Goal: Task Accomplishment & Management: Complete application form

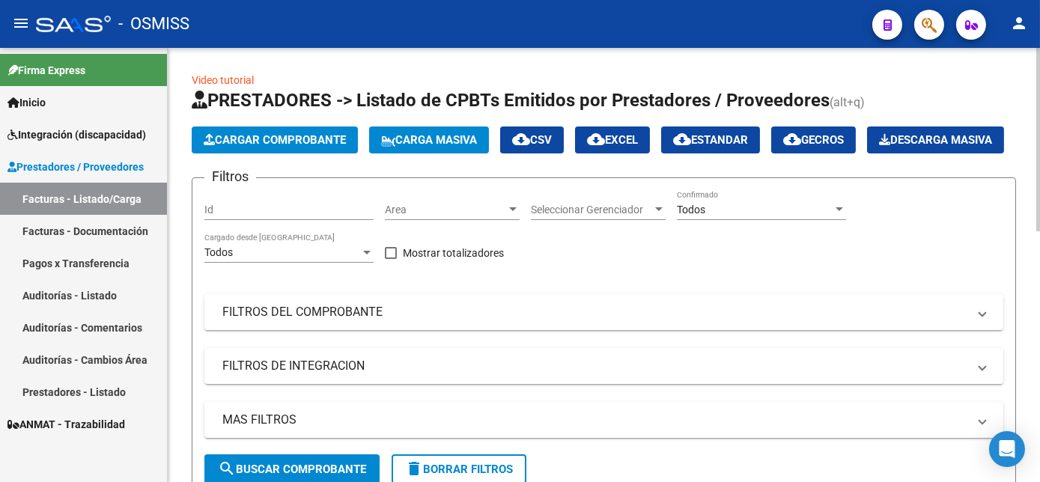
click at [319, 143] on span "Cargar Comprobante" at bounding box center [275, 139] width 142 height 13
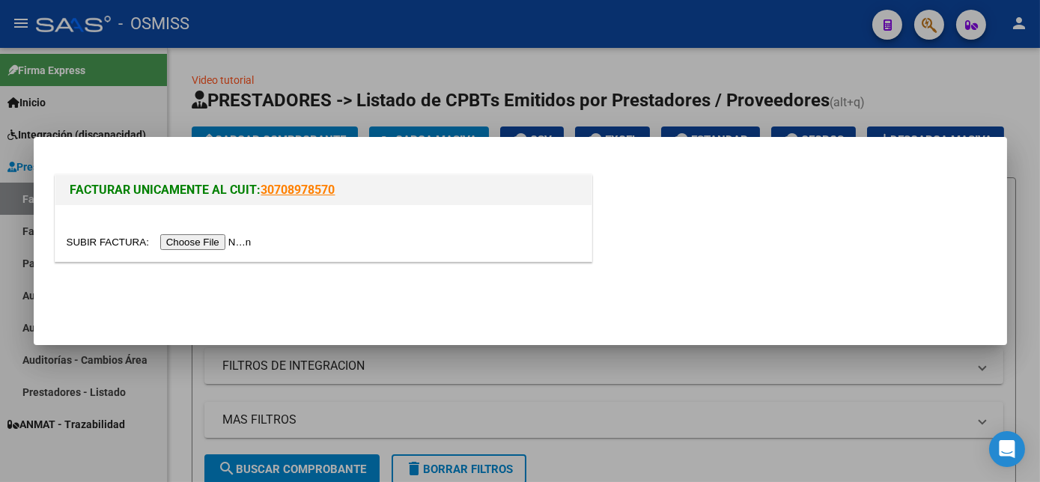
click at [194, 238] on input "file" at bounding box center [162, 242] width 190 height 16
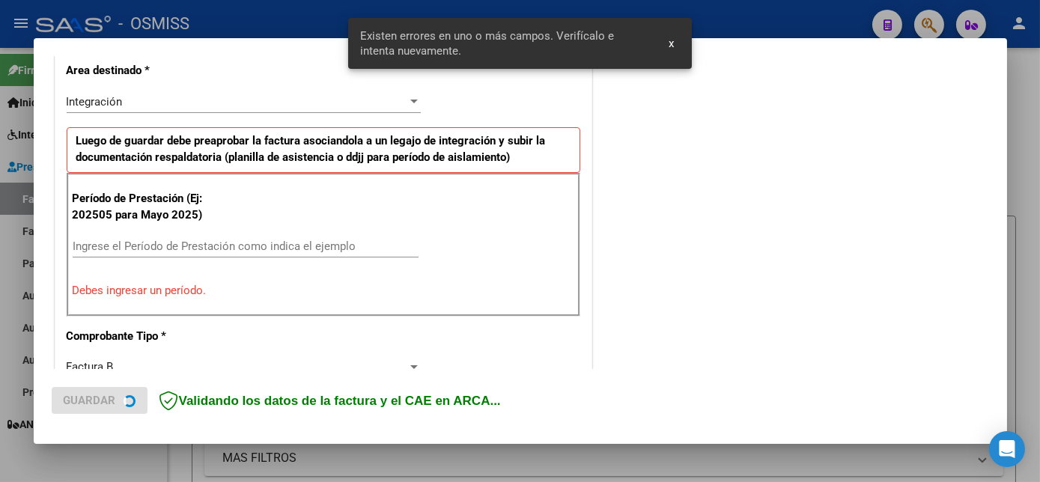
scroll to position [363, 0]
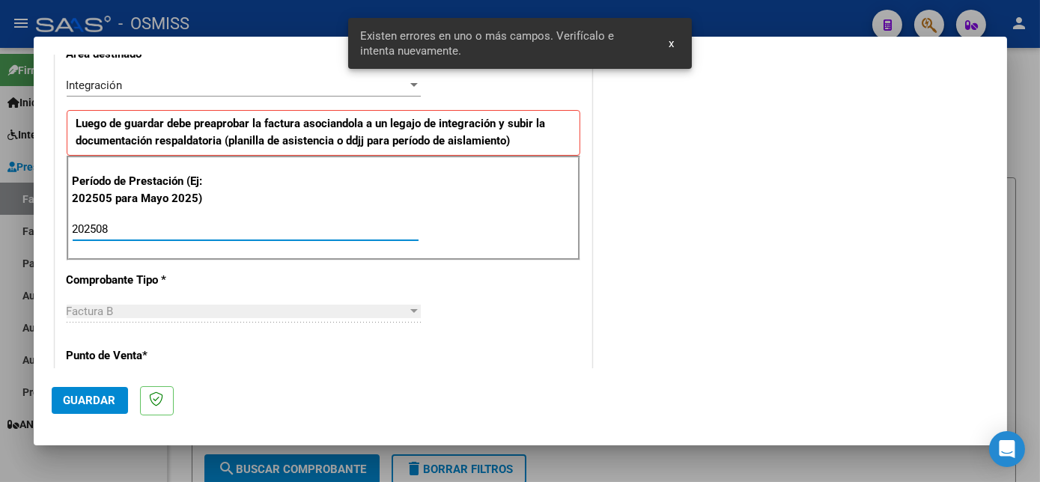
type input "202508"
click at [102, 399] on span "Guardar" at bounding box center [90, 400] width 52 height 13
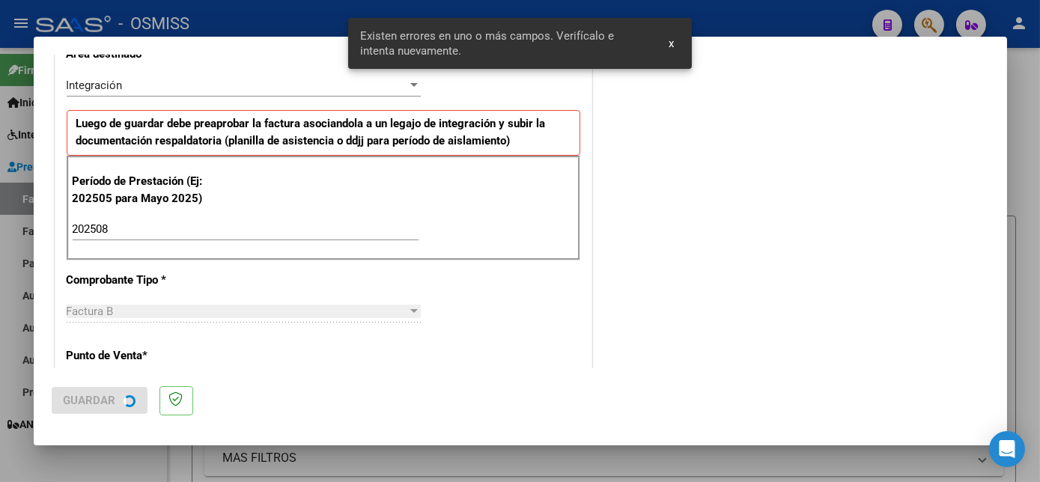
scroll to position [0, 0]
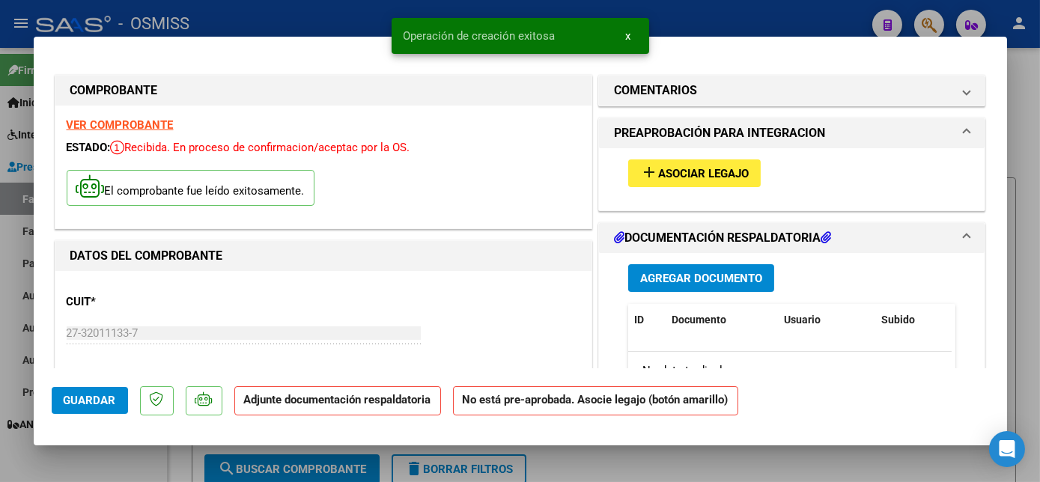
click at [715, 175] on span "Asociar Legajo" at bounding box center [703, 173] width 91 height 13
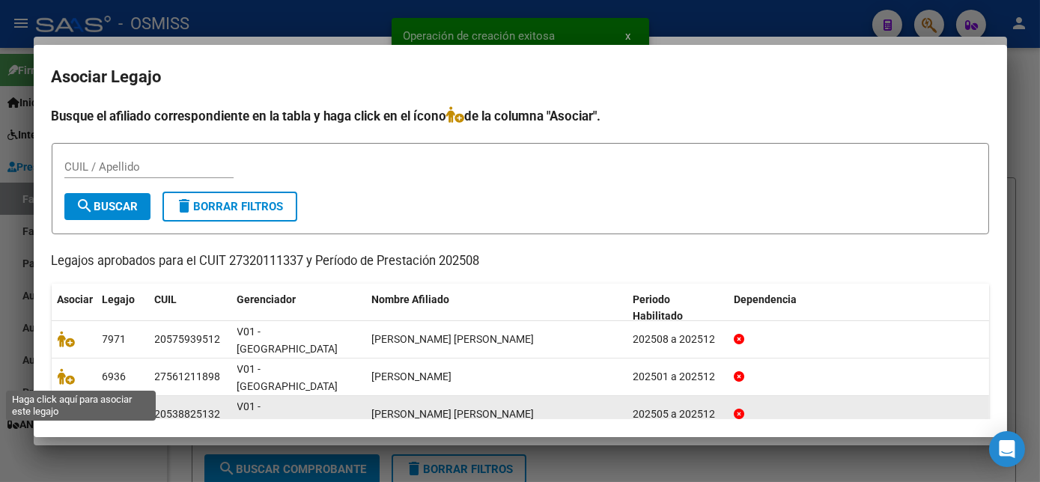
click at [64, 406] on icon at bounding box center [67, 414] width 18 height 16
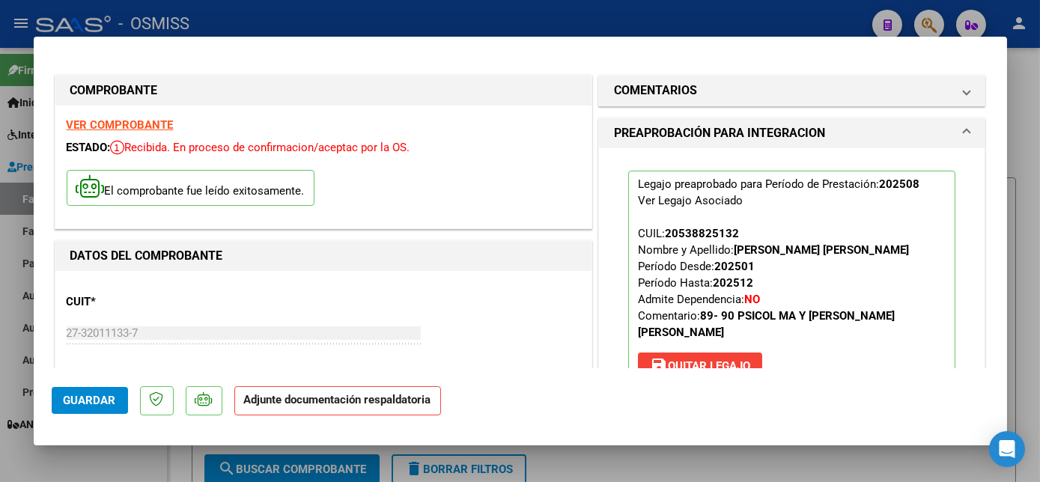
scroll to position [245, 0]
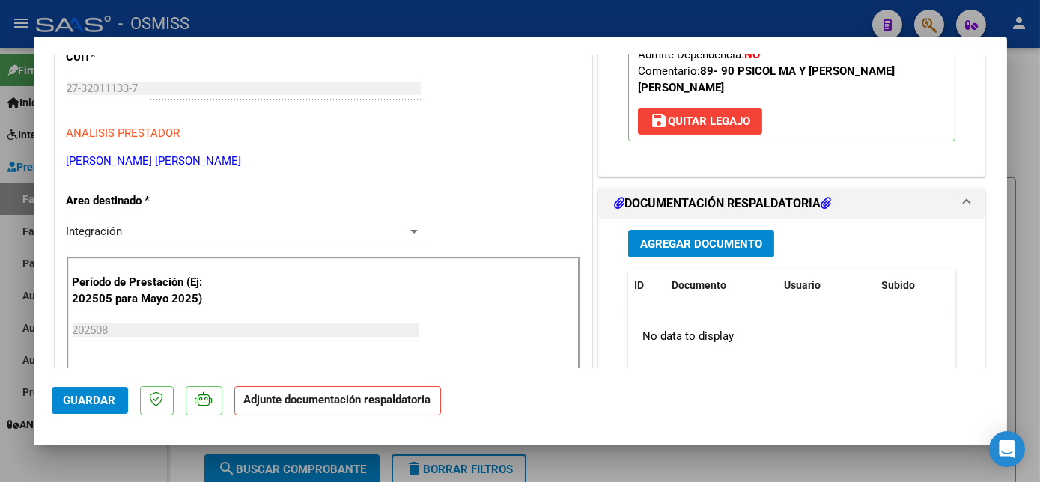
click at [715, 233] on button "Agregar Documento" at bounding box center [701, 244] width 146 height 28
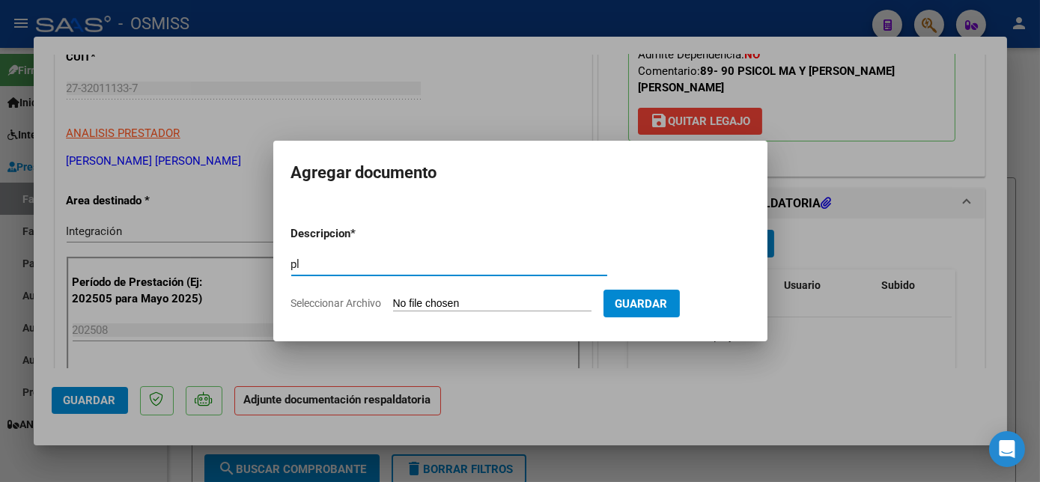
type input "pl"
click at [393, 297] on input "Seleccionar Archivo" at bounding box center [492, 304] width 199 height 14
type input "C:\fakepath\PL - DUARTE SALAS ISAIAS.pdf"
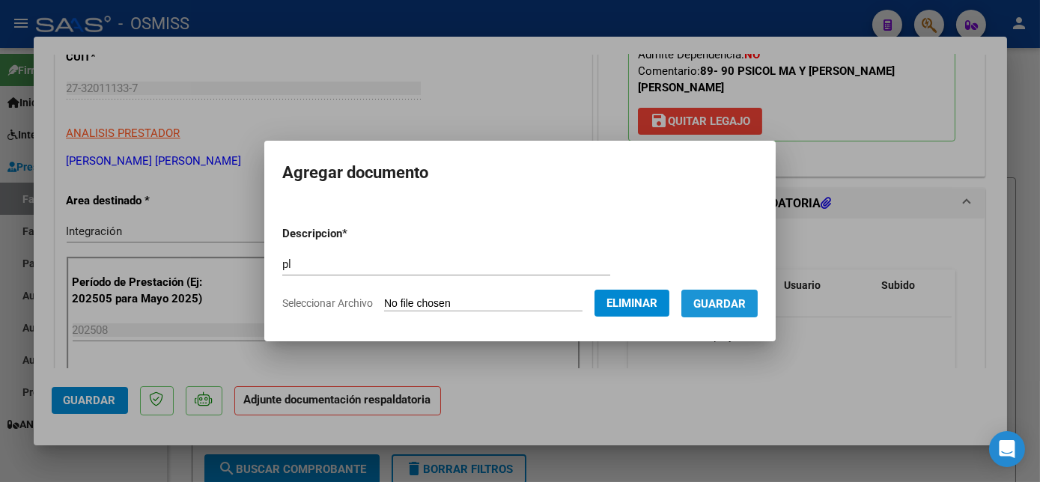
click at [745, 306] on span "Guardar" at bounding box center [720, 303] width 52 height 13
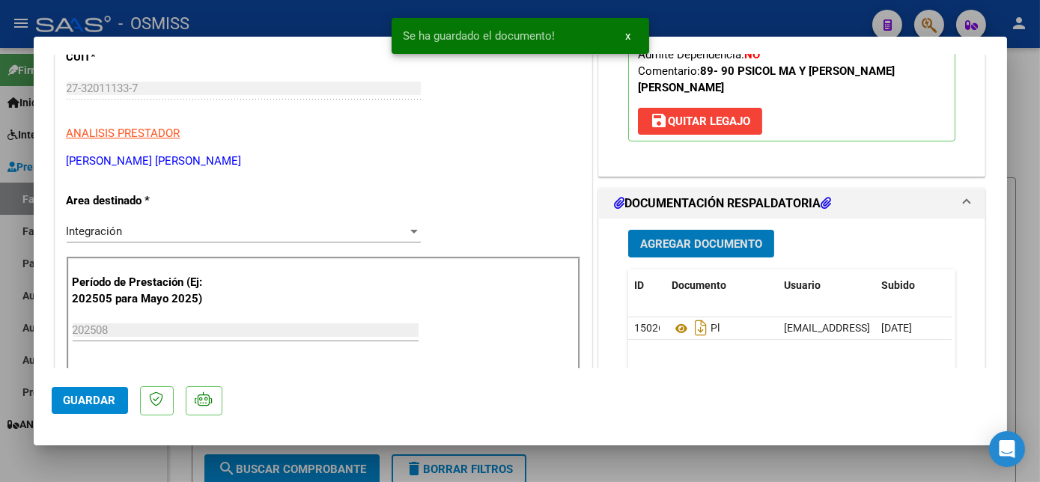
click at [114, 407] on button "Guardar" at bounding box center [90, 400] width 76 height 27
click at [130, 461] on div at bounding box center [520, 241] width 1040 height 482
type input "$ 0,00"
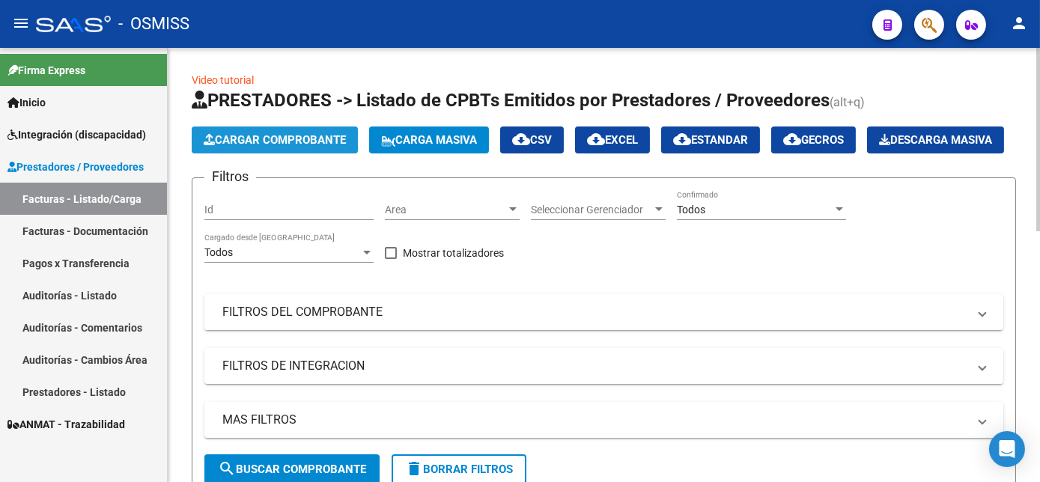
click at [339, 142] on span "Cargar Comprobante" at bounding box center [275, 139] width 142 height 13
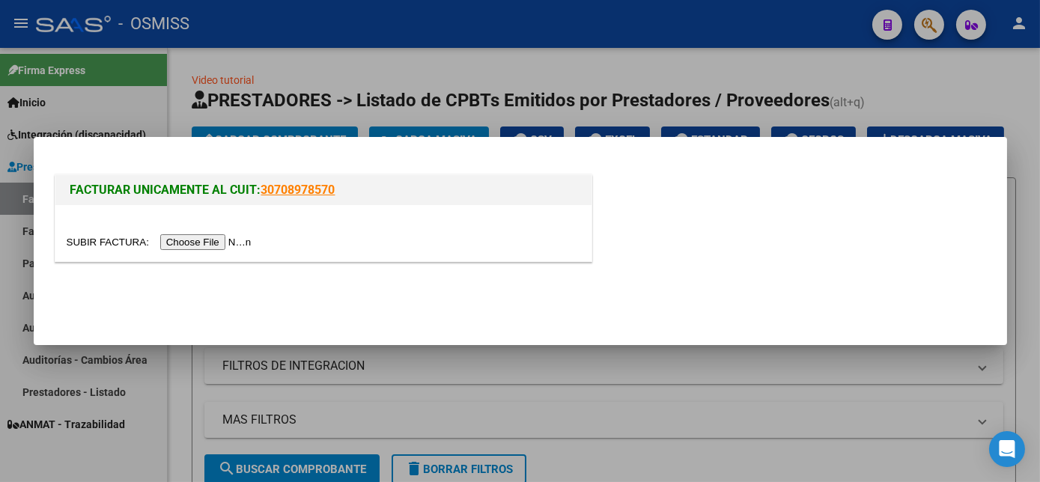
click at [190, 243] on input "file" at bounding box center [162, 242] width 190 height 16
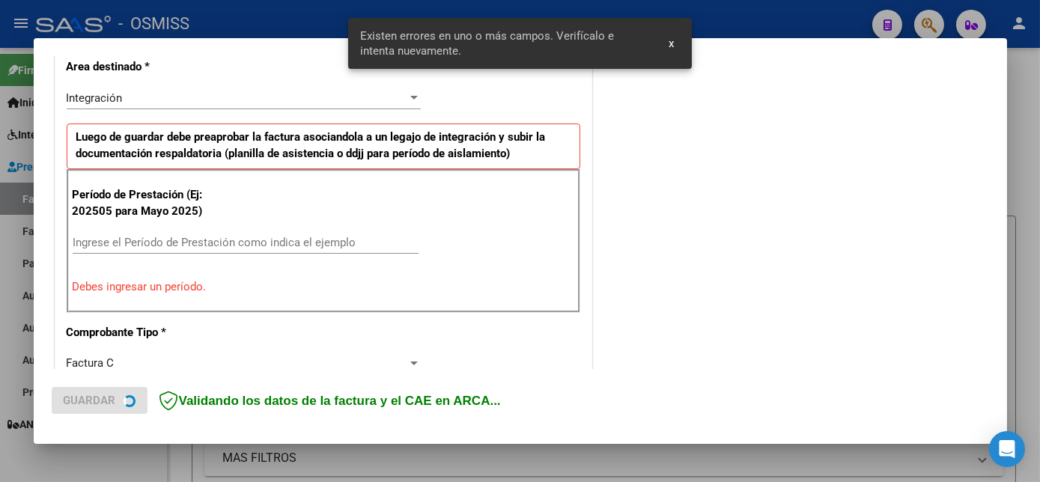
scroll to position [363, 0]
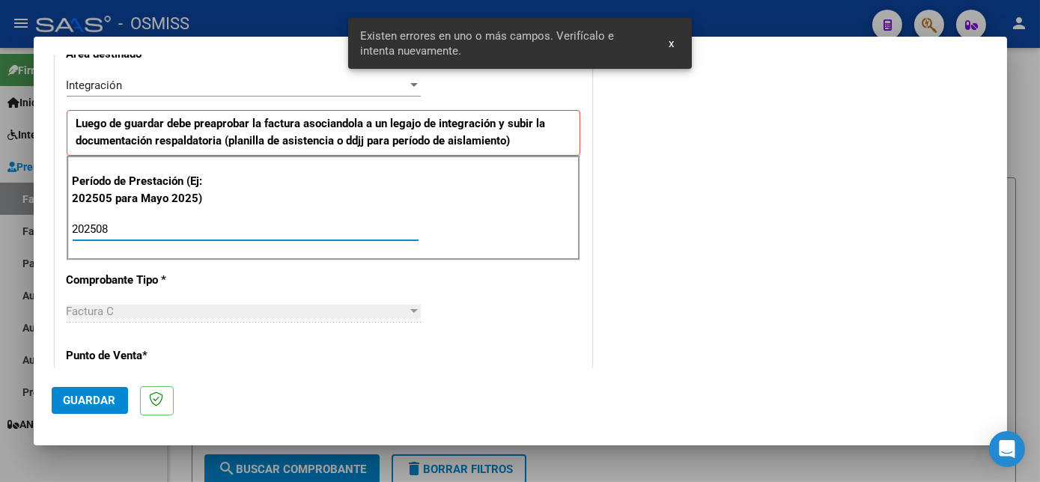
type input "202508"
click at [88, 390] on button "Guardar" at bounding box center [90, 400] width 76 height 27
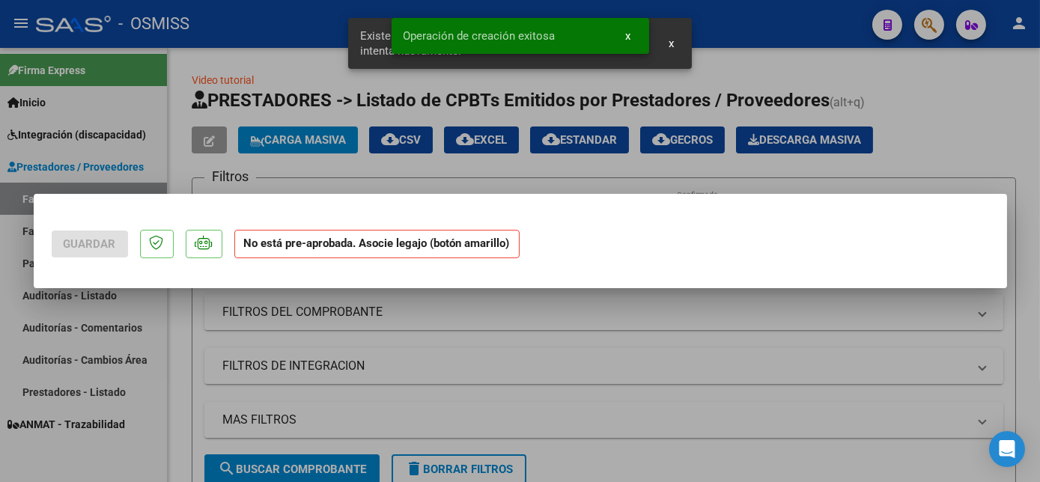
scroll to position [0, 0]
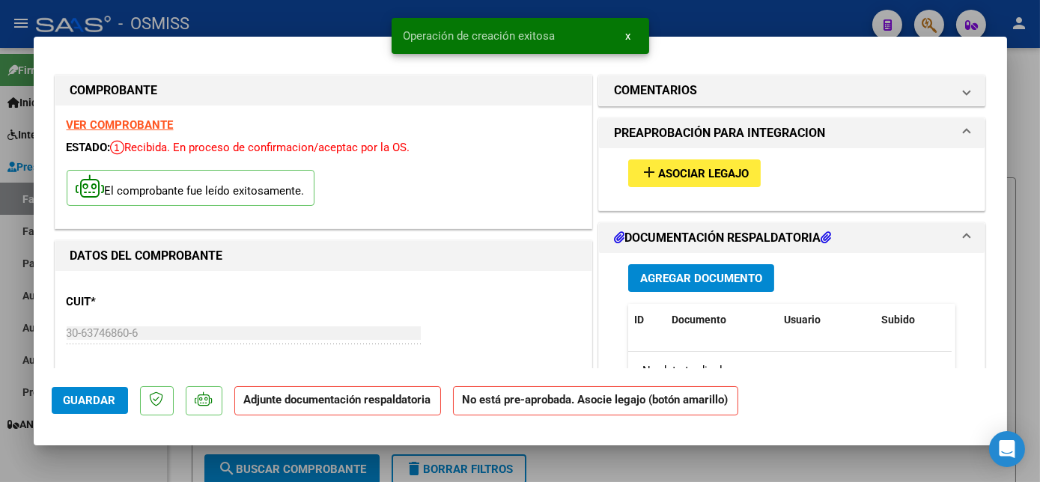
click at [659, 172] on span "Asociar Legajo" at bounding box center [703, 173] width 91 height 13
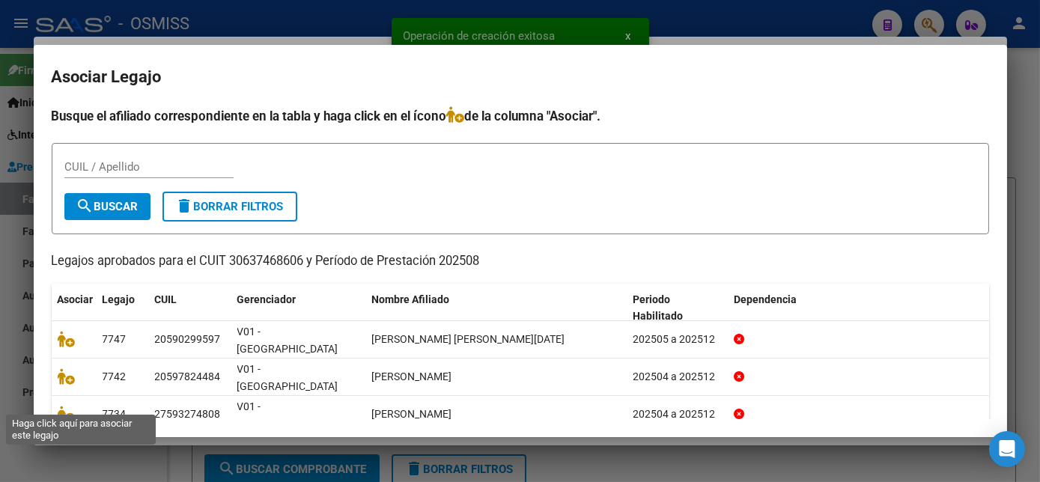
click at [61, 443] on icon at bounding box center [67, 451] width 18 height 16
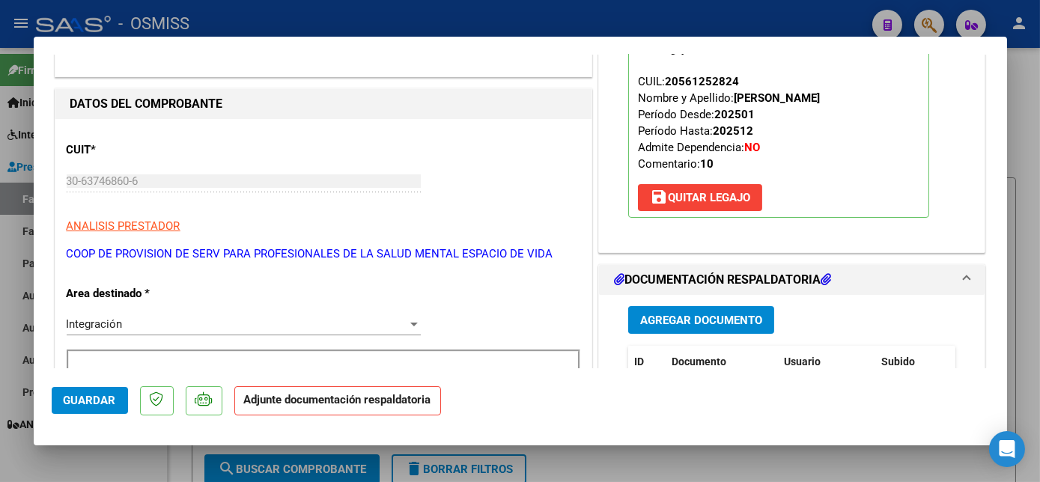
scroll to position [170, 0]
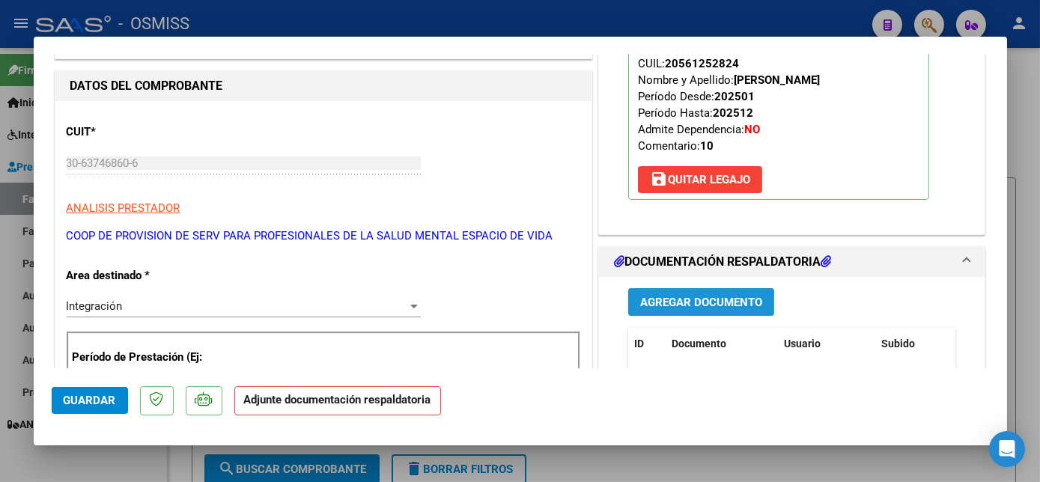
click at [685, 304] on span "Agregar Documento" at bounding box center [701, 302] width 122 height 13
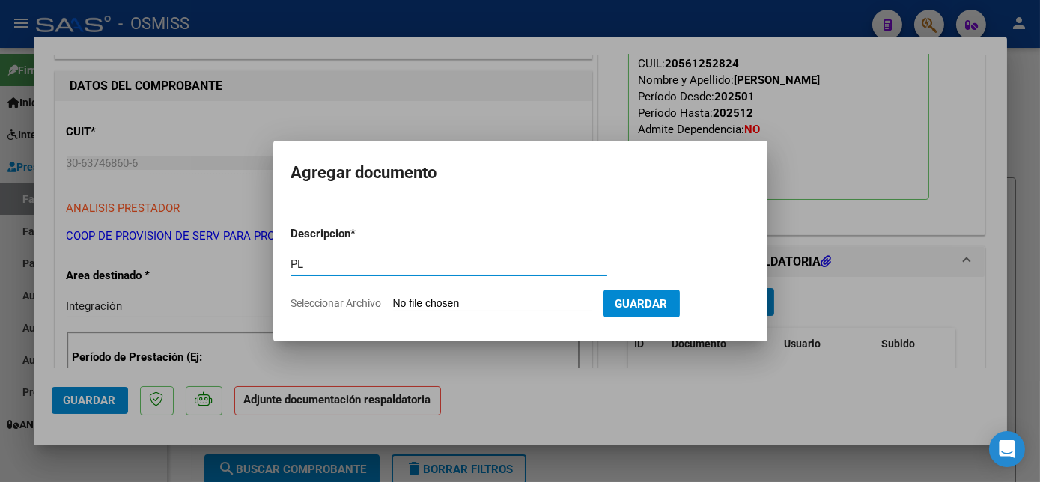
type input "PL"
click at [393, 297] on input "Seleccionar Archivo" at bounding box center [492, 304] width 199 height 14
type input "C:\fakepath\PL - VALLORY OWEN ISAAC.pdf"
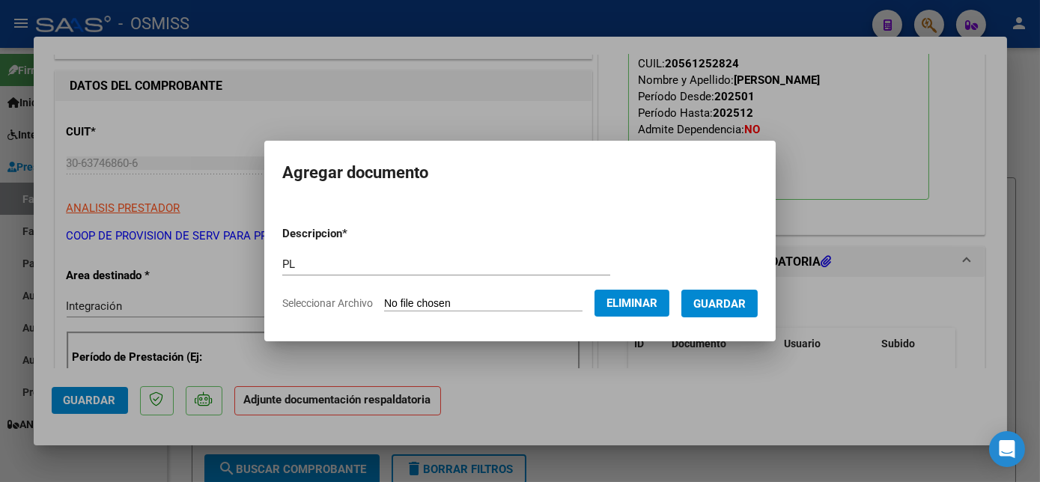
click at [712, 313] on button "Guardar" at bounding box center [720, 304] width 76 height 28
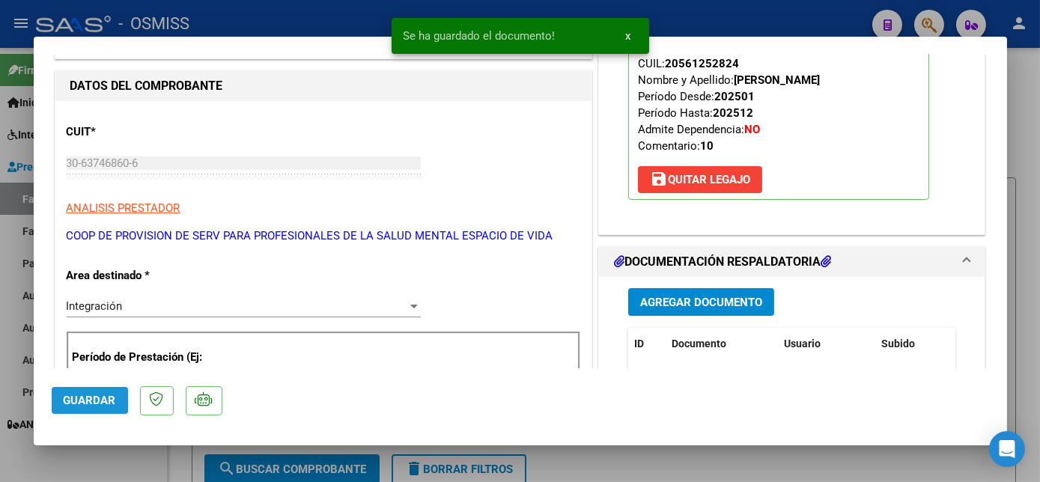
click at [90, 407] on button "Guardar" at bounding box center [90, 400] width 76 height 27
click at [141, 466] on div at bounding box center [520, 241] width 1040 height 482
type input "$ 0,00"
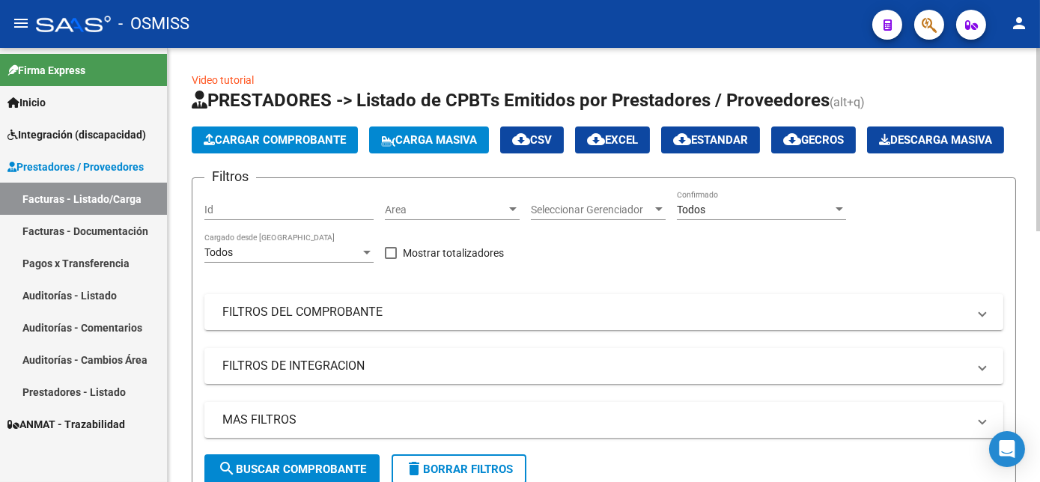
click at [336, 139] on span "Cargar Comprobante" at bounding box center [275, 139] width 142 height 13
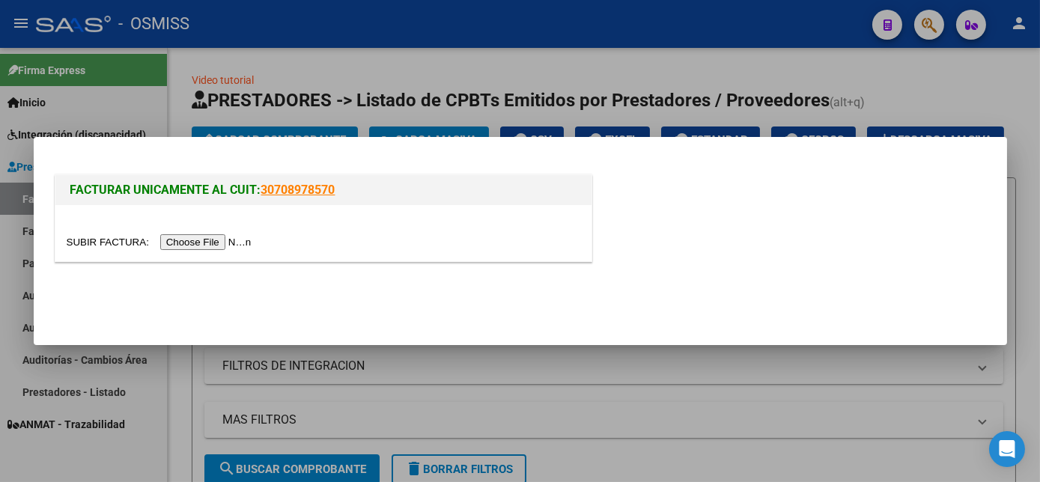
click at [213, 240] on input "file" at bounding box center [162, 242] width 190 height 16
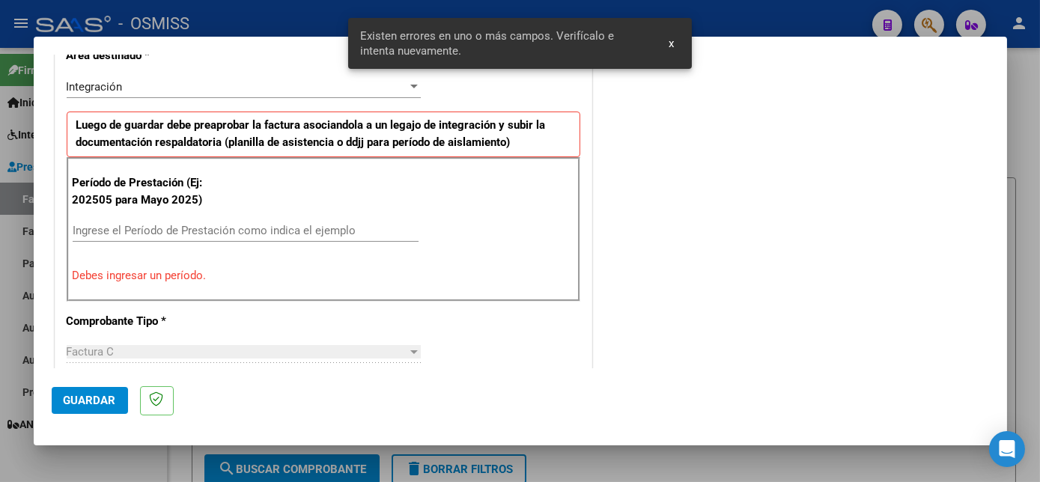
scroll to position [363, 0]
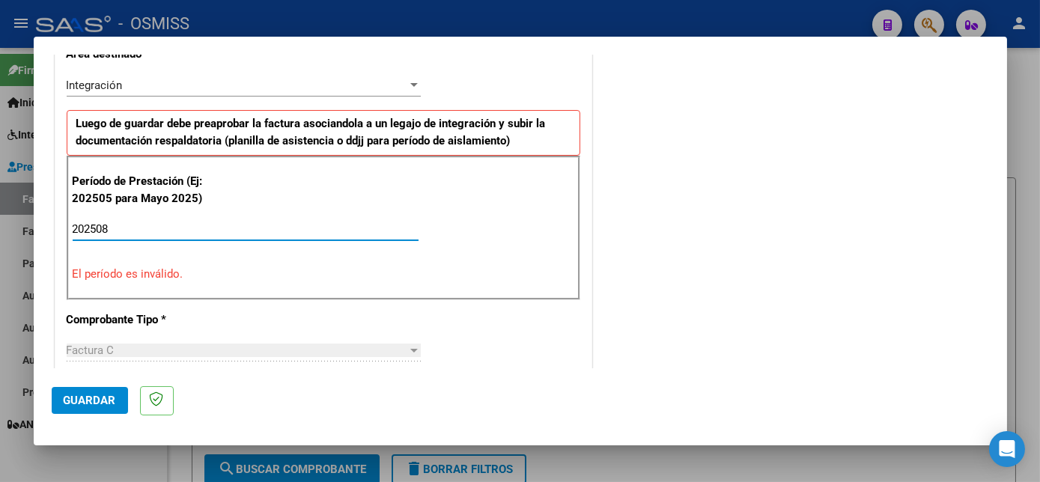
type input "202508"
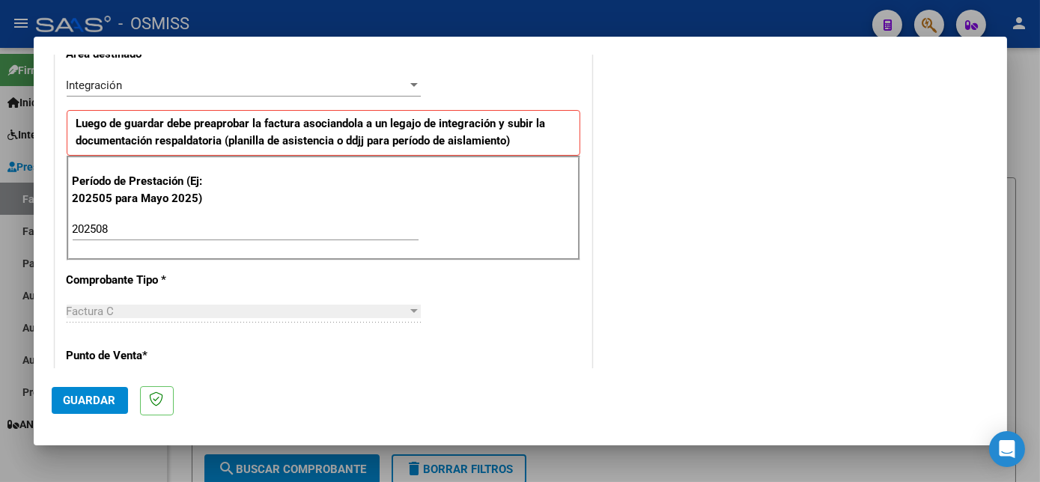
scroll to position [962, 0]
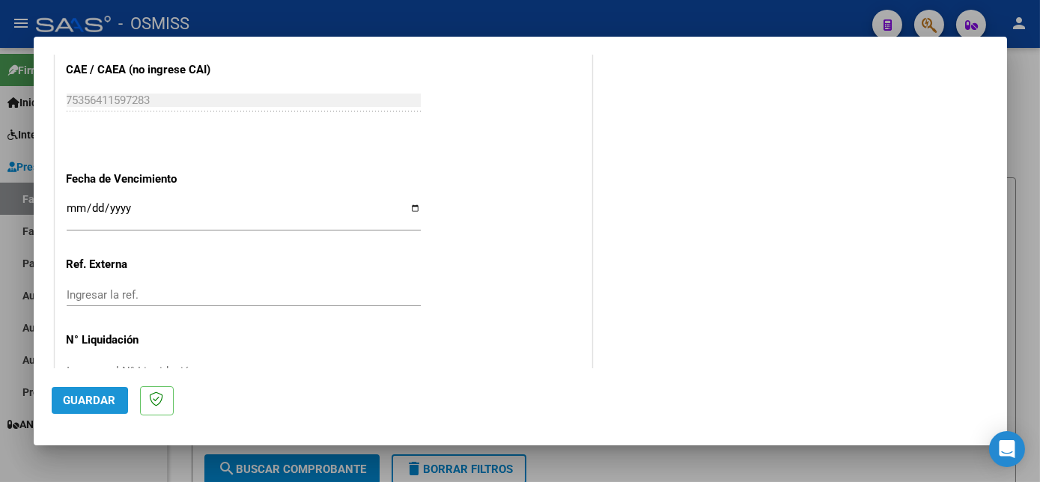
click at [60, 403] on button "Guardar" at bounding box center [90, 400] width 76 height 27
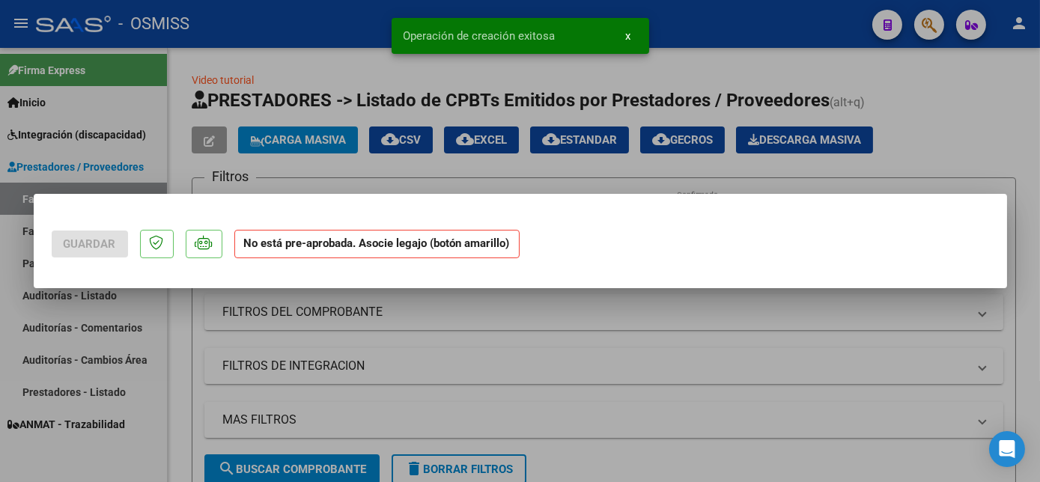
scroll to position [0, 0]
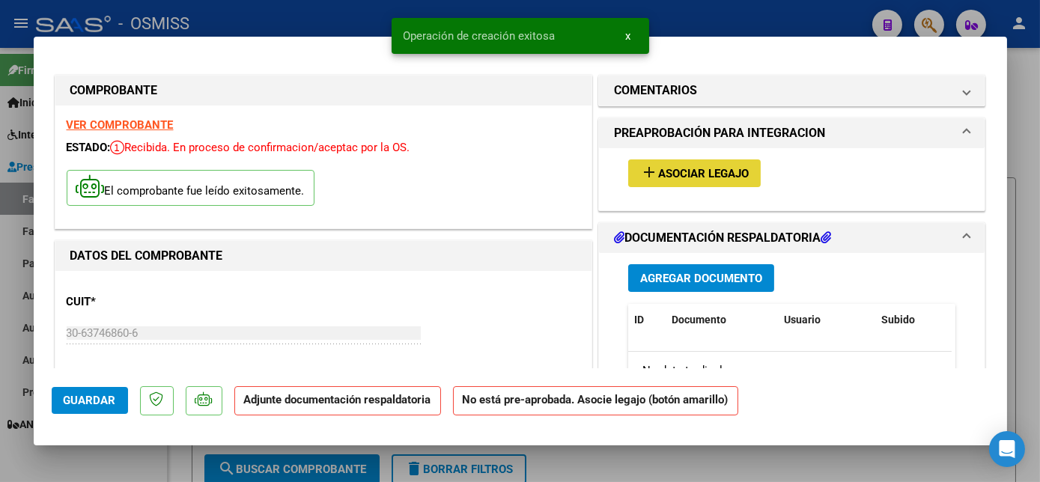
click at [721, 175] on span "Asociar Legajo" at bounding box center [703, 173] width 91 height 13
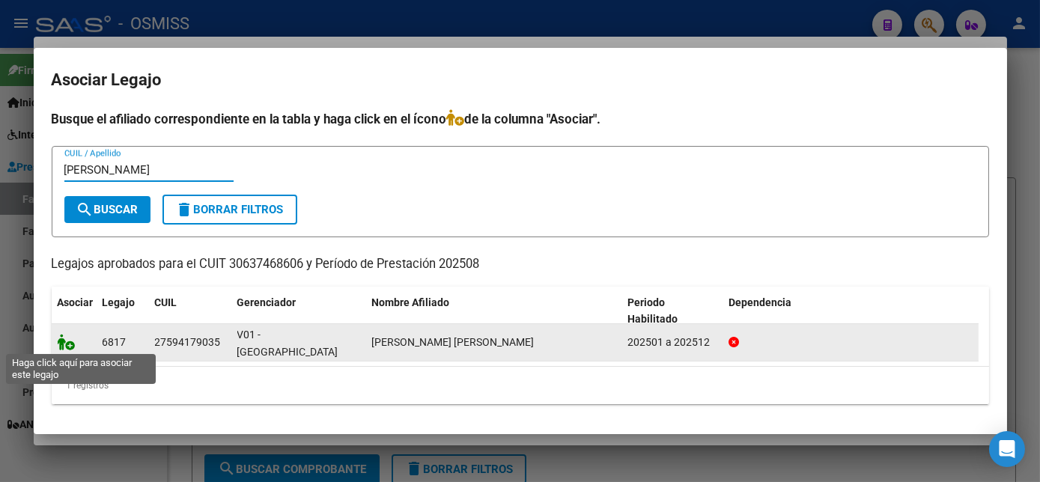
type input "CAMIN"
click at [72, 347] on icon at bounding box center [67, 342] width 18 height 16
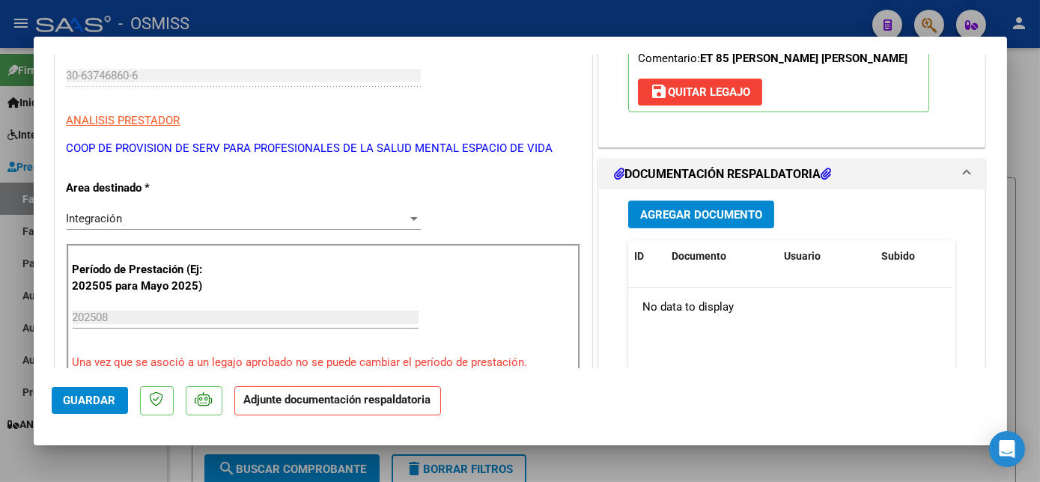
scroll to position [276, 0]
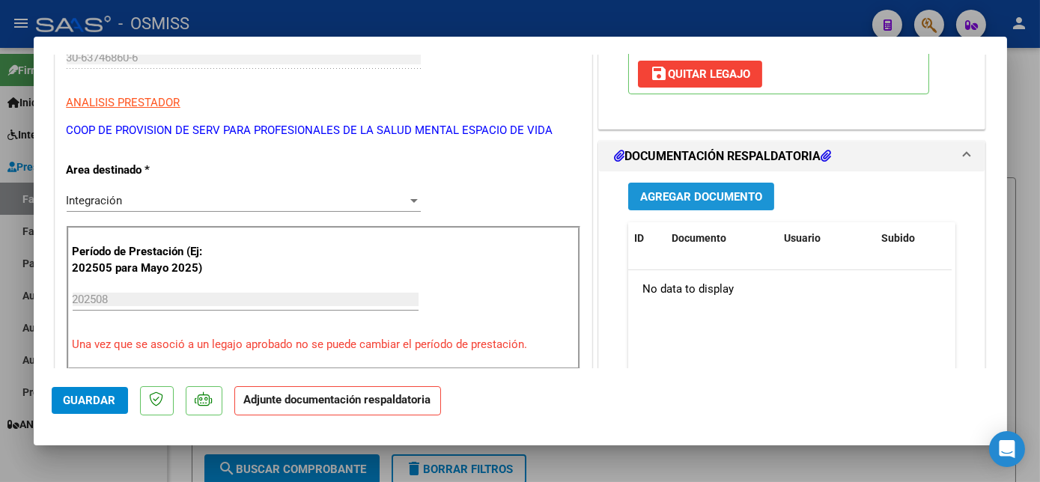
click at [709, 194] on span "Agregar Documento" at bounding box center [701, 196] width 122 height 13
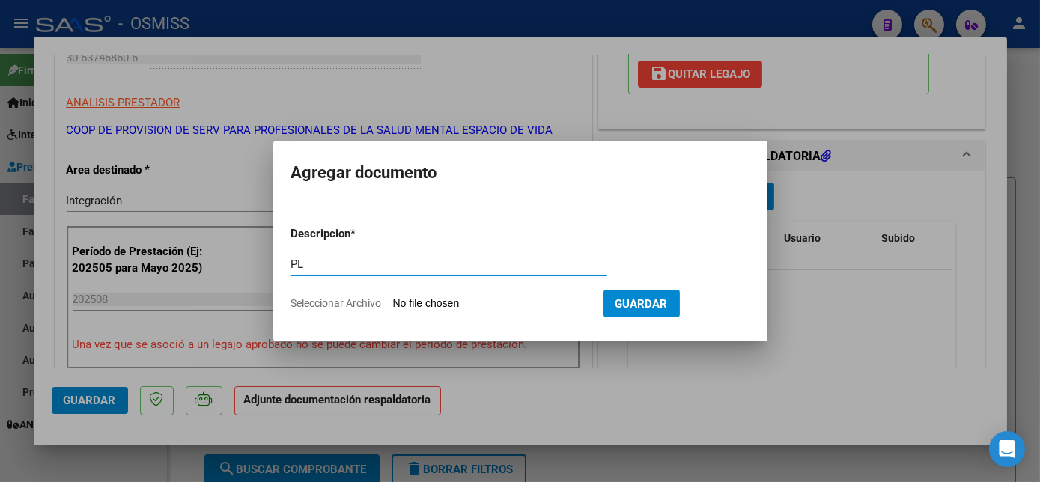
type input "PL"
click at [393, 297] on input "Seleccionar Archivo" at bounding box center [492, 304] width 199 height 14
type input "C:\fakepath\PL - CAMINITI CATALINA LUANA.pdf"
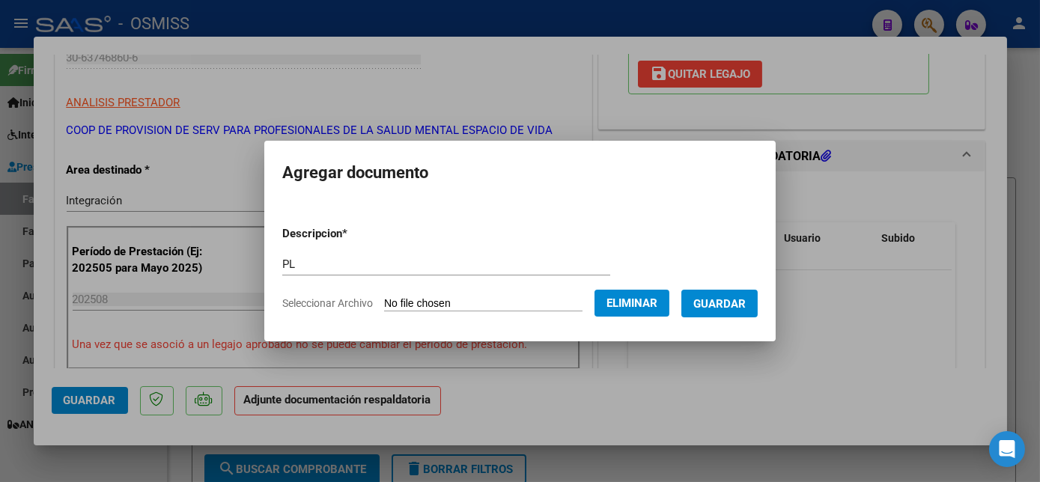
click at [728, 309] on span "Guardar" at bounding box center [720, 303] width 52 height 13
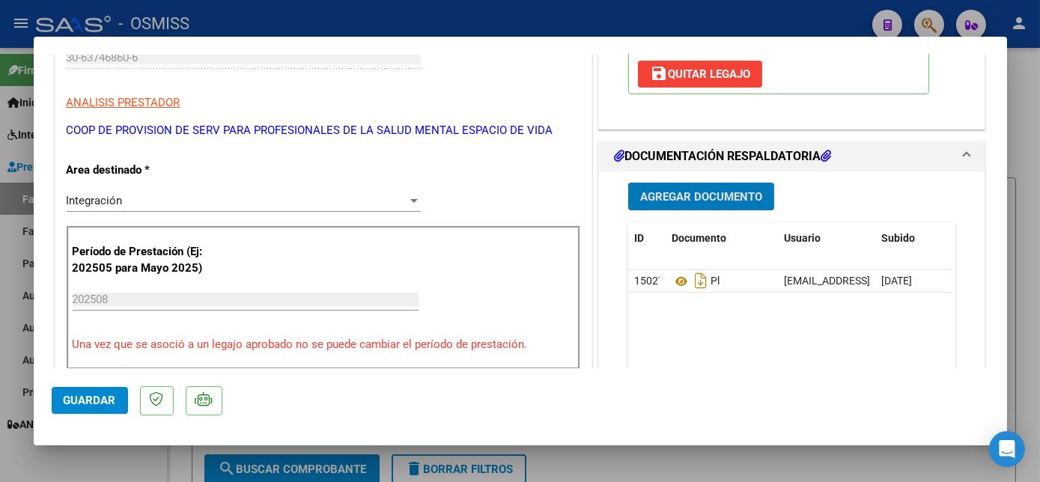
click at [105, 398] on span "Guardar" at bounding box center [90, 400] width 52 height 13
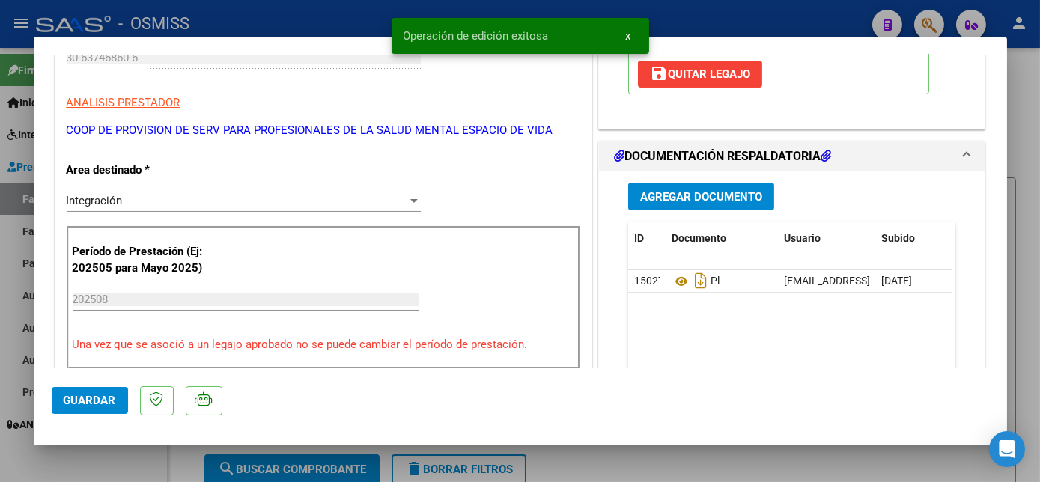
click at [81, 403] on span "Guardar" at bounding box center [90, 400] width 52 height 13
click at [115, 470] on div at bounding box center [520, 241] width 1040 height 482
type input "$ 0,00"
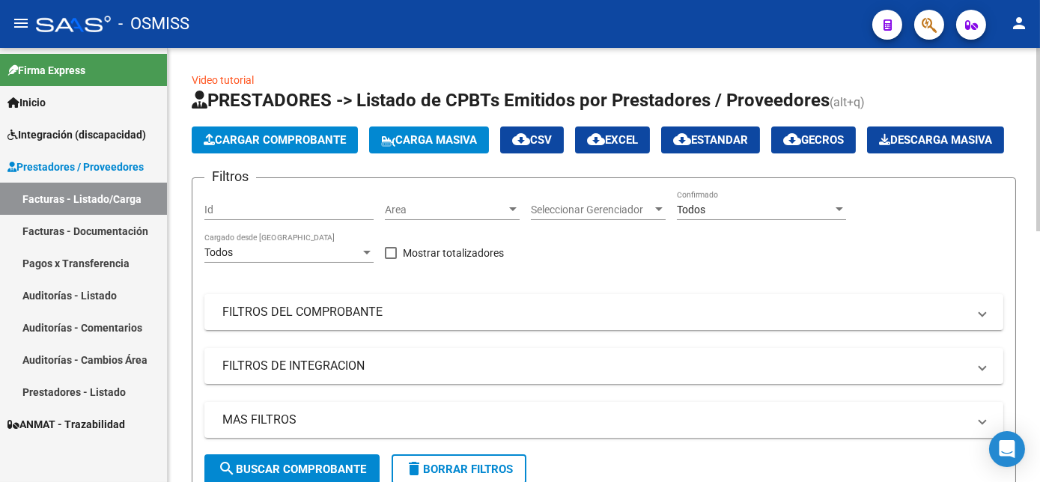
click at [321, 140] on span "Cargar Comprobante" at bounding box center [275, 139] width 142 height 13
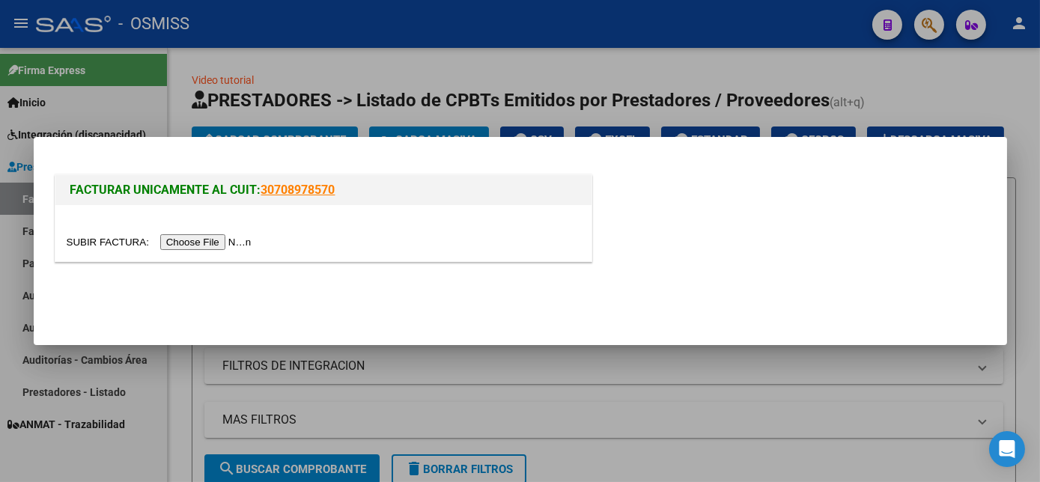
click at [207, 240] on input "file" at bounding box center [162, 242] width 190 height 16
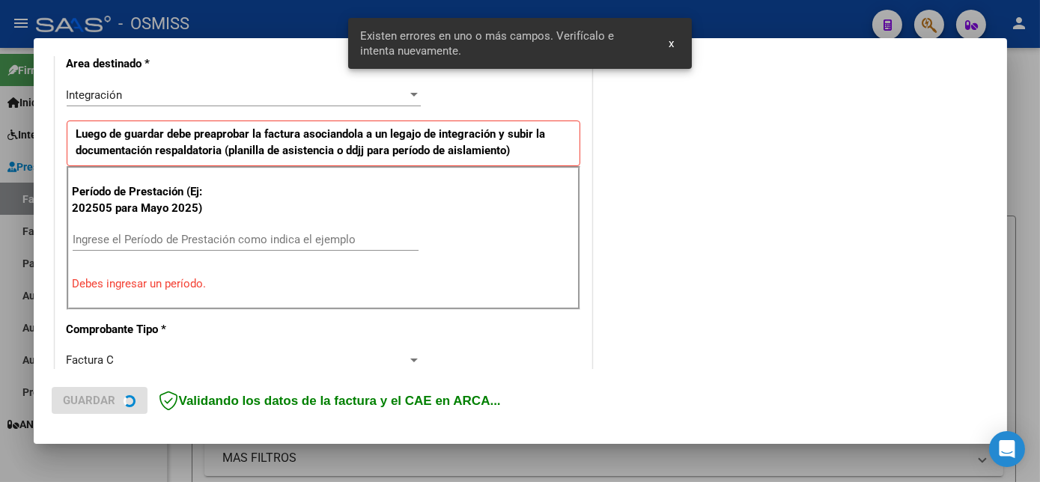
scroll to position [363, 0]
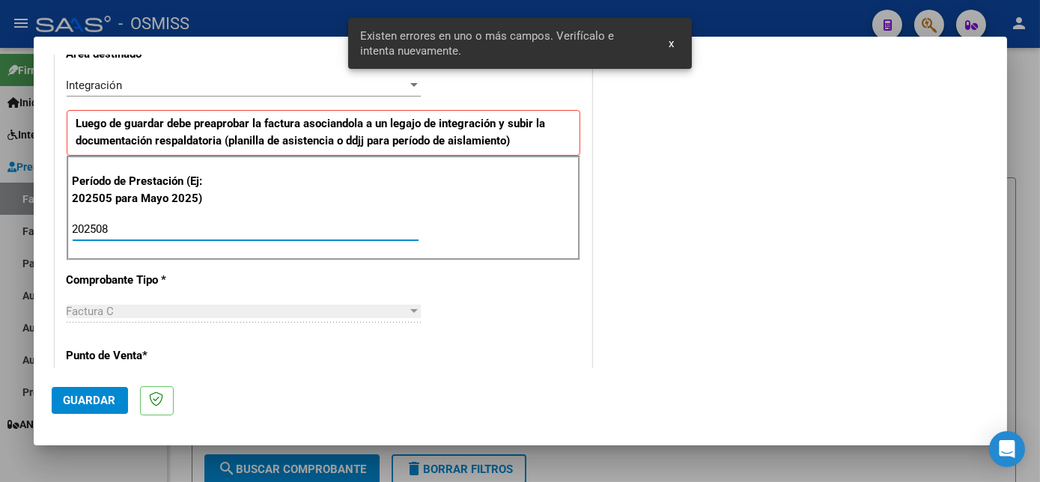
type input "202508"
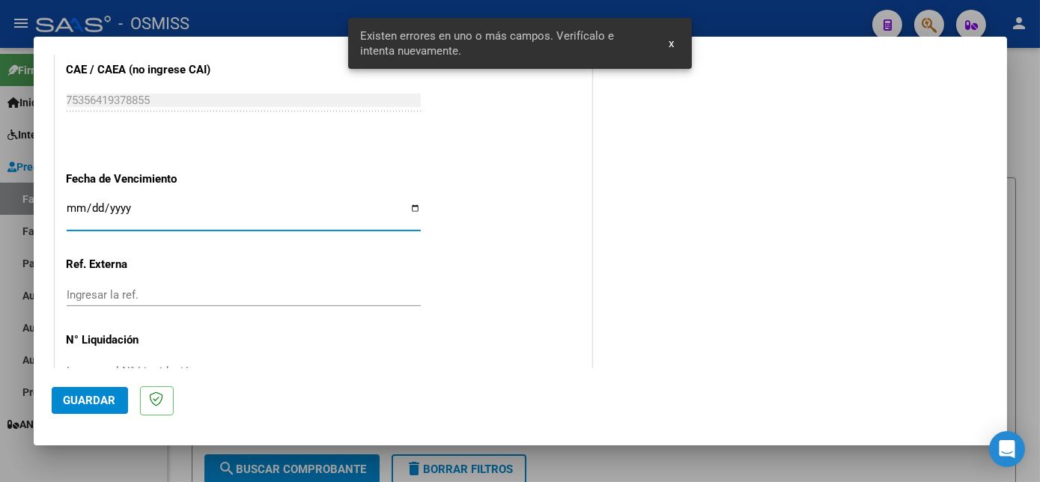
click at [112, 402] on span "Guardar" at bounding box center [90, 400] width 52 height 13
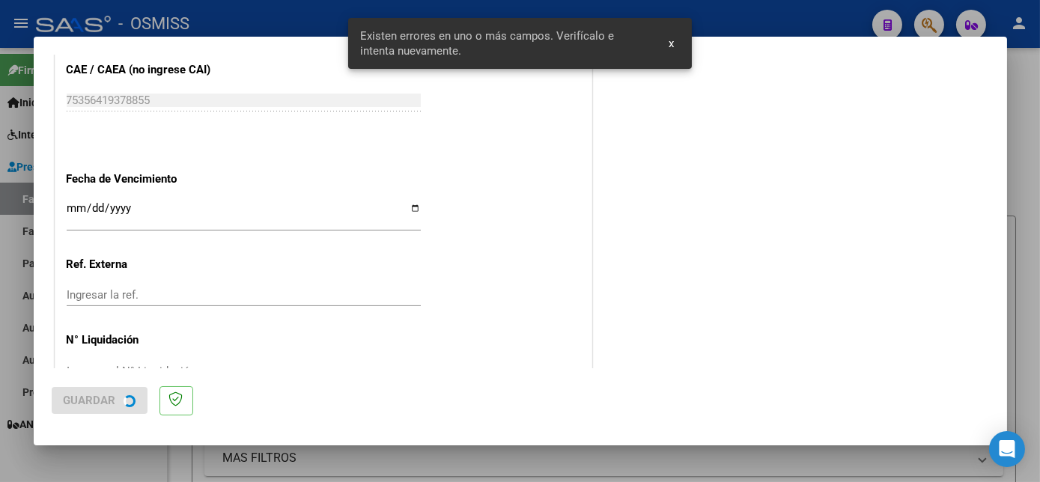
scroll to position [0, 0]
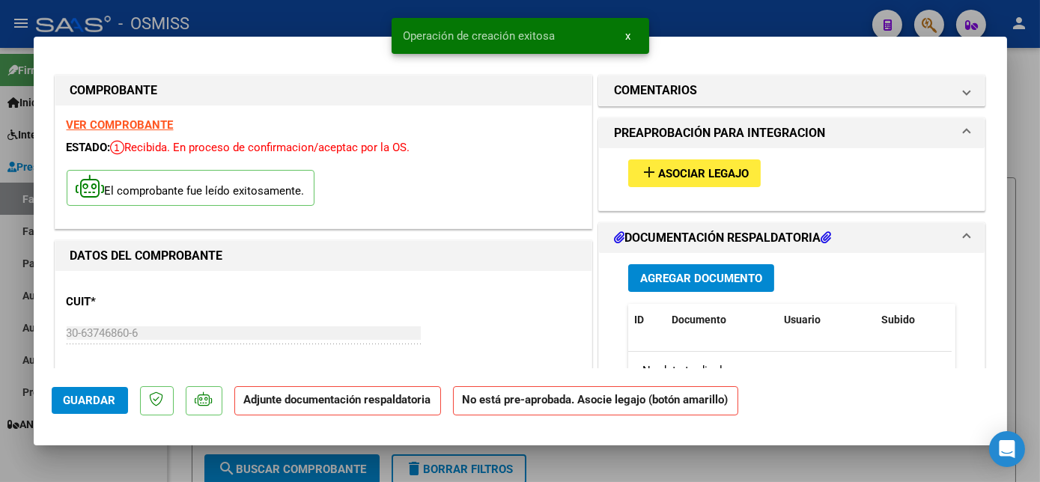
click at [681, 178] on span "Asociar Legajo" at bounding box center [703, 173] width 91 height 13
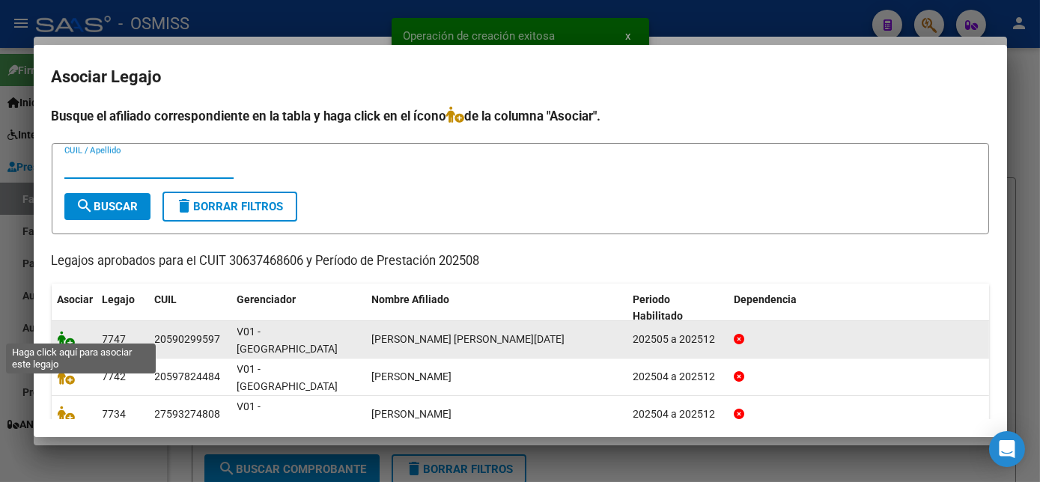
click at [67, 331] on icon at bounding box center [67, 339] width 18 height 16
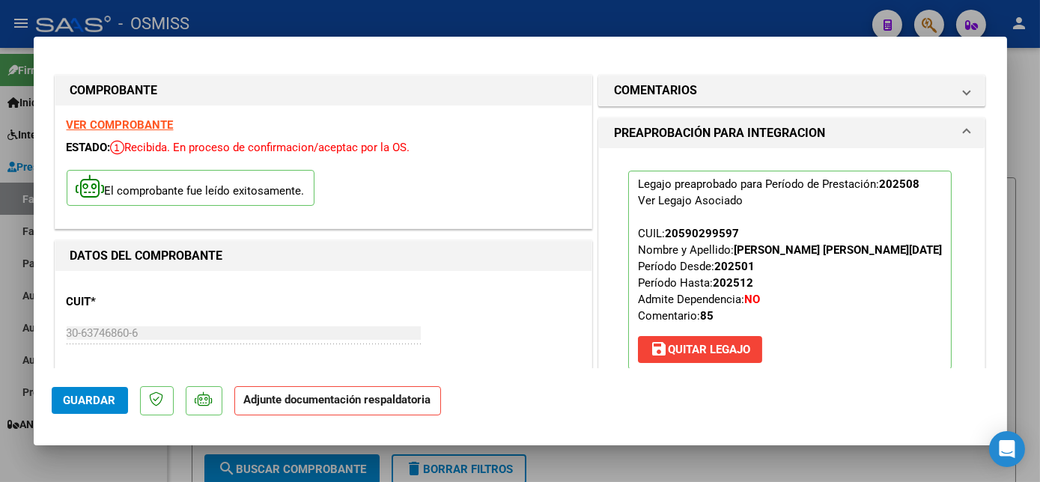
scroll to position [234, 0]
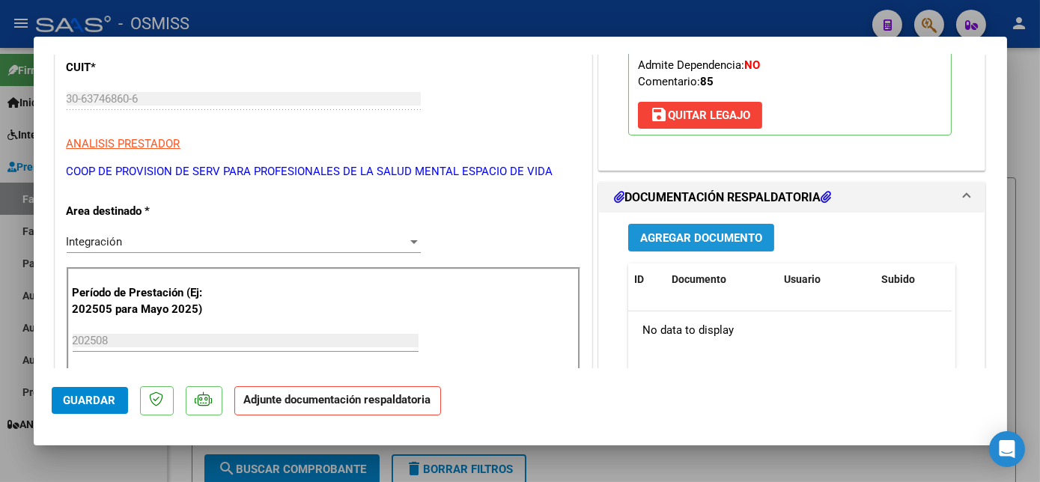
click at [726, 237] on span "Agregar Documento" at bounding box center [701, 237] width 122 height 13
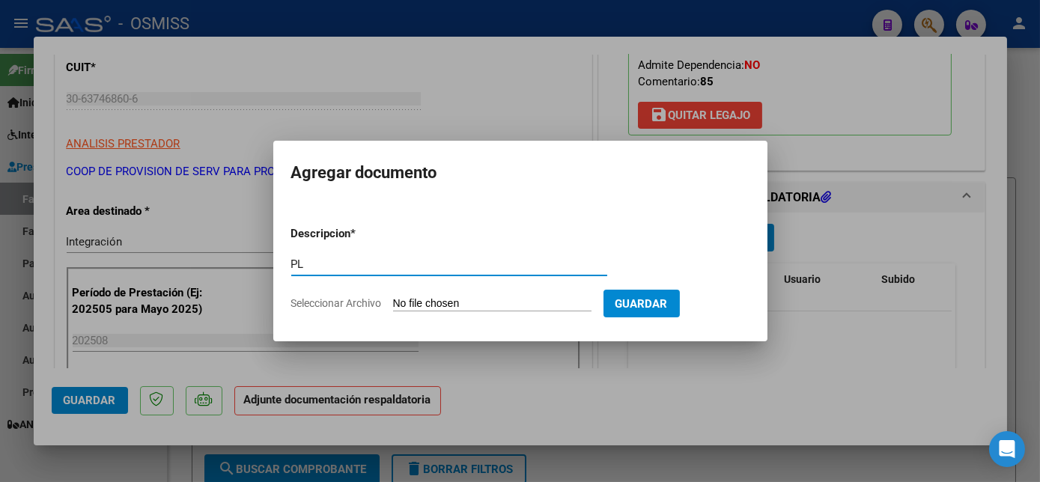
type input "PL"
click at [393, 297] on input "Seleccionar Archivo" at bounding box center [492, 304] width 199 height 14
type input "C:\fakepath\PL - MOLINA BASTIAN.pdf"
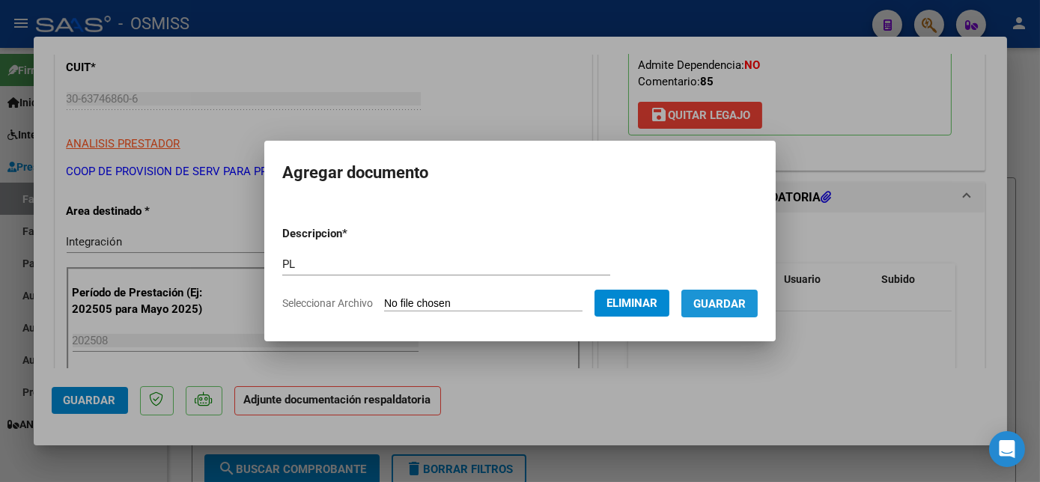
click at [719, 307] on span "Guardar" at bounding box center [720, 303] width 52 height 13
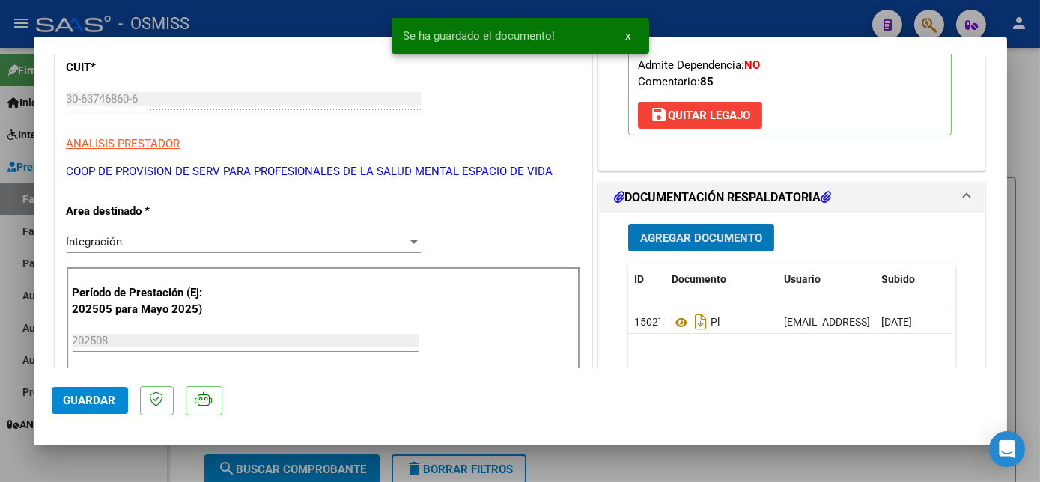
click at [117, 396] on button "Guardar" at bounding box center [90, 400] width 76 height 27
click at [126, 446] on div at bounding box center [520, 241] width 1040 height 482
type input "$ 0,00"
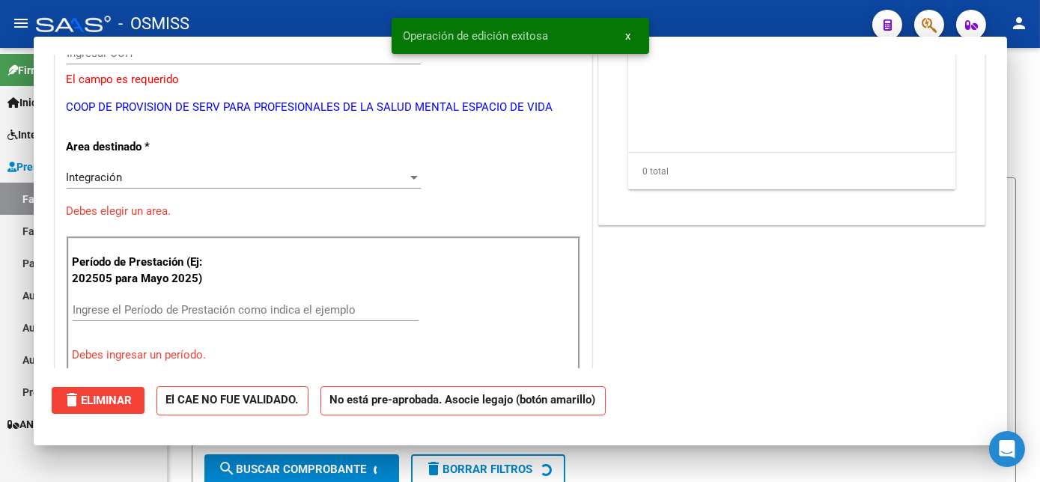
scroll to position [190, 0]
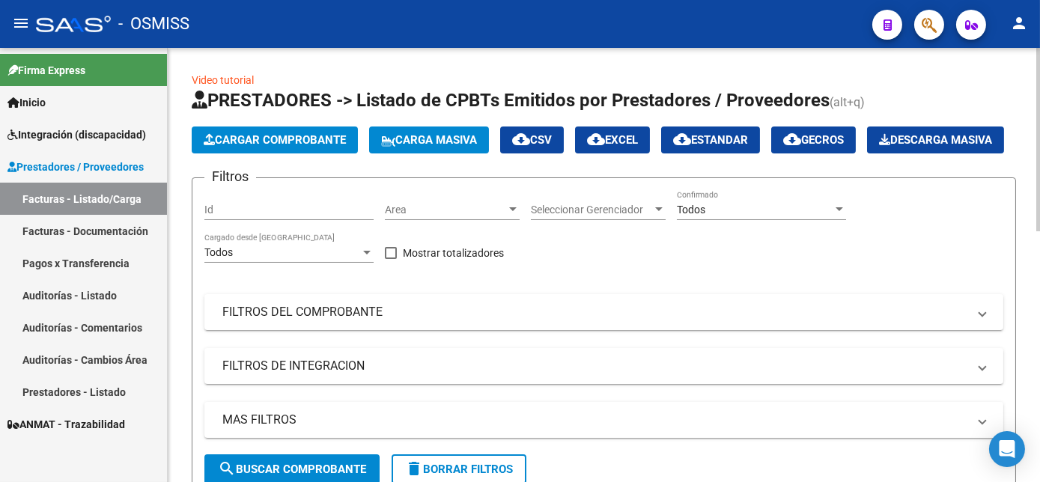
click at [315, 142] on span "Cargar Comprobante" at bounding box center [275, 139] width 142 height 13
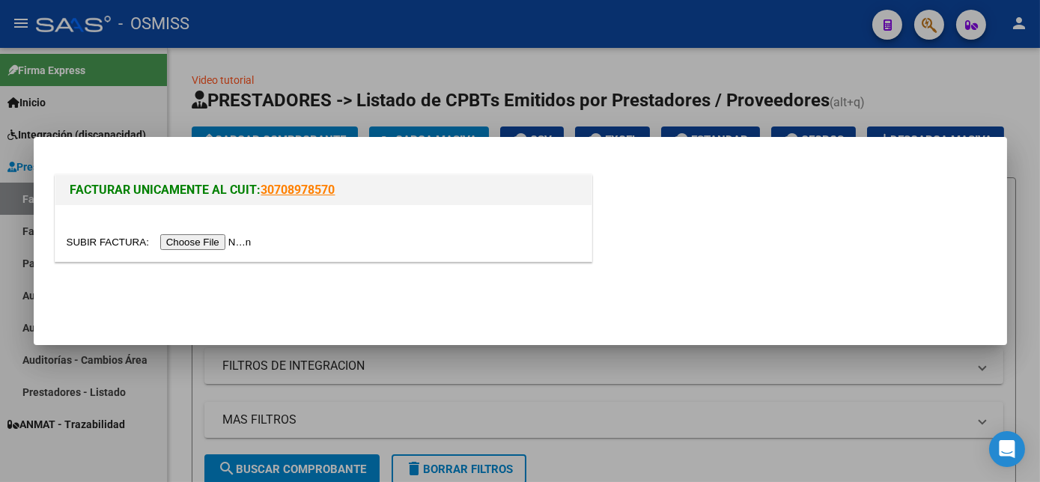
click at [200, 240] on input "file" at bounding box center [162, 242] width 190 height 16
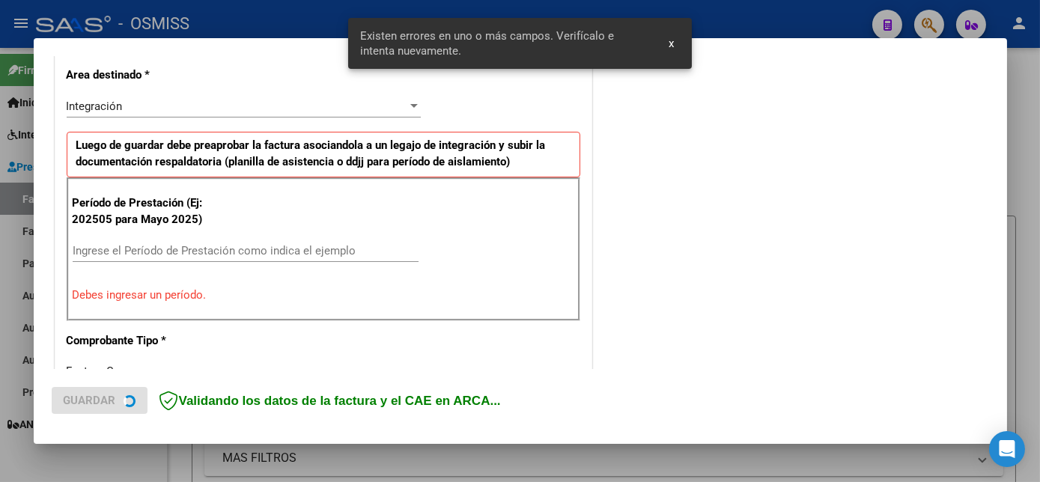
scroll to position [363, 0]
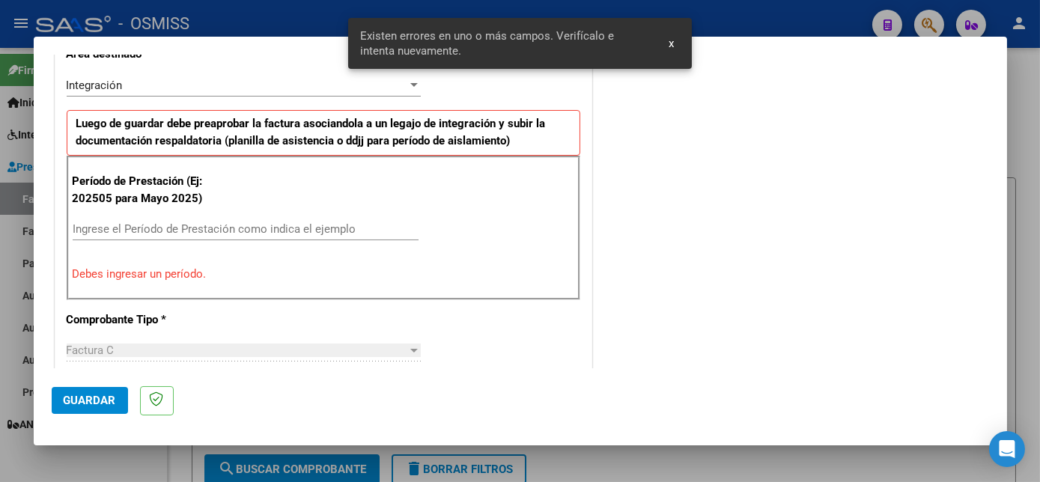
click at [127, 228] on input "Ingrese el Período de Prestación como indica el ejemplo" at bounding box center [246, 228] width 346 height 13
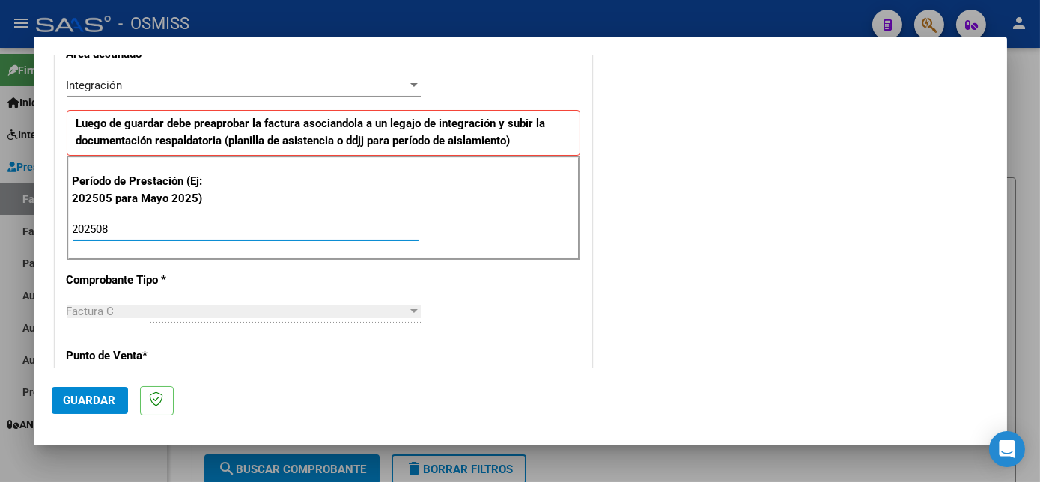
type input "202508"
click at [103, 399] on span "Guardar" at bounding box center [90, 400] width 52 height 13
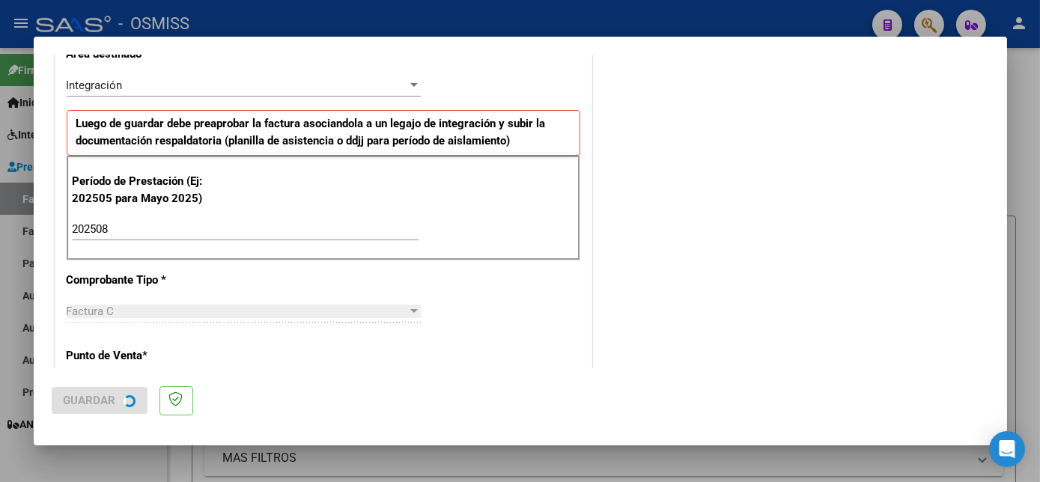
scroll to position [0, 0]
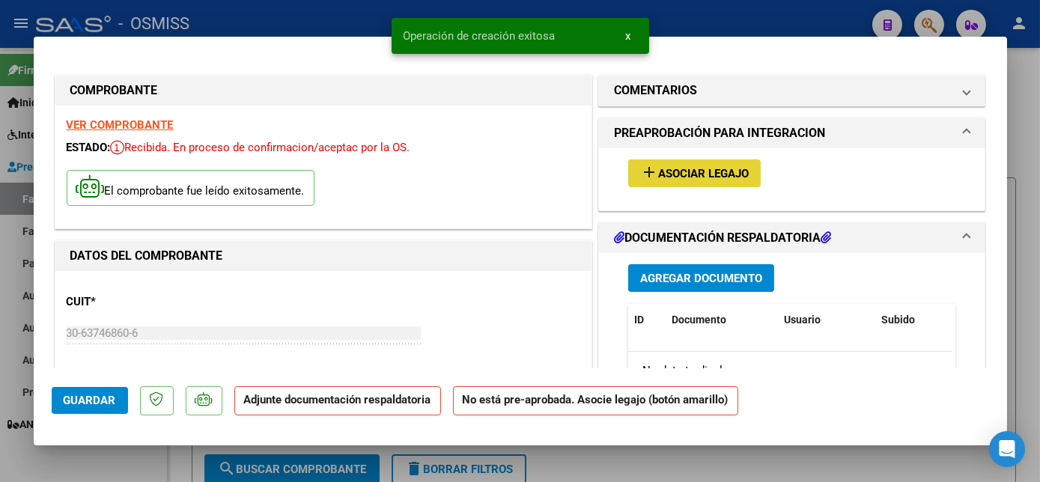
click at [694, 173] on span "Asociar Legajo" at bounding box center [703, 173] width 91 height 13
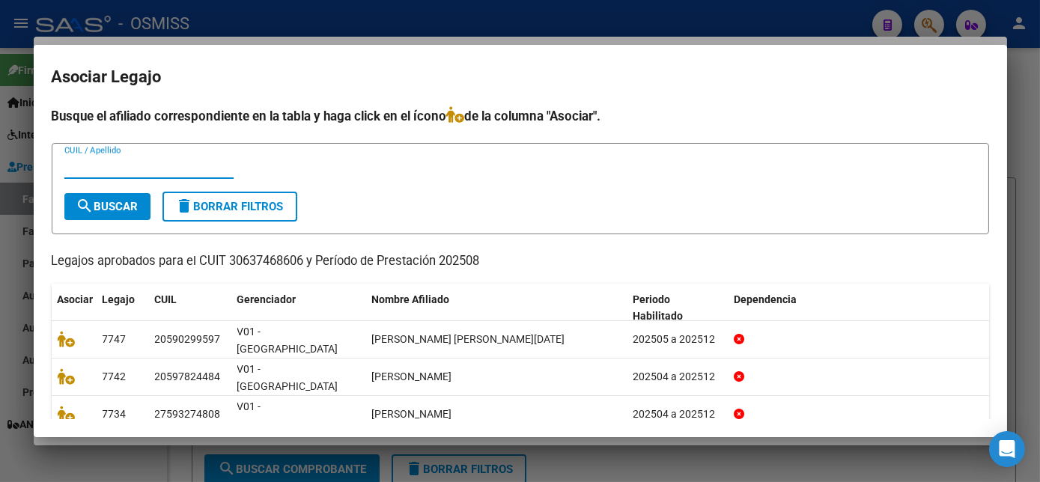
click at [770, 449] on div at bounding box center [520, 241] width 1040 height 482
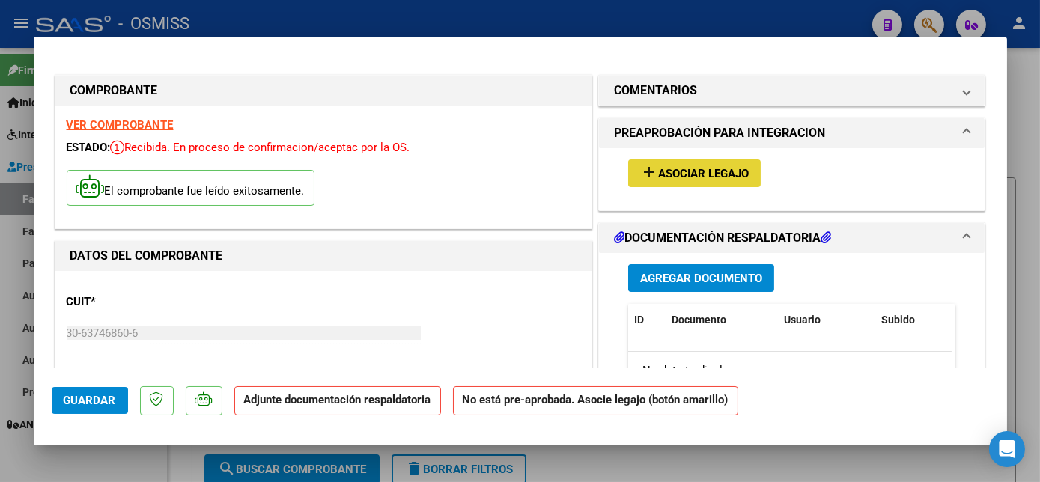
click at [729, 164] on button "add Asociar Legajo" at bounding box center [694, 174] width 133 height 28
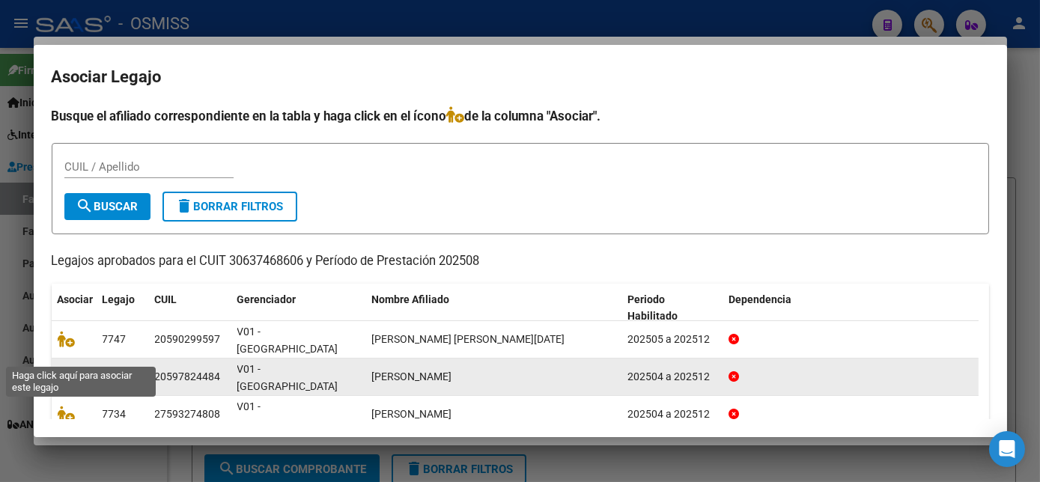
click at [62, 369] on icon at bounding box center [67, 377] width 18 height 16
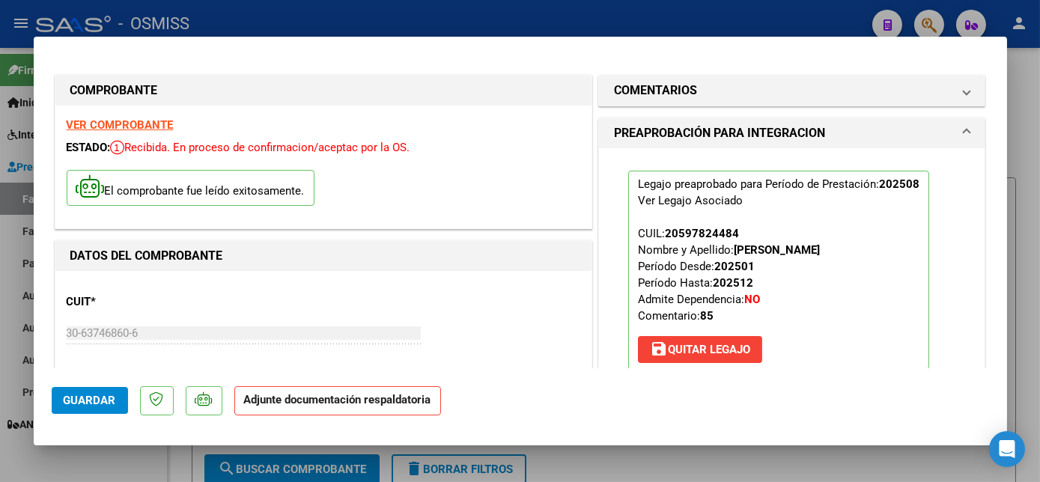
scroll to position [175, 0]
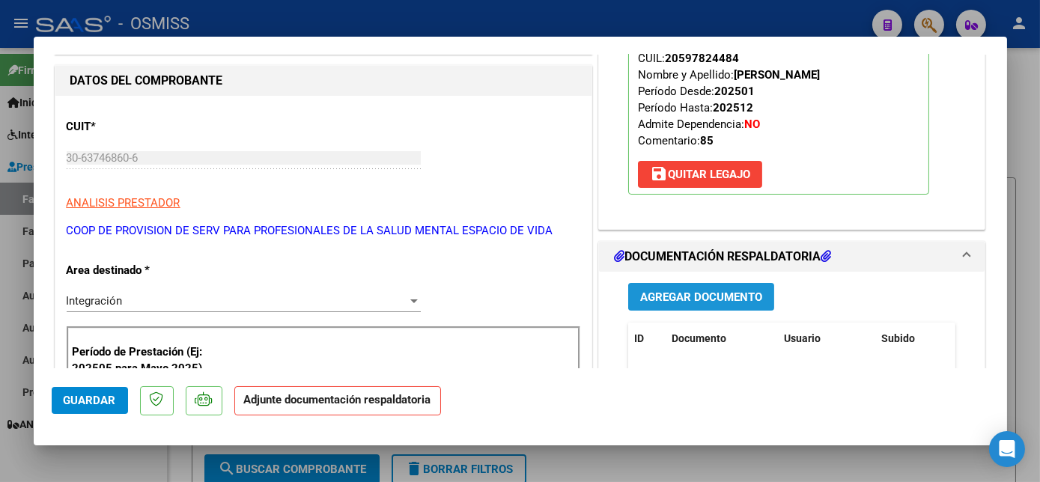
click at [702, 300] on span "Agregar Documento" at bounding box center [701, 297] width 122 height 13
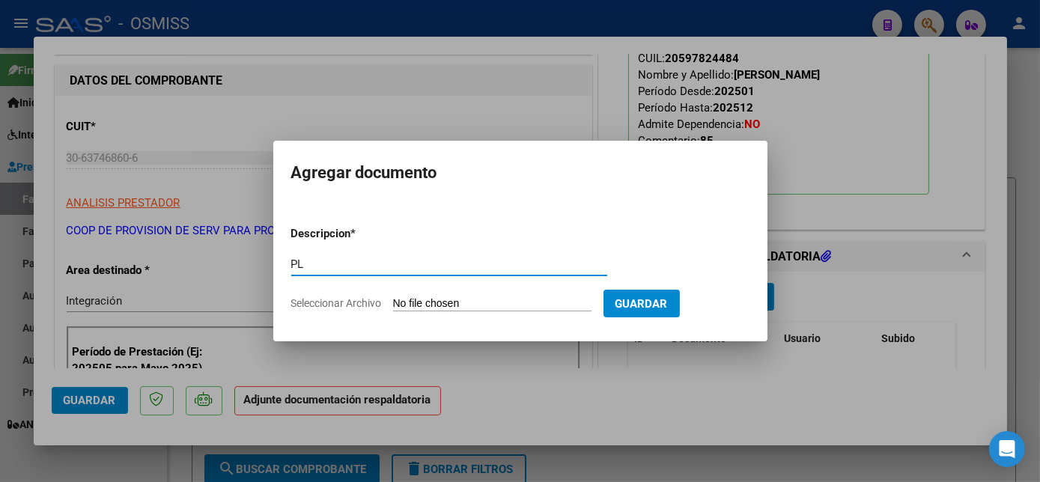
type input "PL"
click at [393, 297] on input "Seleccionar Archivo" at bounding box center [492, 304] width 199 height 14
type input "C:\fakepath\PL -RAPOSO ALEJO GASTON.pdf"
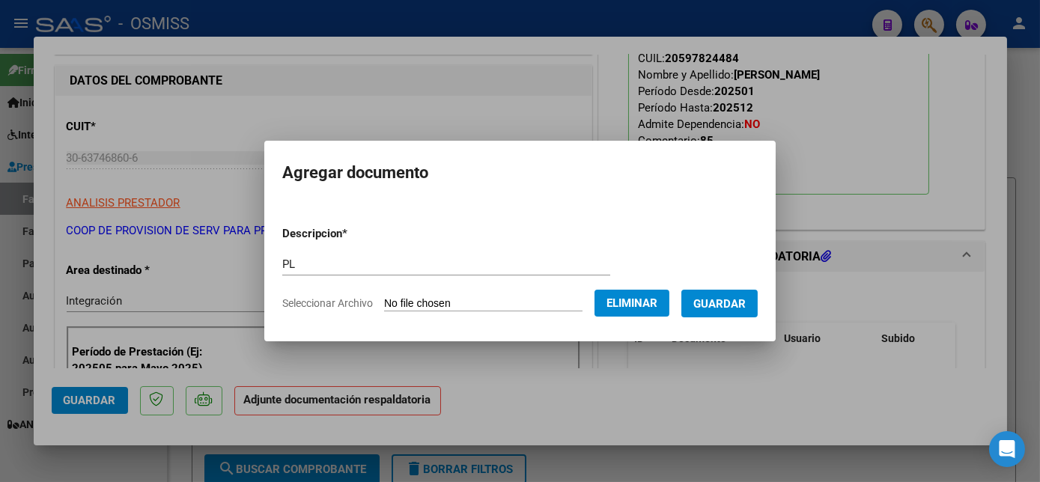
click at [734, 303] on span "Guardar" at bounding box center [720, 303] width 52 height 13
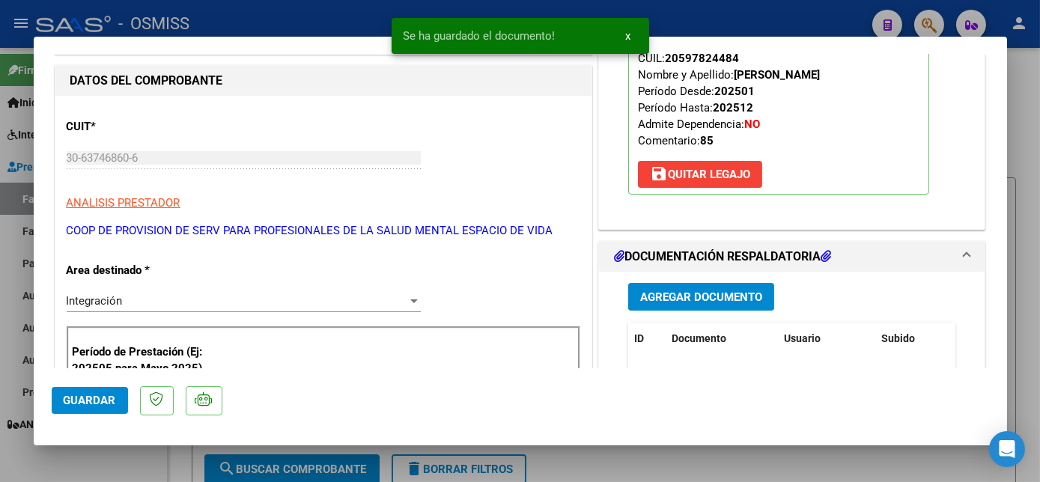
scroll to position [359, 0]
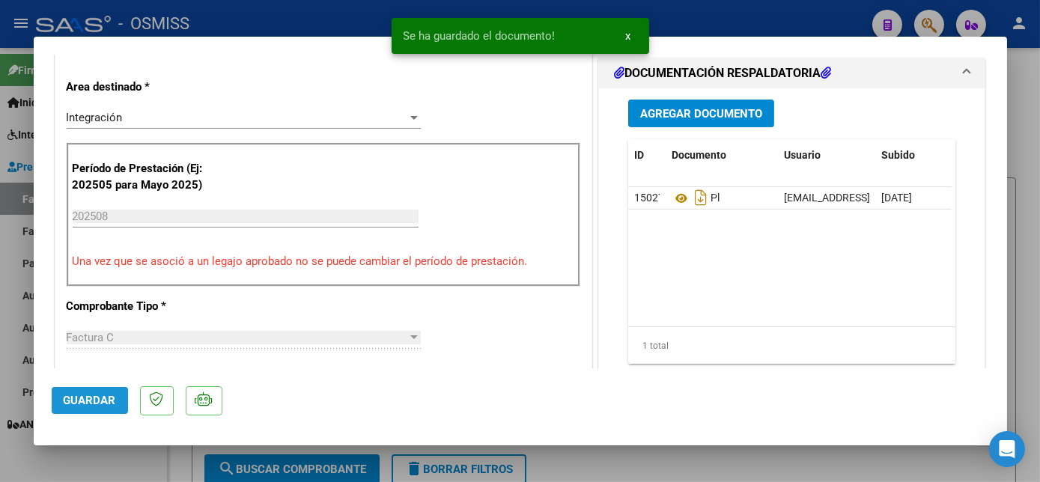
click at [94, 396] on span "Guardar" at bounding box center [90, 400] width 52 height 13
click at [122, 460] on div at bounding box center [520, 241] width 1040 height 482
type input "$ 0,00"
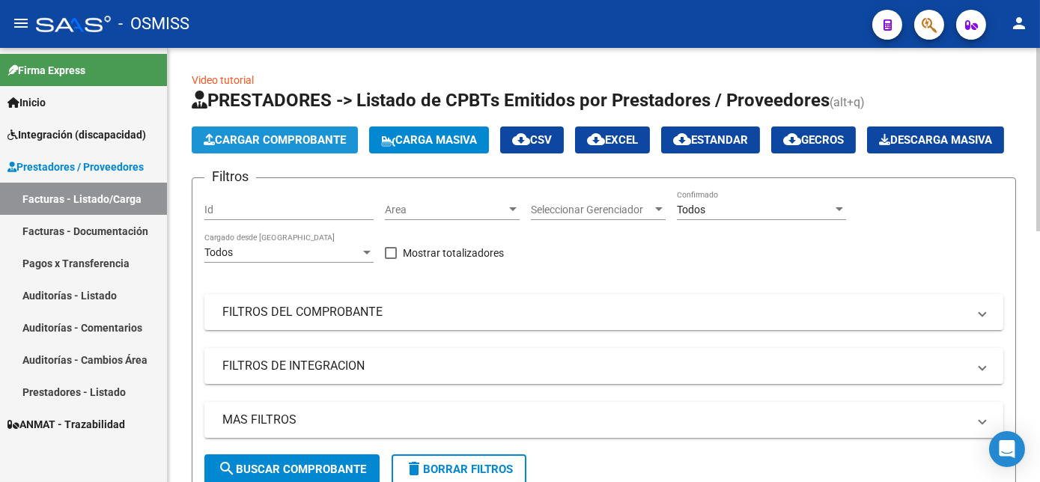
click at [288, 139] on span "Cargar Comprobante" at bounding box center [275, 139] width 142 height 13
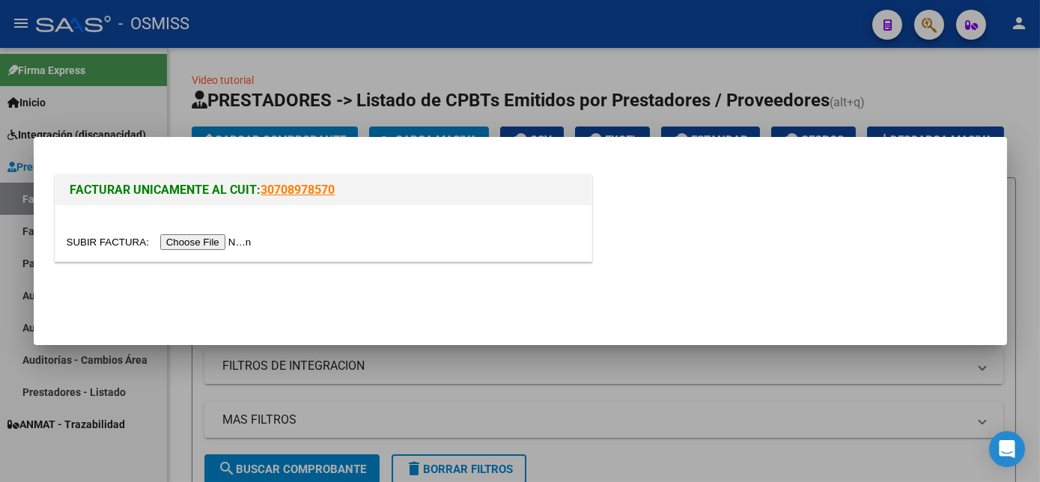
click at [208, 246] on input "file" at bounding box center [162, 242] width 190 height 16
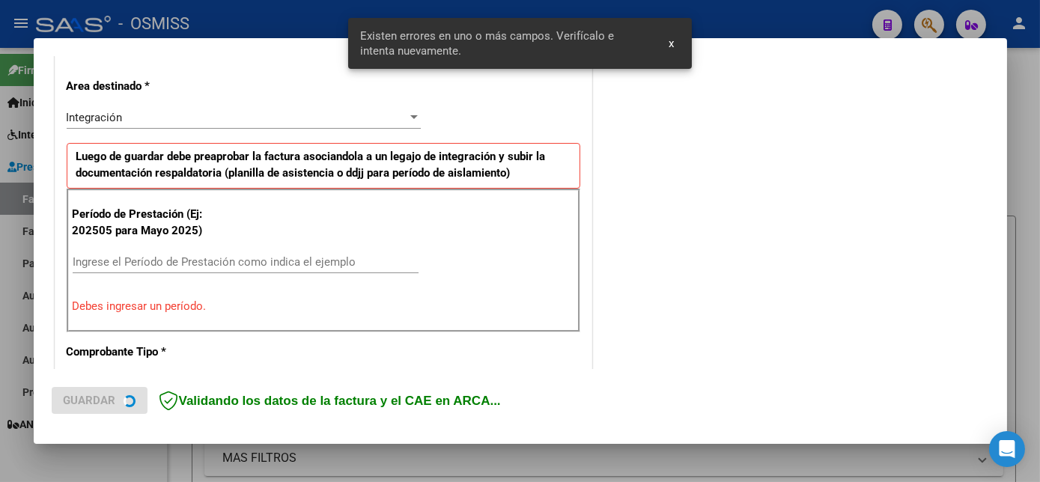
scroll to position [363, 0]
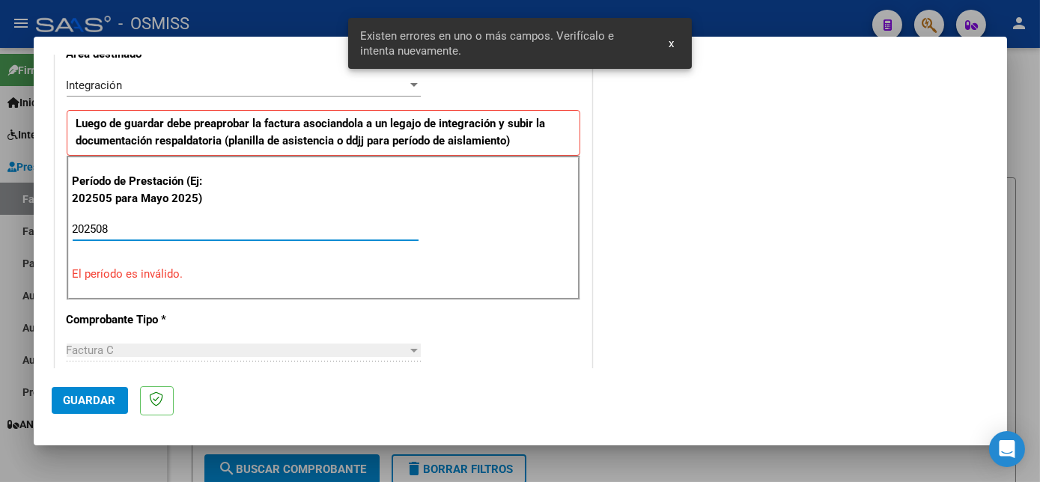
type input "202508"
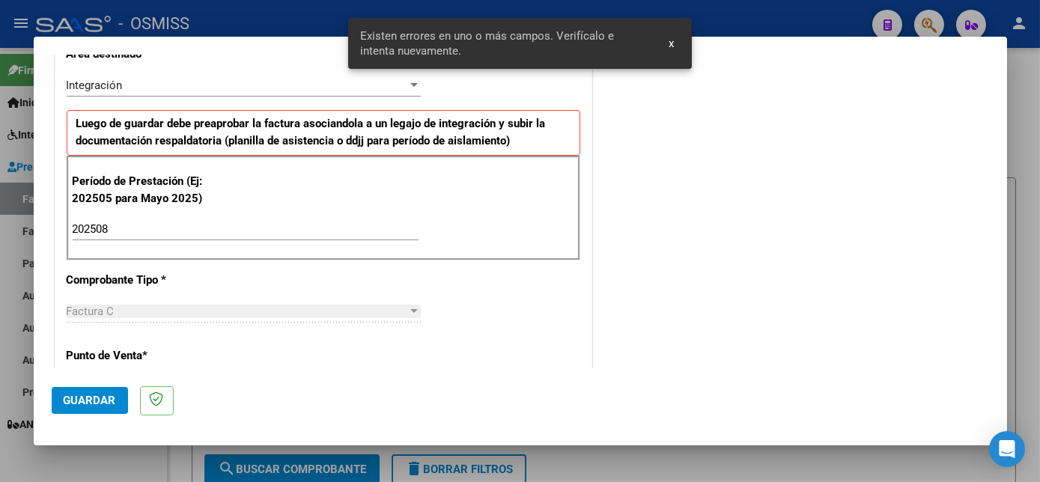
scroll to position [962, 0]
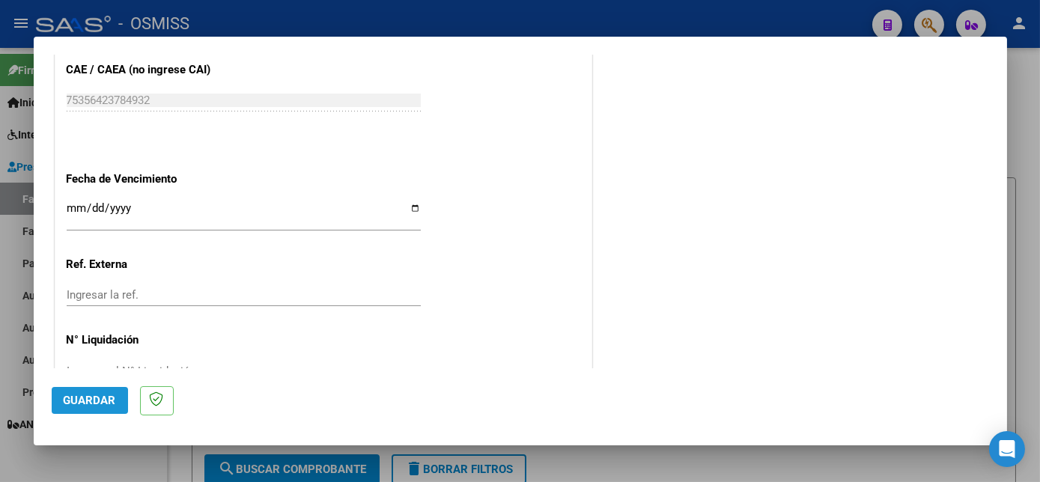
click at [106, 399] on span "Guardar" at bounding box center [90, 400] width 52 height 13
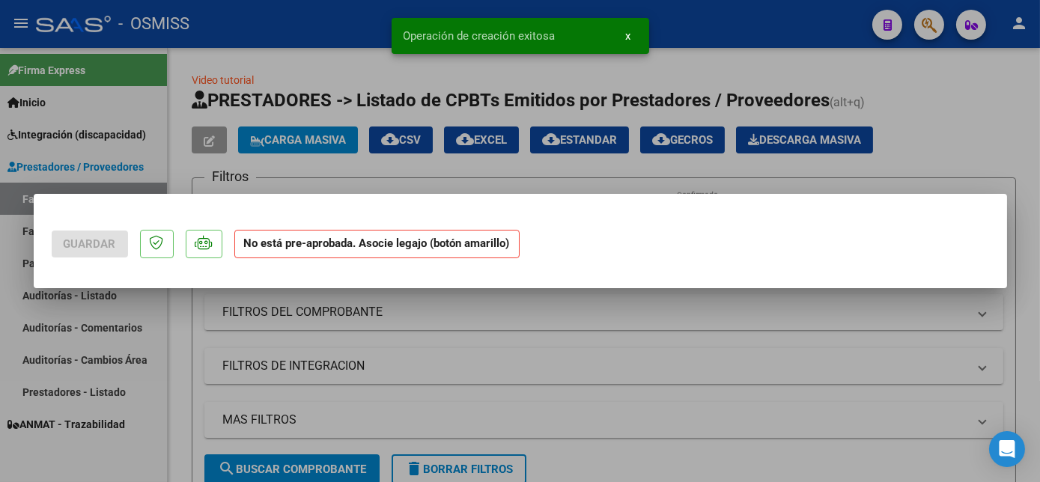
scroll to position [0, 0]
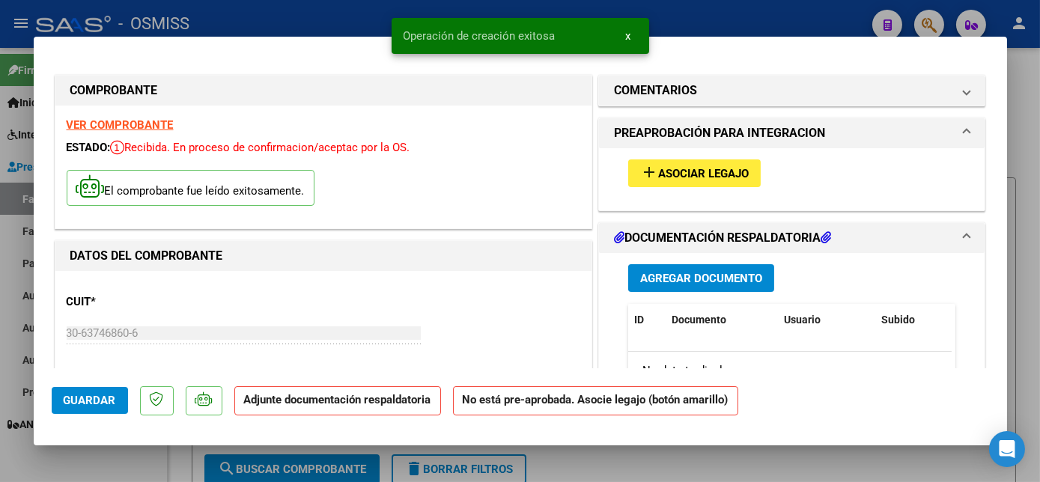
click at [713, 173] on span "Asociar Legajo" at bounding box center [703, 173] width 91 height 13
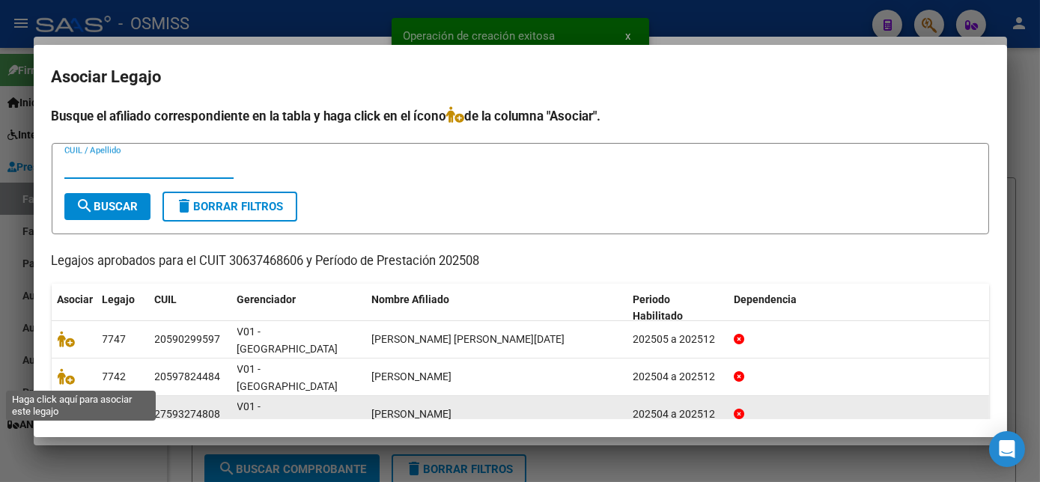
click at [60, 406] on icon at bounding box center [67, 414] width 18 height 16
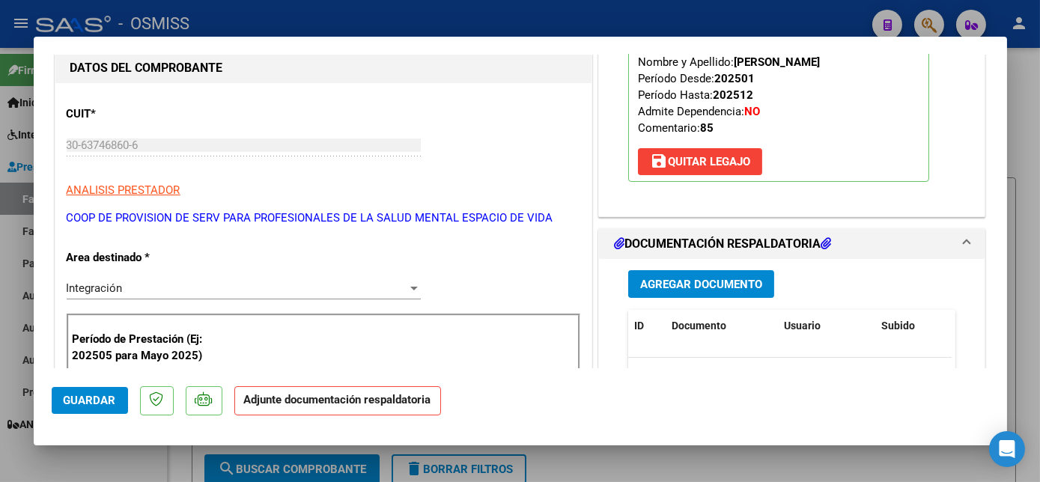
scroll to position [193, 0]
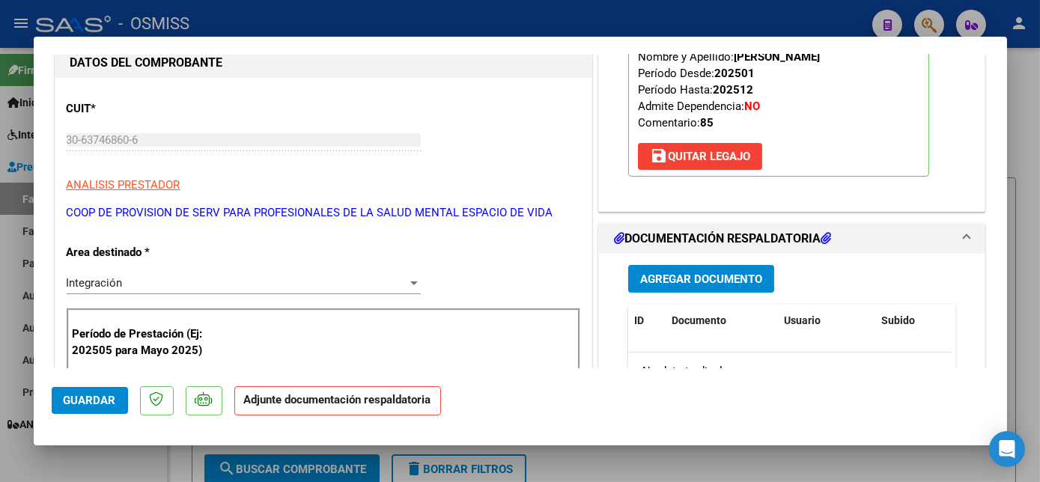
click at [723, 279] on span "Agregar Documento" at bounding box center [701, 279] width 122 height 13
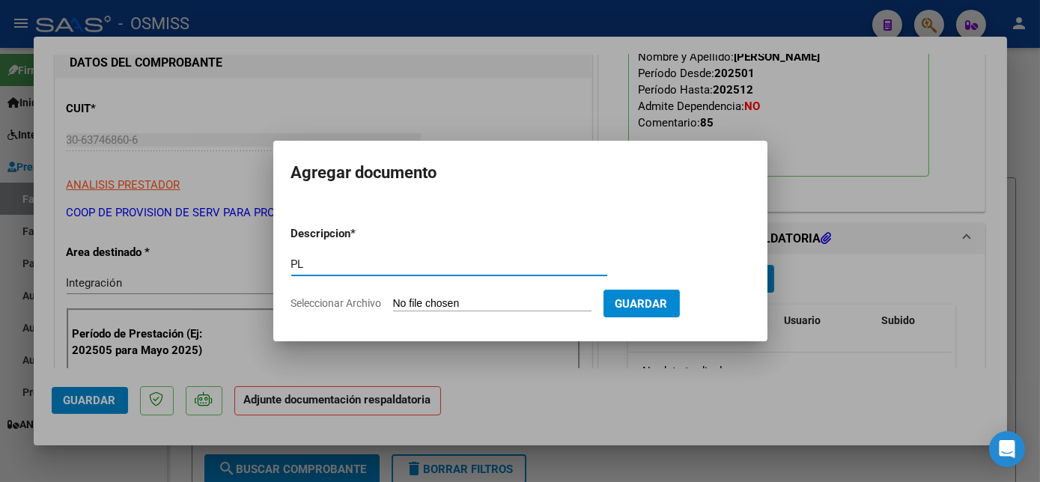
type input "PL"
click at [393, 297] on input "Seleccionar Archivo" at bounding box center [492, 304] width 199 height 14
type input "C:\fakepath\PL - REA LUNA MORENA.pdf"
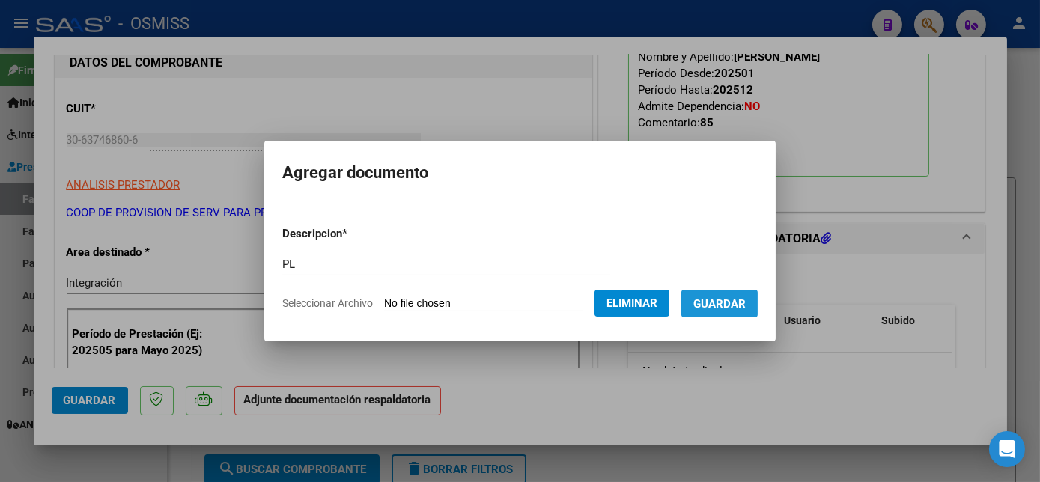
click at [730, 308] on span "Guardar" at bounding box center [720, 303] width 52 height 13
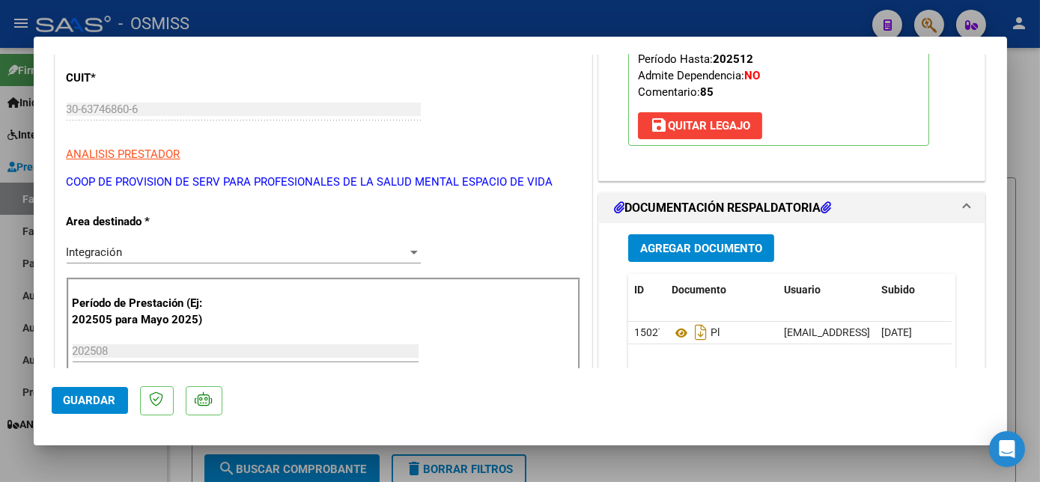
scroll to position [46, 0]
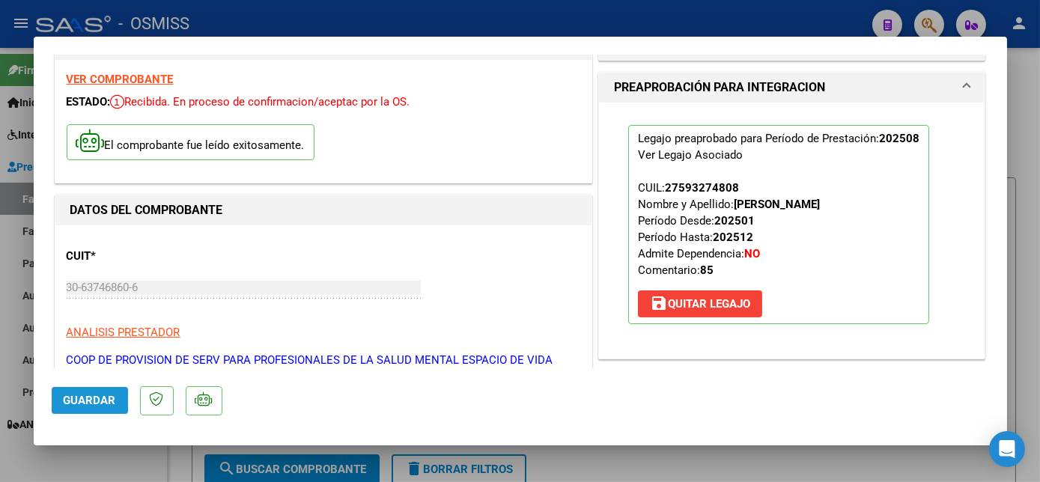
click at [85, 398] on span "Guardar" at bounding box center [90, 400] width 52 height 13
click at [82, 396] on span "Guardar" at bounding box center [90, 400] width 52 height 13
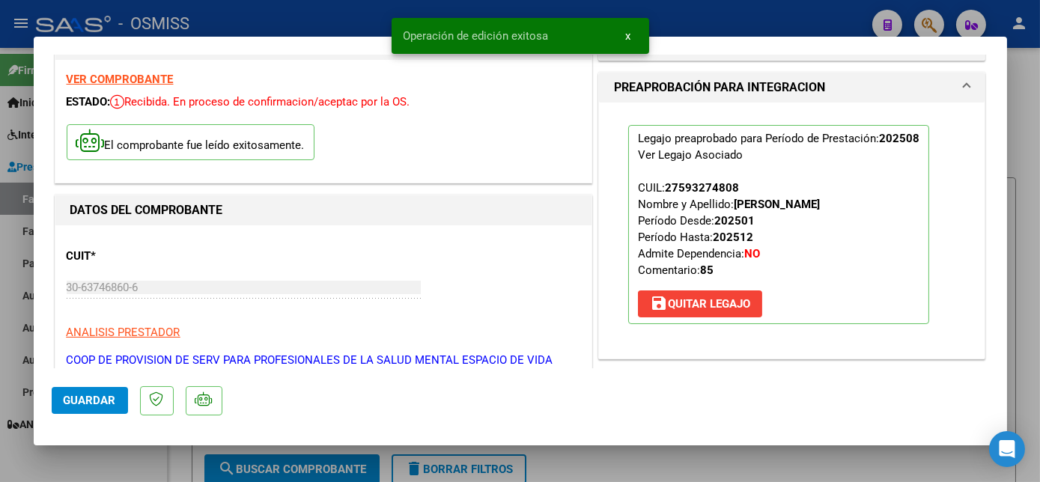
click at [1025, 211] on div at bounding box center [520, 241] width 1040 height 482
type input "$ 0,00"
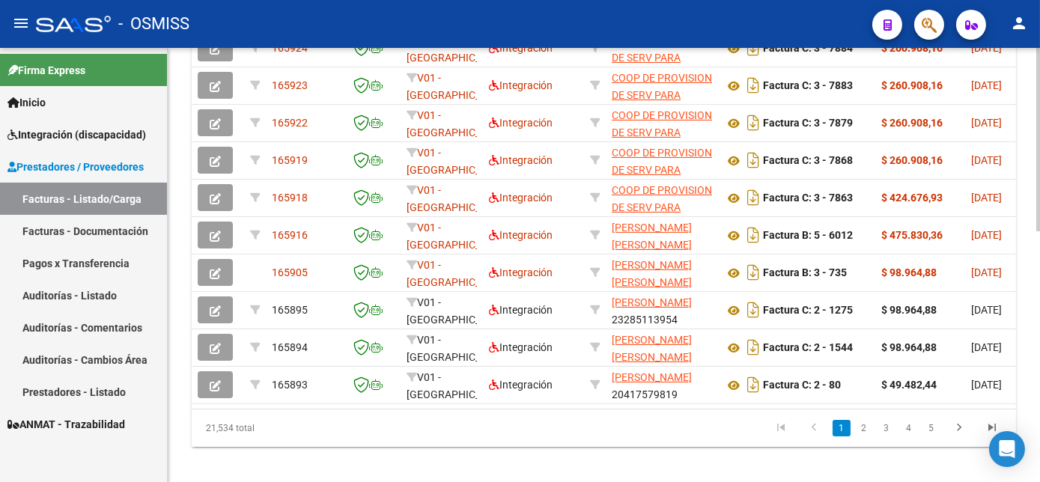
scroll to position [531, 0]
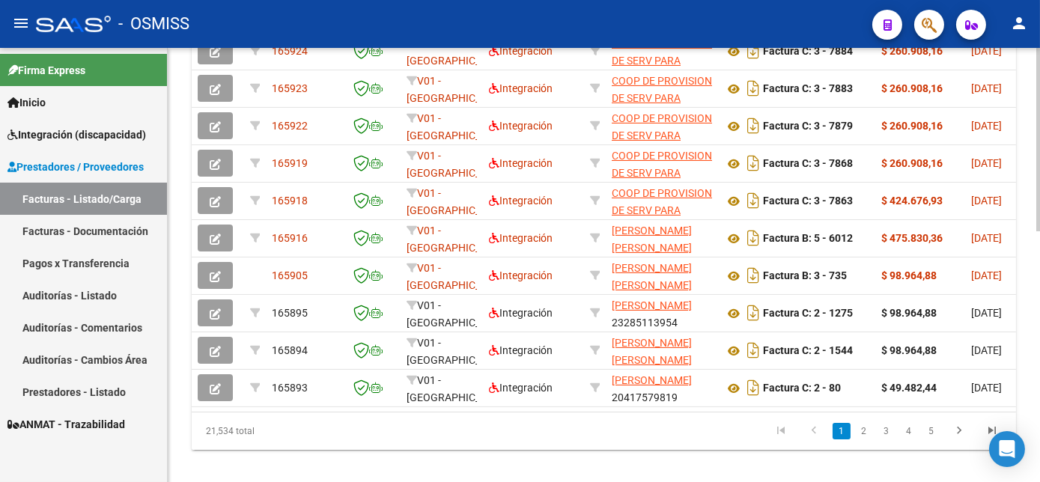
click at [1037, 449] on div at bounding box center [1039, 384] width 4 height 184
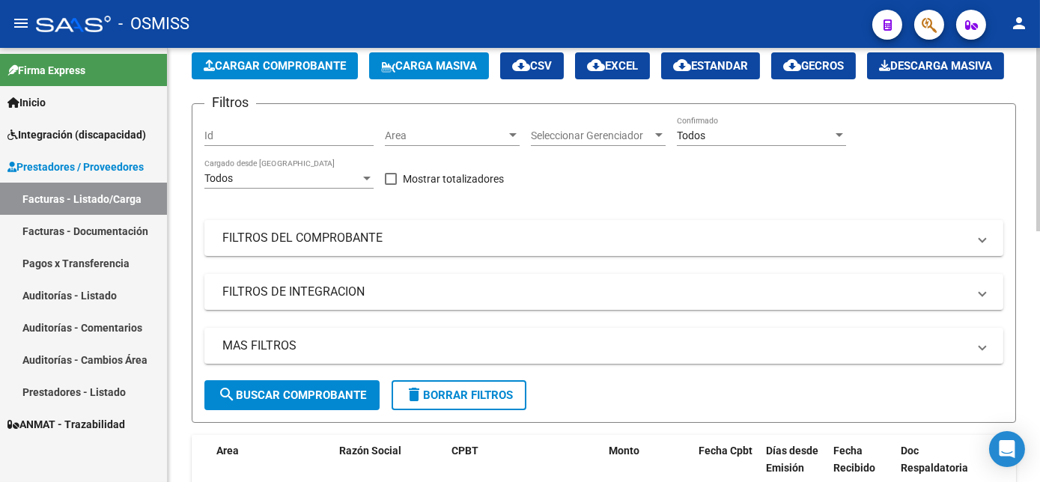
scroll to position [0, 0]
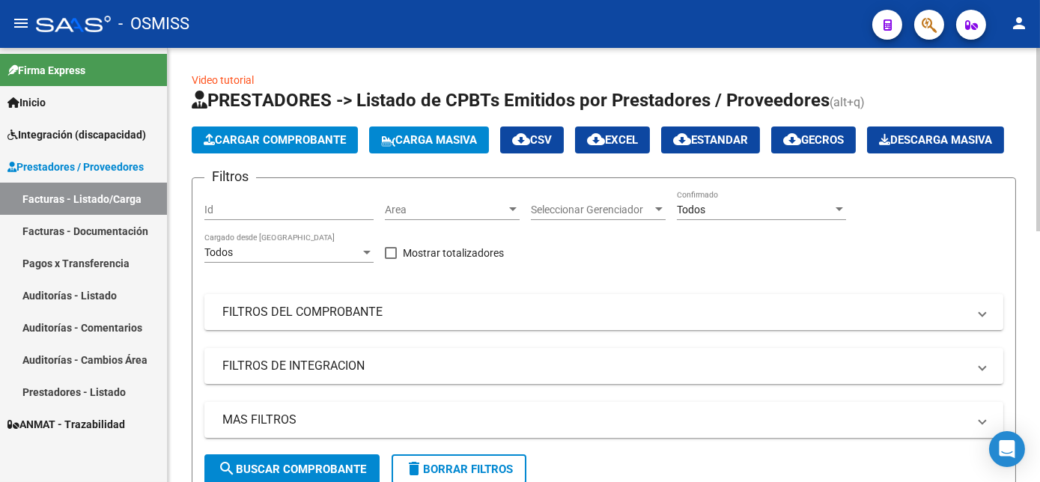
click at [1040, 115] on html "menu - OSMISS person Firma Express Inicio Instructivos Contacto OS Integración …" at bounding box center [520, 241] width 1040 height 482
click at [327, 132] on button "Cargar Comprobante" at bounding box center [275, 140] width 166 height 27
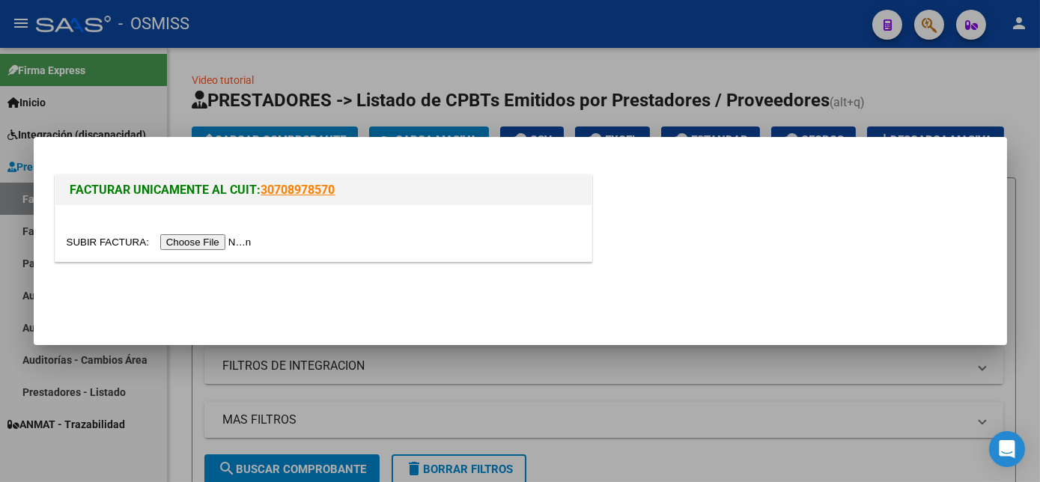
click at [203, 244] on input "file" at bounding box center [162, 242] width 190 height 16
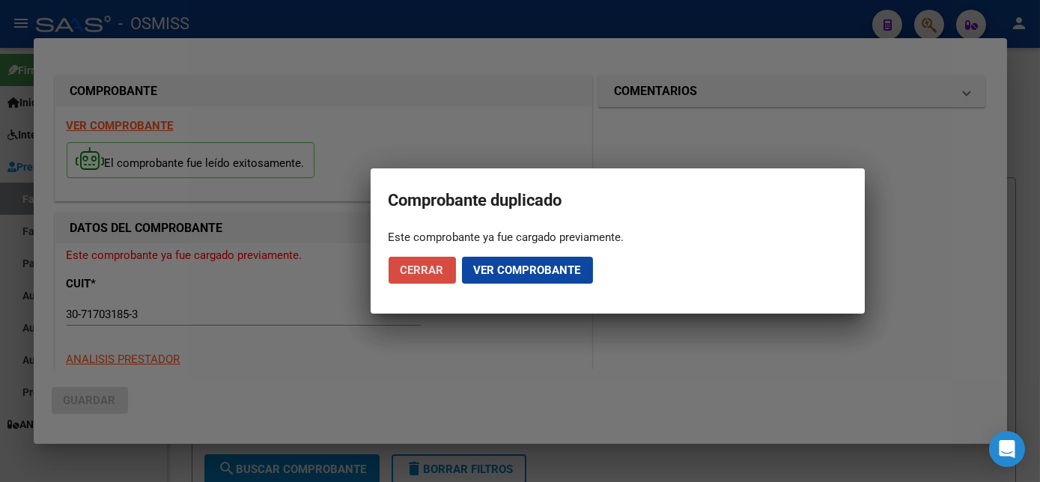
click at [436, 271] on span "Cerrar" at bounding box center [422, 270] width 43 height 13
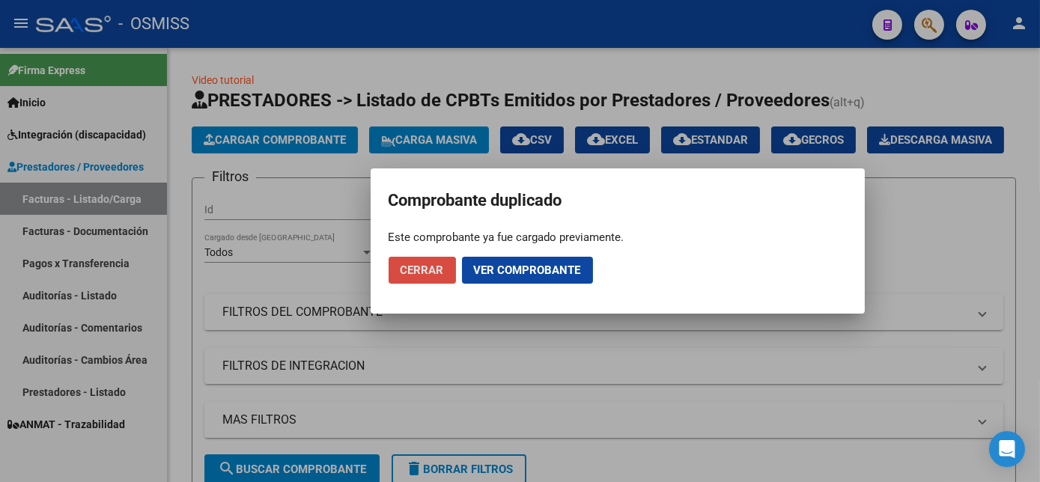
click at [433, 270] on span "Cerrar" at bounding box center [422, 270] width 43 height 13
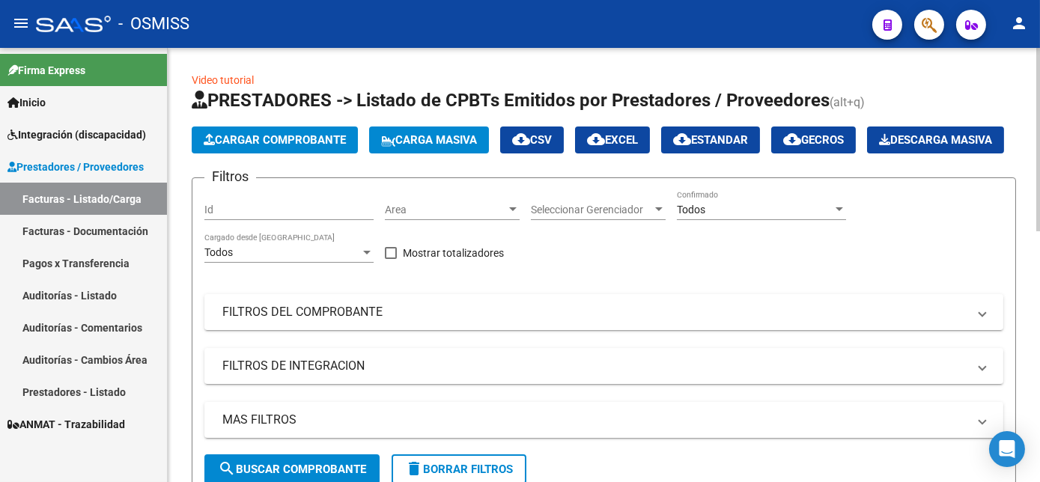
click at [303, 139] on span "Cargar Comprobante" at bounding box center [275, 139] width 142 height 13
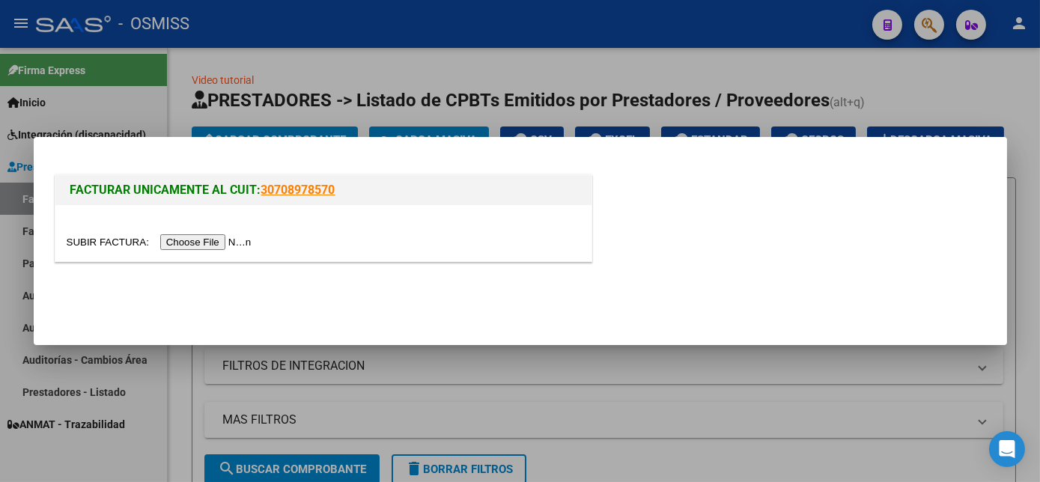
click at [180, 246] on input "file" at bounding box center [162, 242] width 190 height 16
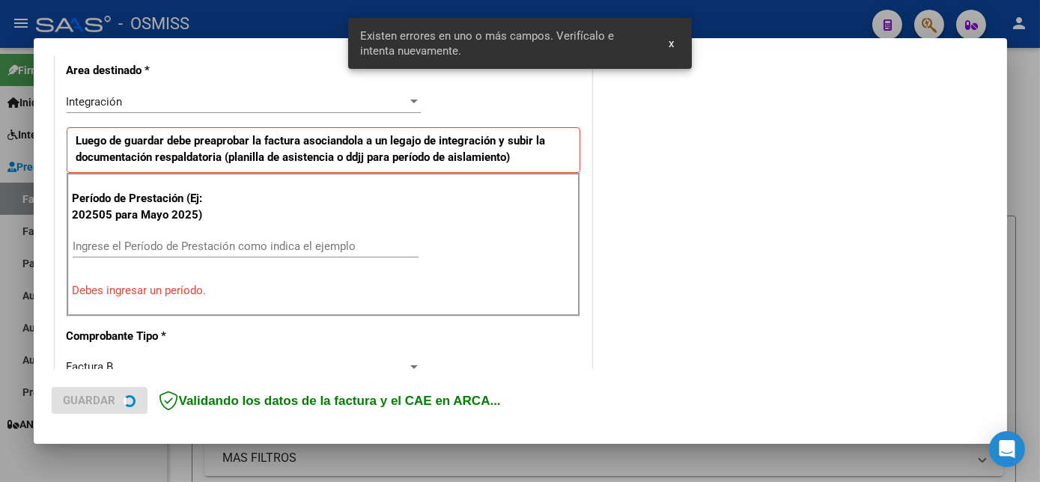
scroll to position [363, 0]
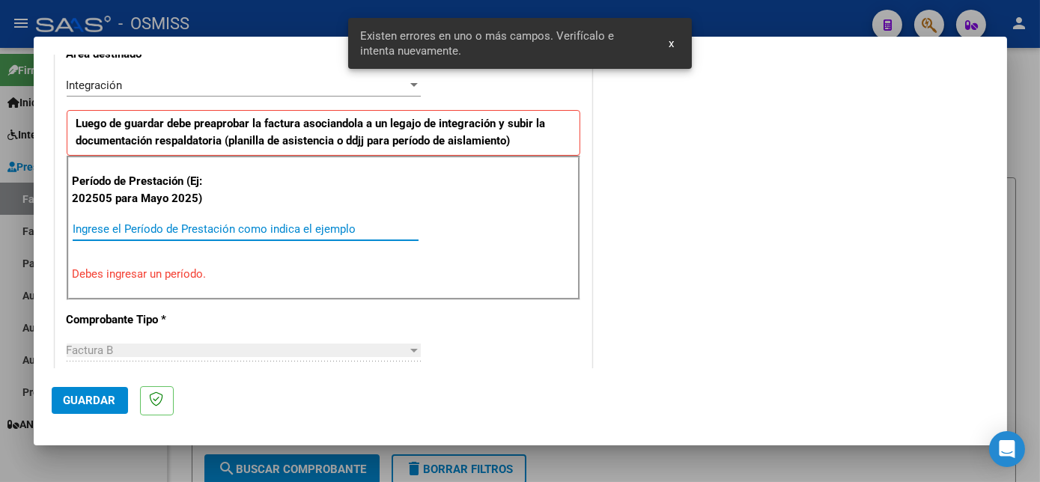
click at [187, 234] on input "Ingrese el Período de Prestación como indica el ejemplo" at bounding box center [246, 228] width 346 height 13
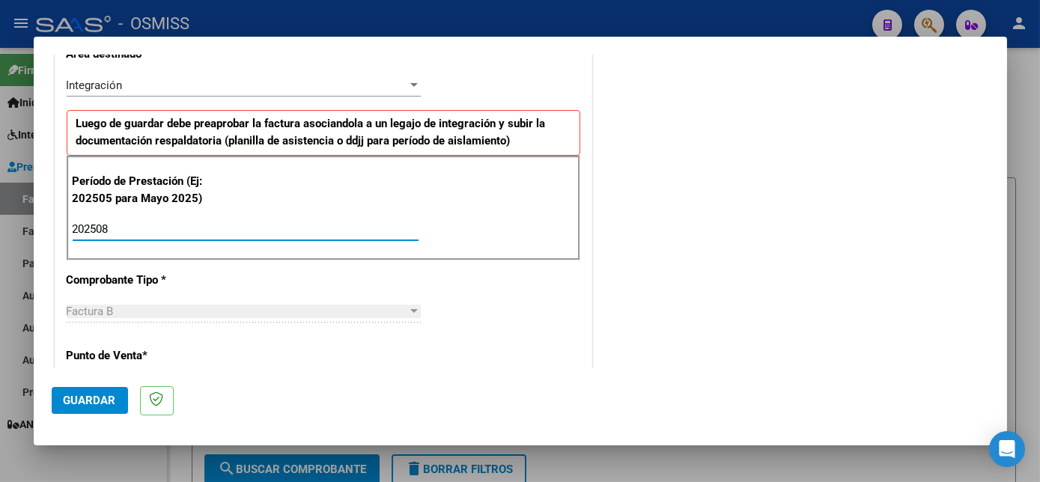
type input "202508"
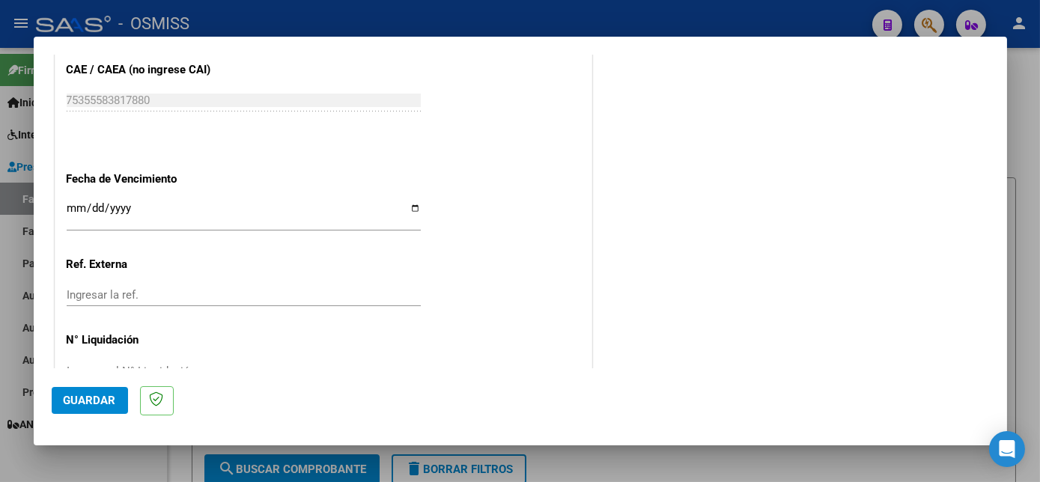
click at [73, 390] on button "Guardar" at bounding box center [90, 400] width 76 height 27
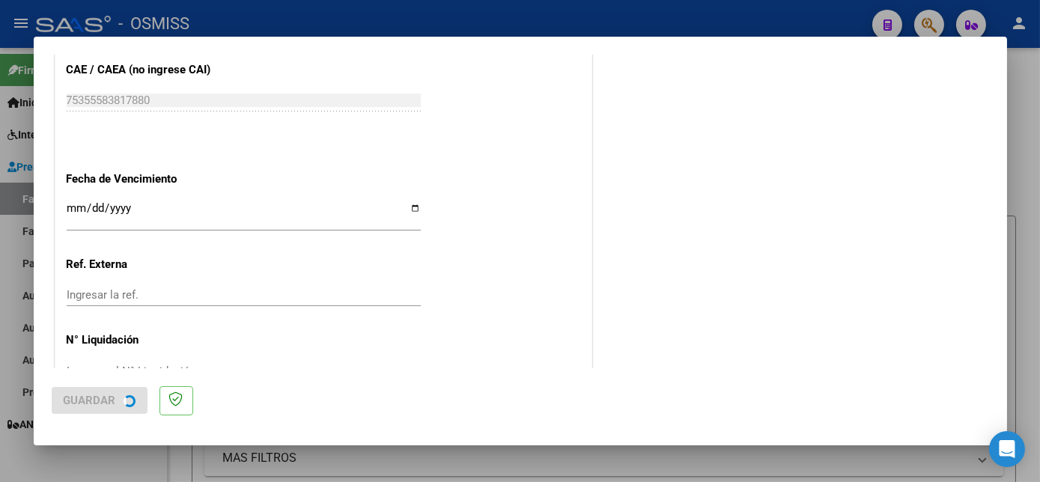
scroll to position [0, 0]
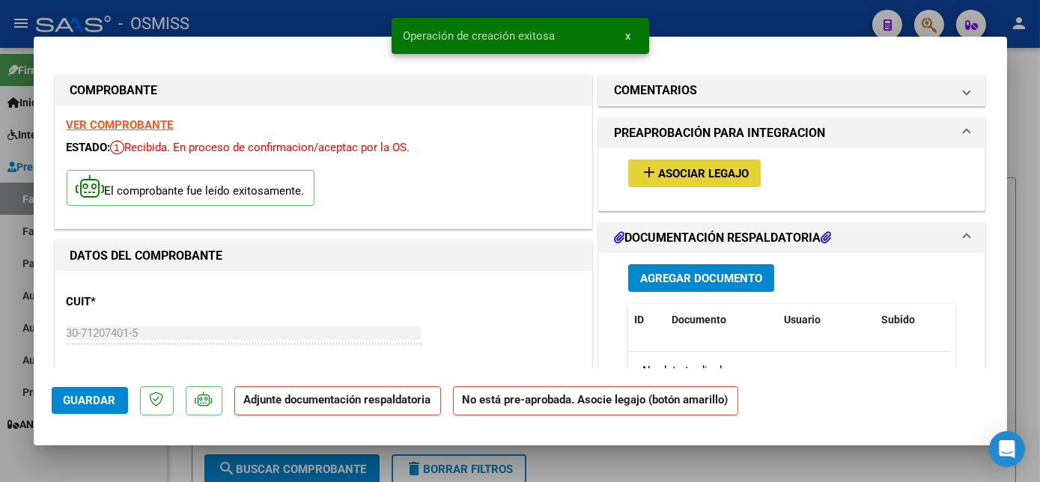
click at [696, 174] on span "Asociar Legajo" at bounding box center [703, 173] width 91 height 13
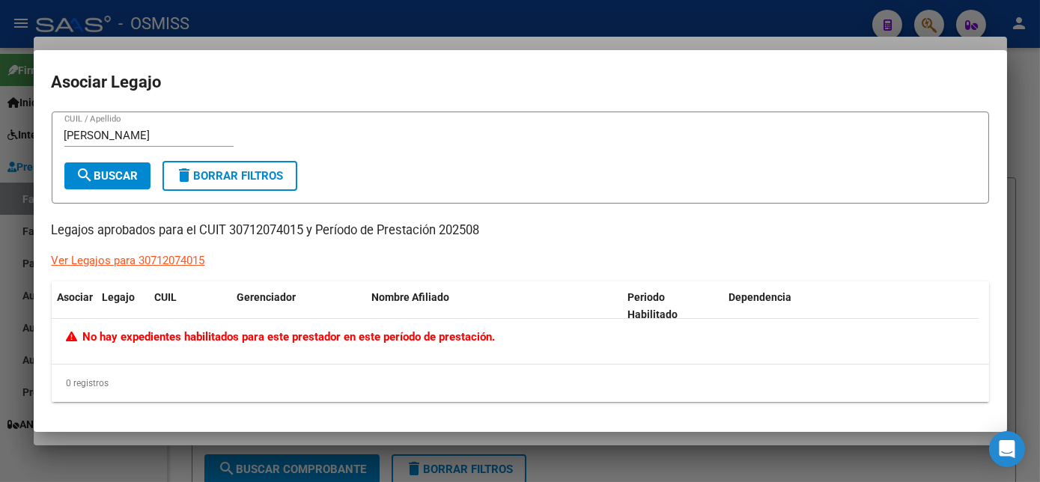
click at [521, 103] on mat-dialog-container "Asociar Legajo GOMEZ CUIL / Apellido search Buscar delete Borrar Filtros Legajo…" at bounding box center [521, 241] width 974 height 382
click at [125, 139] on input "GOMEZ" at bounding box center [148, 135] width 169 height 13
type input "G"
type input "TAHIEL"
click at [166, 444] on div at bounding box center [520, 241] width 1040 height 482
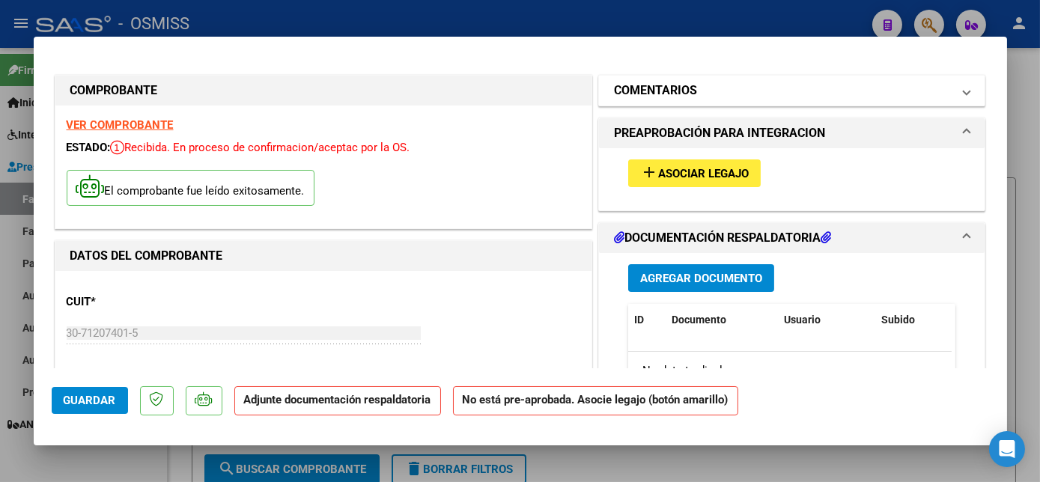
click at [964, 96] on span at bounding box center [967, 91] width 6 height 18
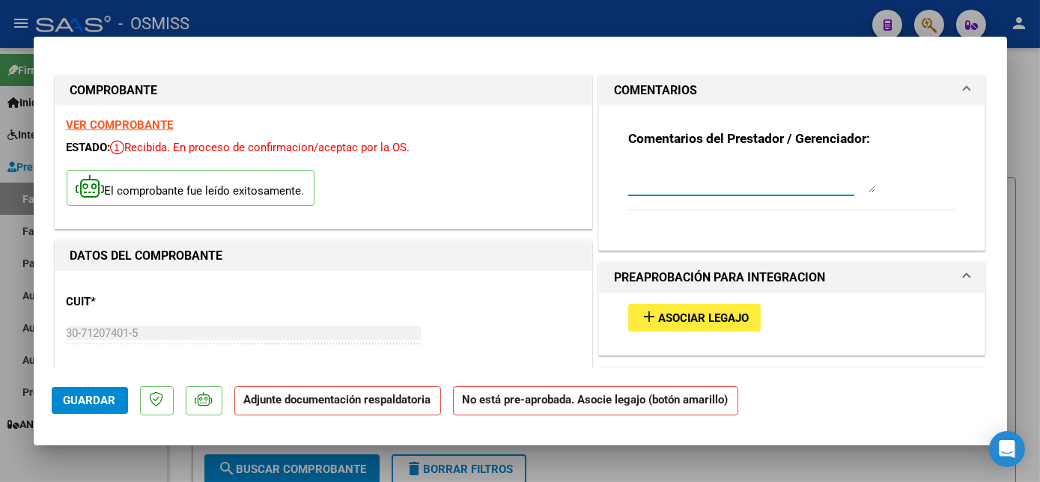
click at [647, 190] on textarea at bounding box center [751, 178] width 247 height 30
type textarea "SIN LEGAJO PARA ASOCIAR/CARGADO 10/09"
click at [96, 402] on span "Guardar" at bounding box center [90, 400] width 52 height 13
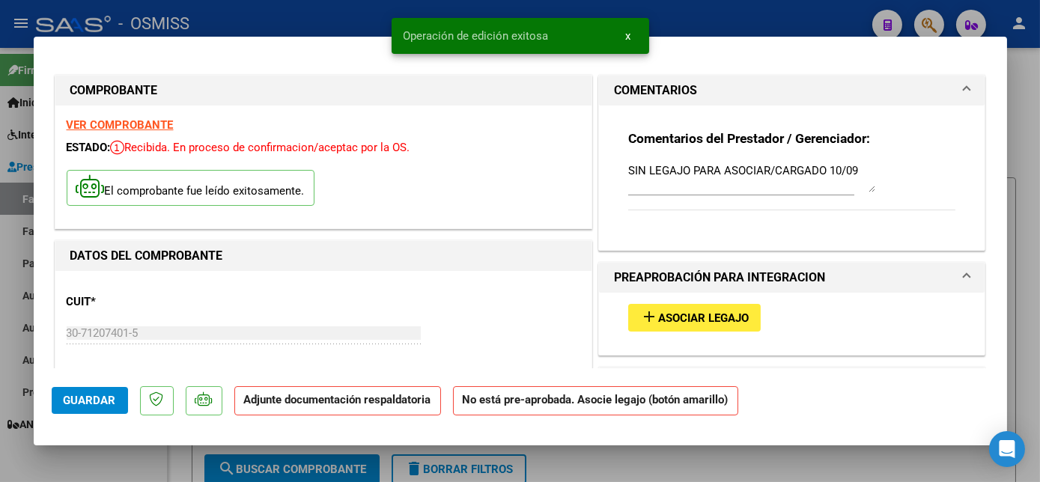
click at [1031, 138] on div at bounding box center [520, 241] width 1040 height 482
type input "$ 0,00"
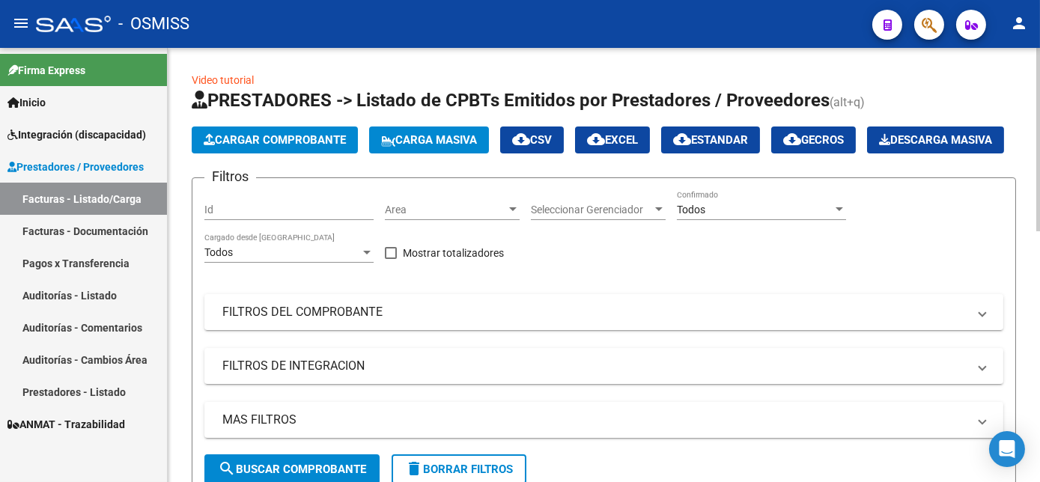
click at [291, 133] on span "Cargar Comprobante" at bounding box center [275, 139] width 142 height 13
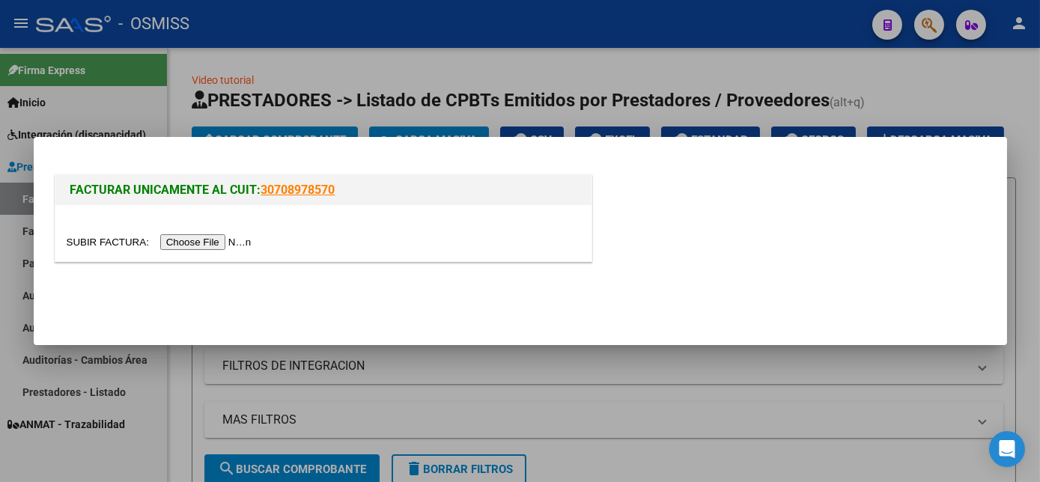
click at [203, 240] on input "file" at bounding box center [162, 242] width 190 height 16
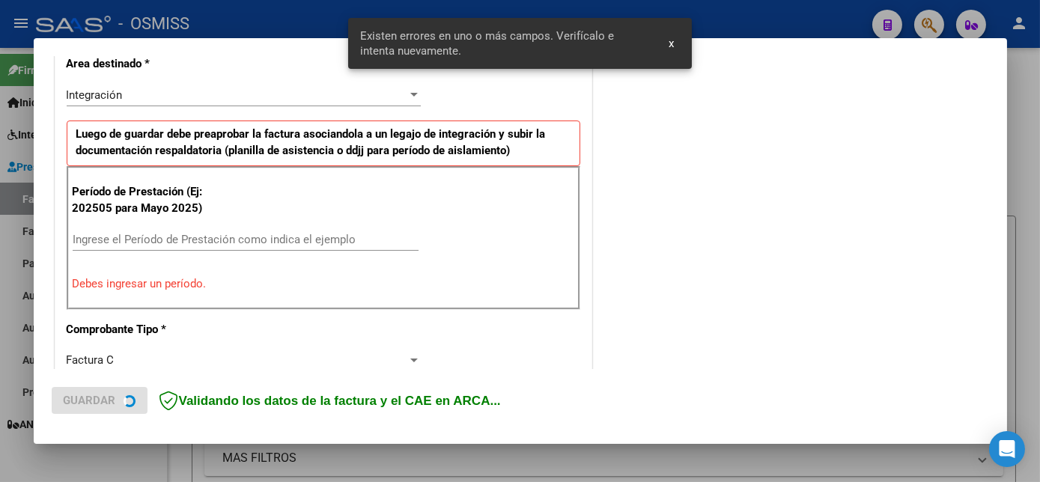
scroll to position [363, 0]
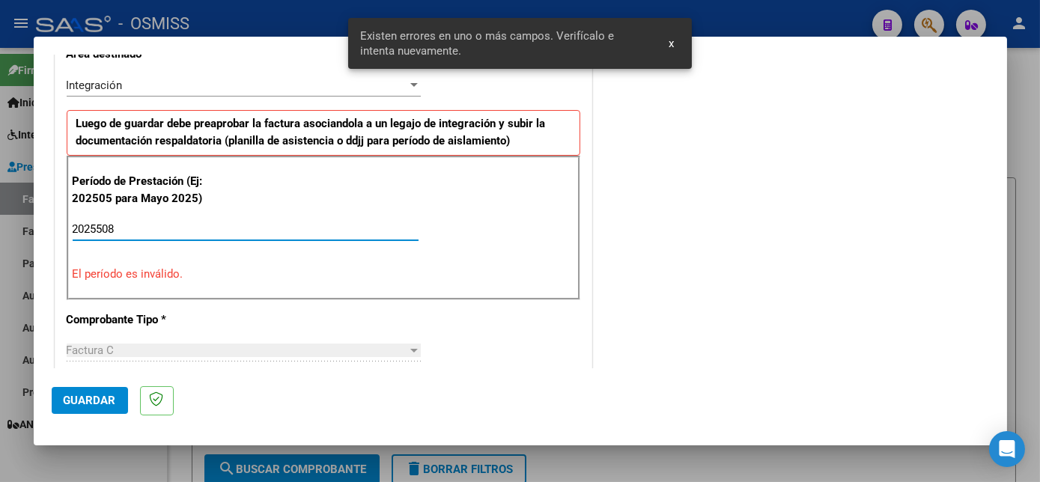
click at [90, 399] on span "Guardar" at bounding box center [90, 400] width 52 height 13
click at [100, 228] on input "2025508" at bounding box center [246, 228] width 346 height 13
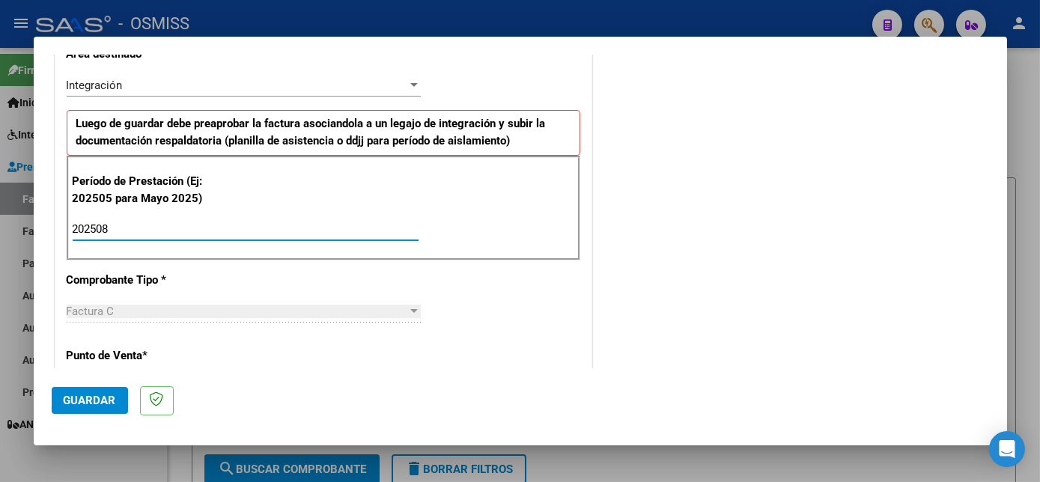
type input "202508"
click at [100, 397] on span "Guardar" at bounding box center [90, 400] width 52 height 13
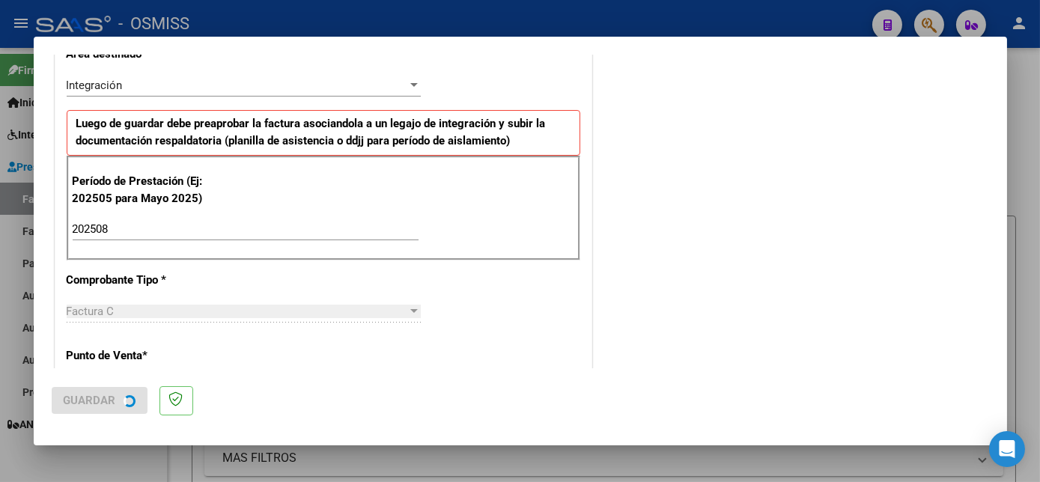
scroll to position [0, 0]
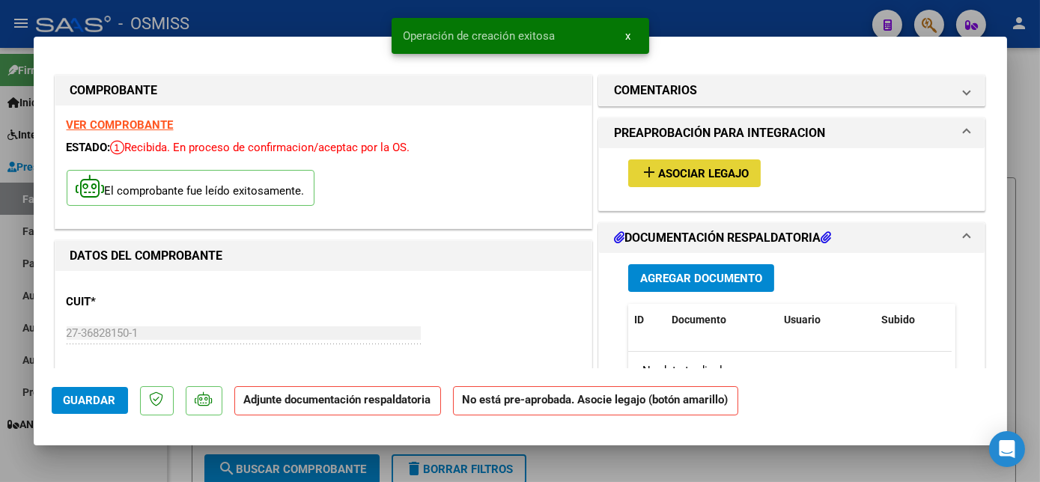
click at [681, 160] on button "add Asociar Legajo" at bounding box center [694, 174] width 133 height 28
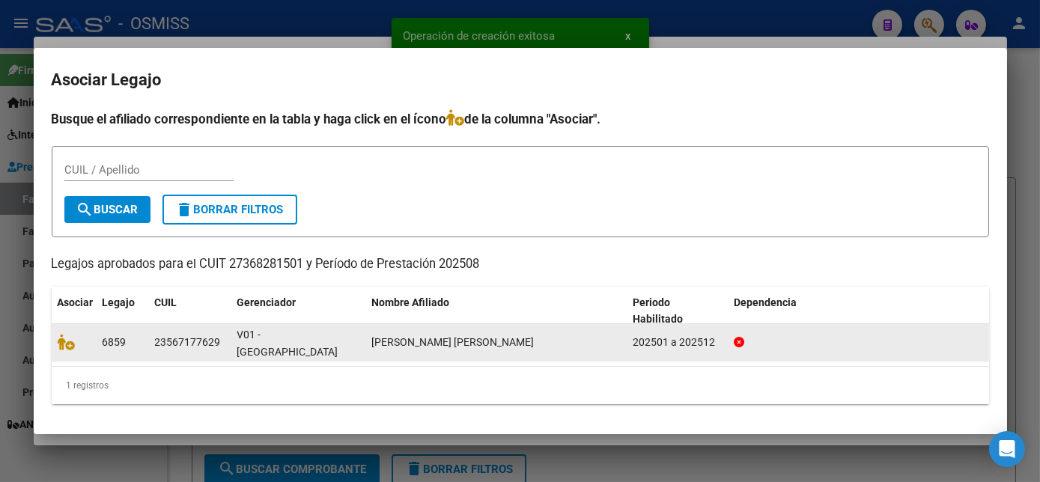
click at [333, 339] on div "V01 - [GEOGRAPHIC_DATA]" at bounding box center [298, 342] width 123 height 31
click at [70, 345] on icon at bounding box center [67, 342] width 18 height 16
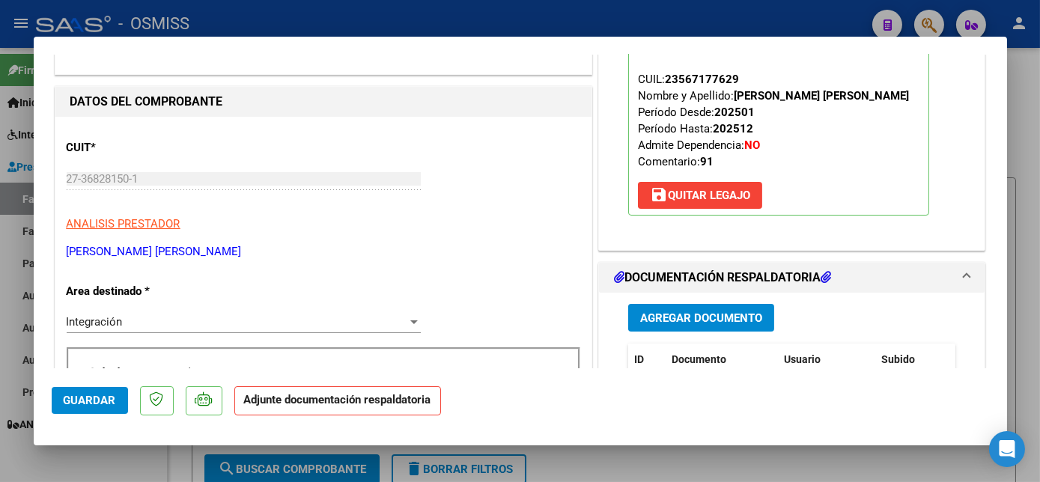
scroll to position [209, 0]
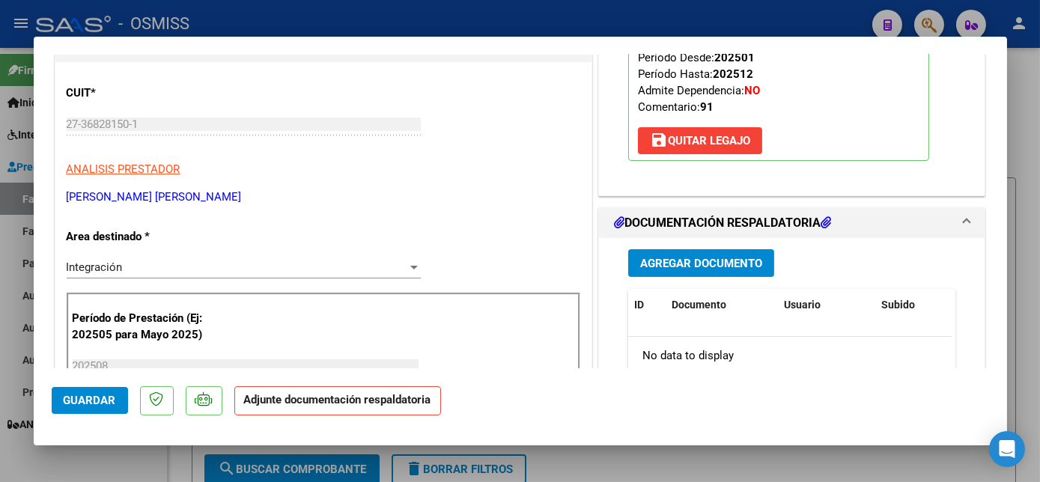
click at [687, 261] on span "Agregar Documento" at bounding box center [701, 263] width 122 height 13
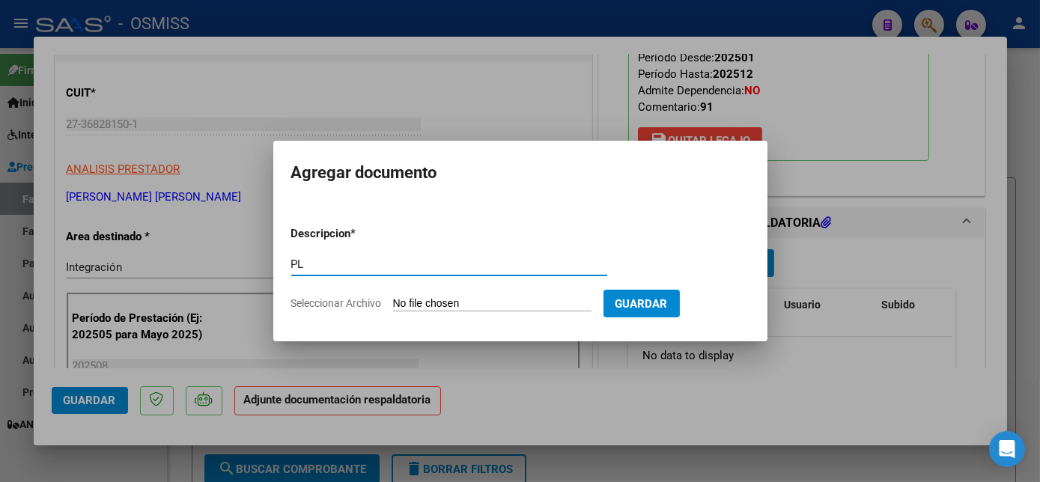
type input "PL"
click at [393, 297] on input "Seleccionar Archivo" at bounding box center [492, 304] width 199 height 14
type input "C:\fakepath\PL - GONZALEZ SAUCEDO LIONEL.pdf"
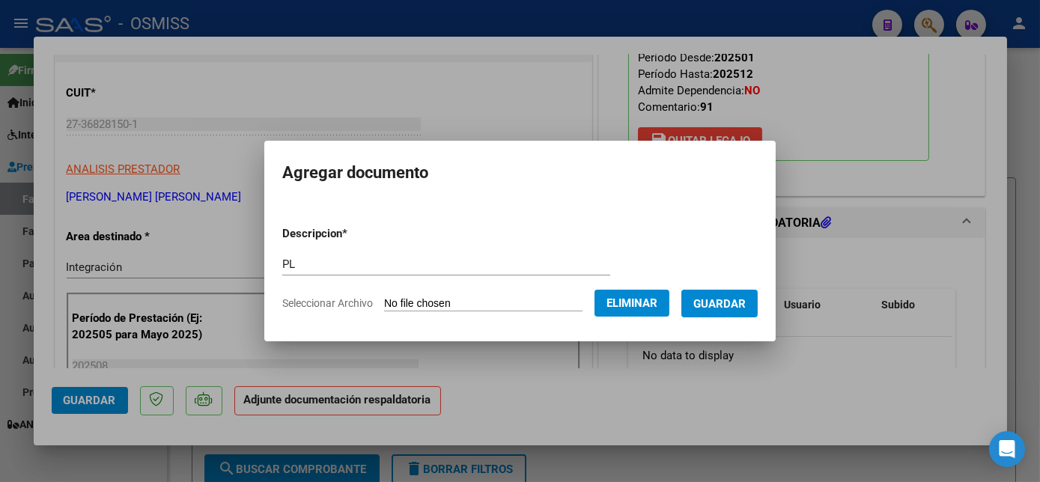
click at [760, 301] on mat-dialog-content "Descripcion * PL Escriba aquí una descripcion Seleccionar Archivo Eliminar Guar…" at bounding box center [520, 262] width 512 height 121
click at [716, 305] on span "Guardar" at bounding box center [720, 303] width 52 height 13
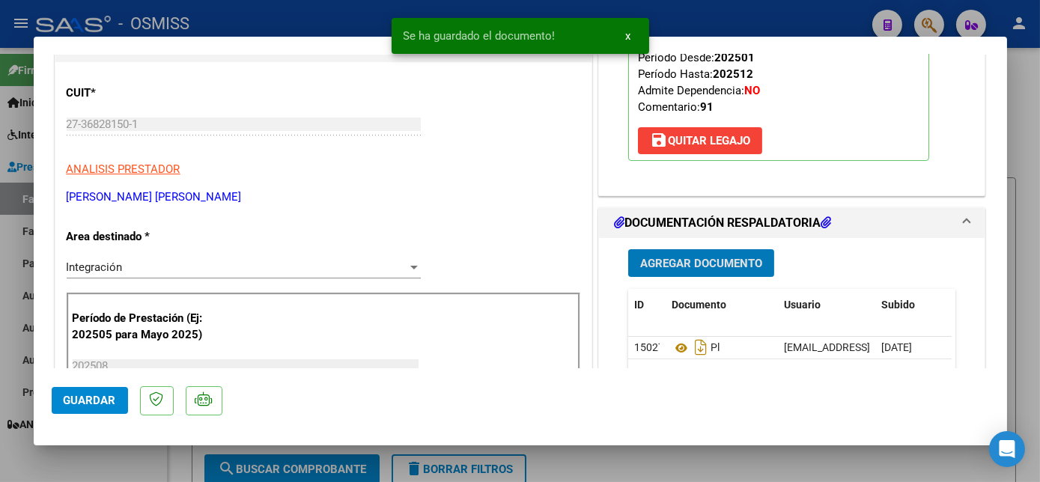
click at [102, 401] on span "Guardar" at bounding box center [90, 400] width 52 height 13
click at [119, 462] on div at bounding box center [520, 241] width 1040 height 482
type input "$ 0,00"
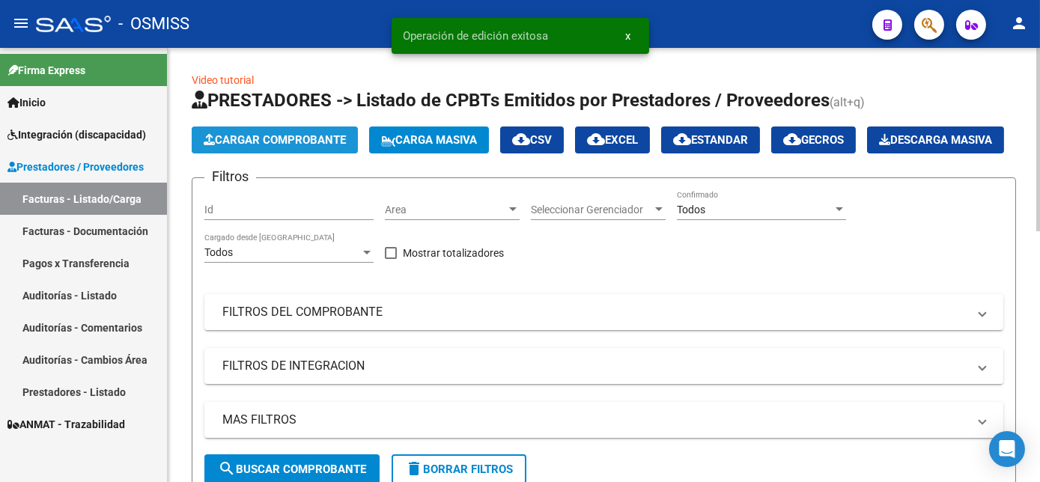
click at [297, 141] on span "Cargar Comprobante" at bounding box center [275, 139] width 142 height 13
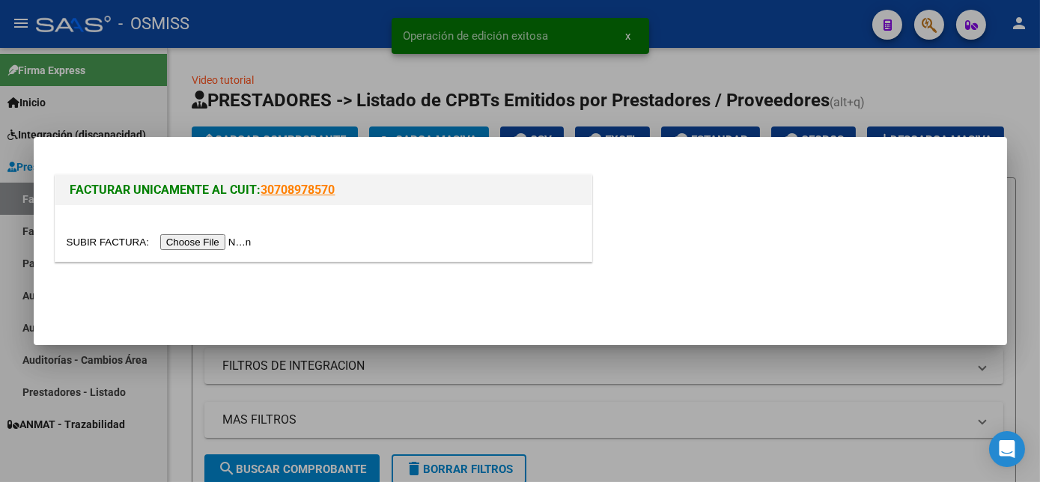
click at [153, 441] on div at bounding box center [520, 241] width 1040 height 482
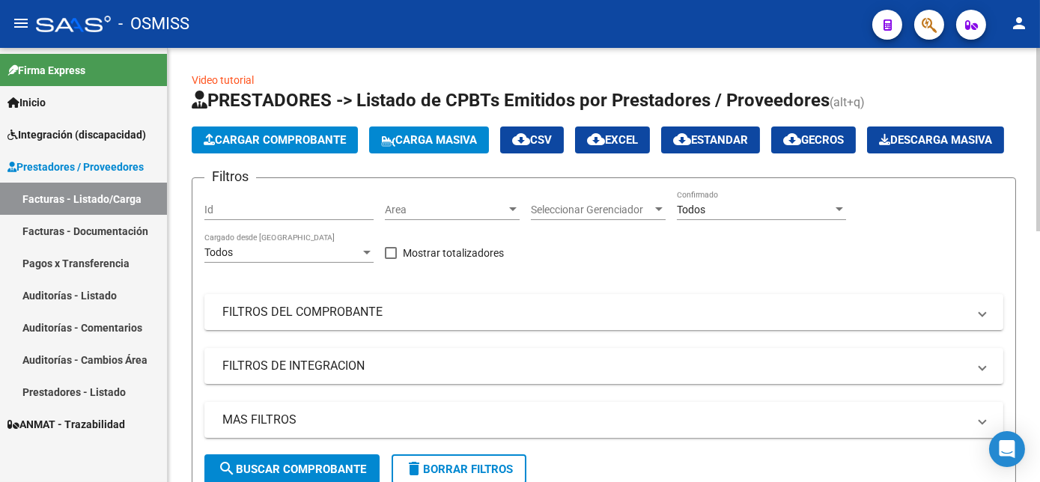
click at [321, 136] on span "Cargar Comprobante" at bounding box center [275, 139] width 142 height 13
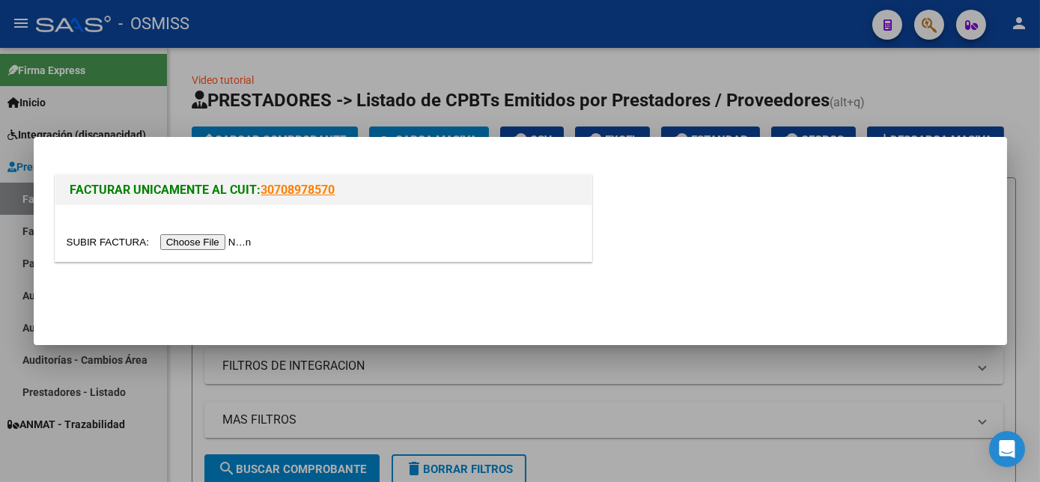
click at [214, 243] on input "file" at bounding box center [162, 242] width 190 height 16
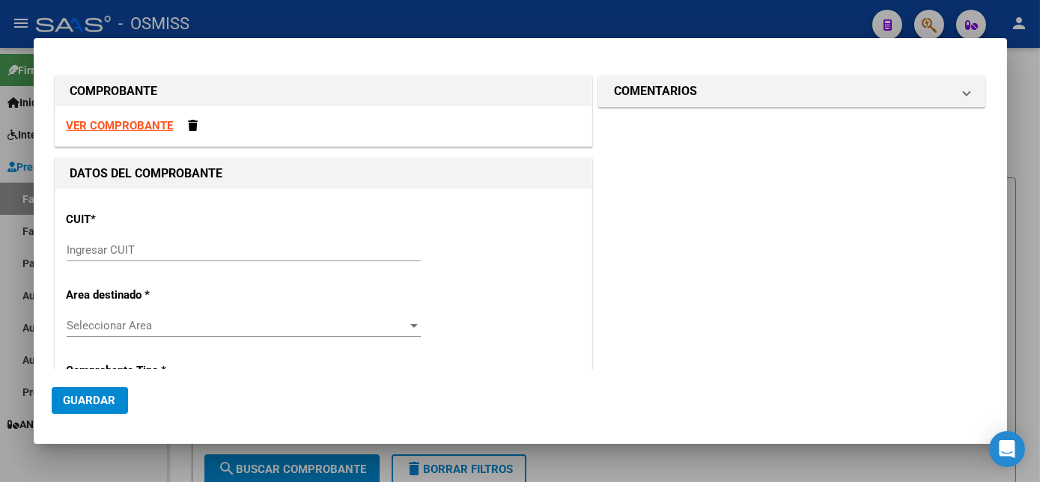
click at [1040, 130] on html "menu - OSMISS person Firma Express Inicio Instructivos Contacto OS Integración …" at bounding box center [520, 241] width 1040 height 482
click at [1022, 137] on div at bounding box center [520, 241] width 1040 height 482
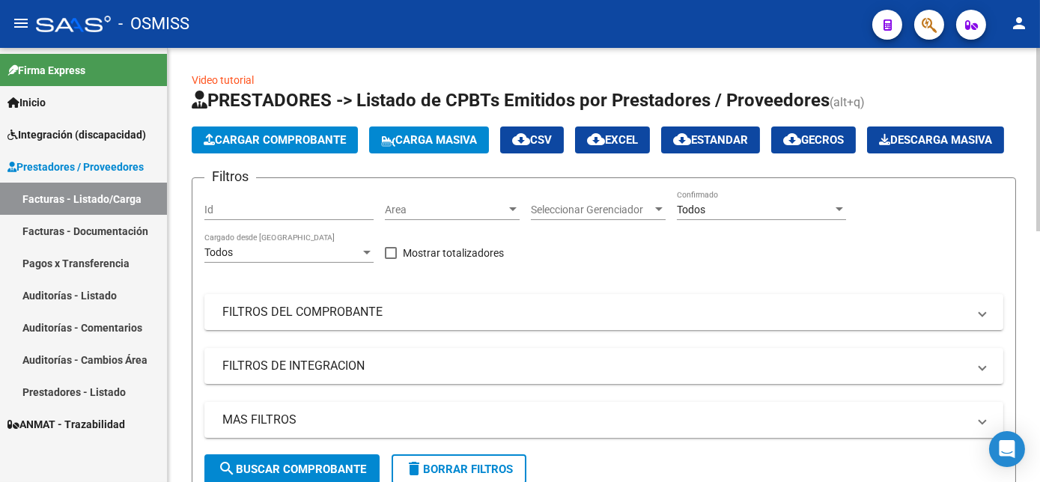
click at [333, 148] on button "Cargar Comprobante" at bounding box center [275, 140] width 166 height 27
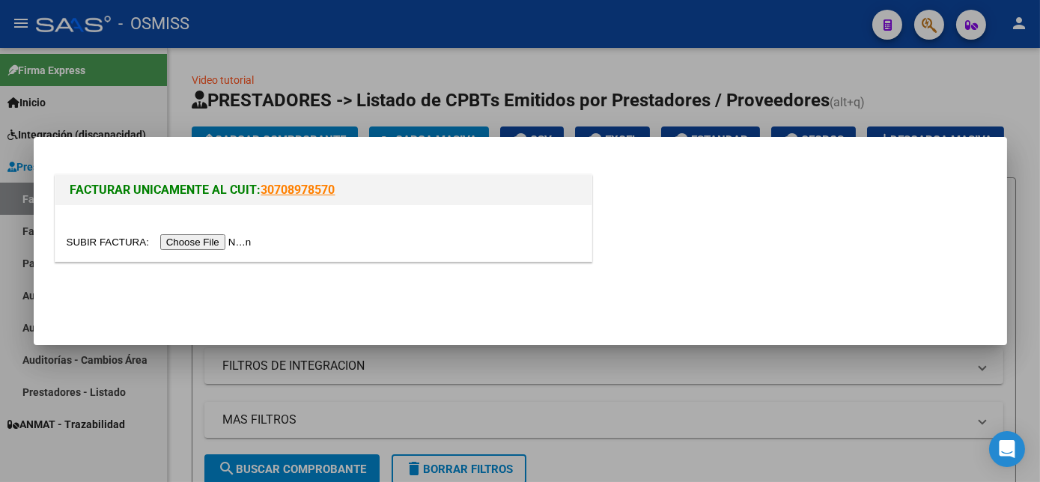
click at [210, 245] on input "file" at bounding box center [162, 242] width 190 height 16
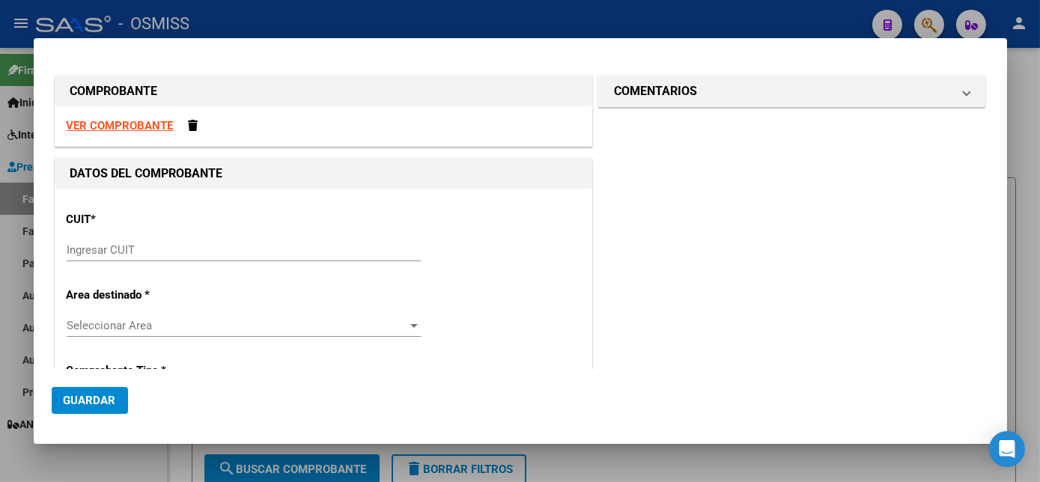
click at [1022, 234] on div at bounding box center [520, 241] width 1040 height 482
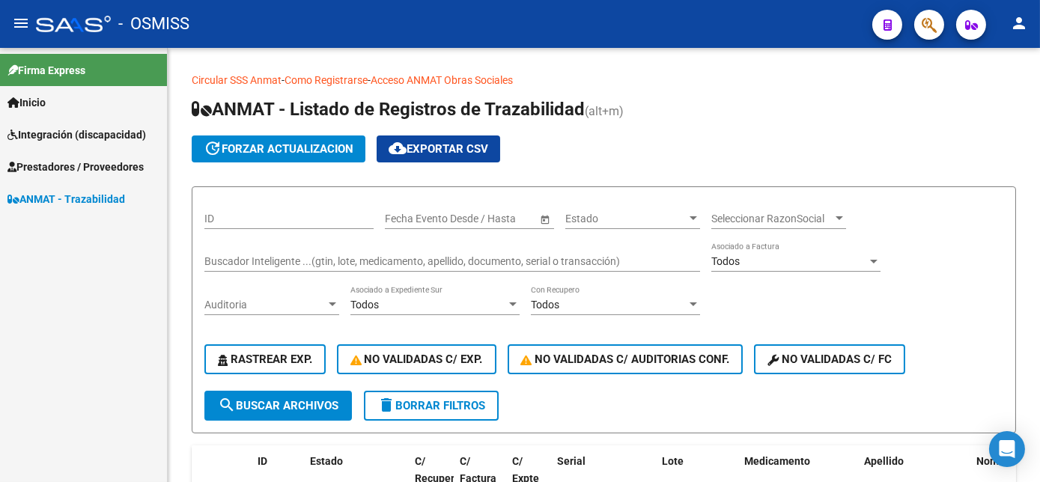
click at [85, 127] on span "Integración (discapacidad)" at bounding box center [76, 135] width 139 height 16
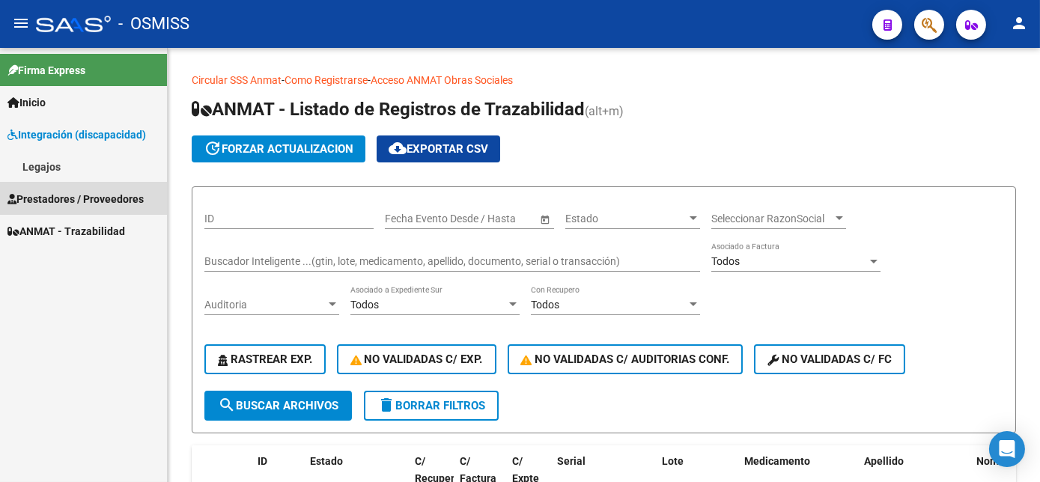
click at [59, 196] on span "Prestadores / Proveedores" at bounding box center [75, 199] width 136 height 16
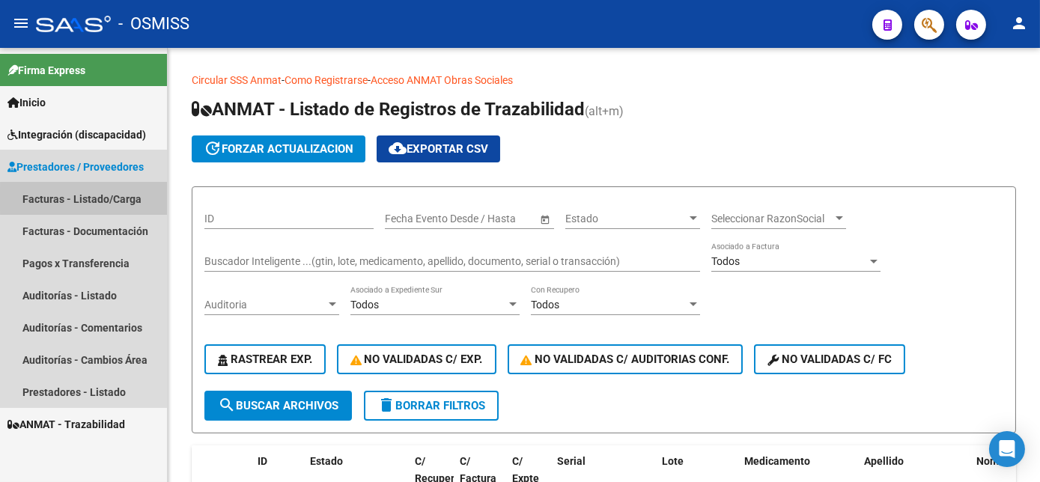
click at [100, 199] on link "Facturas - Listado/Carga" at bounding box center [83, 199] width 167 height 32
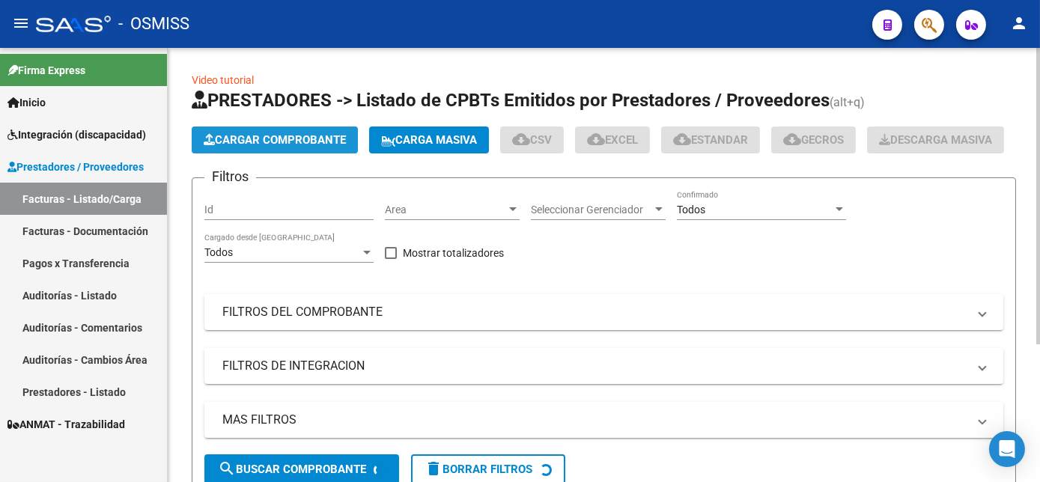
click at [303, 141] on span "Cargar Comprobante" at bounding box center [275, 139] width 142 height 13
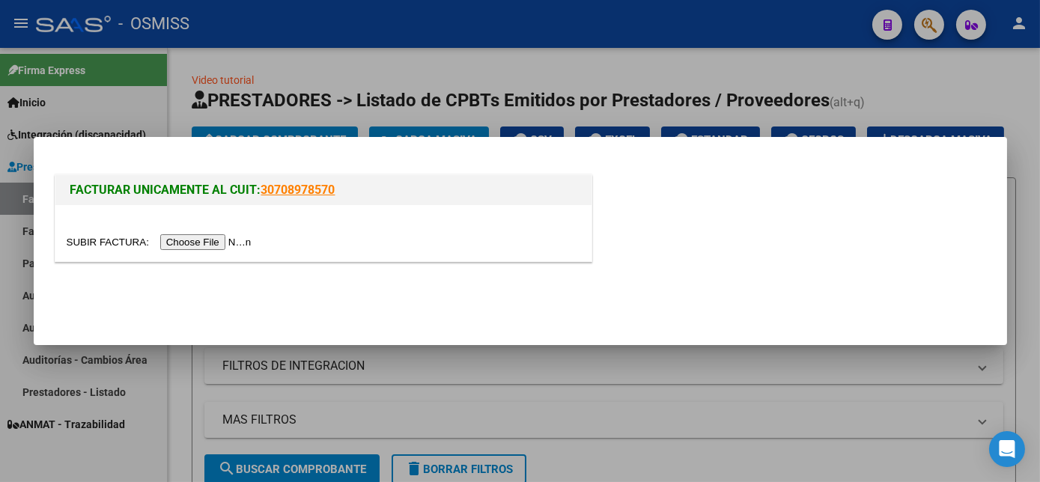
click at [190, 246] on input "file" at bounding box center [162, 242] width 190 height 16
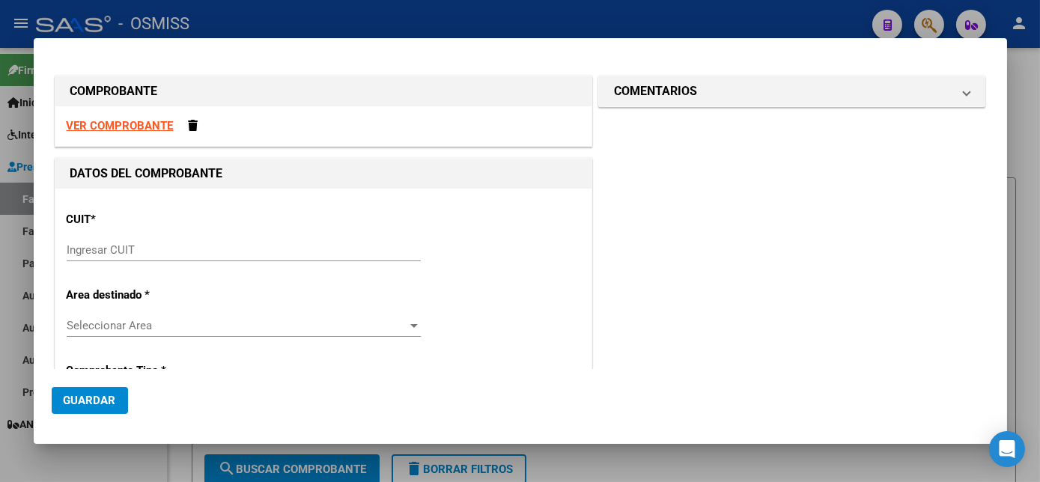
click at [107, 125] on strong "VER COMPROBANTE" at bounding box center [120, 125] width 107 height 13
click at [109, 251] on input "Ingresar CUIT" at bounding box center [244, 249] width 354 height 13
paste input "30-60885892-6"
type input "30-60885892-6"
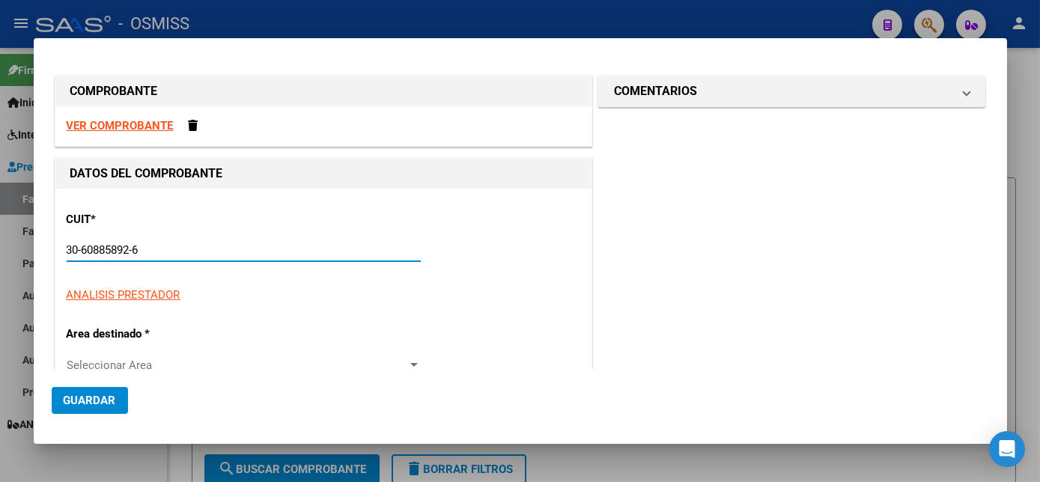
type input "2"
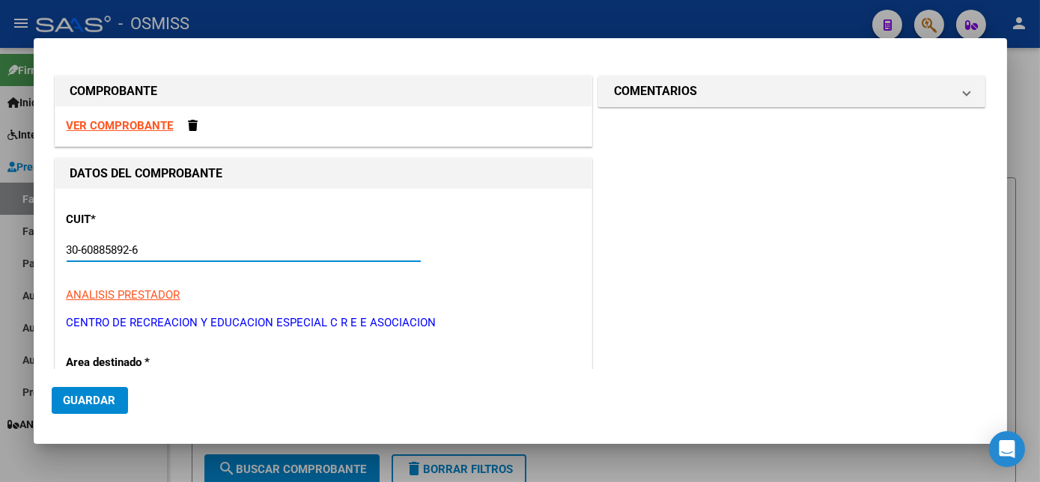
type input "30-60885892-6"
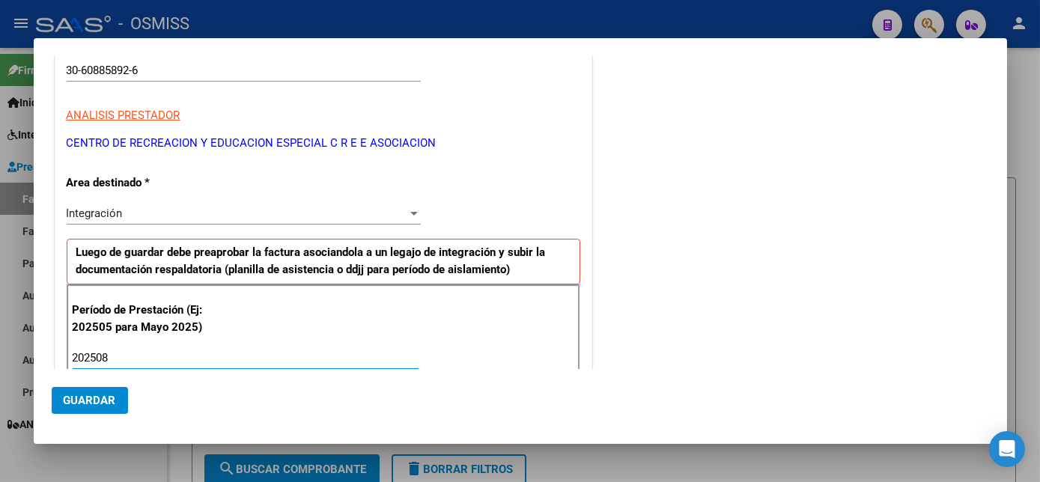
type input "202508"
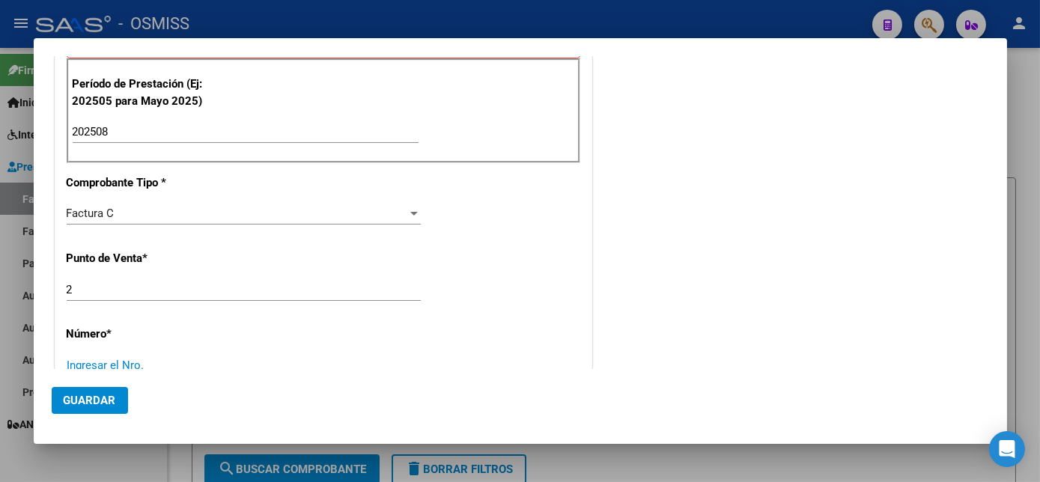
scroll to position [632, 0]
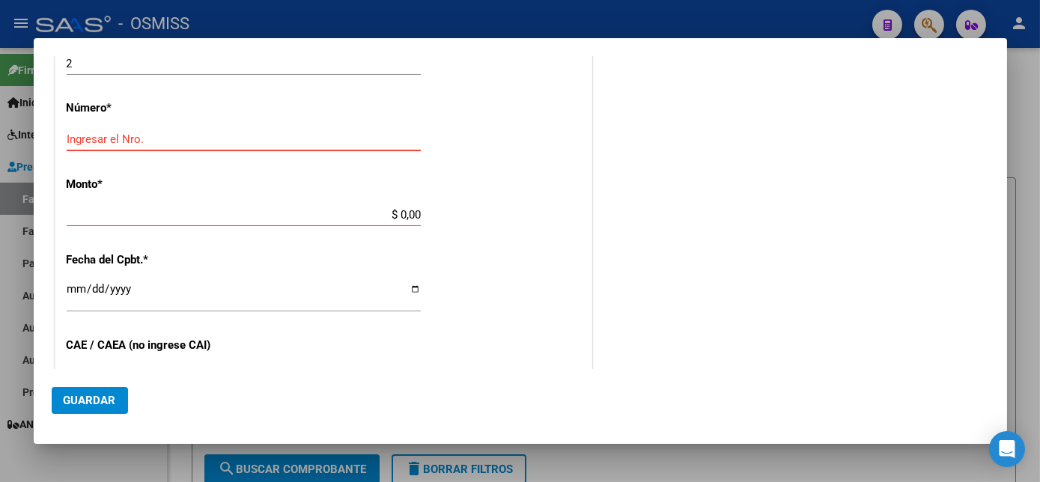
click at [139, 136] on input "Ingresar el Nro." at bounding box center [244, 139] width 354 height 13
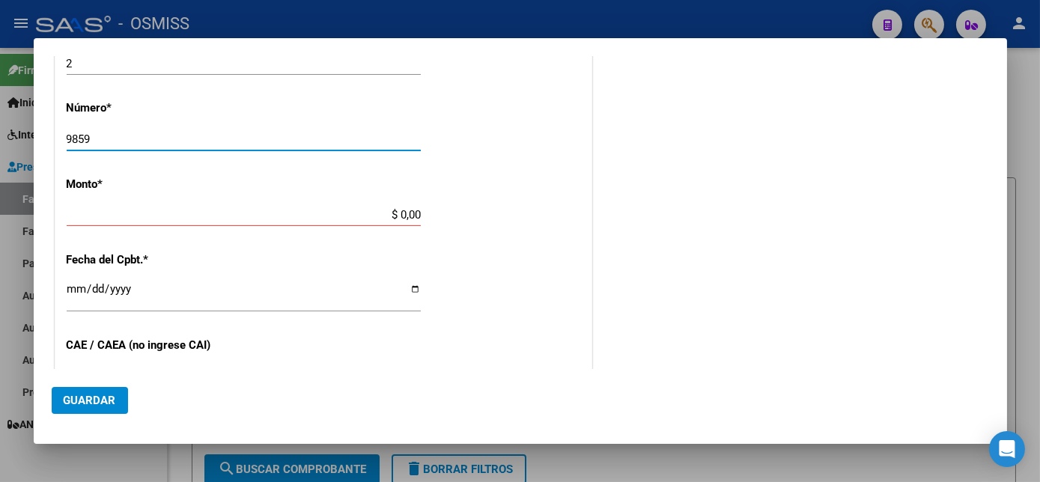
type input "9859"
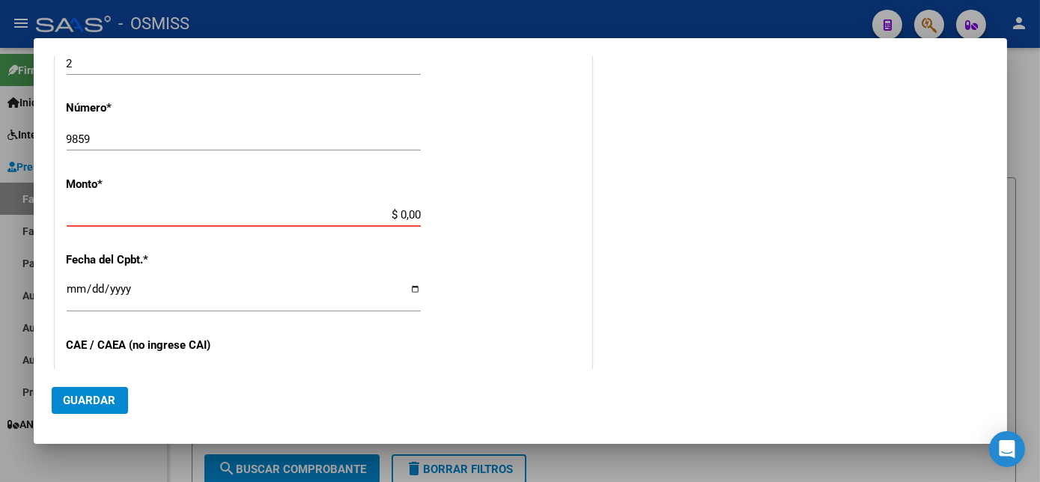
scroll to position [625, 0]
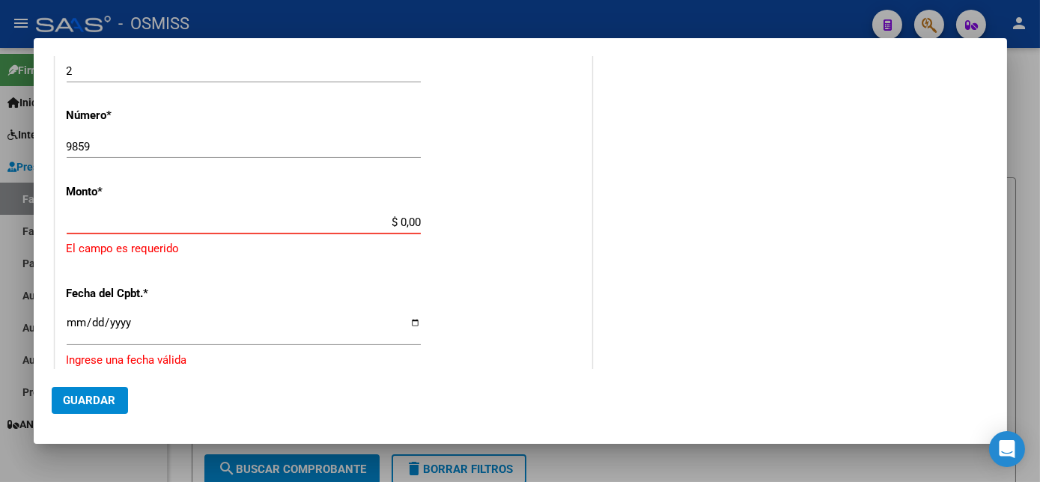
paste input "729225.79"
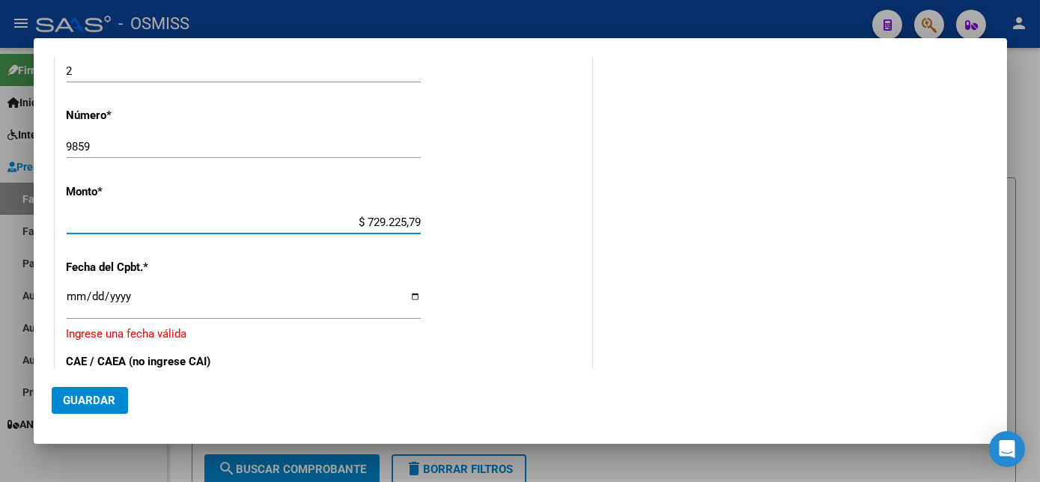
type input "$ 729.225,79"
click at [73, 297] on input "Ingresar la fecha" at bounding box center [244, 303] width 354 height 24
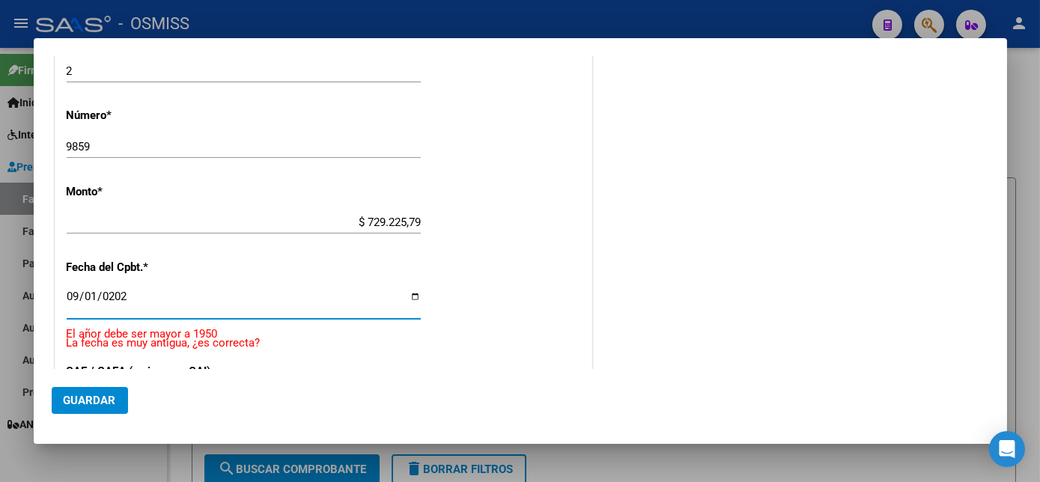
type input "[DATE]"
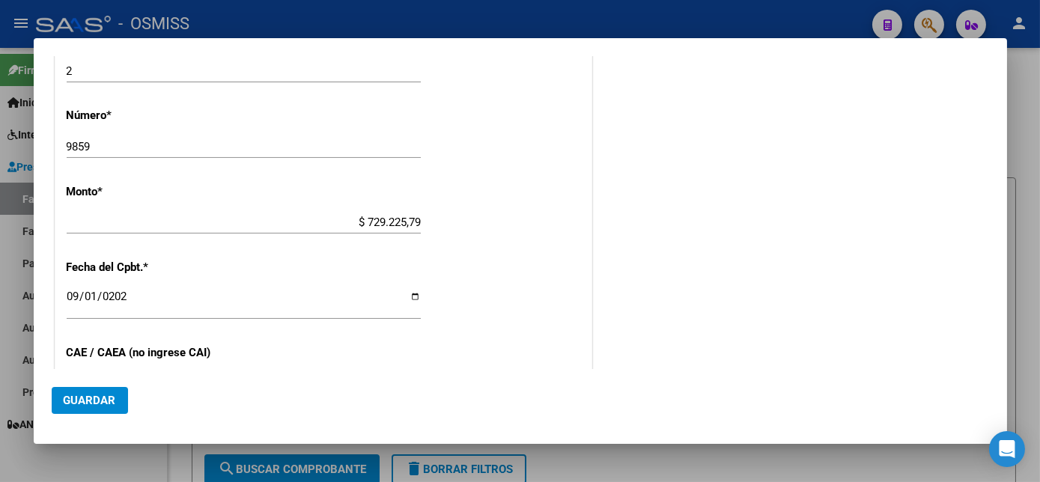
scroll to position [793, 0]
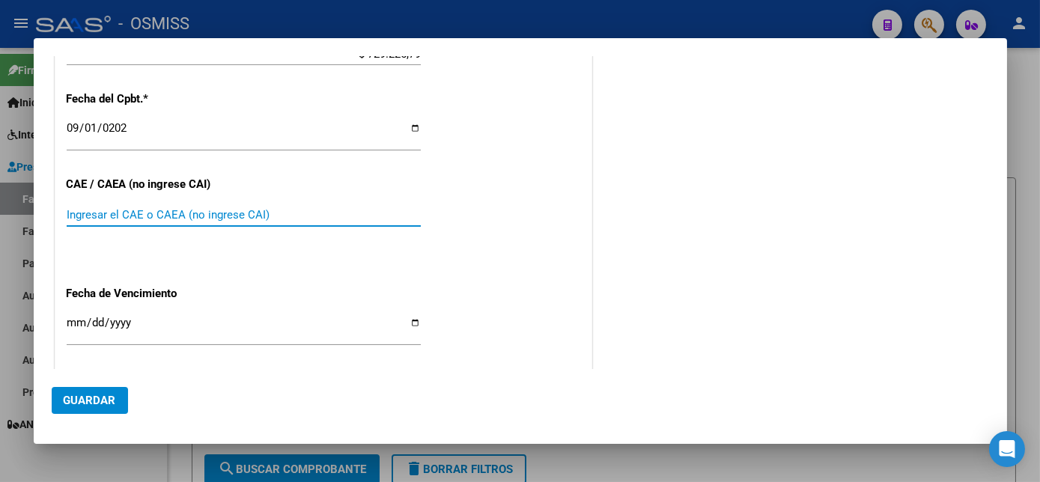
paste input "75356400543306"
type input "75356400543306"
click at [126, 397] on button "Guardar" at bounding box center [90, 400] width 76 height 27
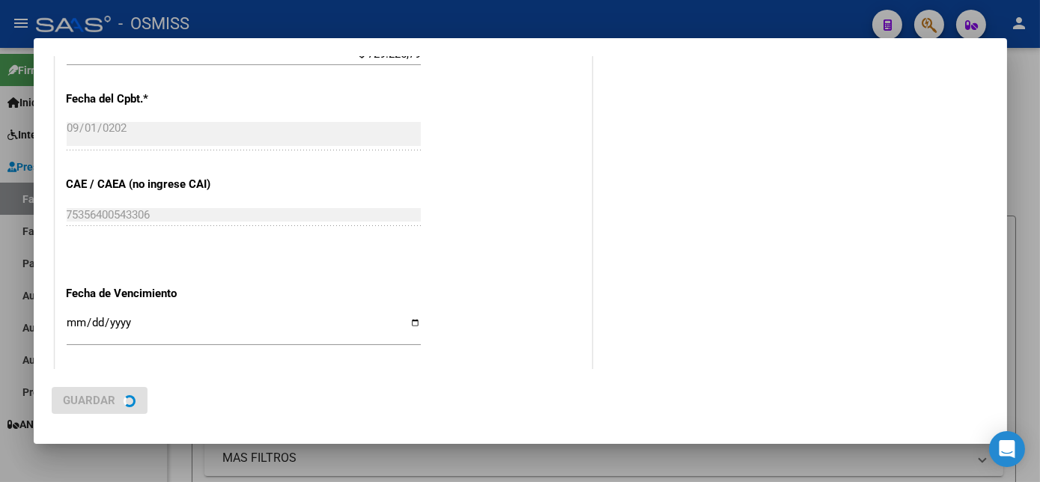
scroll to position [0, 0]
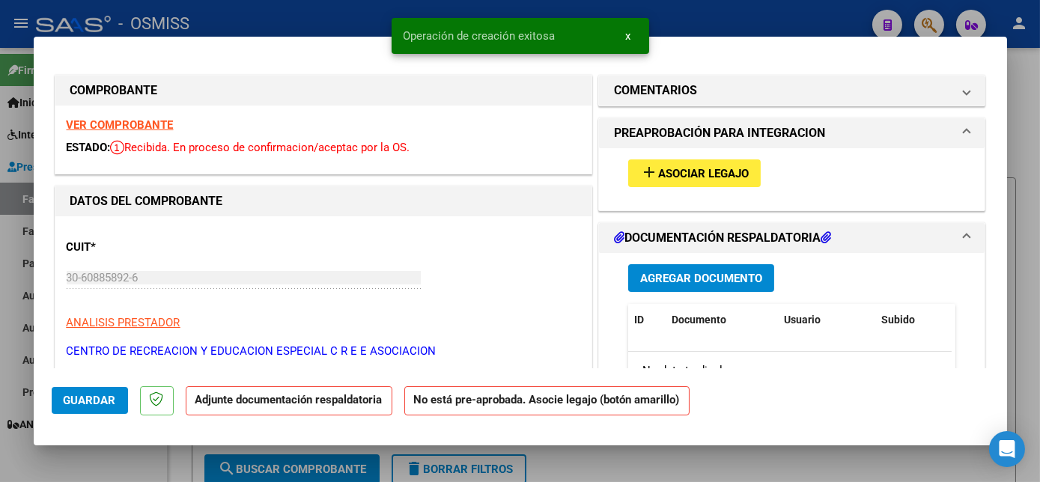
click at [698, 174] on span "Asociar Legajo" at bounding box center [703, 173] width 91 height 13
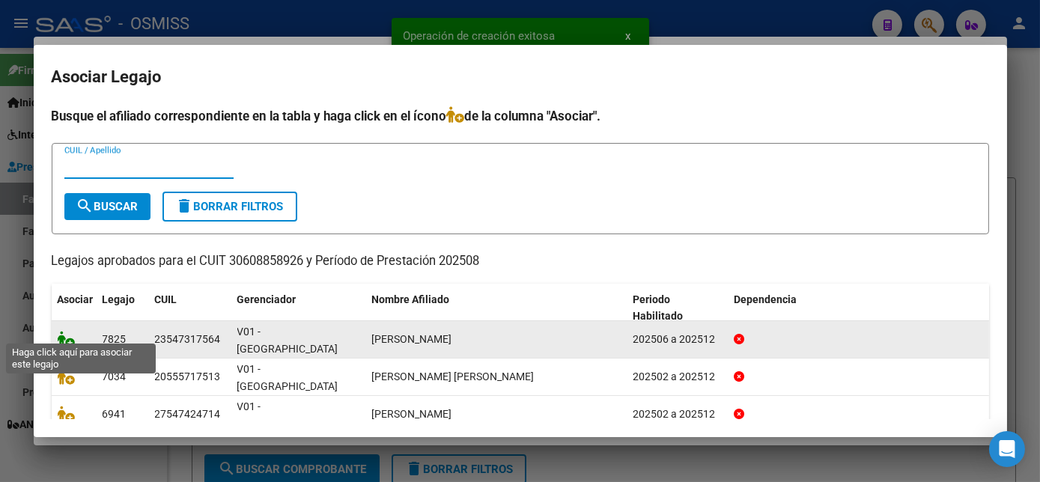
click at [61, 331] on icon at bounding box center [67, 339] width 18 height 16
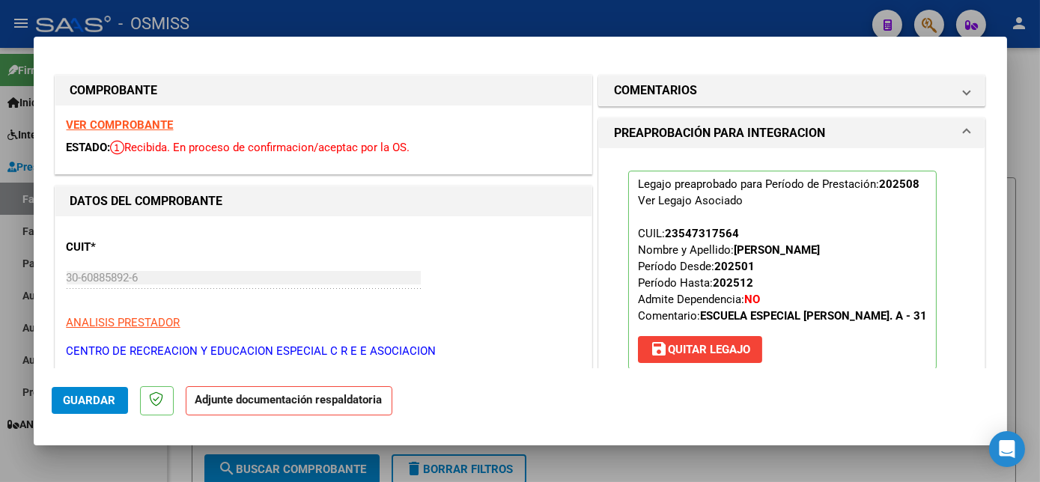
scroll to position [314, 0]
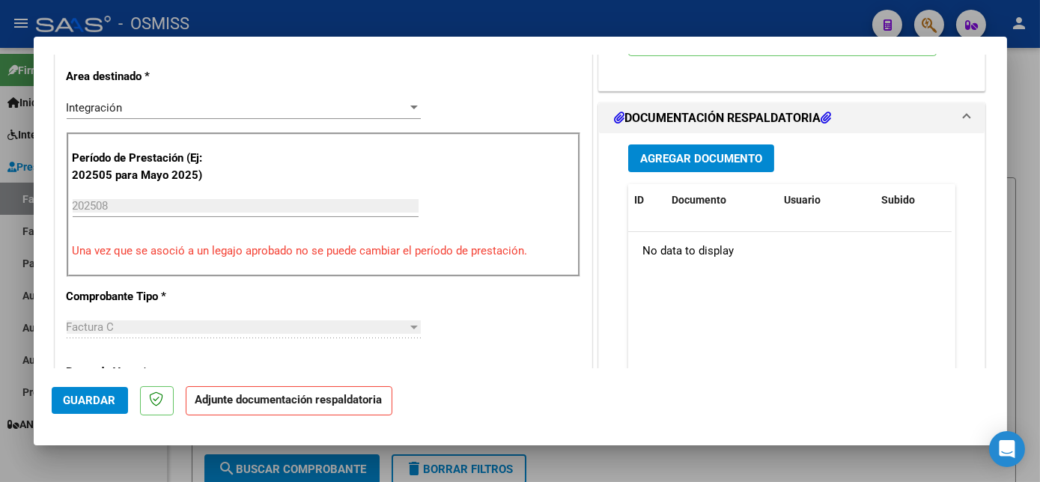
click at [747, 159] on span "Agregar Documento" at bounding box center [701, 158] width 122 height 13
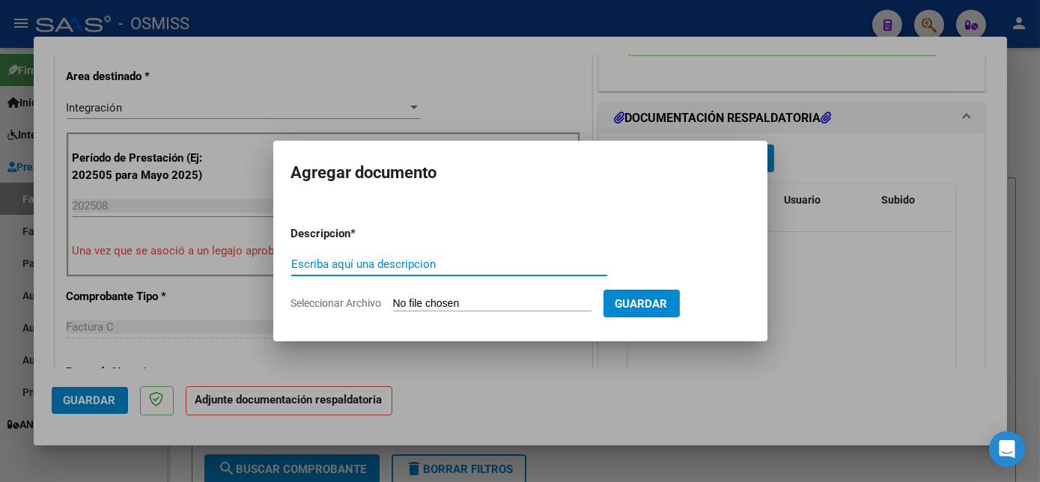
click at [747, 159] on h2 "Agregar documento" at bounding box center [520, 173] width 458 height 28
click at [393, 255] on div "Escriba aquí una descripcion" at bounding box center [449, 264] width 316 height 22
type input "PL"
click at [393, 297] on input "Seleccionar Archivo" at bounding box center [492, 304] width 199 height 14
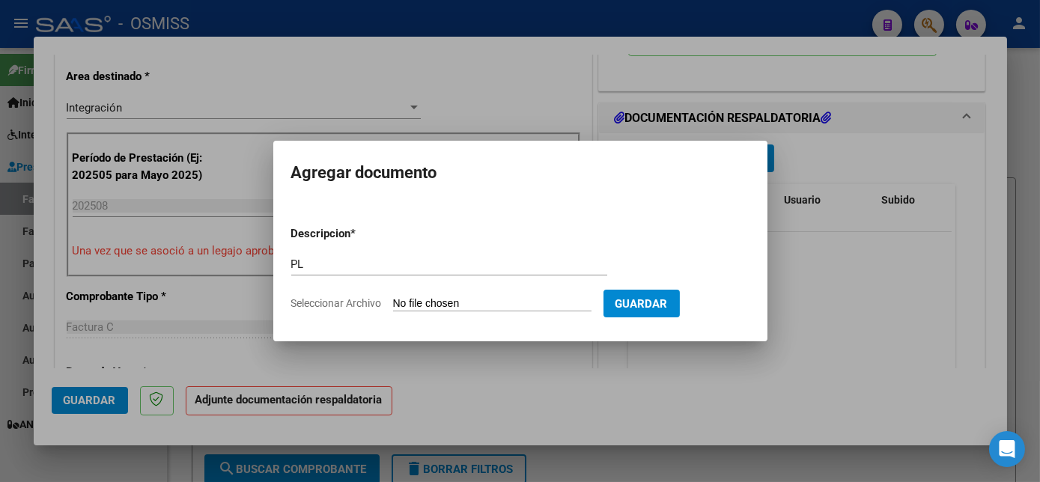
type input "C:\fakepath\PL - [PERSON_NAME].pdf"
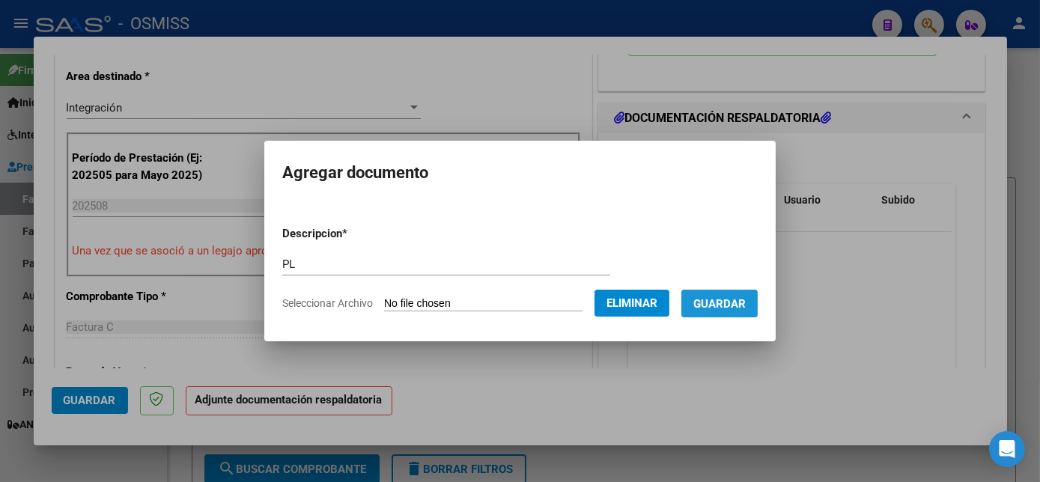
click at [751, 308] on button "Guardar" at bounding box center [720, 304] width 76 height 28
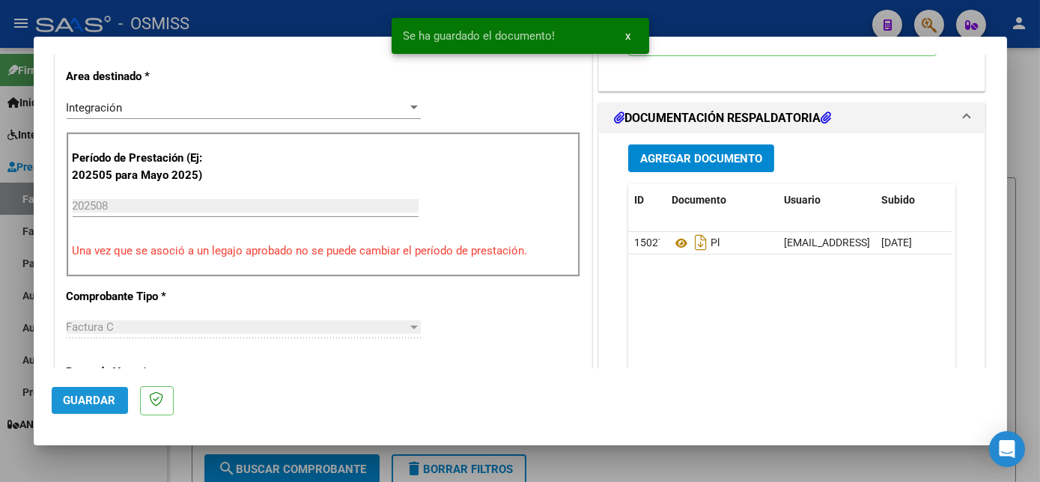
click at [96, 405] on span "Guardar" at bounding box center [90, 400] width 52 height 13
click at [120, 467] on div at bounding box center [520, 241] width 1040 height 482
type input "$ 0,00"
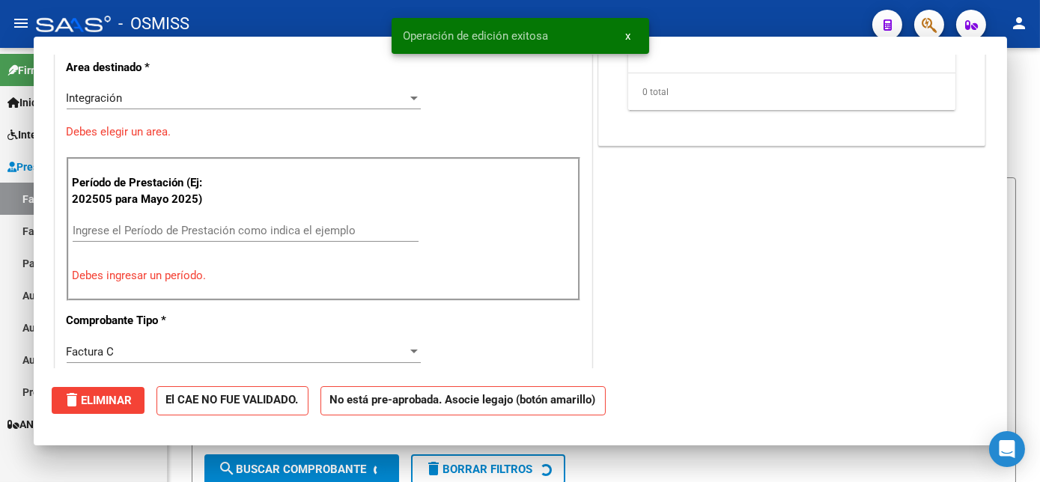
scroll to position [305, 0]
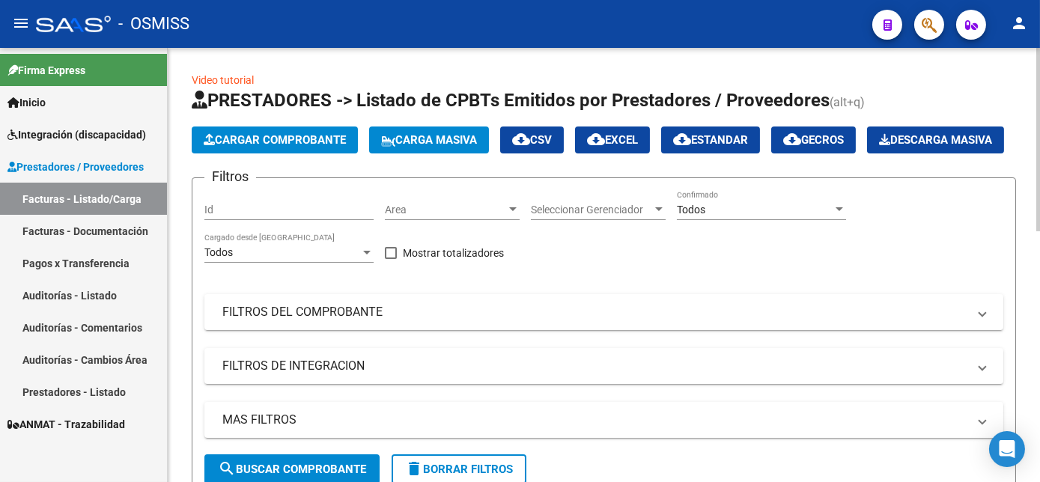
click at [258, 137] on span "Cargar Comprobante" at bounding box center [275, 139] width 142 height 13
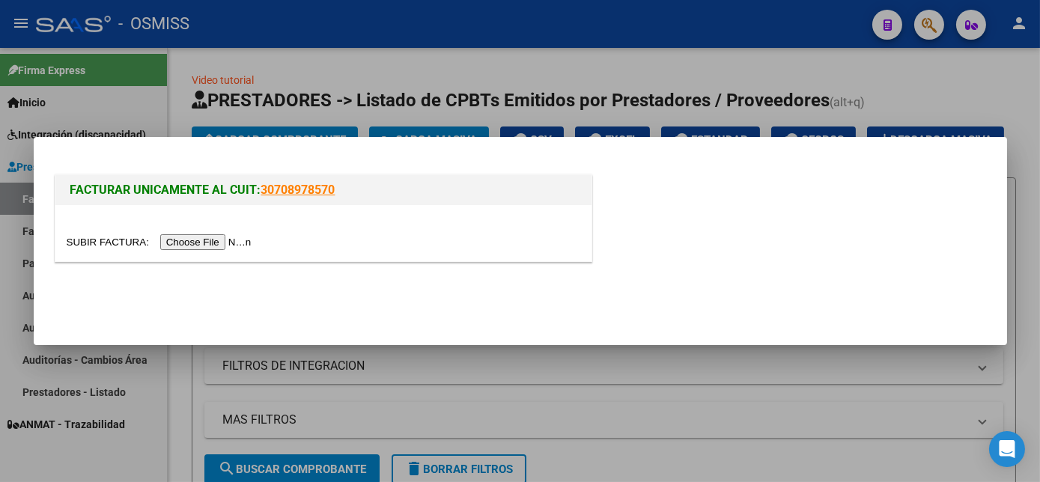
click at [208, 241] on input "file" at bounding box center [162, 242] width 190 height 16
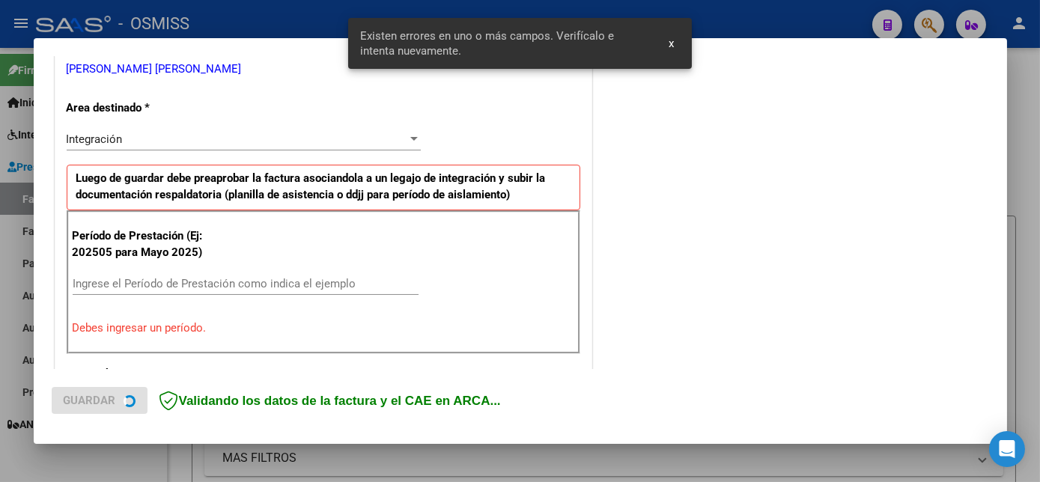
scroll to position [335, 0]
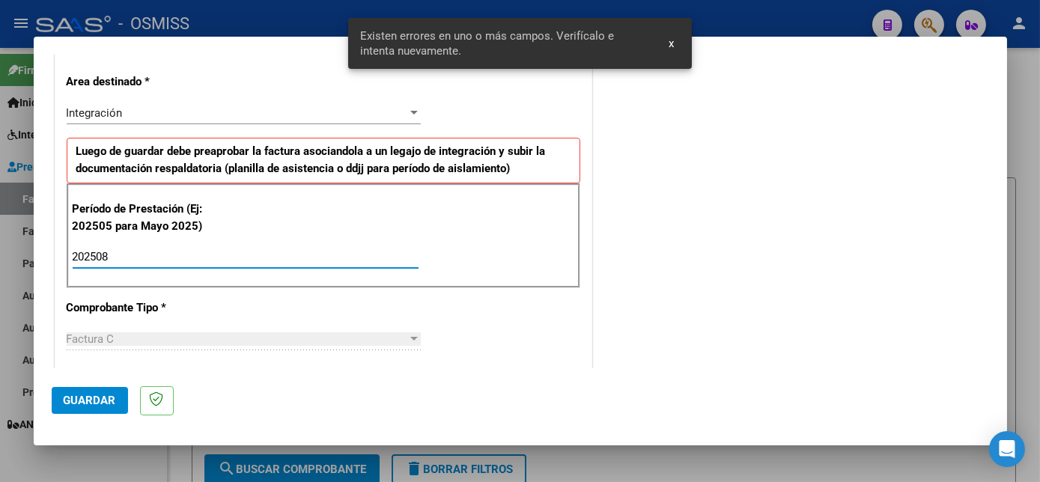
type input "202508"
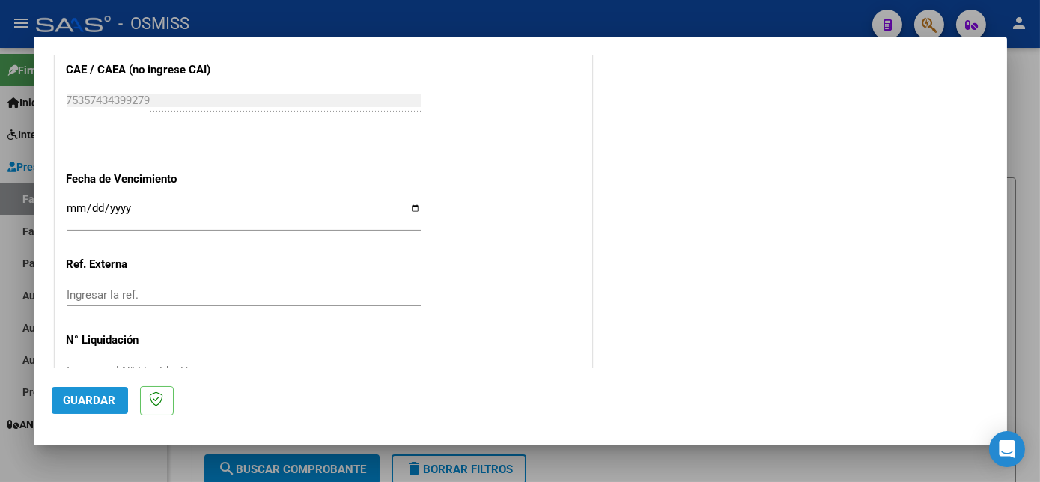
click at [94, 397] on span "Guardar" at bounding box center [90, 400] width 52 height 13
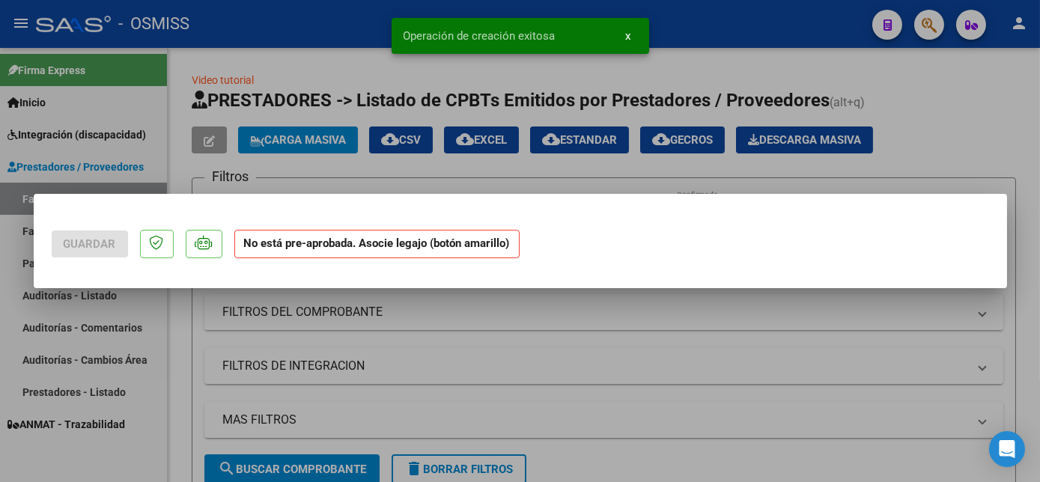
scroll to position [0, 0]
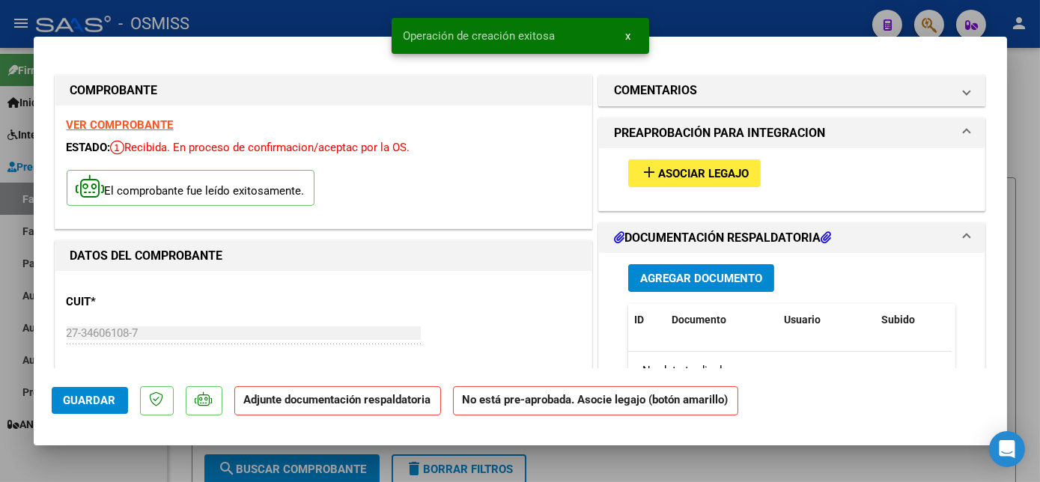
click at [744, 167] on button "add Asociar Legajo" at bounding box center [694, 174] width 133 height 28
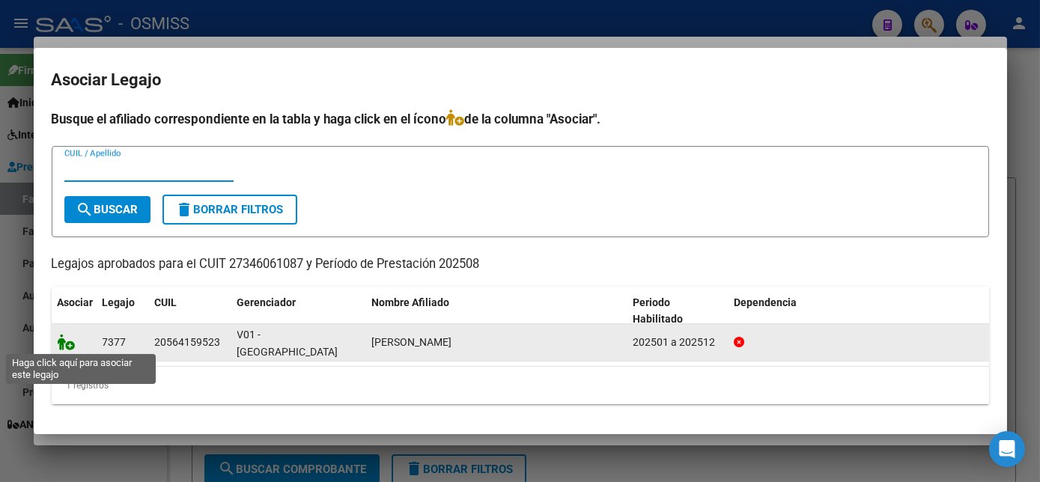
click at [69, 337] on icon at bounding box center [67, 342] width 18 height 16
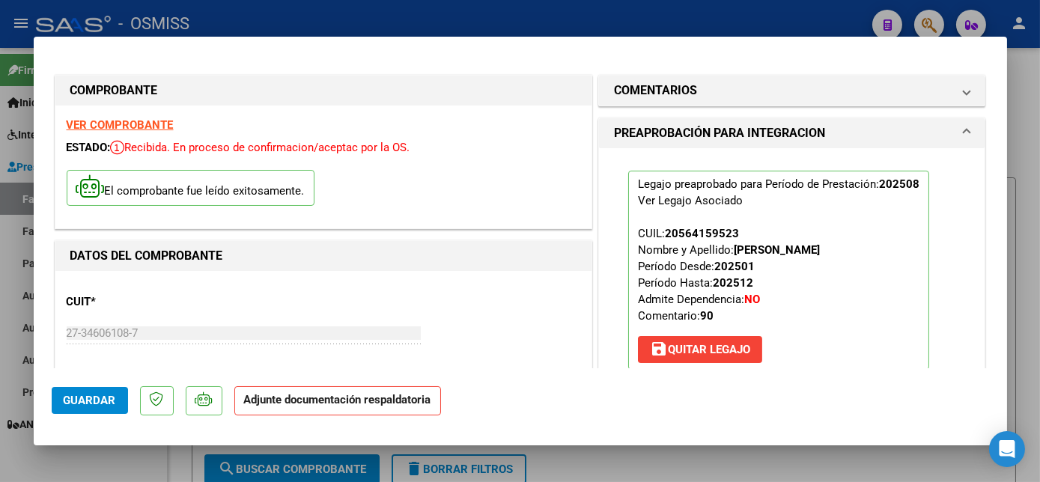
scroll to position [157, 0]
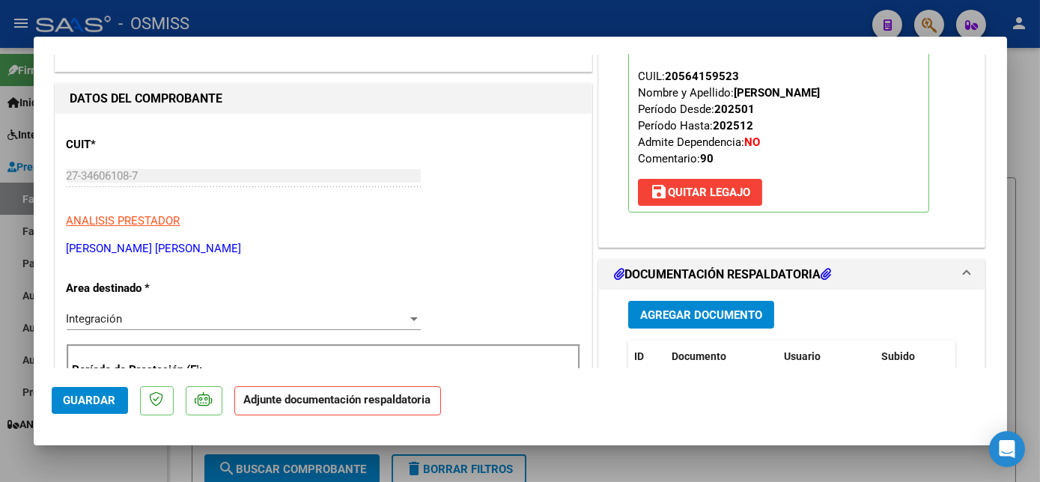
click at [690, 310] on span "Agregar Documento" at bounding box center [701, 315] width 122 height 13
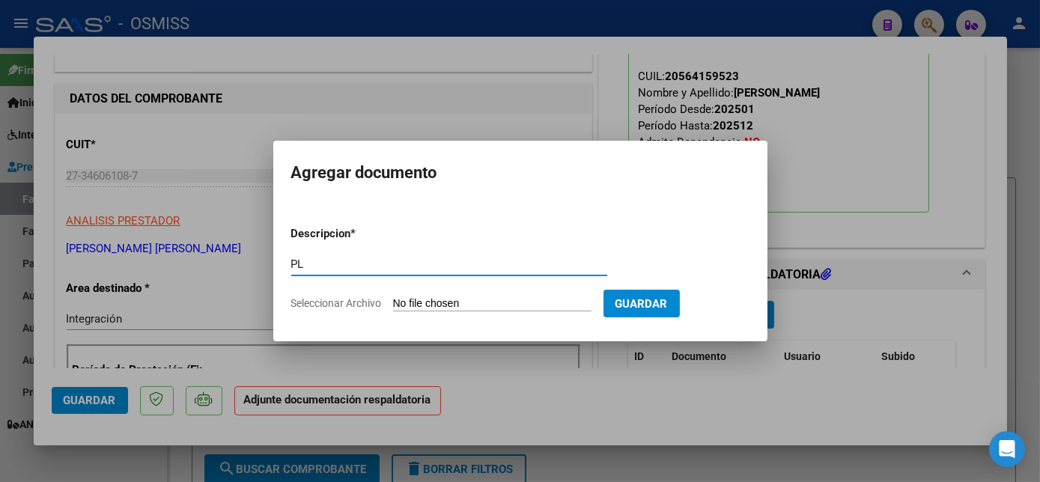
type input "PL"
click at [393, 297] on input "Seleccionar Archivo" at bounding box center [492, 304] width 199 height 14
type input "C:\fakepath\PL - [PERSON_NAME].pdf"
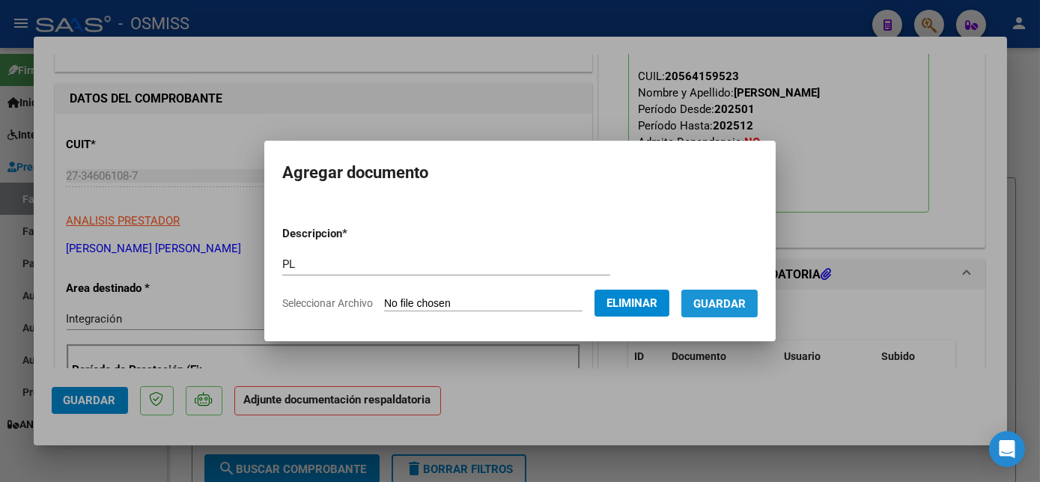
click at [710, 299] on span "Guardar" at bounding box center [720, 303] width 52 height 13
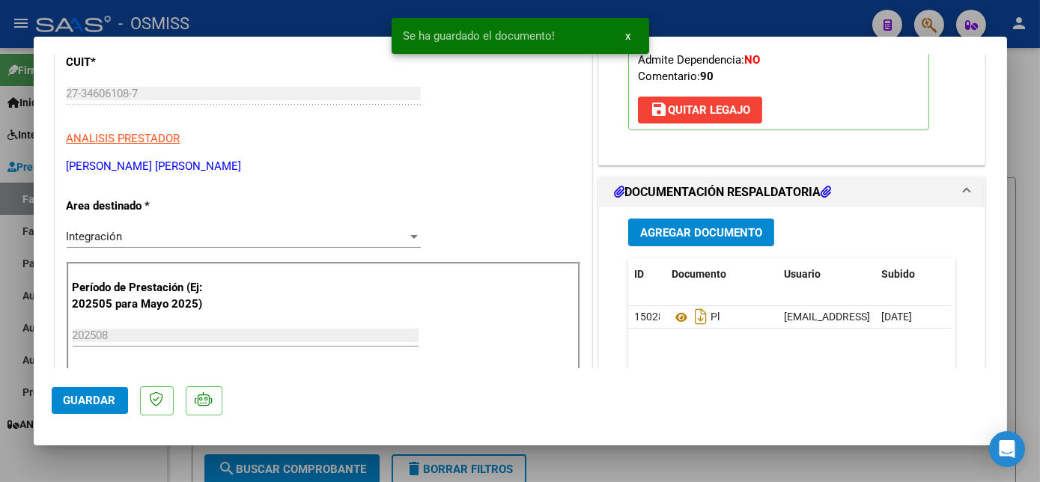
scroll to position [258, 0]
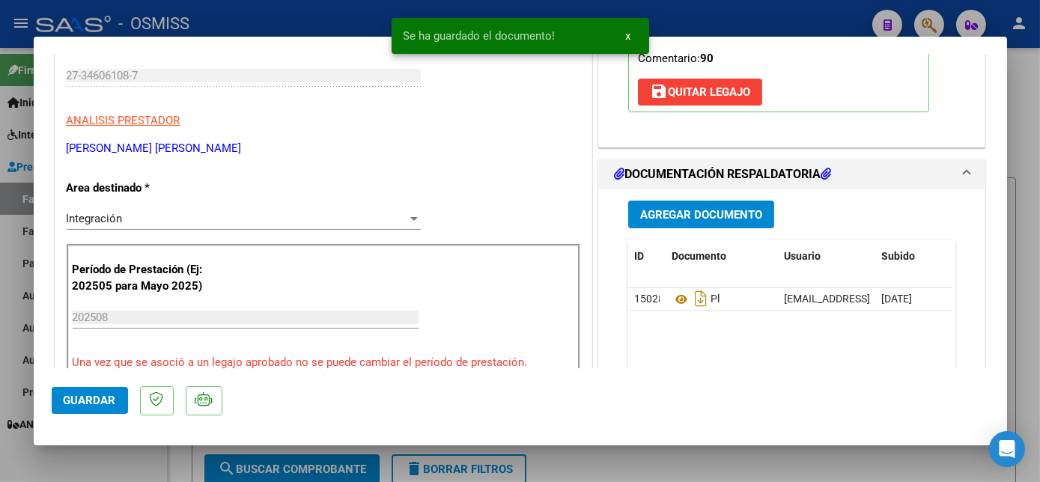
click at [82, 403] on span "Guardar" at bounding box center [90, 400] width 52 height 13
click at [113, 447] on div at bounding box center [520, 241] width 1040 height 482
type input "$ 0,00"
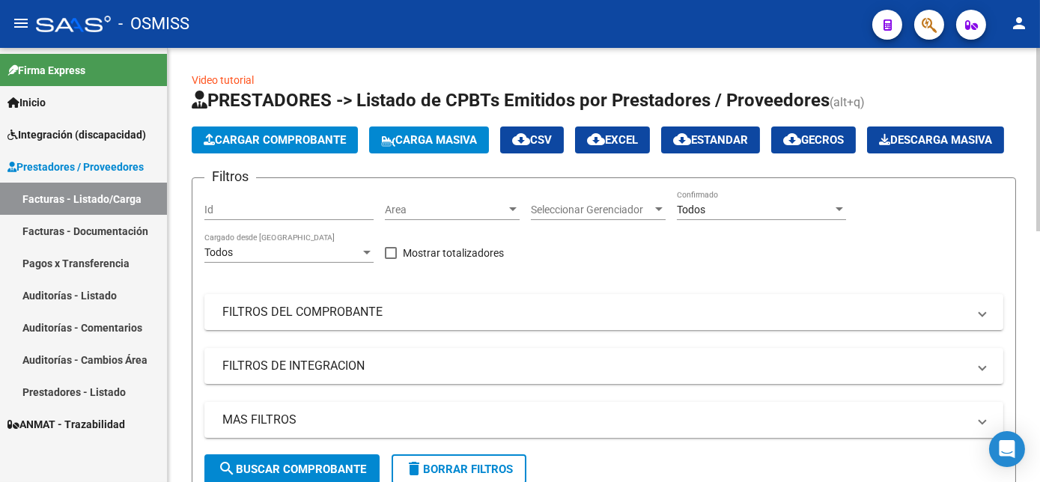
click at [327, 135] on span "Cargar Comprobante" at bounding box center [275, 139] width 142 height 13
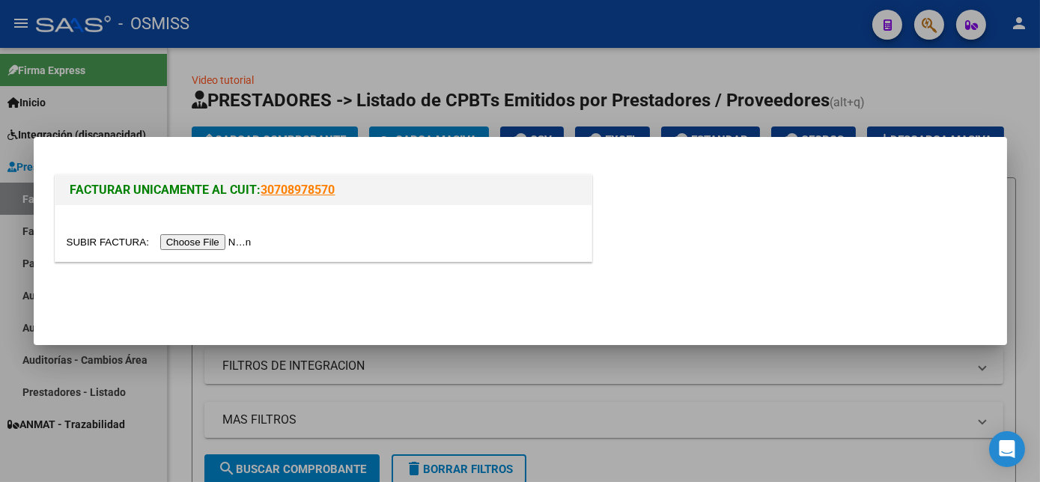
click at [198, 241] on input "file" at bounding box center [162, 242] width 190 height 16
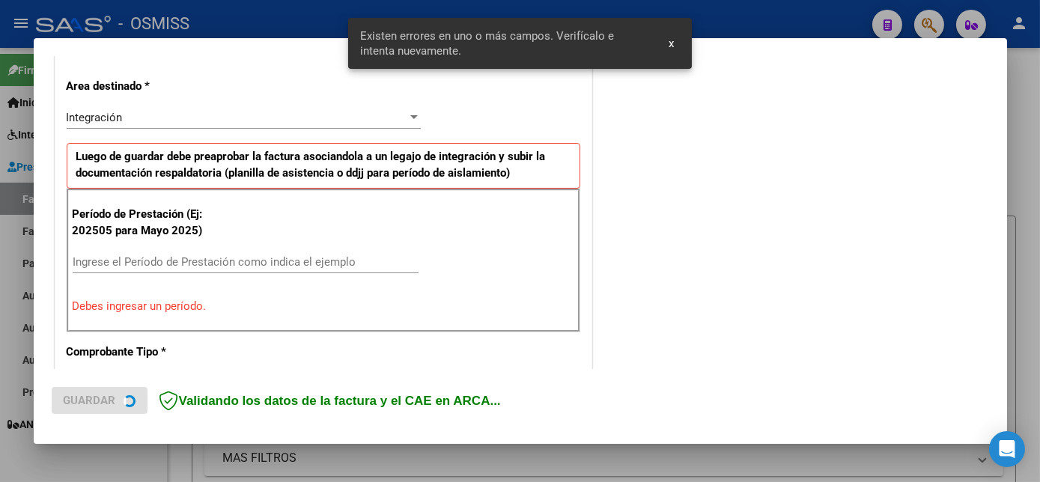
scroll to position [363, 0]
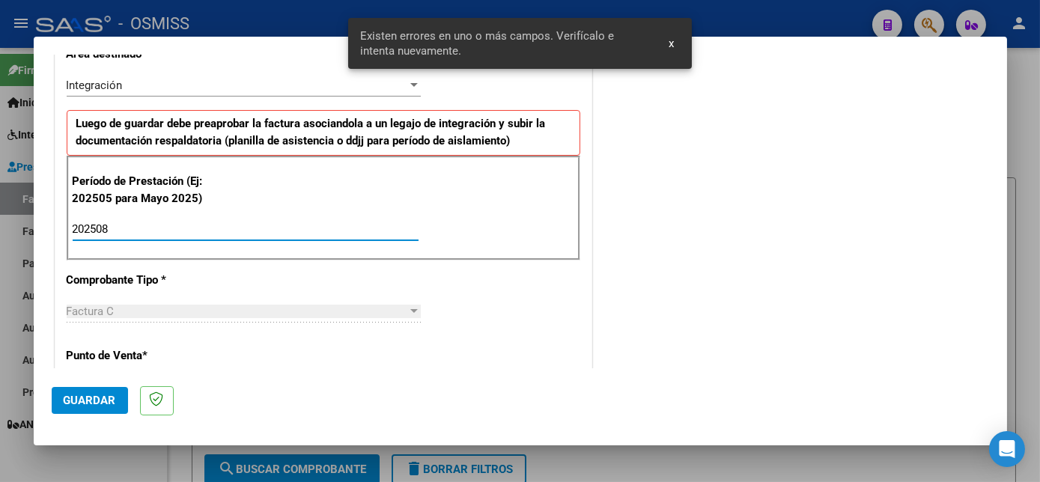
type input "202508"
click at [95, 404] on span "Guardar" at bounding box center [90, 400] width 52 height 13
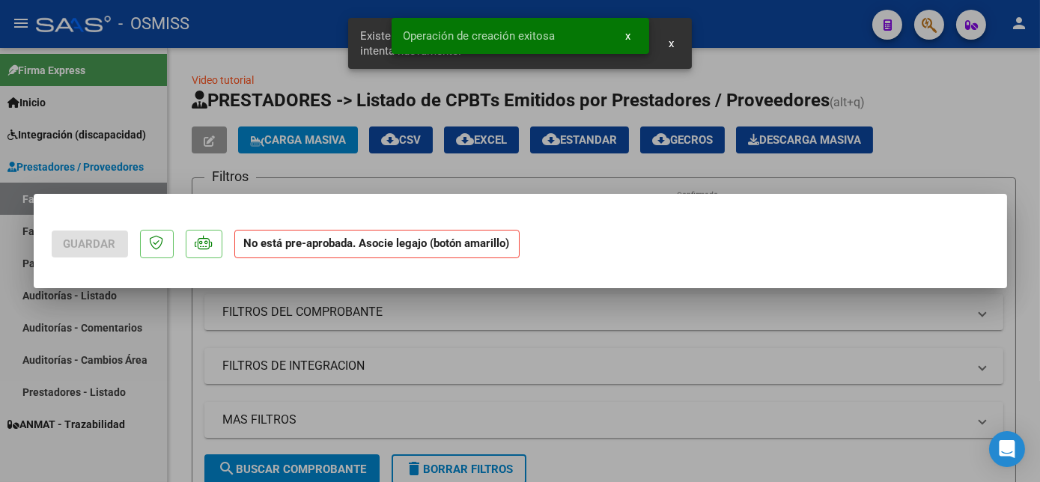
scroll to position [0, 0]
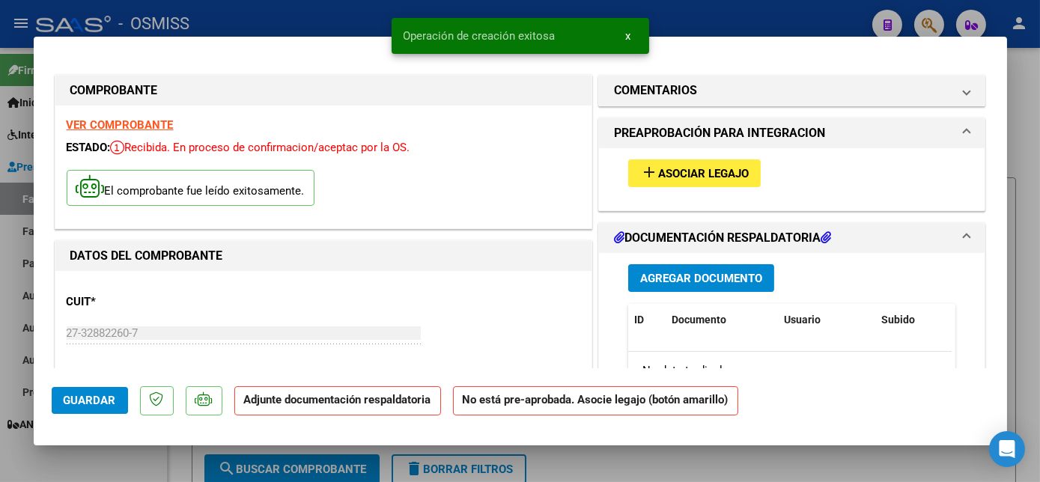
click at [681, 178] on span "Asociar Legajo" at bounding box center [703, 173] width 91 height 13
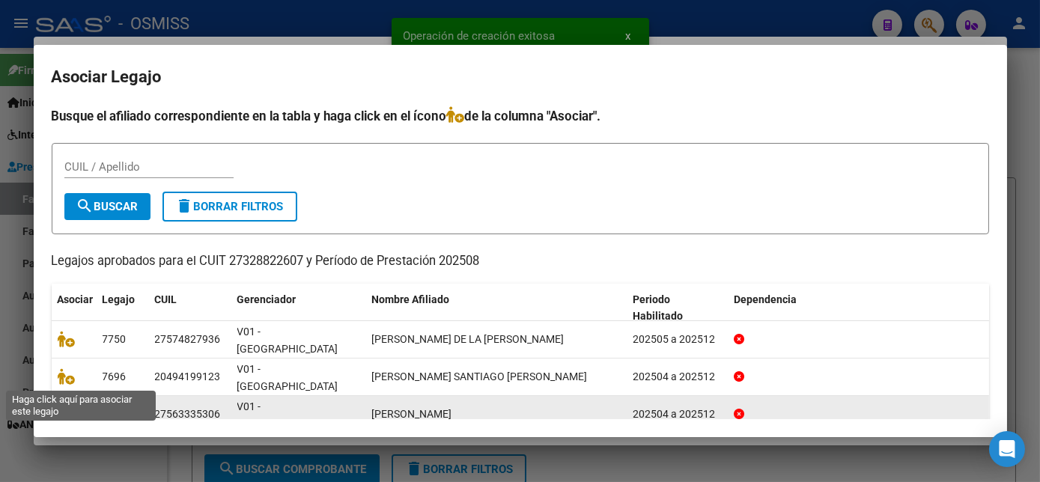
click at [66, 406] on icon at bounding box center [67, 414] width 18 height 16
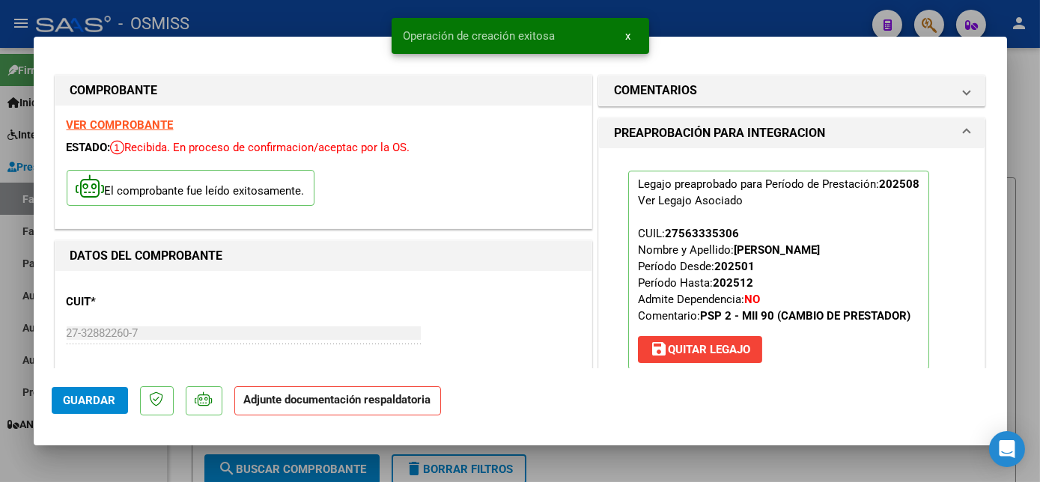
scroll to position [264, 0]
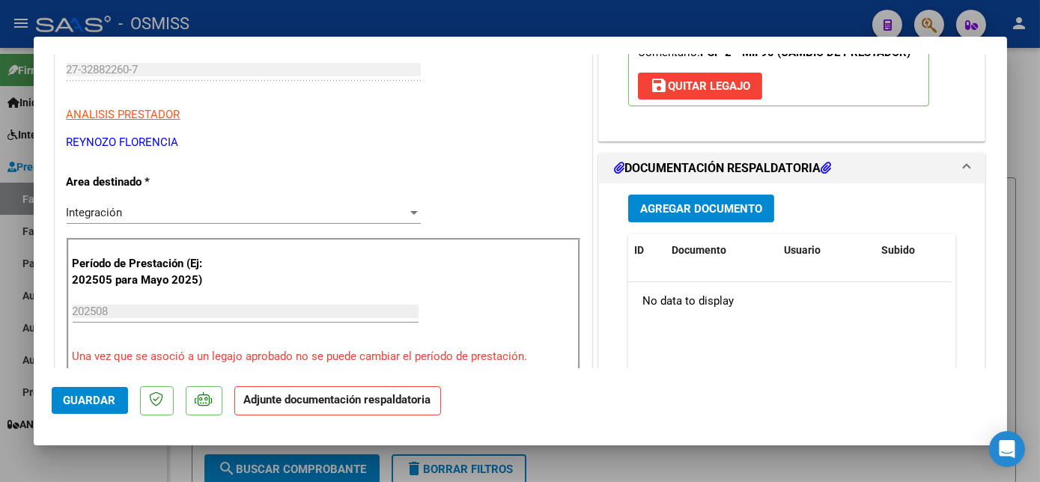
click at [719, 222] on button "Agregar Documento" at bounding box center [701, 209] width 146 height 28
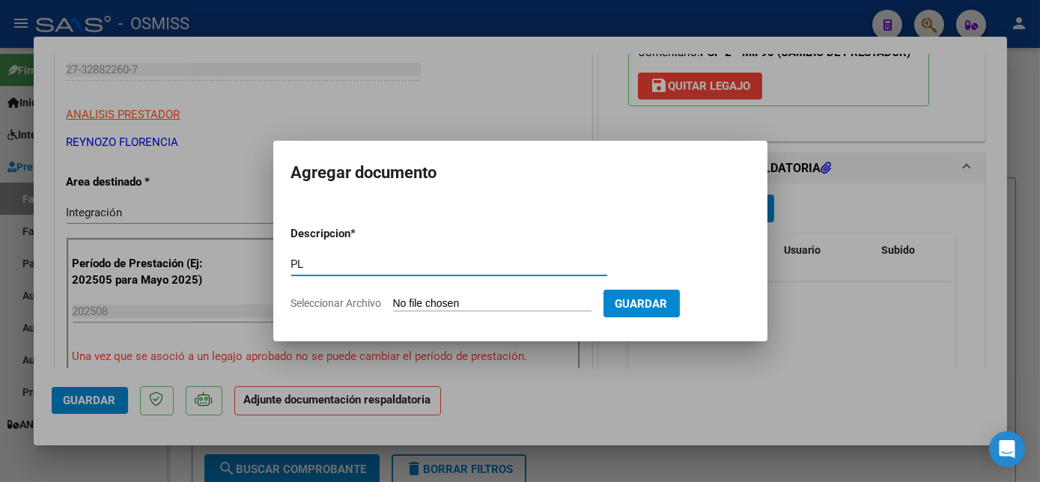
type input "PL"
click at [393, 297] on input "Seleccionar Archivo" at bounding box center [492, 304] width 199 height 14
type input "C:\fakepath\pl - [PERSON_NAME].pdf"
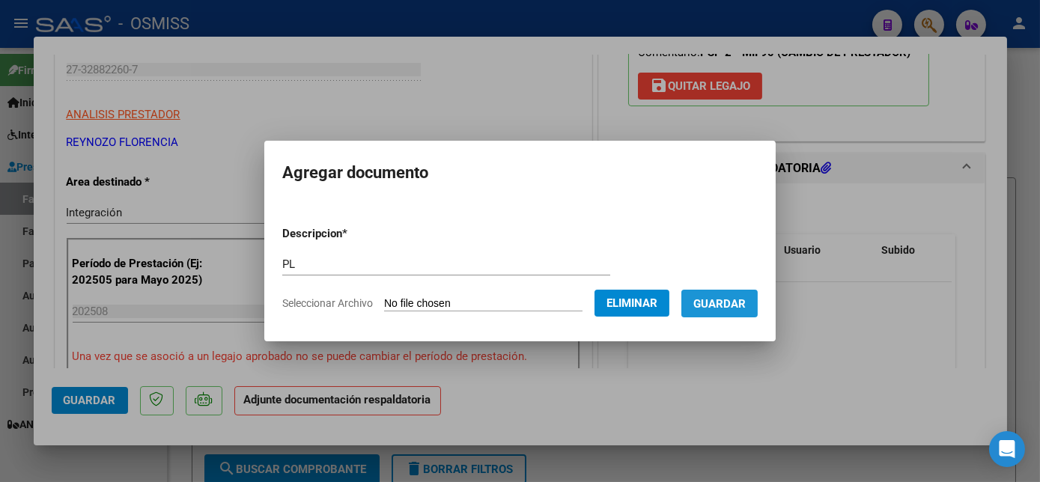
click at [739, 306] on span "Guardar" at bounding box center [720, 303] width 52 height 13
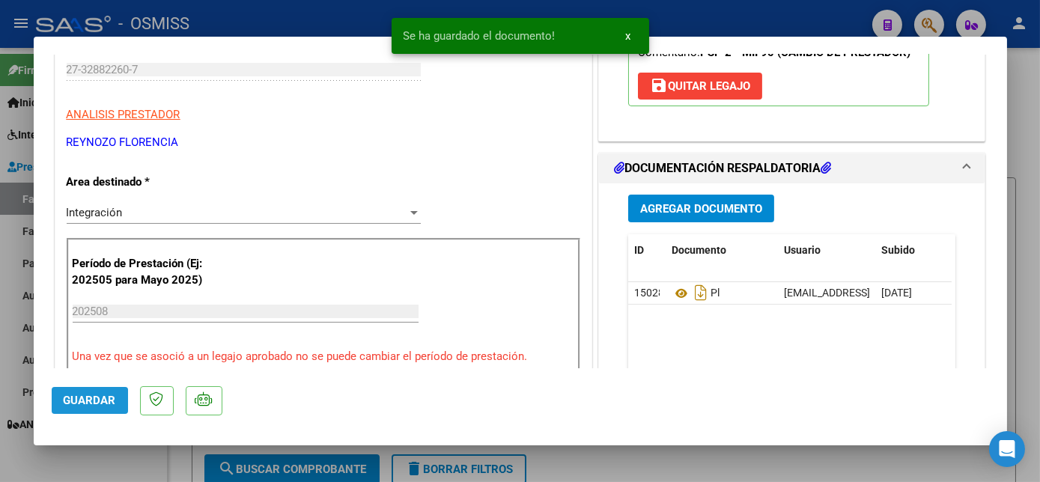
click at [86, 409] on button "Guardar" at bounding box center [90, 400] width 76 height 27
click at [127, 457] on div at bounding box center [520, 241] width 1040 height 482
type input "$ 0,00"
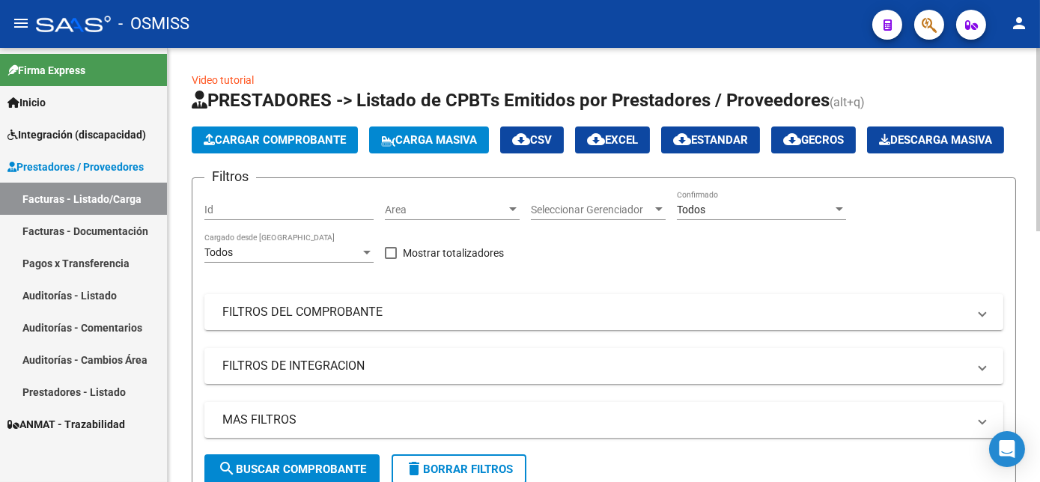
click at [272, 129] on button "Cargar Comprobante" at bounding box center [275, 140] width 166 height 27
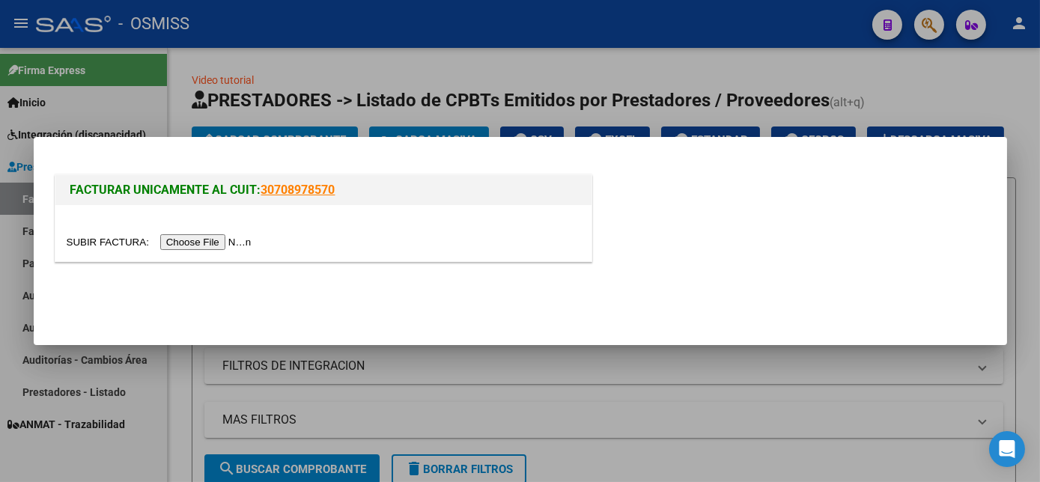
click at [194, 249] on input "file" at bounding box center [162, 242] width 190 height 16
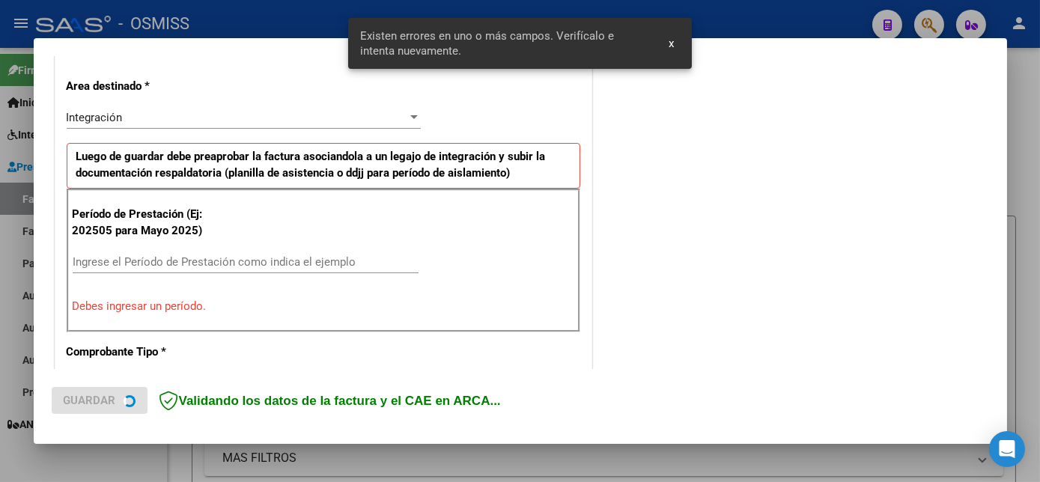
scroll to position [363, 0]
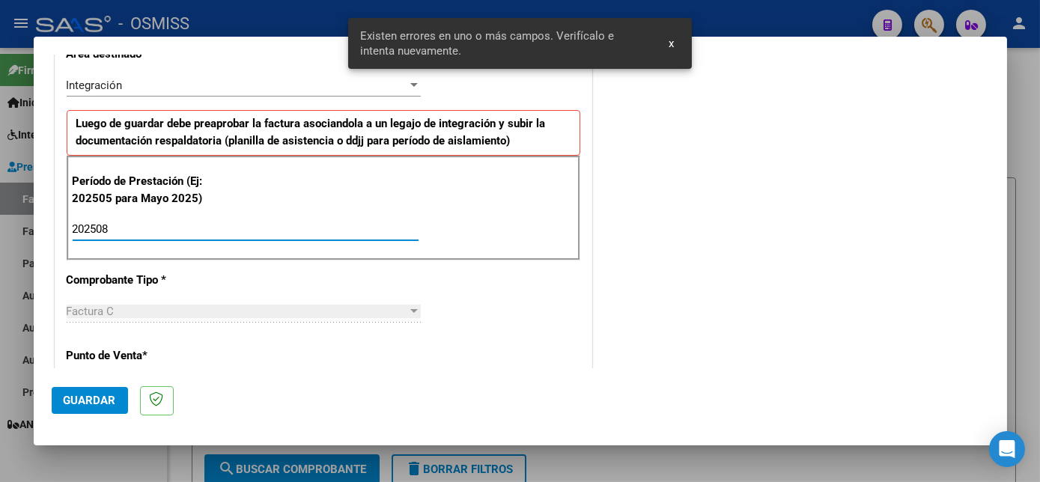
type input "202508"
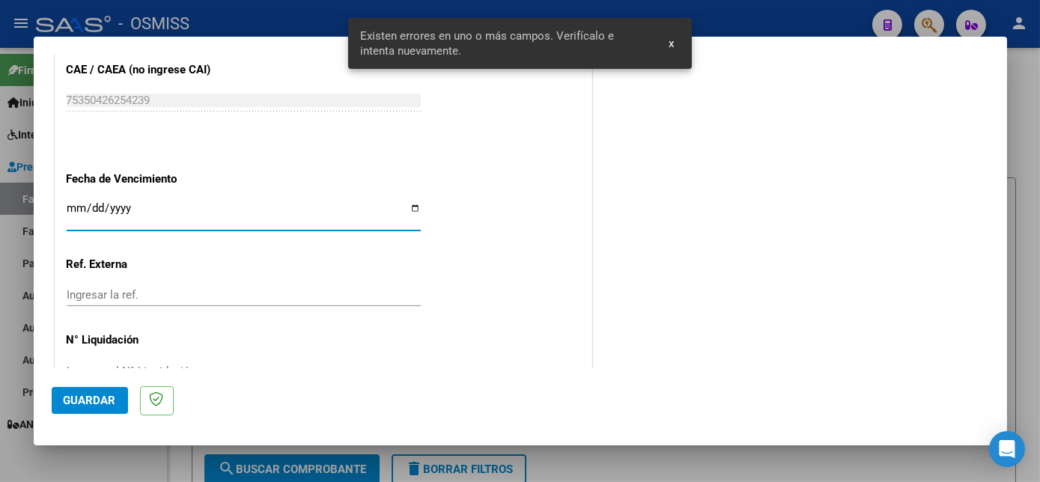
click at [100, 399] on span "Guardar" at bounding box center [90, 400] width 52 height 13
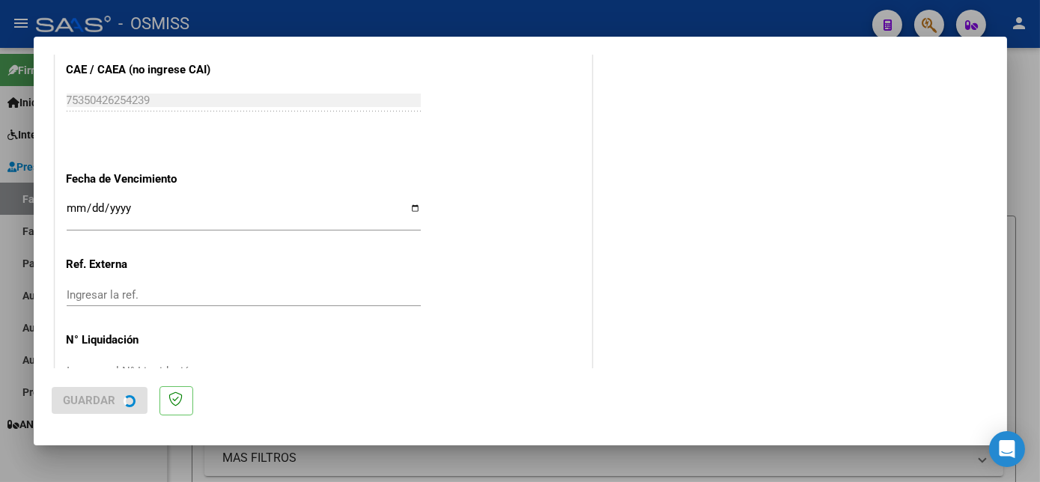
scroll to position [0, 0]
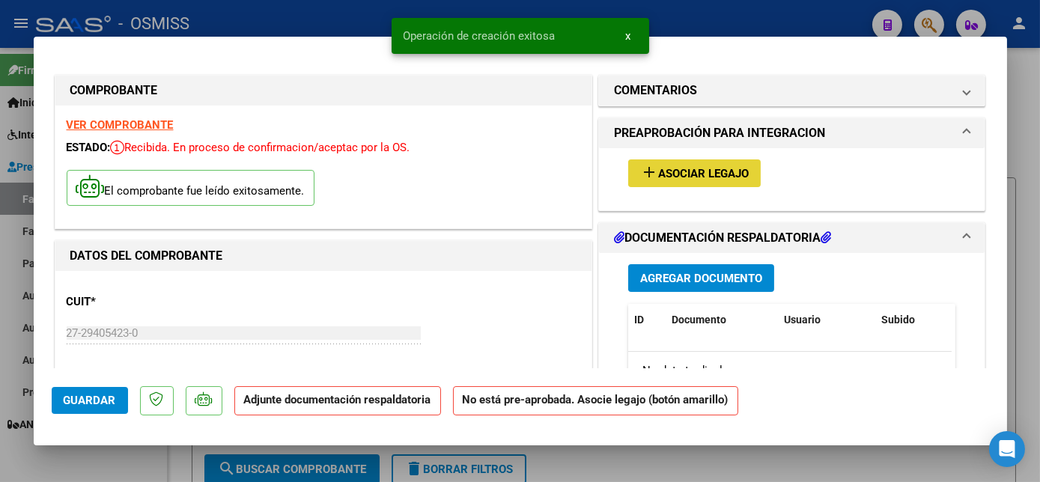
click at [689, 175] on span "Asociar Legajo" at bounding box center [703, 173] width 91 height 13
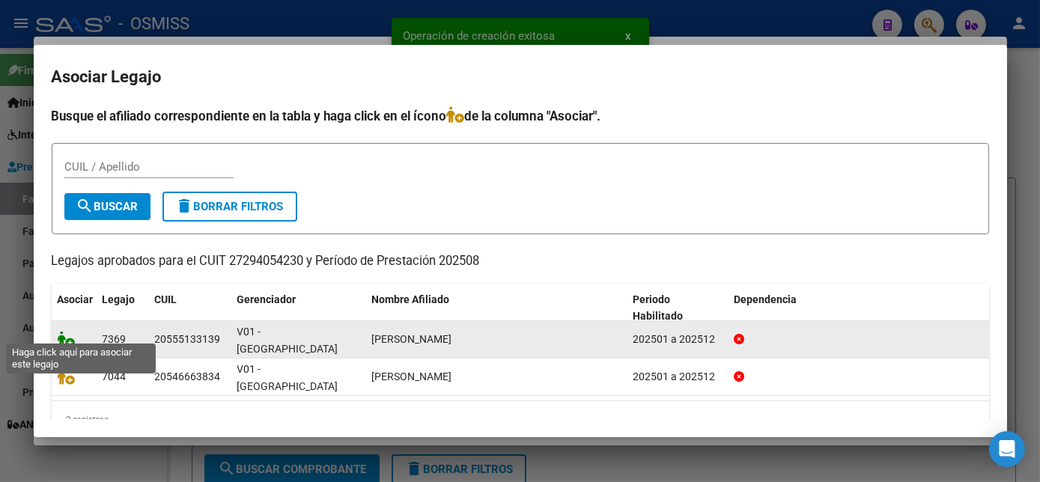
click at [67, 331] on icon at bounding box center [67, 339] width 18 height 16
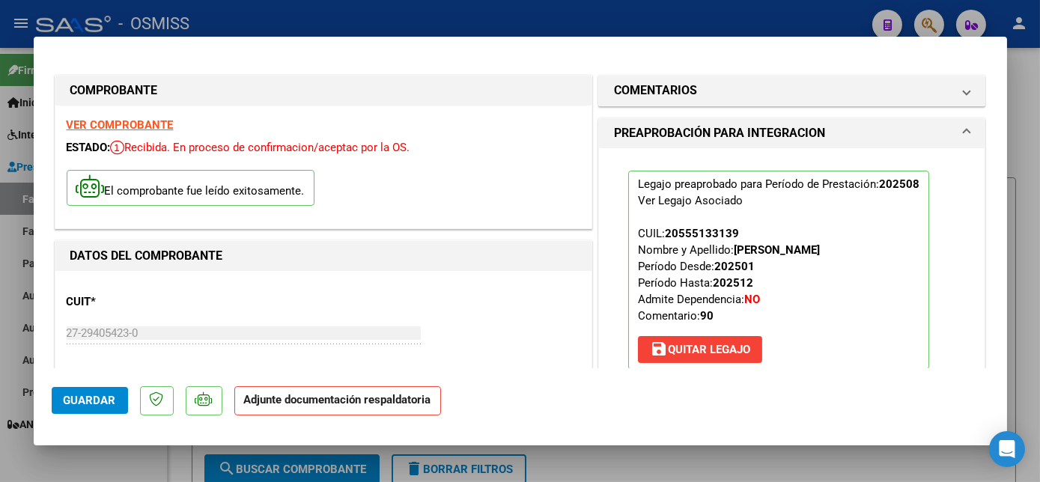
scroll to position [240, 0]
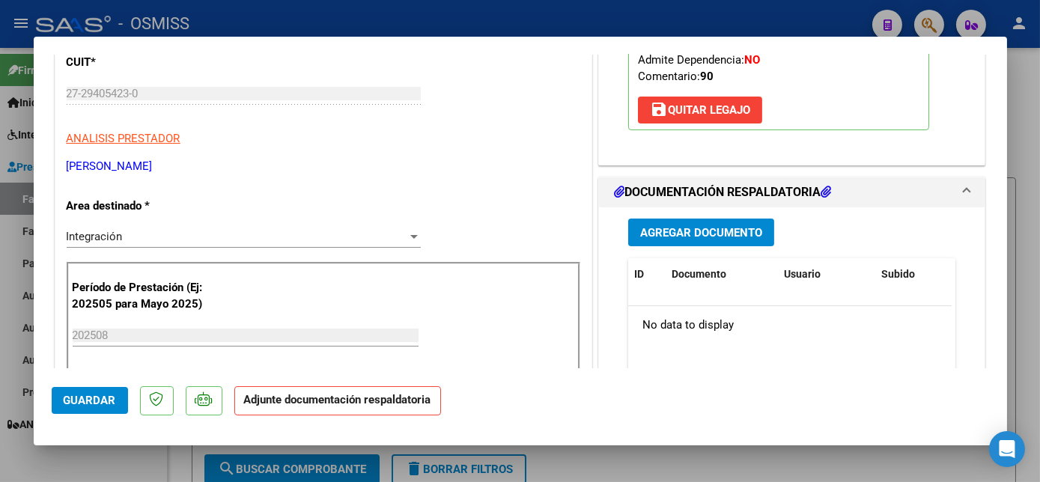
click at [629, 233] on button "Agregar Documento" at bounding box center [701, 233] width 146 height 28
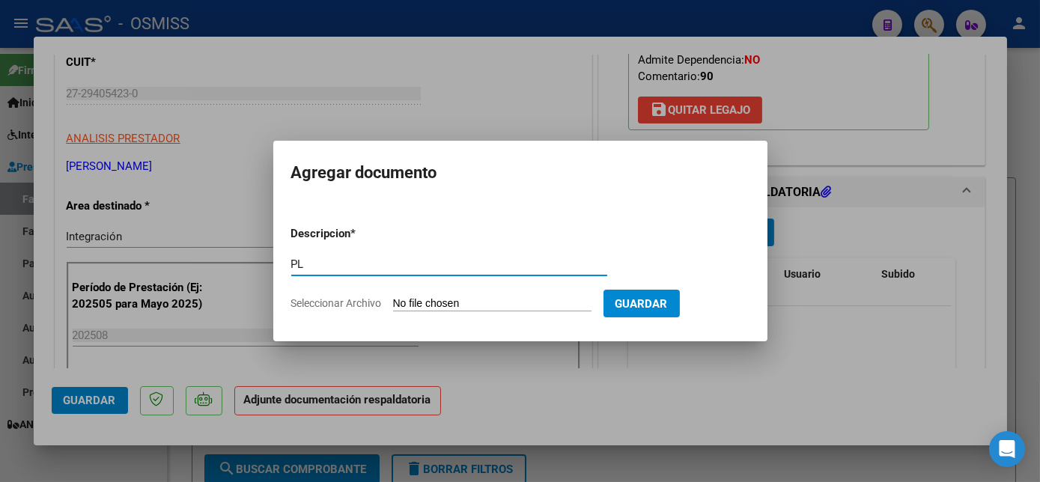
type input "PL"
click at [393, 297] on input "Seleccionar Archivo" at bounding box center [492, 304] width 199 height 14
type input "C:\fakepath\PL.pdf"
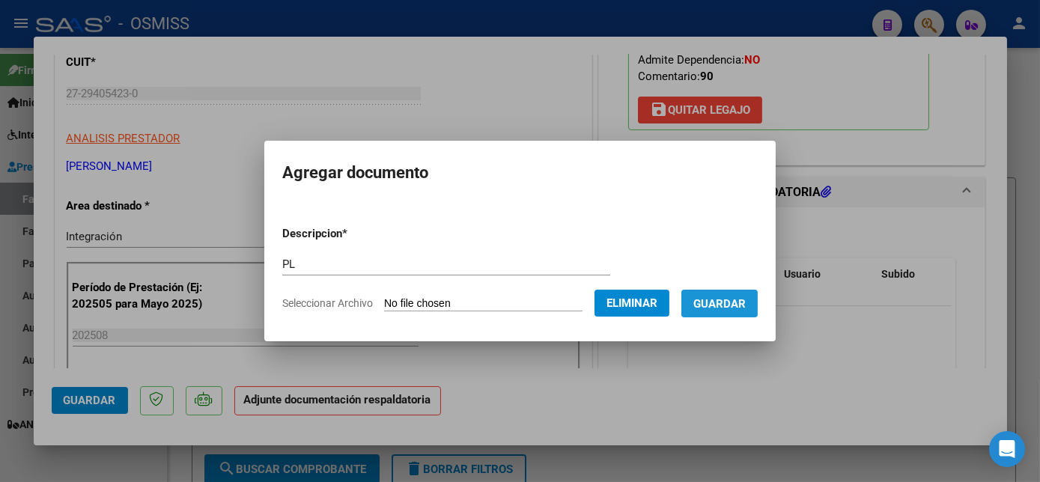
click at [730, 304] on span "Guardar" at bounding box center [720, 303] width 52 height 13
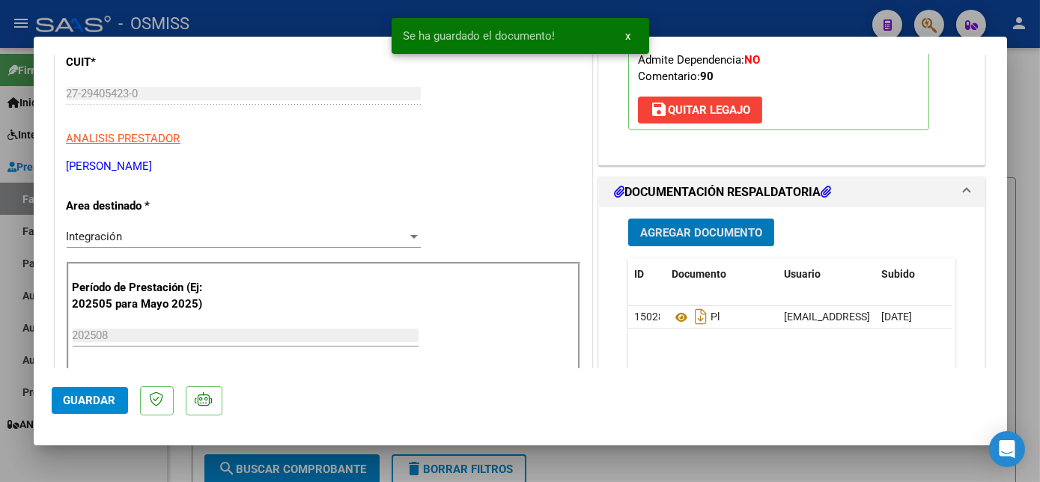
click at [73, 396] on span "Guardar" at bounding box center [90, 400] width 52 height 13
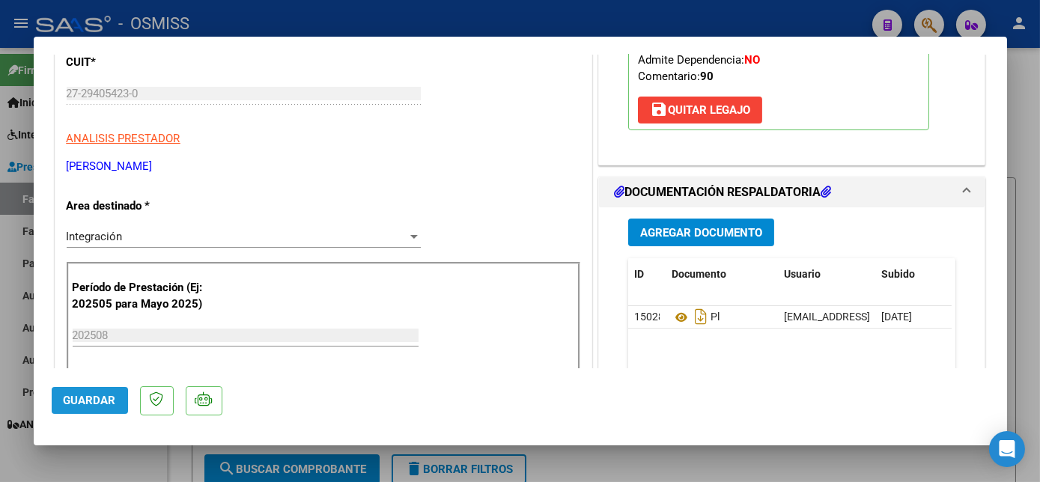
click at [100, 405] on span "Guardar" at bounding box center [90, 400] width 52 height 13
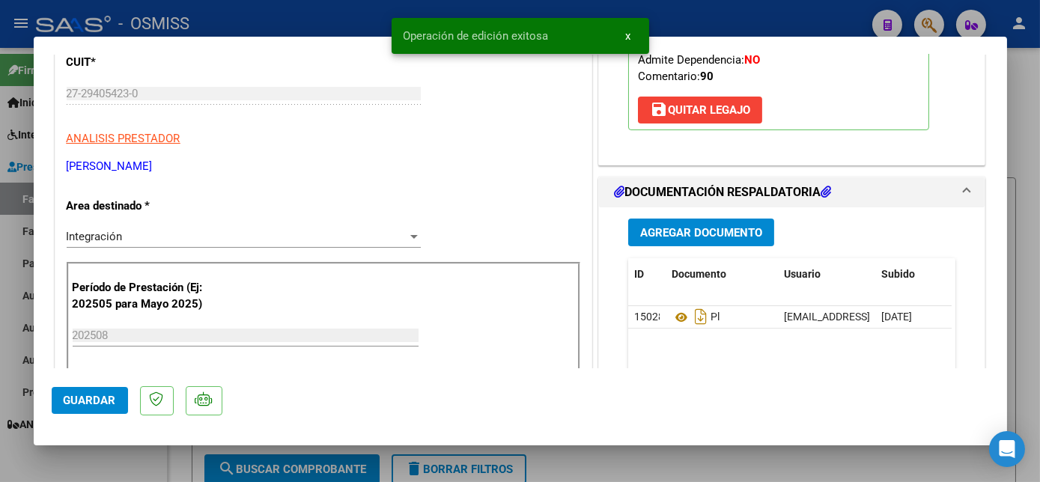
click at [142, 459] on div at bounding box center [520, 241] width 1040 height 482
type input "$ 0,00"
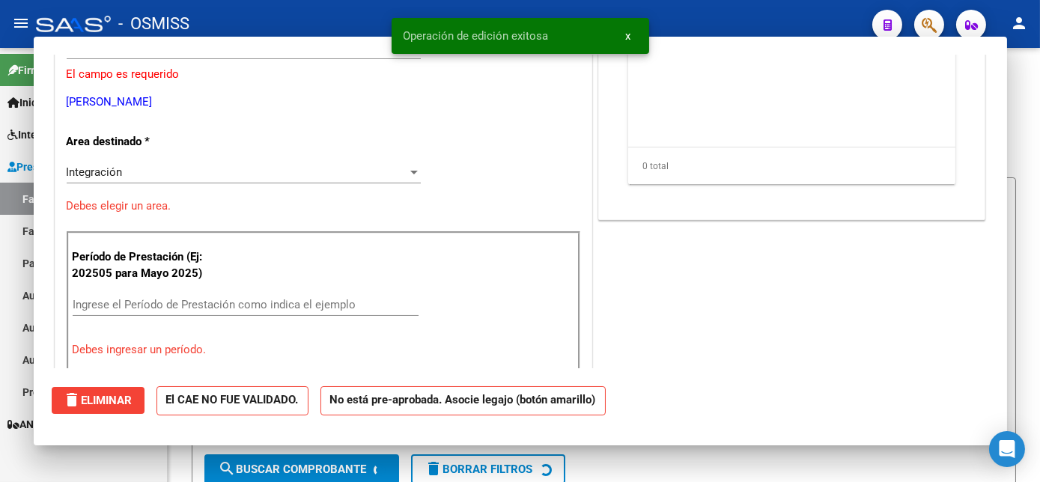
scroll to position [195, 0]
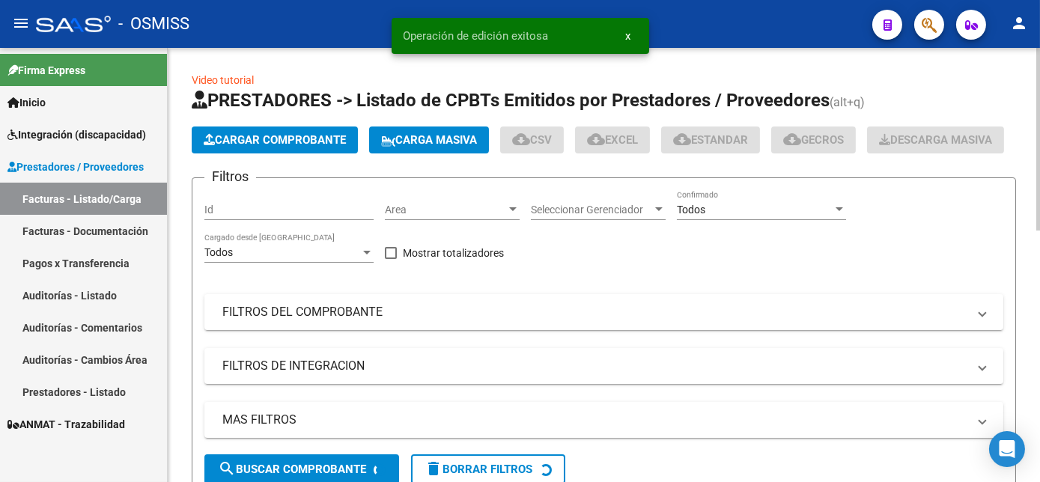
click at [301, 143] on span "Cargar Comprobante" at bounding box center [275, 139] width 142 height 13
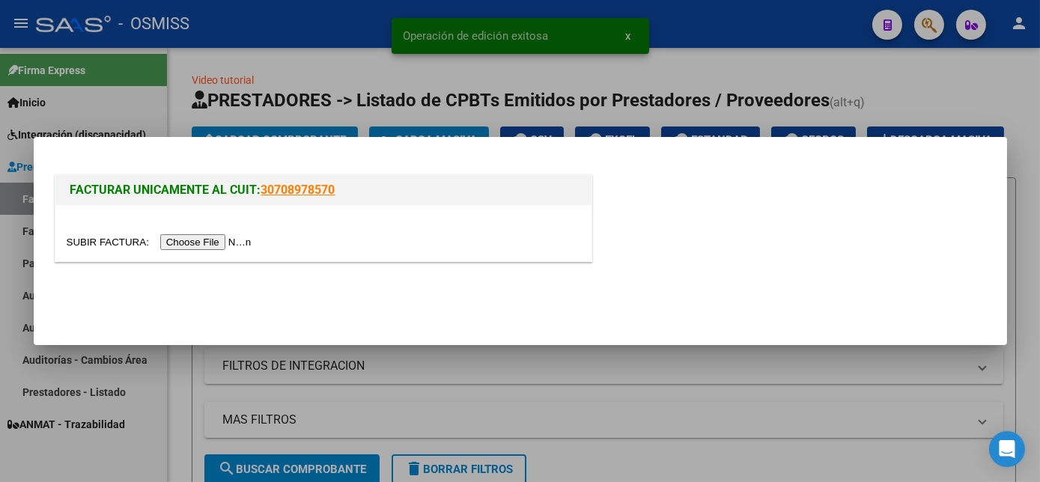
click at [191, 241] on input "file" at bounding box center [162, 242] width 190 height 16
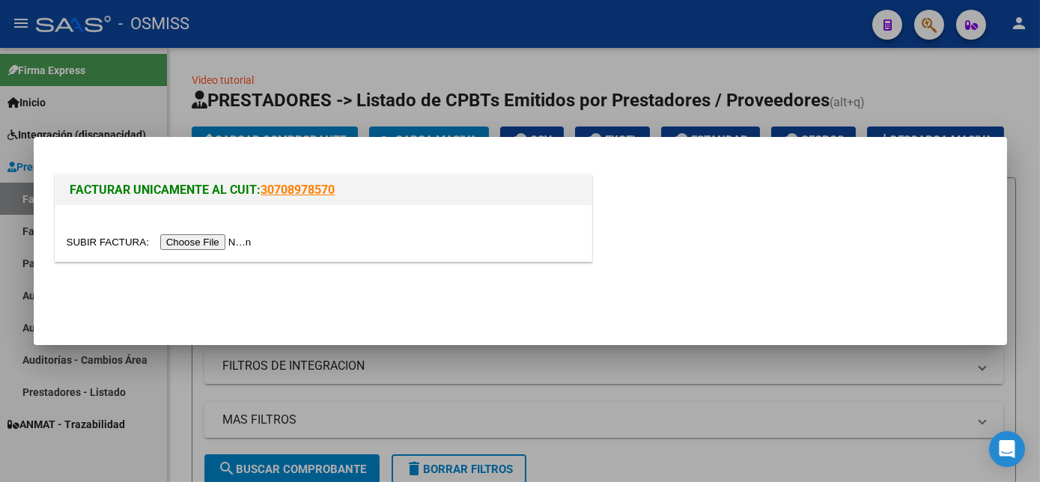
click at [205, 241] on input "file" at bounding box center [162, 242] width 190 height 16
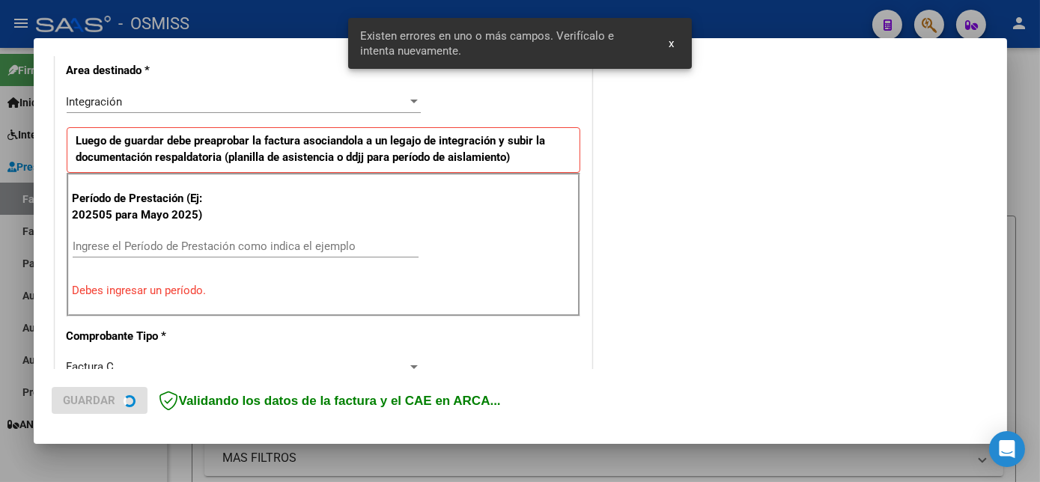
scroll to position [363, 0]
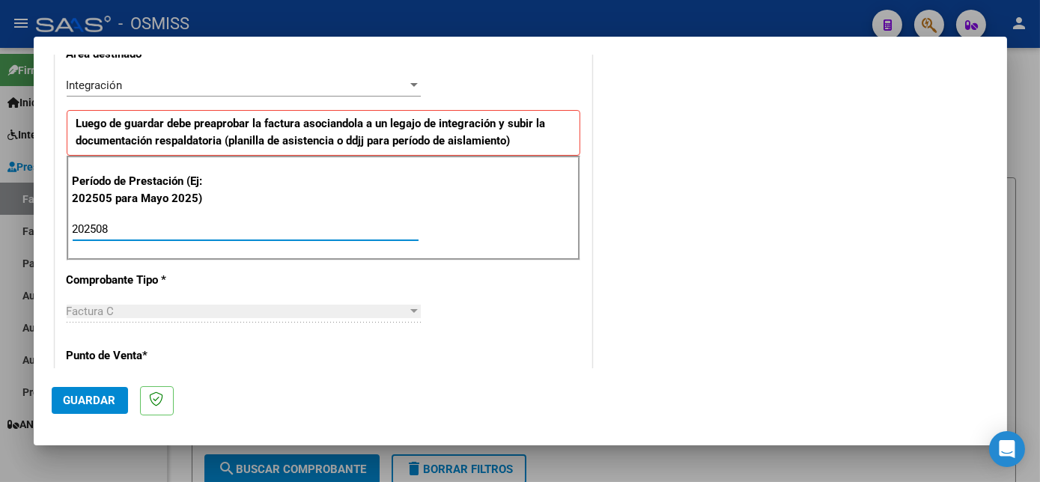
type input "202508"
click at [75, 399] on span "Guardar" at bounding box center [90, 400] width 52 height 13
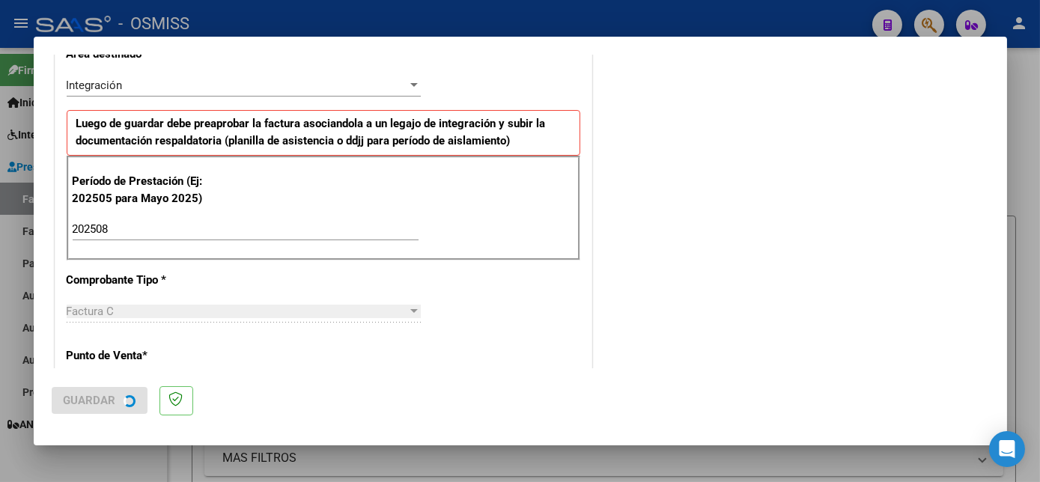
scroll to position [0, 0]
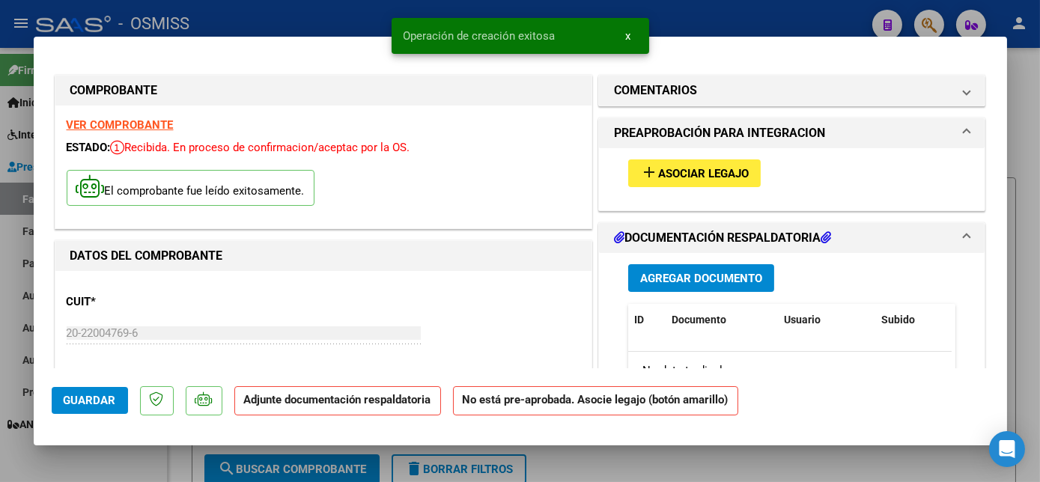
click at [661, 174] on span "Asociar Legajo" at bounding box center [703, 173] width 91 height 13
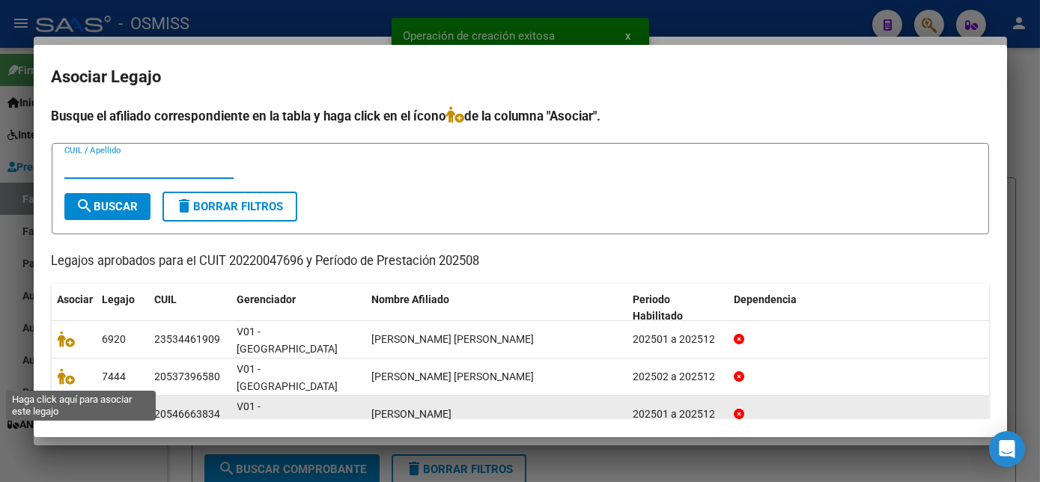
click at [58, 406] on icon at bounding box center [67, 414] width 18 height 16
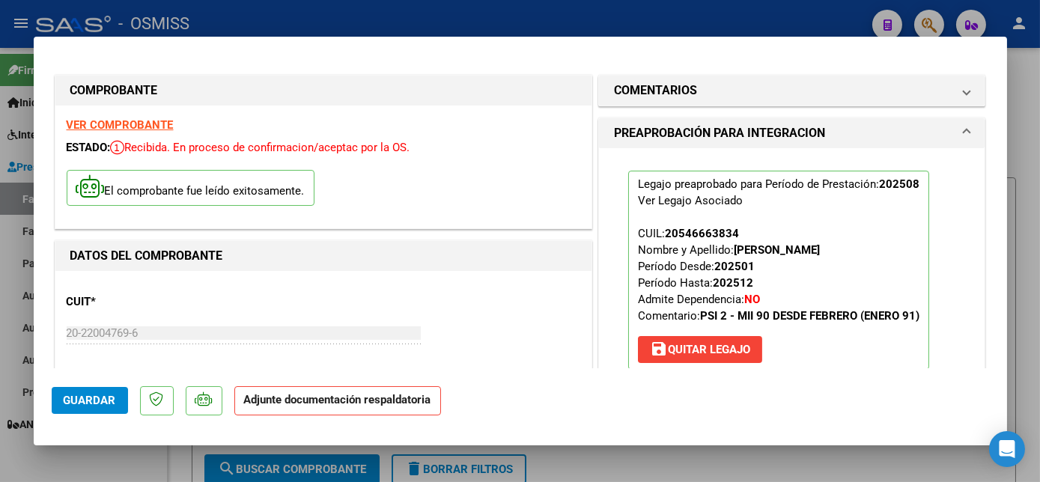
scroll to position [289, 0]
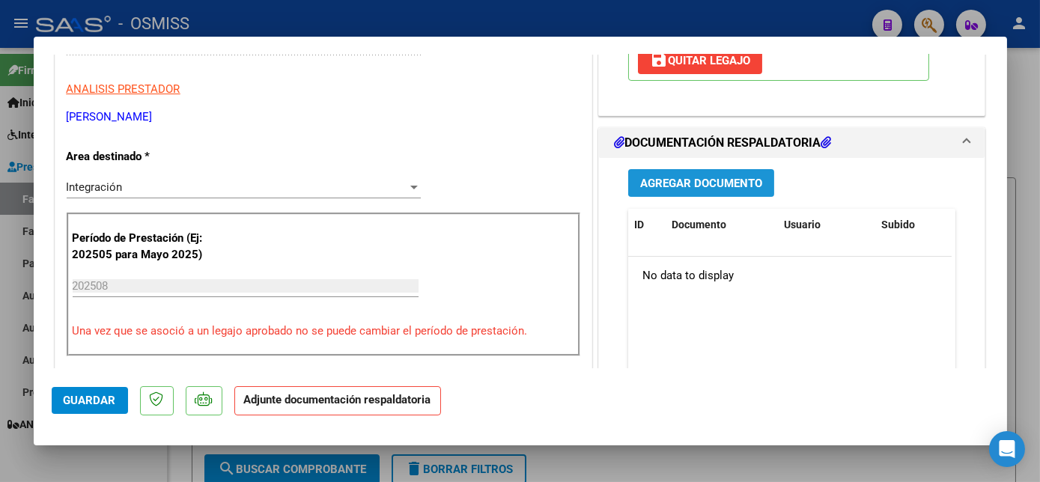
click at [697, 178] on span "Agregar Documento" at bounding box center [701, 183] width 122 height 13
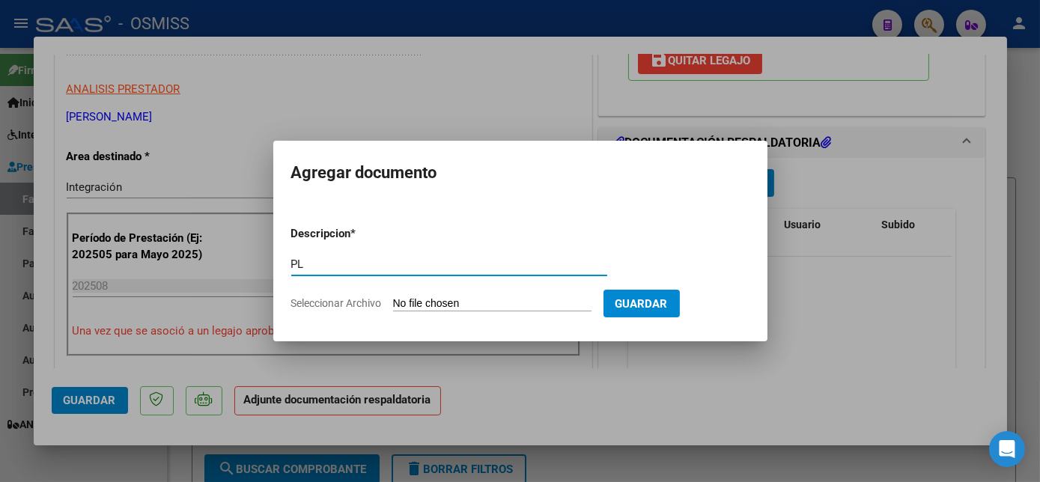
type input "PL"
click at [393, 297] on input "Seleccionar Archivo" at bounding box center [492, 304] width 199 height 14
type input "C:\fakepath\PL.pdf"
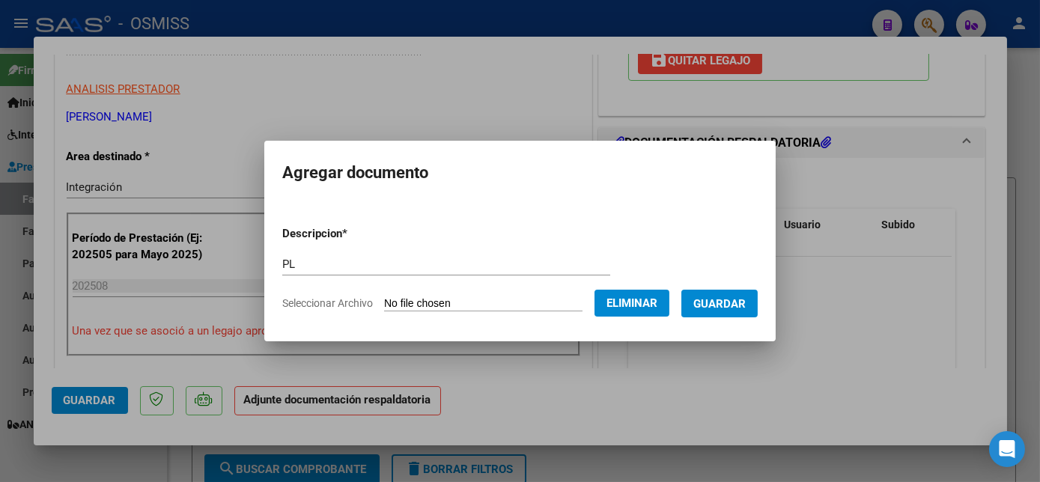
click at [699, 297] on span "Guardar" at bounding box center [720, 303] width 52 height 13
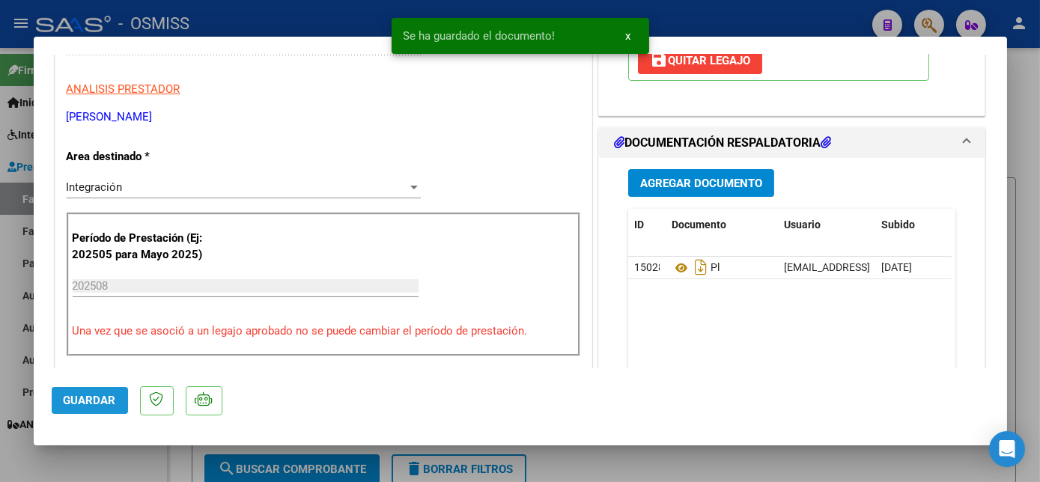
click at [102, 391] on button "Guardar" at bounding box center [90, 400] width 76 height 27
click at [133, 464] on div at bounding box center [520, 241] width 1040 height 482
type input "$ 0,00"
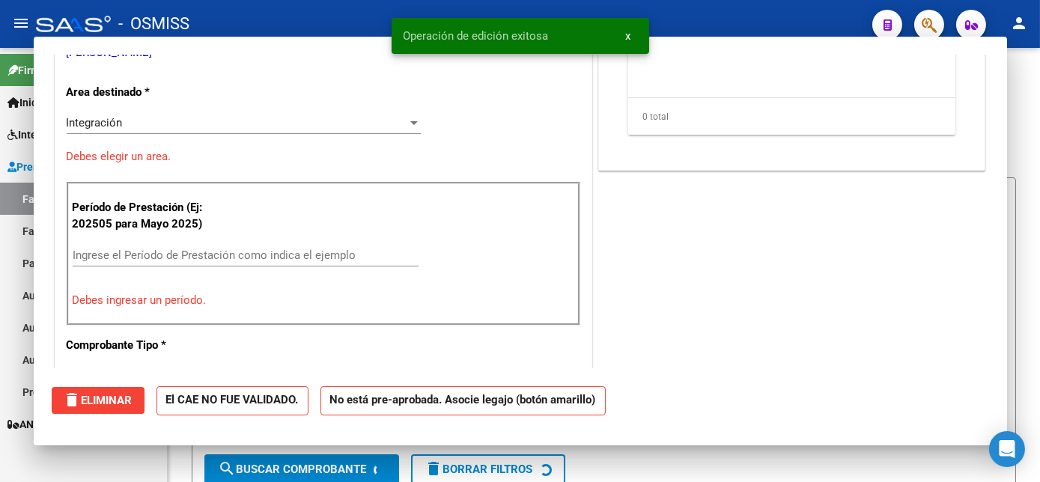
scroll to position [243, 0]
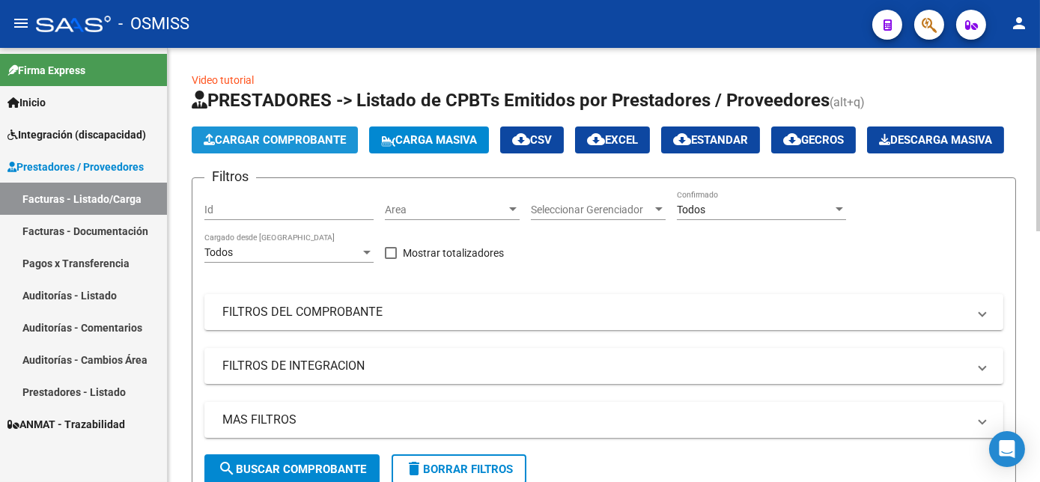
click at [309, 127] on button "Cargar Comprobante" at bounding box center [275, 140] width 166 height 27
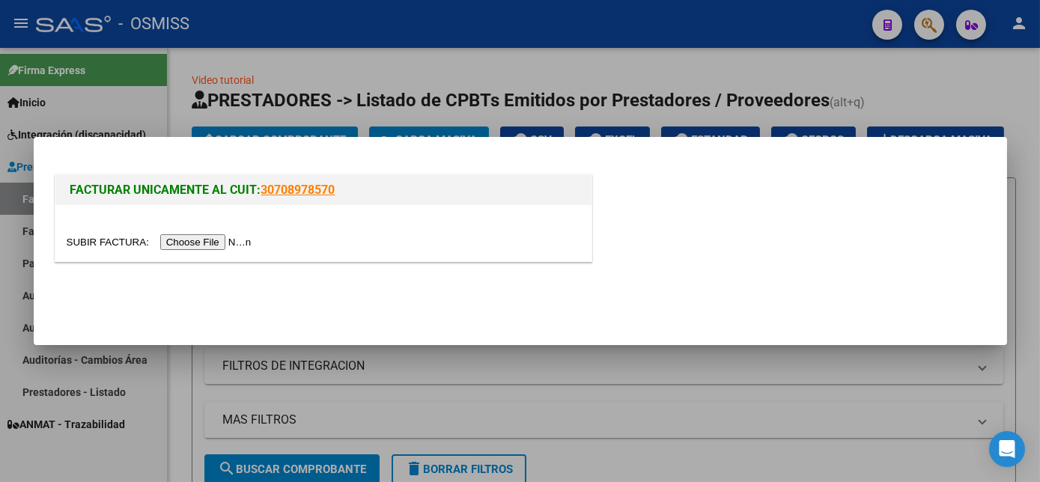
click at [199, 241] on input "file" at bounding box center [162, 242] width 190 height 16
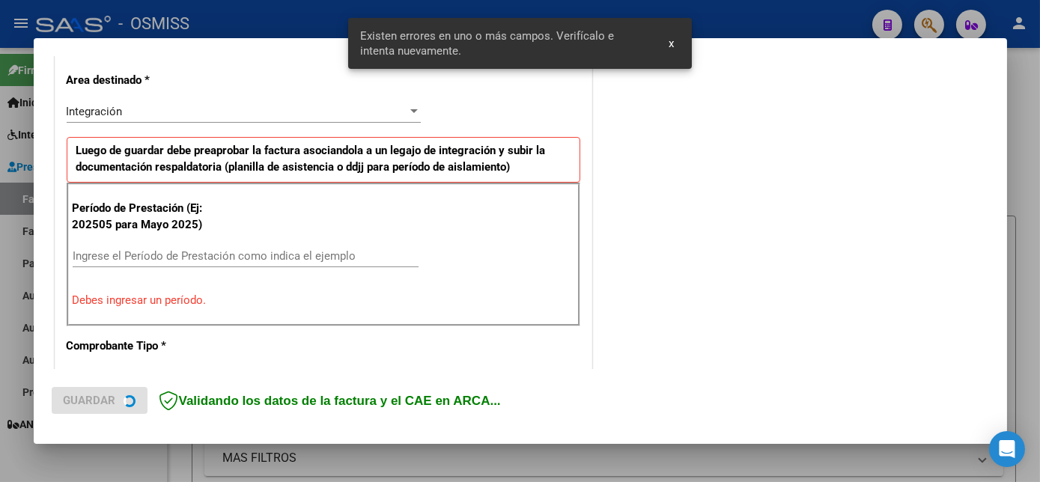
scroll to position [363, 0]
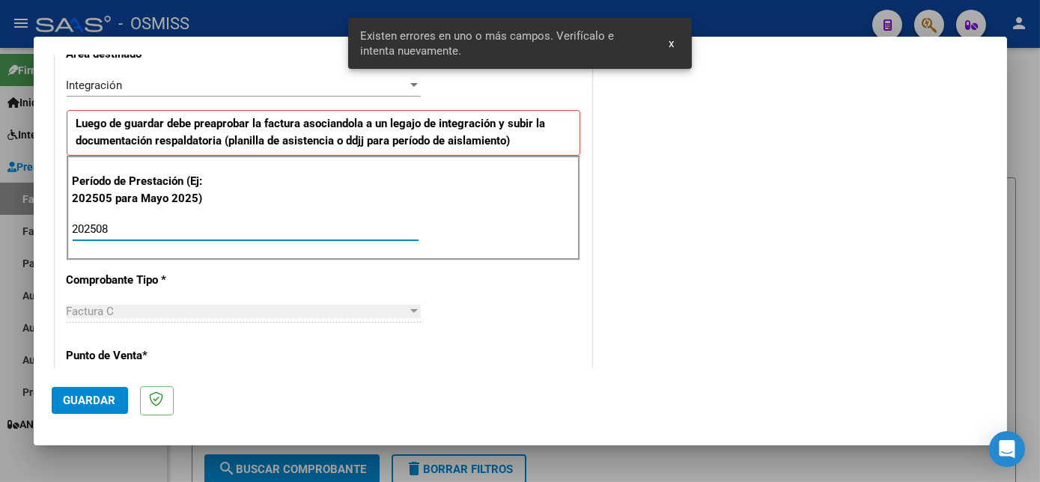
type input "202508"
click at [89, 405] on span "Guardar" at bounding box center [90, 400] width 52 height 13
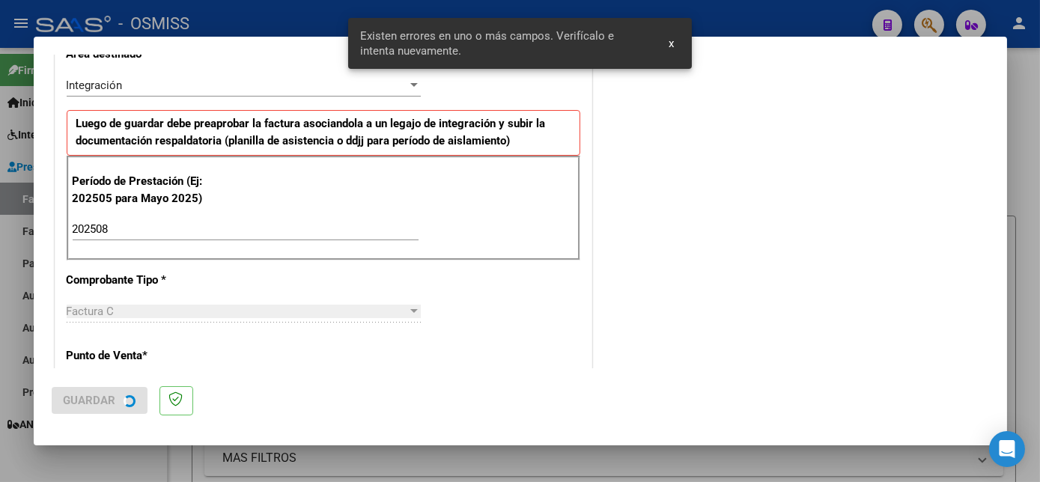
scroll to position [0, 0]
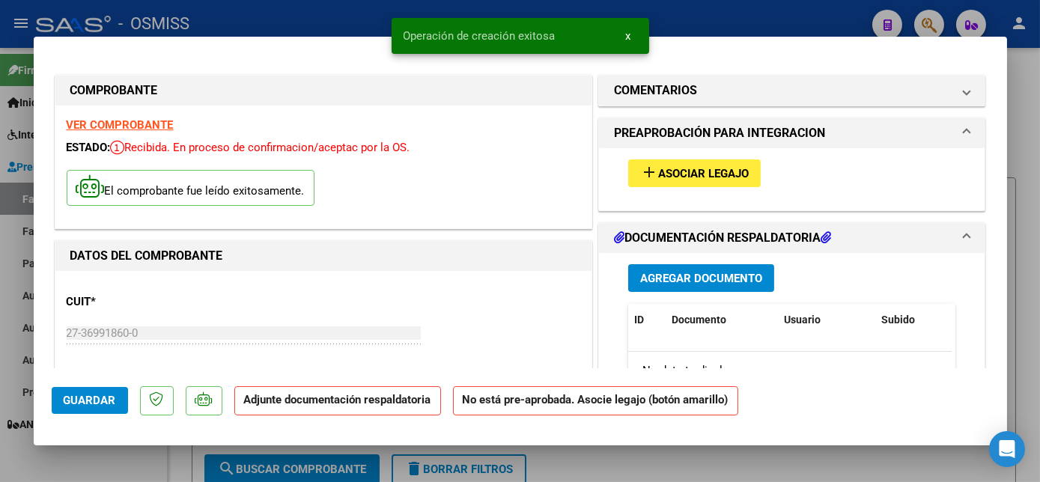
click at [726, 172] on span "Asociar Legajo" at bounding box center [703, 173] width 91 height 13
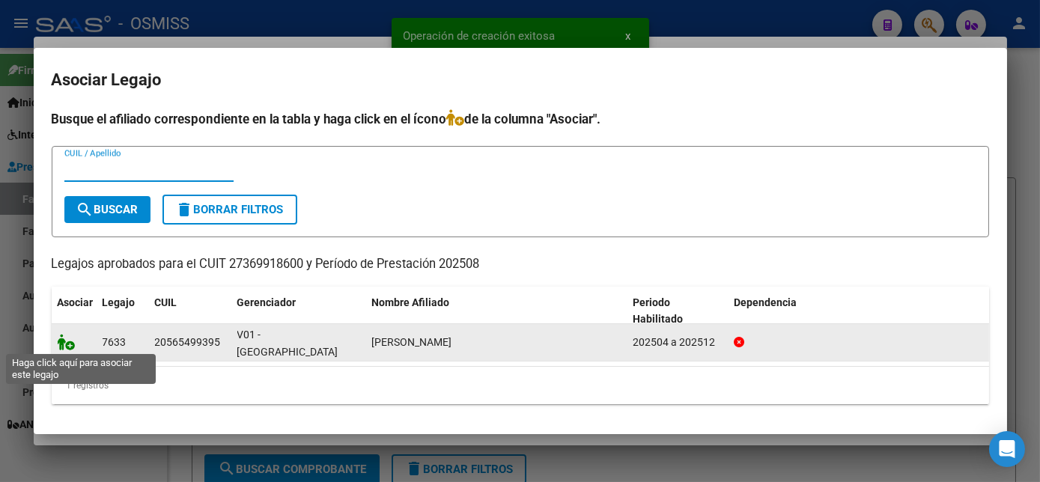
click at [63, 340] on icon at bounding box center [67, 342] width 18 height 16
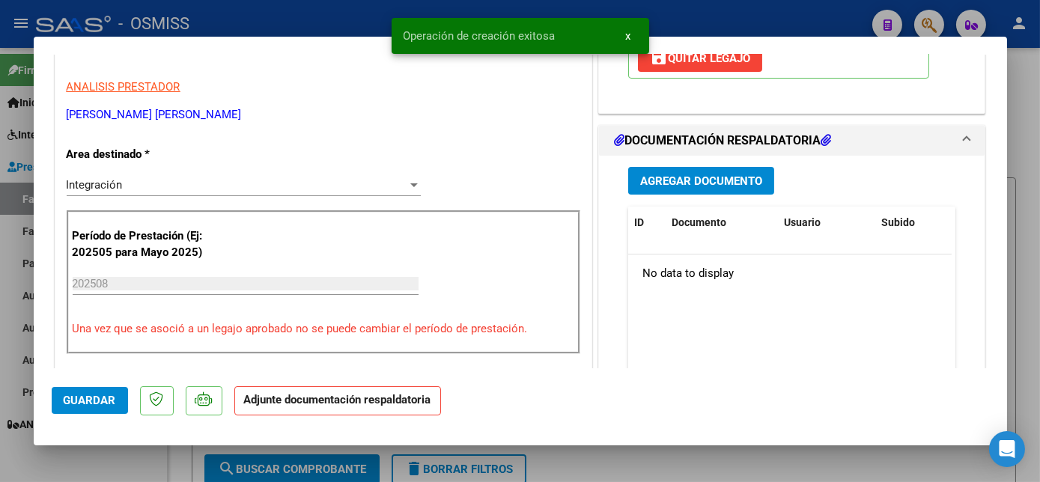
scroll to position [289, 0]
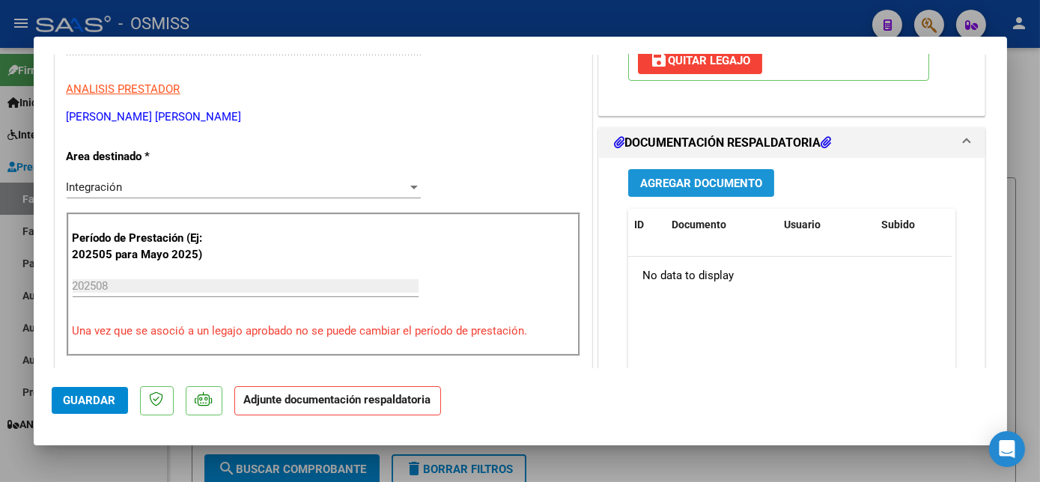
click at [697, 182] on span "Agregar Documento" at bounding box center [701, 183] width 122 height 13
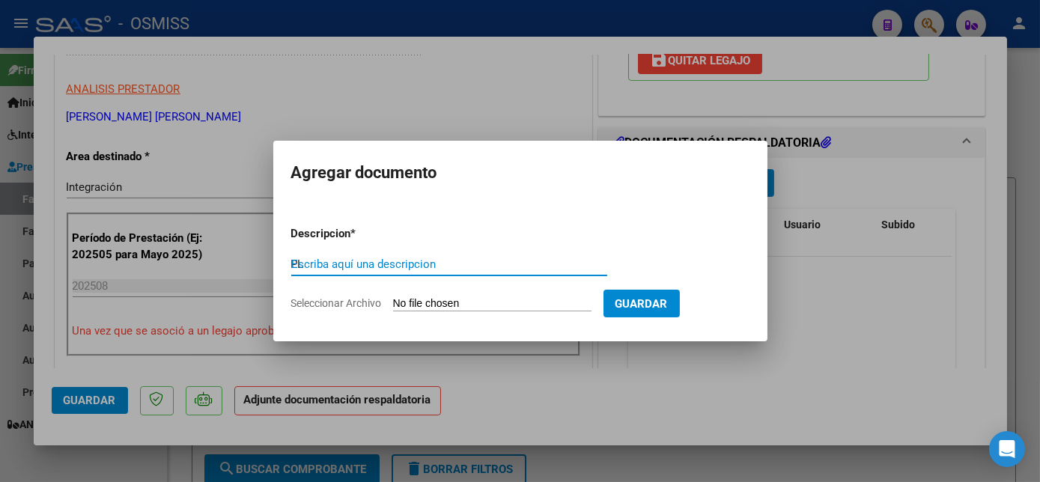
type input "PL"
click at [393, 297] on input "Seleccionar Archivo" at bounding box center [492, 304] width 199 height 14
type input "C:\fakepath\PL.pdf"
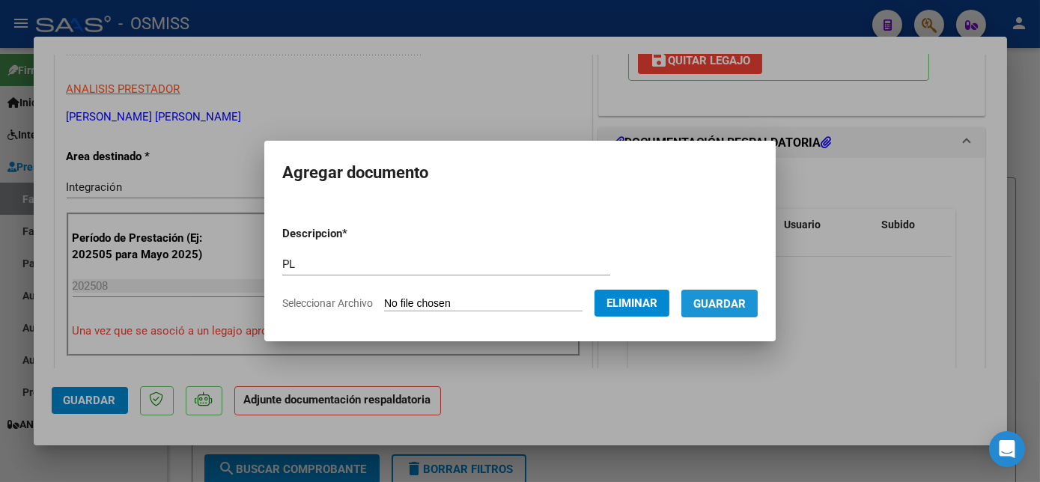
click at [737, 303] on span "Guardar" at bounding box center [720, 303] width 52 height 13
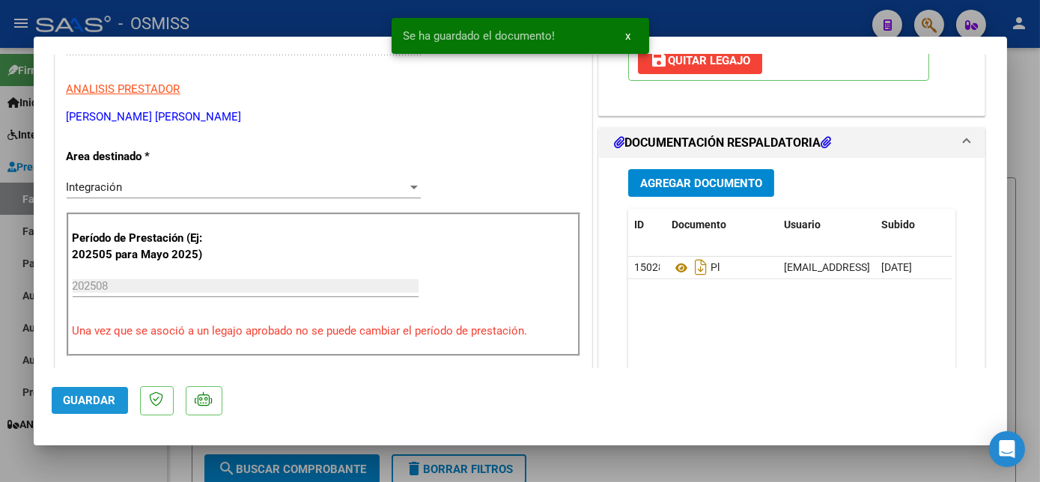
click at [94, 399] on span "Guardar" at bounding box center [90, 400] width 52 height 13
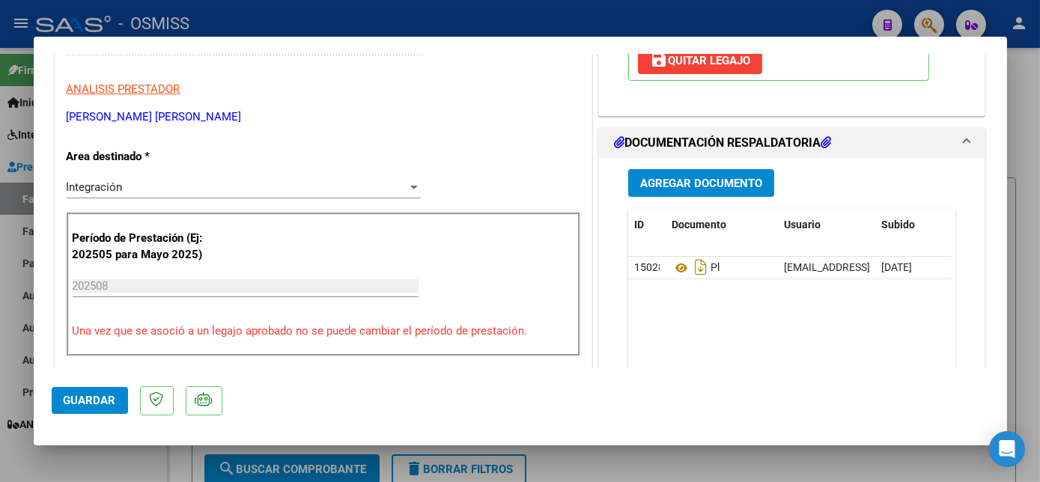
click at [115, 448] on div at bounding box center [520, 241] width 1040 height 482
type input "$ 0,00"
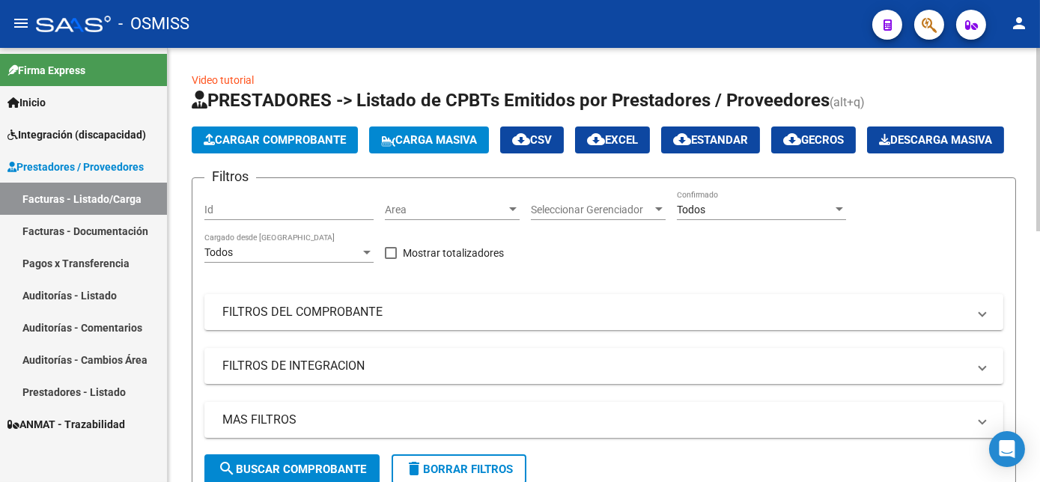
click at [303, 127] on button "Cargar Comprobante" at bounding box center [275, 140] width 166 height 27
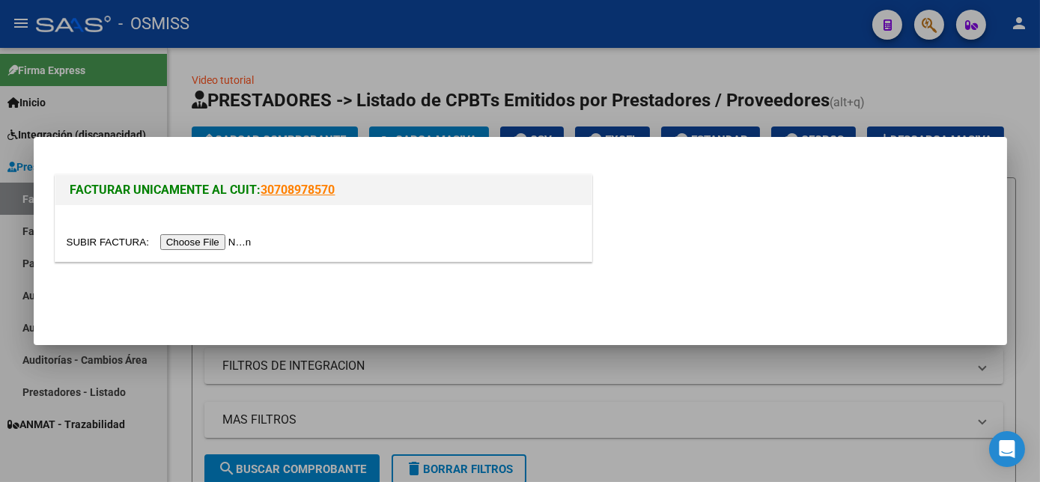
click at [207, 243] on input "file" at bounding box center [162, 242] width 190 height 16
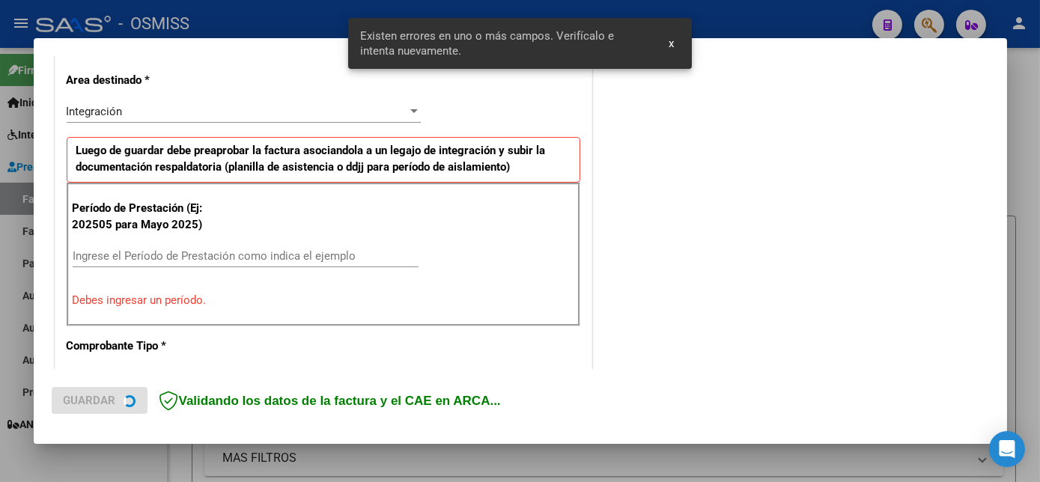
scroll to position [363, 0]
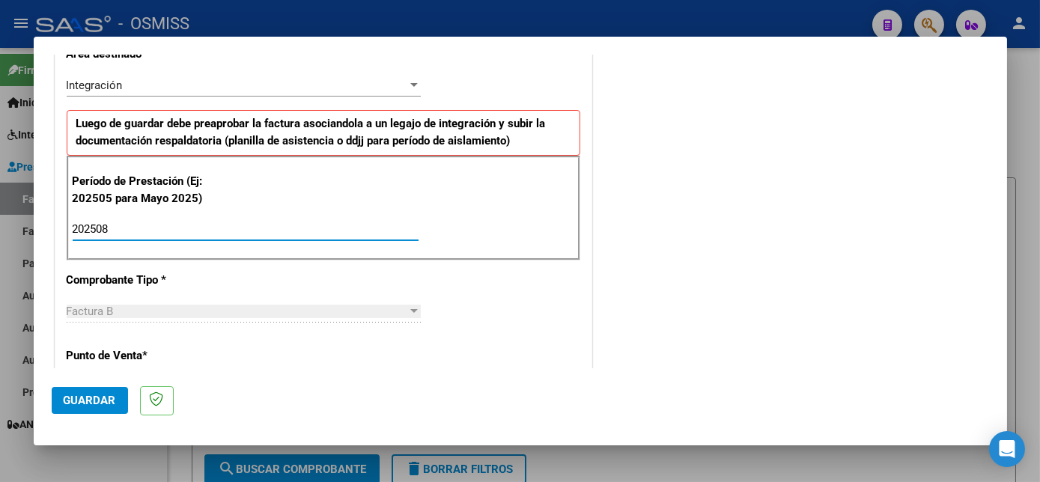
type input "202508"
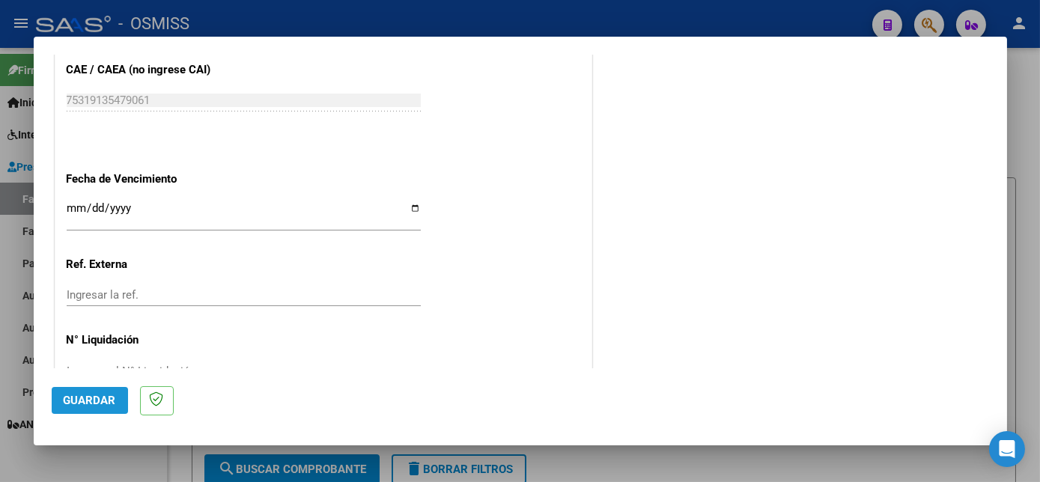
click at [96, 390] on button "Guardar" at bounding box center [90, 400] width 76 height 27
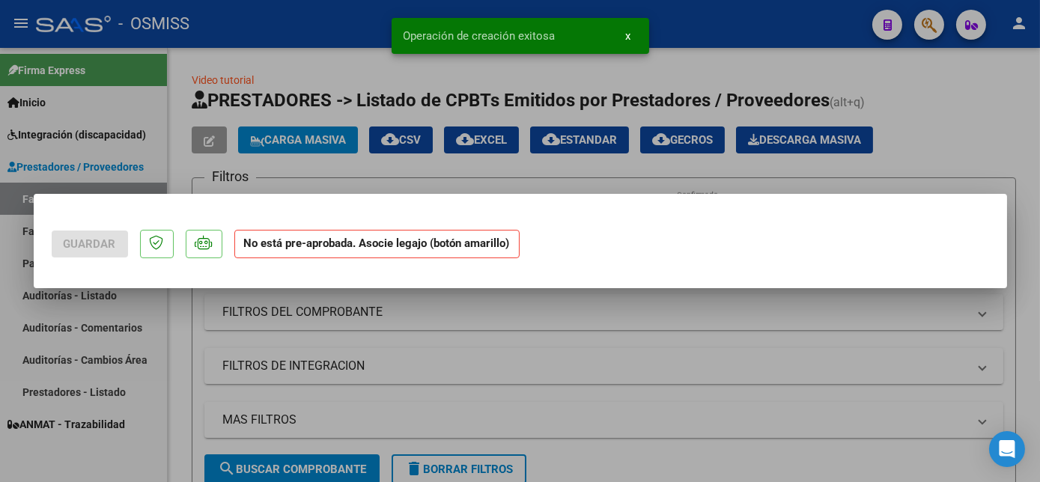
scroll to position [0, 0]
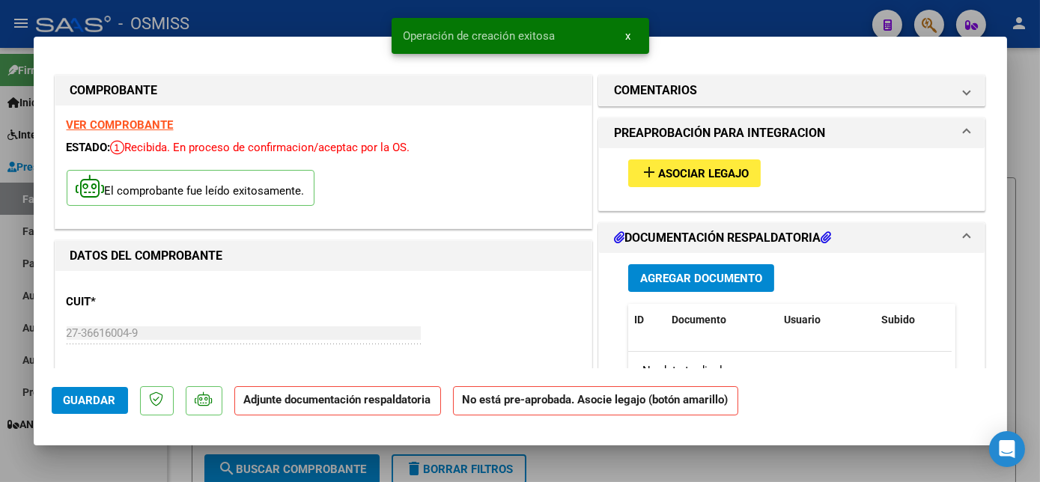
click at [668, 178] on span "Asociar Legajo" at bounding box center [703, 173] width 91 height 13
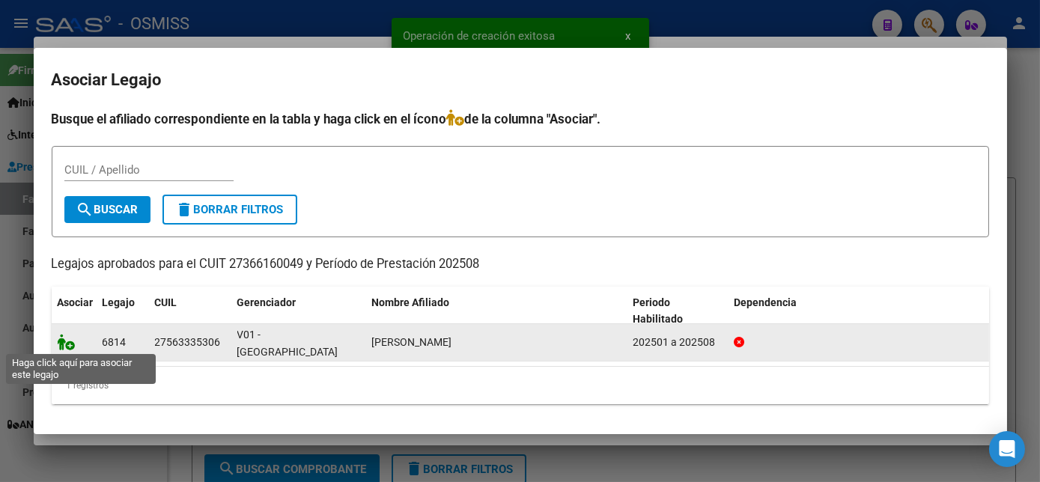
click at [64, 349] on icon at bounding box center [67, 342] width 18 height 16
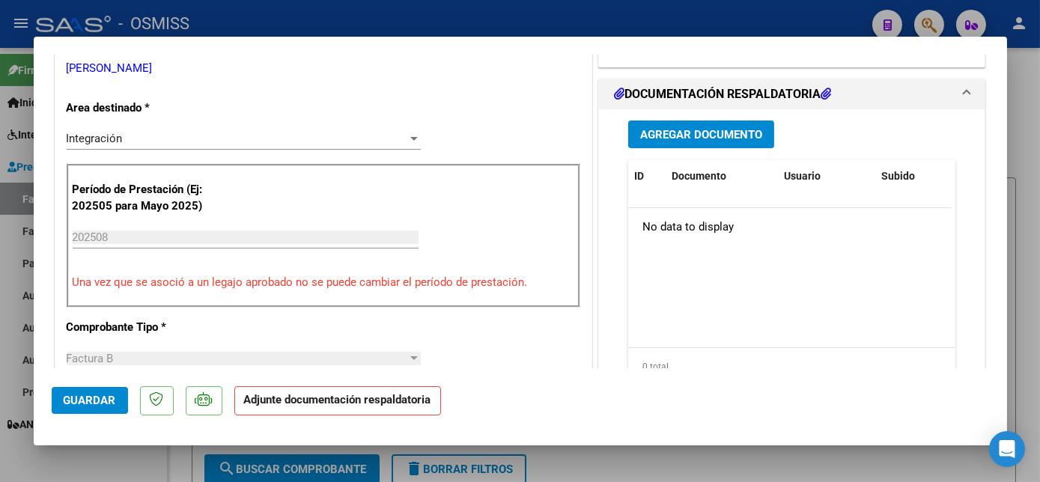
scroll to position [291, 0]
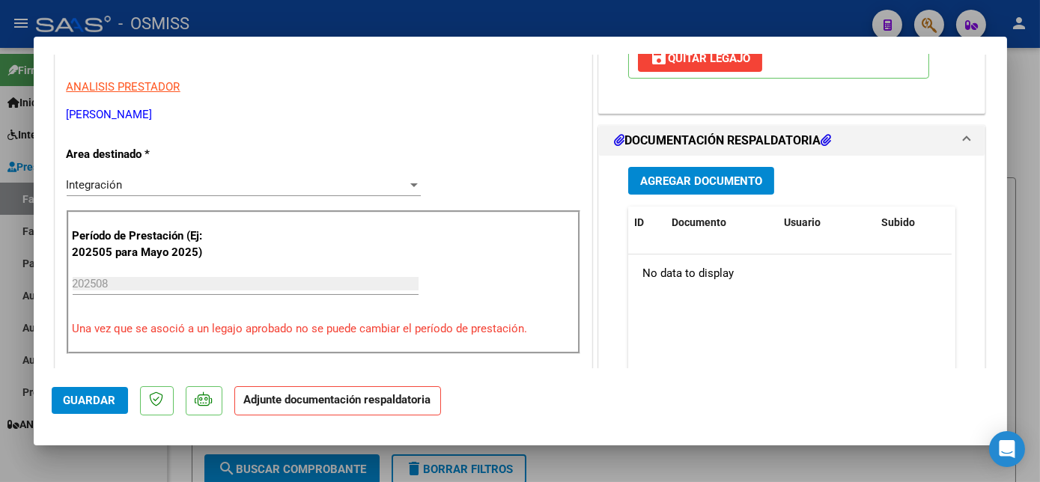
click at [752, 181] on button "Agregar Documento" at bounding box center [701, 181] width 146 height 28
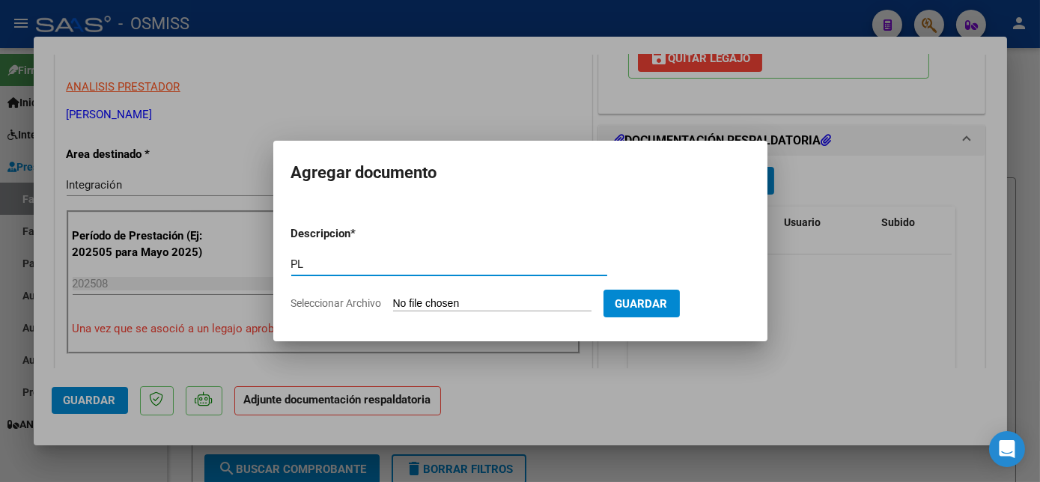
type input "PL"
click at [393, 297] on input "Seleccionar Archivo" at bounding box center [492, 304] width 199 height 14
type input "C:\fakepath\PL - [PERSON_NAME].pdf"
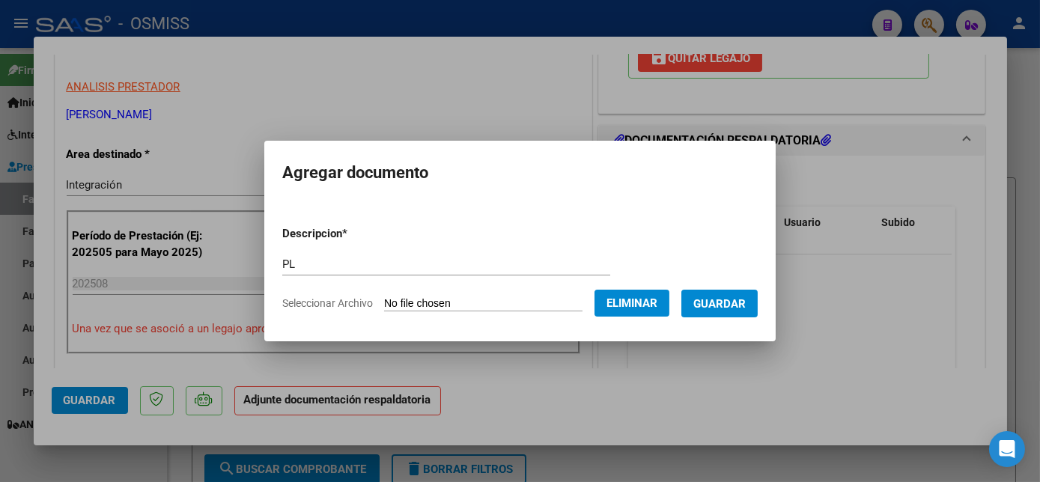
click at [729, 309] on span "Guardar" at bounding box center [720, 303] width 52 height 13
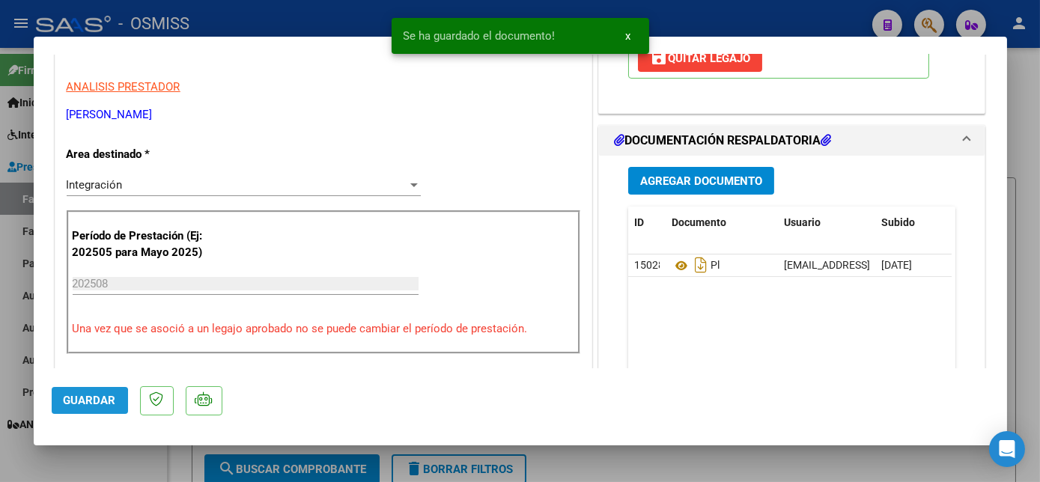
click at [69, 407] on button "Guardar" at bounding box center [90, 400] width 76 height 27
click at [121, 457] on div at bounding box center [520, 241] width 1040 height 482
type input "$ 0,00"
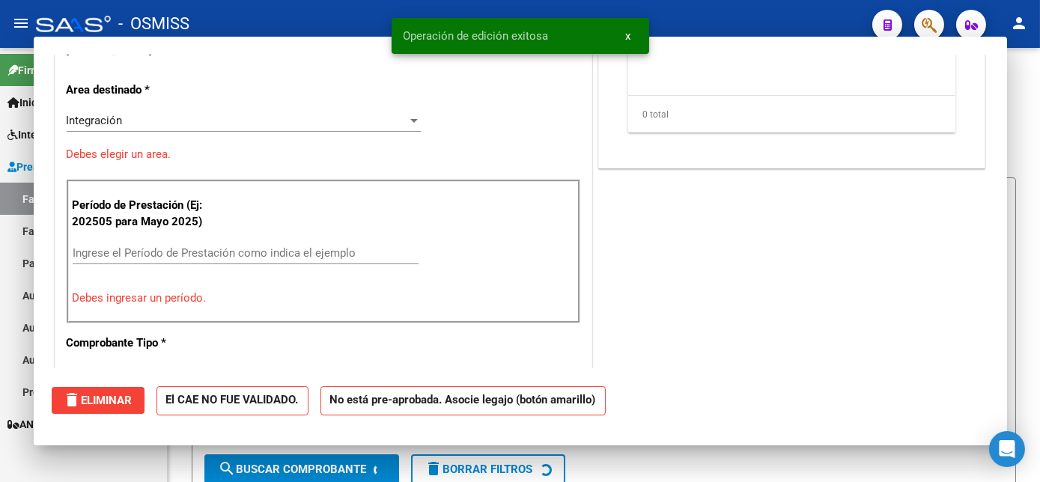
scroll to position [246, 0]
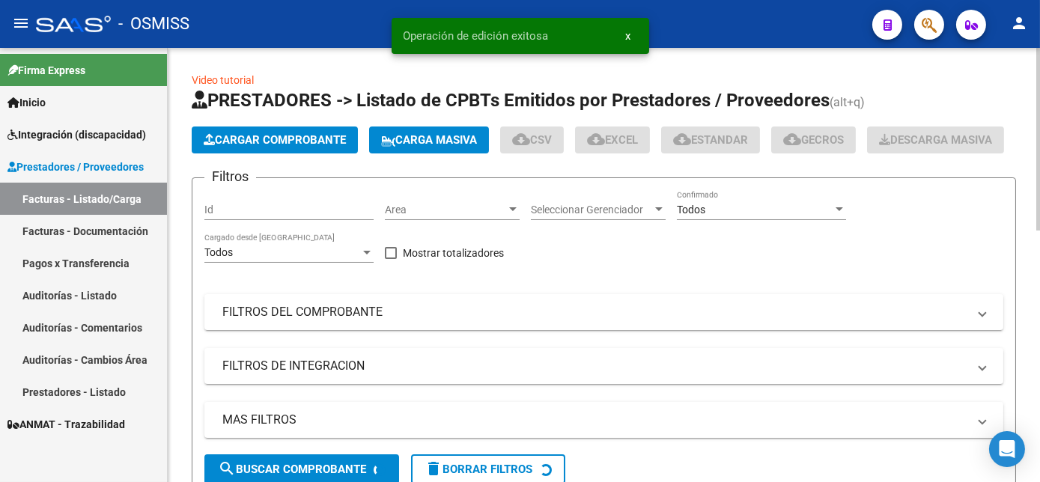
click at [273, 147] on button "Cargar Comprobante" at bounding box center [275, 140] width 166 height 27
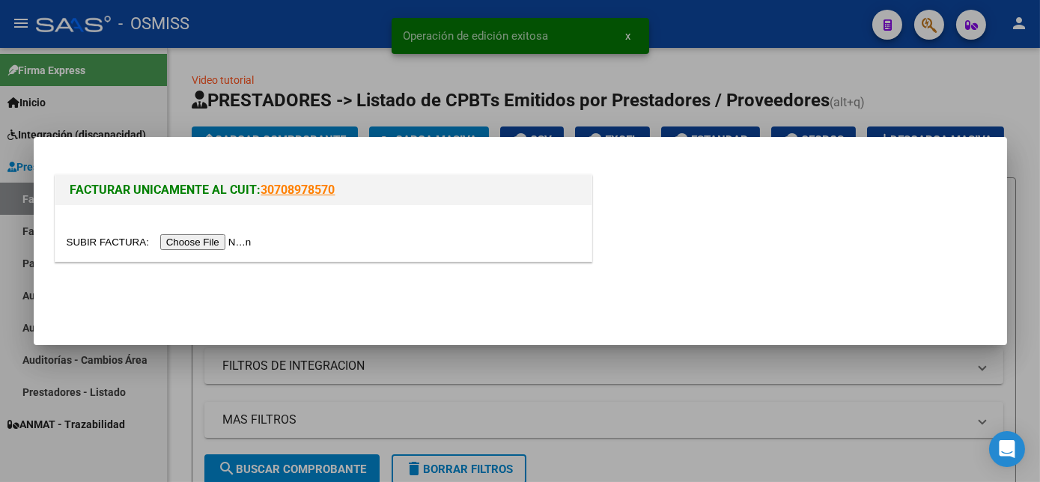
click at [210, 246] on input "file" at bounding box center [162, 242] width 190 height 16
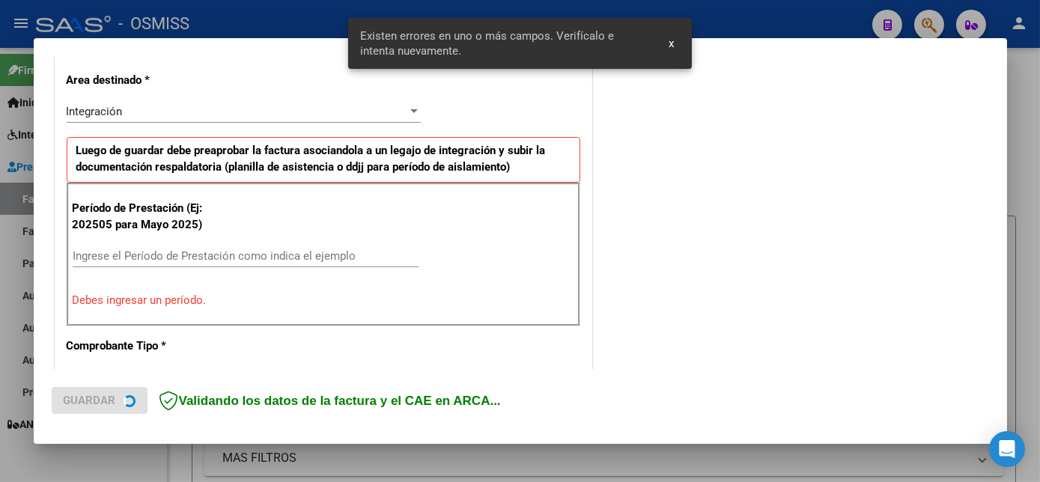
scroll to position [363, 0]
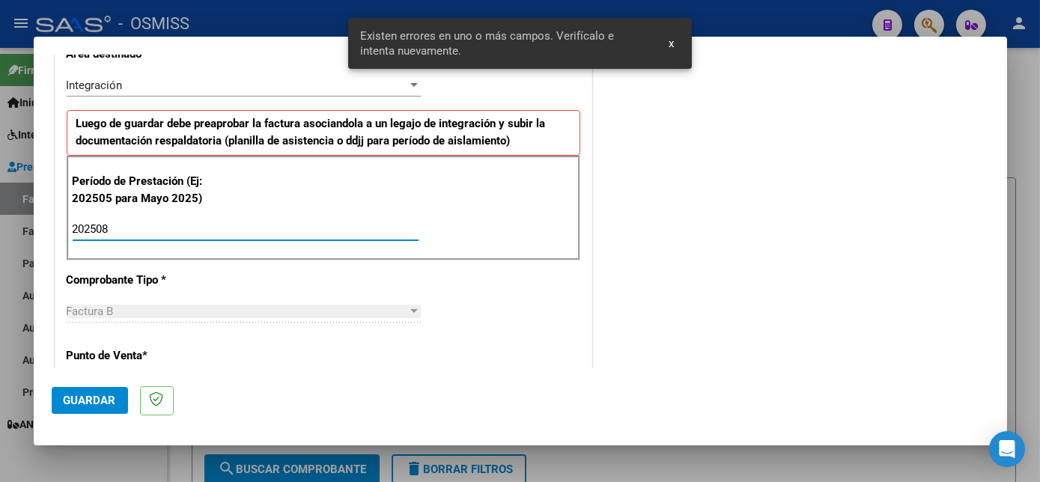
type input "202508"
click at [96, 408] on button "Guardar" at bounding box center [90, 400] width 76 height 27
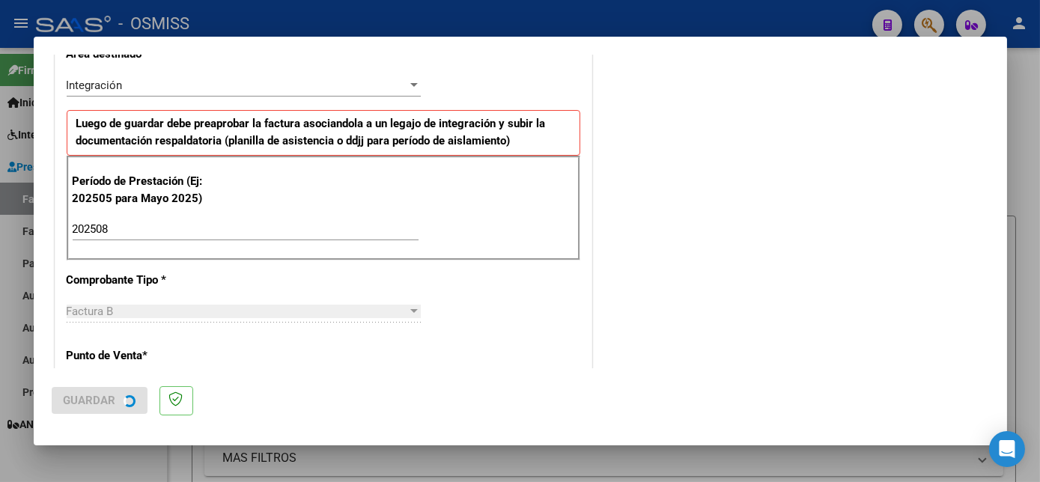
scroll to position [0, 0]
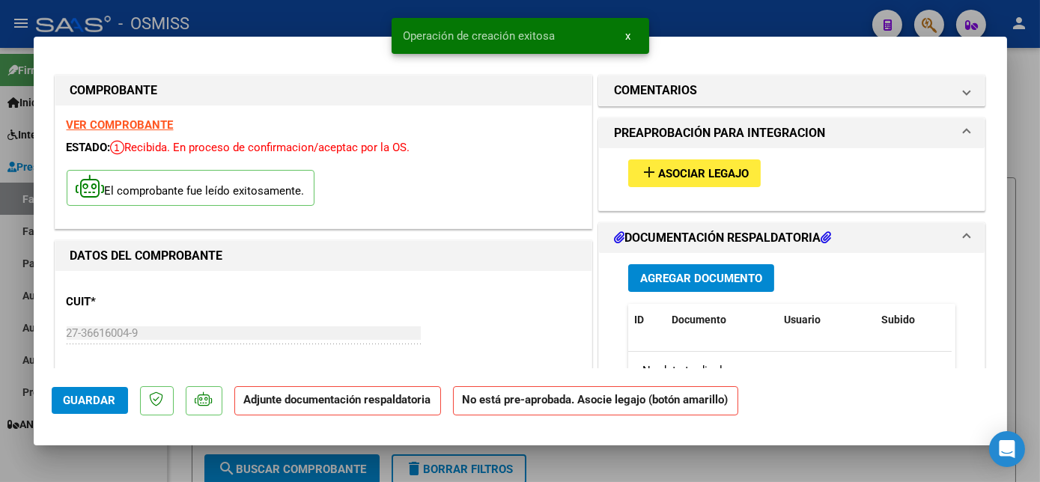
click at [651, 170] on mat-icon "add" at bounding box center [649, 172] width 18 height 18
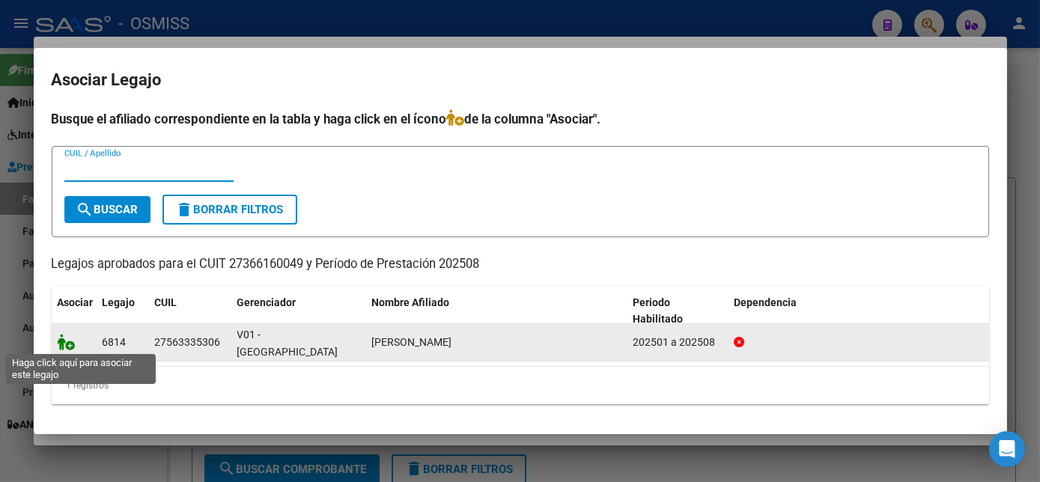
click at [70, 339] on icon at bounding box center [67, 342] width 18 height 16
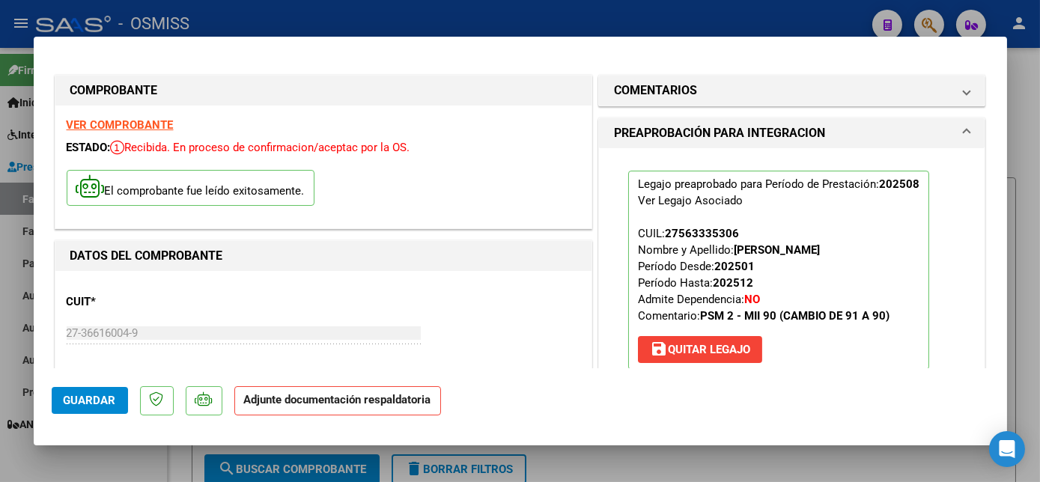
scroll to position [286, 0]
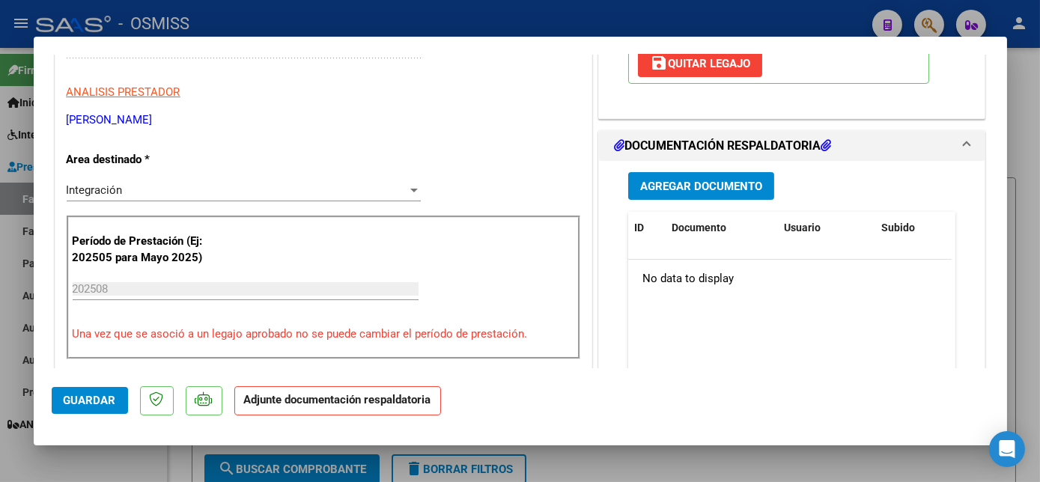
click at [723, 188] on button "Agregar Documento" at bounding box center [701, 186] width 146 height 28
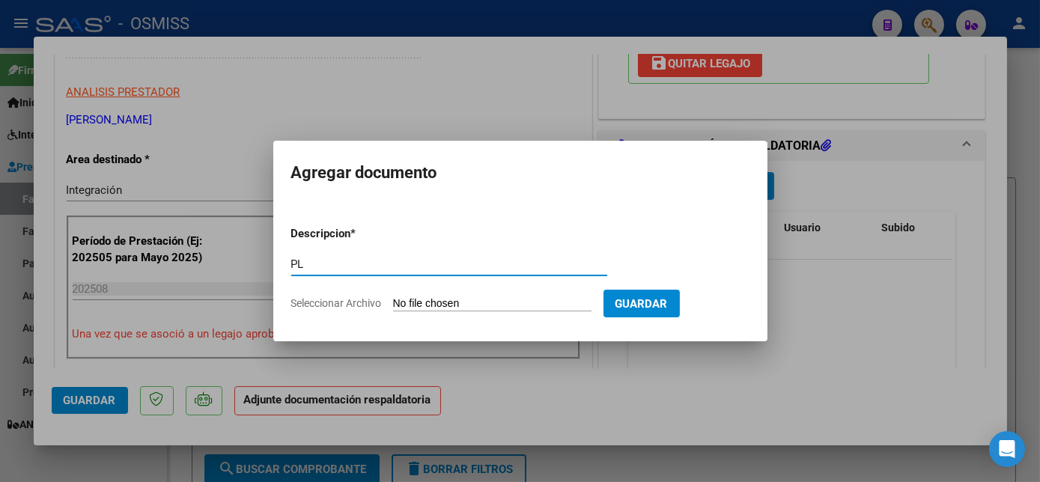
type input "PL"
click at [393, 297] on input "Seleccionar Archivo" at bounding box center [492, 304] width 199 height 14
type input "C:\fakepath\PL - [PERSON_NAME].pdf"
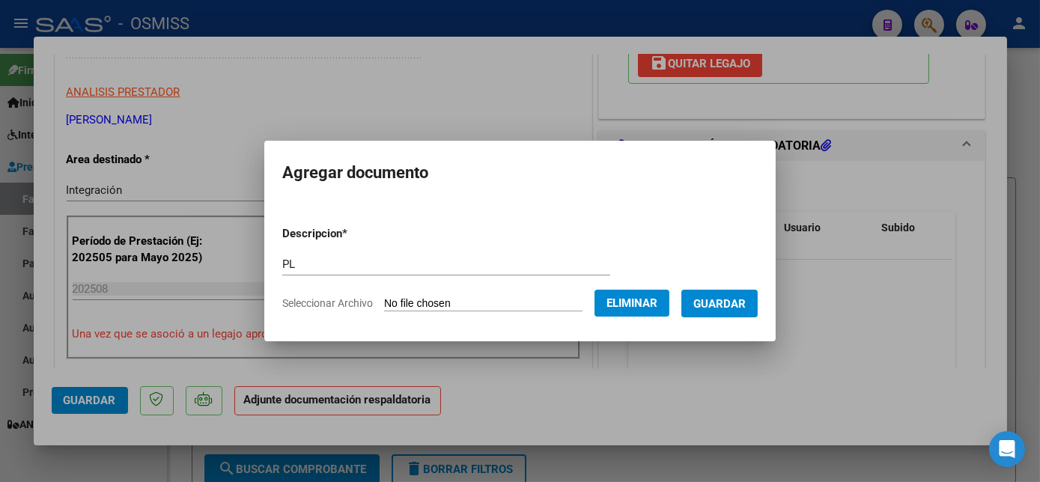
click at [706, 308] on span "Guardar" at bounding box center [720, 303] width 52 height 13
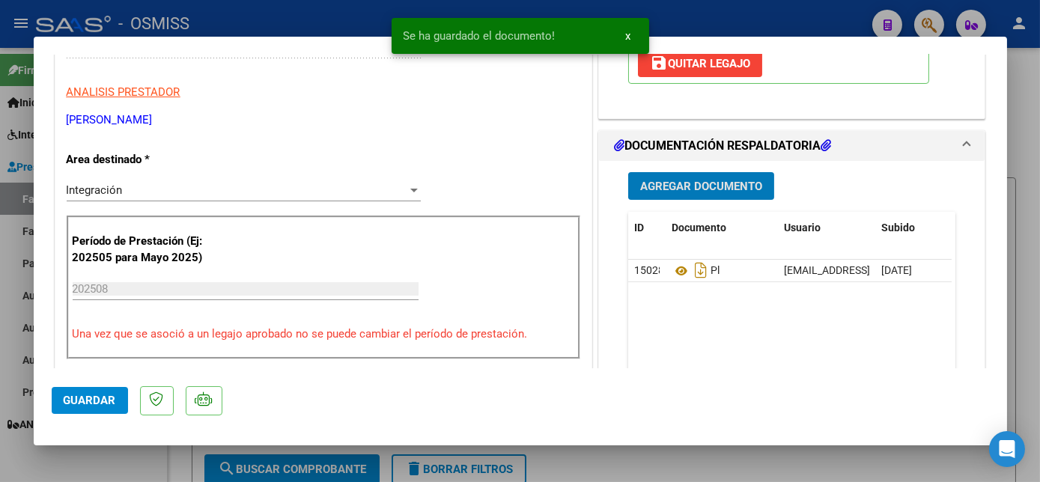
click at [91, 399] on span "Guardar" at bounding box center [90, 400] width 52 height 13
click at [127, 452] on div at bounding box center [520, 241] width 1040 height 482
type input "$ 0,00"
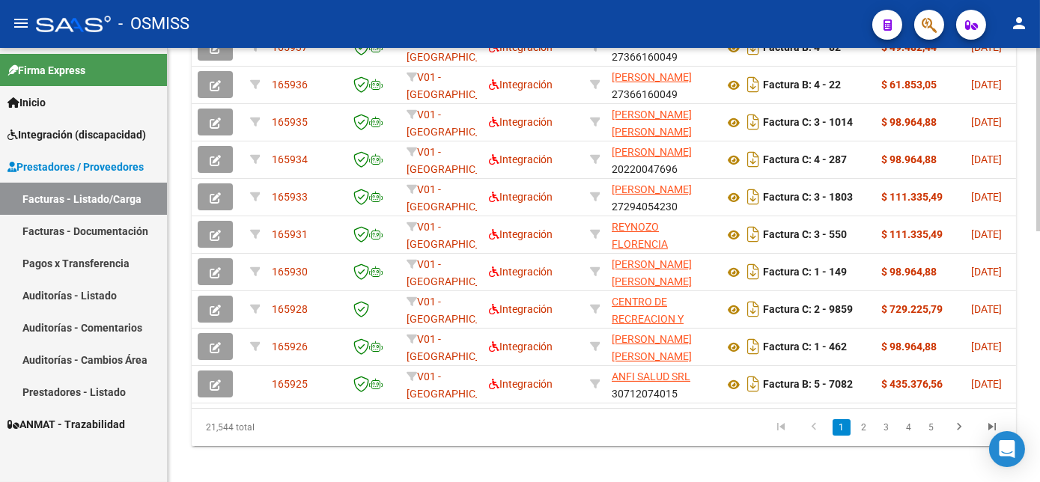
scroll to position [525, 0]
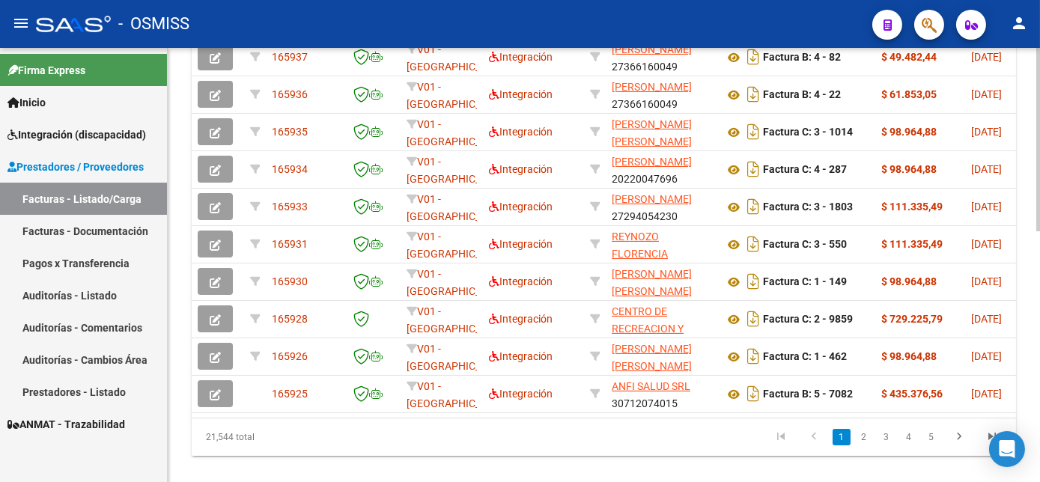
click at [1040, 389] on html "menu - OSMISS person Firma Express Inicio Instructivos Contacto OS Integración …" at bounding box center [520, 241] width 1040 height 482
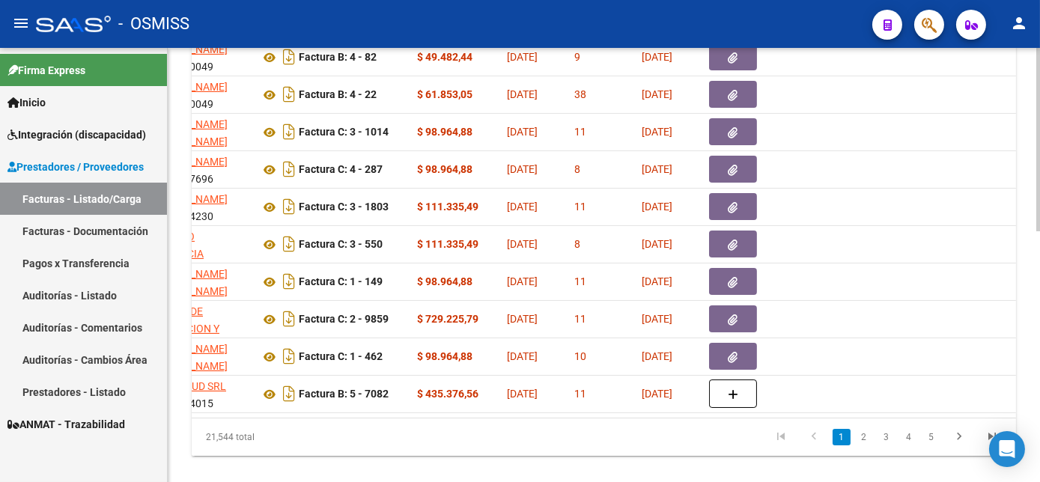
scroll to position [0, 0]
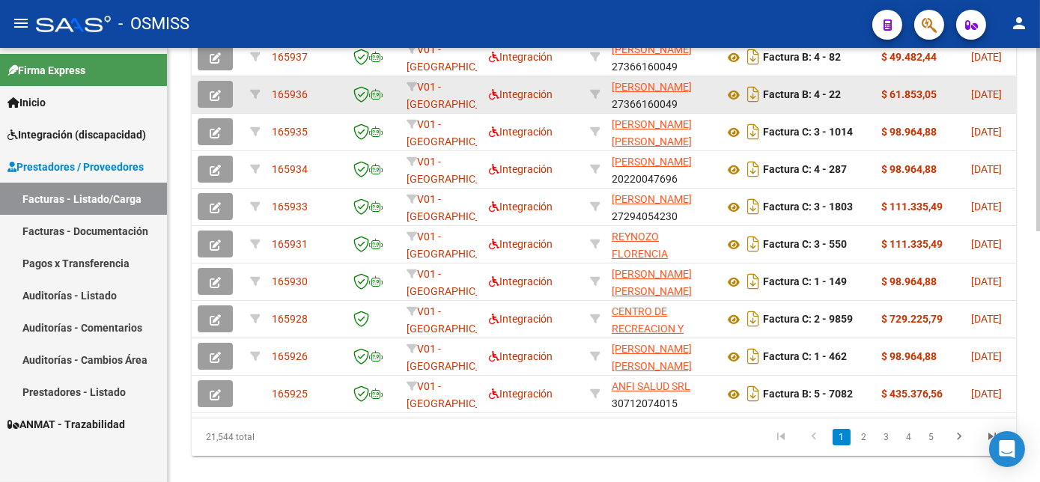
click at [213, 101] on icon "button" at bounding box center [215, 95] width 11 height 11
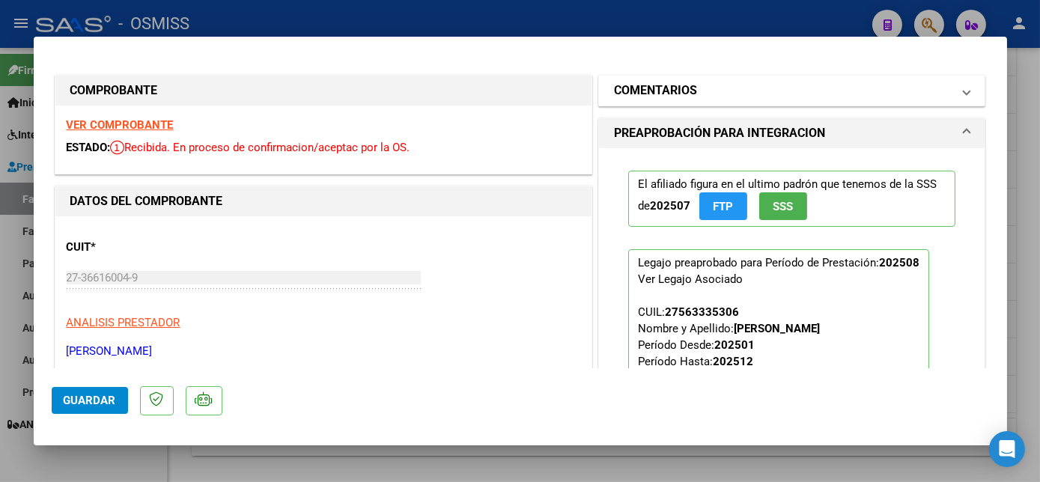
click at [867, 88] on mat-panel-title "COMENTARIOS" at bounding box center [783, 91] width 339 height 18
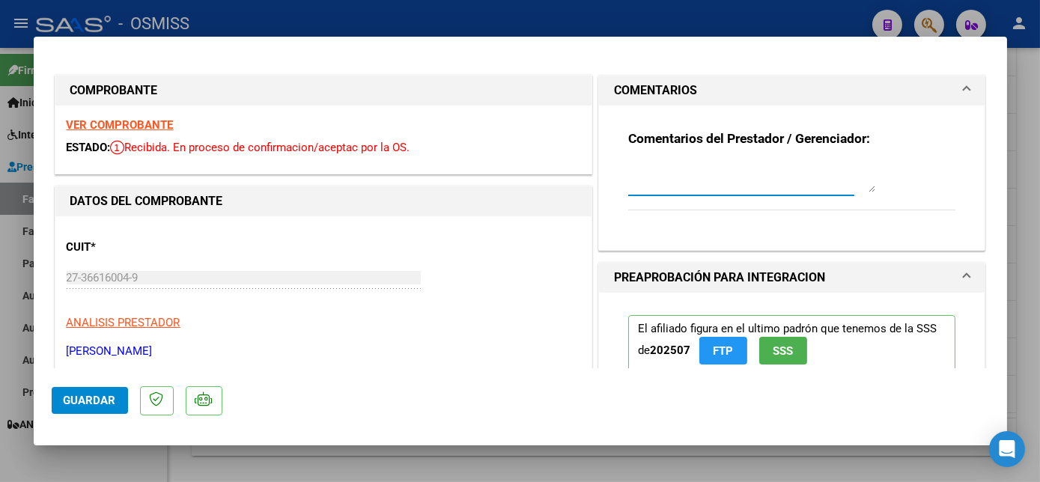
click at [663, 188] on textarea at bounding box center [751, 178] width 247 height 30
type textarea "POR FAVOR CAMBIAR PERIODO DE LA PRESTACION , LA CORRECTA ES JULIO, GRACIAS."
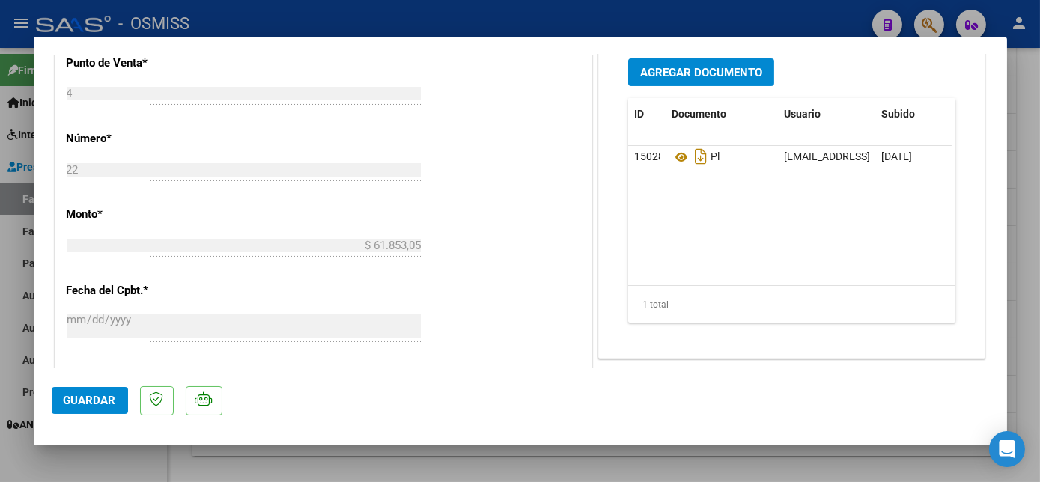
scroll to position [621, 0]
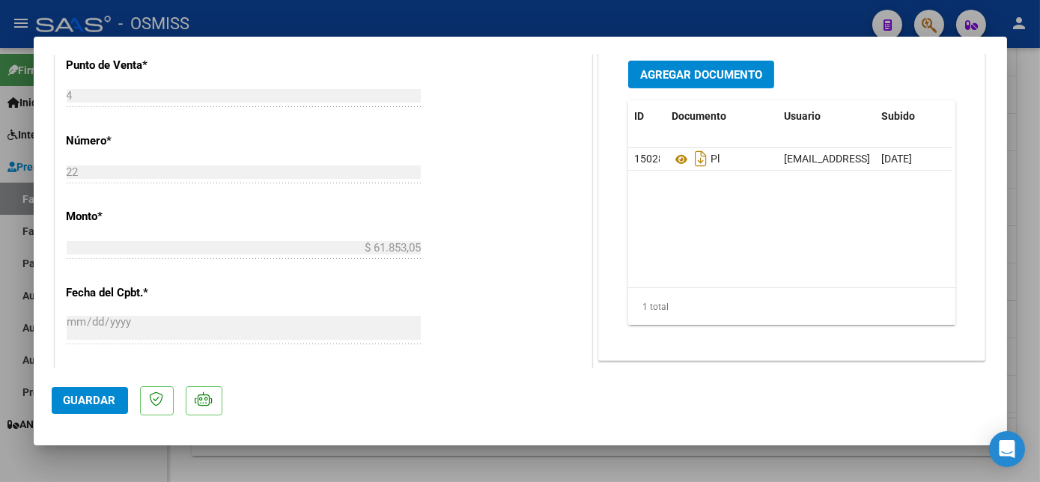
click at [100, 411] on button "Guardar" at bounding box center [90, 400] width 76 height 27
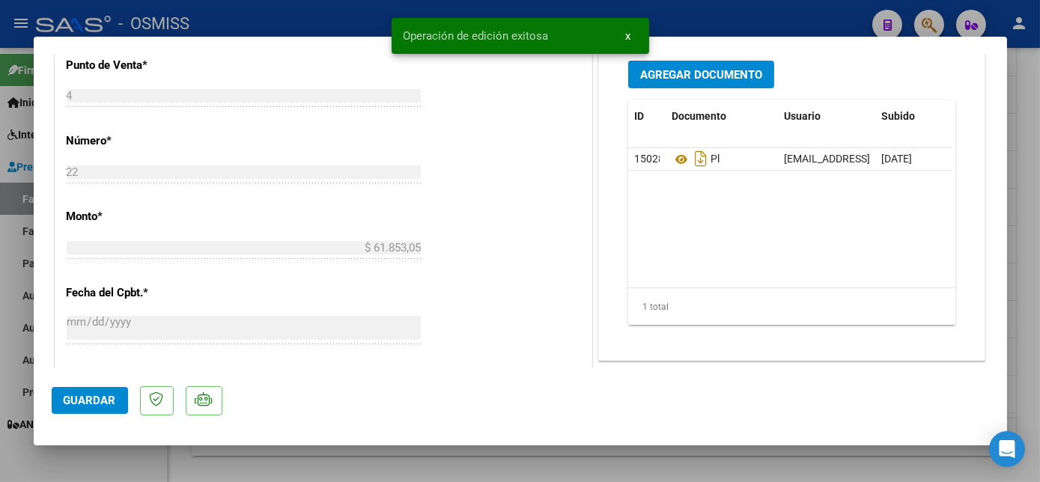
click at [132, 458] on div at bounding box center [520, 241] width 1040 height 482
type input "$ 0,00"
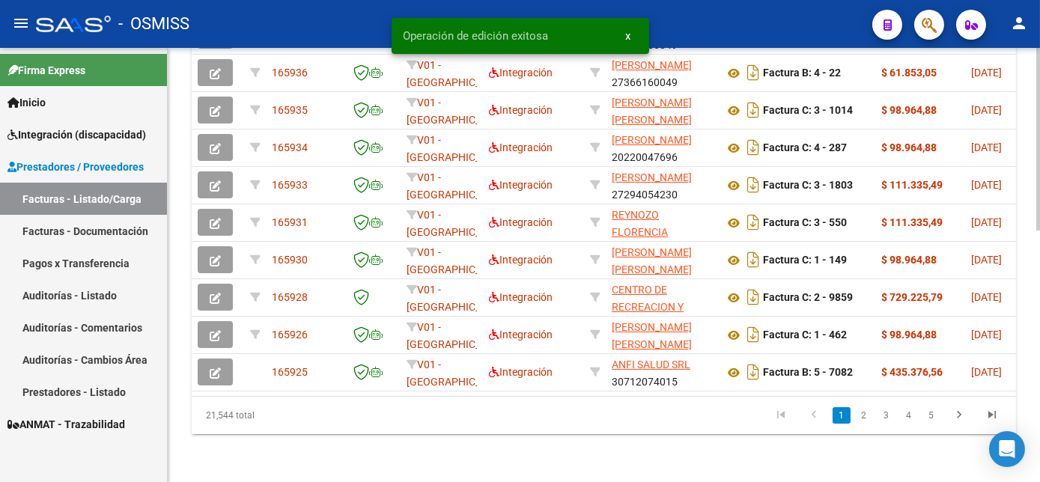
scroll to position [560, 0]
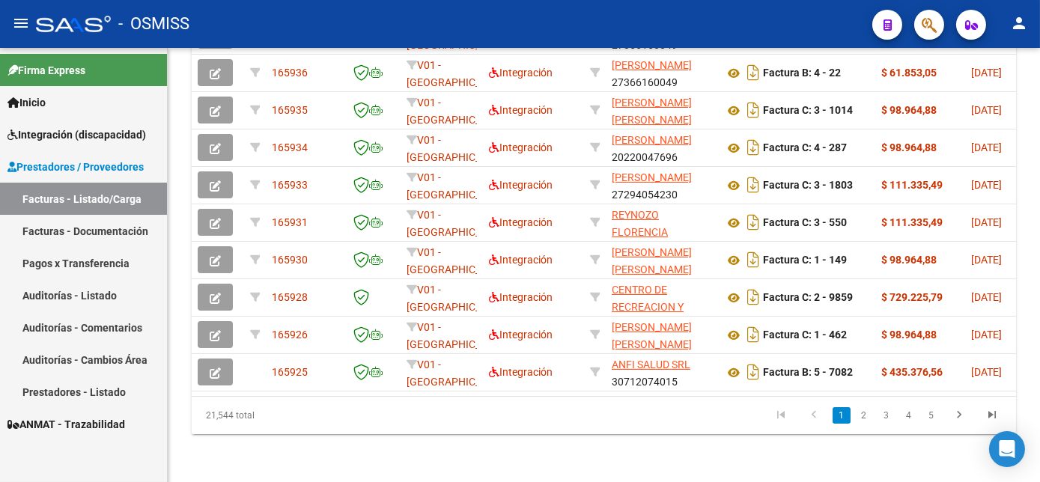
click at [367, 19] on div "- OSMISS" at bounding box center [448, 23] width 825 height 33
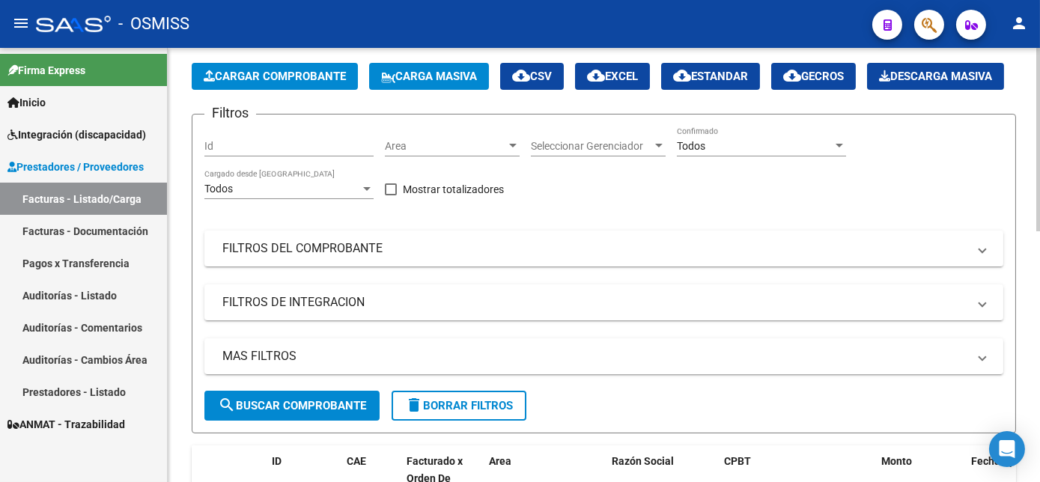
scroll to position [45, 0]
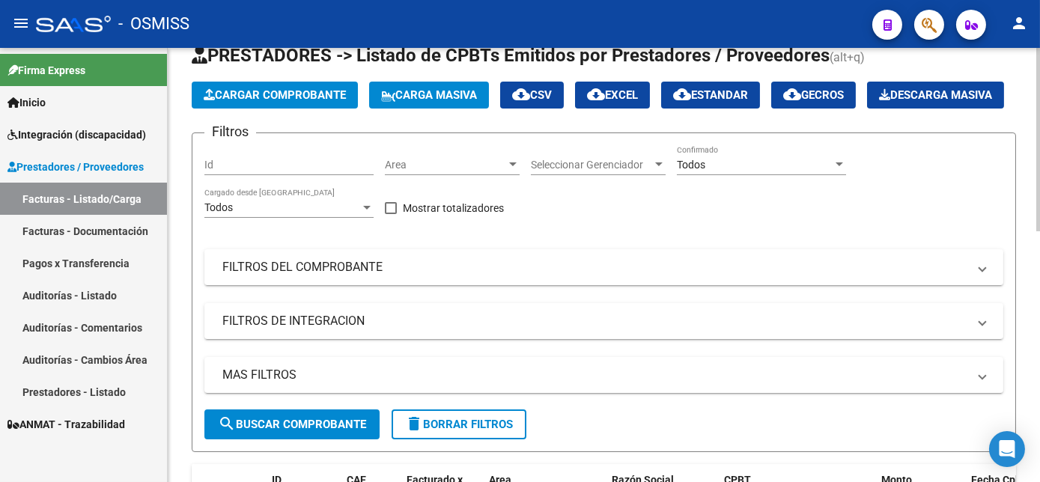
click at [295, 86] on button "Cargar Comprobante" at bounding box center [275, 95] width 166 height 27
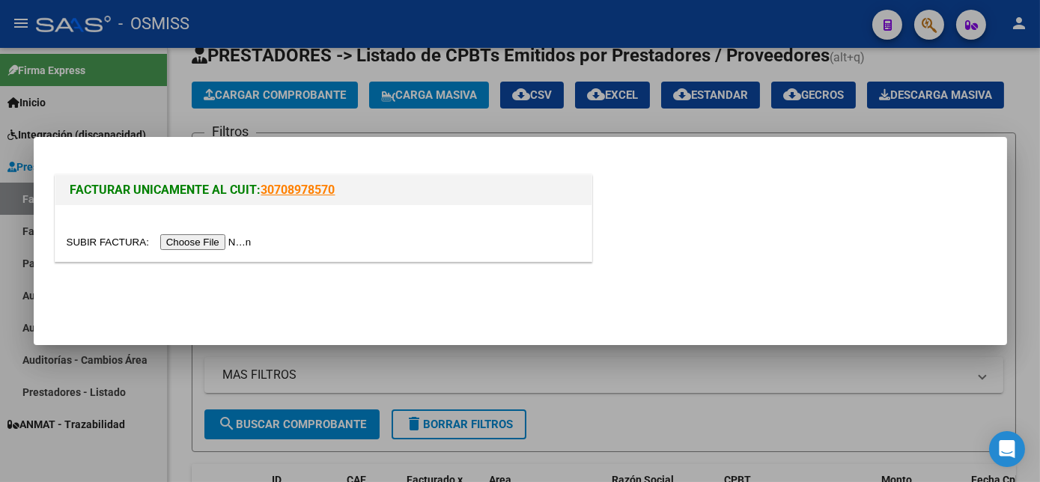
click at [210, 240] on input "file" at bounding box center [162, 242] width 190 height 16
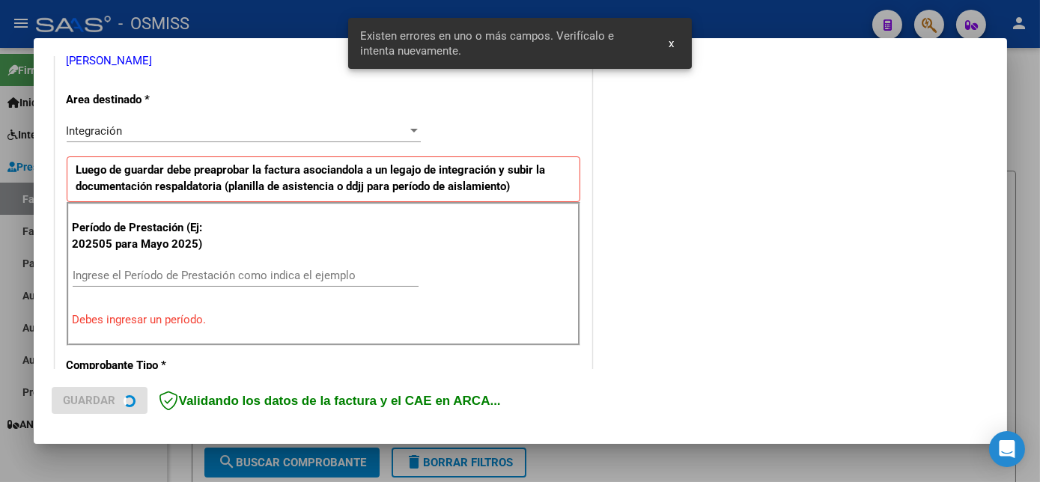
scroll to position [363, 0]
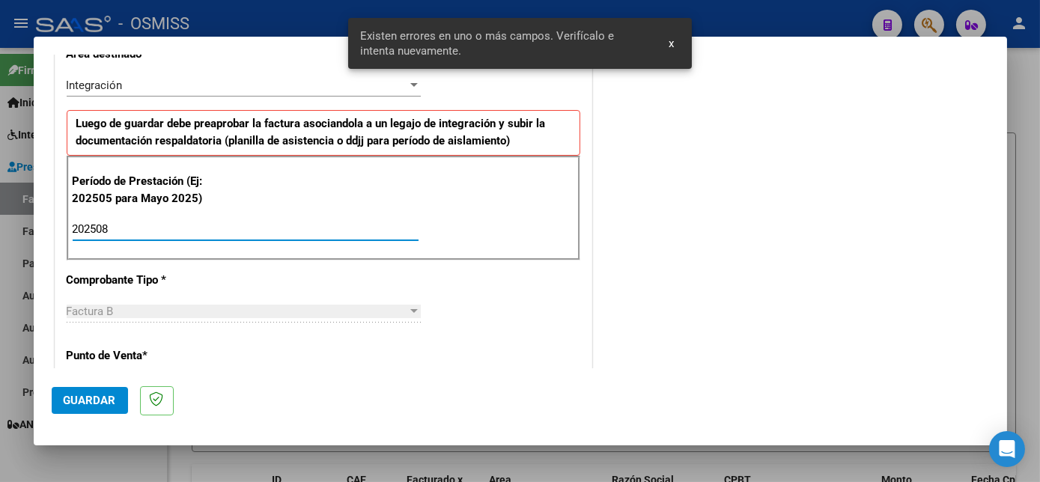
type input "202508"
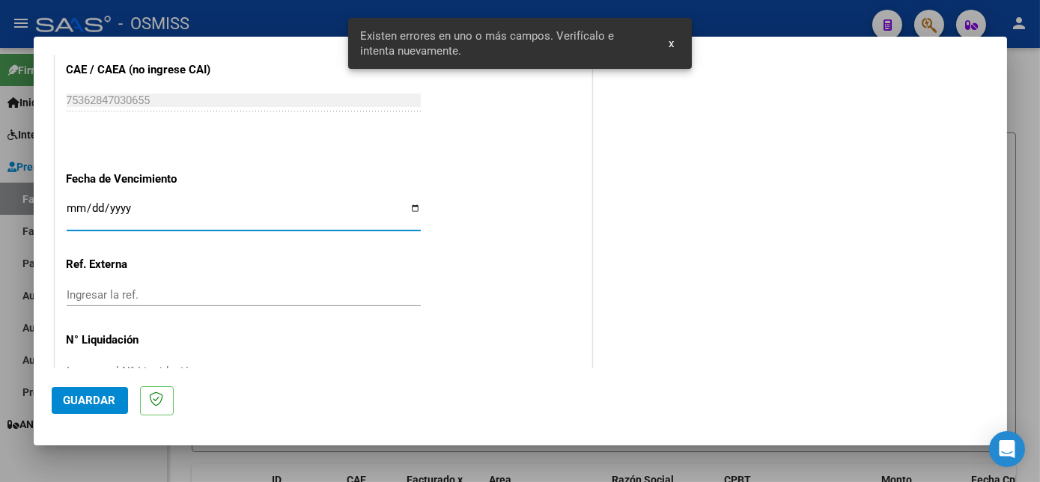
click at [106, 408] on button "Guardar" at bounding box center [90, 400] width 76 height 27
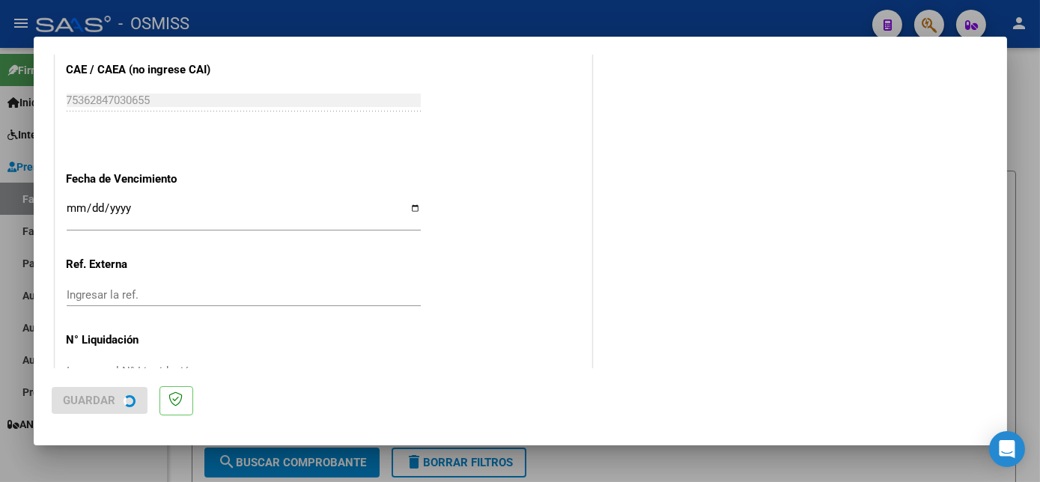
scroll to position [0, 0]
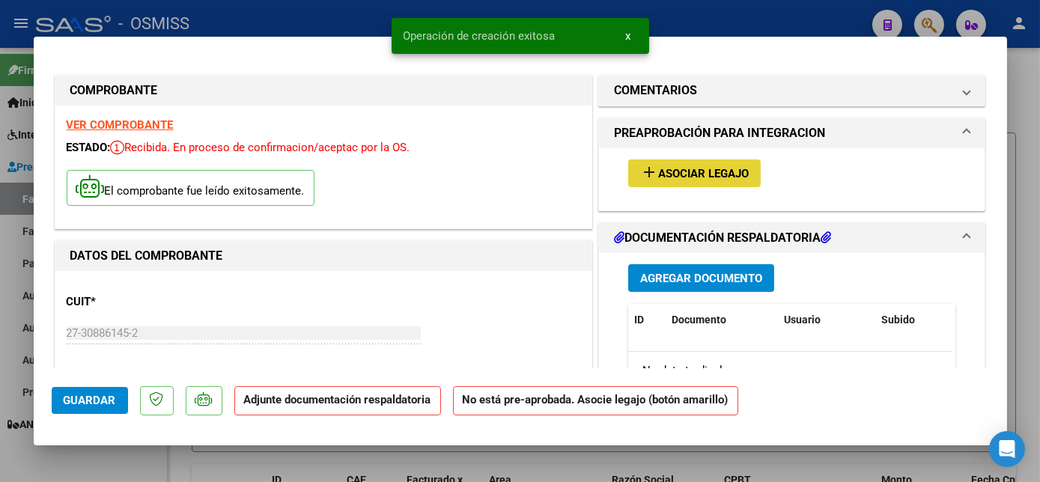
click at [691, 169] on span "Asociar Legajo" at bounding box center [703, 173] width 91 height 13
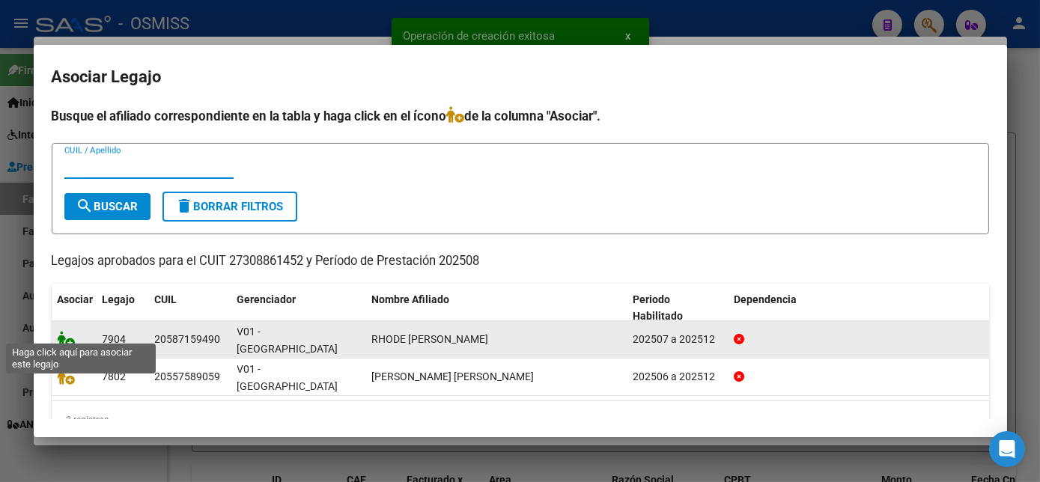
click at [70, 331] on icon at bounding box center [67, 339] width 18 height 16
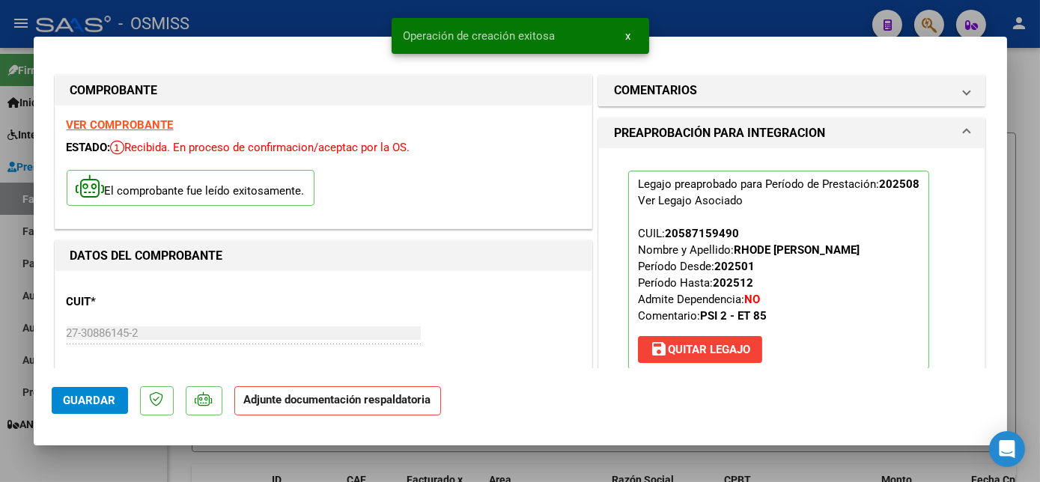
scroll to position [282, 0]
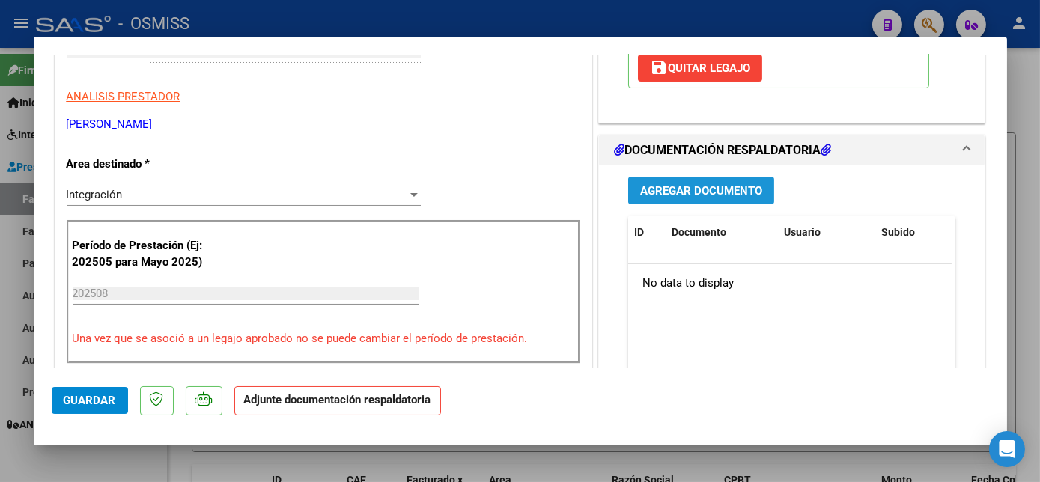
click at [735, 191] on span "Agregar Documento" at bounding box center [701, 190] width 122 height 13
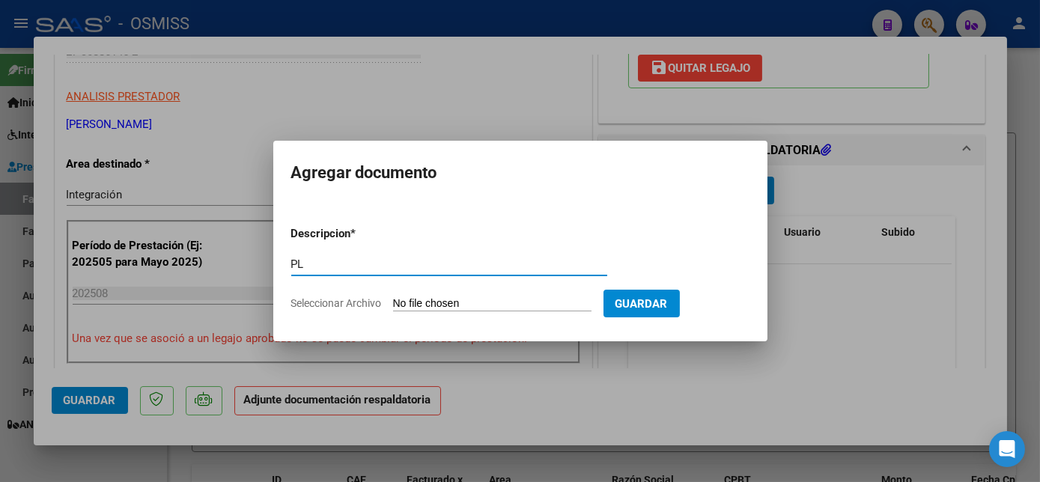
type input "PL"
click at [393, 297] on input "Seleccionar Archivo" at bounding box center [492, 304] width 199 height 14
type input "C:\fakepath\PL.pdf"
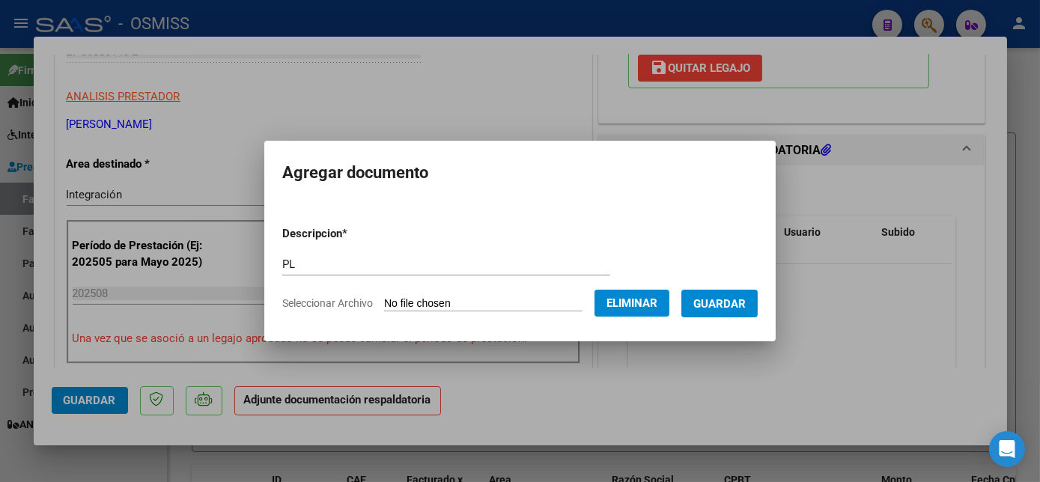
click at [721, 293] on button "Guardar" at bounding box center [720, 304] width 76 height 28
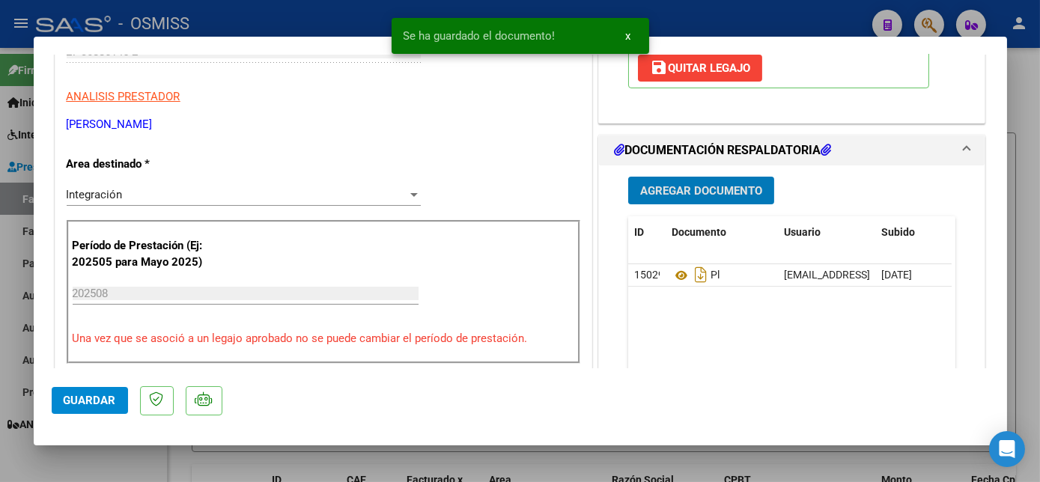
click at [86, 402] on span "Guardar" at bounding box center [90, 400] width 52 height 13
click at [97, 396] on span "Guardar" at bounding box center [90, 400] width 52 height 13
click at [127, 446] on div at bounding box center [520, 241] width 1040 height 482
type input "$ 0,00"
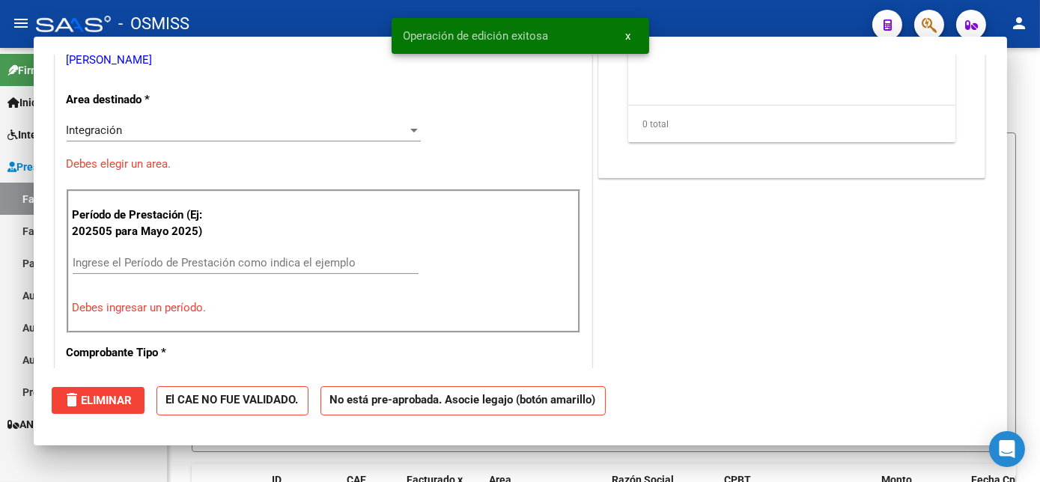
scroll to position [235, 0]
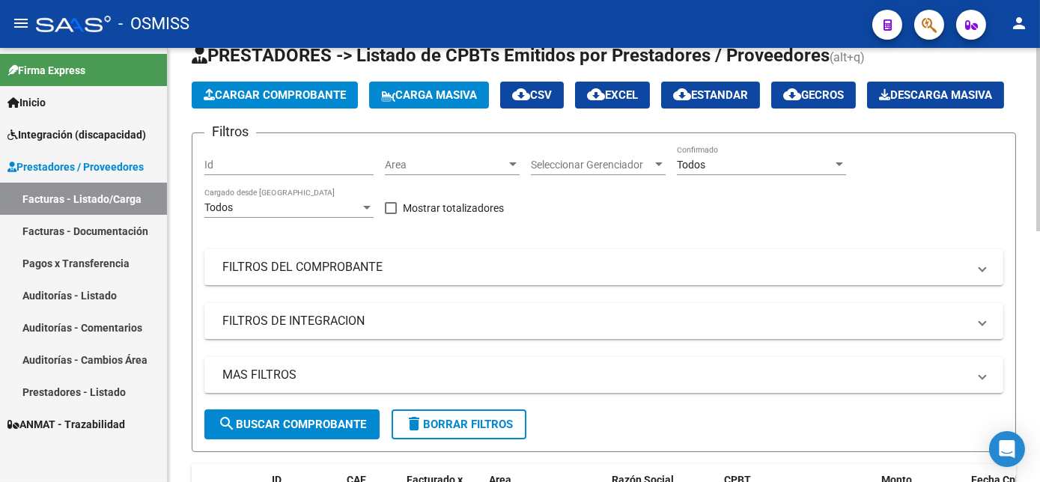
click at [327, 93] on span "Cargar Comprobante" at bounding box center [275, 94] width 142 height 13
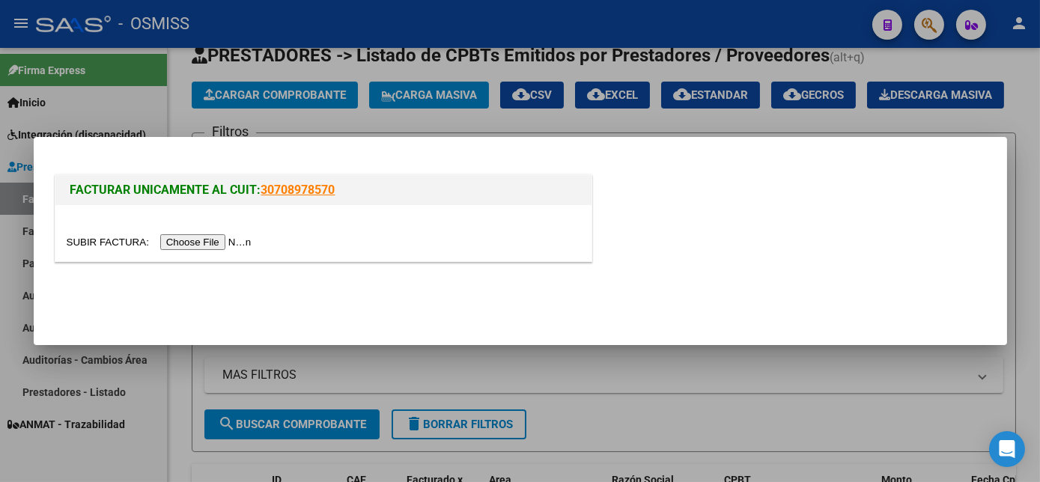
click at [199, 242] on input "file" at bounding box center [162, 242] width 190 height 16
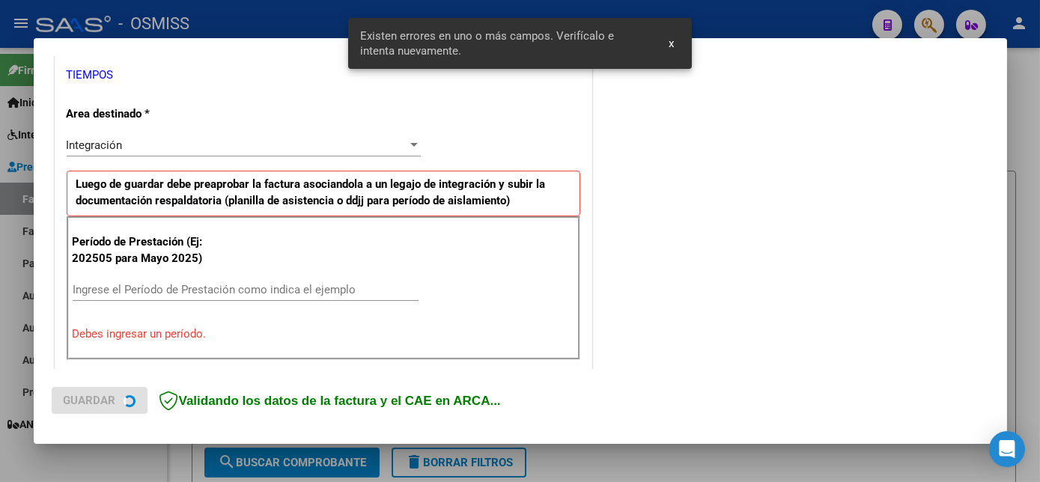
scroll to position [335, 0]
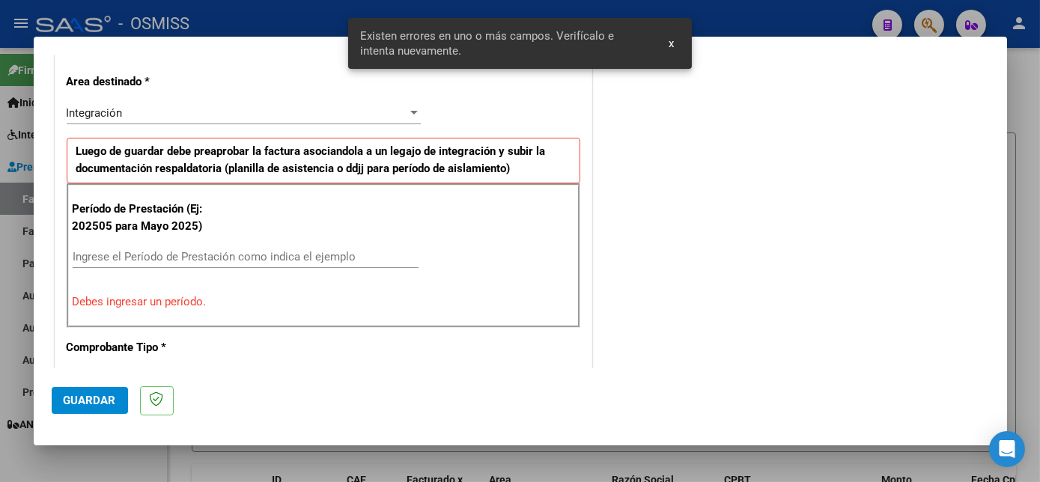
click at [199, 258] on input "Ingrese el Período de Prestación como indica el ejemplo" at bounding box center [246, 256] width 346 height 13
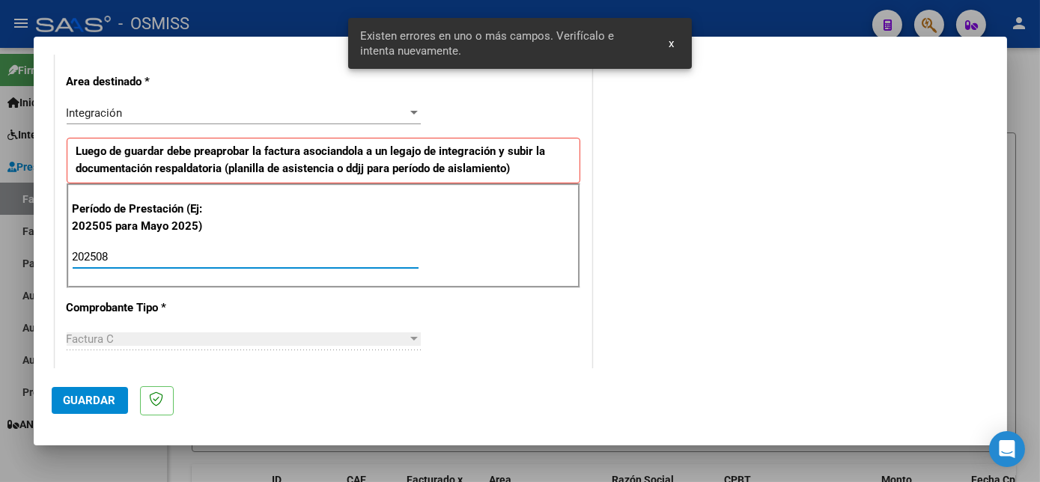
type input "202508"
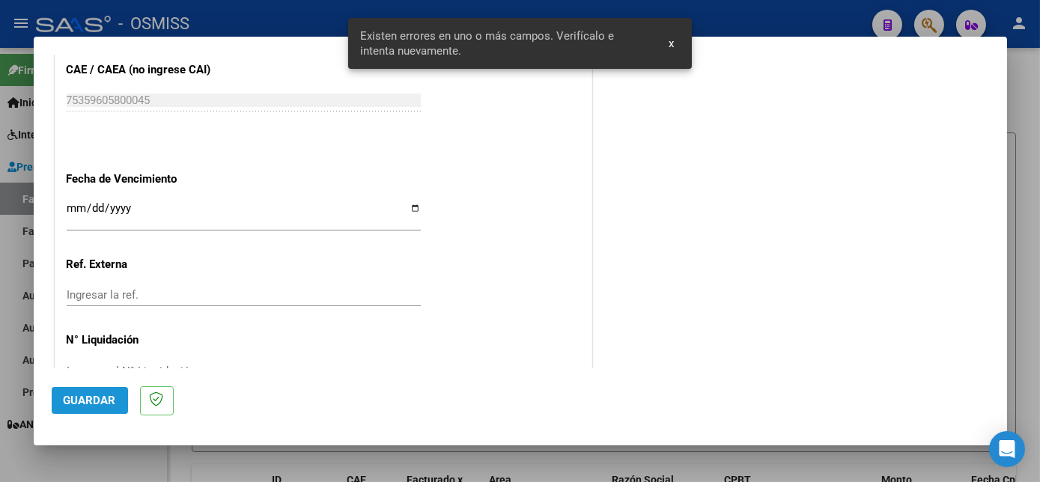
click at [115, 406] on button "Guardar" at bounding box center [90, 400] width 76 height 27
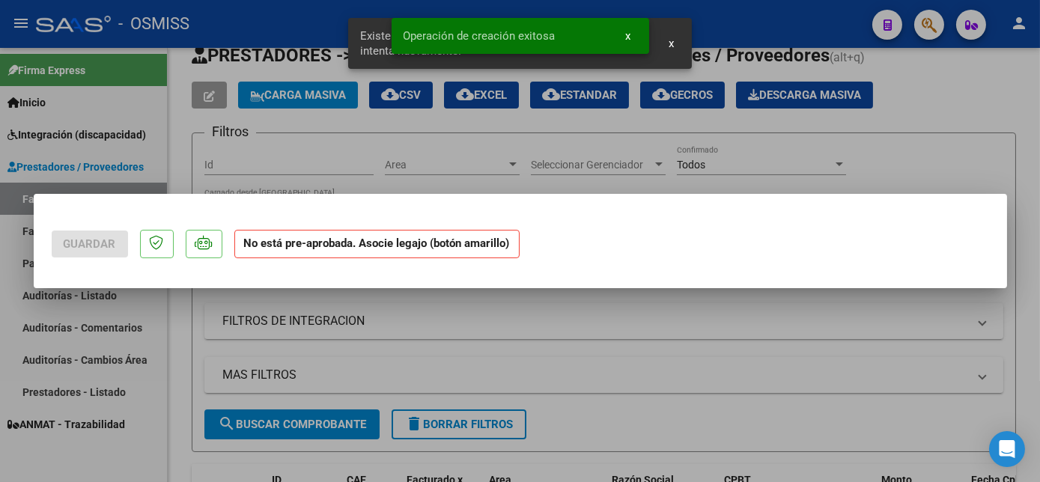
scroll to position [0, 0]
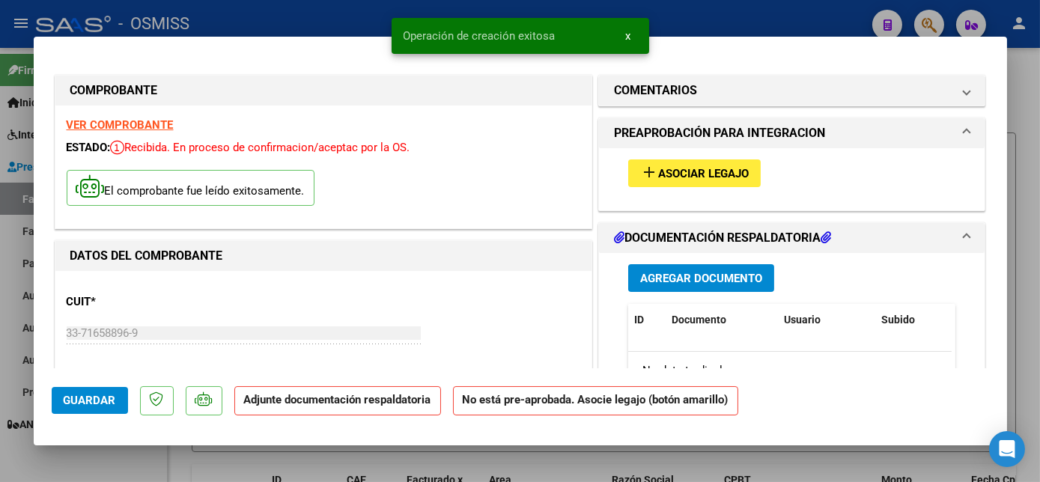
click at [649, 172] on mat-icon "add" at bounding box center [649, 172] width 18 height 18
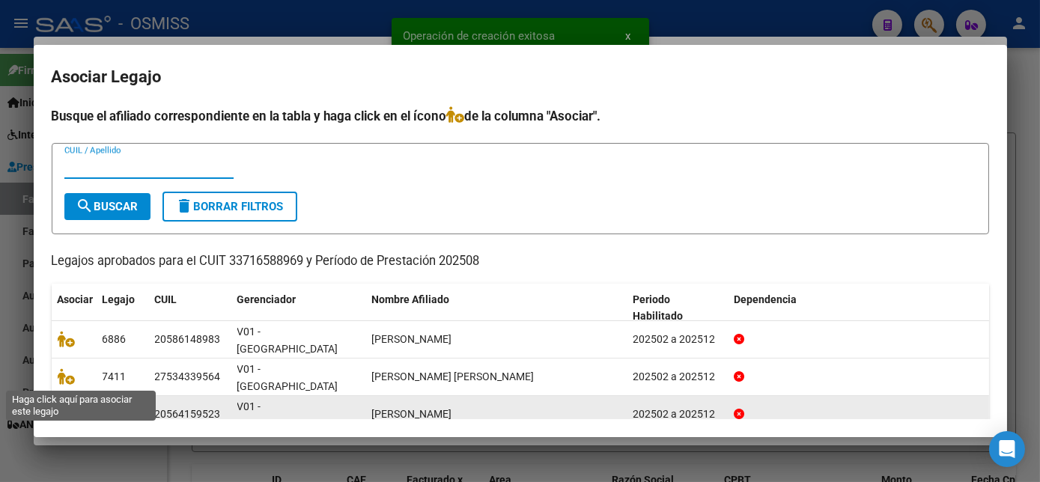
click at [58, 406] on icon at bounding box center [67, 414] width 18 height 16
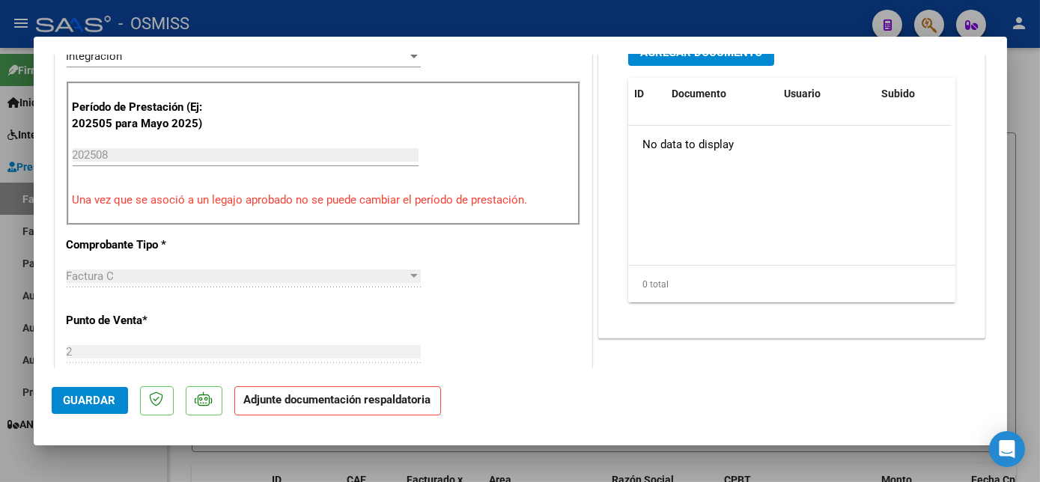
scroll to position [271, 0]
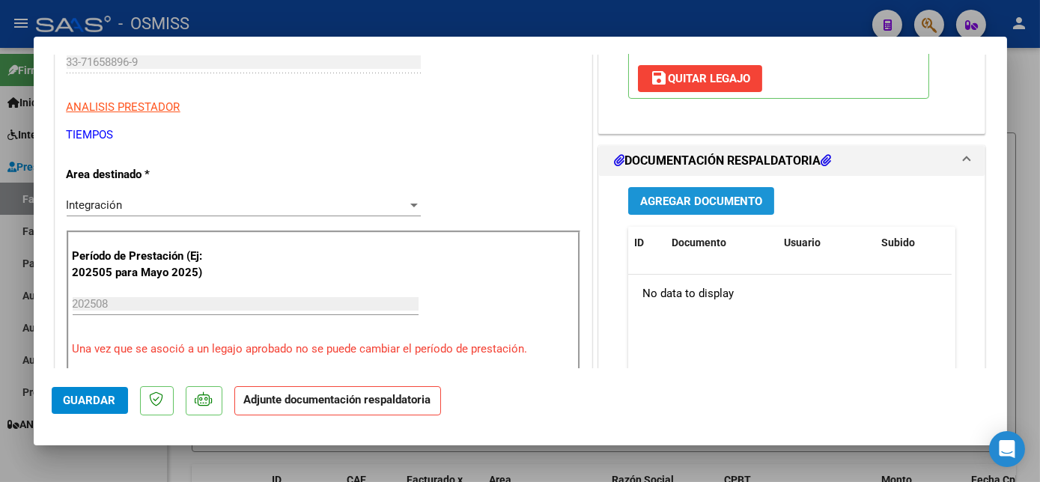
click at [715, 202] on span "Agregar Documento" at bounding box center [701, 201] width 122 height 13
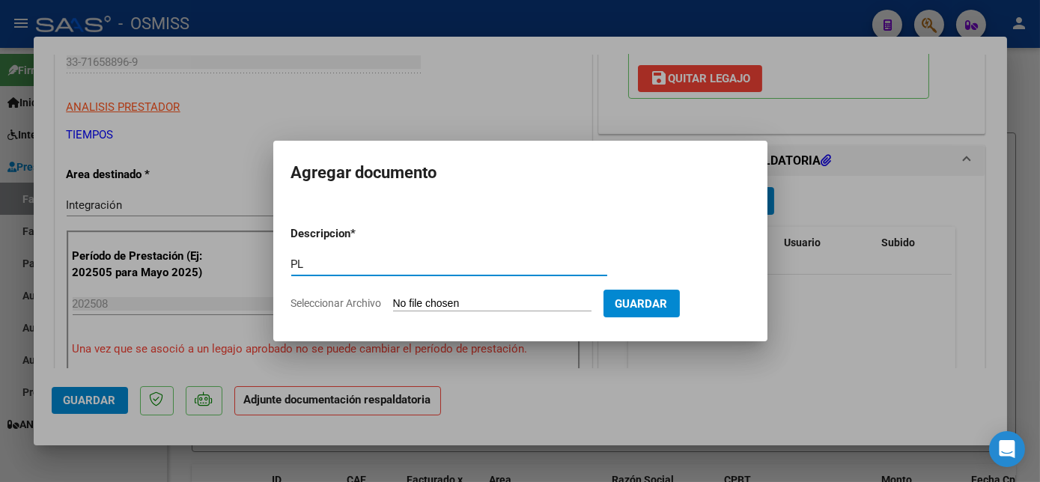
type input "PL"
click at [393, 297] on input "Seleccionar Archivo" at bounding box center [492, 304] width 199 height 14
type input "C:\fakepath\PL - [PERSON_NAME].pdf"
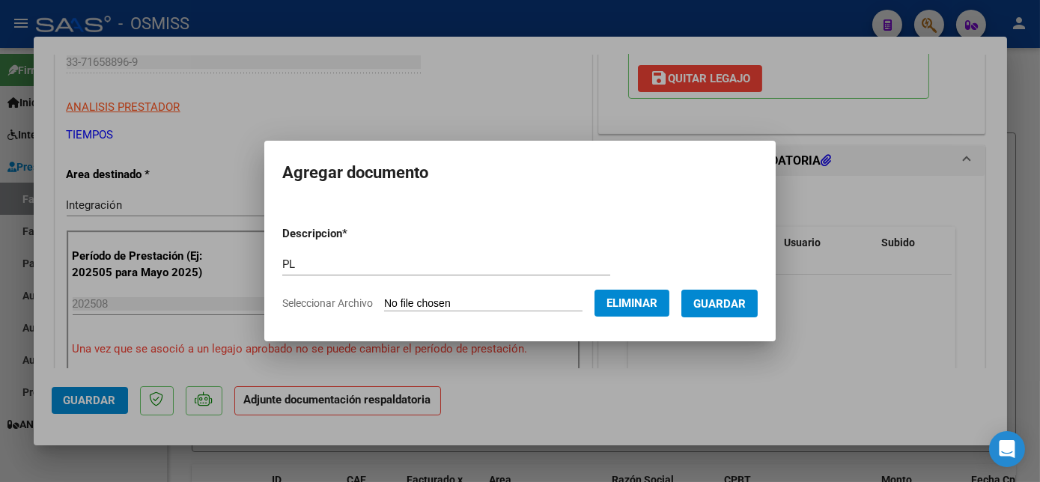
click at [759, 307] on mat-dialog-content "Descripcion * PL Escriba aquí una descripcion Seleccionar Archivo Eliminar Guar…" at bounding box center [520, 262] width 512 height 121
click at [736, 306] on span "Guardar" at bounding box center [720, 303] width 52 height 13
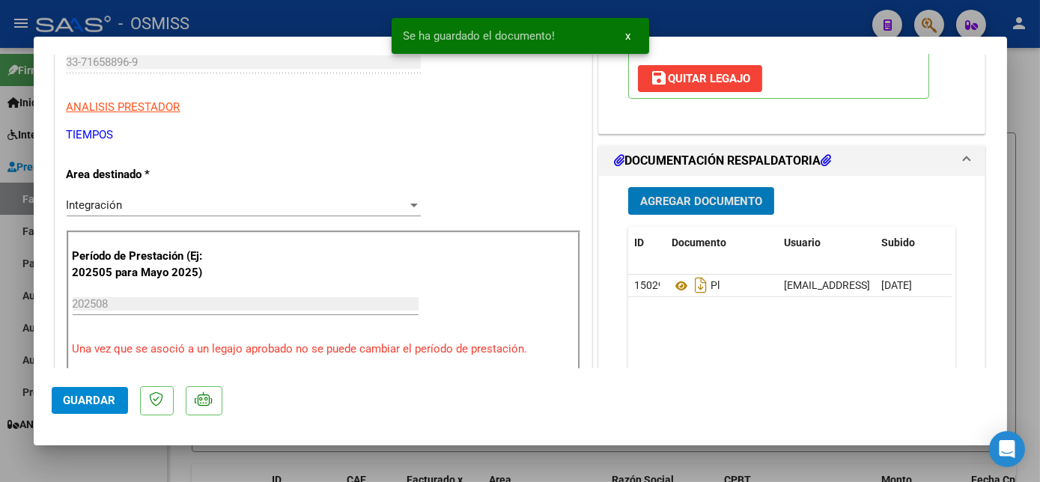
click at [96, 396] on span "Guardar" at bounding box center [90, 400] width 52 height 13
click at [154, 453] on div at bounding box center [520, 241] width 1040 height 482
type input "$ 0,00"
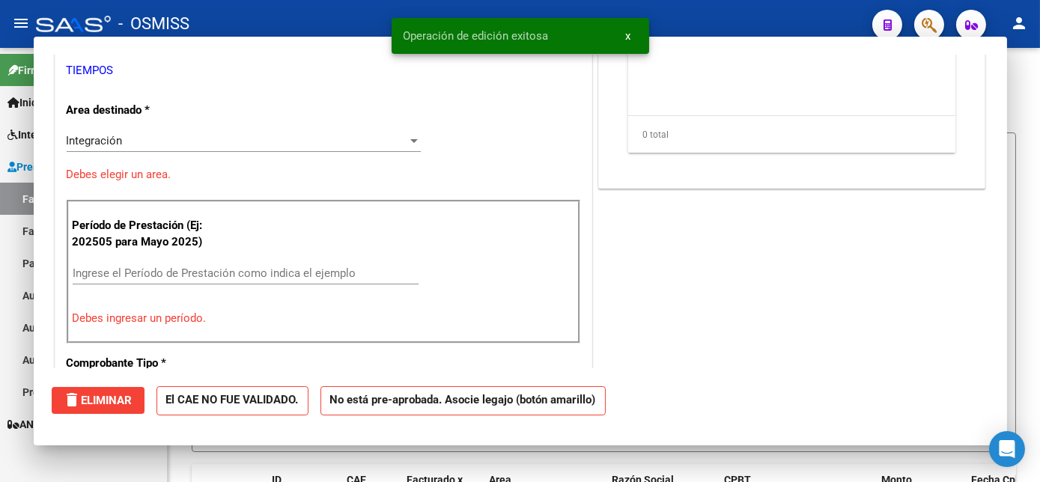
scroll to position [225, 0]
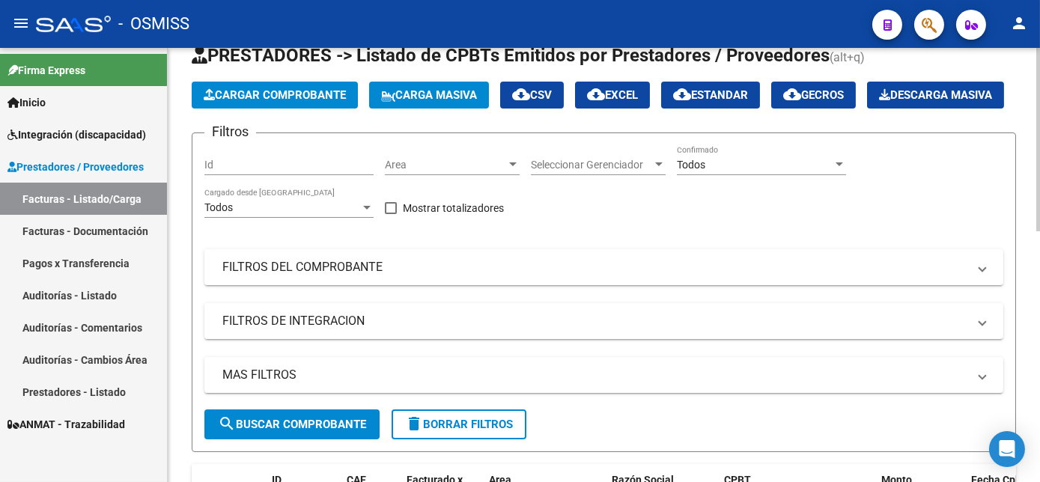
click at [285, 91] on span "Cargar Comprobante" at bounding box center [275, 94] width 142 height 13
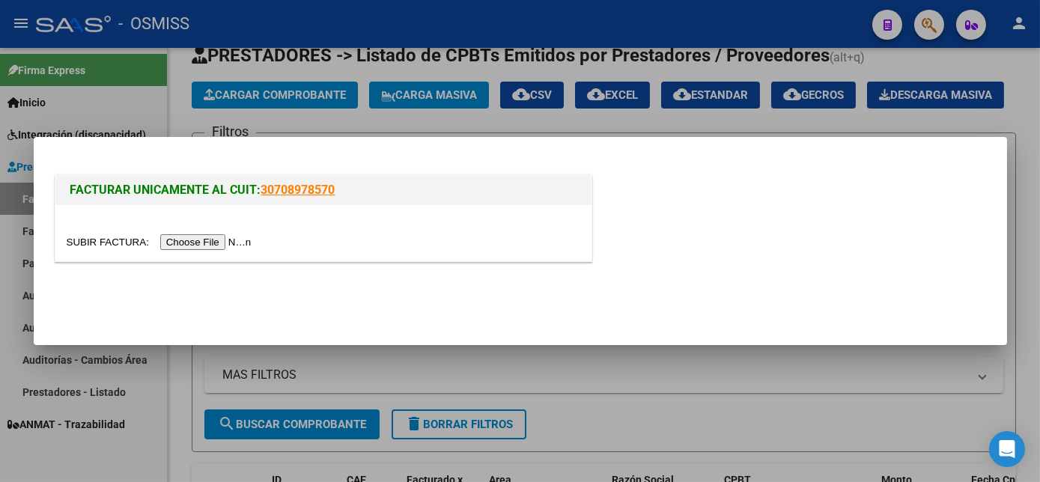
click at [190, 240] on input "file" at bounding box center [162, 242] width 190 height 16
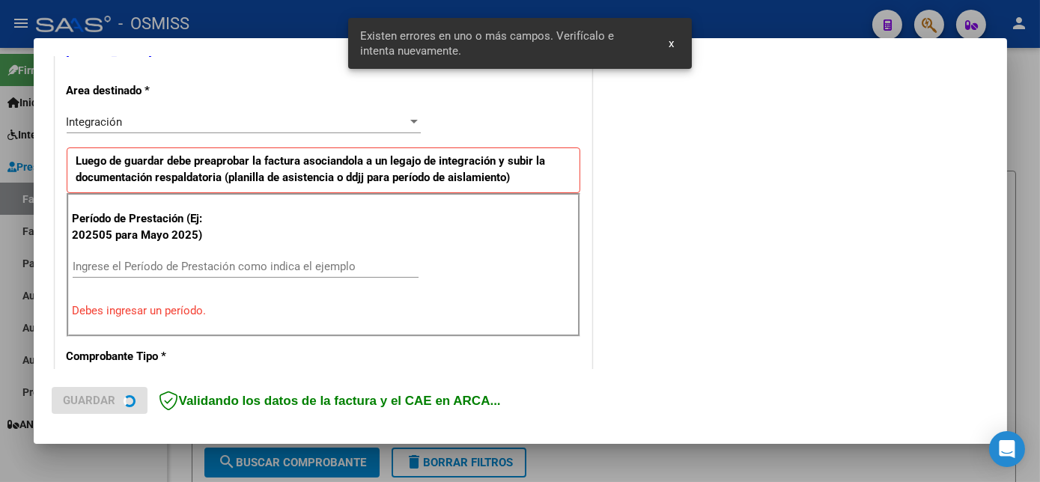
scroll to position [335, 0]
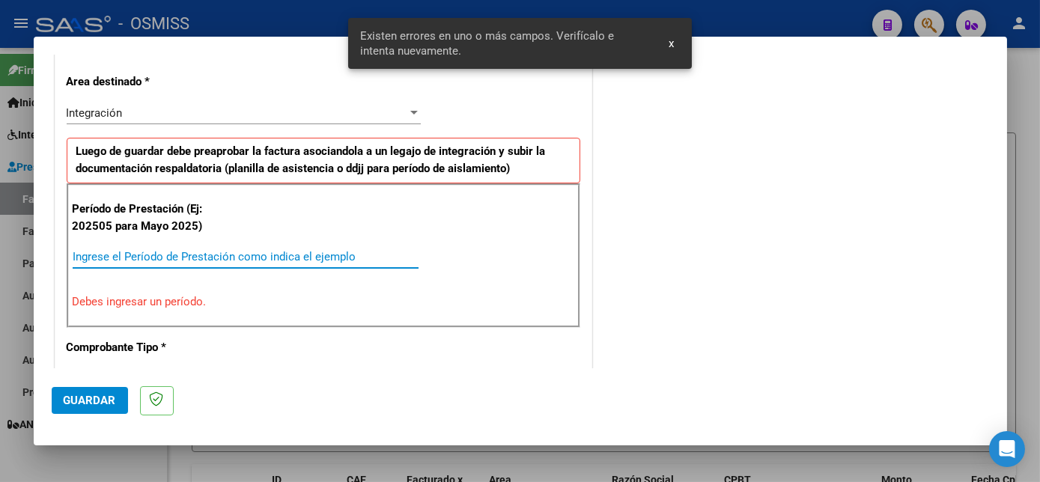
click at [207, 255] on input "Ingrese el Período de Prestación como indica el ejemplo" at bounding box center [246, 256] width 346 height 13
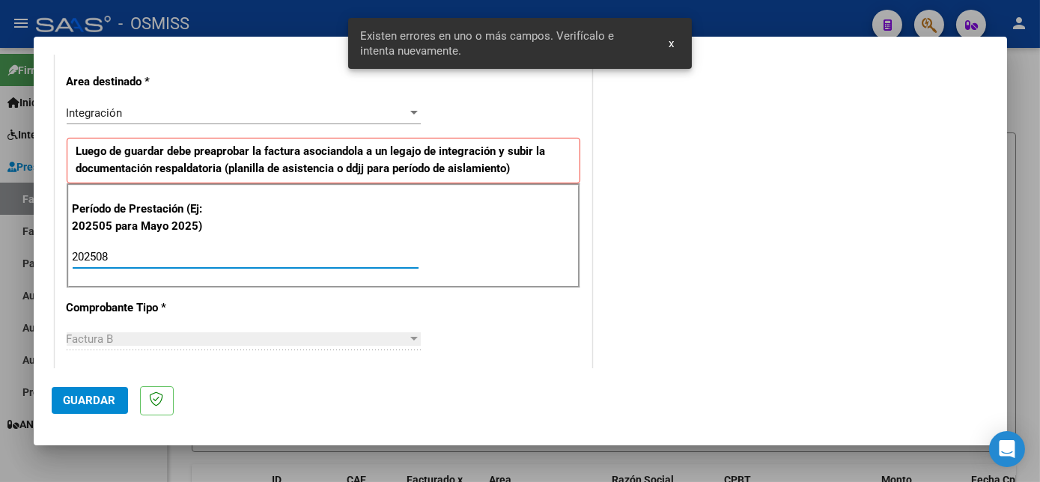
type input "202508"
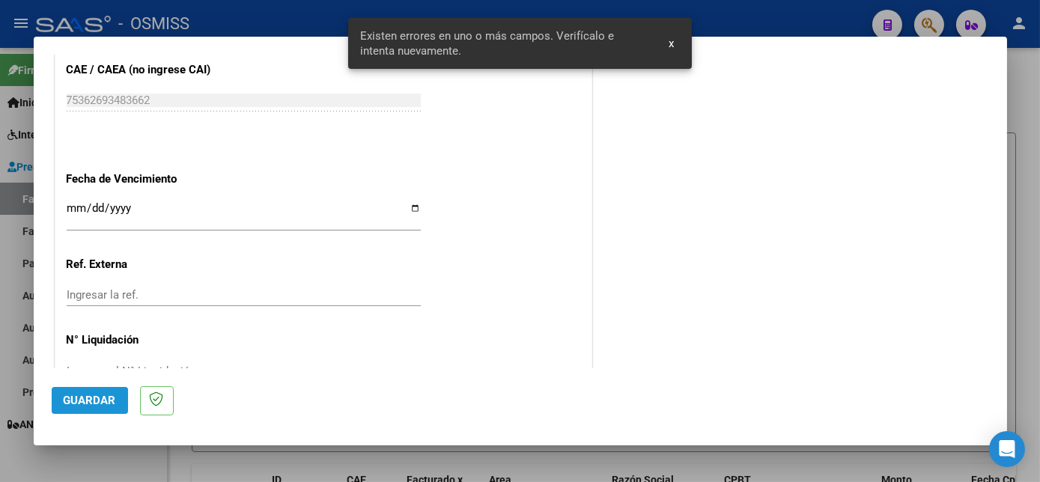
click at [88, 408] on button "Guardar" at bounding box center [90, 400] width 76 height 27
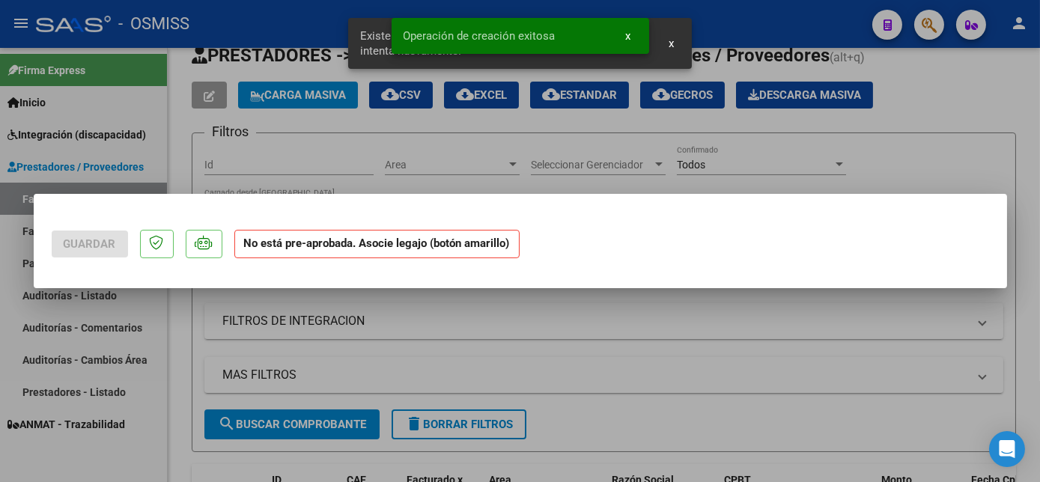
scroll to position [0, 0]
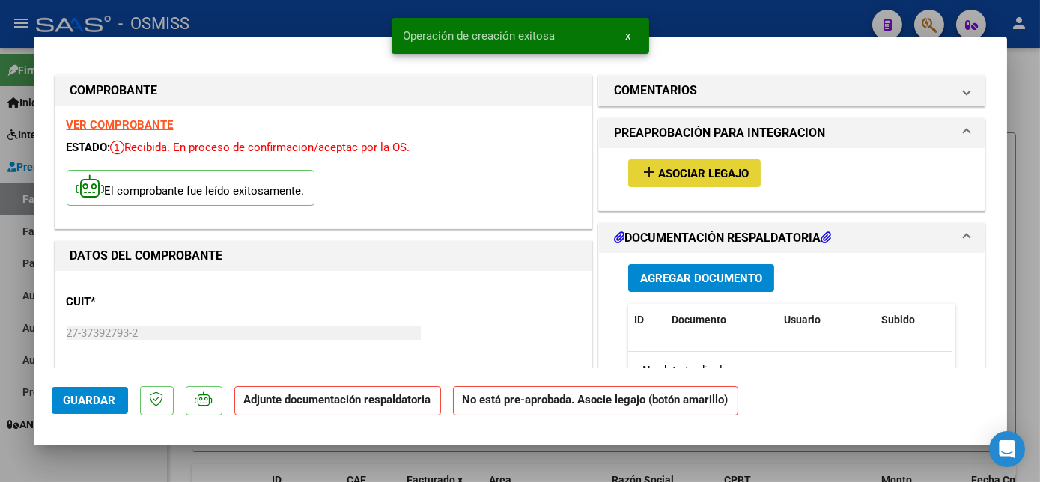
click at [722, 178] on span "Asociar Legajo" at bounding box center [703, 173] width 91 height 13
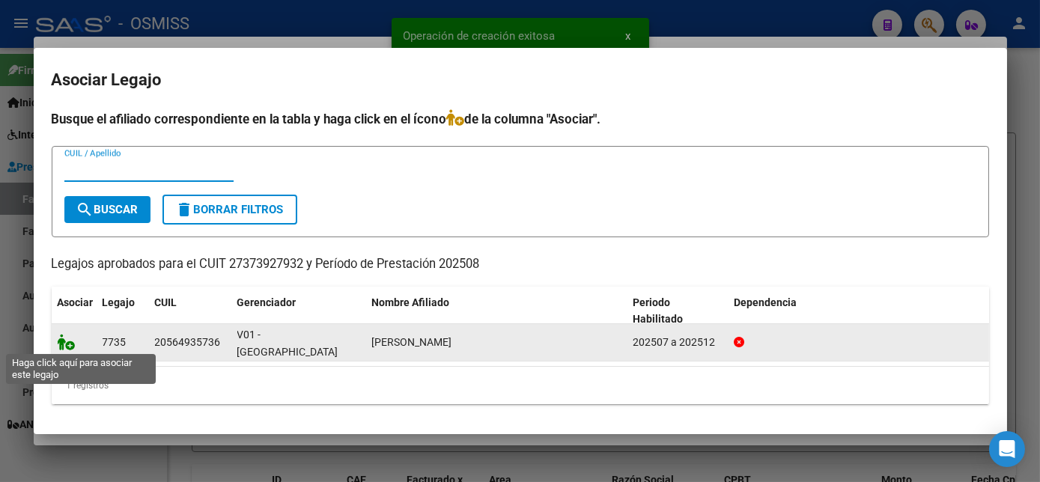
click at [64, 339] on icon at bounding box center [67, 342] width 18 height 16
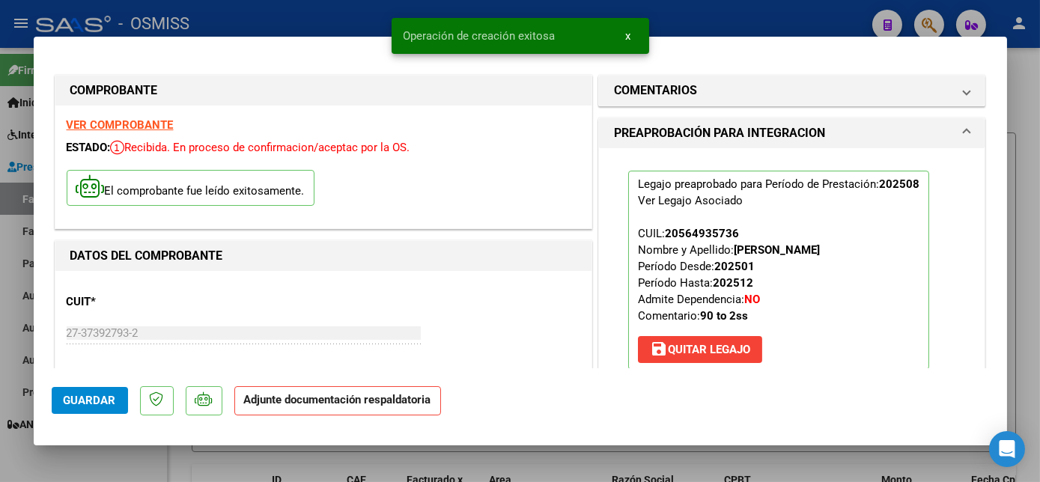
scroll to position [282, 0]
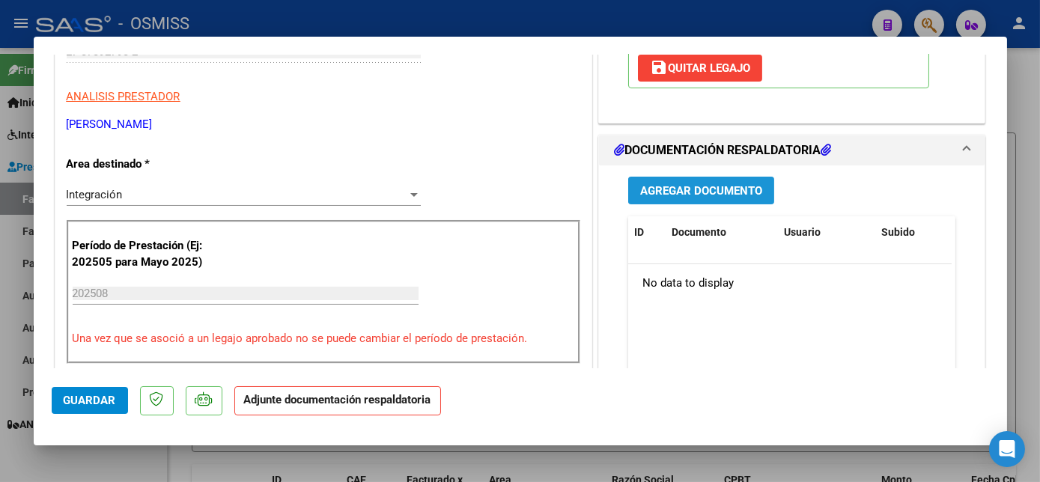
click at [702, 193] on span "Agregar Documento" at bounding box center [701, 190] width 122 height 13
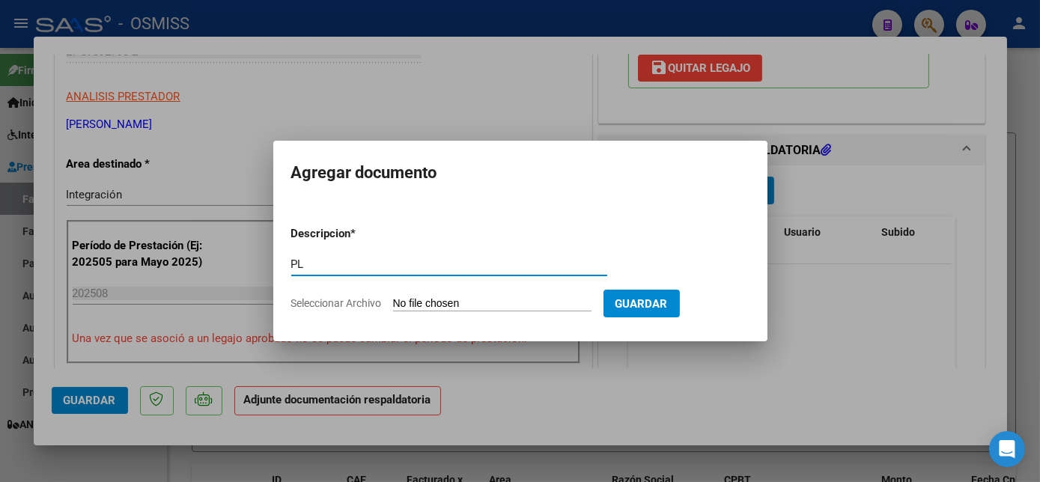
type input "PL"
click at [393, 297] on input "Seleccionar Archivo" at bounding box center [492, 304] width 199 height 14
type input "C:\fakepath\PL - [PERSON_NAME].pdf"
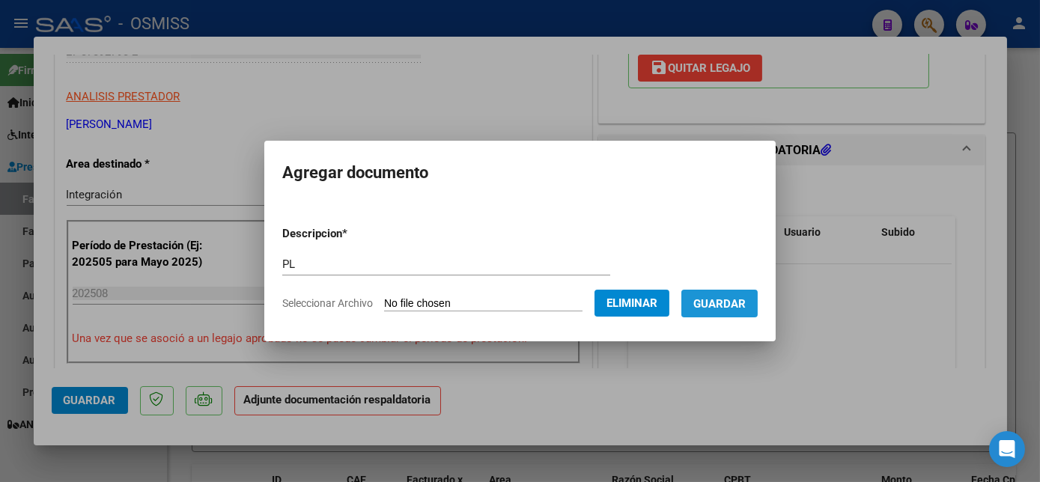
click at [751, 306] on button "Guardar" at bounding box center [720, 304] width 76 height 28
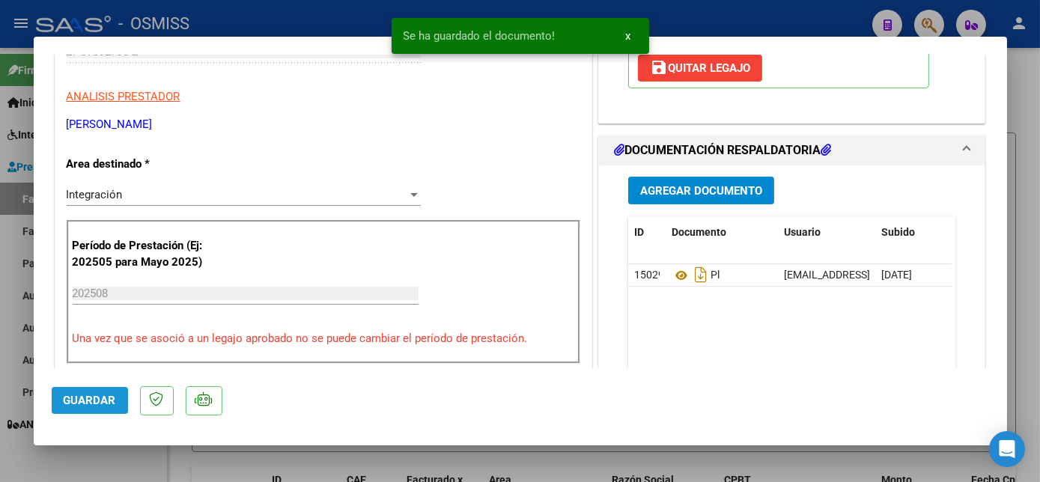
click at [109, 394] on span "Guardar" at bounding box center [90, 400] width 52 height 13
click at [132, 450] on div at bounding box center [520, 241] width 1040 height 482
type input "$ 0,00"
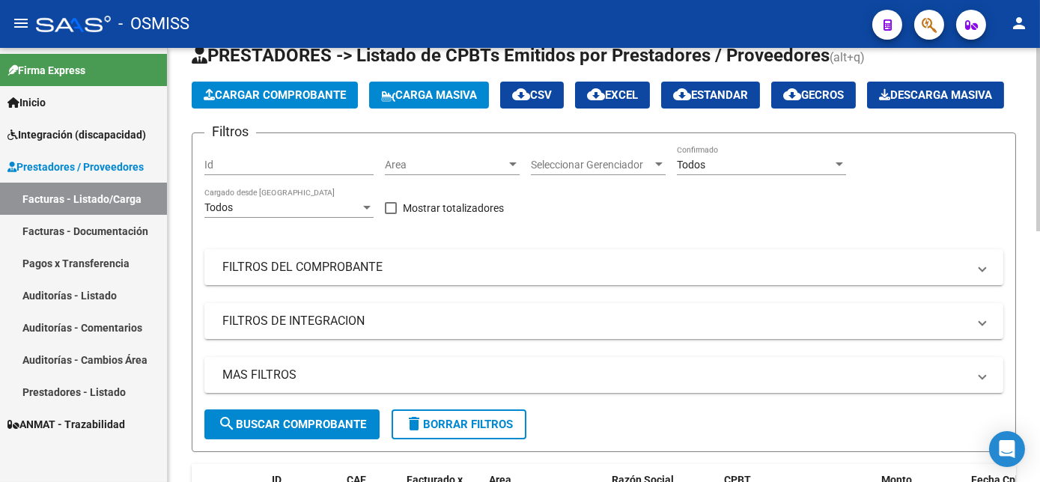
click at [318, 85] on button "Cargar Comprobante" at bounding box center [275, 95] width 166 height 27
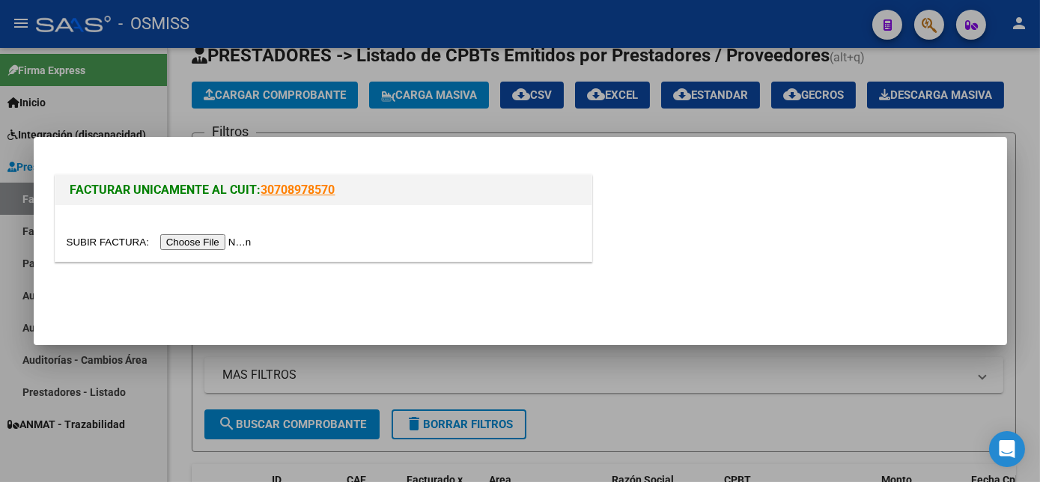
click at [206, 249] on input "file" at bounding box center [162, 242] width 190 height 16
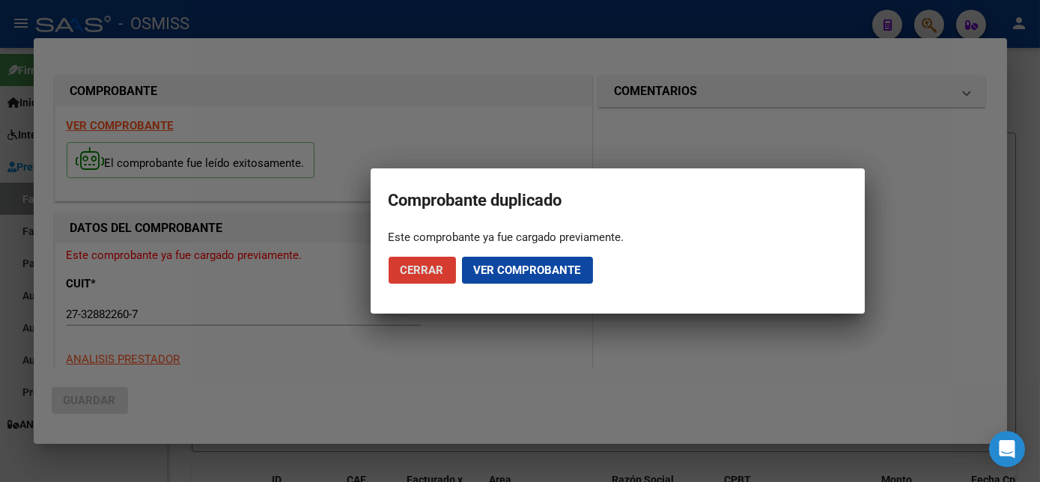
click at [423, 264] on span "Cerrar" at bounding box center [422, 270] width 43 height 13
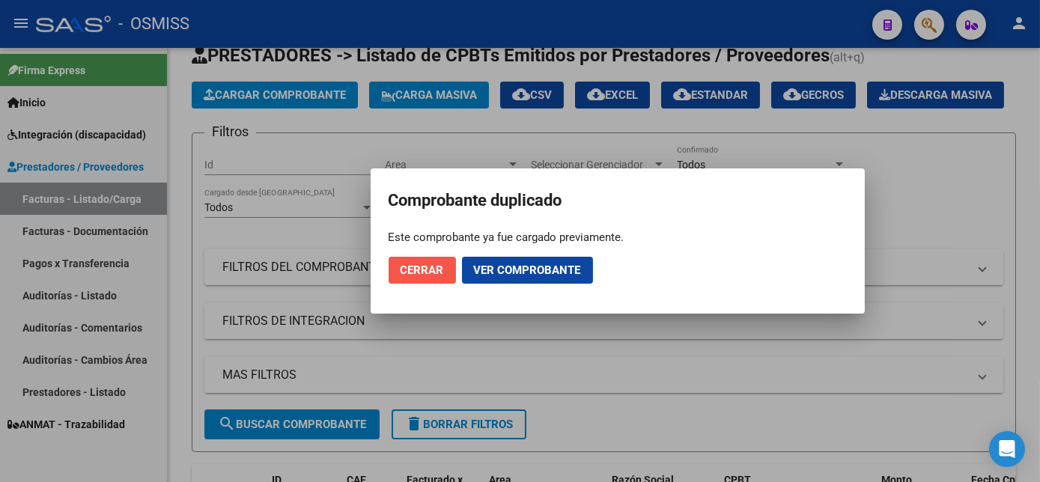
click at [423, 264] on span "Cerrar" at bounding box center [422, 270] width 43 height 13
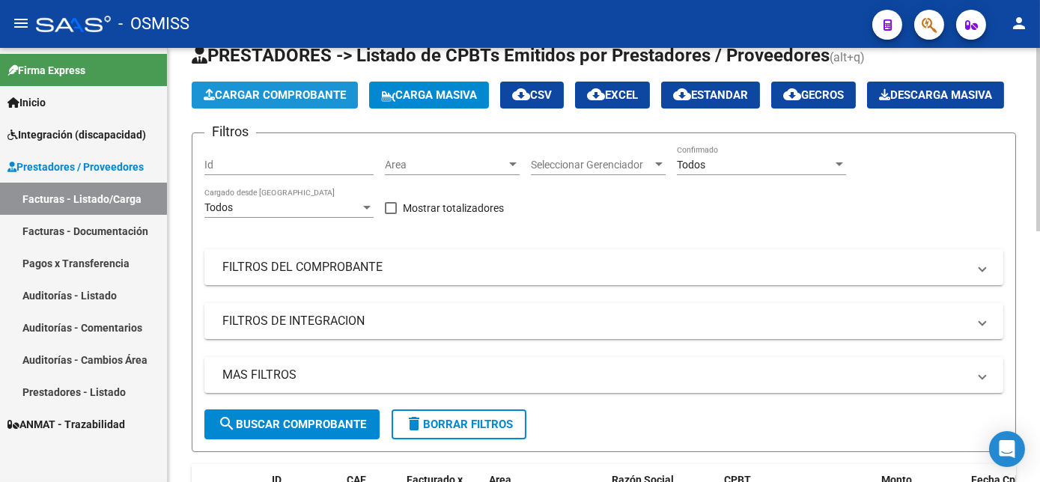
click at [319, 89] on span "Cargar Comprobante" at bounding box center [275, 94] width 142 height 13
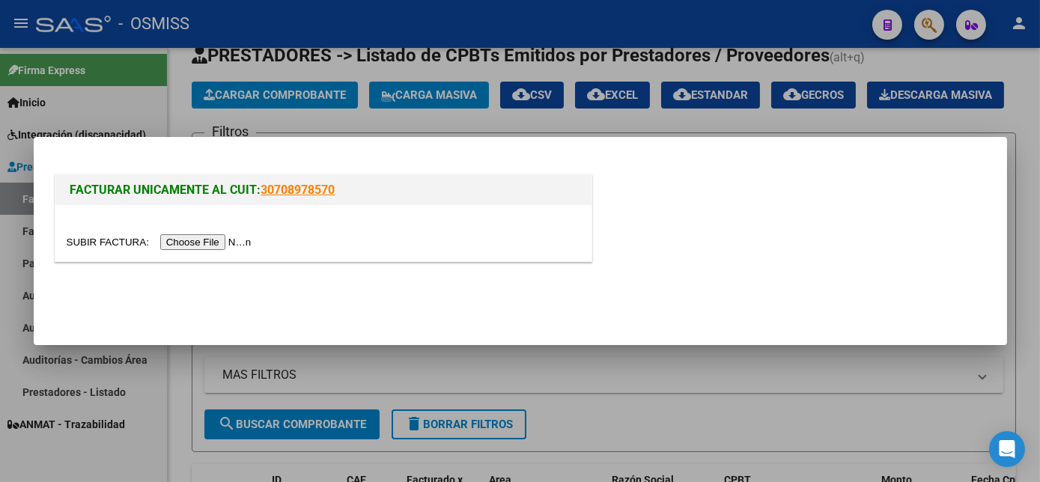
click at [186, 243] on input "file" at bounding box center [162, 242] width 190 height 16
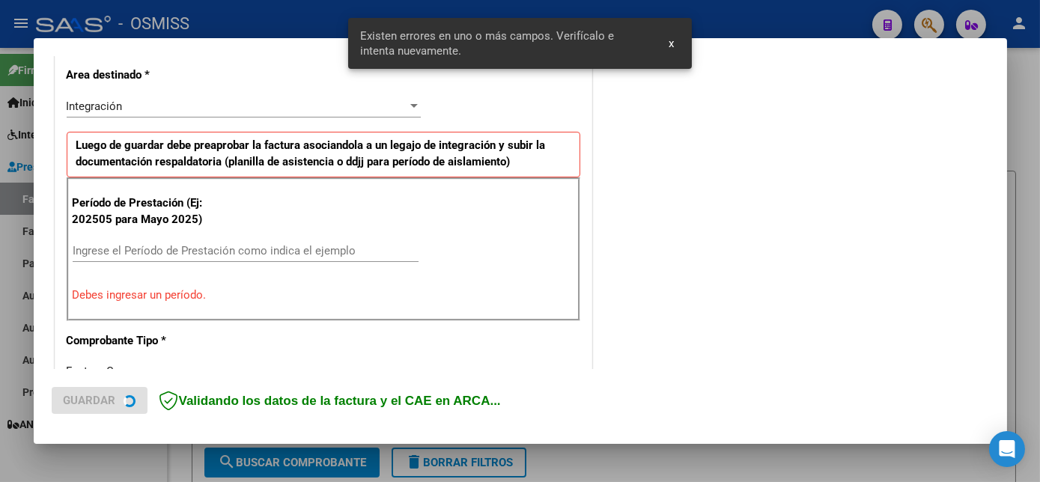
scroll to position [363, 0]
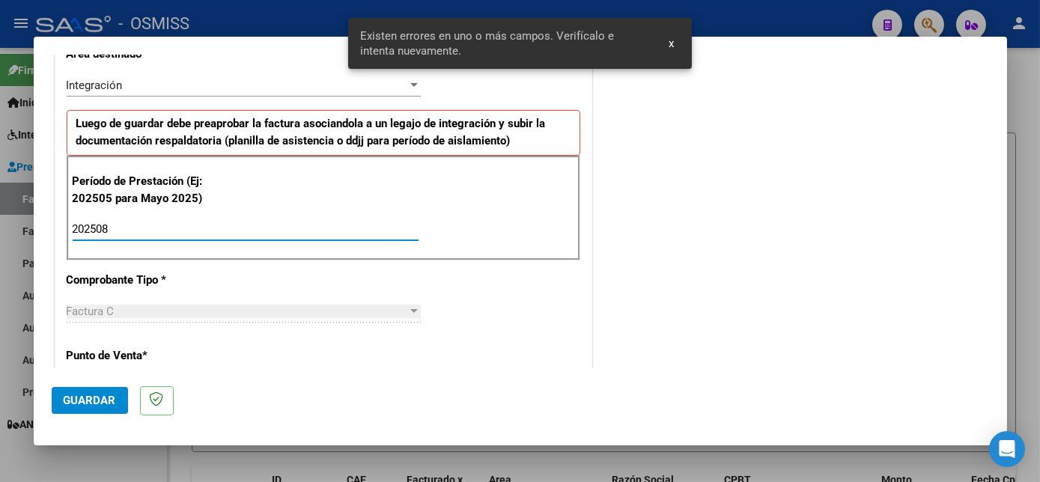
type input "202508"
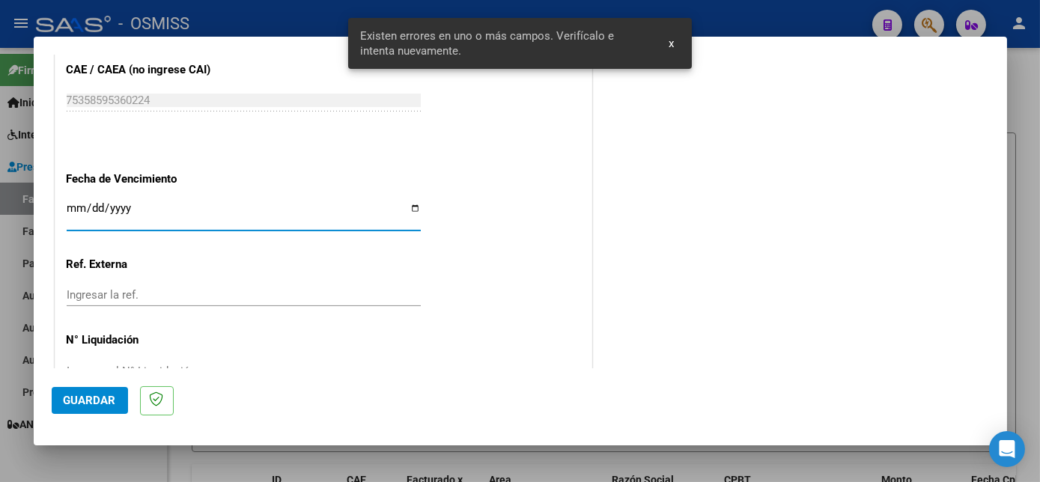
click at [106, 402] on span "Guardar" at bounding box center [90, 400] width 52 height 13
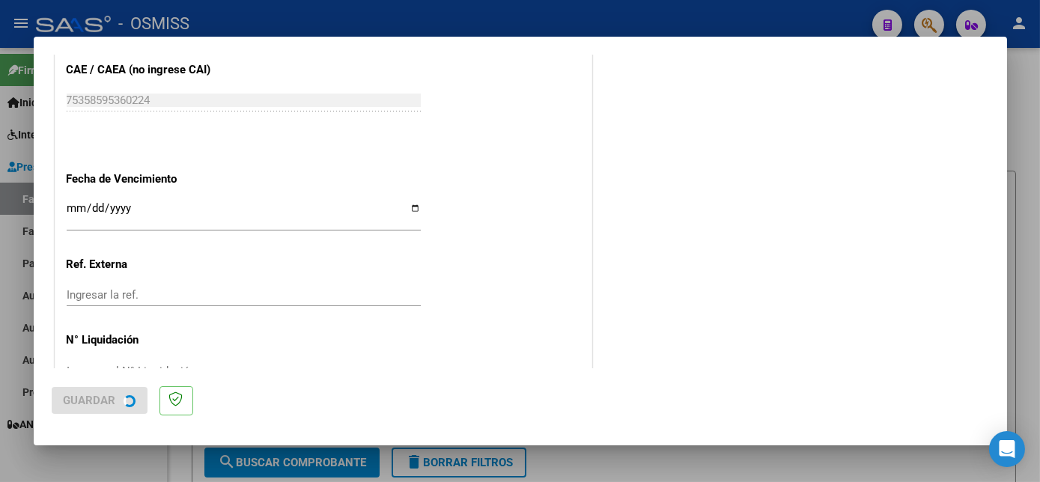
scroll to position [0, 0]
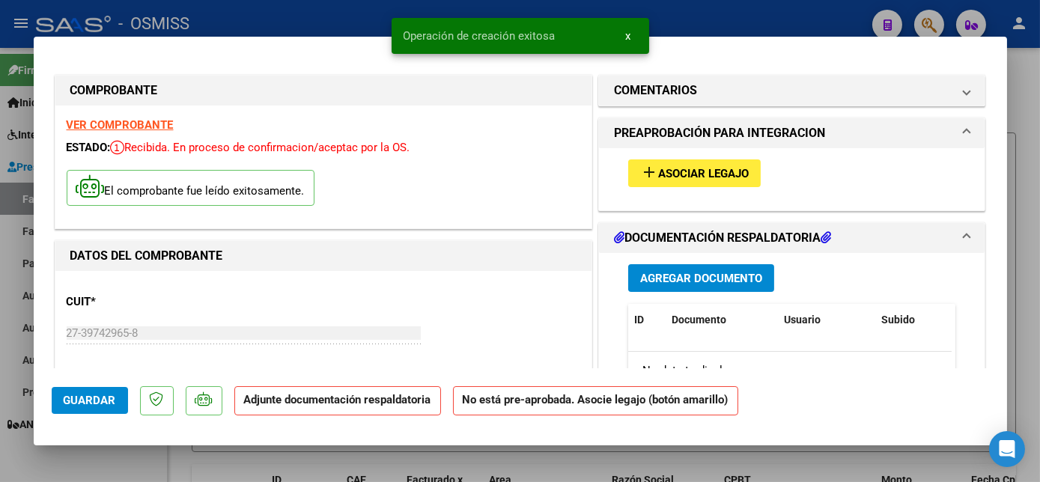
click at [733, 167] on span "Asociar Legajo" at bounding box center [703, 173] width 91 height 13
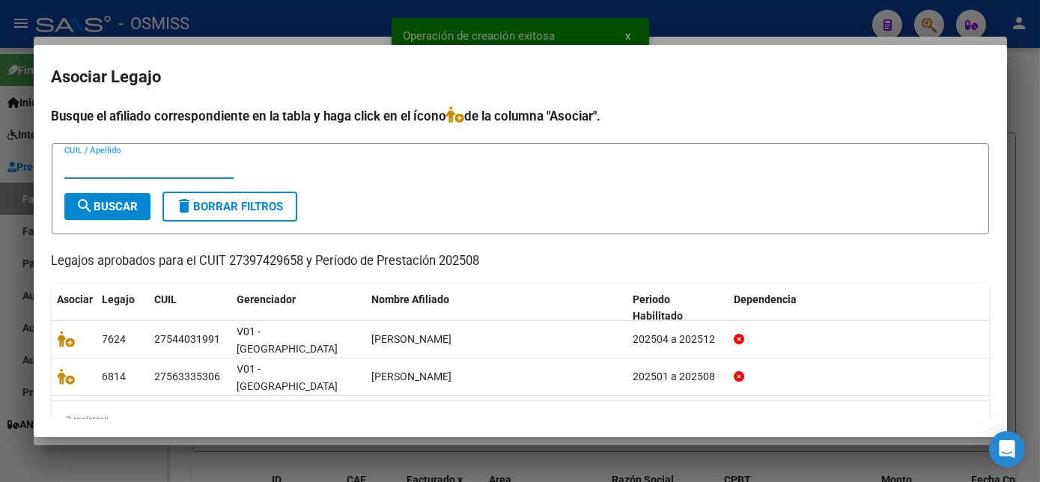
click at [133, 207] on span "search Buscar" at bounding box center [107, 206] width 62 height 13
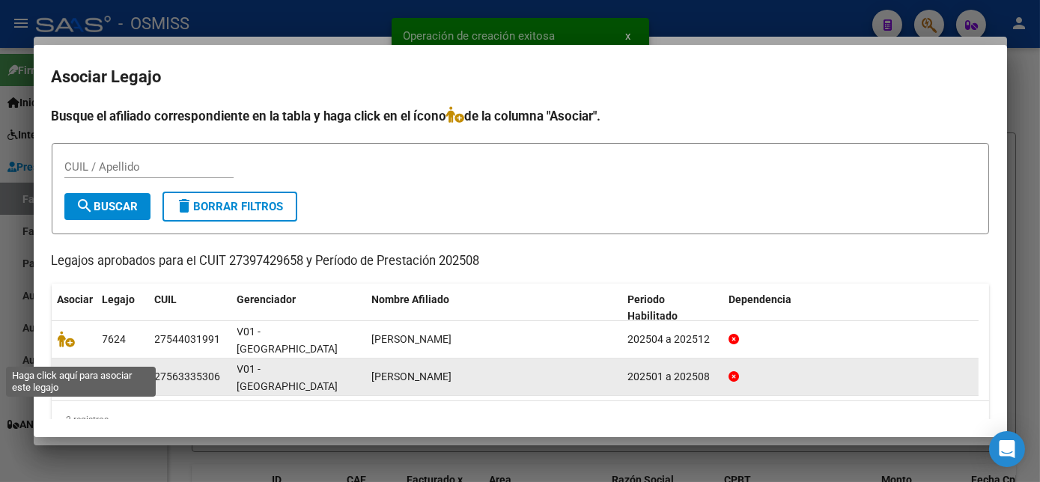
click at [60, 369] on icon at bounding box center [67, 377] width 18 height 16
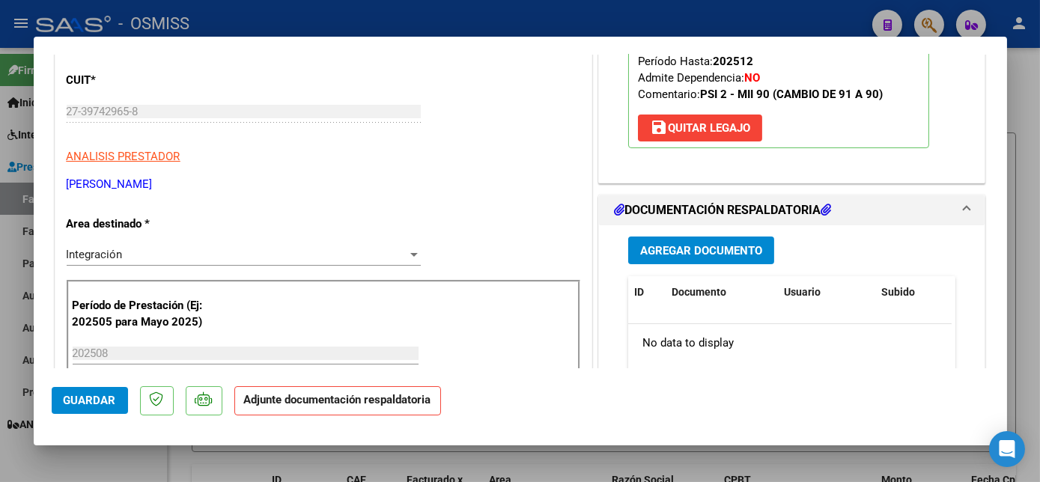
scroll to position [231, 0]
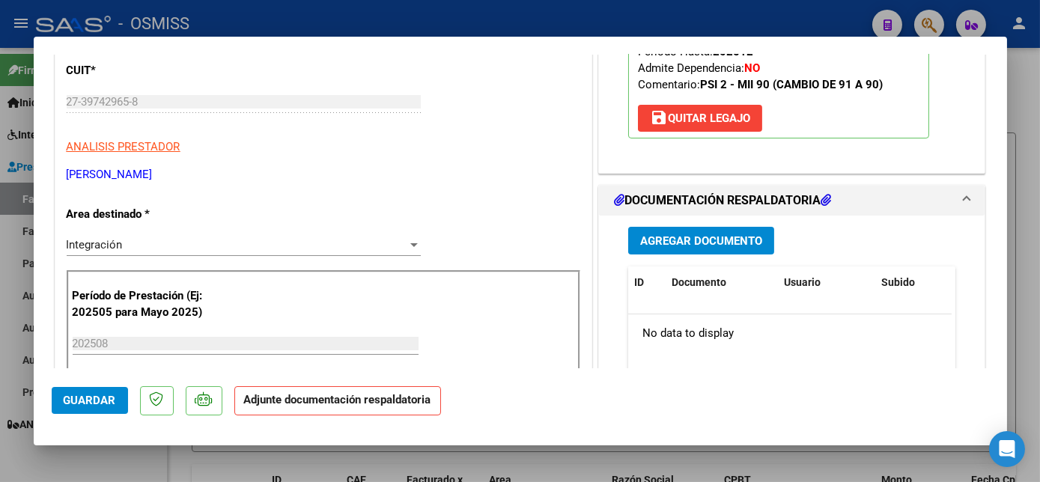
click at [758, 243] on button "Agregar Documento" at bounding box center [701, 241] width 146 height 28
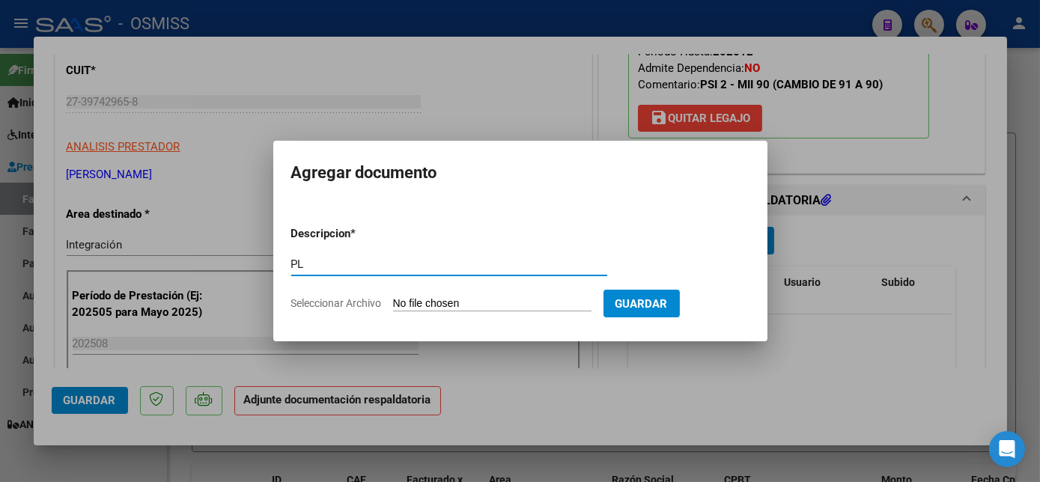
type input "PL"
click at [393, 297] on input "Seleccionar Archivo" at bounding box center [492, 304] width 199 height 14
type input "C:\fakepath\PL - [PERSON_NAME].pdf"
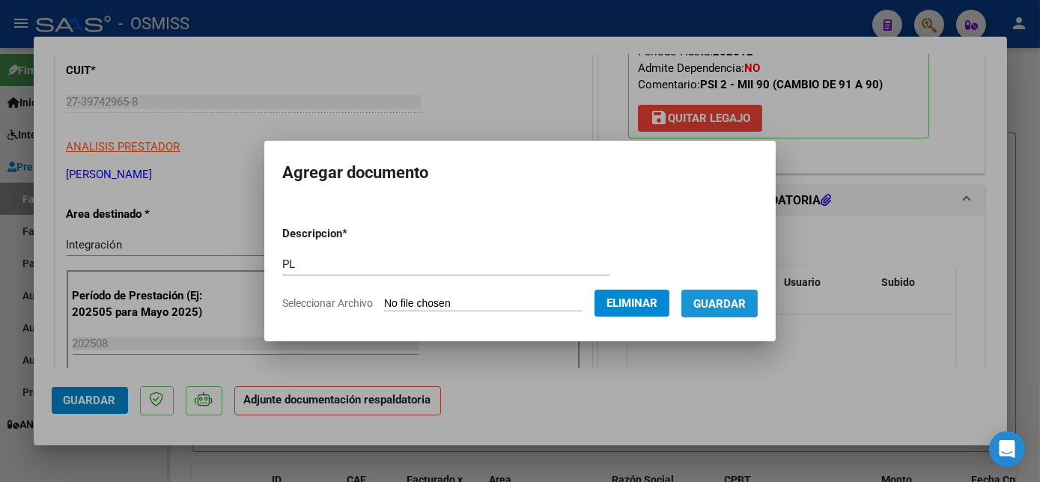
click at [733, 306] on span "Guardar" at bounding box center [720, 303] width 52 height 13
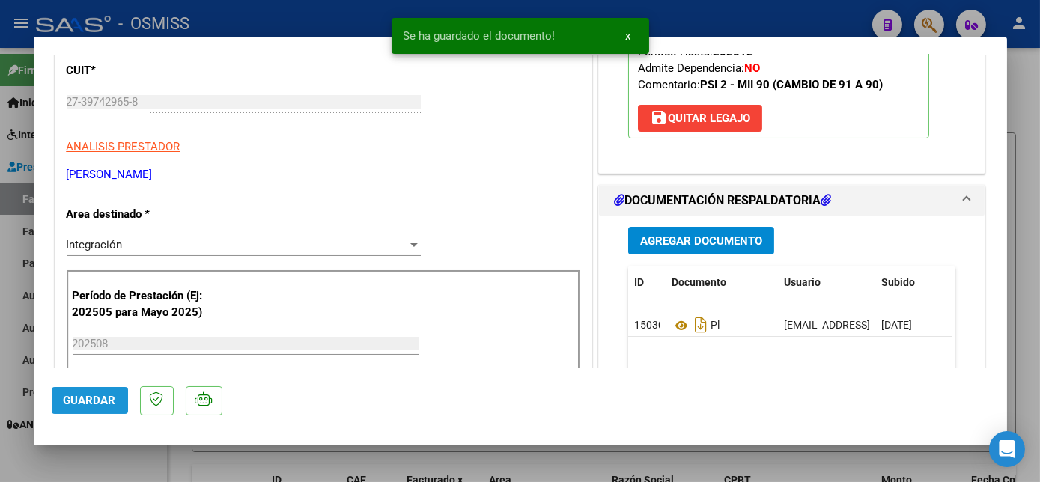
click at [91, 394] on span "Guardar" at bounding box center [90, 400] width 52 height 13
click at [133, 455] on div at bounding box center [520, 241] width 1040 height 482
type input "$ 0,00"
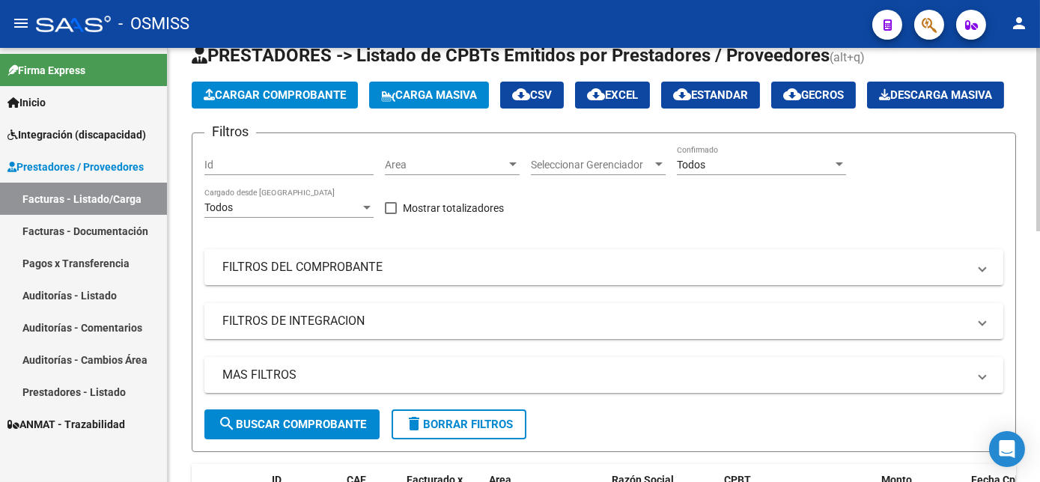
click at [233, 90] on span "Cargar Comprobante" at bounding box center [275, 94] width 142 height 13
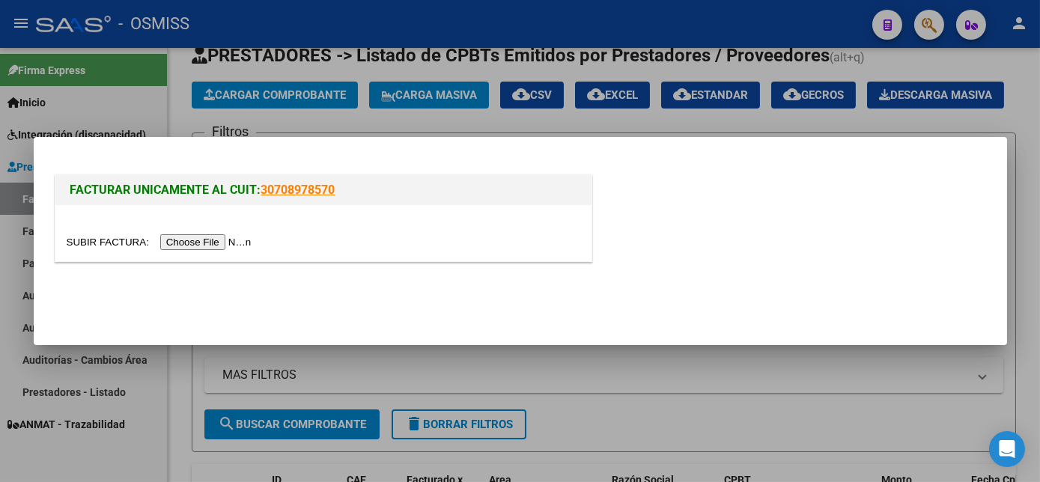
click at [199, 246] on input "file" at bounding box center [162, 242] width 190 height 16
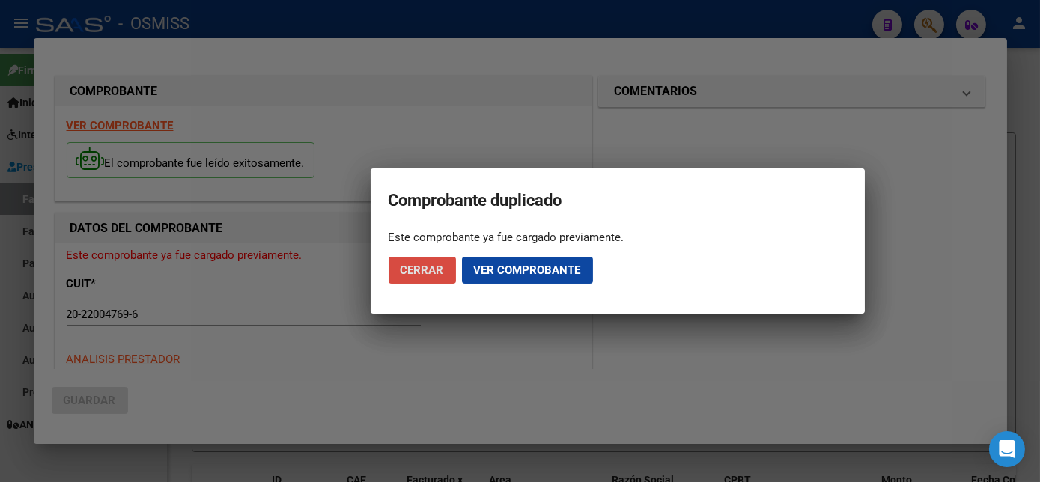
click at [421, 275] on span "Cerrar" at bounding box center [422, 270] width 43 height 13
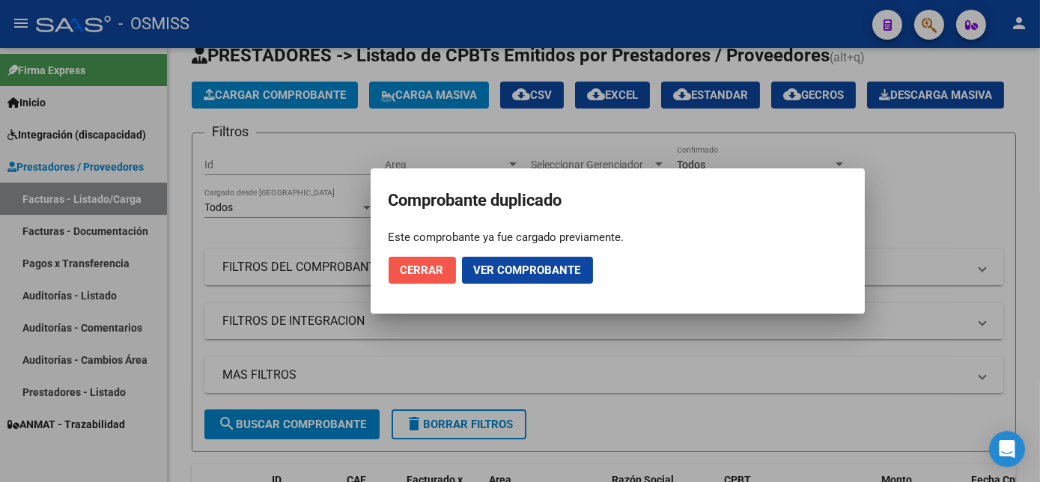
click at [429, 269] on span "Cerrar" at bounding box center [422, 270] width 43 height 13
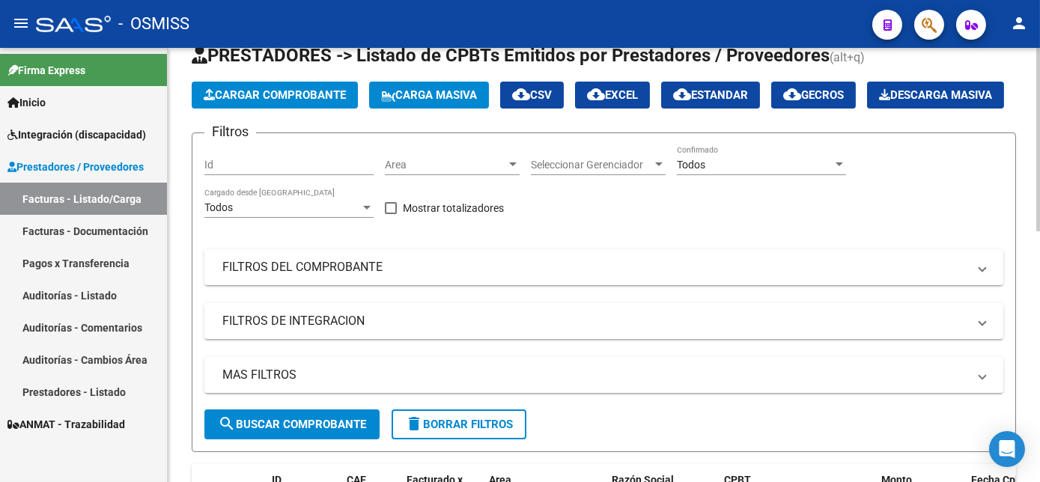
click at [345, 88] on span "Cargar Comprobante" at bounding box center [275, 94] width 142 height 13
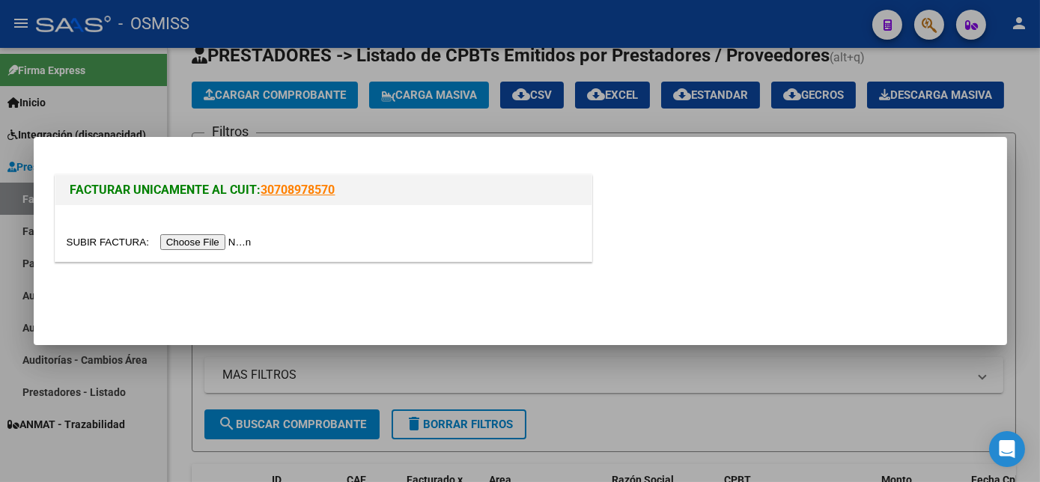
click at [194, 245] on input "file" at bounding box center [162, 242] width 190 height 16
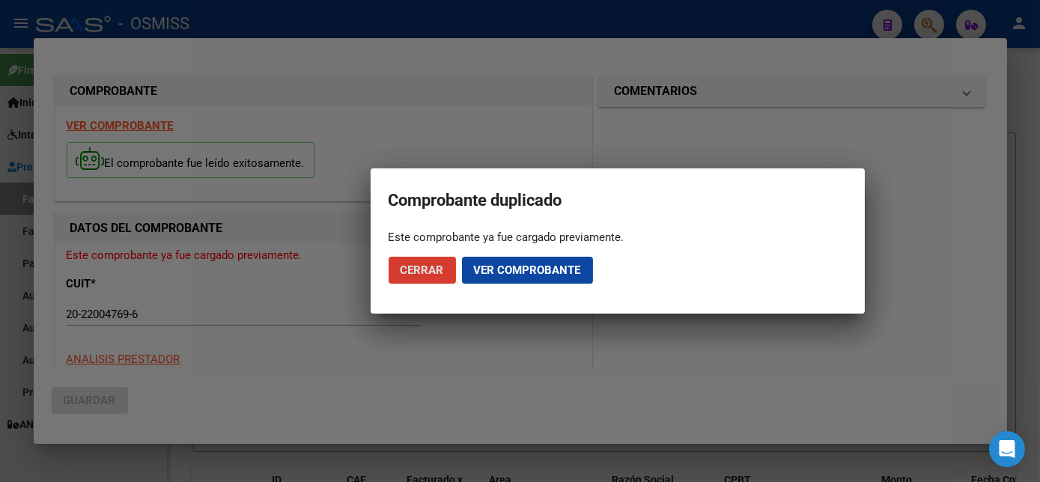
click at [437, 265] on span "Cerrar" at bounding box center [422, 270] width 43 height 13
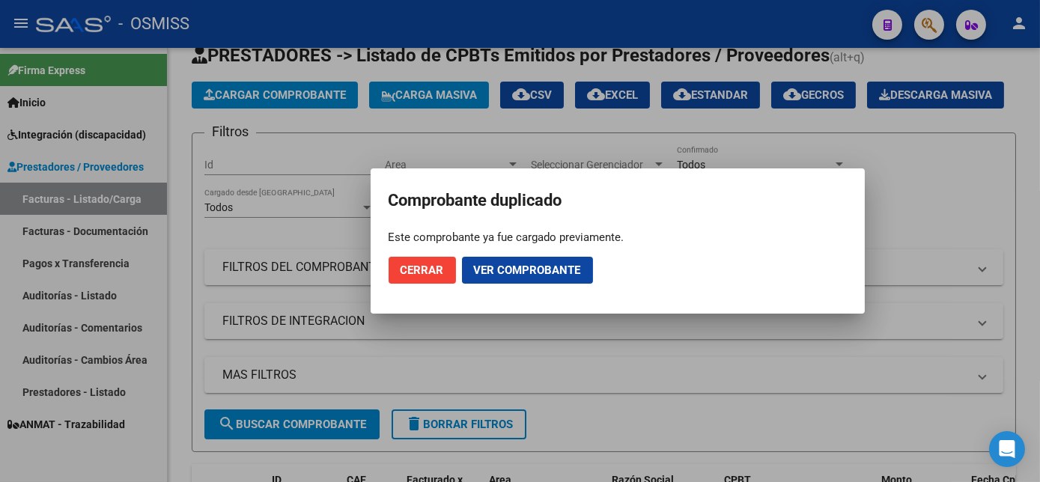
click at [437, 265] on span "Cerrar" at bounding box center [422, 270] width 43 height 13
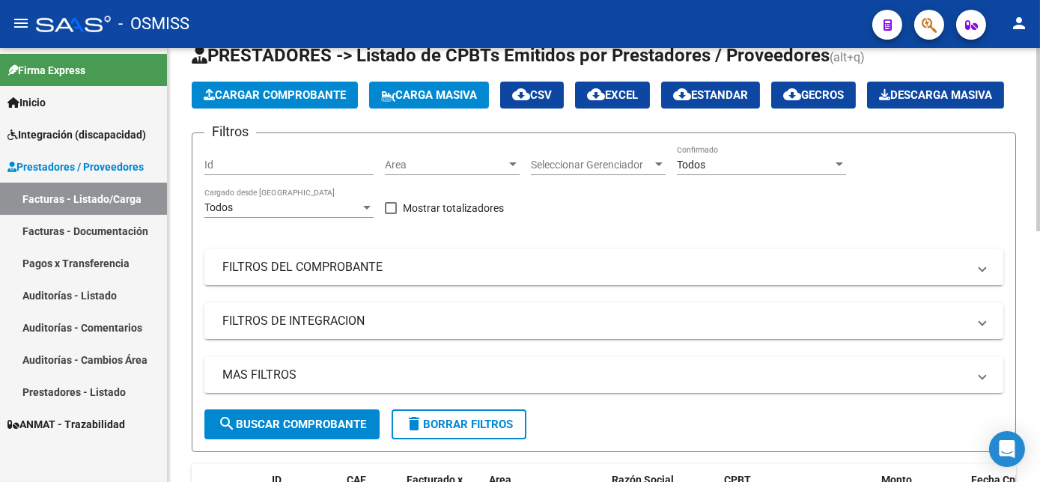
click at [265, 94] on span "Cargar Comprobante" at bounding box center [275, 94] width 142 height 13
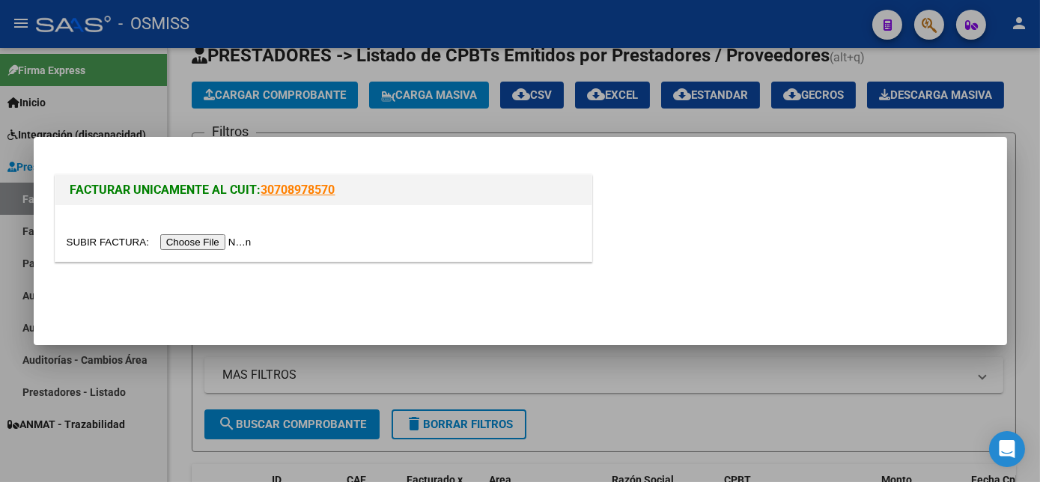
click at [195, 243] on input "file" at bounding box center [162, 242] width 190 height 16
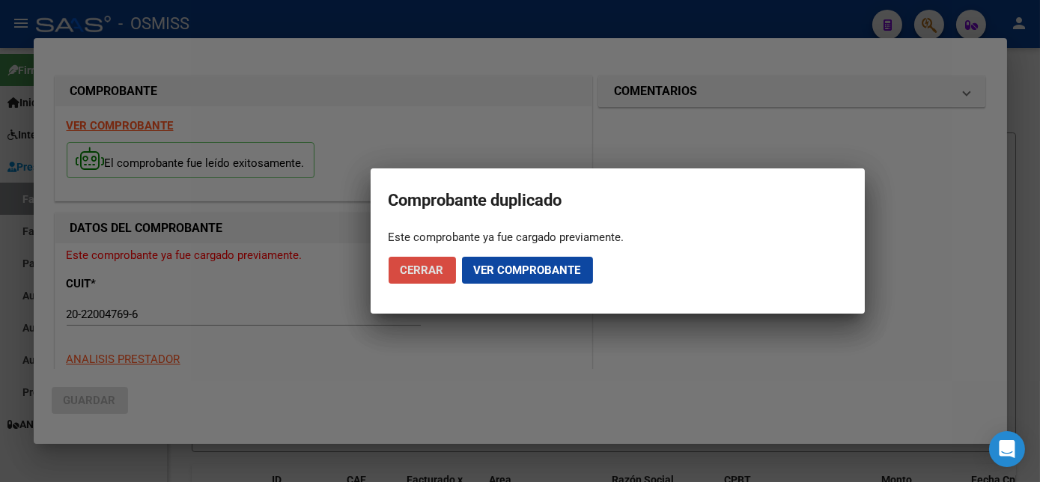
click at [438, 273] on span "Cerrar" at bounding box center [422, 270] width 43 height 13
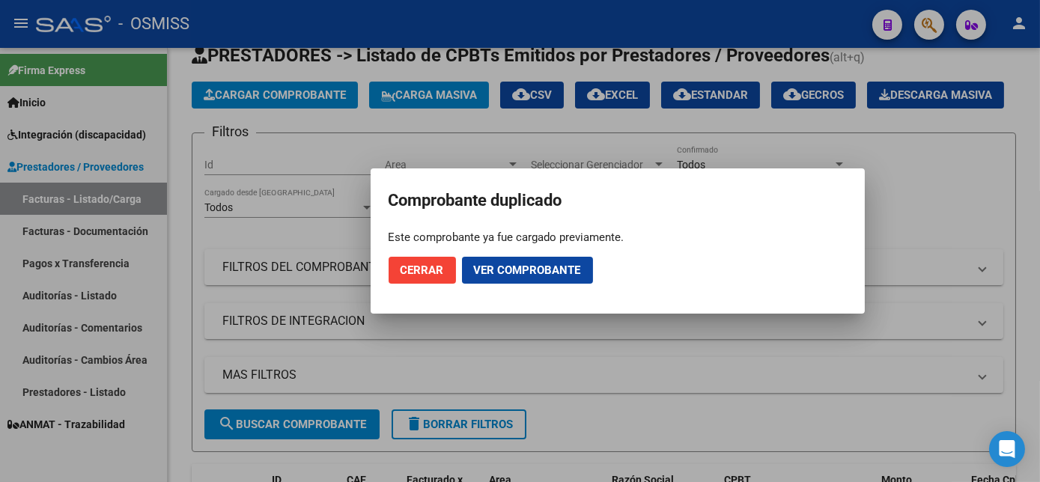
click at [418, 257] on button "Cerrar" at bounding box center [422, 270] width 67 height 27
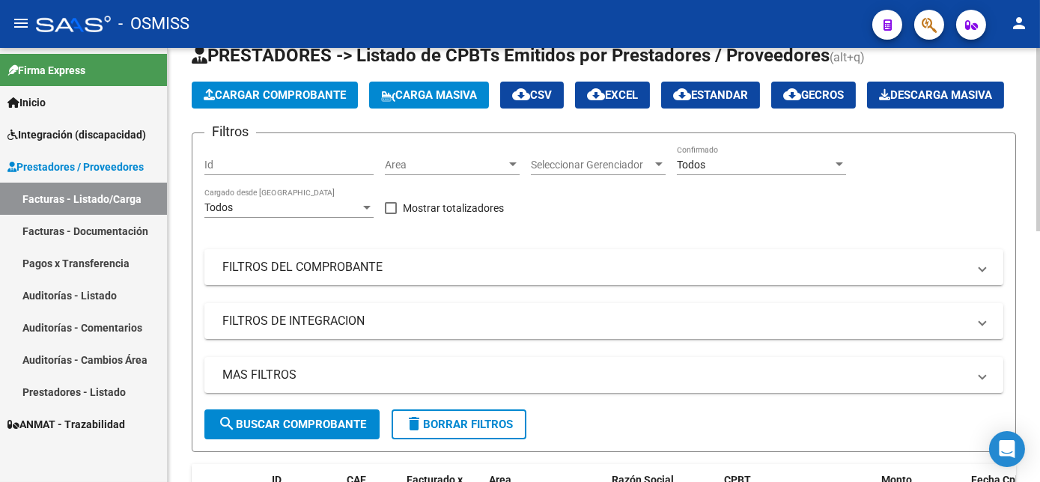
click at [315, 107] on button "Cargar Comprobante" at bounding box center [275, 95] width 166 height 27
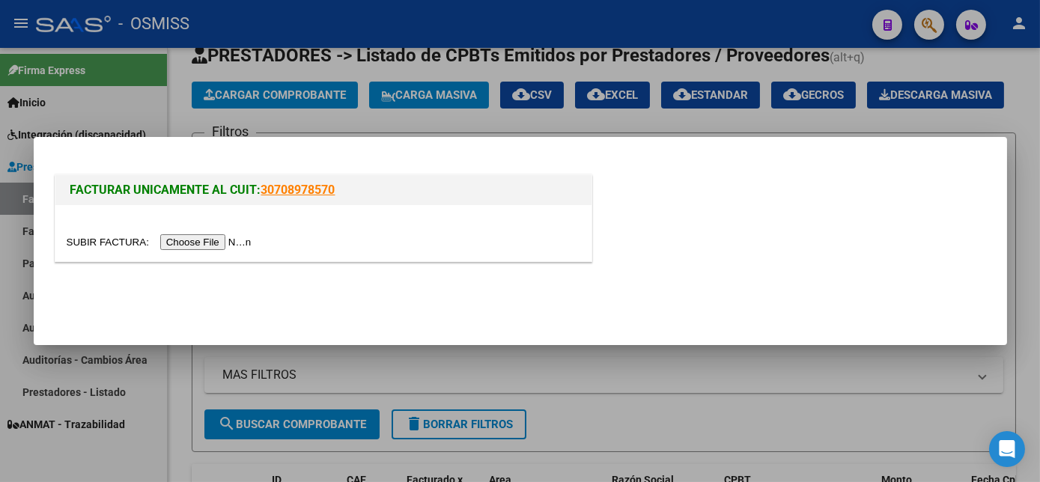
click at [202, 249] on div at bounding box center [324, 242] width 514 height 17
click at [219, 237] on input "file" at bounding box center [162, 242] width 190 height 16
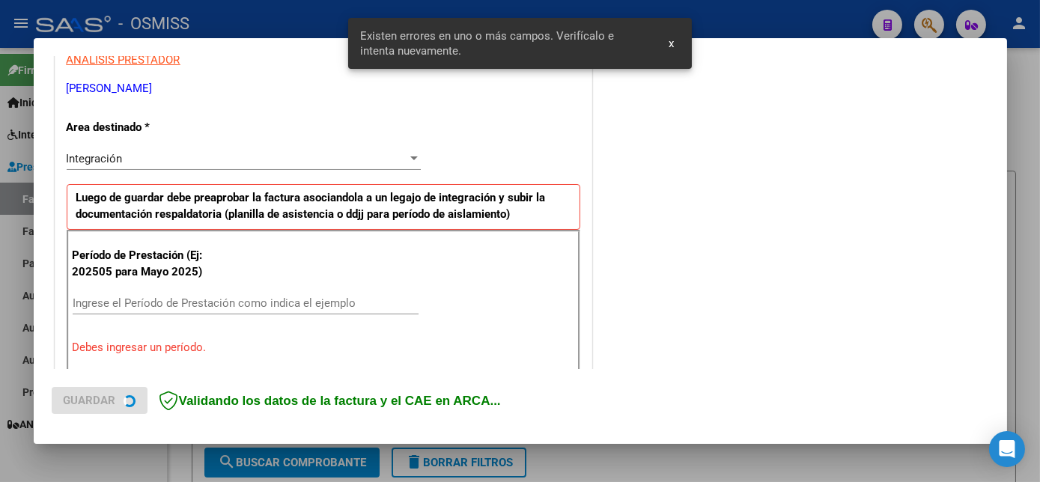
scroll to position [335, 0]
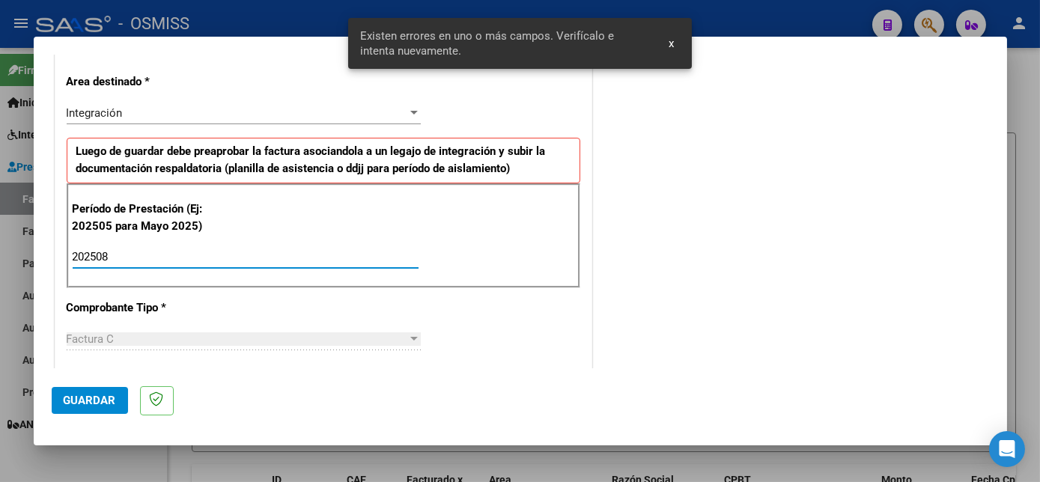
type input "202508"
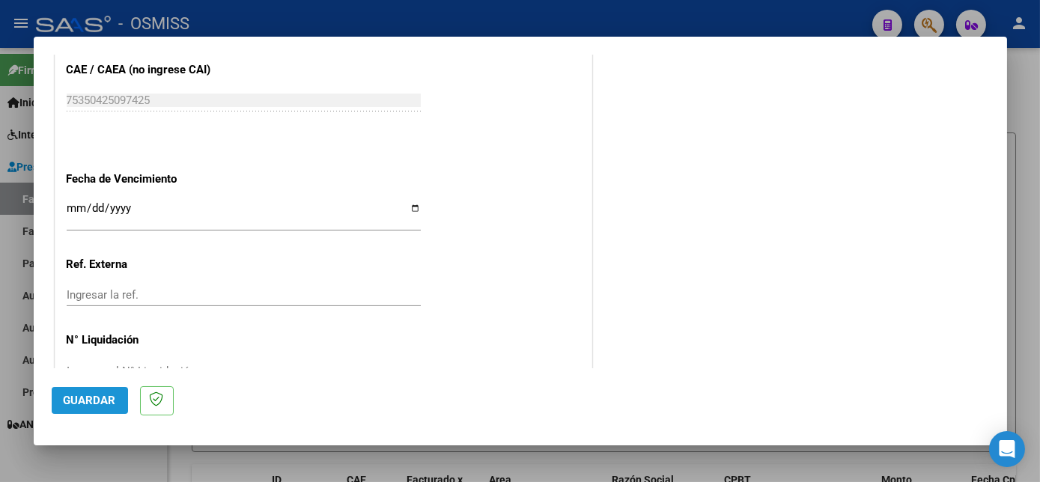
click at [92, 410] on button "Guardar" at bounding box center [90, 400] width 76 height 27
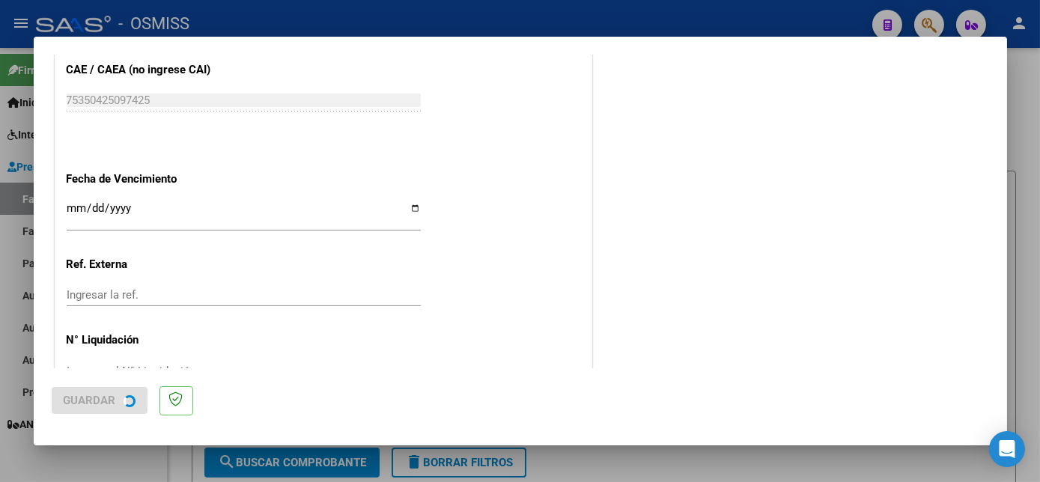
scroll to position [0, 0]
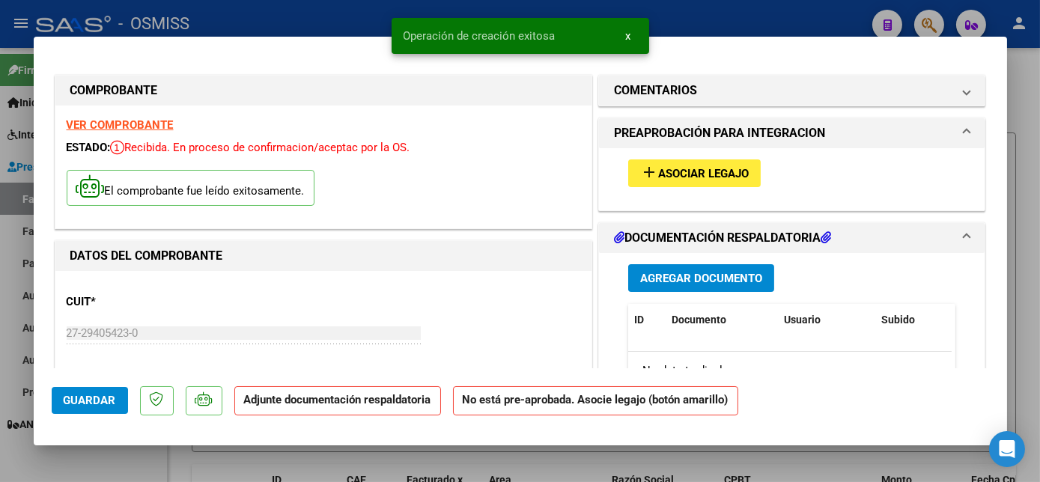
click at [676, 181] on button "add Asociar Legajo" at bounding box center [694, 174] width 133 height 28
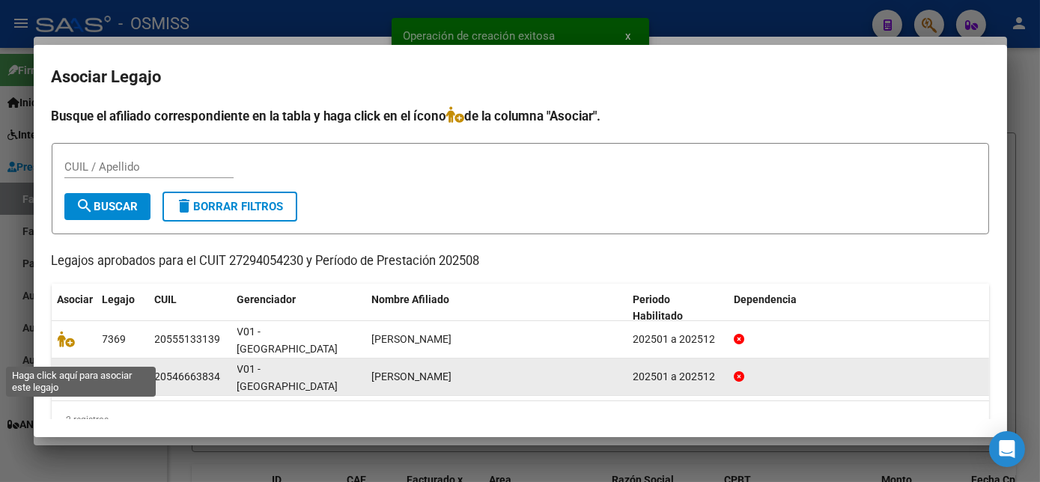
click at [69, 369] on icon at bounding box center [67, 377] width 18 height 16
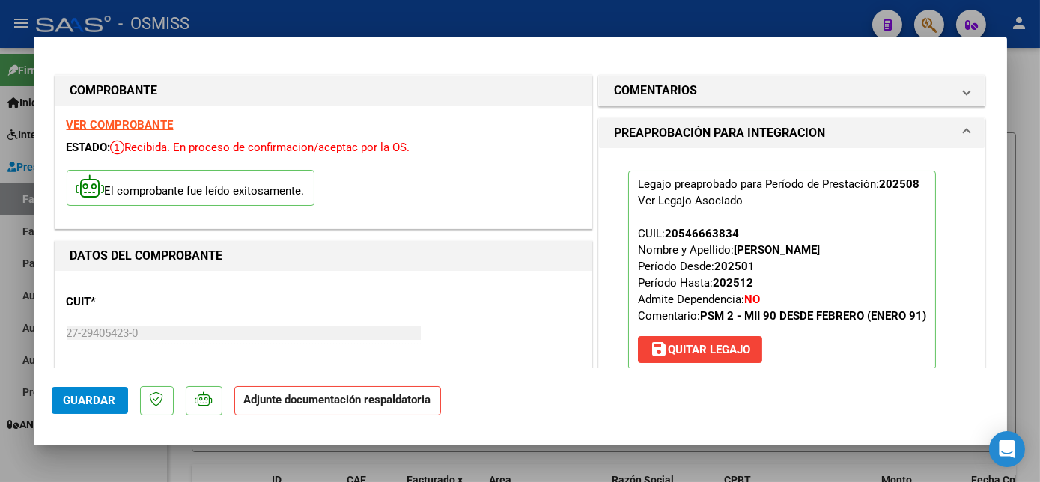
scroll to position [229, 0]
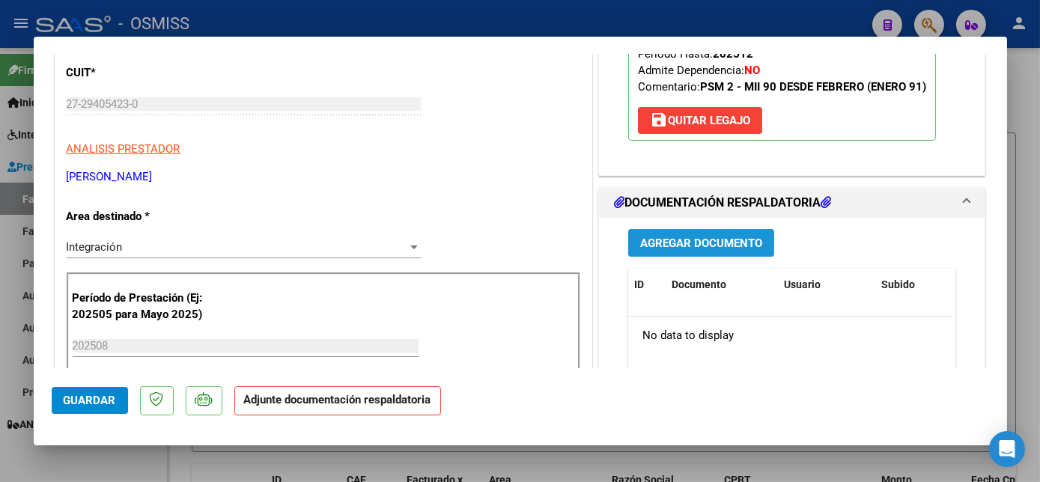
click at [697, 237] on span "Agregar Documento" at bounding box center [701, 243] width 122 height 13
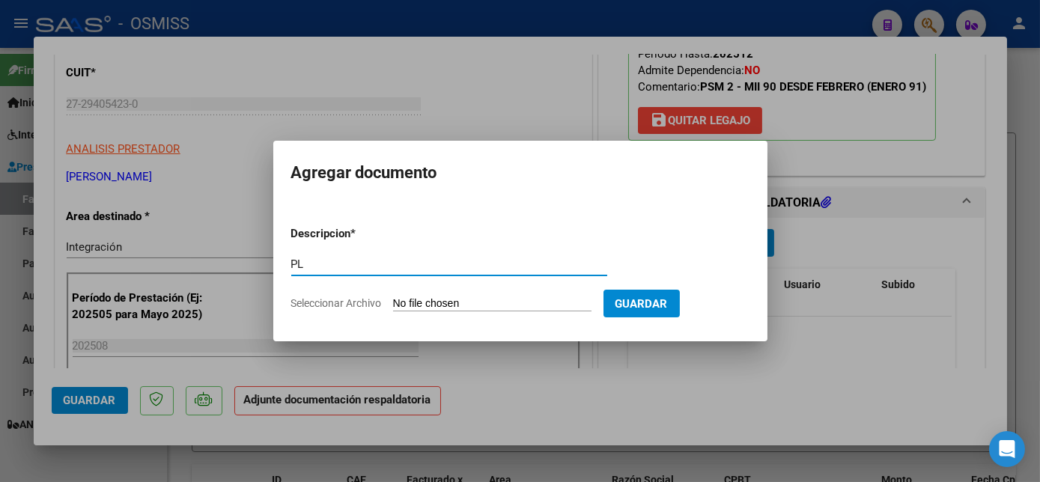
type input "PL"
click at [393, 297] on input "Seleccionar Archivo" at bounding box center [492, 304] width 199 height 14
type input "C:\fakepath\[PERSON_NAME] - [PERSON_NAME].pdf"
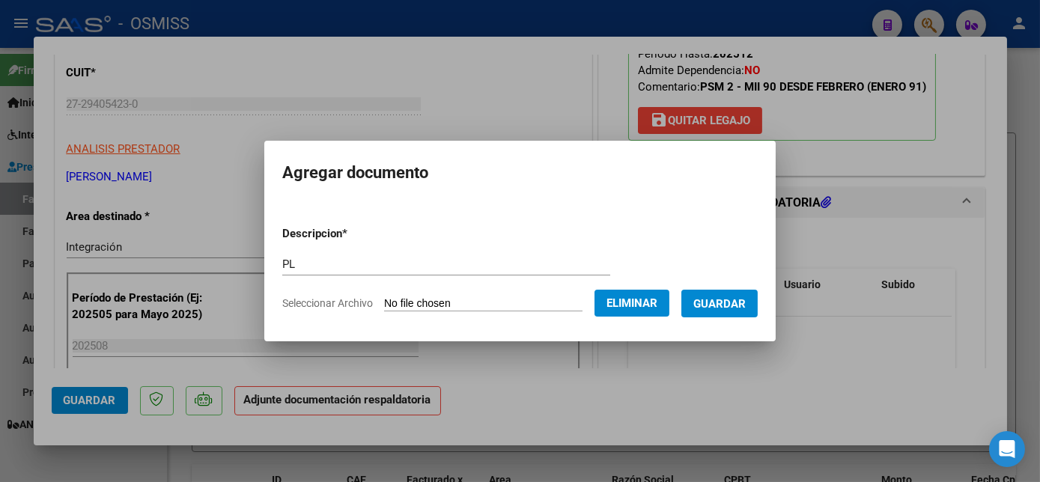
click at [728, 297] on span "Guardar" at bounding box center [720, 303] width 52 height 13
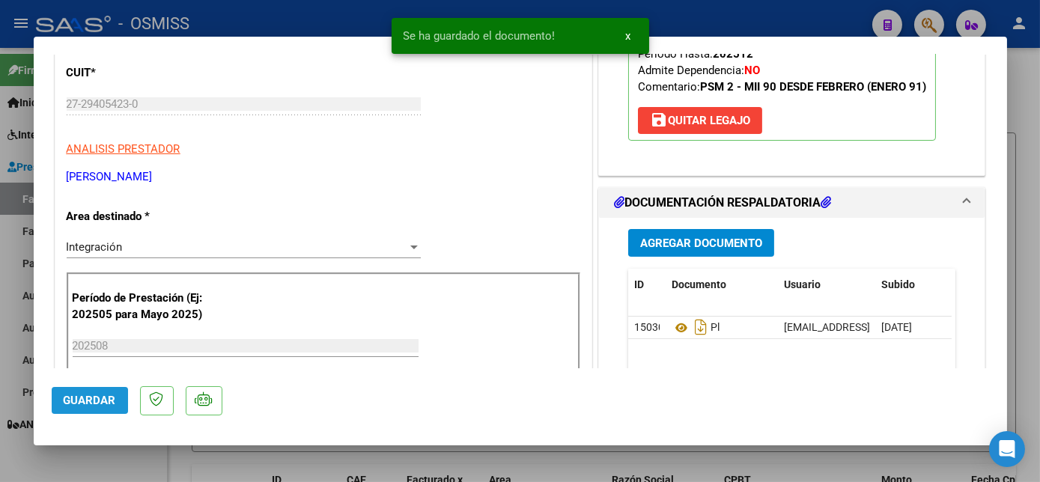
click at [84, 394] on span "Guardar" at bounding box center [90, 400] width 52 height 13
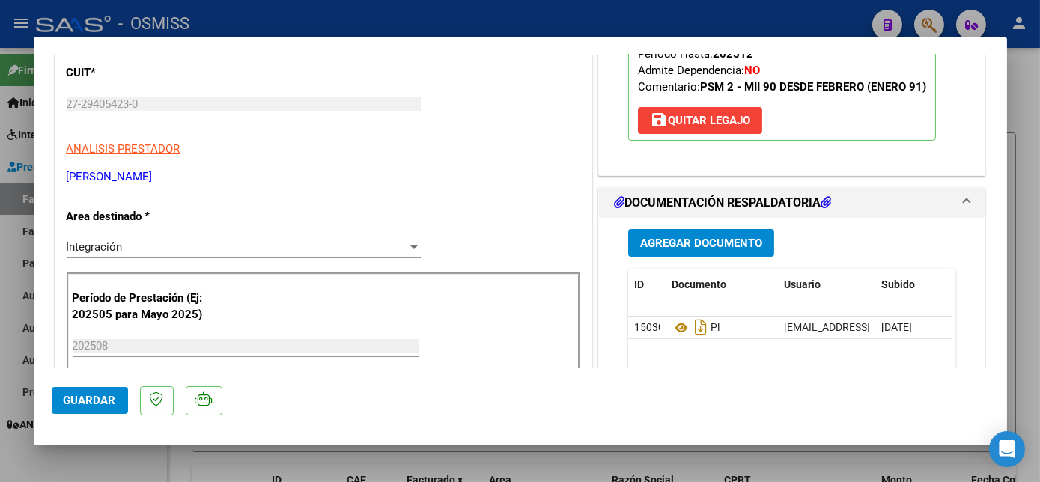
click at [94, 403] on span "Guardar" at bounding box center [90, 400] width 52 height 13
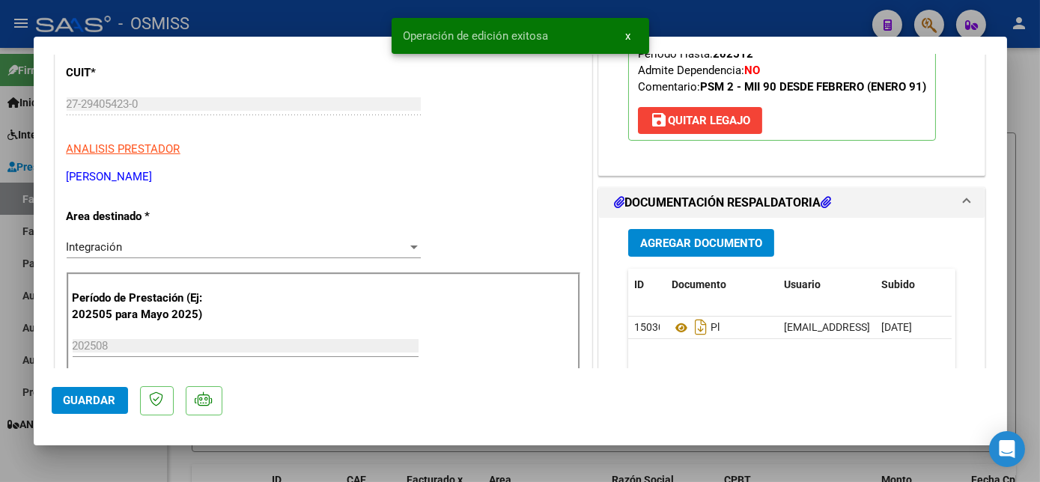
click at [102, 456] on div at bounding box center [520, 241] width 1040 height 482
type input "$ 0,00"
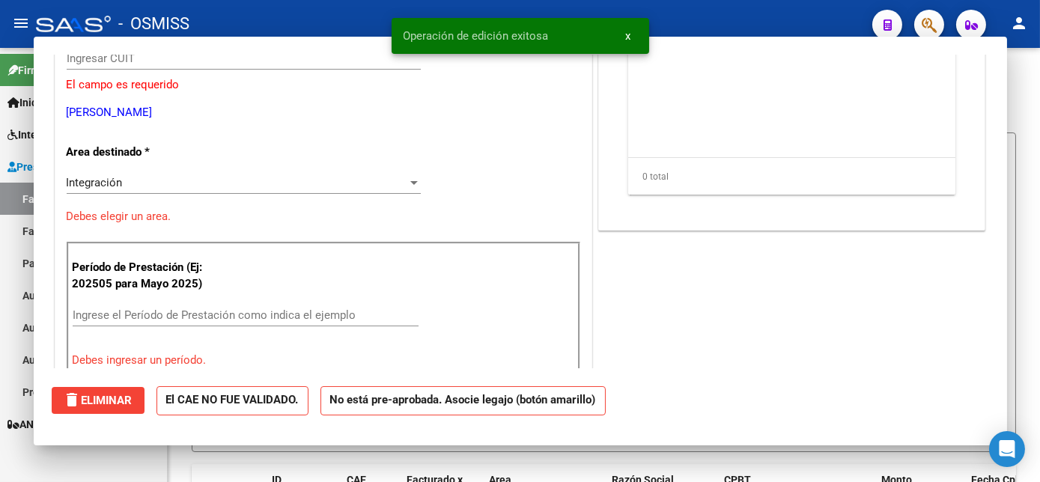
scroll to position [184, 0]
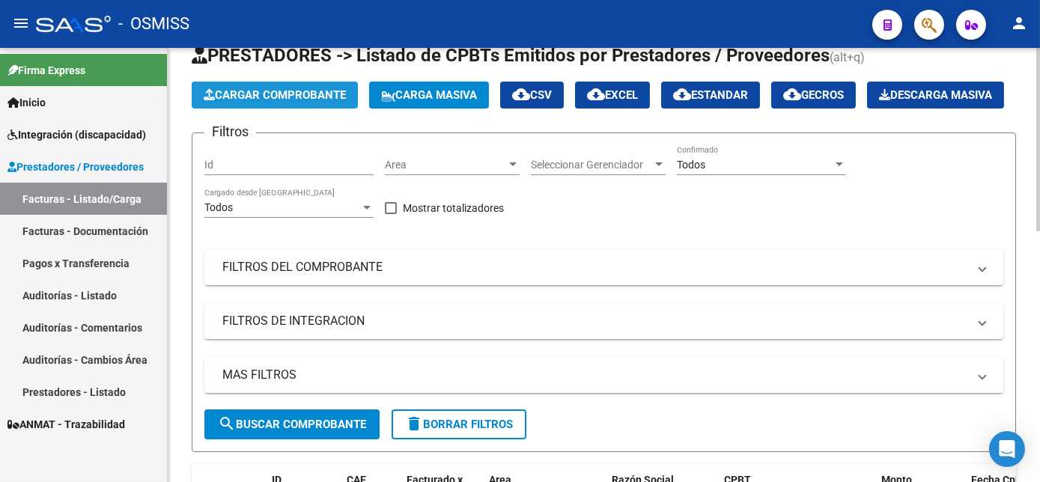
click at [294, 96] on span "Cargar Comprobante" at bounding box center [275, 94] width 142 height 13
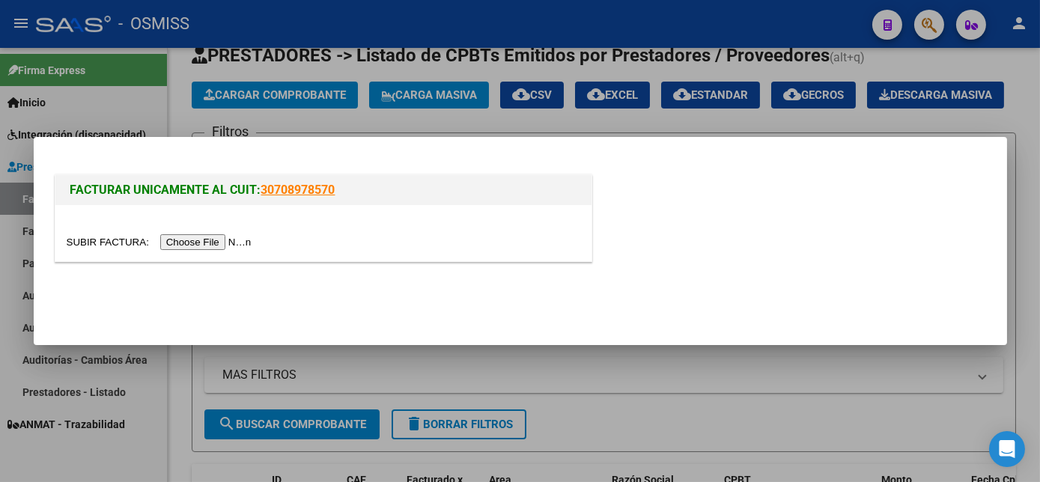
click at [193, 244] on input "file" at bounding box center [162, 242] width 190 height 16
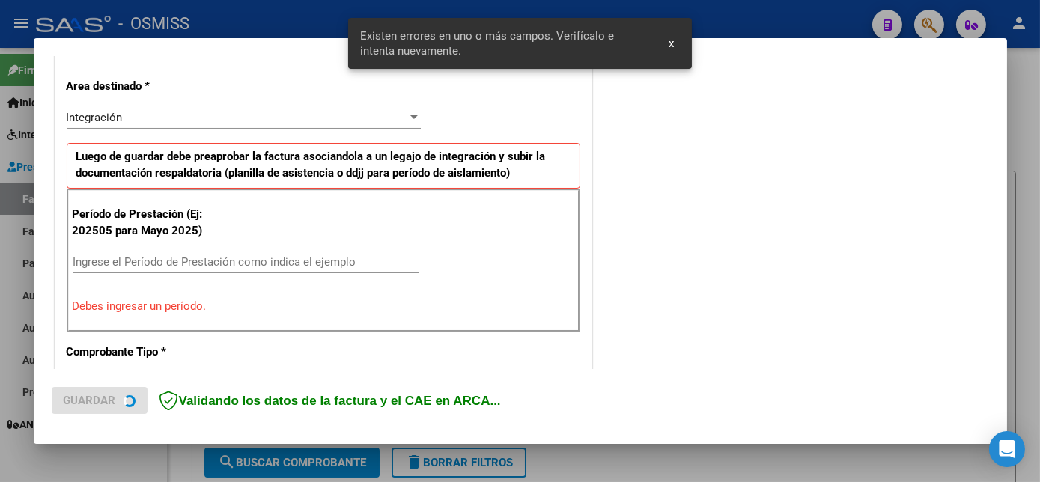
scroll to position [363, 0]
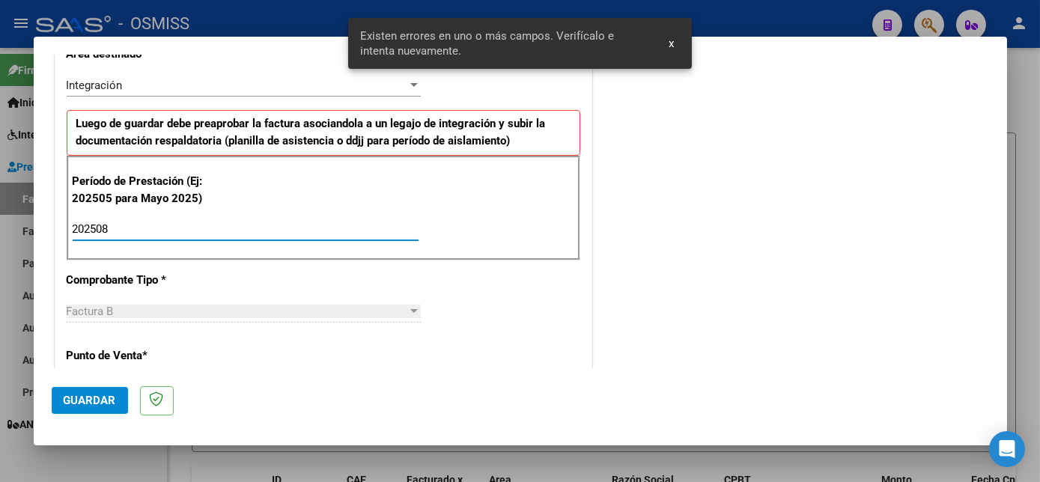
type input "202508"
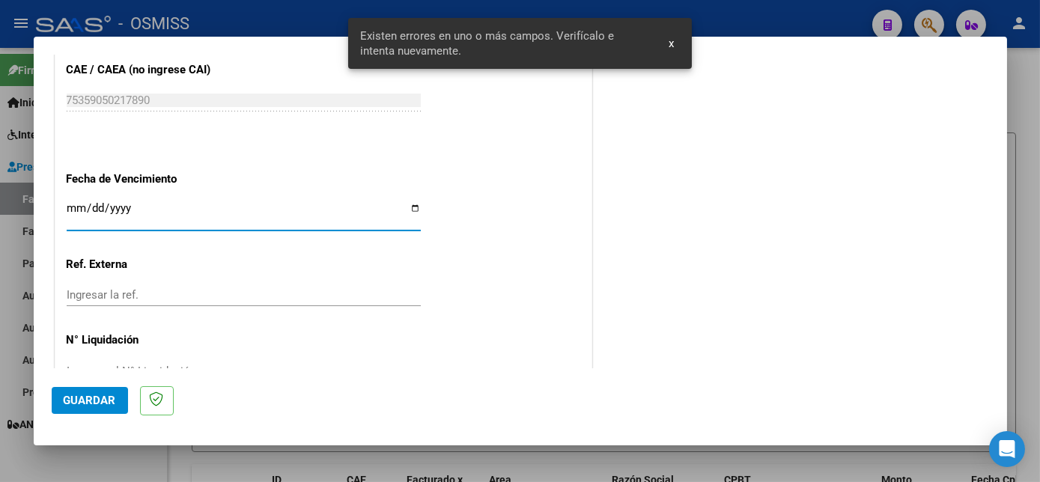
click at [91, 397] on span "Guardar" at bounding box center [90, 400] width 52 height 13
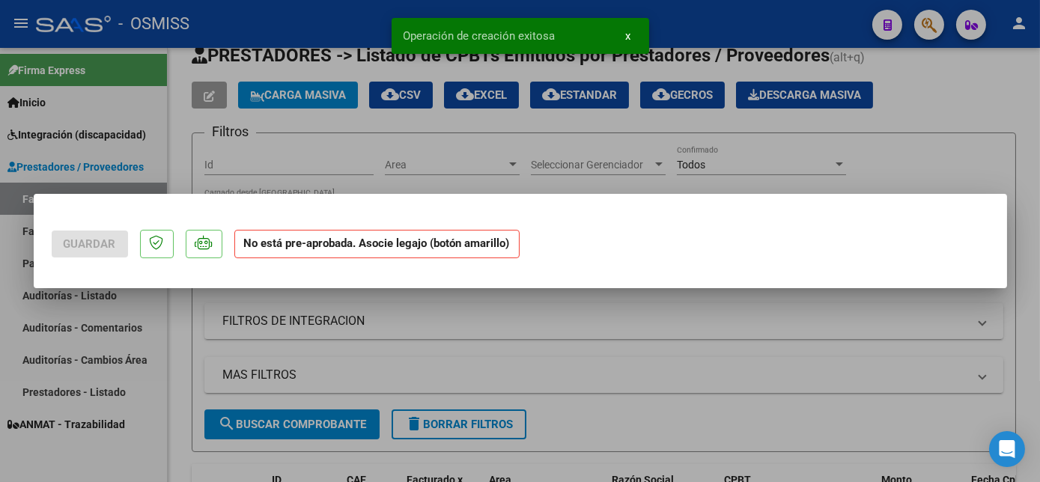
scroll to position [0, 0]
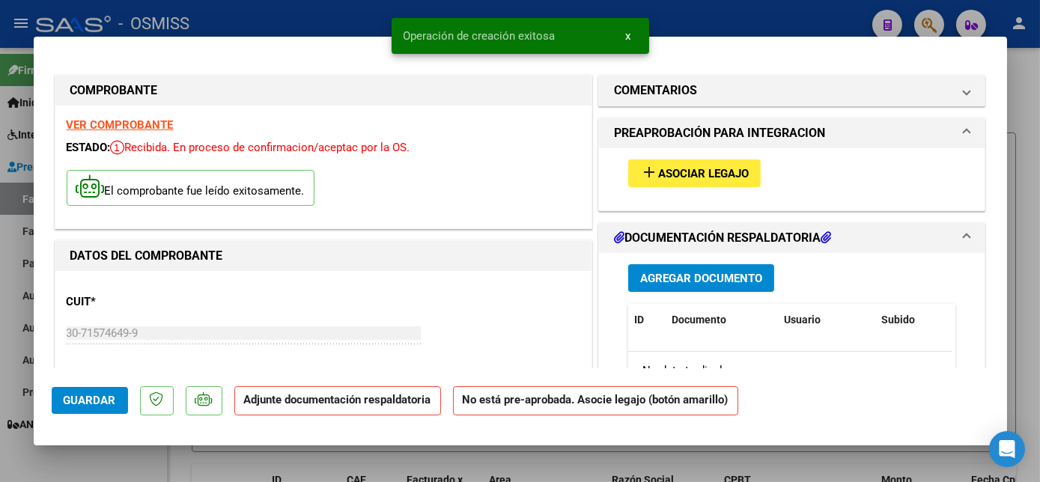
click at [712, 175] on span "Asociar Legajo" at bounding box center [703, 173] width 91 height 13
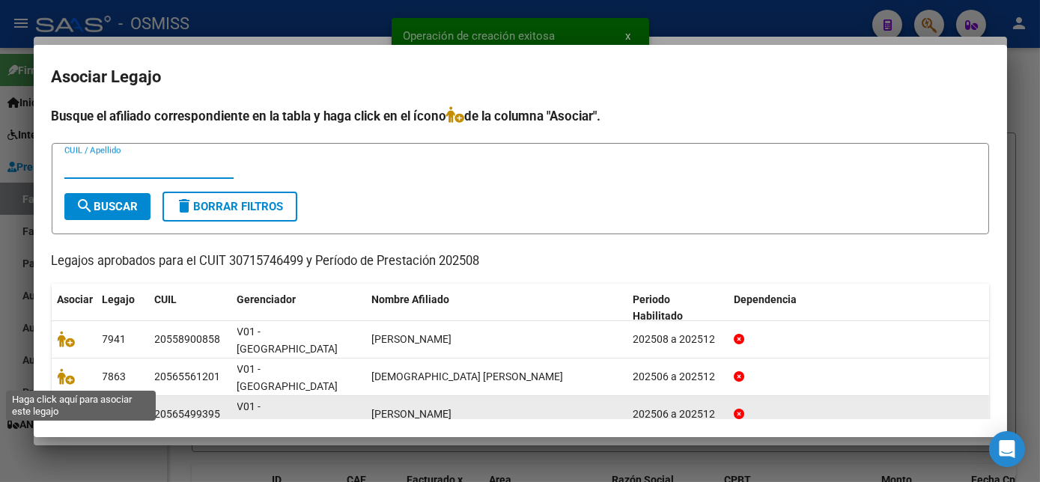
click at [62, 406] on icon at bounding box center [67, 414] width 18 height 16
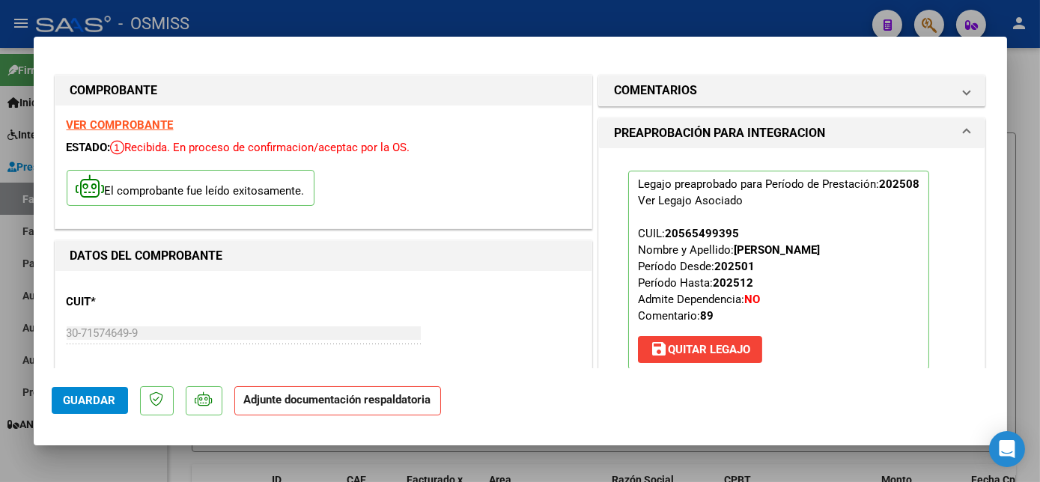
scroll to position [227, 0]
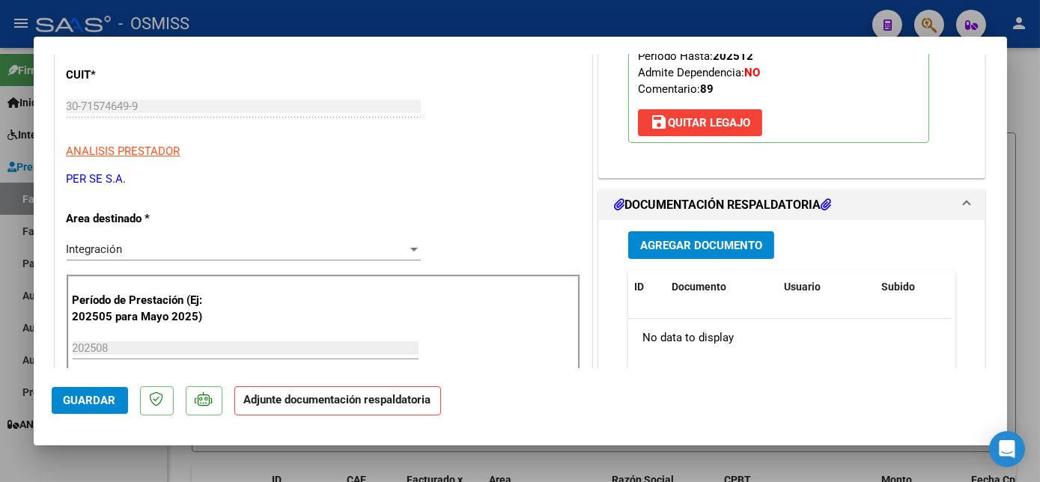
click at [730, 249] on span "Agregar Documento" at bounding box center [701, 245] width 122 height 13
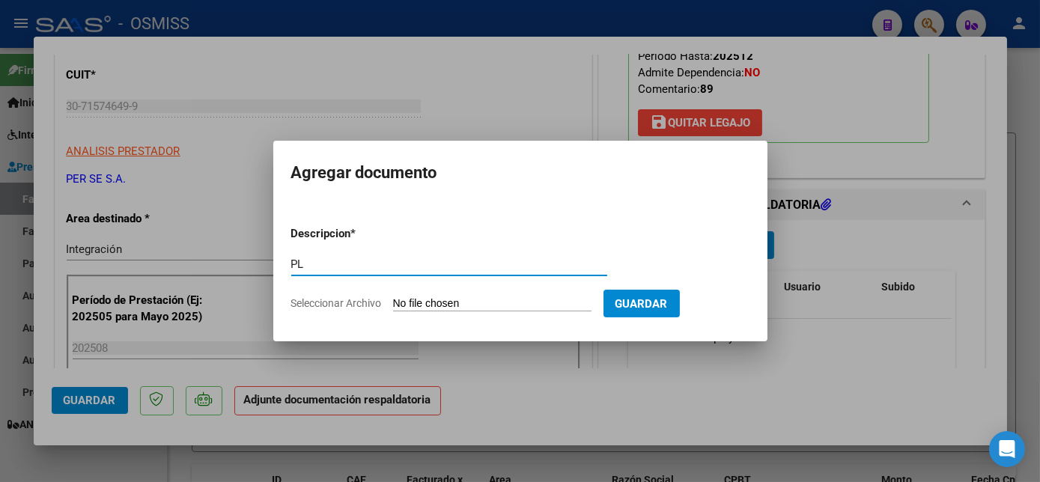
type input "PL"
click at [393, 297] on input "Seleccionar Archivo" at bounding box center [492, 304] width 199 height 14
type input "C:\fakepath\PL.pdf"
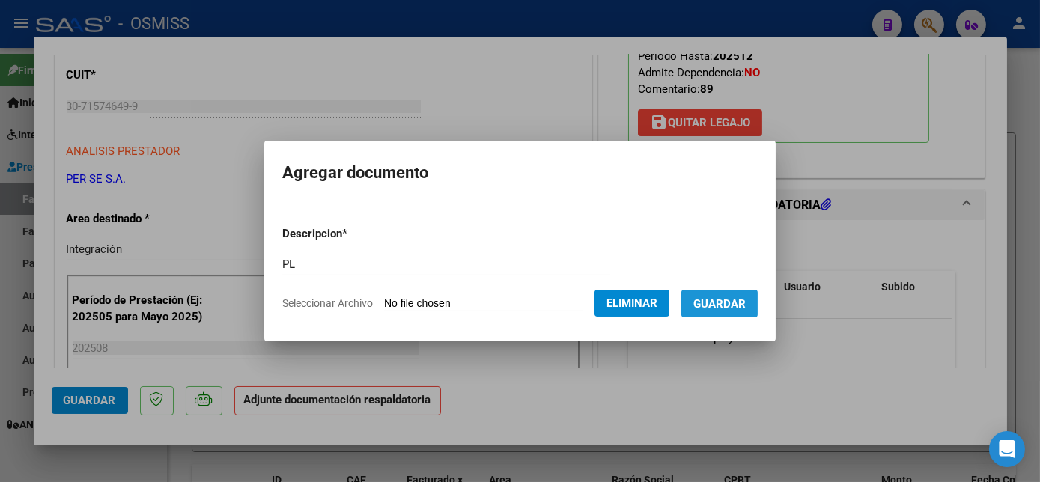
click at [735, 297] on span "Guardar" at bounding box center [720, 303] width 52 height 13
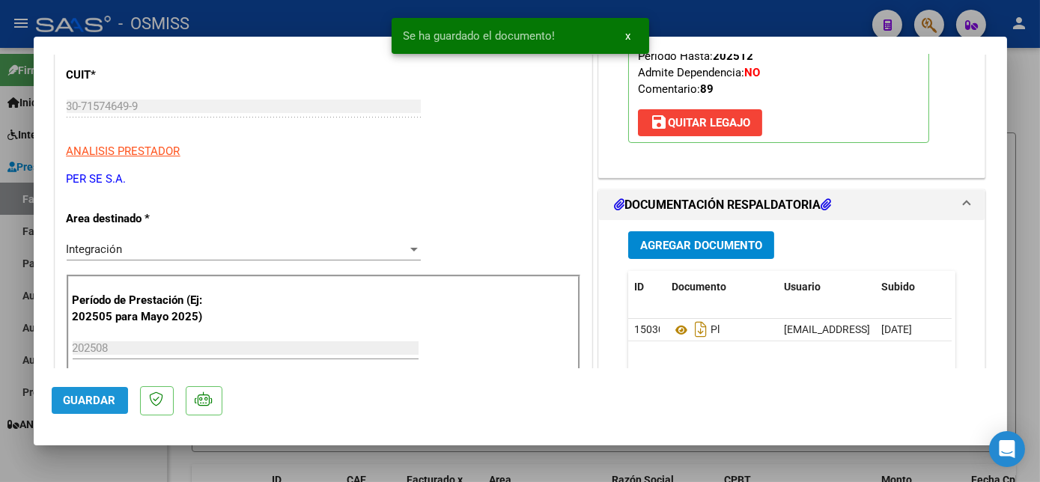
click at [84, 409] on button "Guardar" at bounding box center [90, 400] width 76 height 27
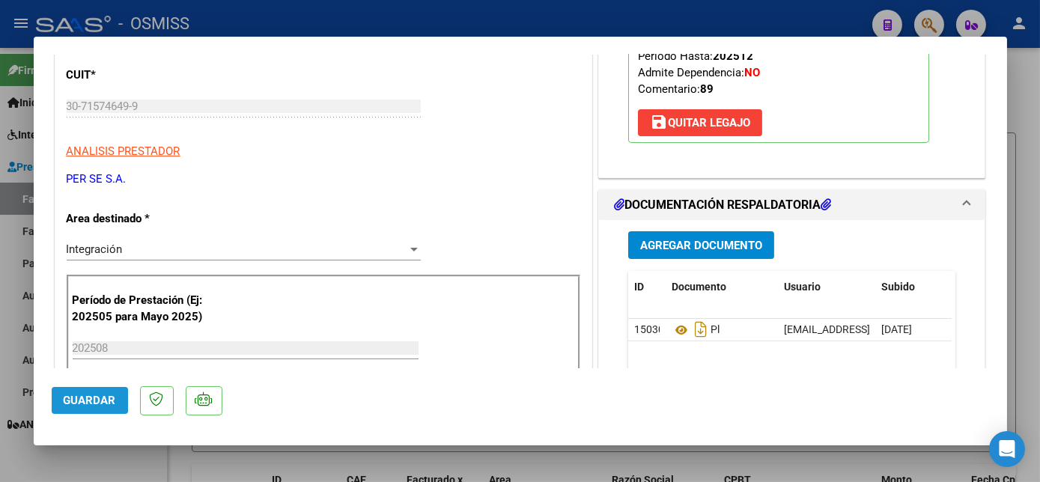
click at [75, 397] on span "Guardar" at bounding box center [90, 400] width 52 height 13
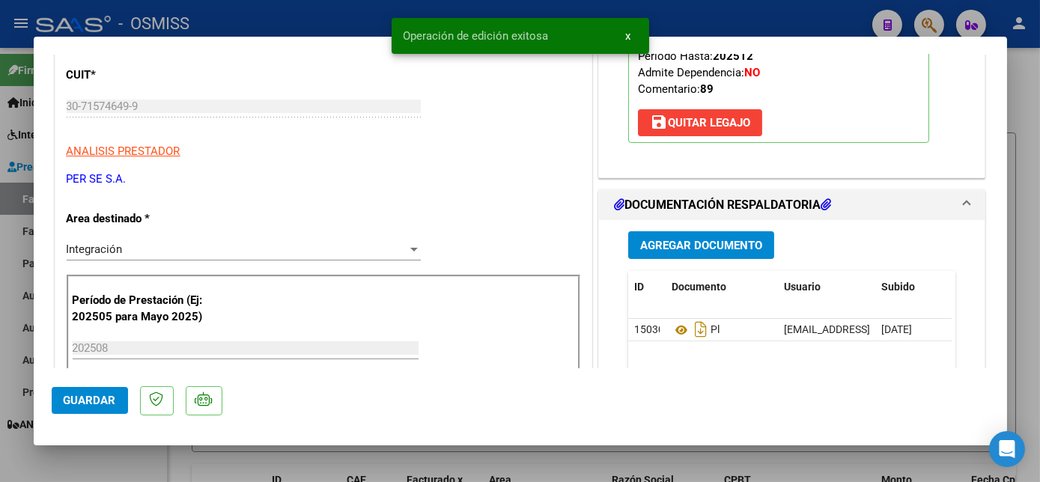
click at [102, 467] on div at bounding box center [520, 241] width 1040 height 482
type input "$ 0,00"
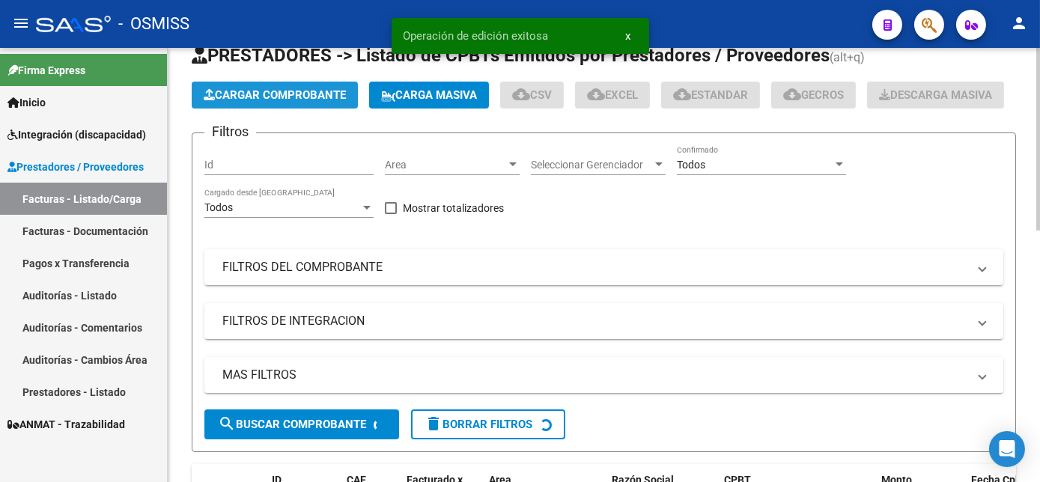
click at [325, 85] on button "Cargar Comprobante" at bounding box center [275, 95] width 166 height 27
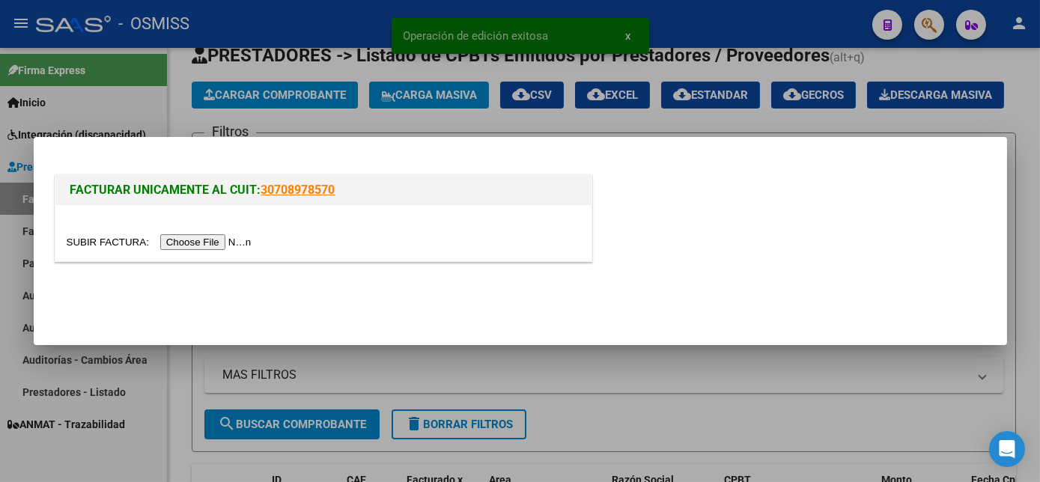
click at [210, 242] on input "file" at bounding box center [162, 242] width 190 height 16
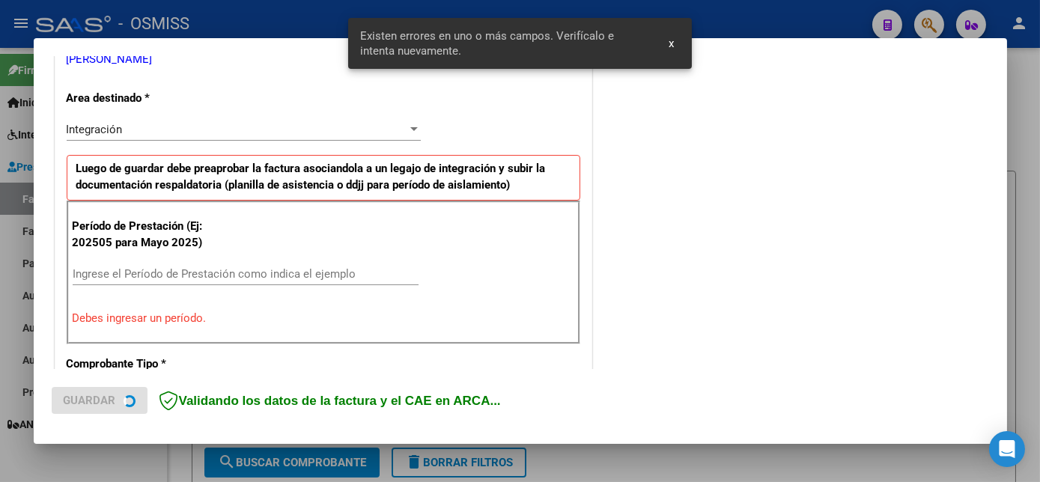
scroll to position [335, 0]
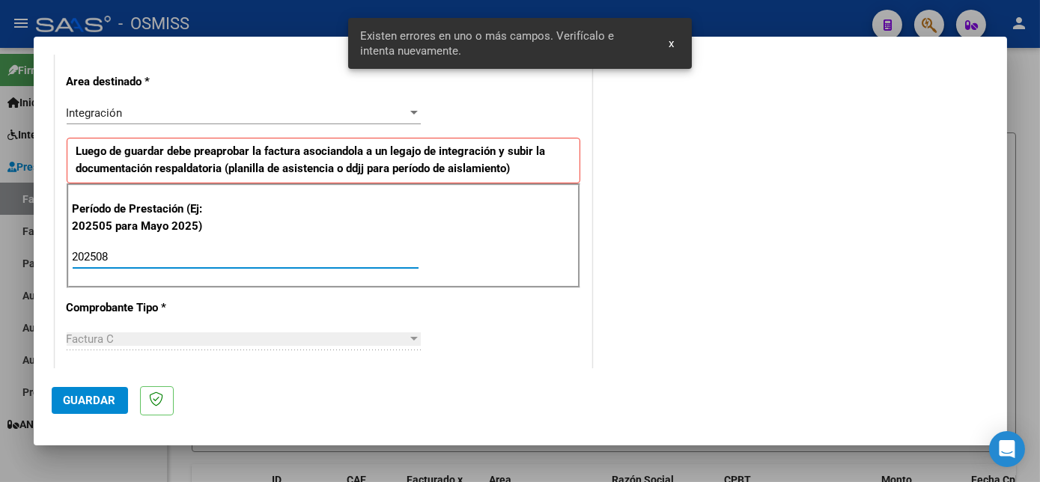
type input "202508"
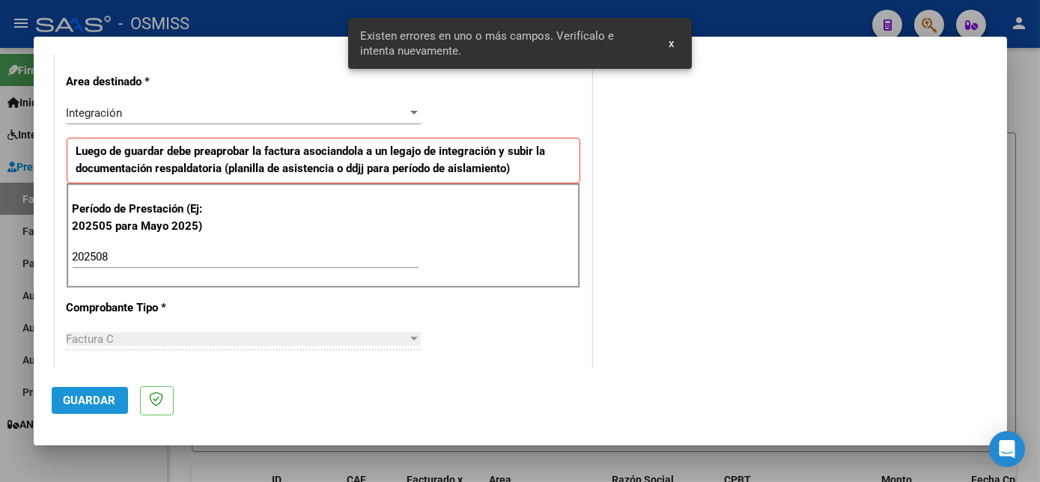
click at [102, 391] on button "Guardar" at bounding box center [90, 400] width 76 height 27
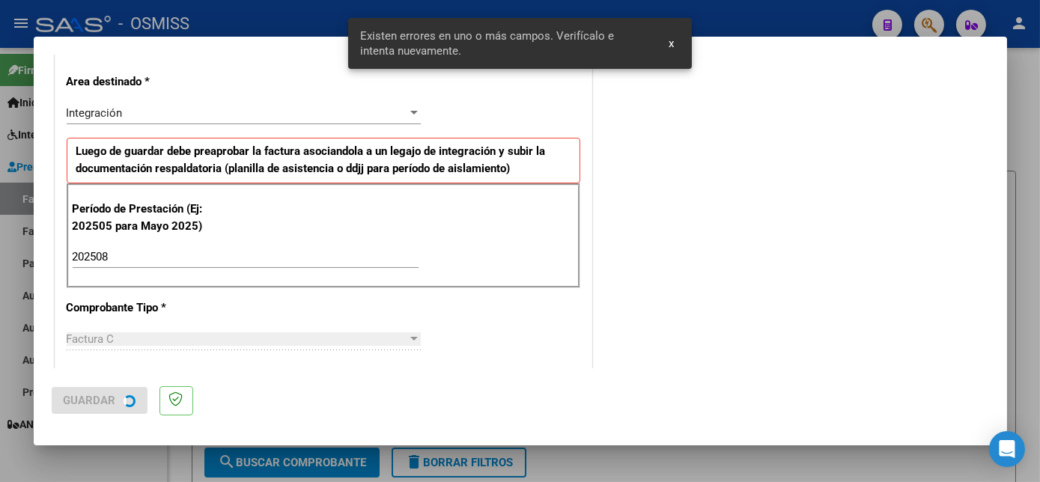
scroll to position [0, 0]
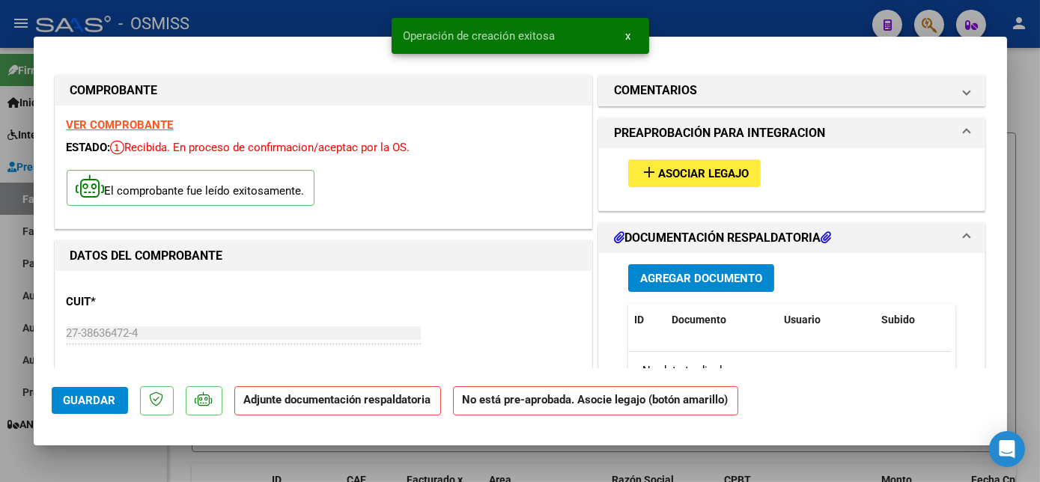
click at [688, 172] on span "Asociar Legajo" at bounding box center [703, 173] width 91 height 13
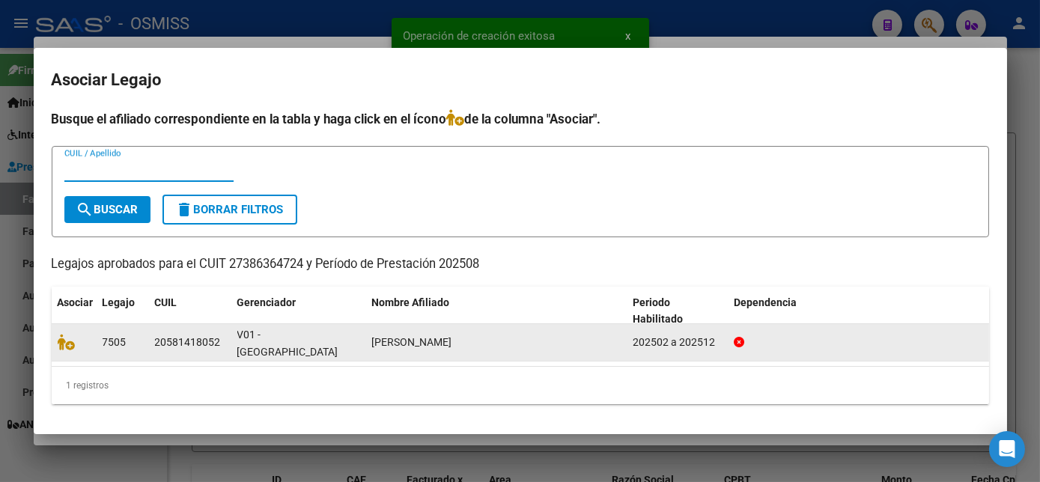
click at [63, 349] on div at bounding box center [74, 342] width 33 height 17
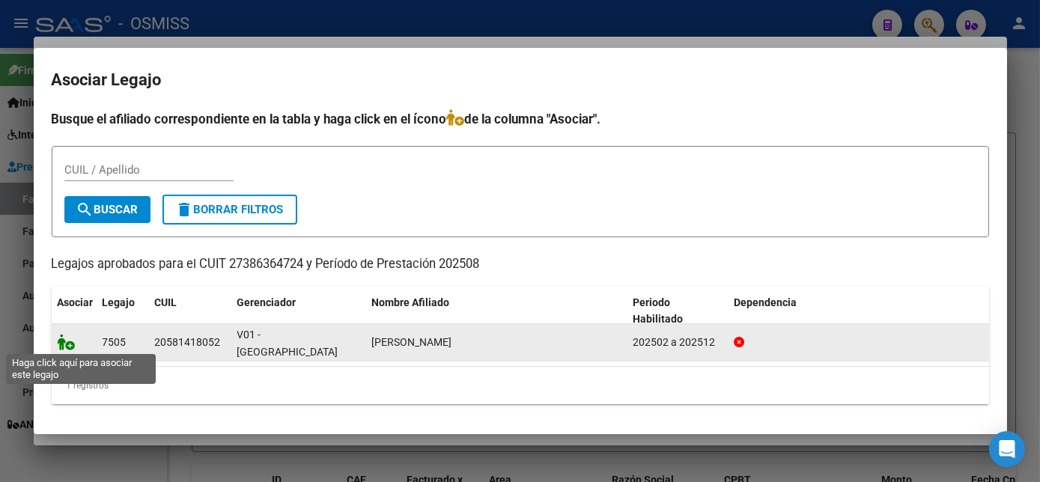
click at [67, 346] on icon at bounding box center [67, 342] width 18 height 16
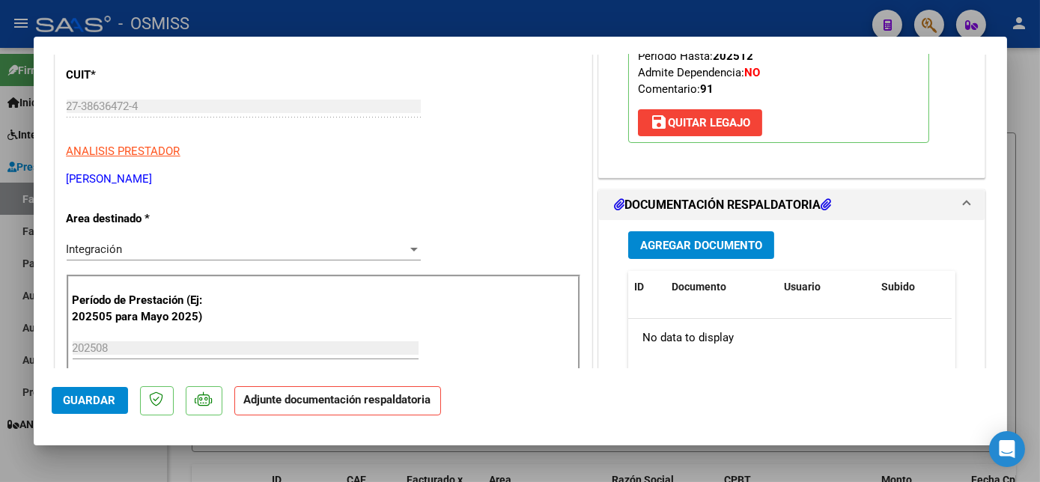
scroll to position [234, 0]
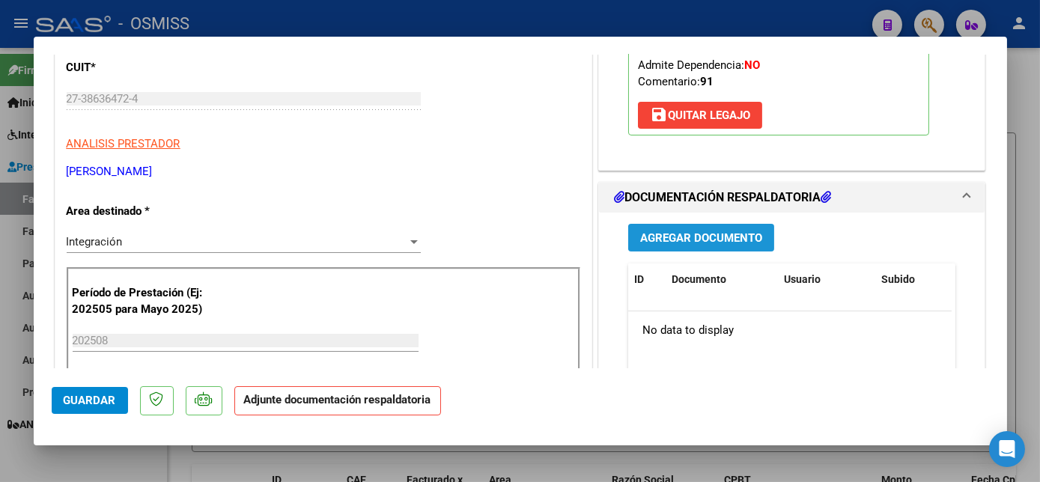
click at [730, 232] on span "Agregar Documento" at bounding box center [701, 237] width 122 height 13
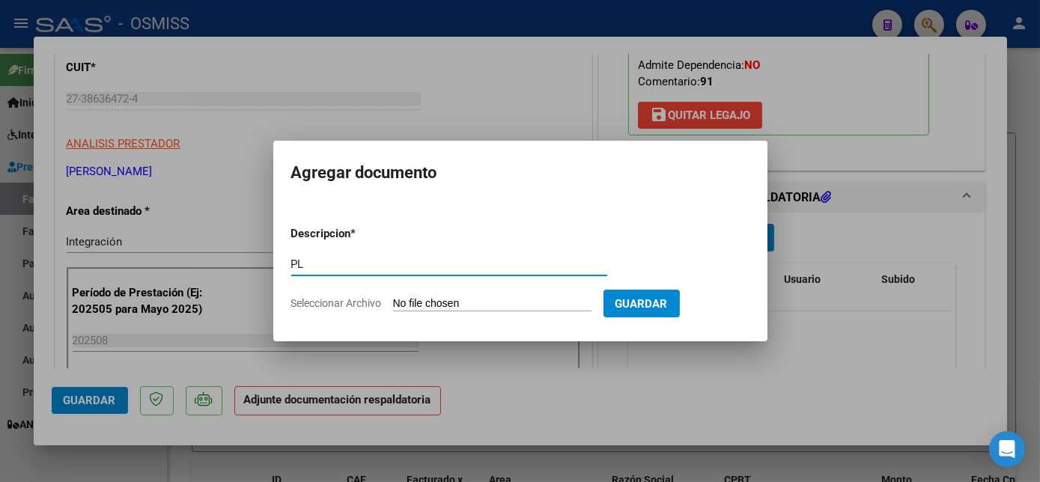
type input "PL"
click at [393, 297] on input "Seleccionar Archivo" at bounding box center [492, 304] width 199 height 14
type input "C:\fakepath\PL - [PERSON_NAME].pdf"
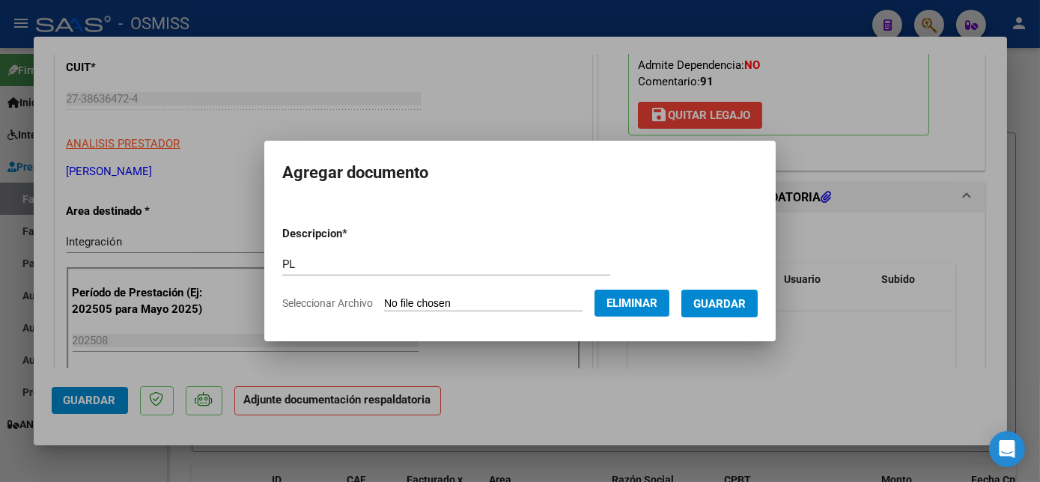
click at [744, 303] on span "Guardar" at bounding box center [720, 303] width 52 height 13
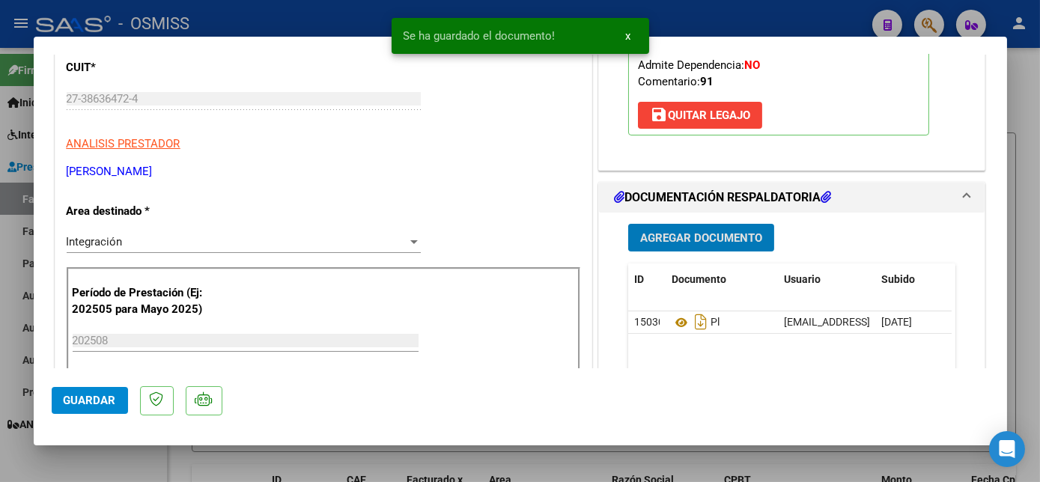
click at [81, 399] on span "Guardar" at bounding box center [90, 400] width 52 height 13
click at [119, 452] on div at bounding box center [520, 241] width 1040 height 482
type input "$ 0,00"
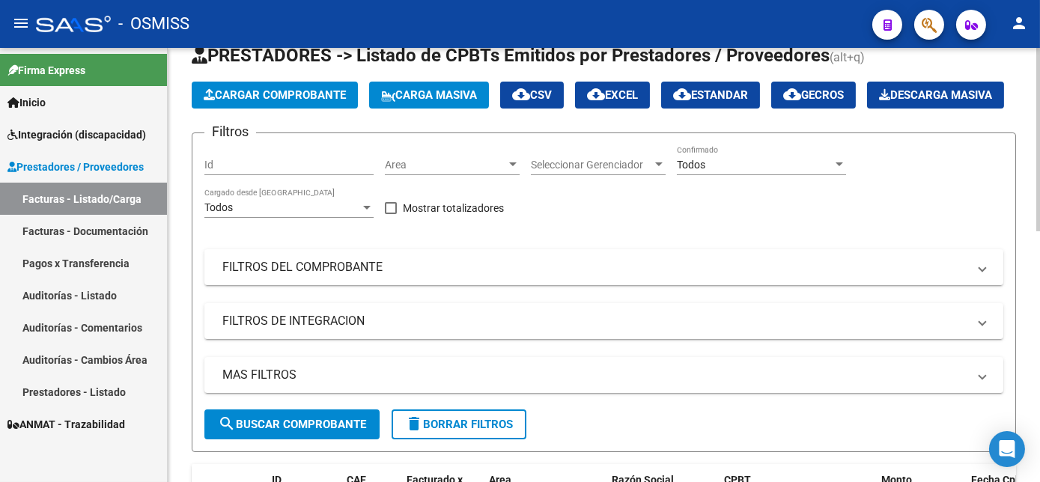
click at [262, 95] on span "Cargar Comprobante" at bounding box center [275, 94] width 142 height 13
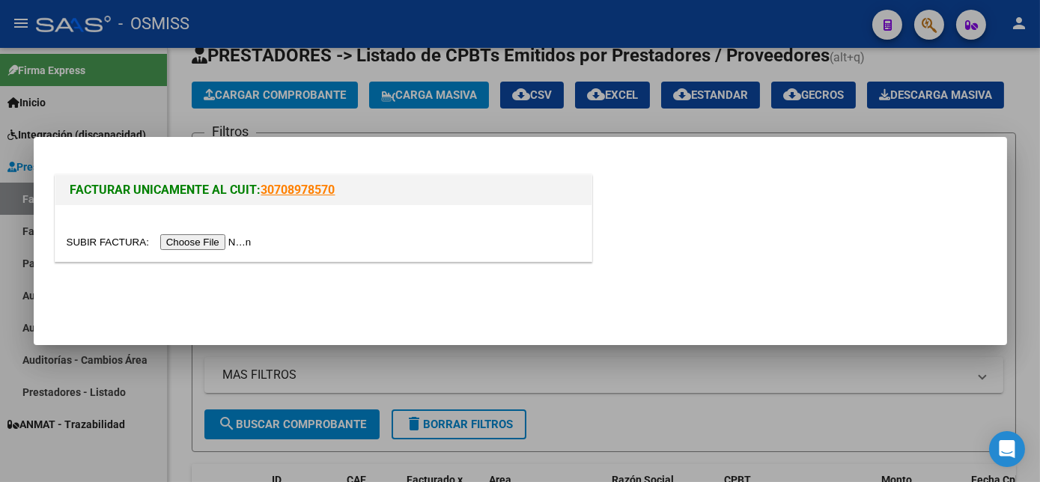
click at [202, 240] on input "file" at bounding box center [162, 242] width 190 height 16
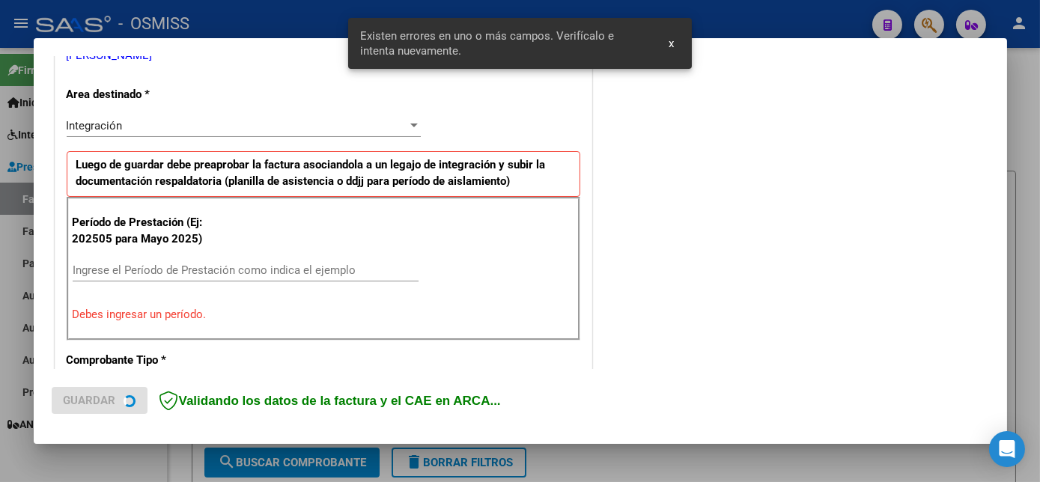
scroll to position [335, 0]
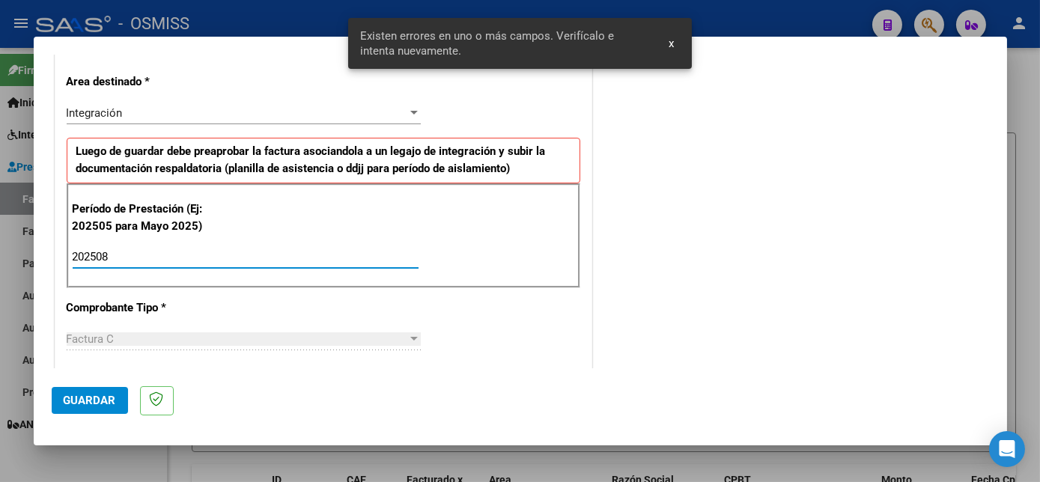
type input "202508"
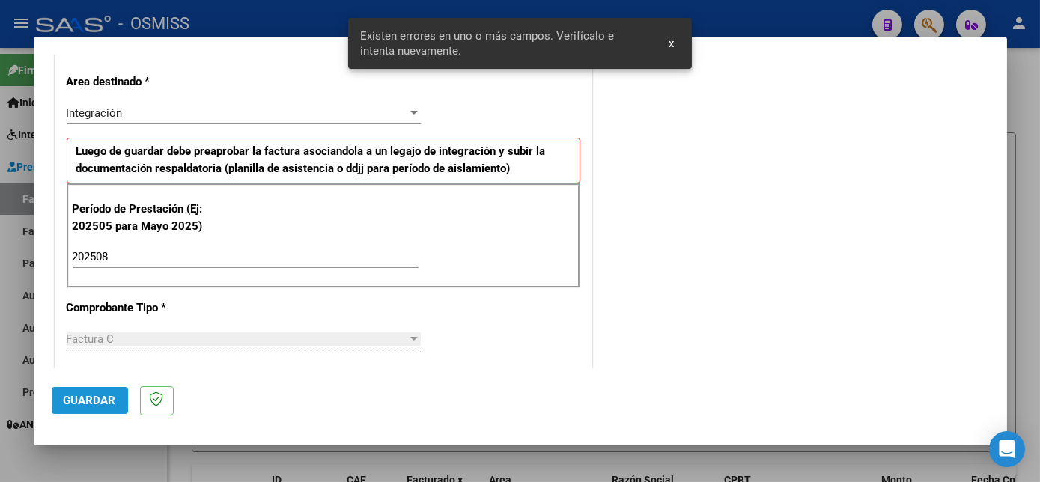
click at [109, 406] on span "Guardar" at bounding box center [90, 400] width 52 height 13
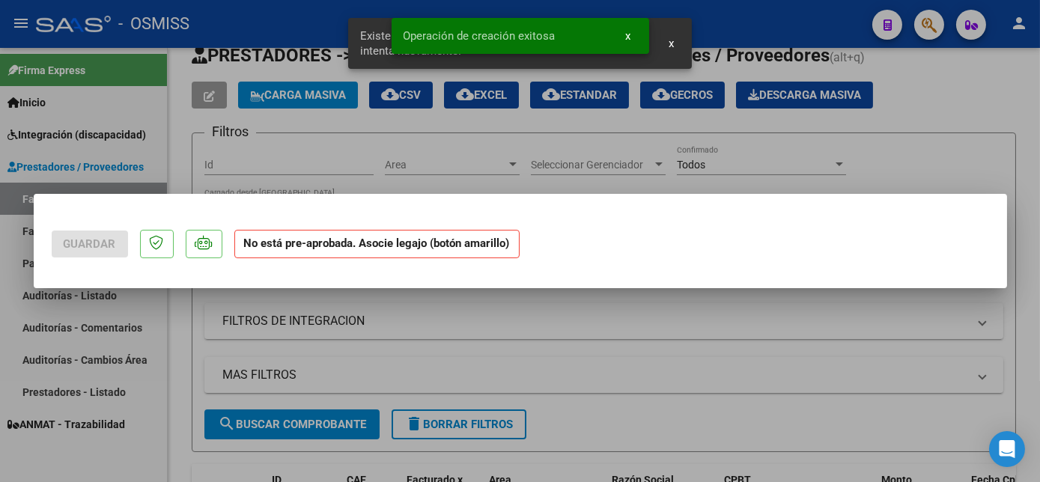
scroll to position [0, 0]
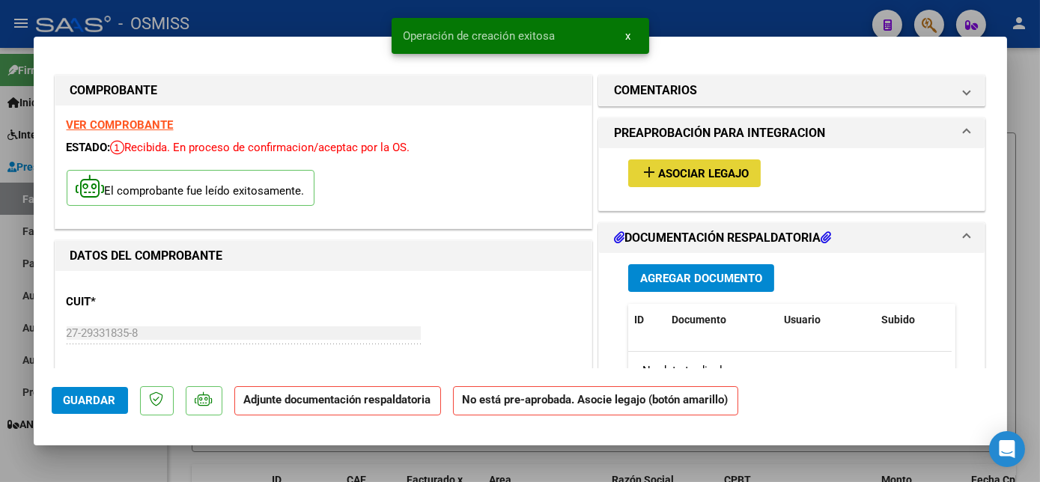
click at [658, 172] on span "Asociar Legajo" at bounding box center [703, 173] width 91 height 13
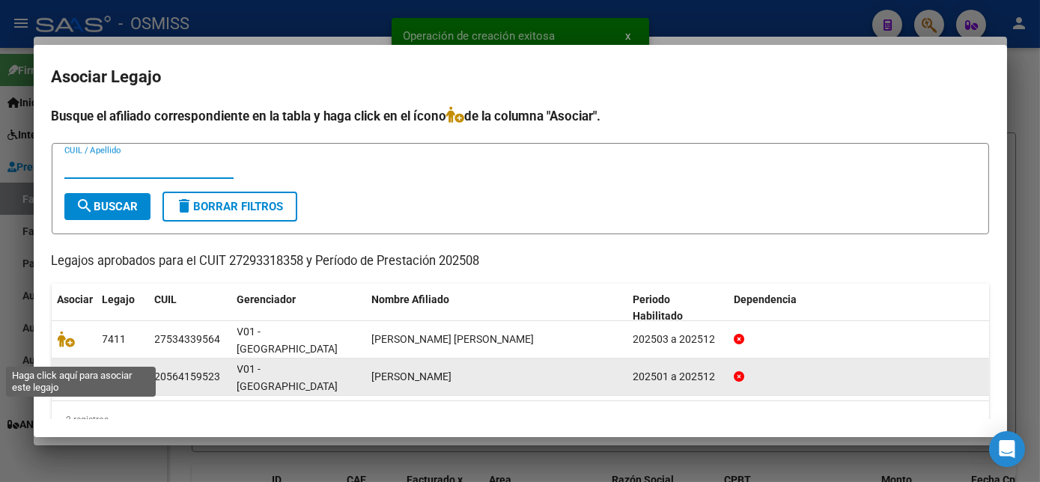
click at [73, 369] on icon at bounding box center [67, 377] width 18 height 16
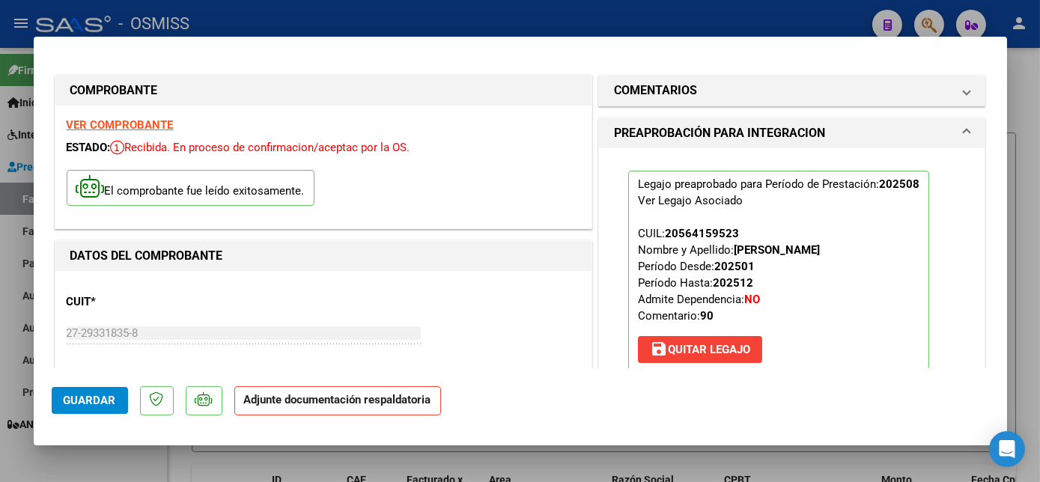
scroll to position [265, 0]
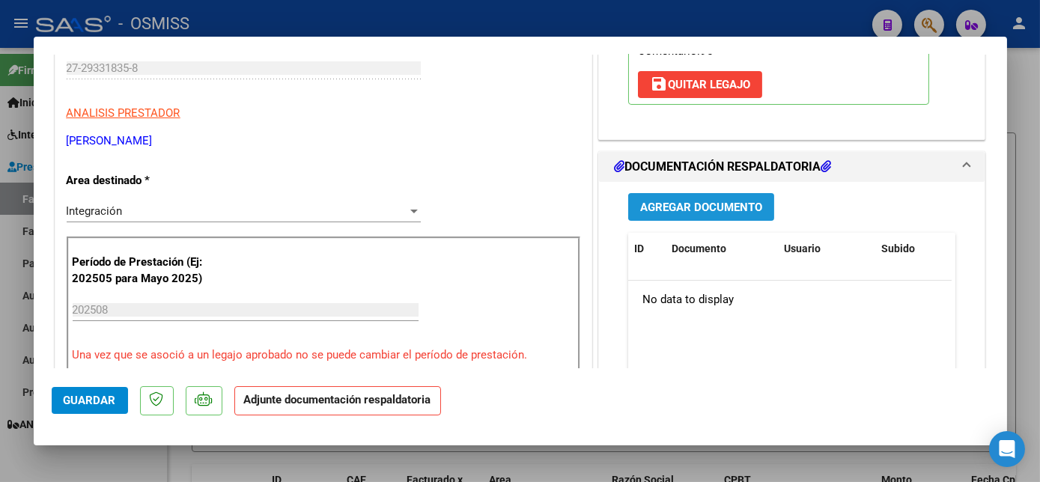
click at [701, 207] on span "Agregar Documento" at bounding box center [701, 207] width 122 height 13
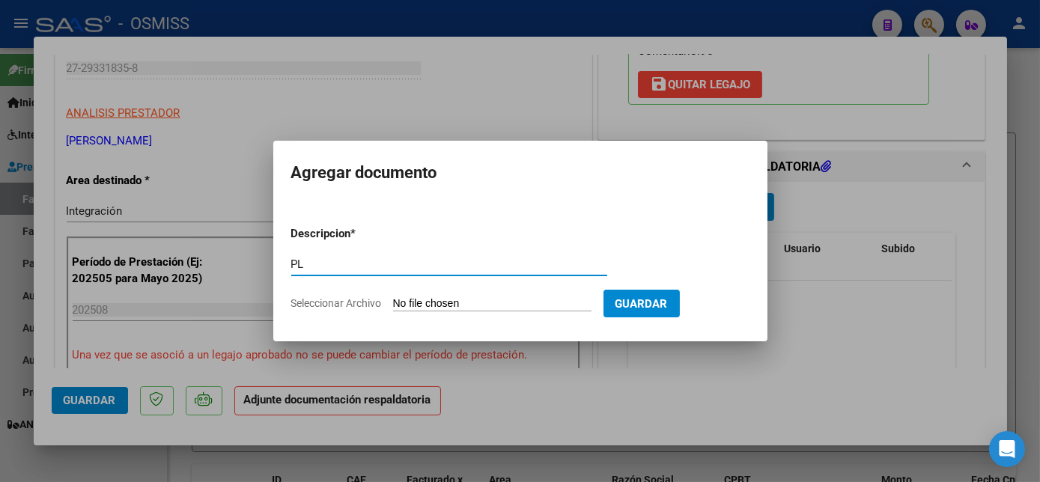
type input "PL"
click at [393, 297] on input "Seleccionar Archivo" at bounding box center [492, 304] width 199 height 14
type input "C:\fakepath\PL - [PERSON_NAME].pdf"
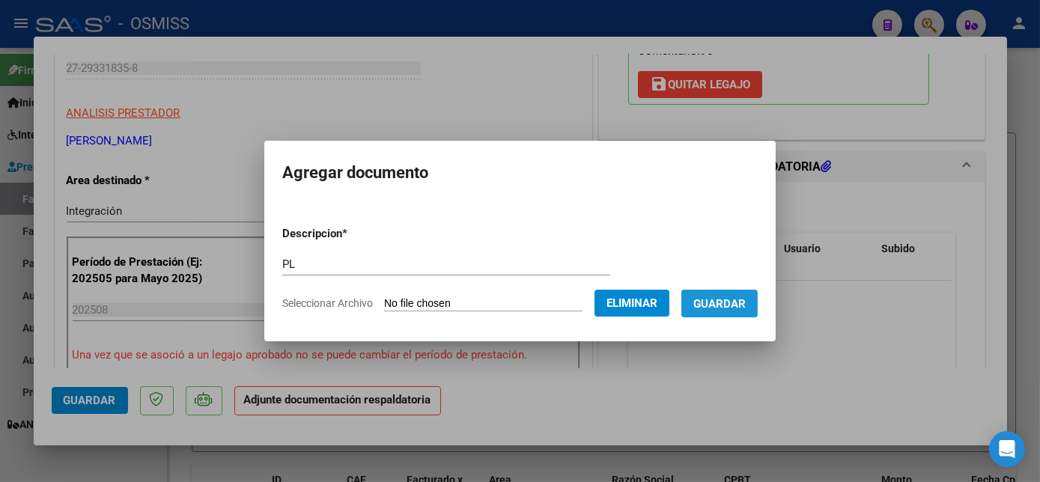
click at [736, 311] on button "Guardar" at bounding box center [720, 304] width 76 height 28
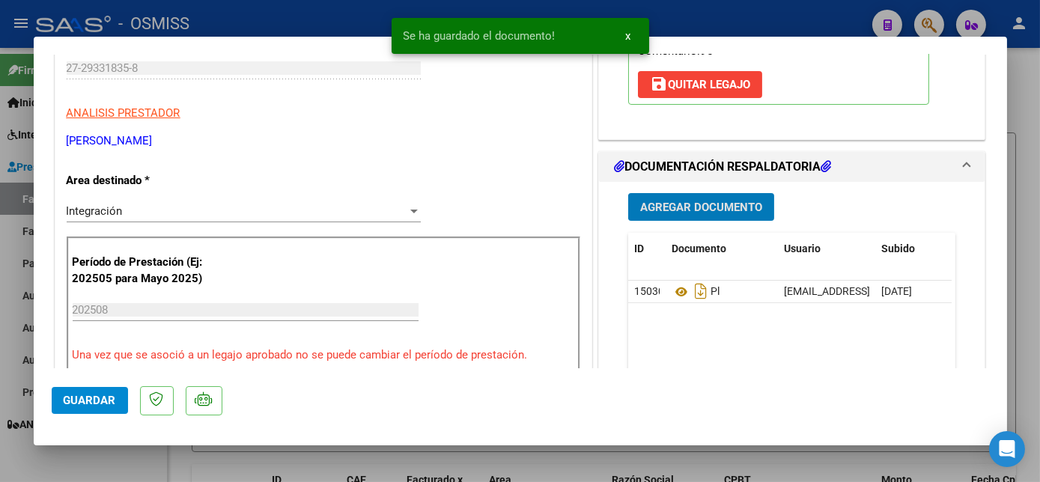
click at [106, 407] on button "Guardar" at bounding box center [90, 400] width 76 height 27
click at [142, 461] on div at bounding box center [520, 241] width 1040 height 482
type input "$ 0,00"
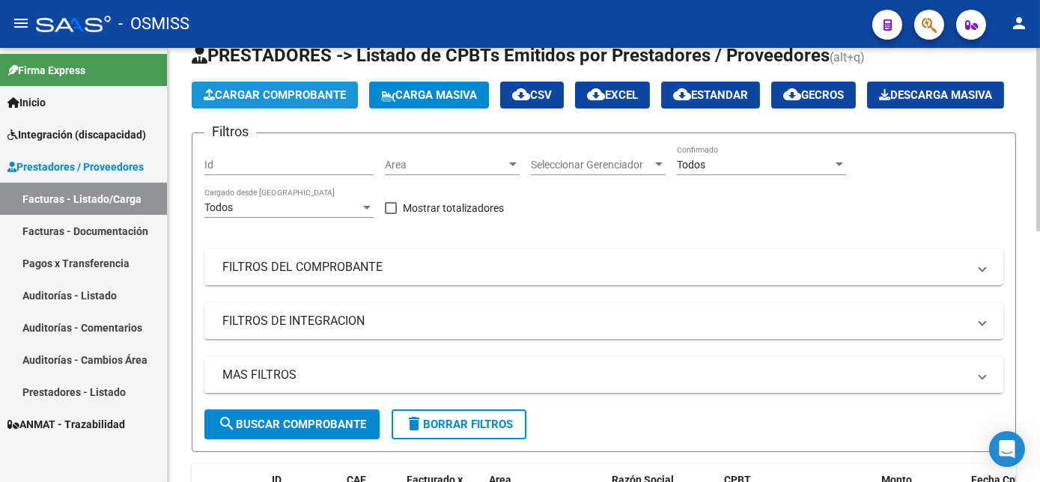
click at [291, 96] on span "Cargar Comprobante" at bounding box center [275, 94] width 142 height 13
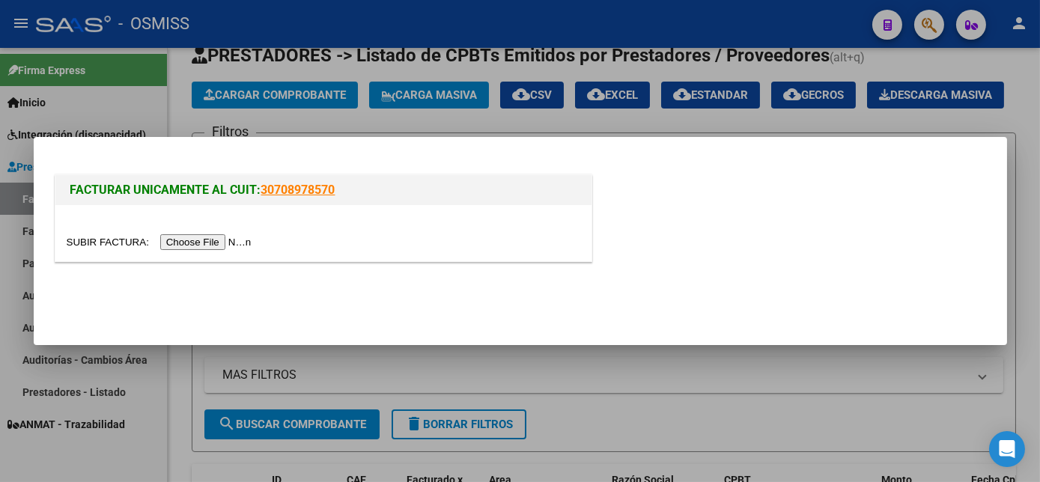
click at [200, 236] on input "file" at bounding box center [162, 242] width 190 height 16
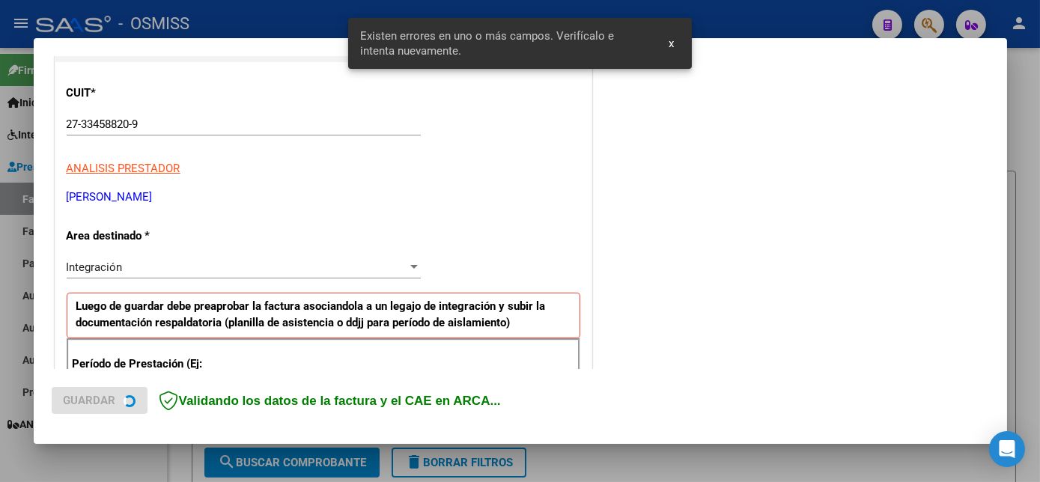
scroll to position [247, 0]
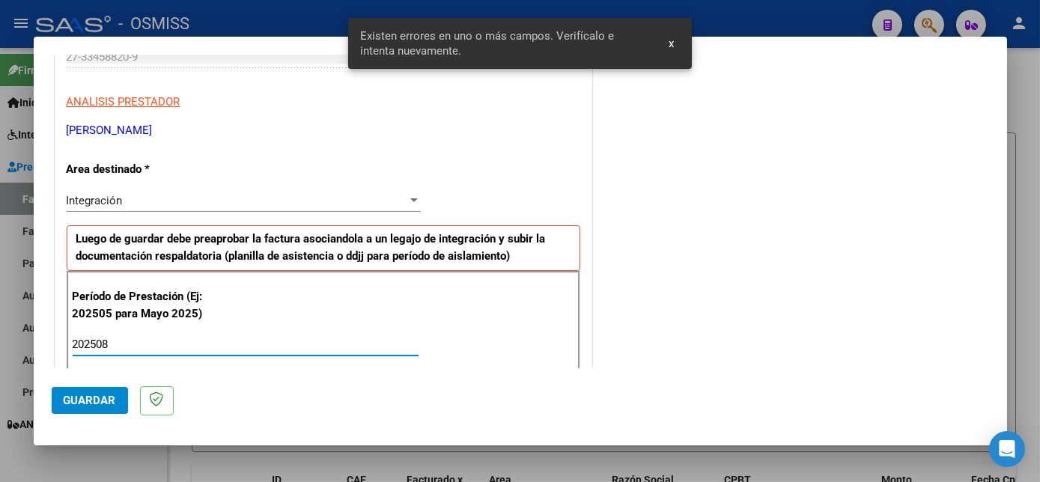
type input "202508"
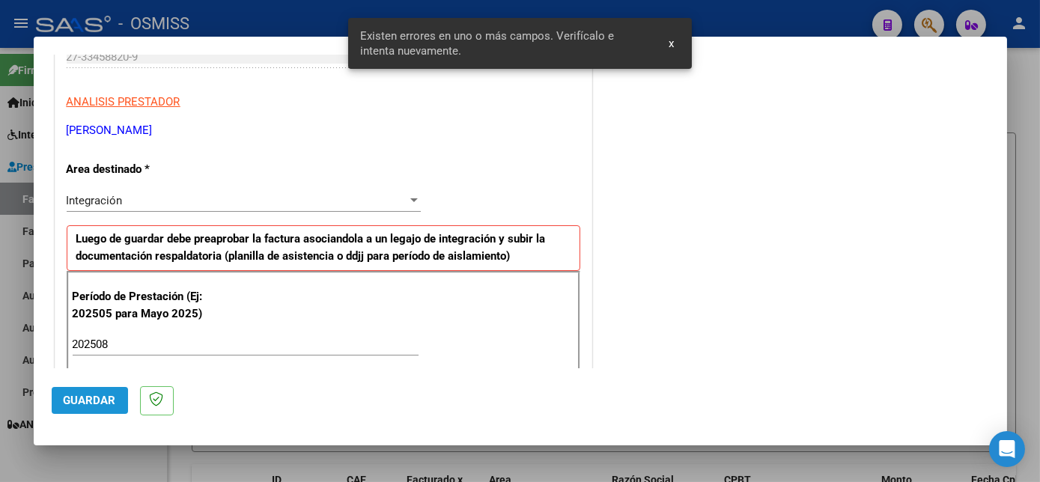
click at [109, 403] on span "Guardar" at bounding box center [90, 400] width 52 height 13
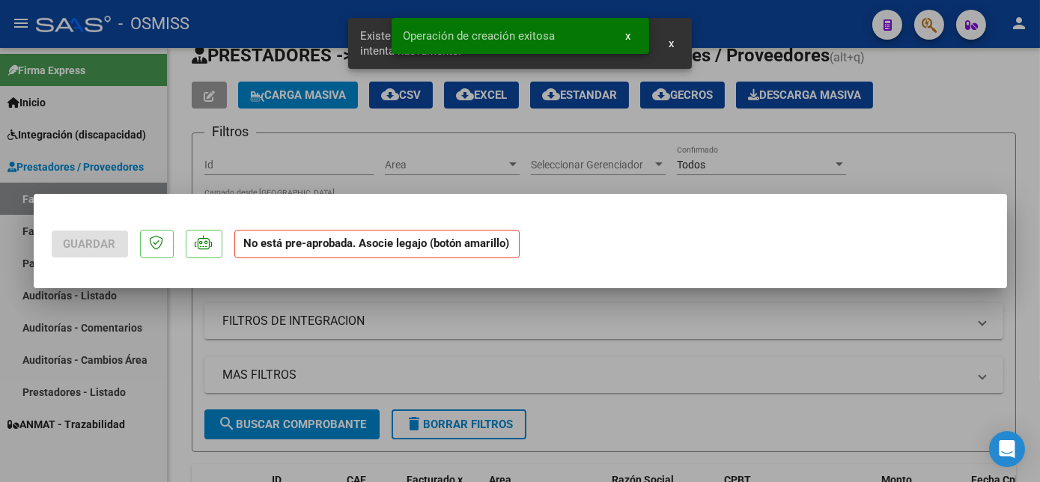
scroll to position [0, 0]
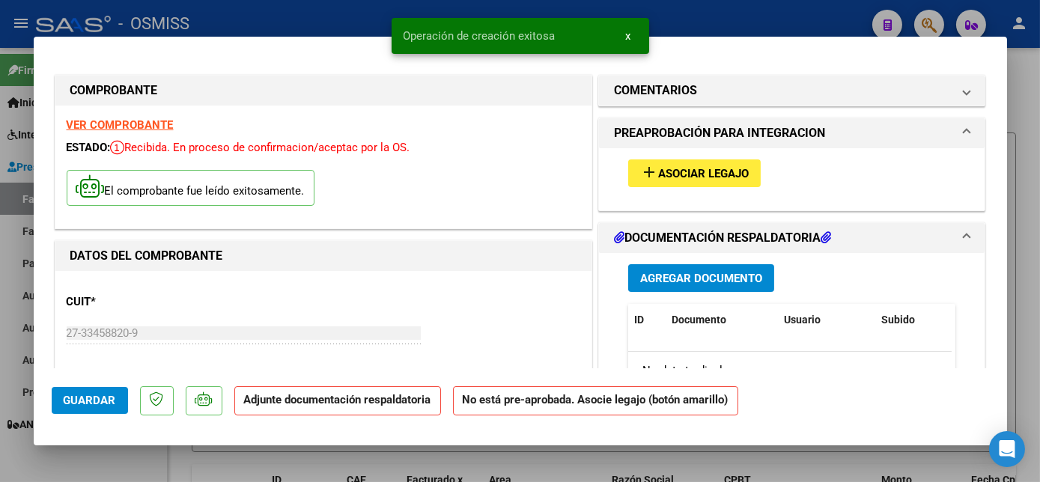
click at [728, 160] on button "add Asociar Legajo" at bounding box center [694, 174] width 133 height 28
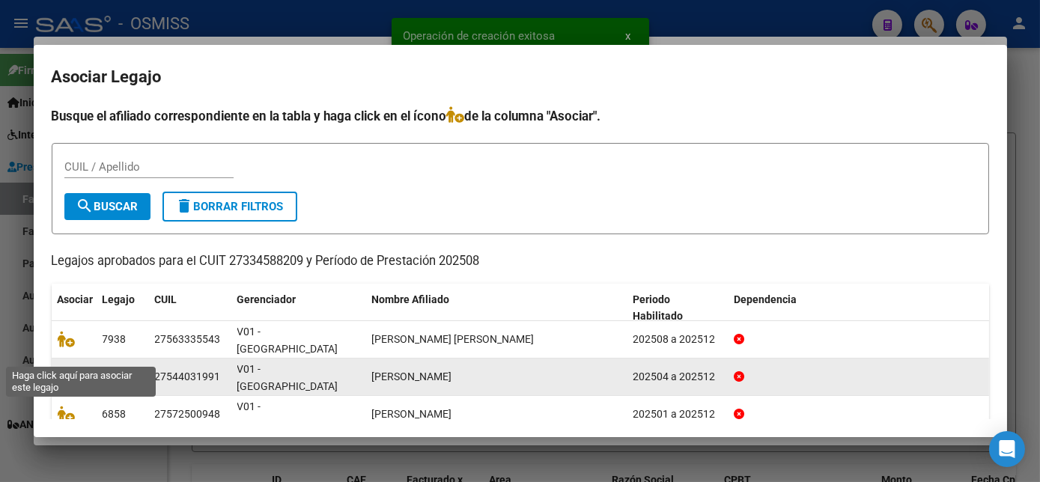
click at [66, 369] on icon at bounding box center [67, 377] width 18 height 16
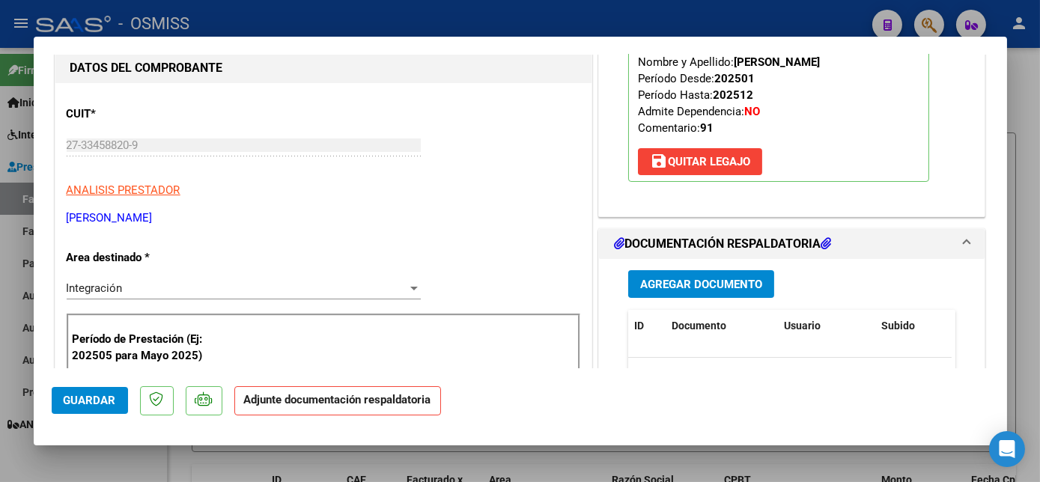
scroll to position [255, 0]
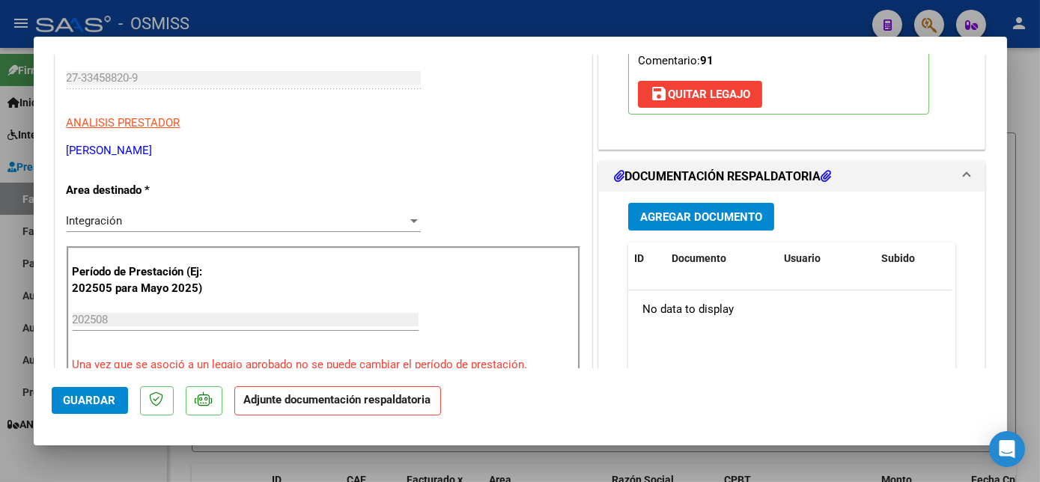
click at [683, 210] on span "Agregar Documento" at bounding box center [701, 216] width 122 height 13
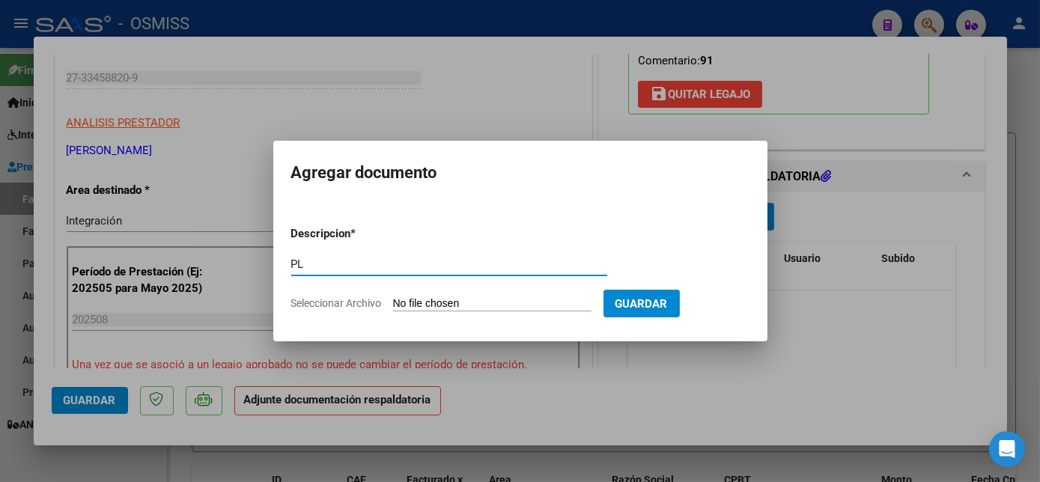
type input "PL"
click at [393, 297] on input "Seleccionar Archivo" at bounding box center [492, 304] width 199 height 14
type input "C:\fakepath\[PERSON_NAME] - [PERSON_NAME].HEIC"
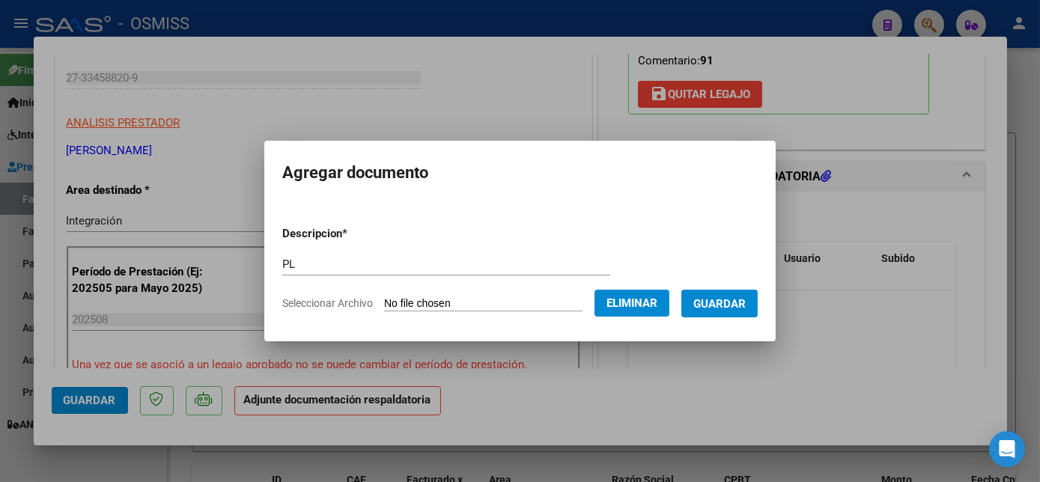
click at [722, 306] on span "Guardar" at bounding box center [720, 303] width 52 height 13
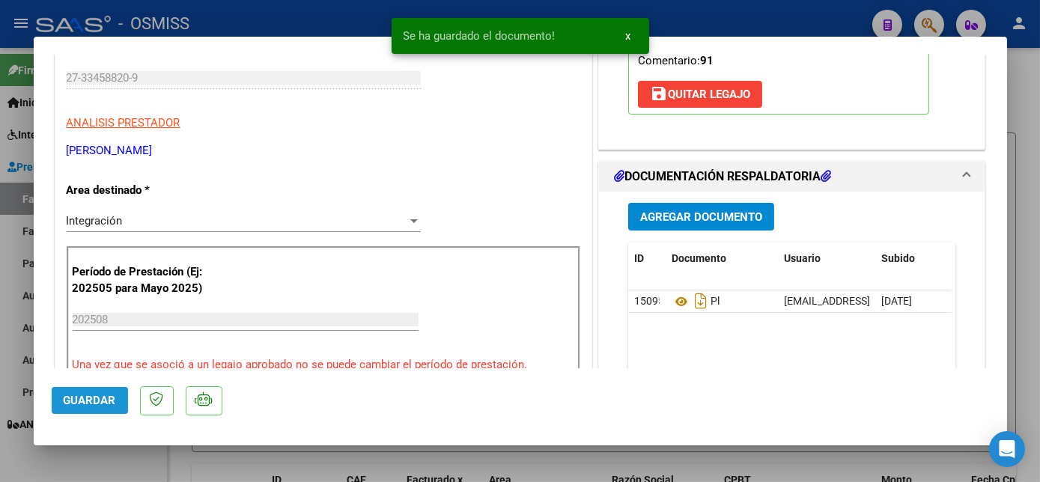
click at [89, 394] on span "Guardar" at bounding box center [90, 400] width 52 height 13
click at [139, 455] on div at bounding box center [520, 241] width 1040 height 482
type input "$ 0,00"
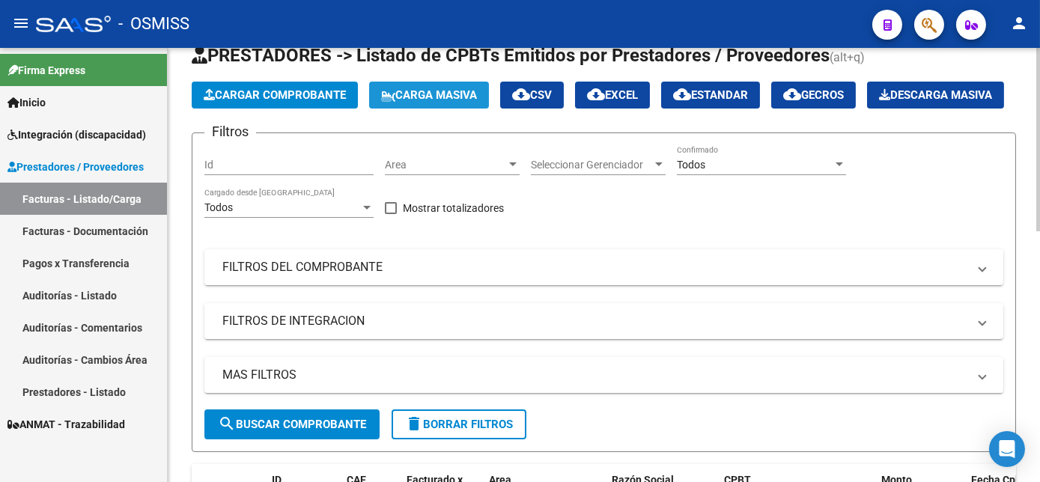
click at [417, 97] on span "Carga Masiva" at bounding box center [429, 94] width 96 height 13
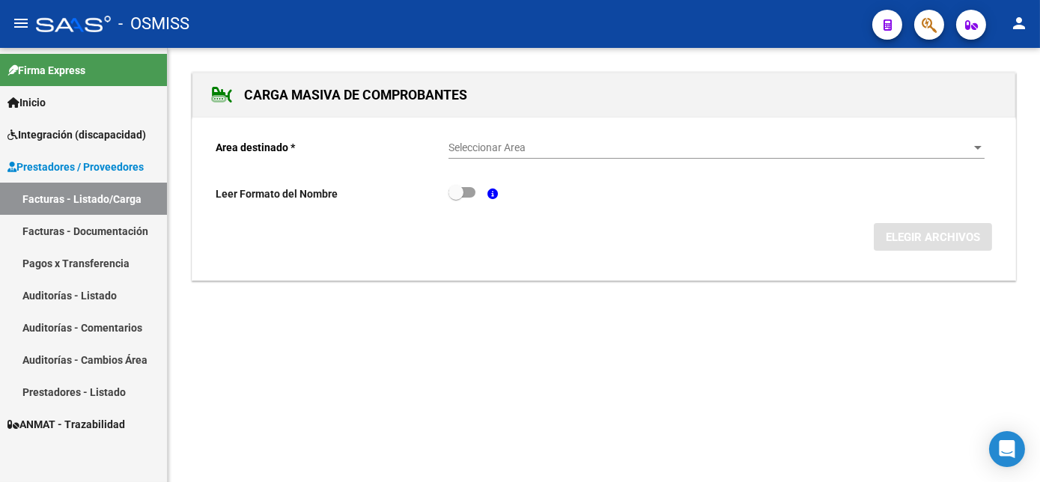
click at [665, 137] on div "Seleccionar Area Seleccionar Area" at bounding box center [717, 144] width 536 height 30
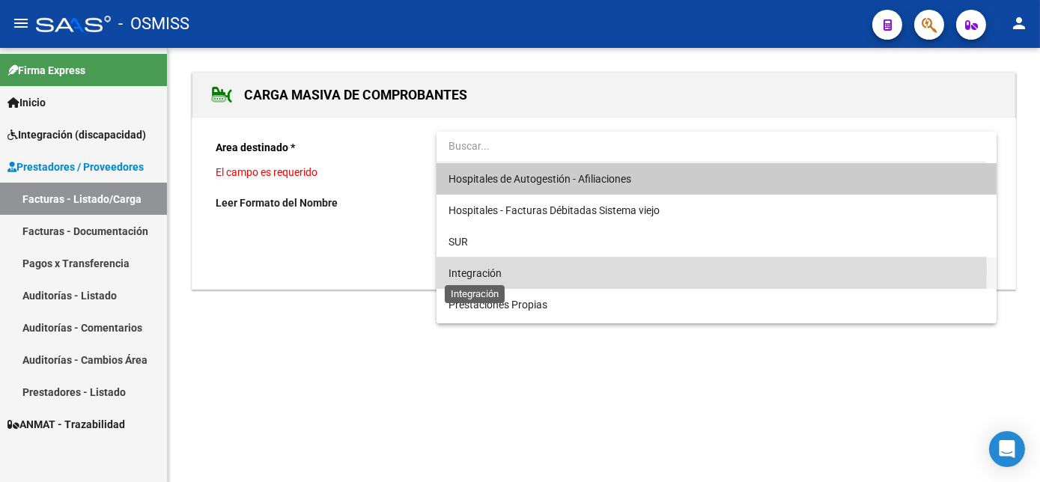
click at [481, 270] on span "Integración" at bounding box center [475, 273] width 53 height 12
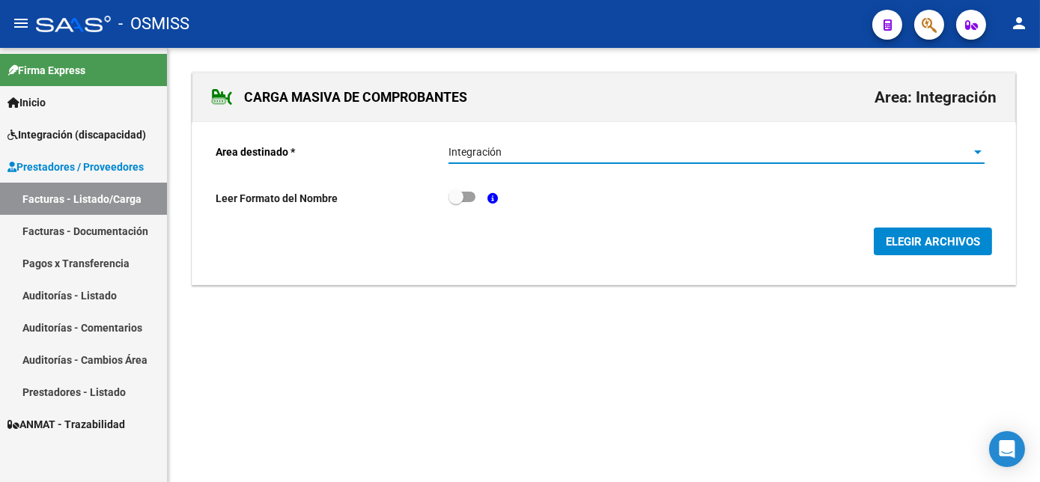
click at [938, 238] on span "ELEGIR ARCHIVOS" at bounding box center [933, 241] width 94 height 13
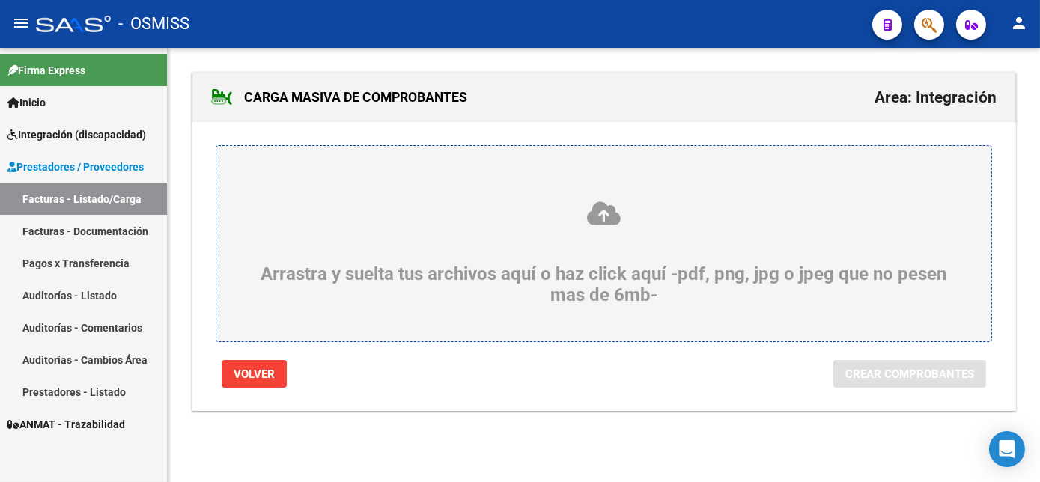
click at [622, 270] on div "Arrastra y suelta tus archivos aquí o haz click aquí -pdf, png, jpg o jpeg que …" at bounding box center [603, 253] width 703 height 106
click at [0, 0] on input "Arrastra y suelta tus archivos aquí o haz click aquí -pdf, png, jpg o jpeg que …" at bounding box center [0, 0] width 0 height 0
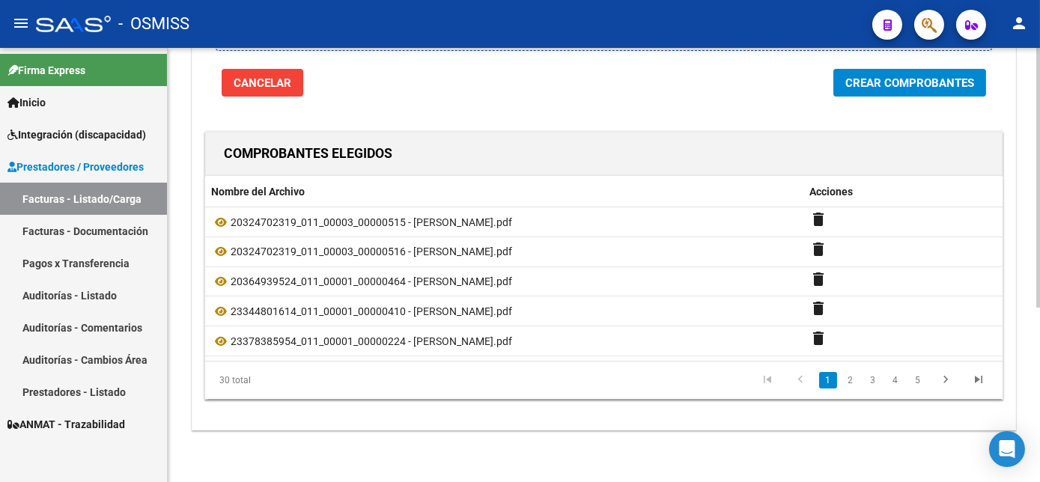
scroll to position [154, 0]
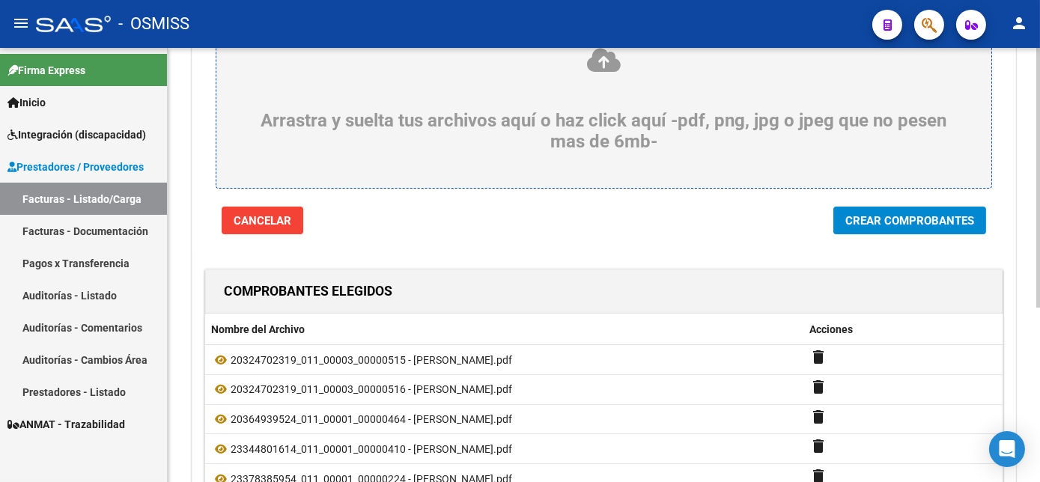
click at [1037, 248] on div at bounding box center [1039, 269] width 4 height 260
click at [886, 223] on span "Crear Comprobantes" at bounding box center [910, 220] width 129 height 13
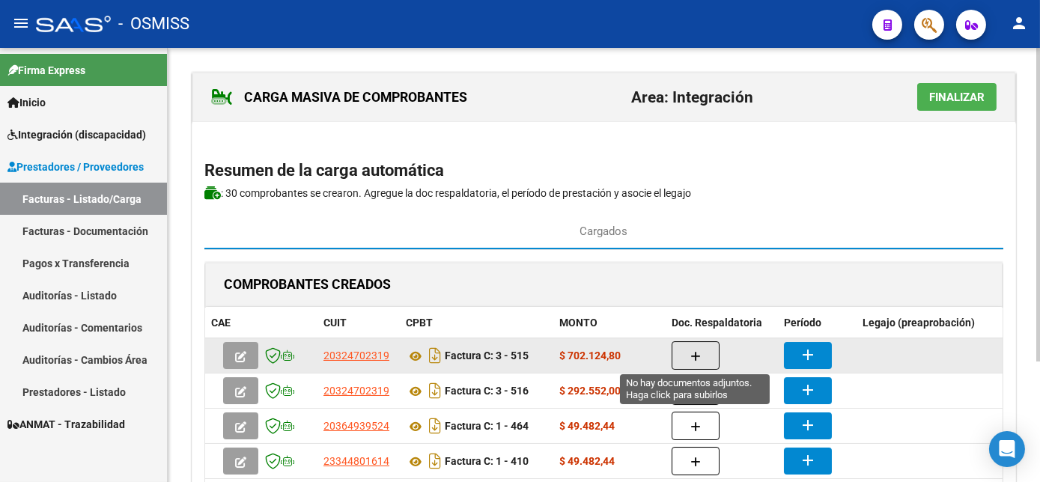
click at [703, 347] on button "button" at bounding box center [696, 356] width 48 height 28
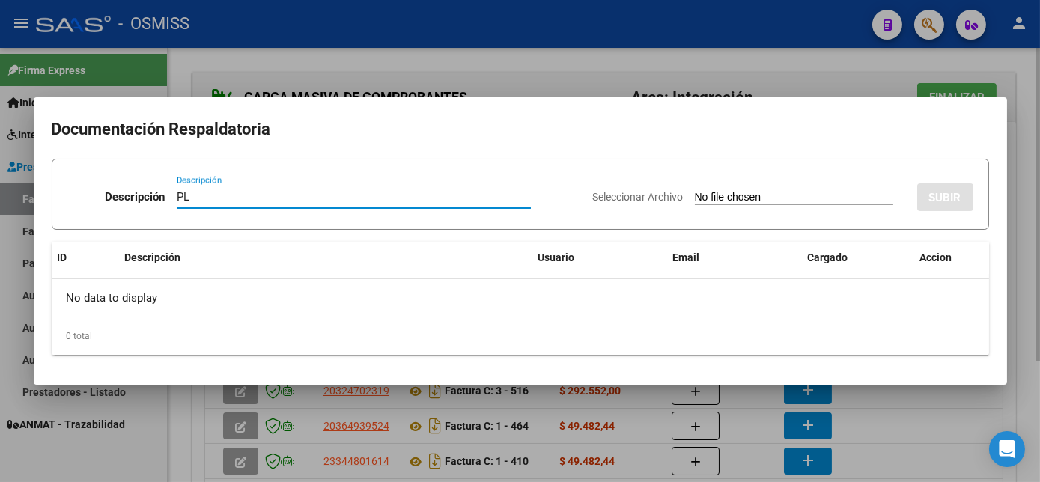
type input "PL"
click at [695, 191] on input "Seleccionar Archivo" at bounding box center [794, 198] width 199 height 14
type input "C:\fakepath\515 [PERSON_NAME]pdf"
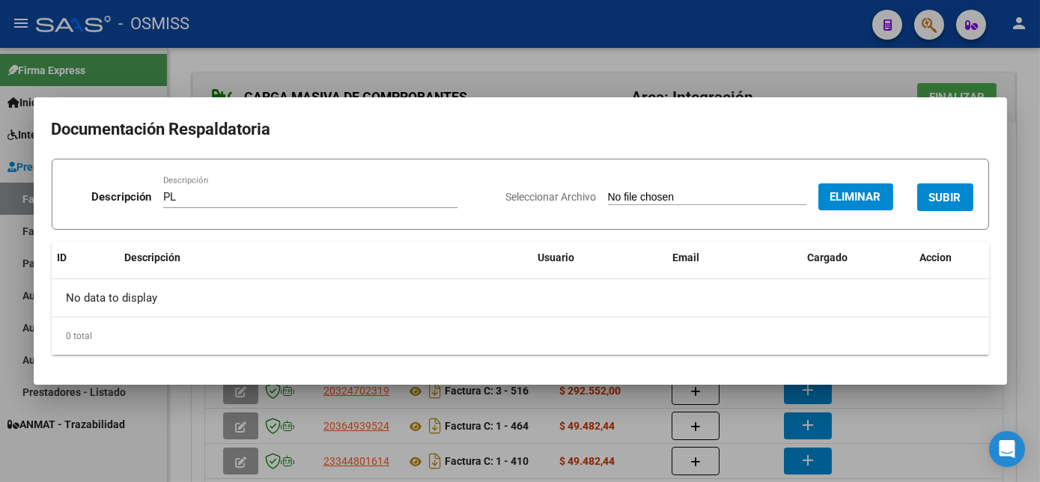
click at [961, 193] on span "SUBIR" at bounding box center [946, 197] width 32 height 13
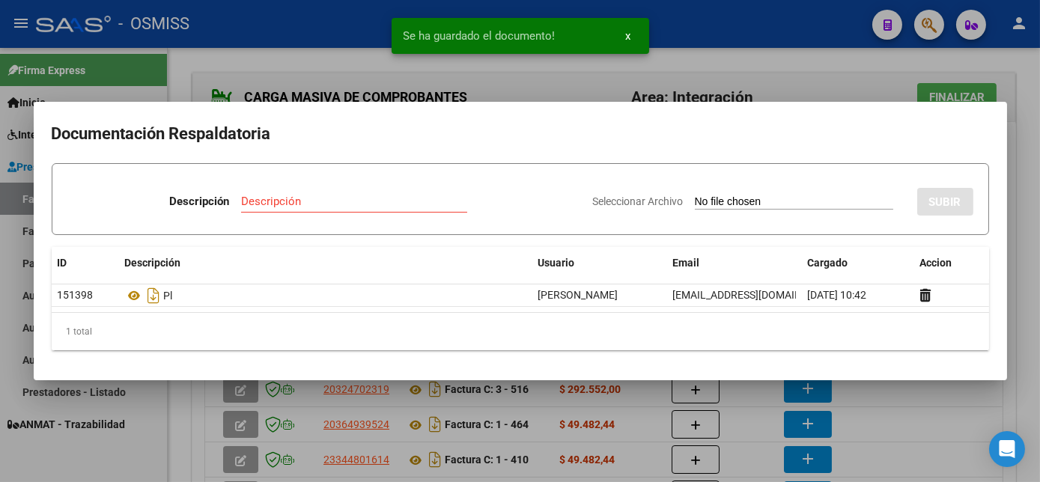
click at [748, 407] on div at bounding box center [520, 241] width 1040 height 482
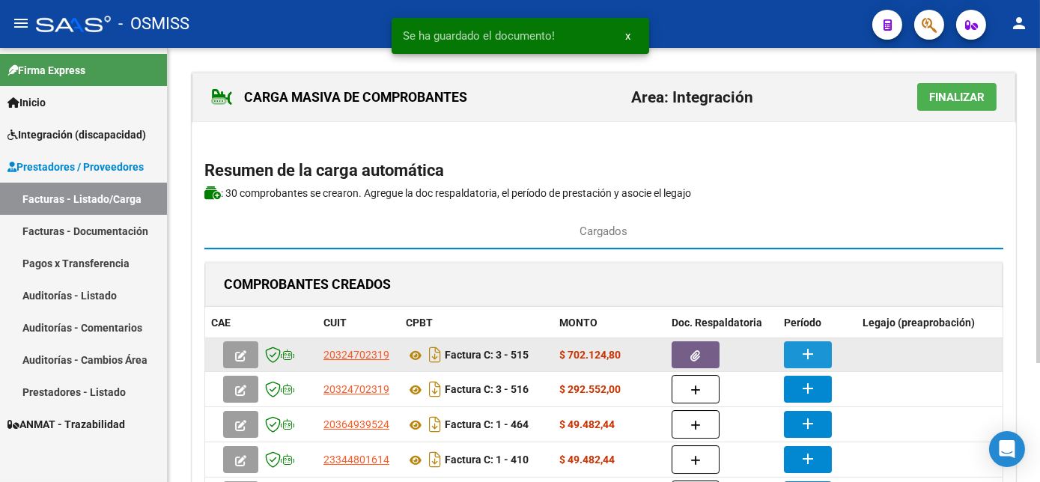
click at [804, 345] on mat-icon "add" at bounding box center [808, 354] width 18 height 18
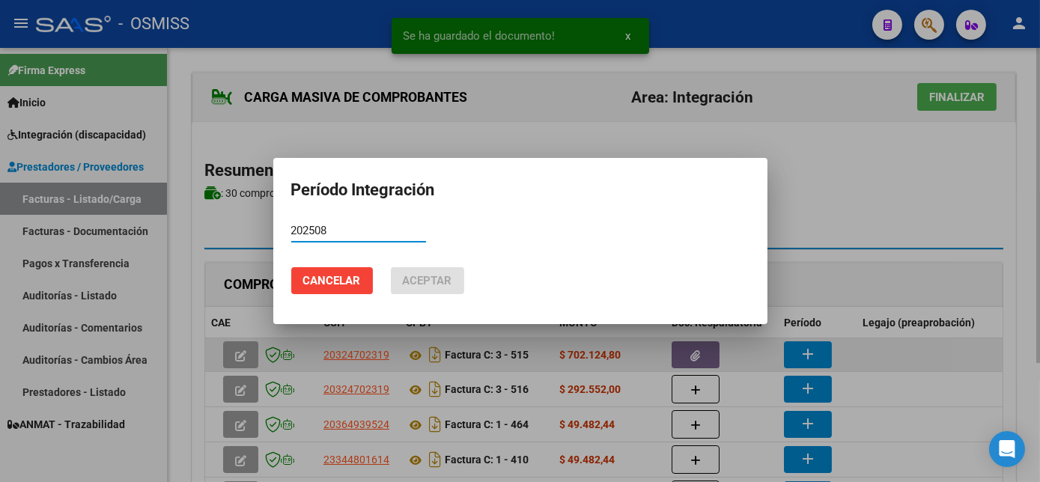
type input "202508"
click at [391, 267] on button "Aceptar" at bounding box center [427, 280] width 73 height 27
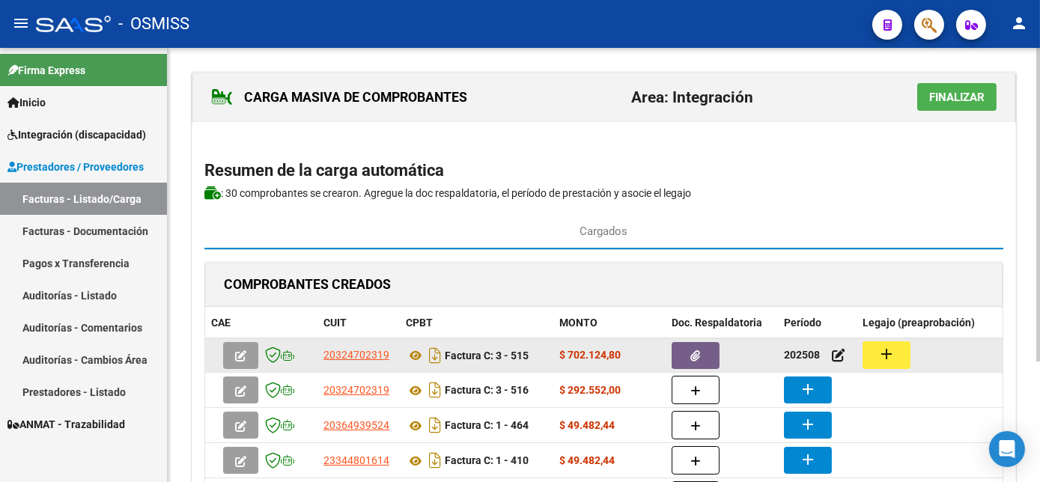
click at [885, 356] on mat-icon "add" at bounding box center [887, 354] width 18 height 18
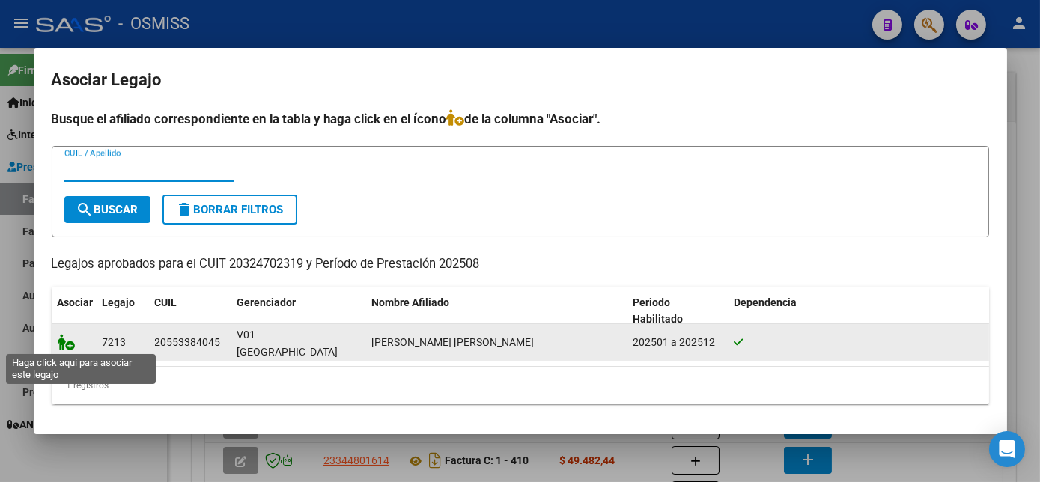
click at [67, 345] on icon at bounding box center [67, 342] width 18 height 16
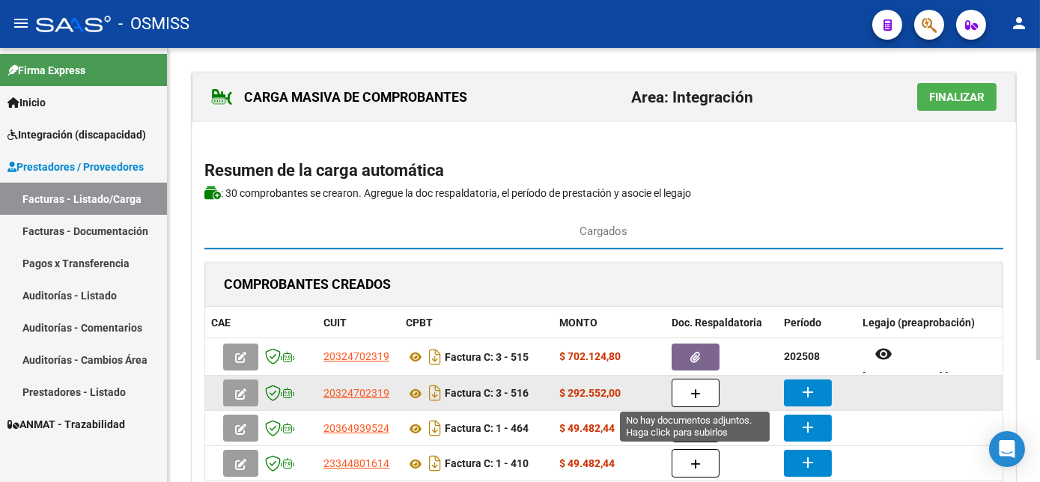
click at [685, 389] on button "button" at bounding box center [696, 393] width 48 height 28
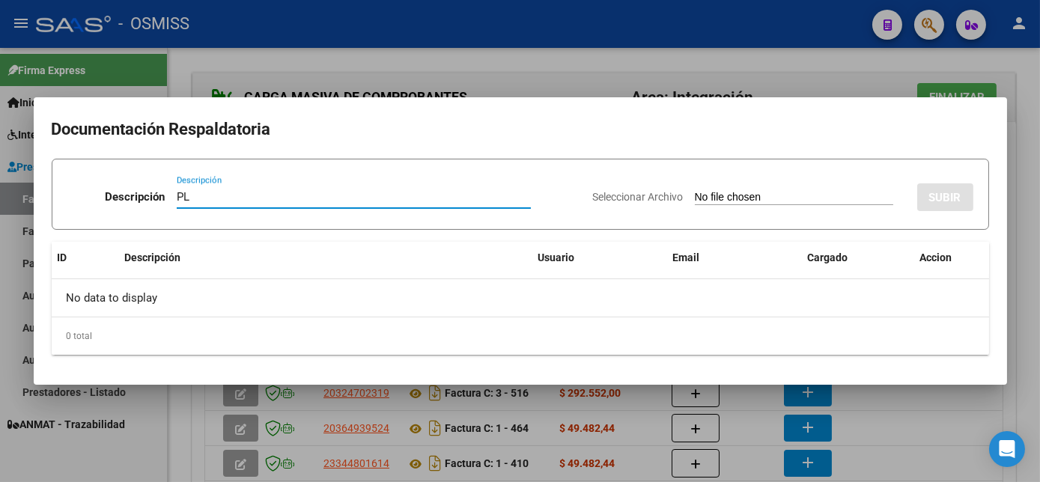
type input "PL"
click at [695, 191] on input "Seleccionar Archivo" at bounding box center [794, 198] width 199 height 14
type input "C:\fakepath\516 [PERSON_NAME].pdf"
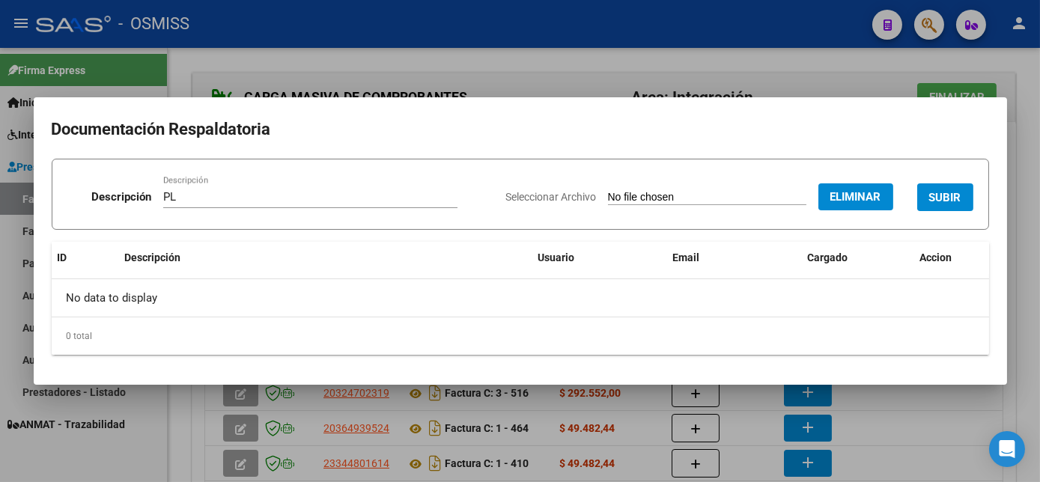
click at [948, 193] on span "SUBIR" at bounding box center [946, 197] width 32 height 13
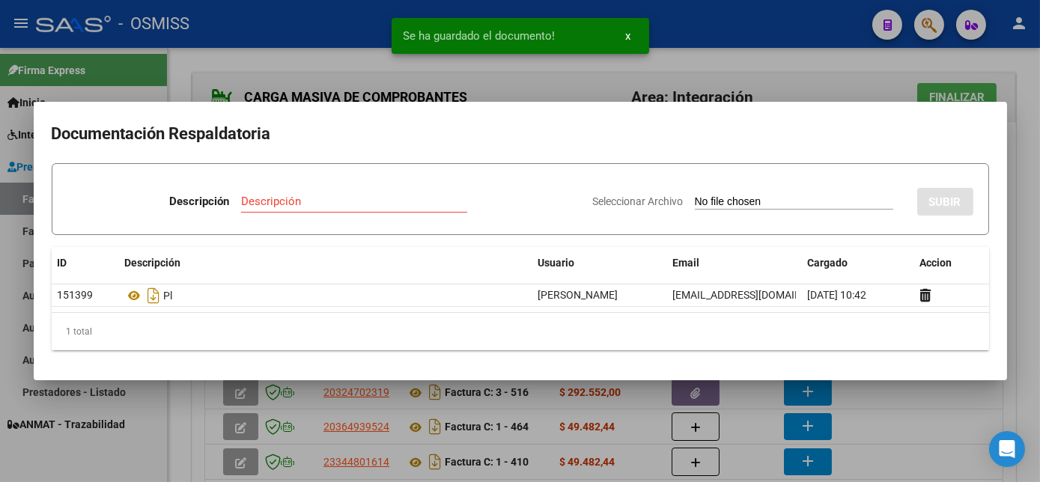
click at [894, 433] on div at bounding box center [520, 241] width 1040 height 482
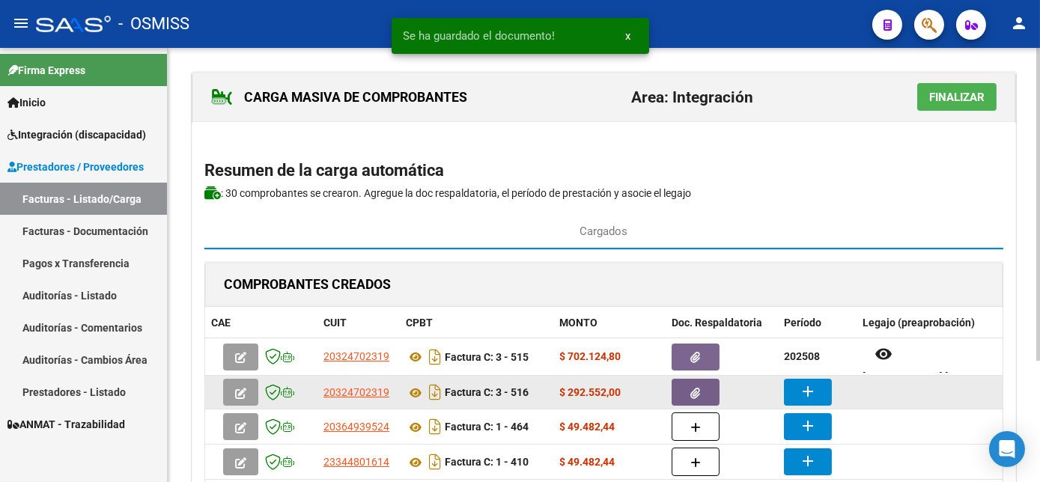
click at [818, 393] on button "add" at bounding box center [808, 392] width 48 height 27
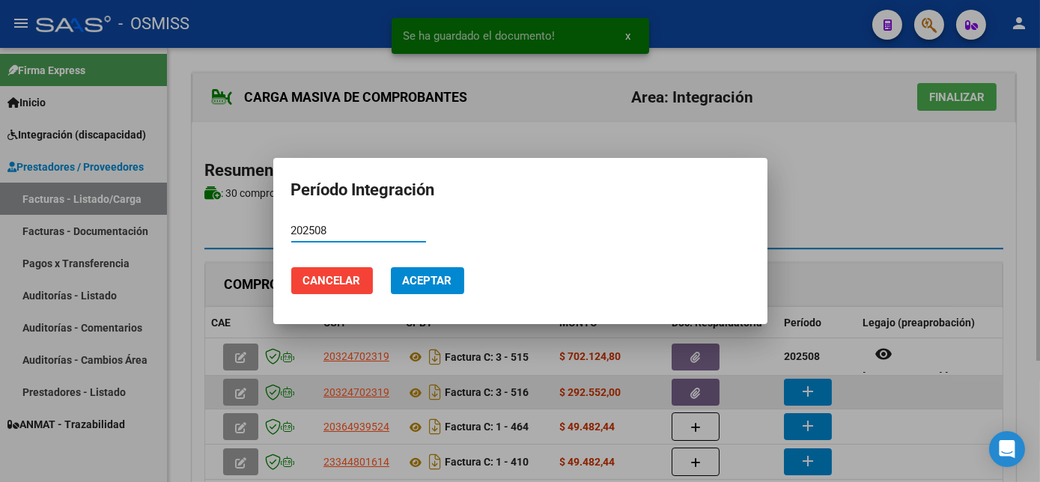
type input "202508"
click at [391, 267] on button "Aceptar" at bounding box center [427, 280] width 73 height 27
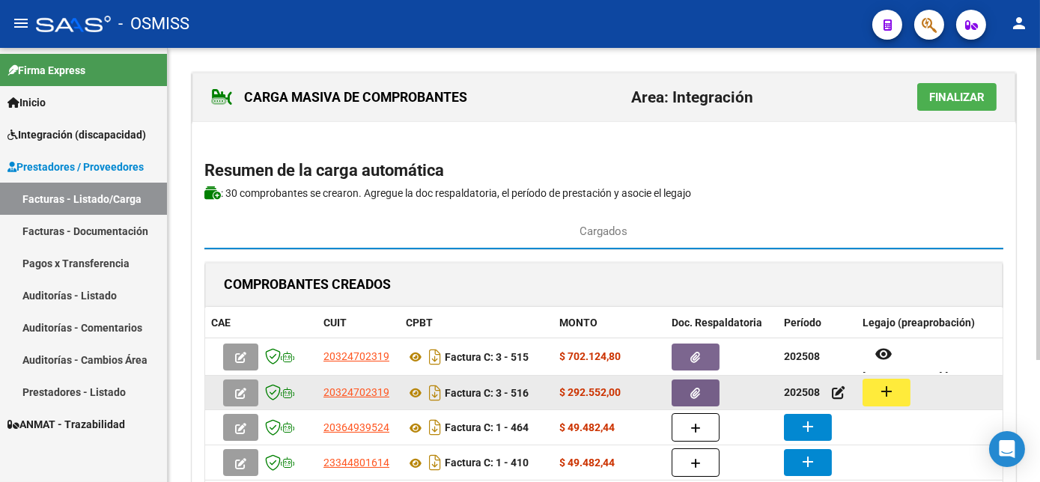
click at [903, 382] on button "add" at bounding box center [887, 393] width 48 height 28
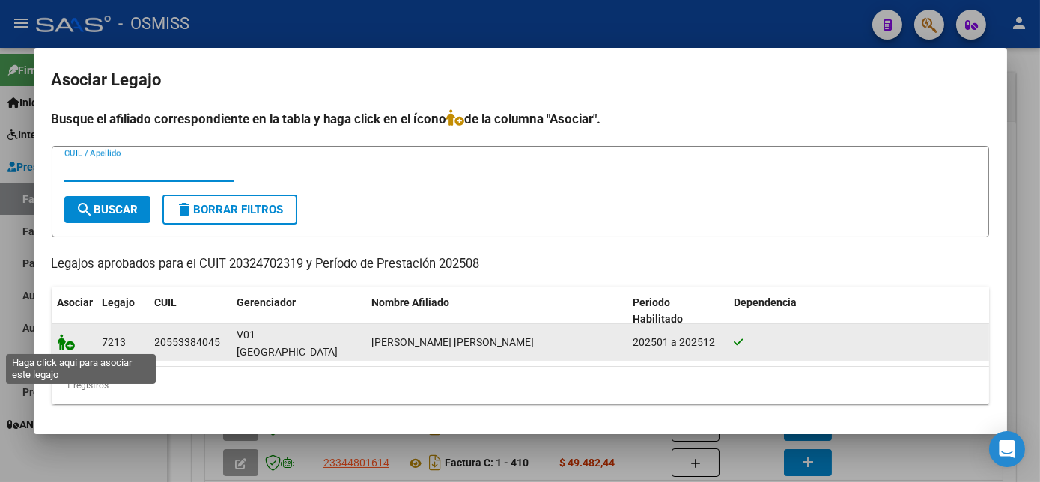
click at [67, 344] on icon at bounding box center [67, 342] width 18 height 16
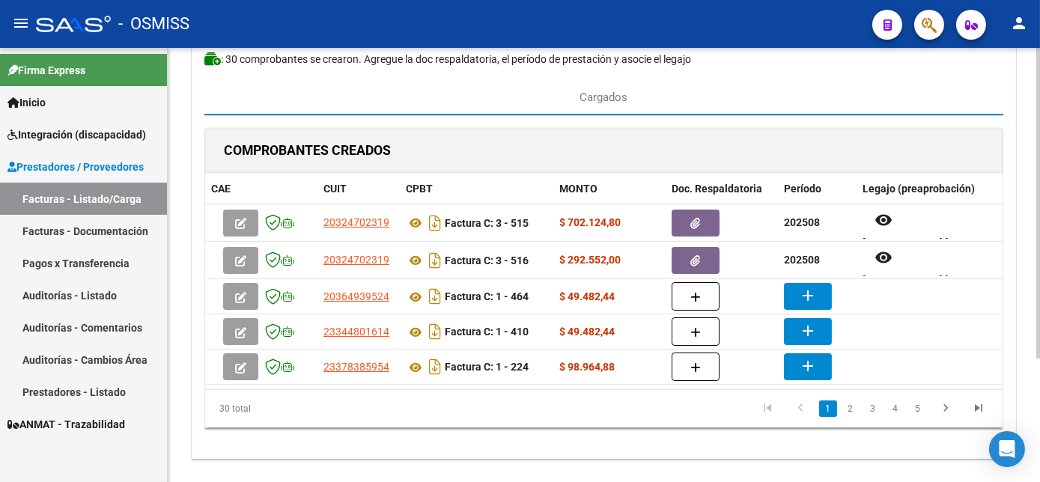
scroll to position [138, 0]
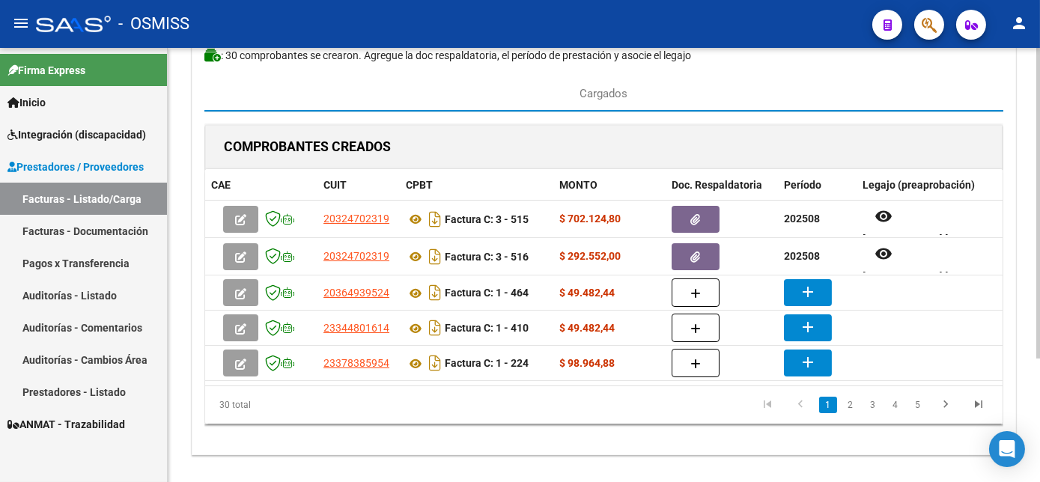
click at [1030, 380] on div "CARGA MASIVA DE COMPROBANTES Area: Integración Finalizar Resumen de la carga au…" at bounding box center [606, 209] width 876 height 599
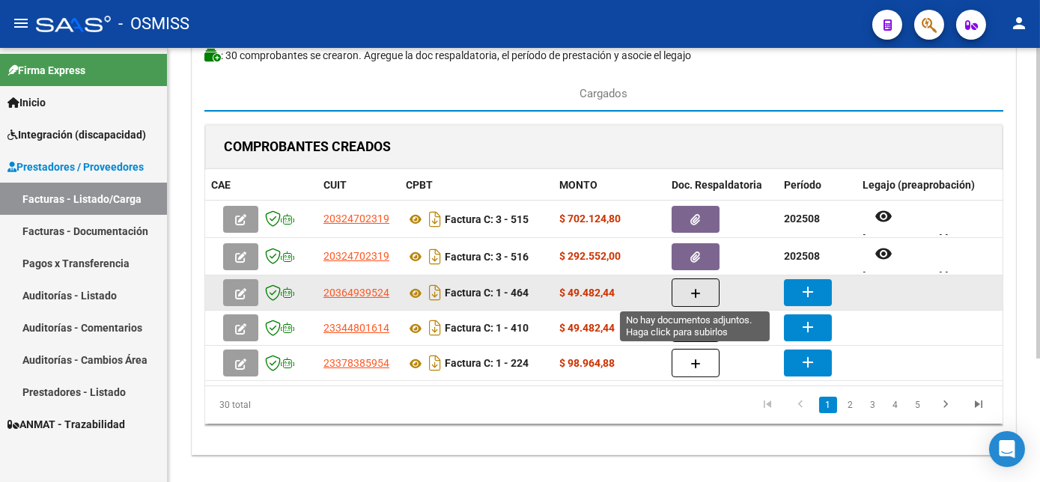
click at [685, 288] on button "button" at bounding box center [696, 293] width 48 height 28
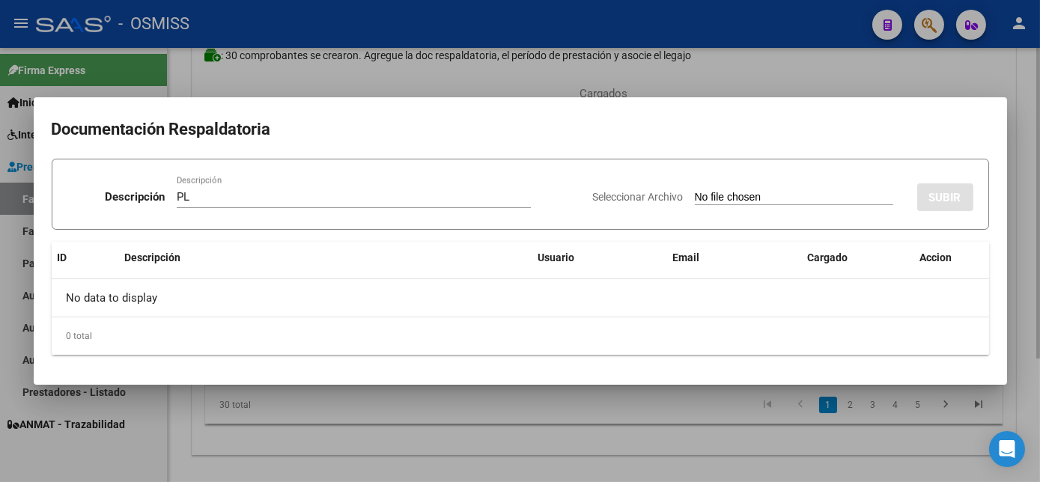
click at [695, 191] on input "Seleccionar Archivo" at bounding box center [794, 198] width 199 height 14
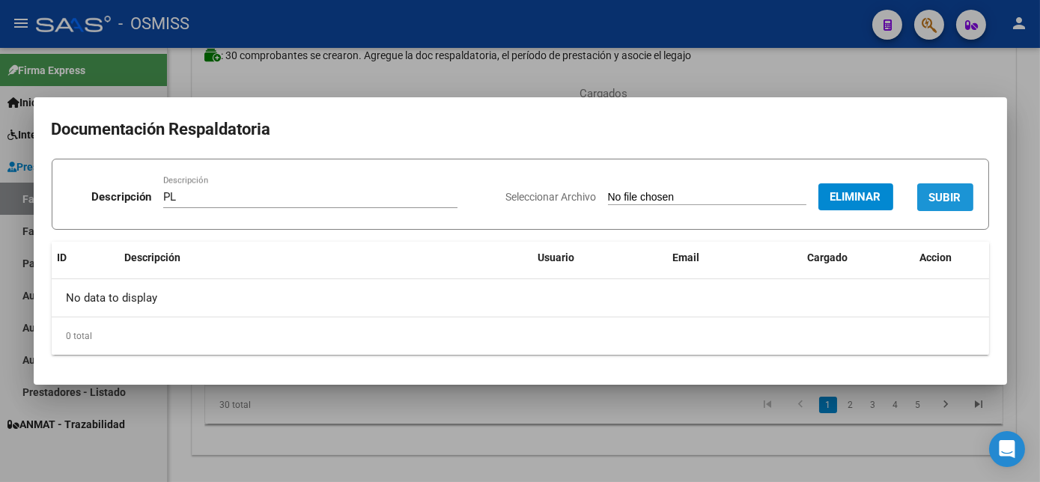
click at [949, 198] on span "SUBIR" at bounding box center [946, 197] width 32 height 13
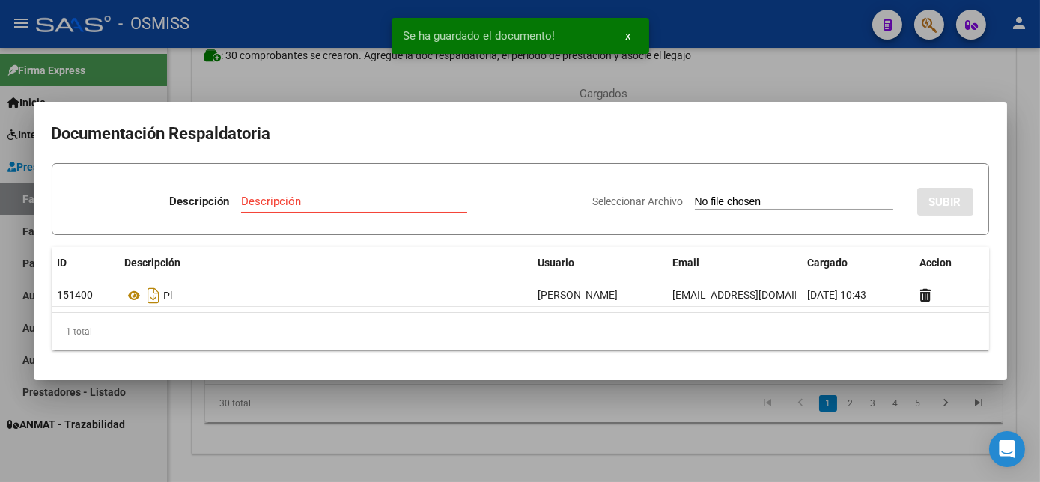
click at [683, 434] on div at bounding box center [520, 241] width 1040 height 482
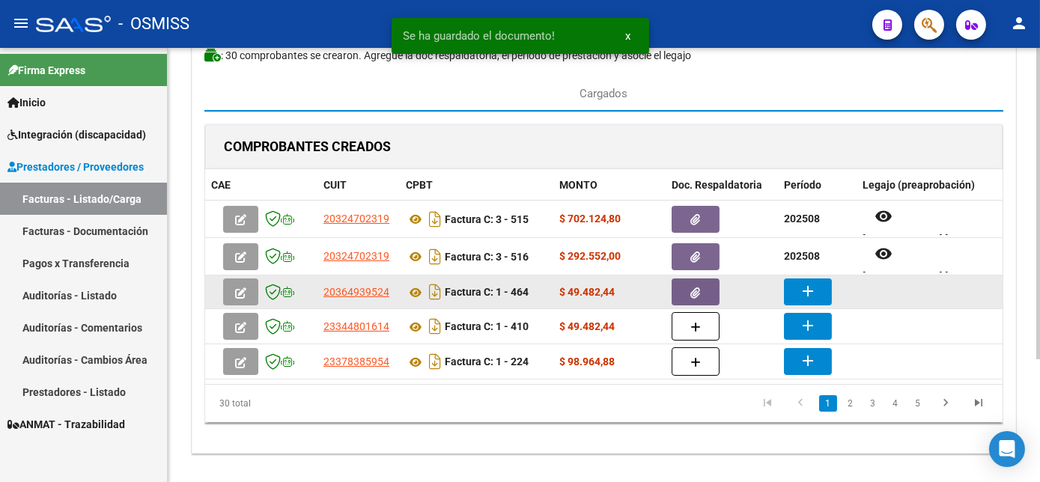
click at [802, 288] on mat-icon "add" at bounding box center [808, 291] width 18 height 18
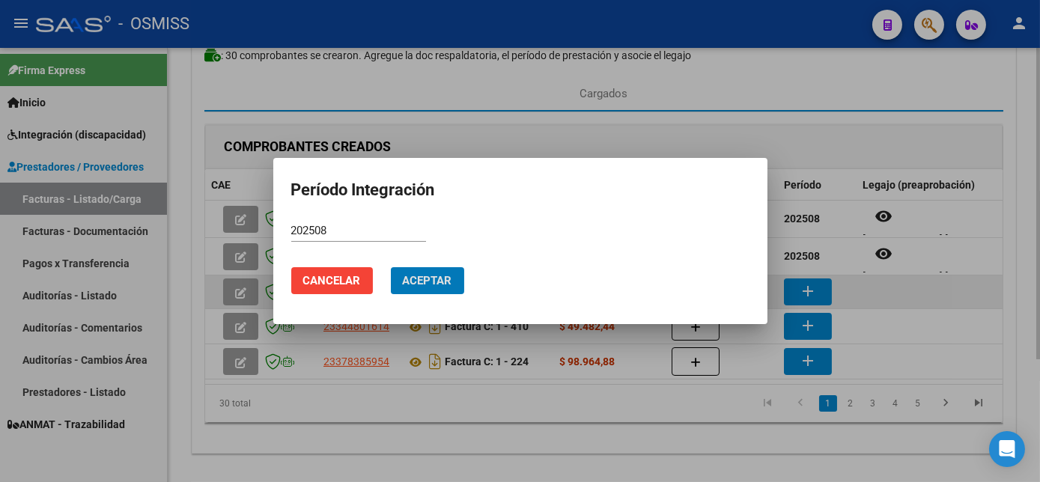
click at [391, 267] on button "Aceptar" at bounding box center [427, 280] width 73 height 27
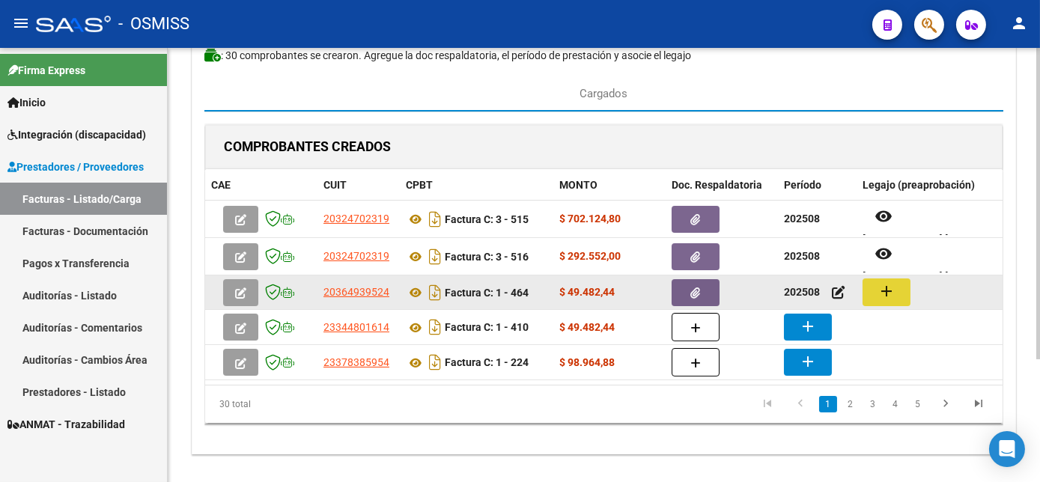
click at [906, 288] on button "add" at bounding box center [887, 293] width 48 height 28
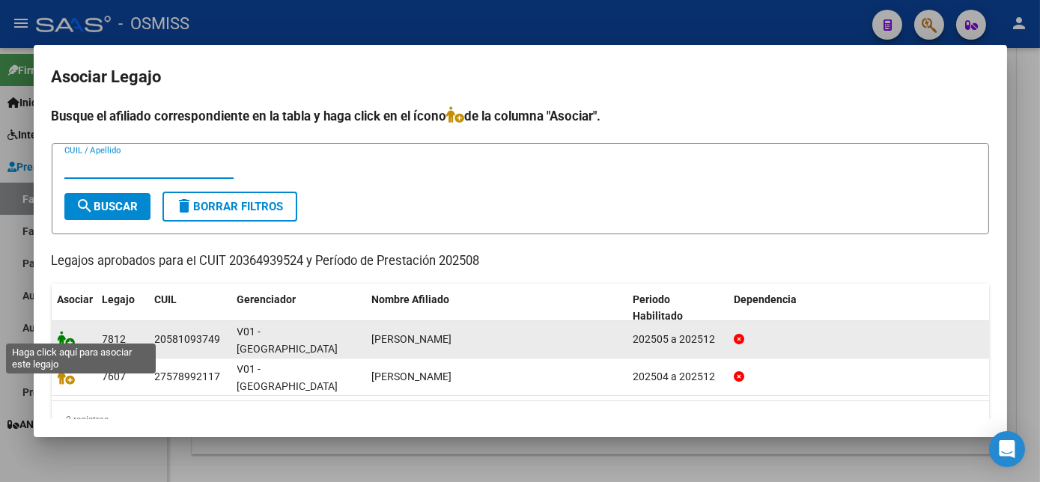
click at [69, 331] on icon at bounding box center [67, 339] width 18 height 16
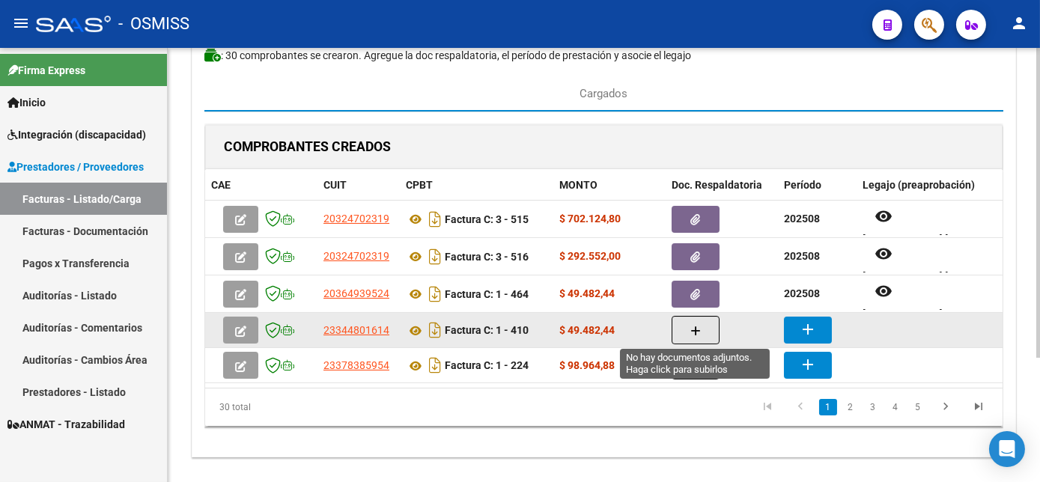
click at [715, 327] on button "button" at bounding box center [696, 330] width 48 height 28
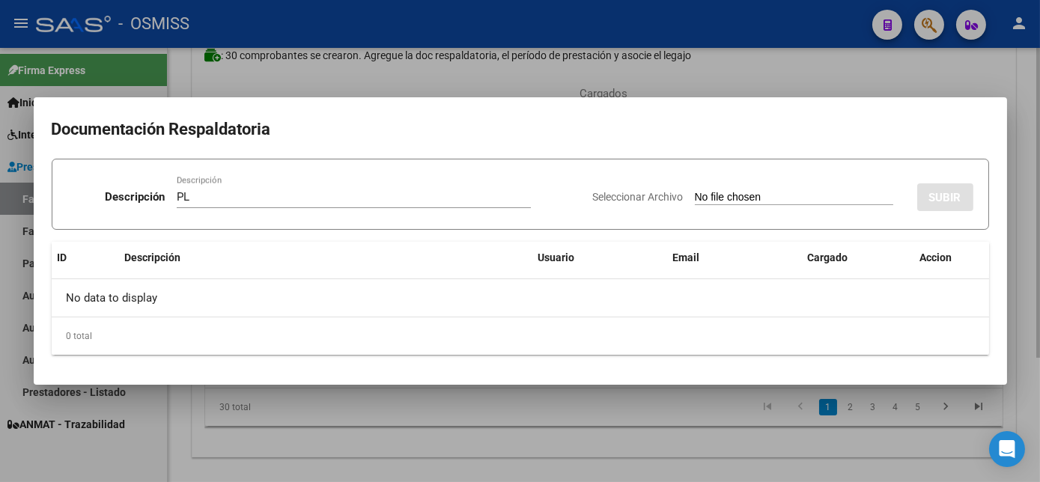
click at [695, 191] on input "Seleccionar Archivo" at bounding box center [794, 198] width 199 height 14
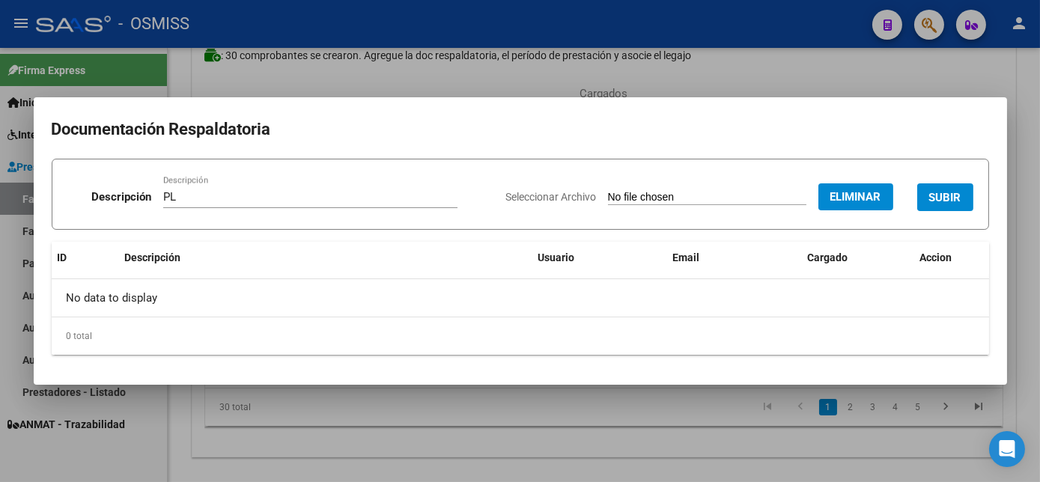
click at [947, 187] on button "SUBIR" at bounding box center [946, 198] width 56 height 28
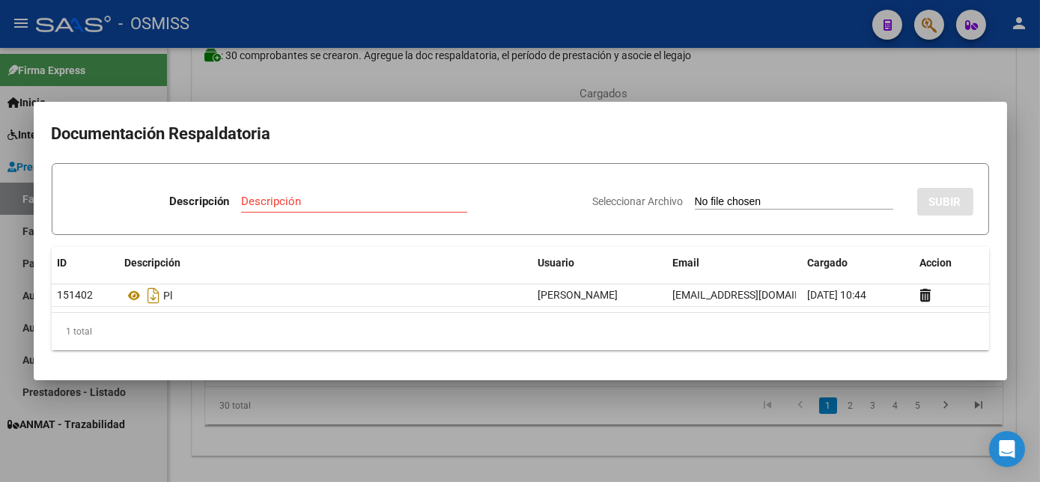
click at [656, 420] on div at bounding box center [520, 241] width 1040 height 482
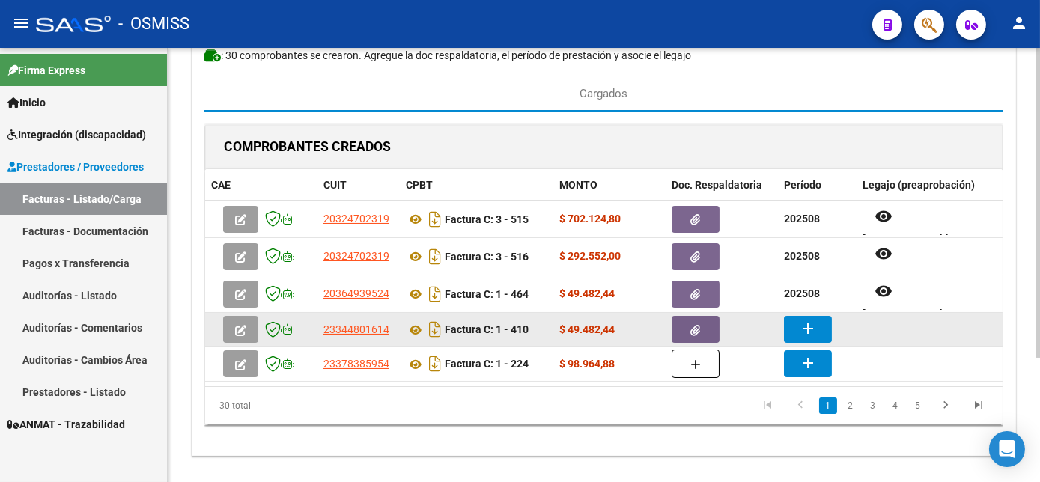
click at [799, 330] on mat-icon "add" at bounding box center [808, 329] width 18 height 18
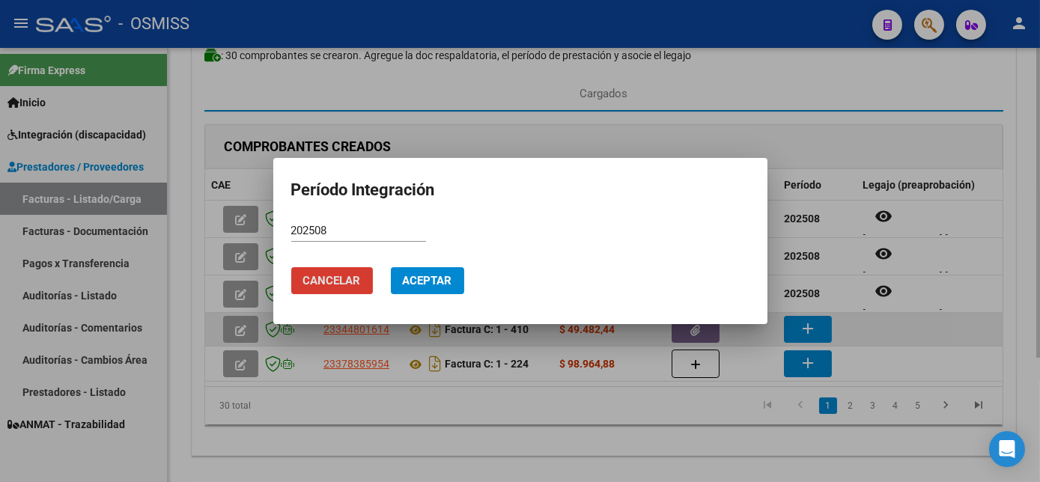
click at [291, 267] on button "Cancelar" at bounding box center [332, 280] width 82 height 27
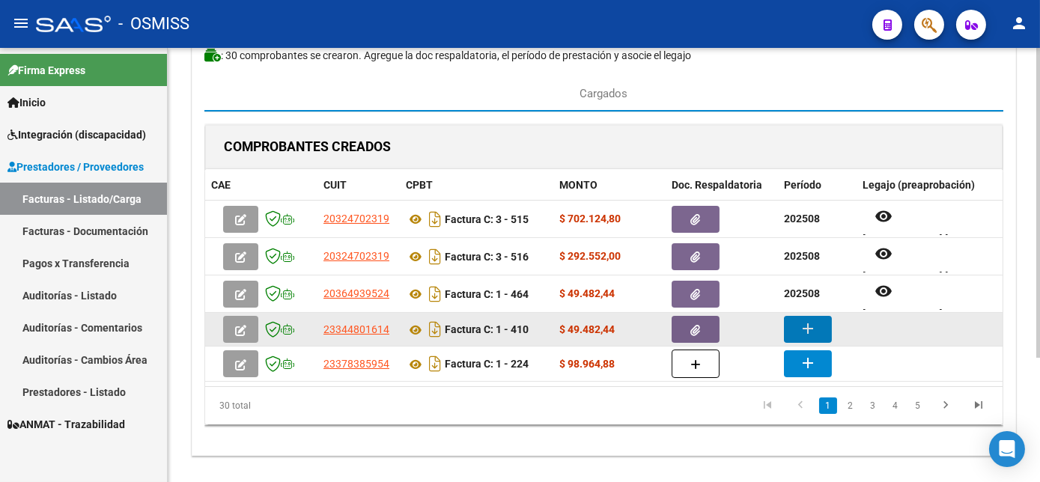
click at [784, 316] on button "add" at bounding box center [808, 329] width 48 height 27
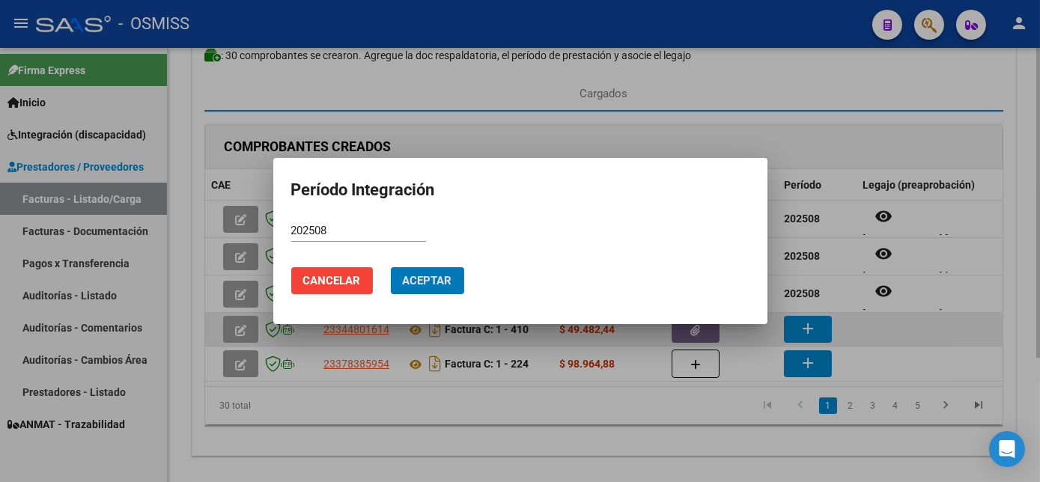
click at [391, 267] on button "Aceptar" at bounding box center [427, 280] width 73 height 27
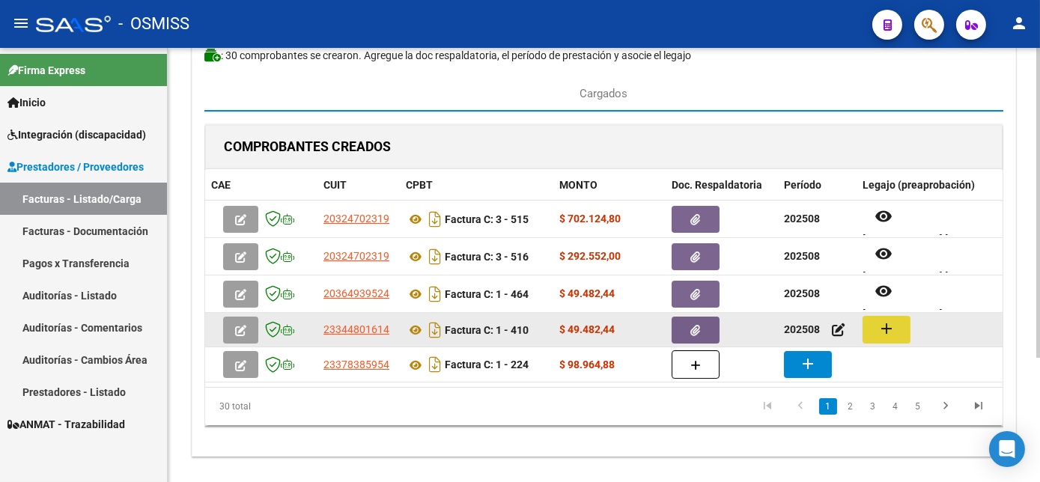
click at [897, 333] on button "add" at bounding box center [887, 330] width 48 height 28
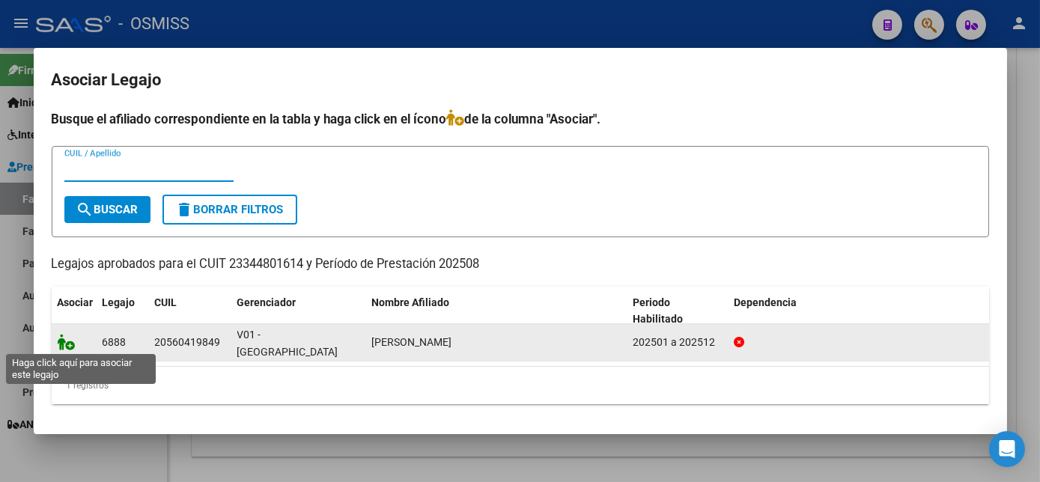
click at [68, 342] on icon at bounding box center [67, 342] width 18 height 16
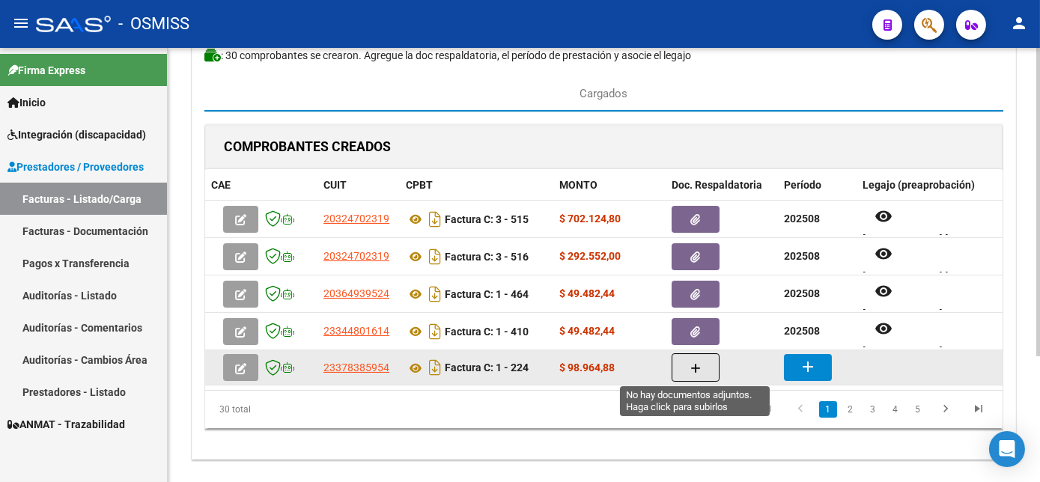
click at [701, 360] on button "button" at bounding box center [696, 368] width 48 height 28
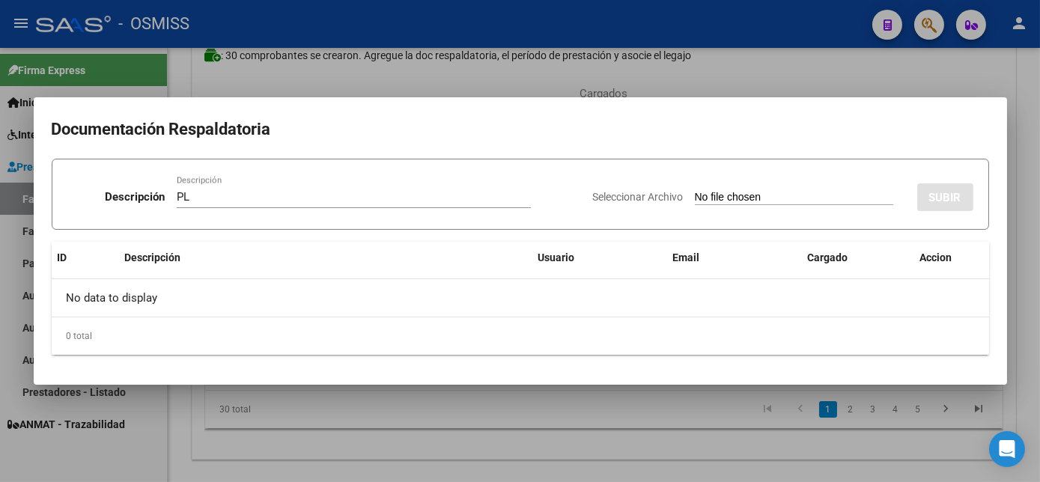
click at [695, 191] on input "Seleccionar Archivo" at bounding box center [794, 198] width 199 height 14
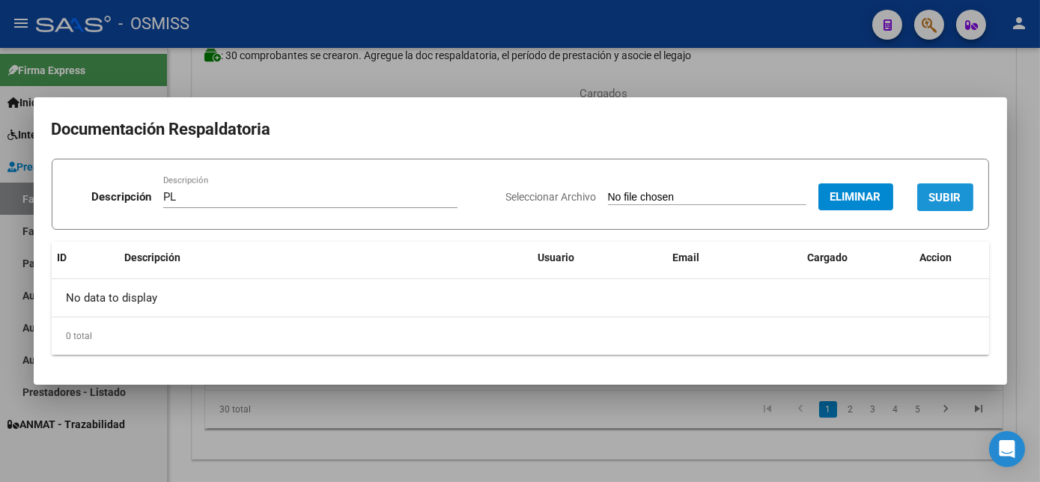
click at [939, 194] on span "SUBIR" at bounding box center [946, 197] width 32 height 13
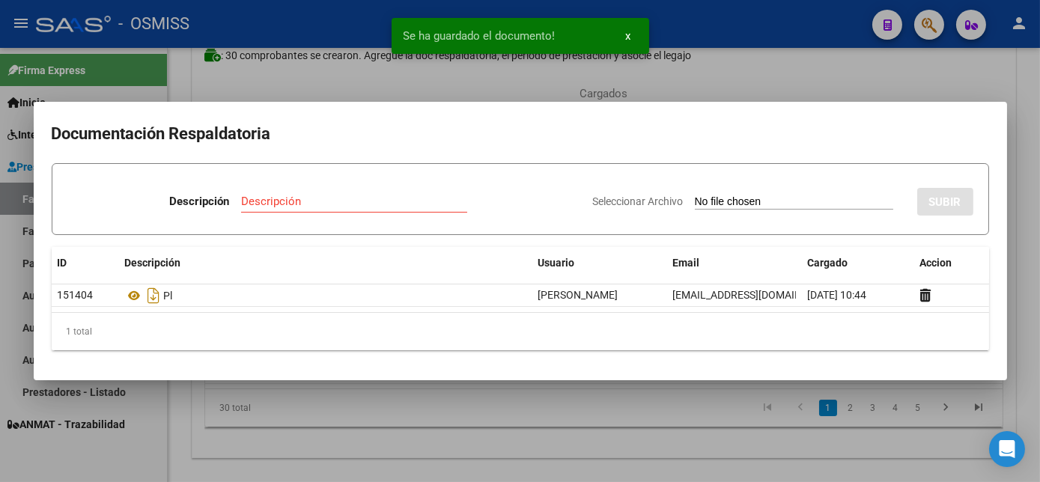
click at [693, 413] on div at bounding box center [520, 241] width 1040 height 482
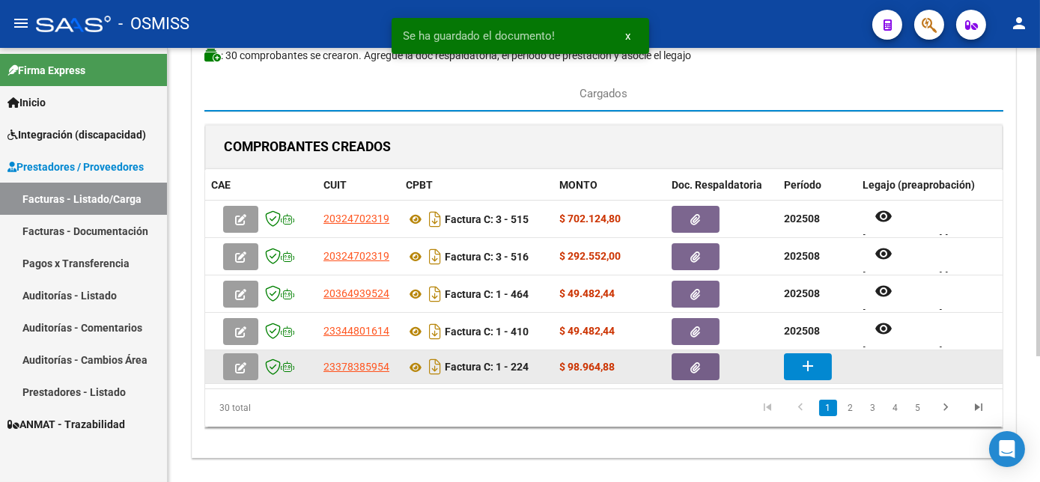
click at [805, 357] on mat-icon "add" at bounding box center [808, 366] width 18 height 18
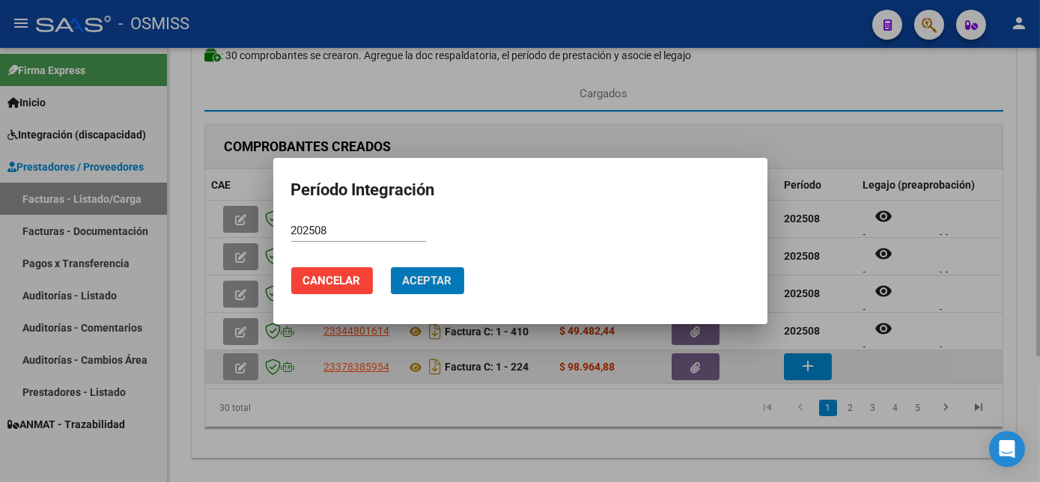
click at [391, 267] on button "Aceptar" at bounding box center [427, 280] width 73 height 27
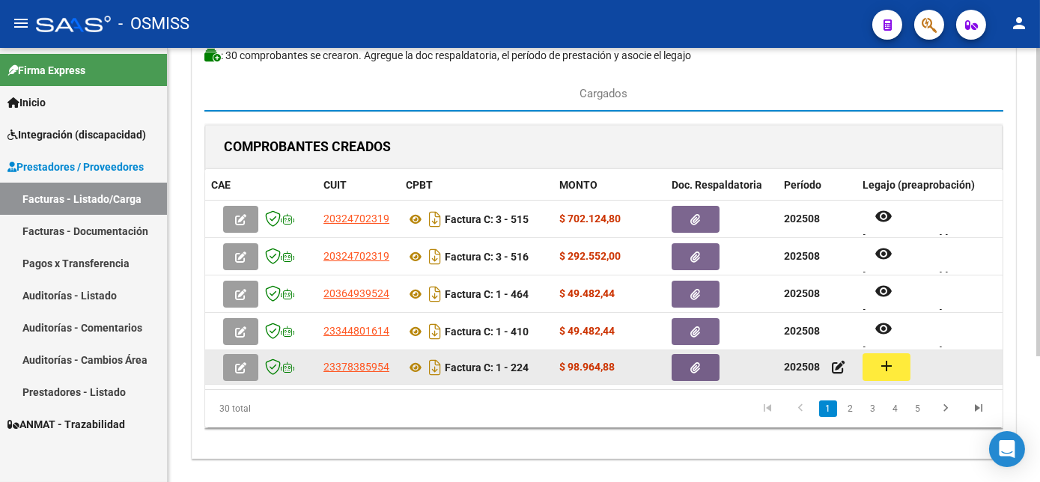
click at [859, 363] on datatable-body-cell "add" at bounding box center [969, 368] width 225 height 34
click at [872, 364] on button "add" at bounding box center [887, 368] width 48 height 28
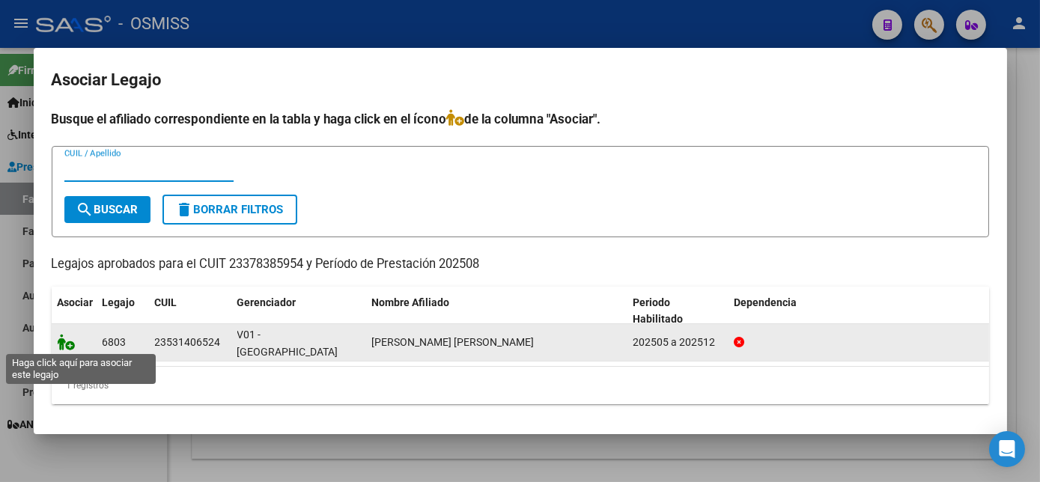
click at [64, 345] on icon at bounding box center [67, 342] width 18 height 16
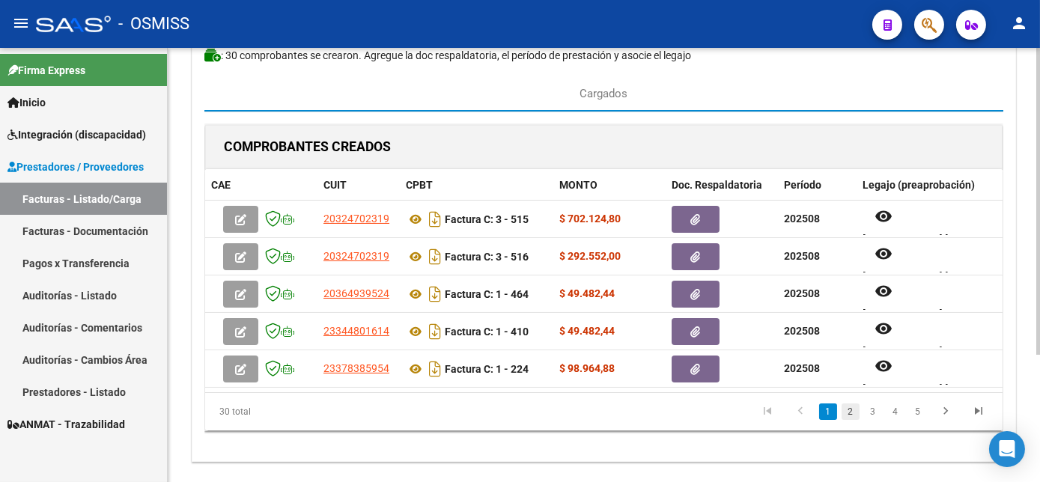
click at [849, 420] on link "2" at bounding box center [851, 412] width 18 height 16
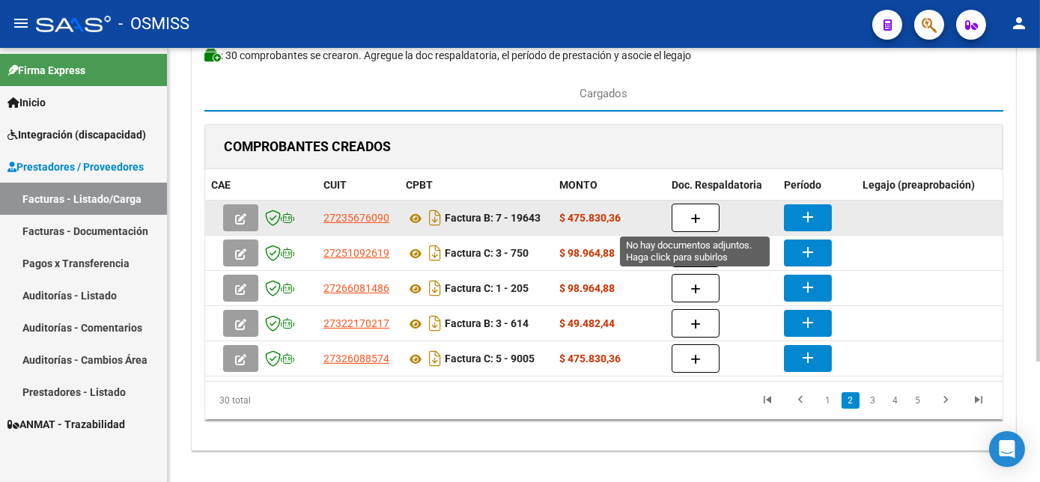
click at [695, 222] on icon "button" at bounding box center [696, 218] width 10 height 11
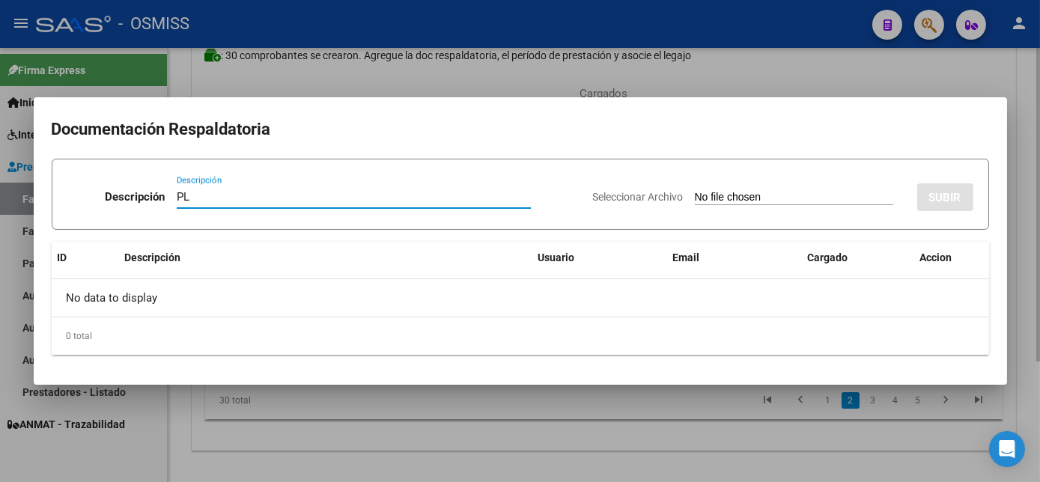
click at [695, 191] on input "Seleccionar Archivo" at bounding box center [794, 198] width 199 height 14
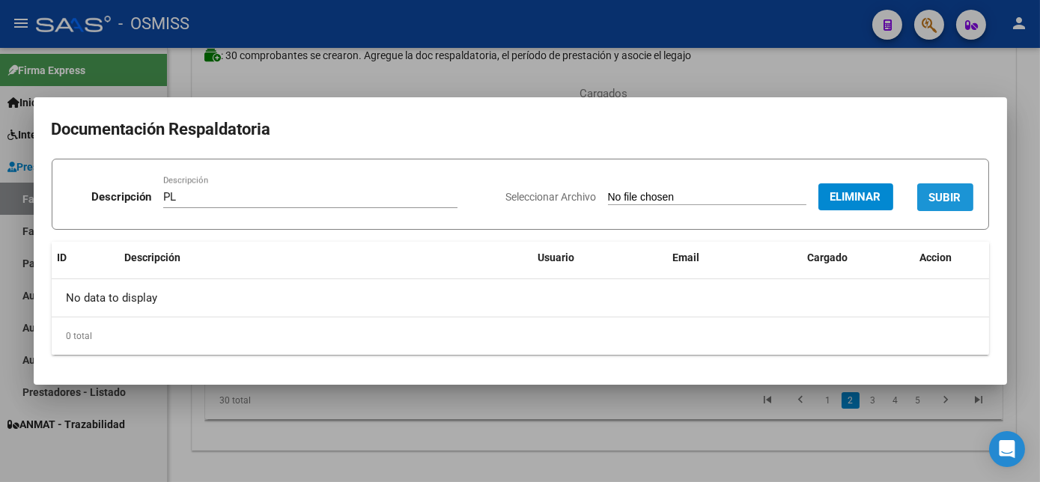
click at [951, 196] on span "SUBIR" at bounding box center [946, 197] width 32 height 13
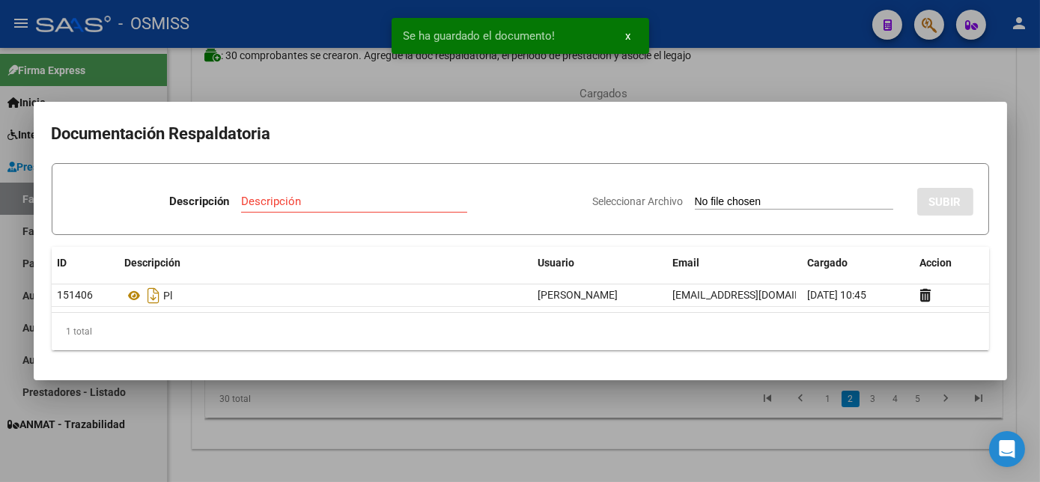
click at [674, 427] on div at bounding box center [520, 241] width 1040 height 482
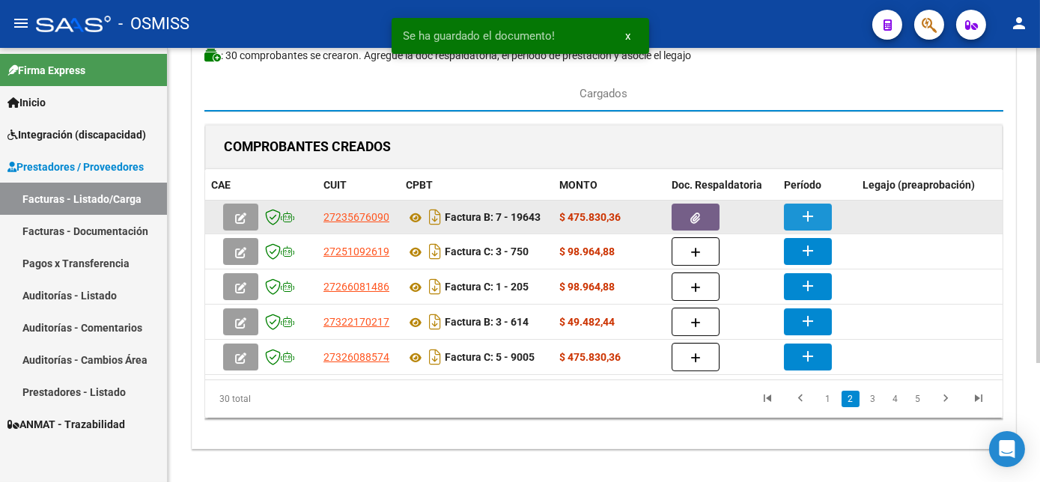
click at [821, 210] on button "add" at bounding box center [808, 217] width 48 height 27
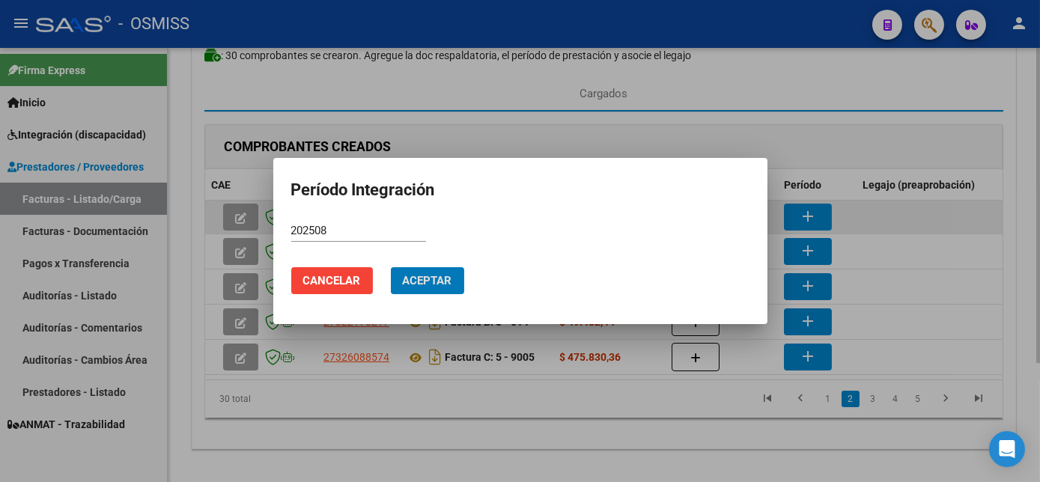
click at [391, 267] on button "Aceptar" at bounding box center [427, 280] width 73 height 27
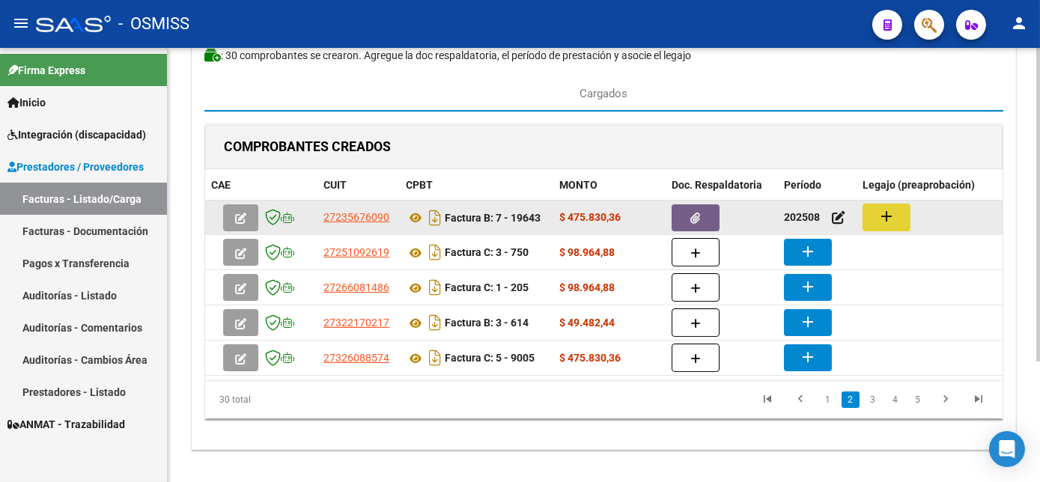
click at [888, 211] on mat-icon "add" at bounding box center [887, 216] width 18 height 18
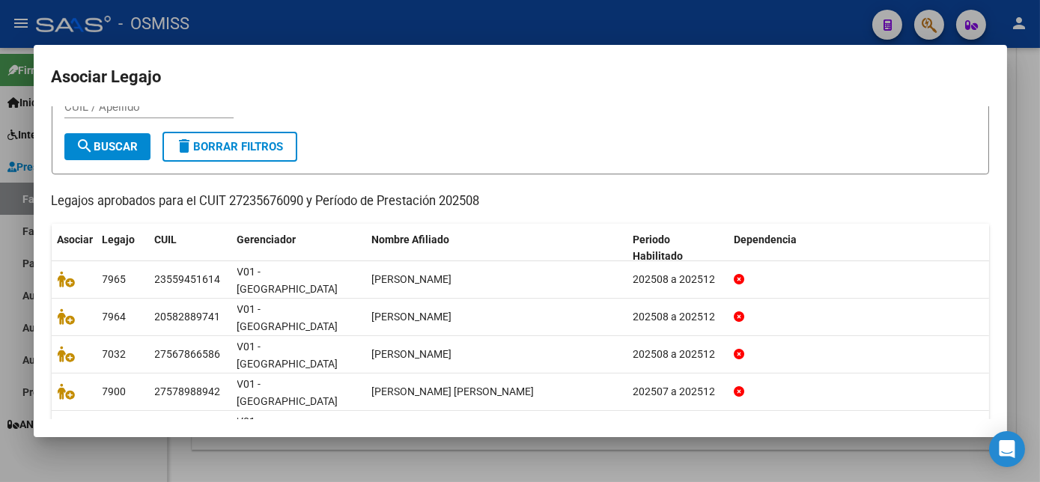
scroll to position [73, 0]
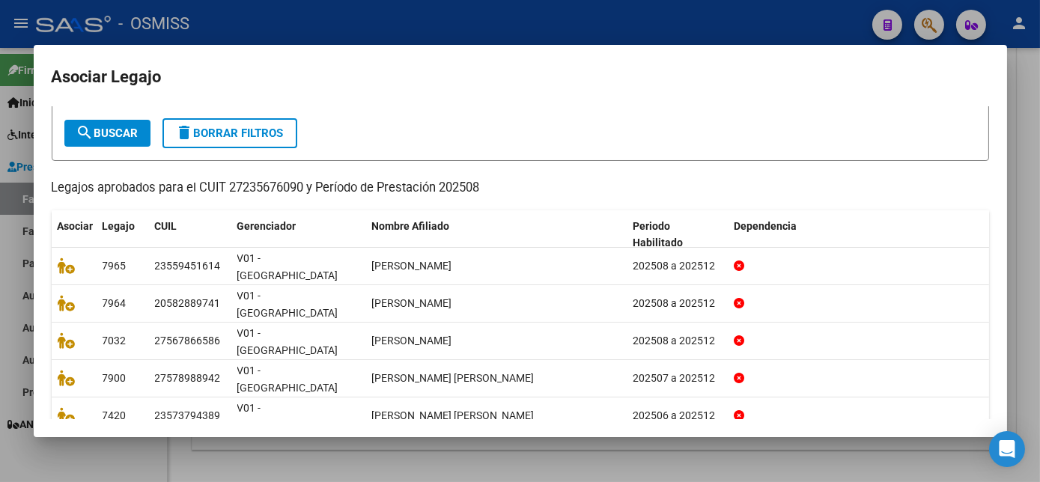
click at [831, 451] on link "2" at bounding box center [837, 459] width 18 height 16
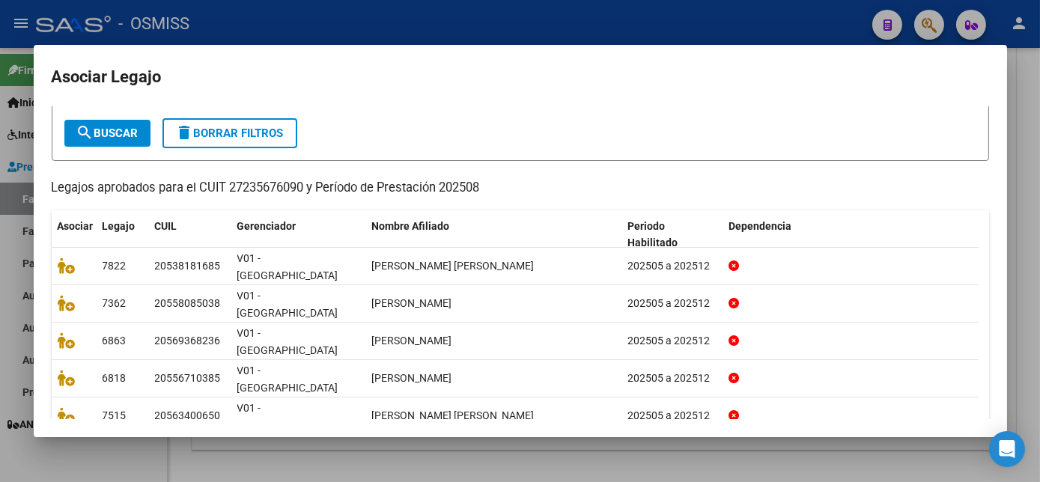
click at [851, 451] on link "3" at bounding box center [860, 459] width 18 height 16
click at [873, 451] on link "4" at bounding box center [882, 459] width 18 height 16
click at [873, 451] on link "5" at bounding box center [882, 459] width 18 height 16
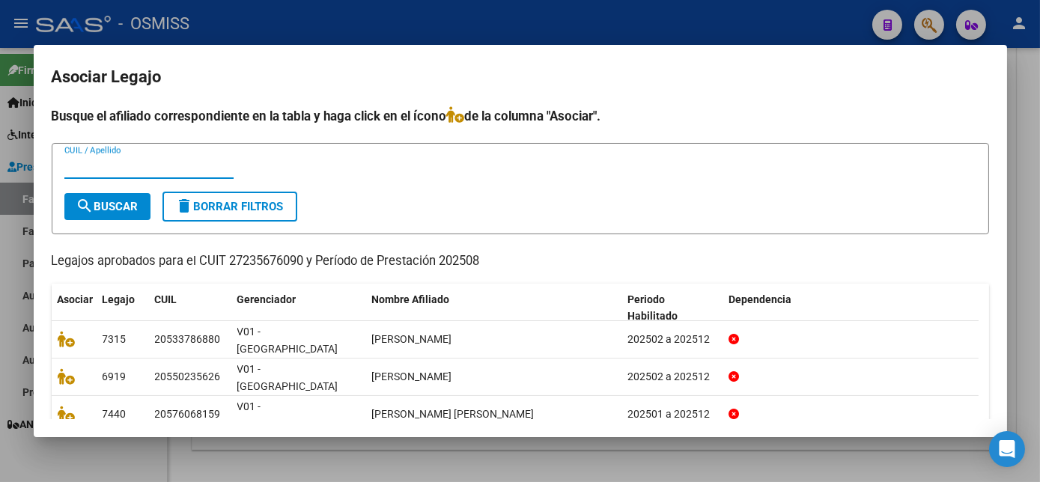
click at [173, 172] on input "CUIL / Apellido" at bounding box center [148, 166] width 169 height 13
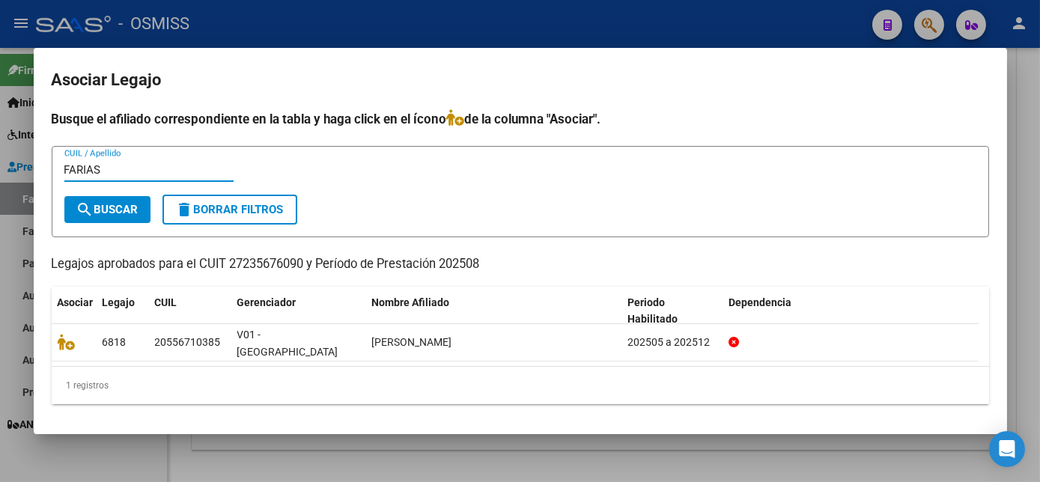
click at [1027, 231] on div at bounding box center [520, 241] width 1040 height 482
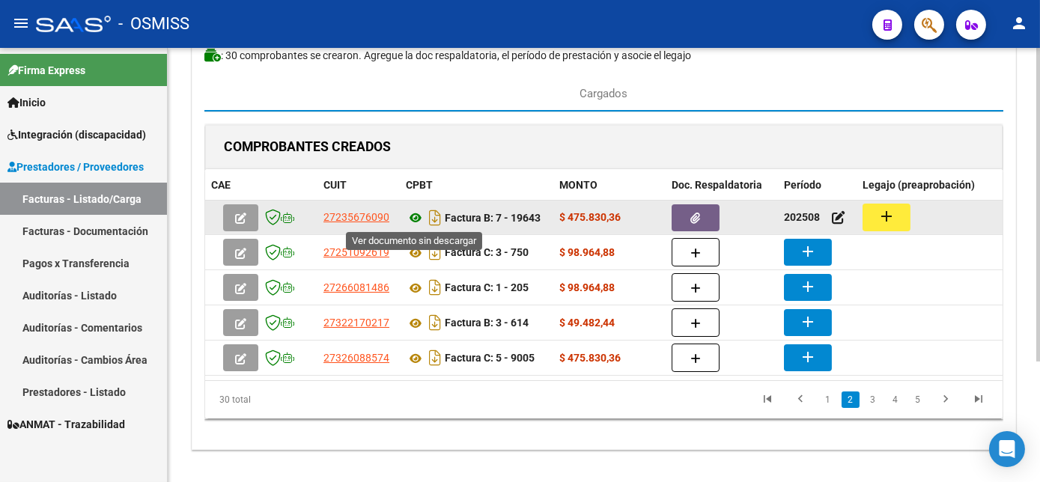
click at [411, 219] on icon at bounding box center [415, 218] width 19 height 18
click at [902, 213] on button "add" at bounding box center [887, 218] width 48 height 28
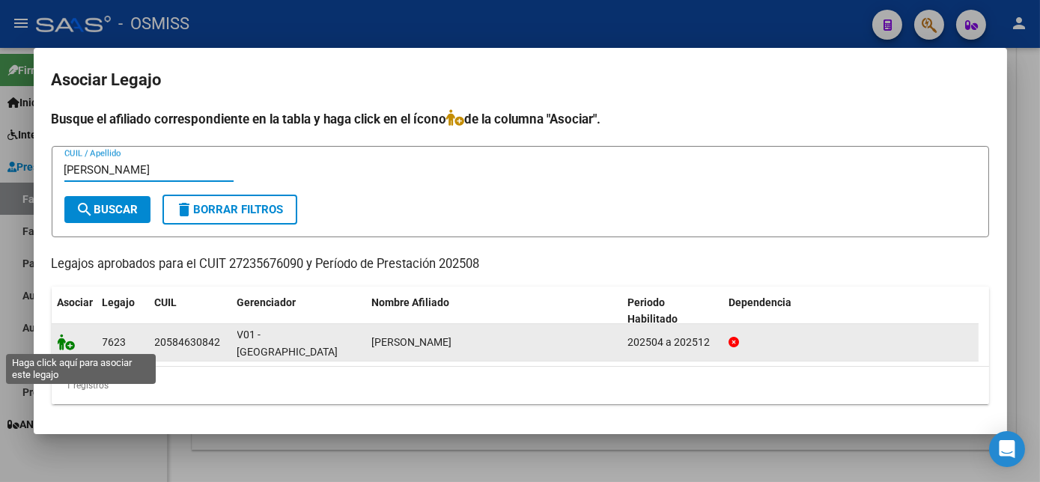
click at [64, 341] on icon at bounding box center [67, 342] width 18 height 16
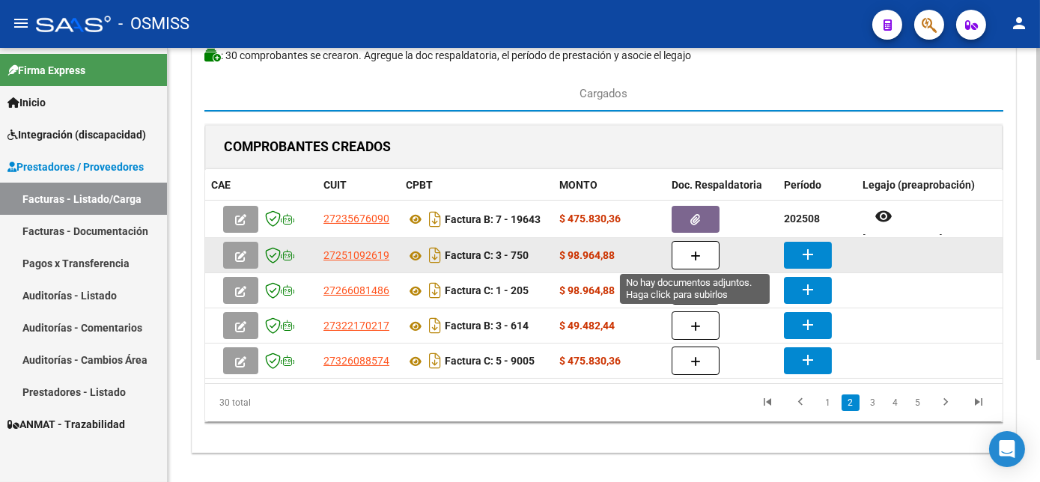
click at [692, 252] on icon "button" at bounding box center [696, 256] width 10 height 11
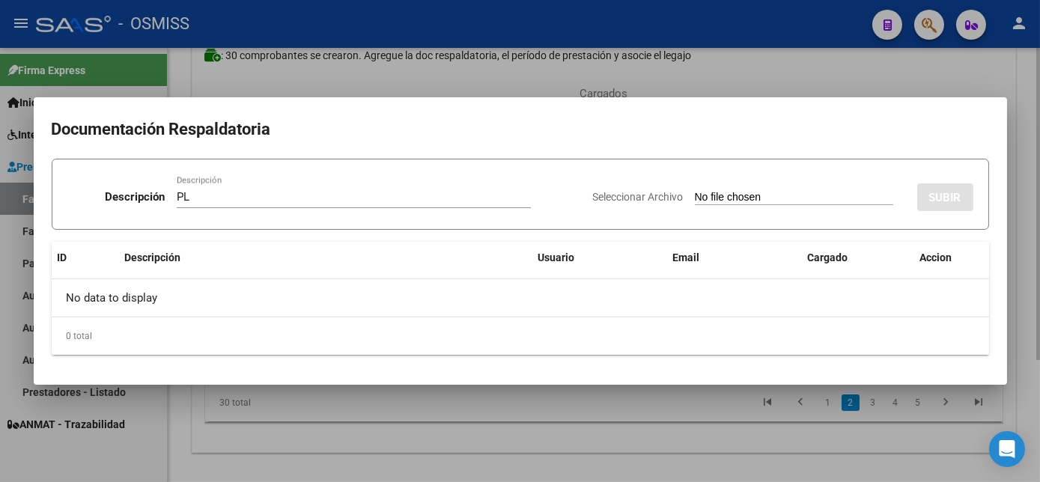
click at [695, 191] on input "Seleccionar Archivo" at bounding box center [794, 198] width 199 height 14
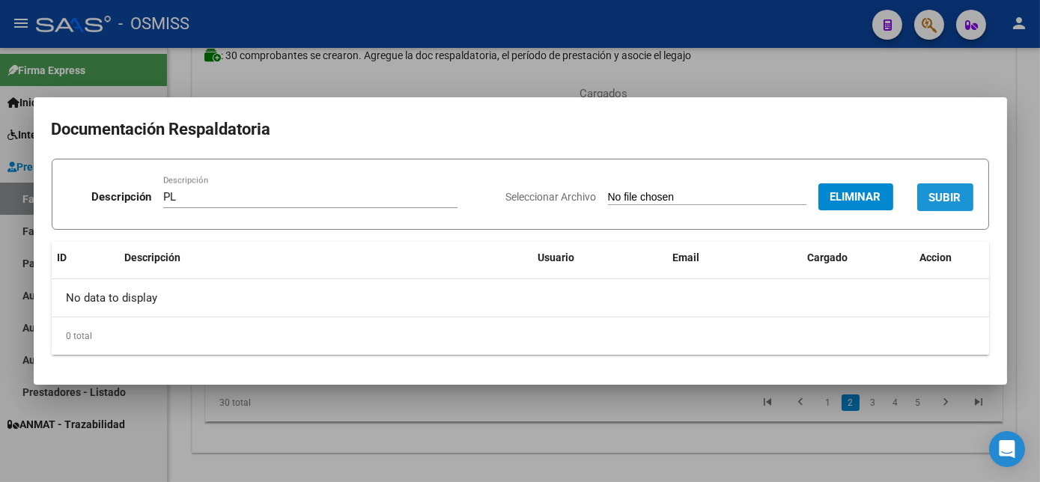
click at [947, 196] on span "SUBIR" at bounding box center [946, 197] width 32 height 13
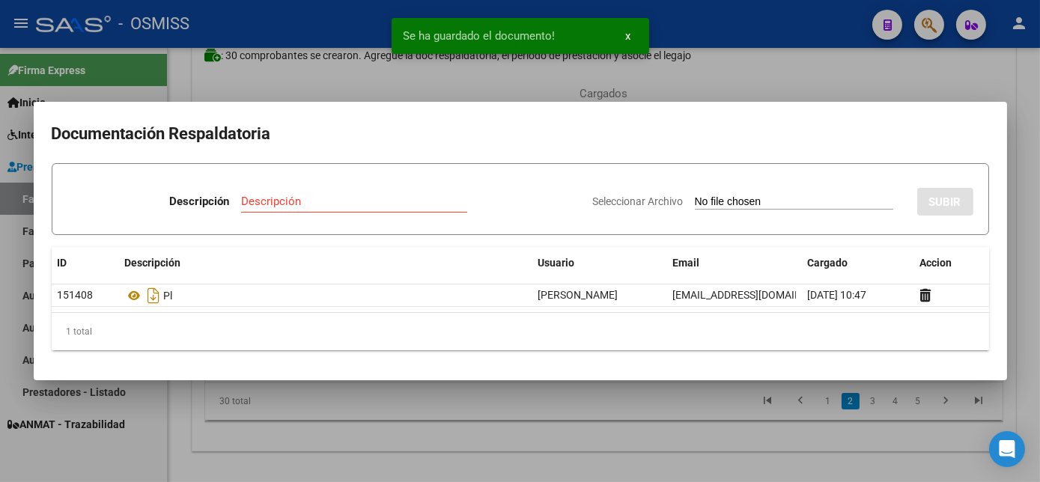
click at [653, 441] on div at bounding box center [520, 241] width 1040 height 482
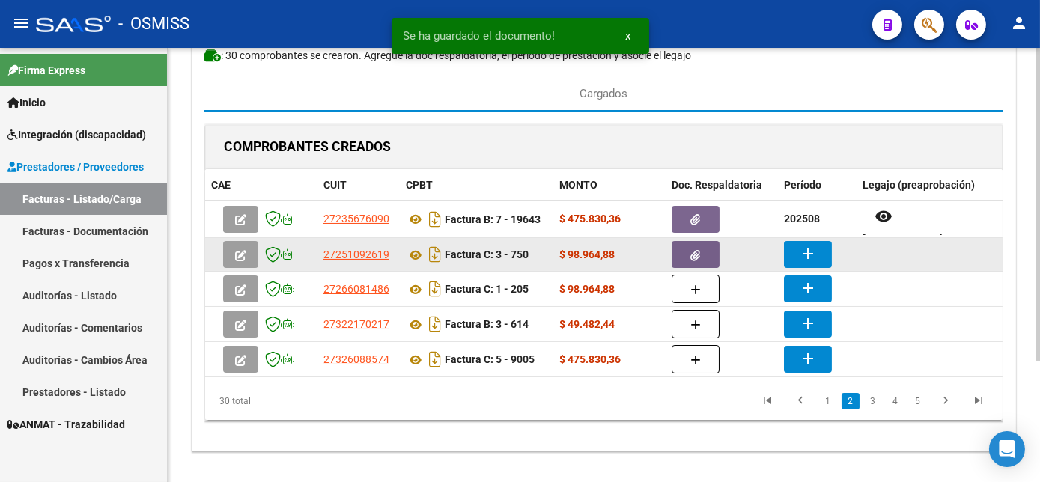
click at [819, 255] on button "add" at bounding box center [808, 254] width 48 height 27
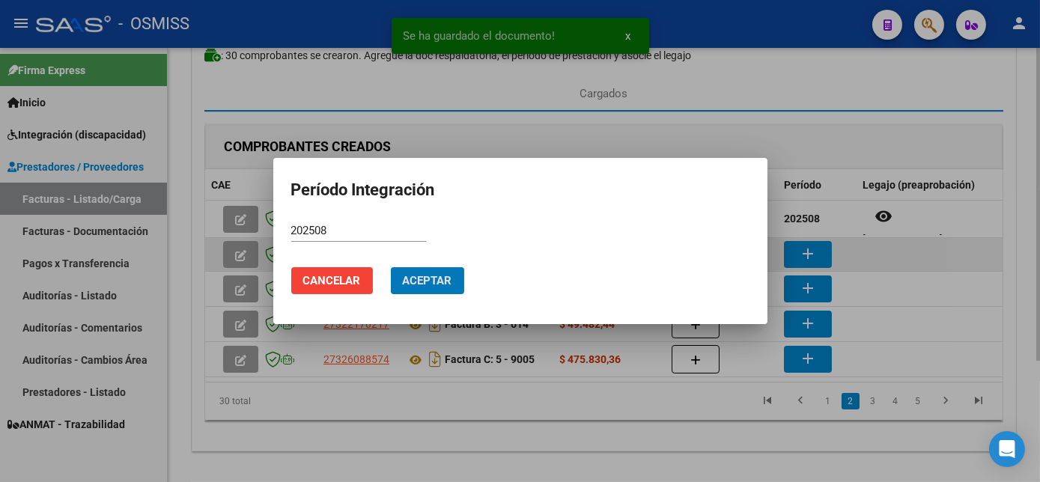
click at [391, 267] on button "Aceptar" at bounding box center [427, 280] width 73 height 27
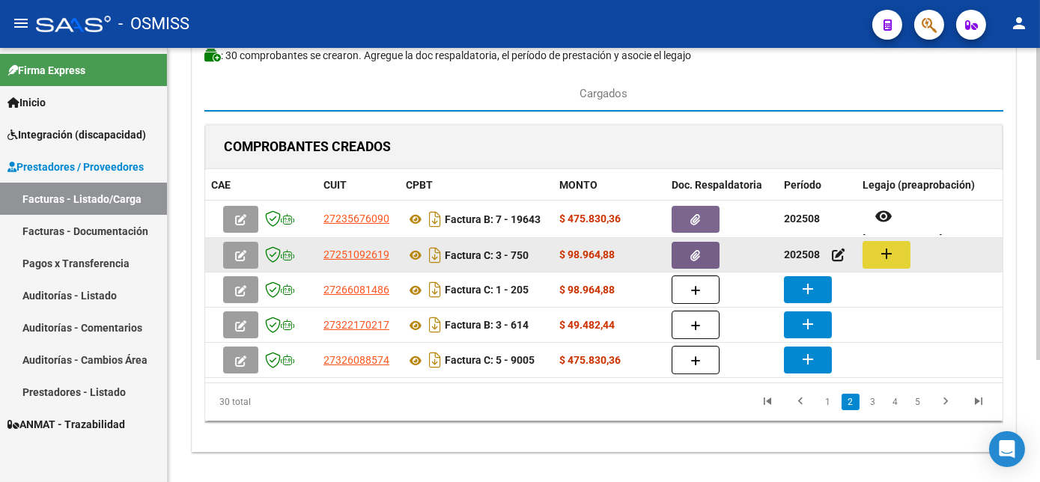
click at [882, 250] on mat-icon "add" at bounding box center [887, 254] width 18 height 18
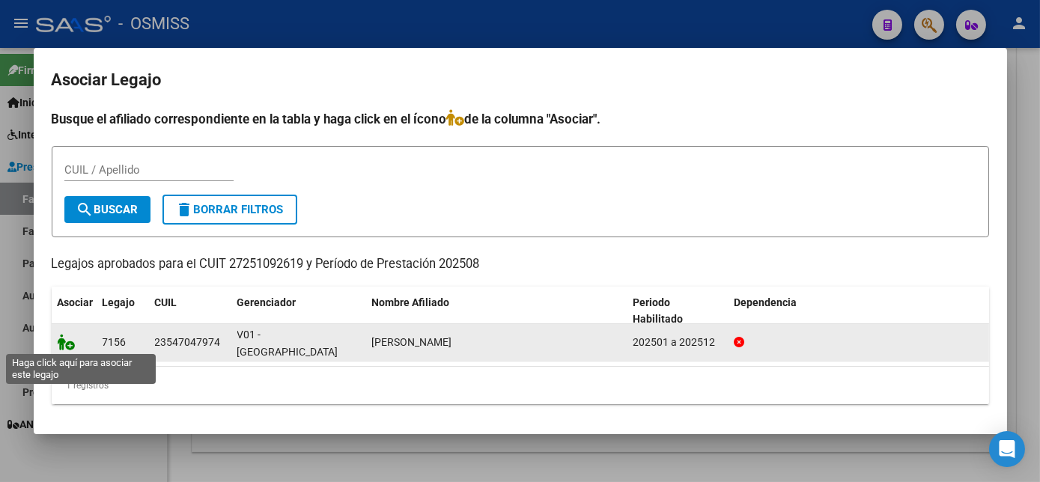
click at [71, 347] on icon at bounding box center [67, 342] width 18 height 16
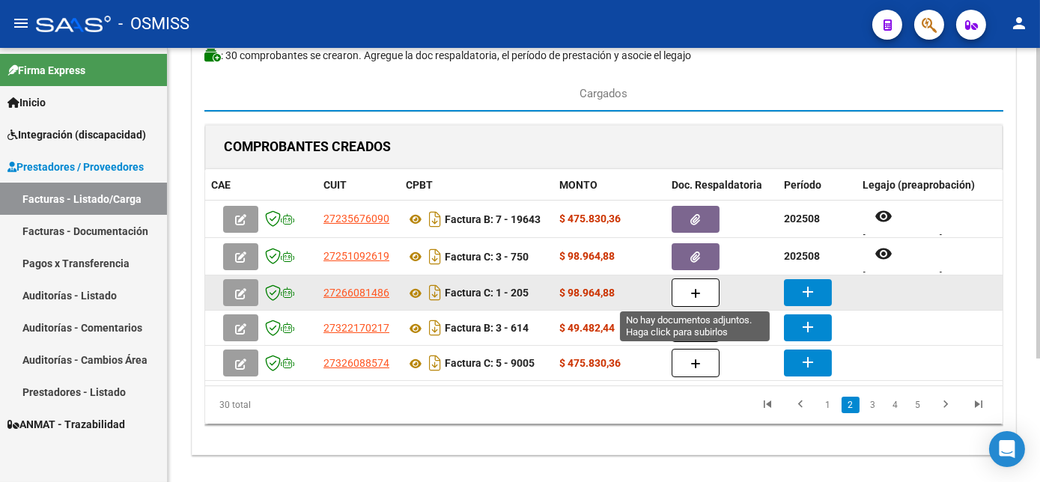
click at [688, 295] on button "button" at bounding box center [696, 293] width 48 height 28
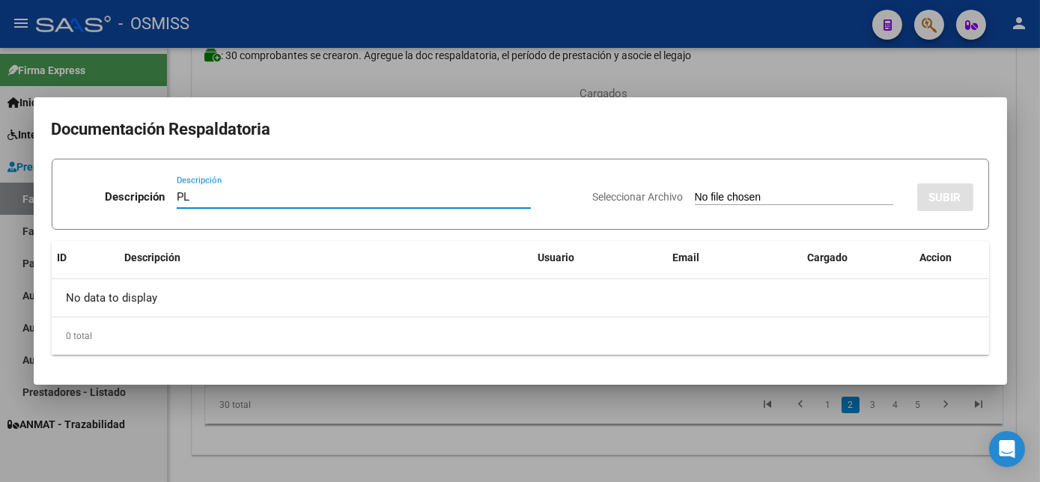
click at [695, 191] on input "Seleccionar Archivo" at bounding box center [794, 198] width 199 height 14
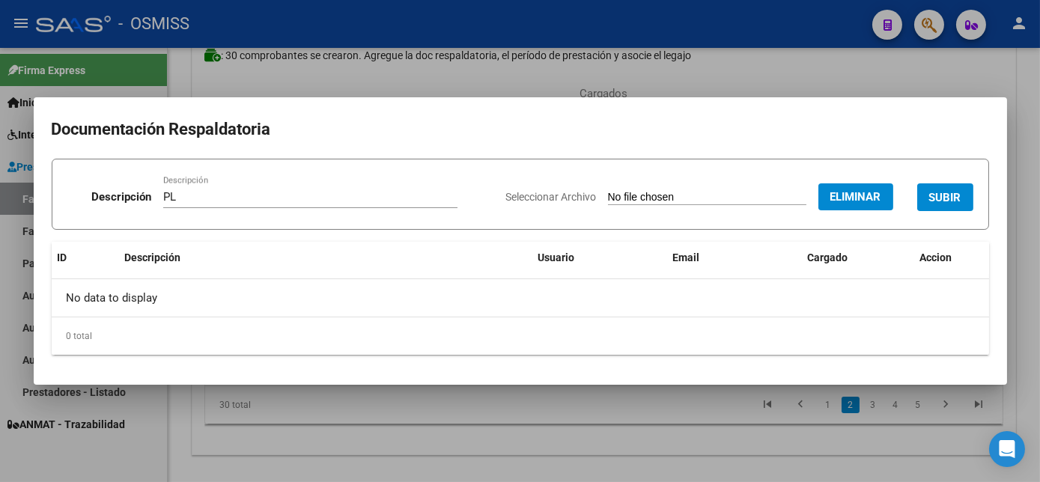
click at [957, 193] on span "SUBIR" at bounding box center [946, 197] width 32 height 13
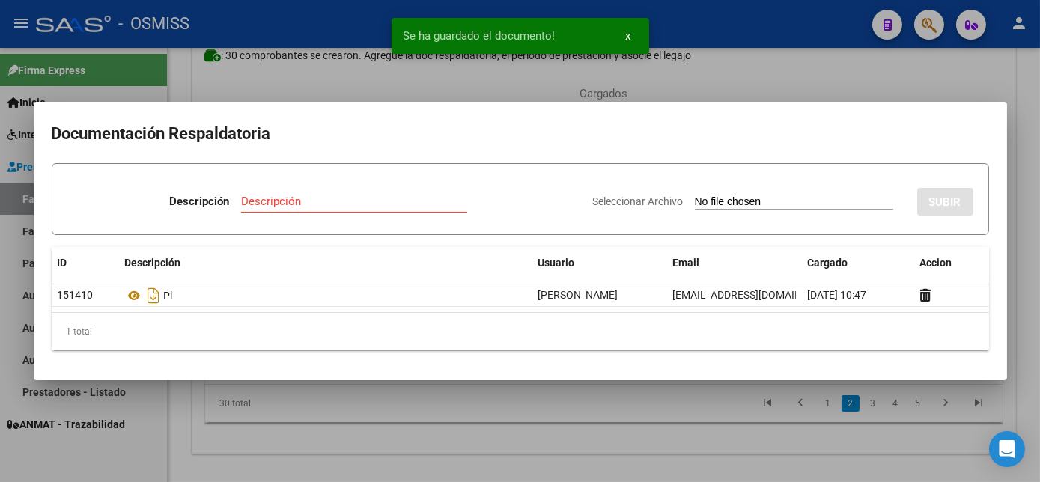
click at [677, 399] on div at bounding box center [520, 241] width 1040 height 482
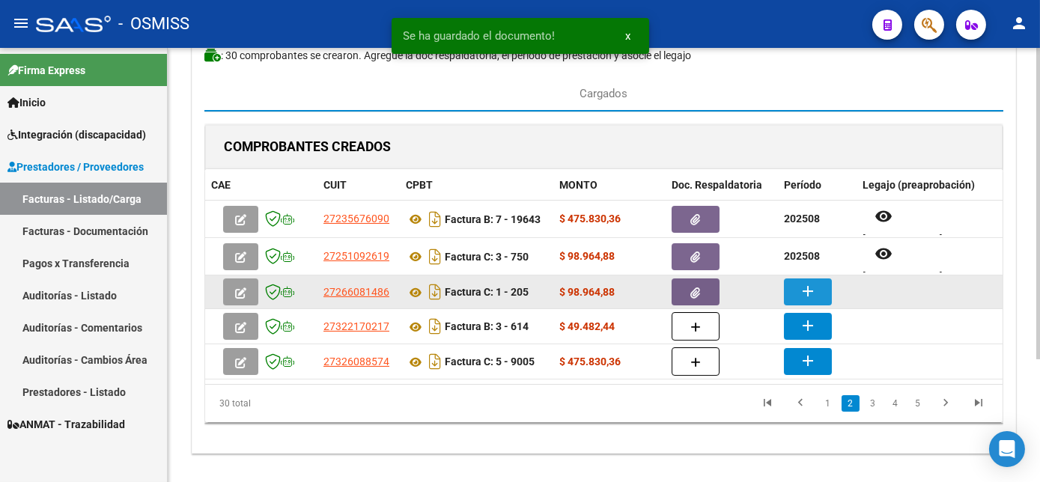
click at [804, 282] on mat-icon "add" at bounding box center [808, 291] width 18 height 18
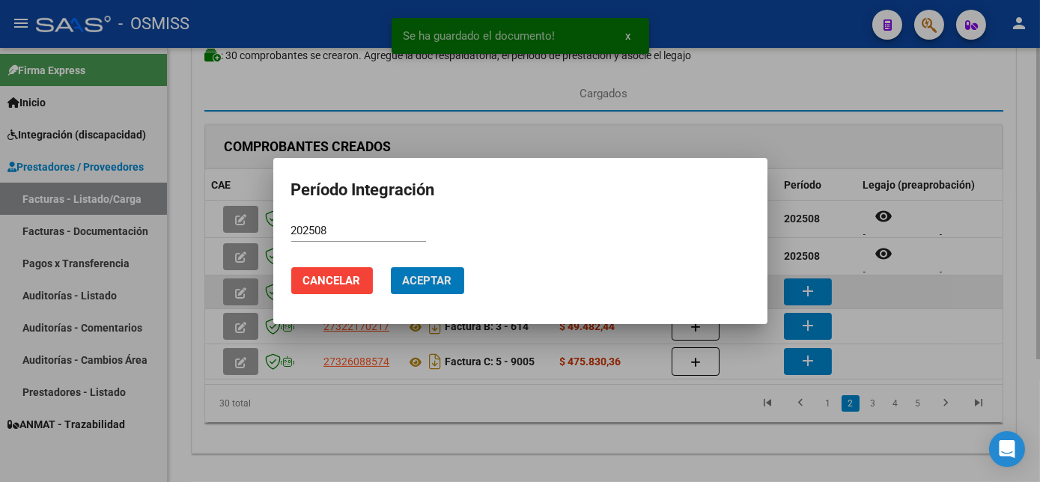
click at [391, 267] on button "Aceptar" at bounding box center [427, 280] width 73 height 27
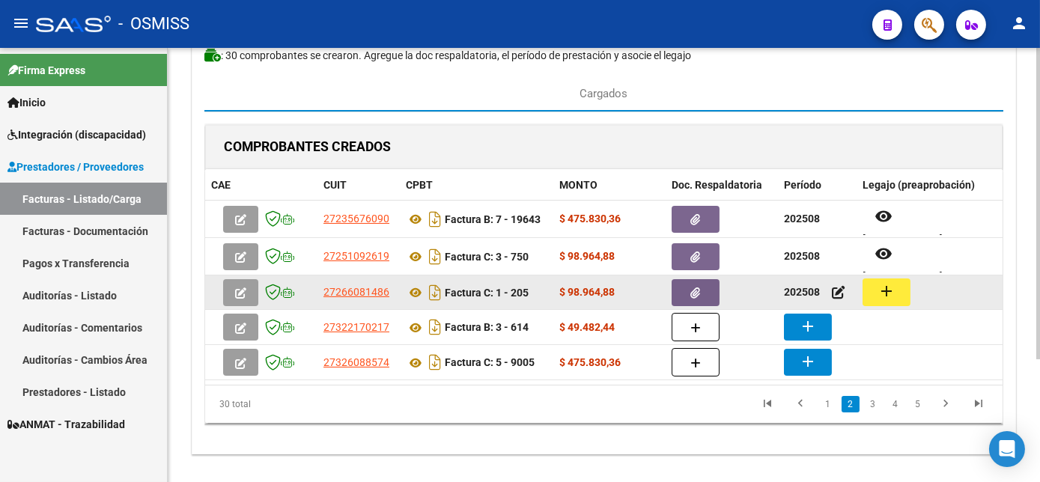
click at [899, 292] on button "add" at bounding box center [887, 293] width 48 height 28
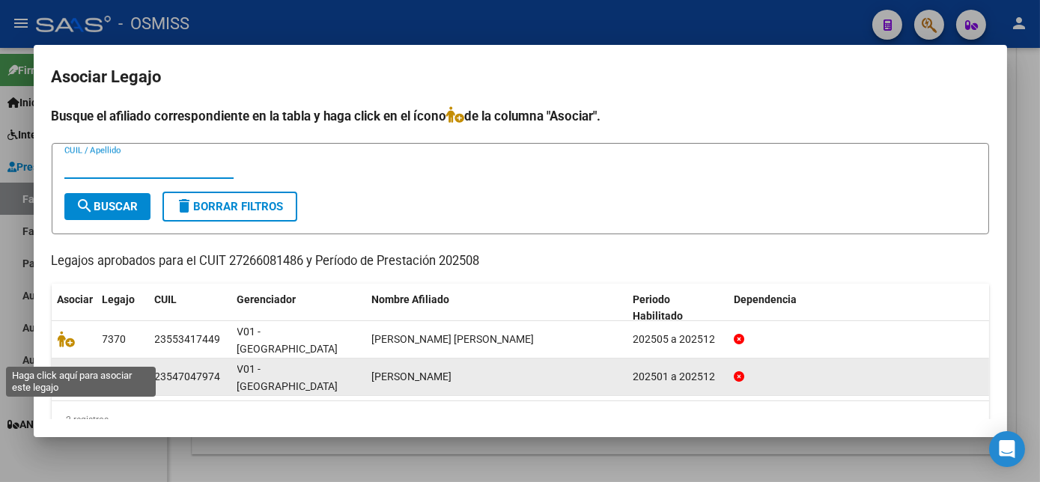
click at [64, 369] on icon at bounding box center [67, 377] width 18 height 16
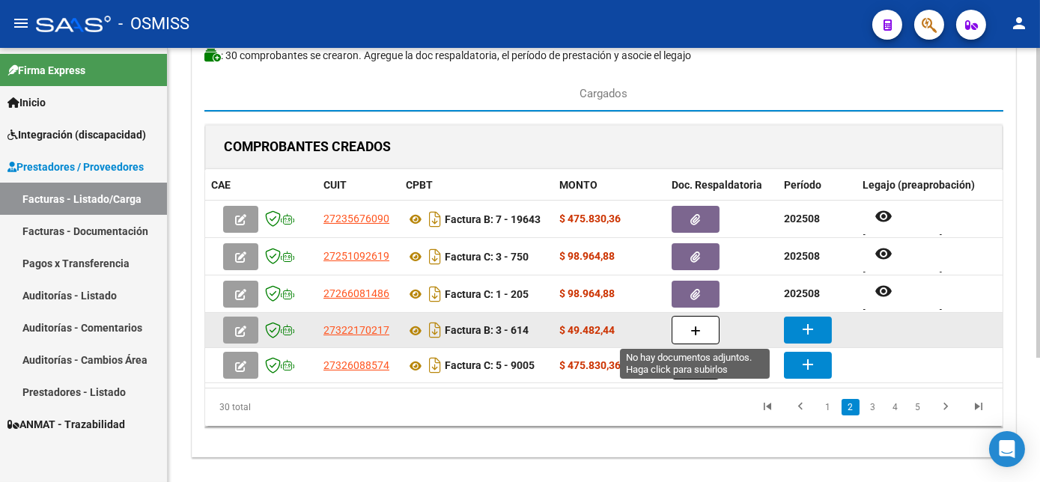
click at [688, 336] on button "button" at bounding box center [696, 330] width 48 height 28
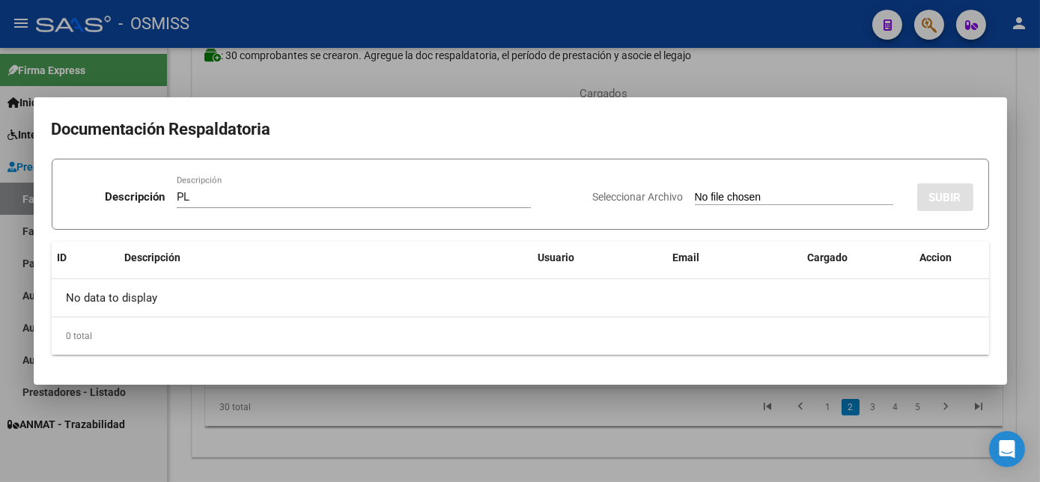
click at [695, 191] on input "Seleccionar Archivo" at bounding box center [794, 198] width 199 height 14
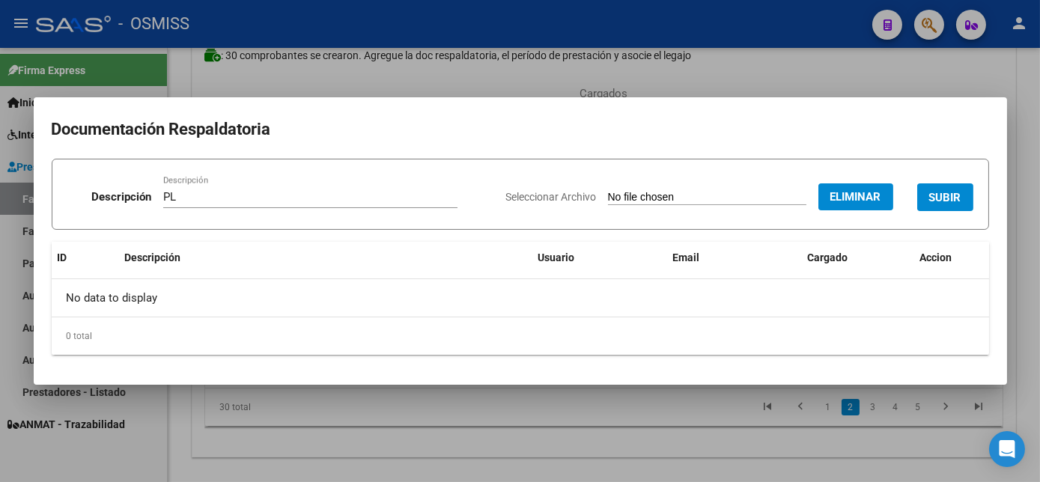
click at [969, 201] on button "SUBIR" at bounding box center [946, 198] width 56 height 28
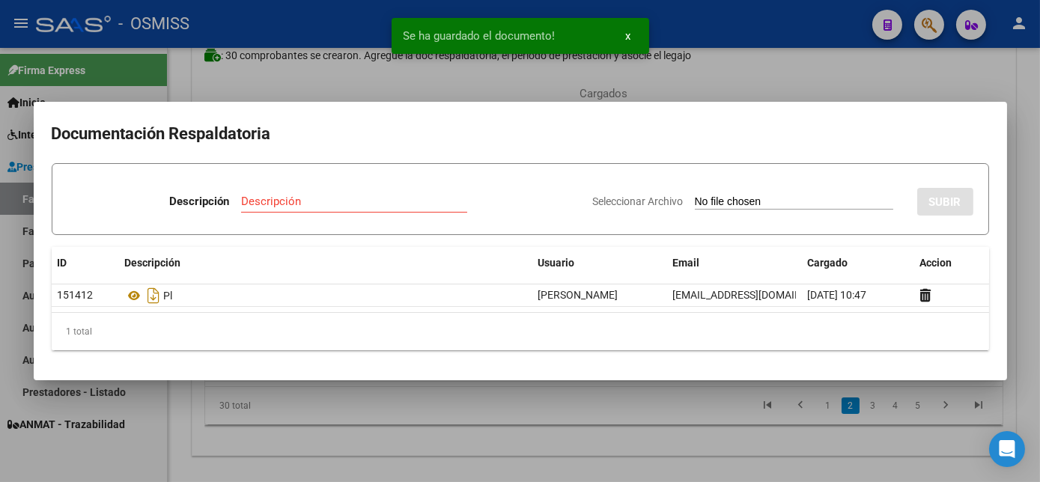
click at [662, 442] on div at bounding box center [520, 241] width 1040 height 482
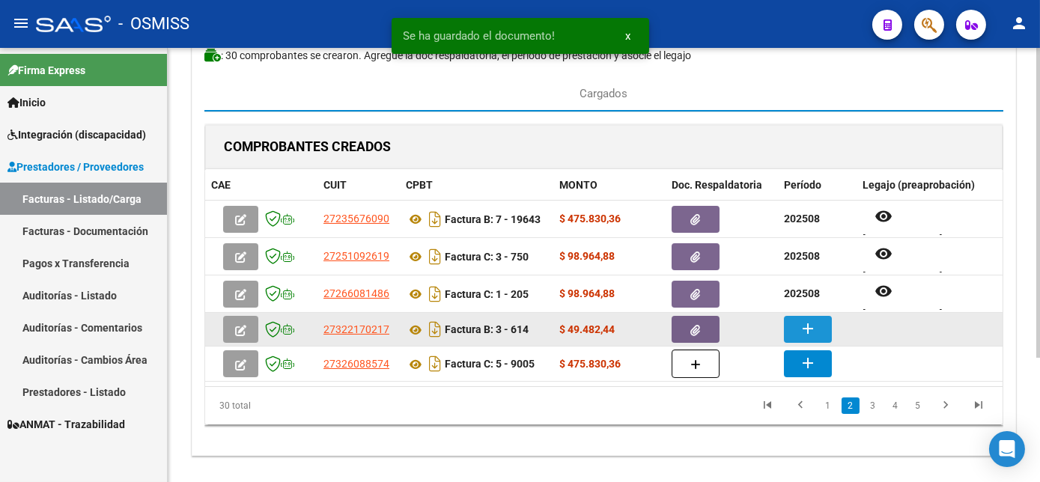
click at [803, 324] on mat-icon "add" at bounding box center [808, 329] width 18 height 18
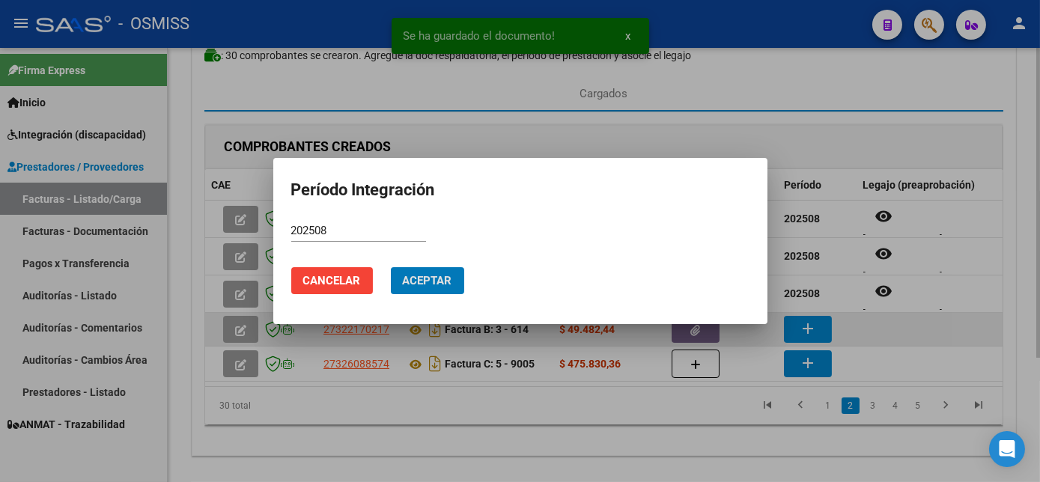
click at [391, 267] on button "Aceptar" at bounding box center [427, 280] width 73 height 27
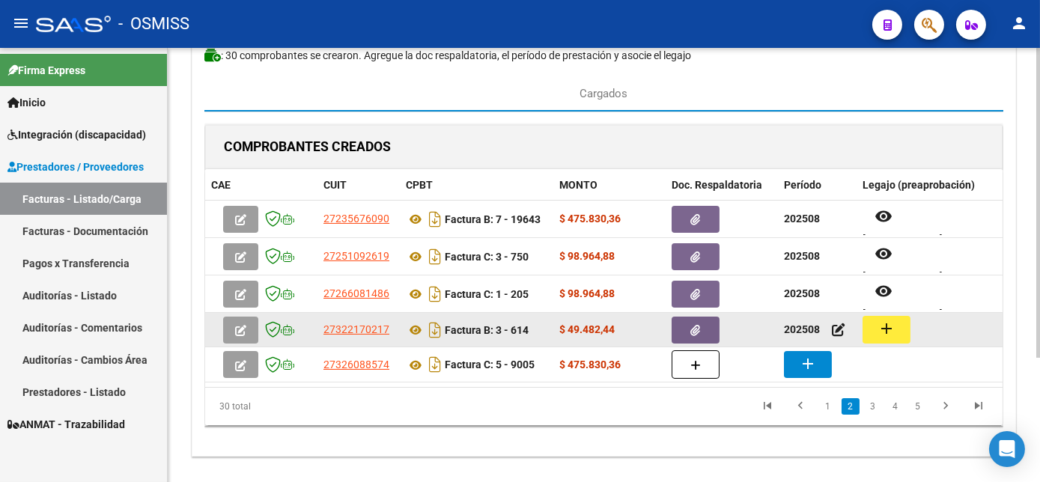
click at [897, 326] on button "add" at bounding box center [887, 330] width 48 height 28
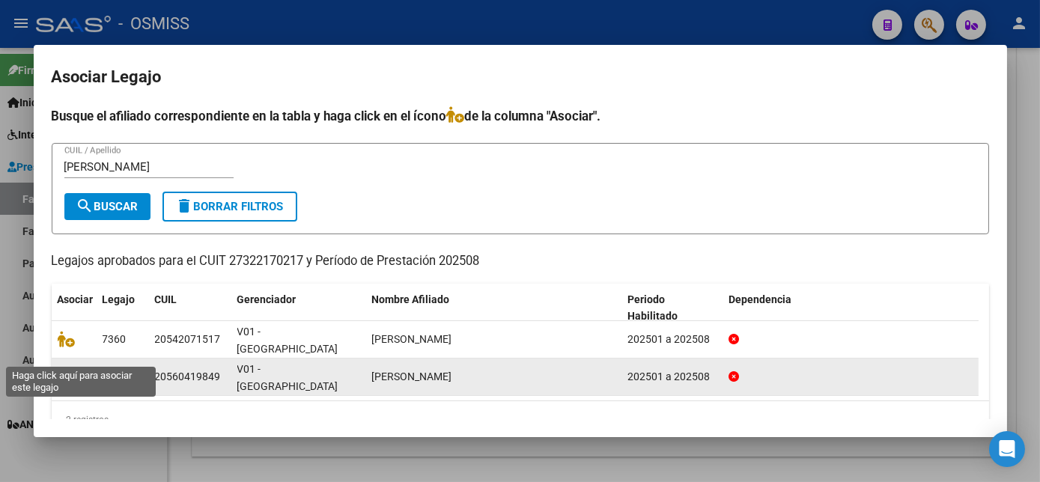
click at [71, 369] on icon at bounding box center [67, 377] width 18 height 16
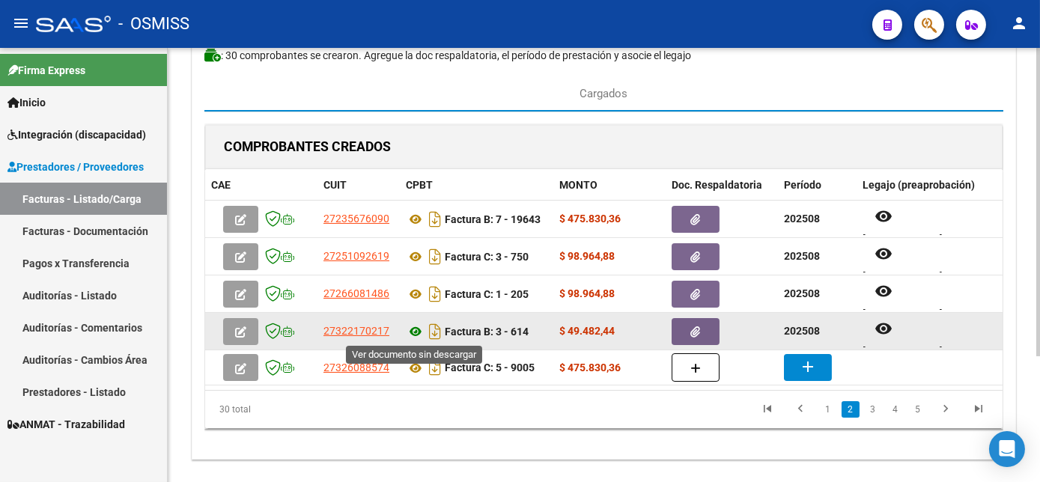
click at [413, 330] on icon at bounding box center [415, 332] width 19 height 18
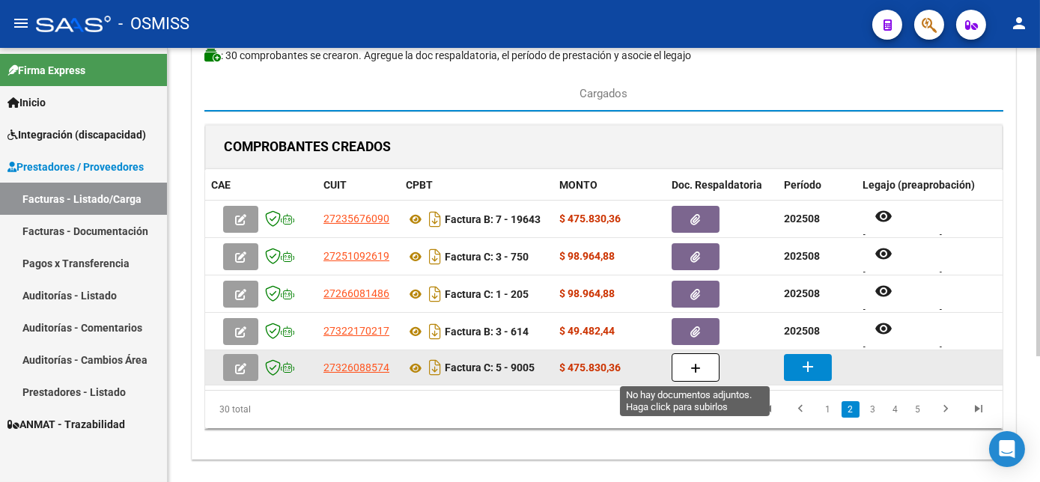
click at [706, 362] on button "button" at bounding box center [696, 368] width 48 height 28
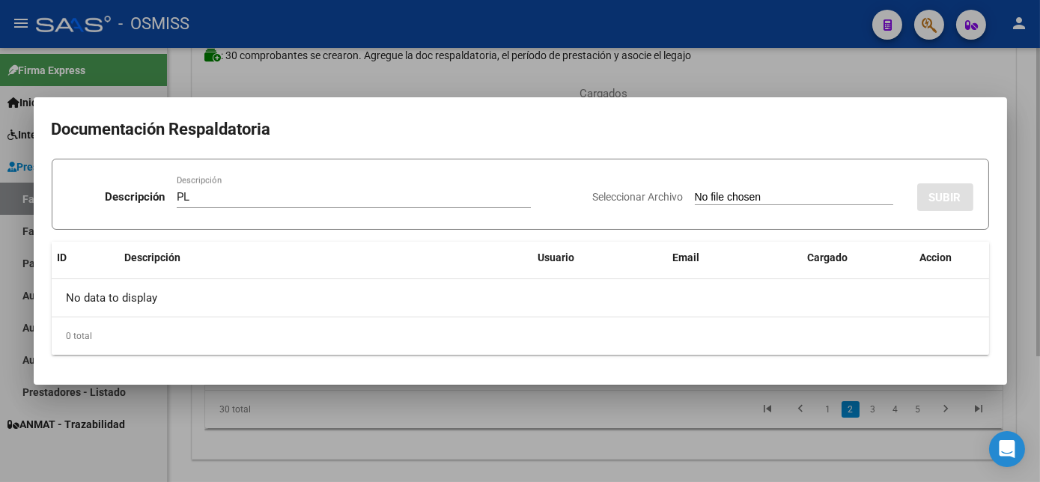
click at [695, 191] on input "Seleccionar Archivo" at bounding box center [794, 198] width 199 height 14
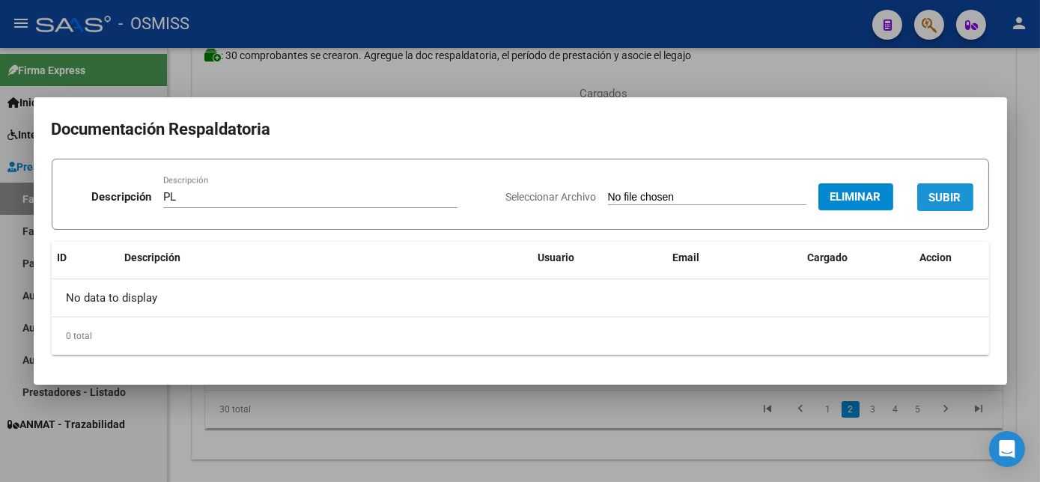
click at [953, 194] on span "SUBIR" at bounding box center [946, 197] width 32 height 13
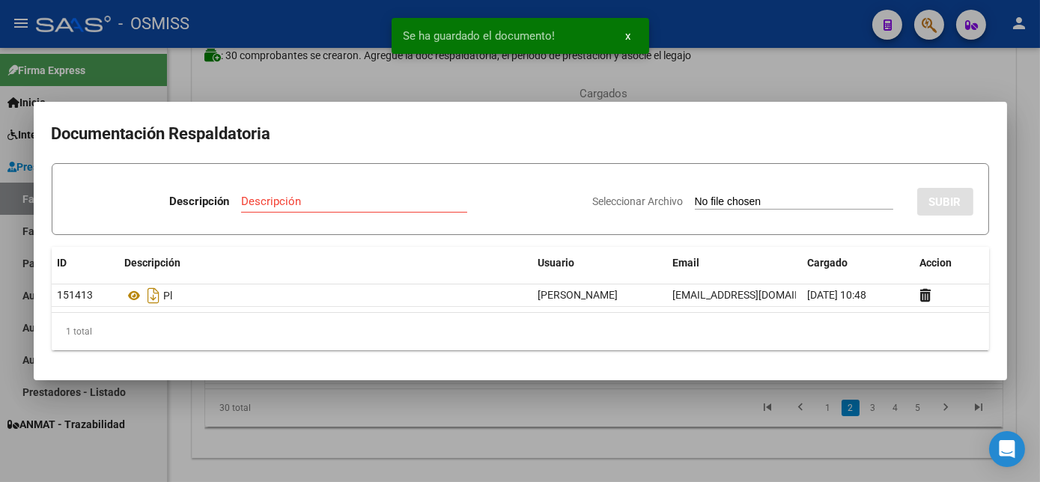
click at [663, 413] on div at bounding box center [520, 241] width 1040 height 482
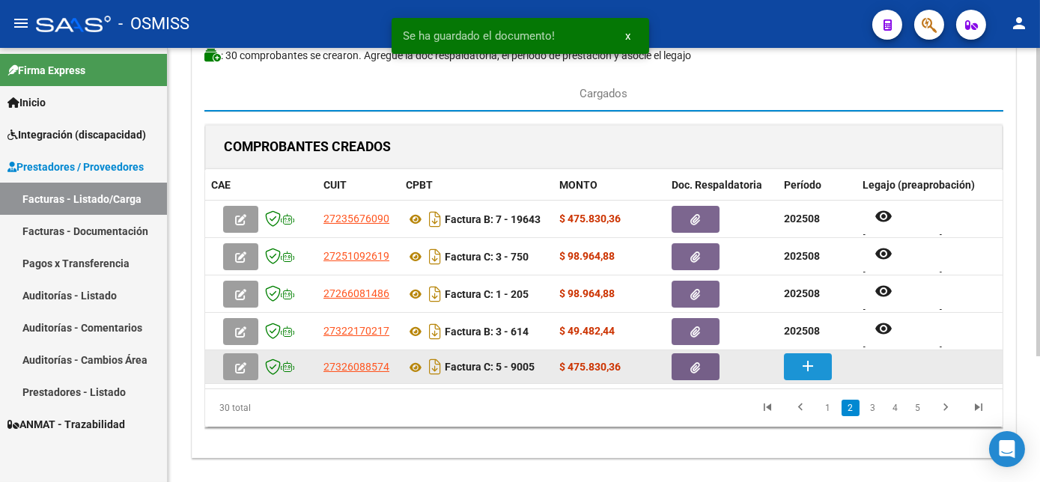
click at [801, 370] on mat-icon "add" at bounding box center [808, 366] width 18 height 18
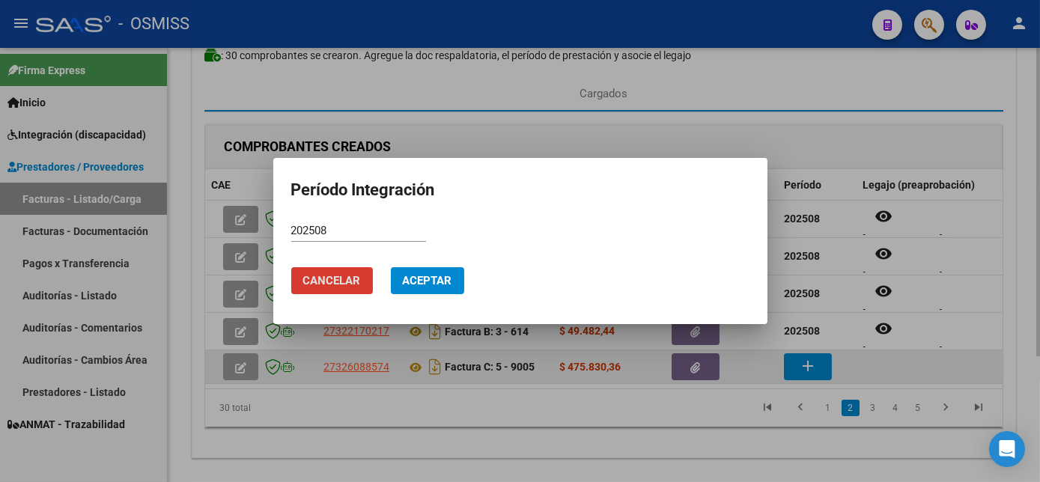
click at [391, 267] on button "Aceptar" at bounding box center [427, 280] width 73 height 27
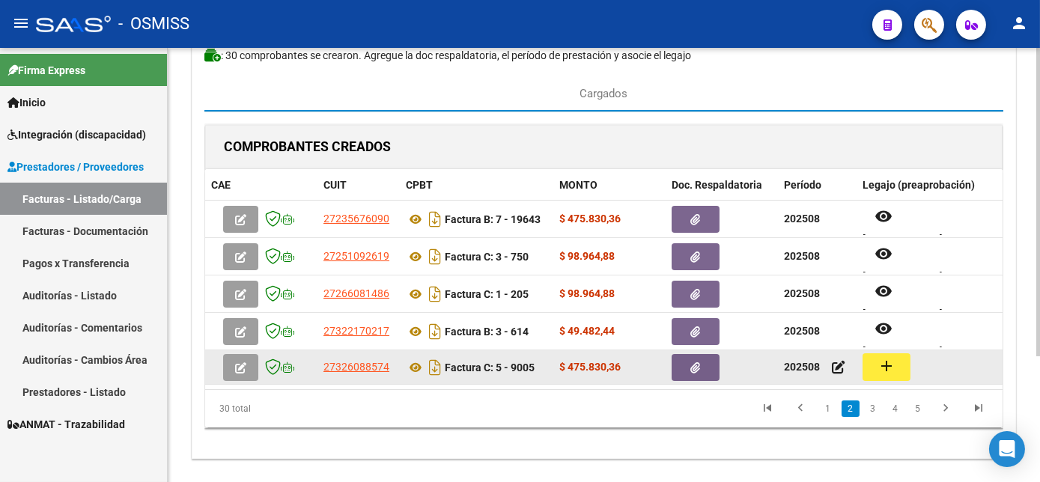
click at [885, 369] on mat-icon "add" at bounding box center [887, 366] width 18 height 18
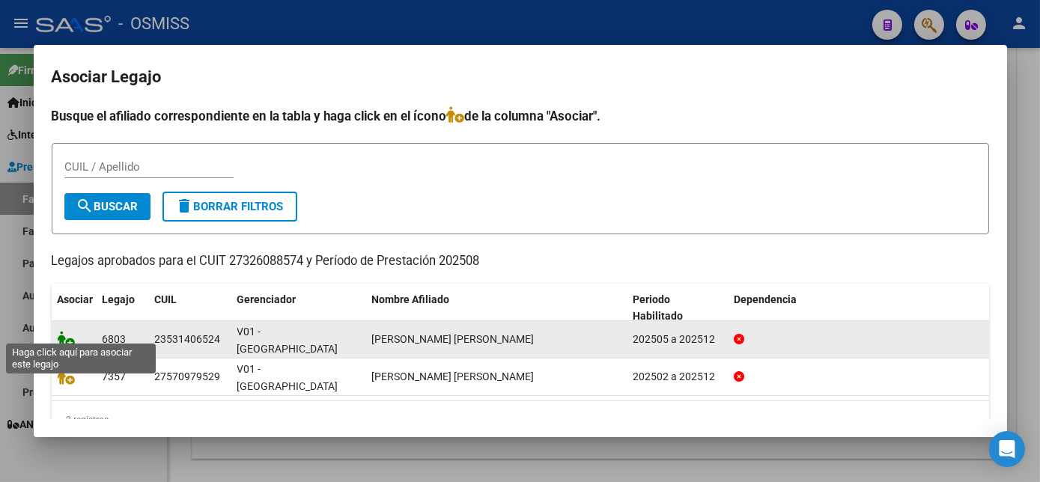
click at [61, 333] on icon at bounding box center [67, 339] width 18 height 16
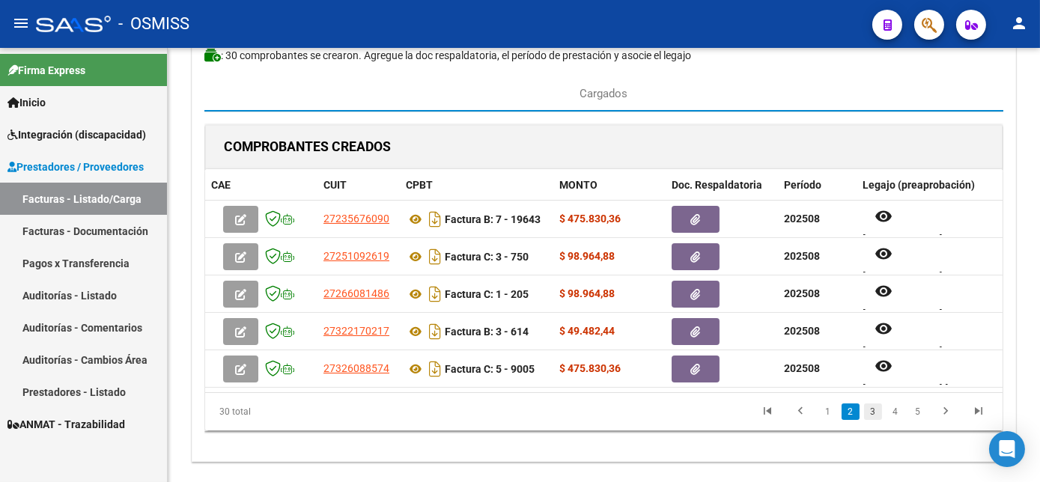
click at [873, 420] on link "3" at bounding box center [873, 412] width 18 height 16
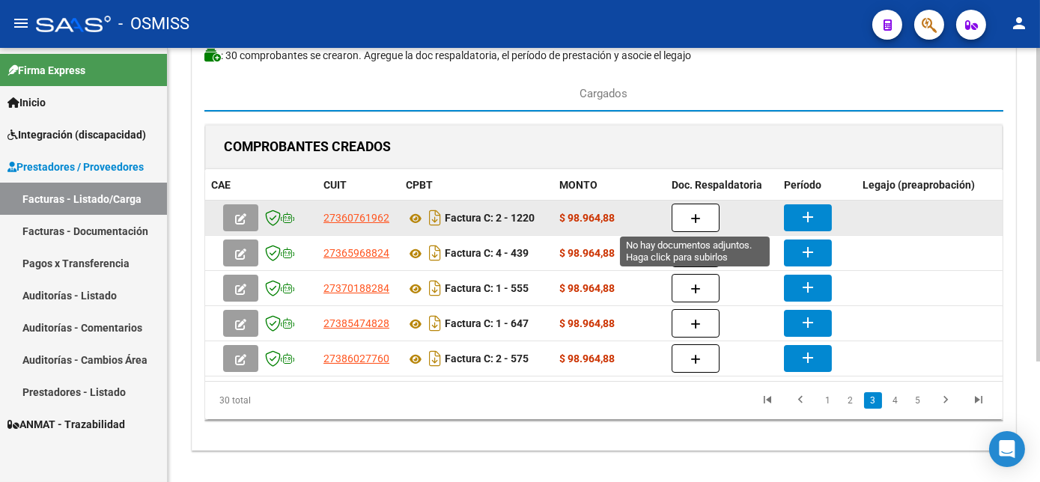
click at [700, 211] on button "button" at bounding box center [696, 218] width 48 height 28
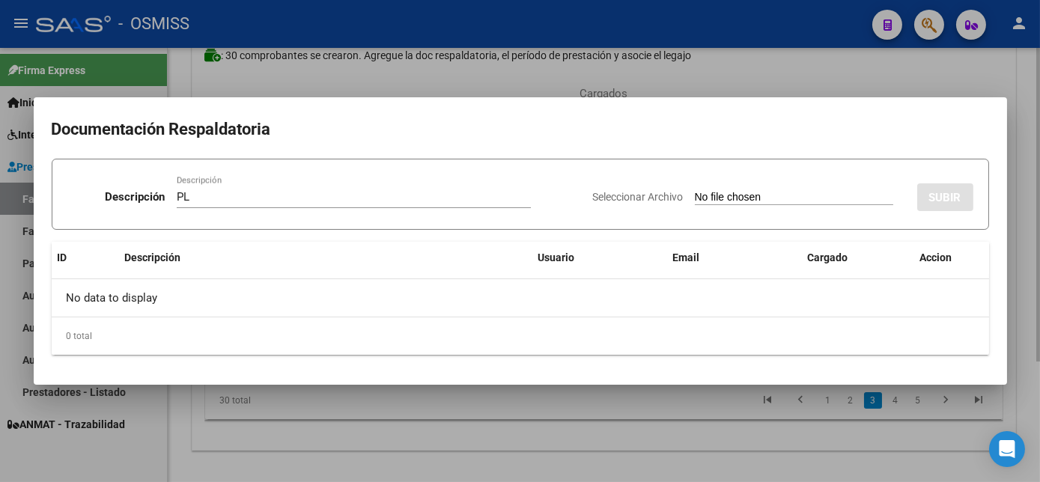
click at [695, 191] on input "Seleccionar Archivo" at bounding box center [794, 198] width 199 height 14
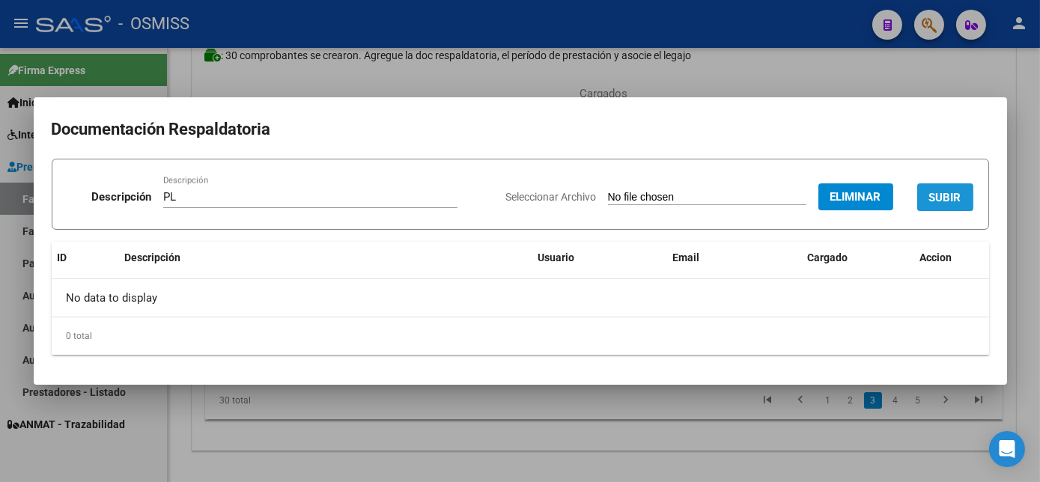
click at [954, 207] on button "SUBIR" at bounding box center [946, 198] width 56 height 28
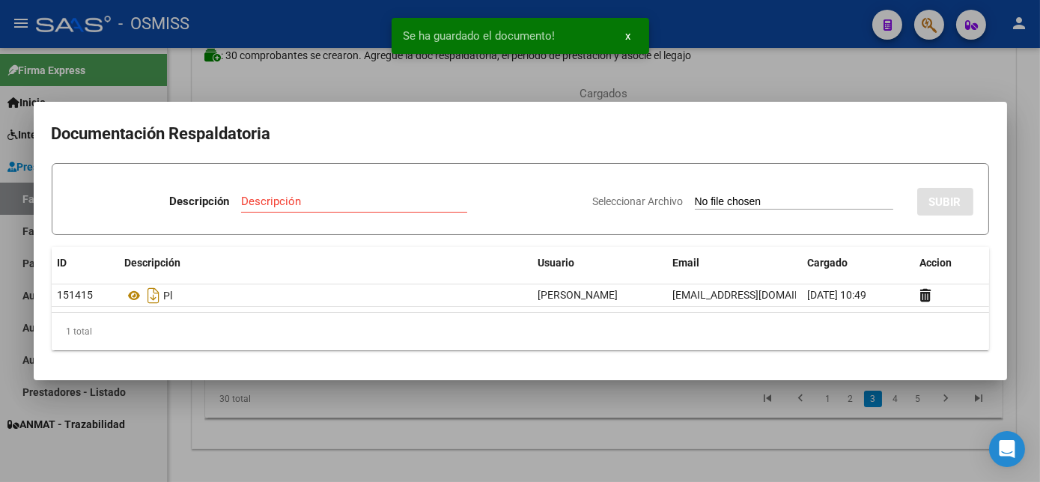
click at [693, 416] on div at bounding box center [520, 241] width 1040 height 482
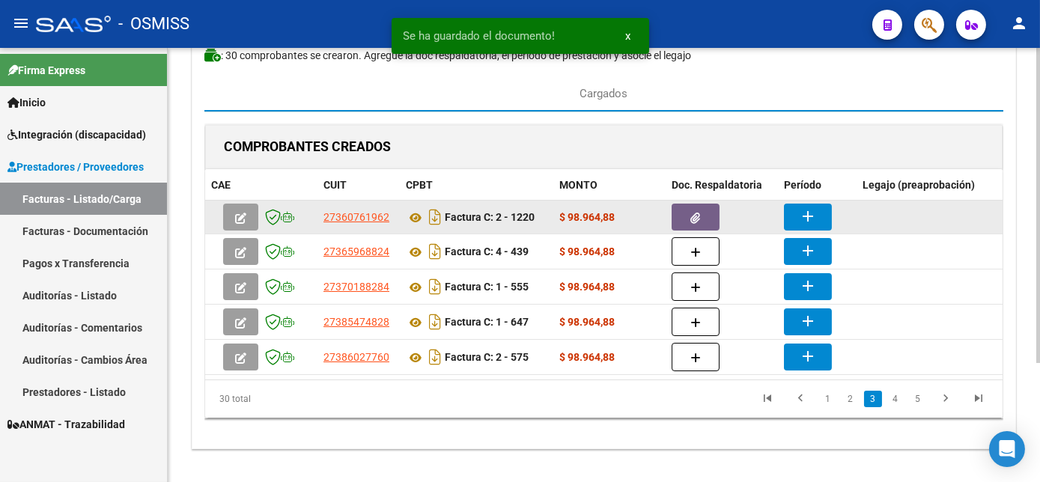
click at [811, 207] on mat-icon "add" at bounding box center [808, 216] width 18 height 18
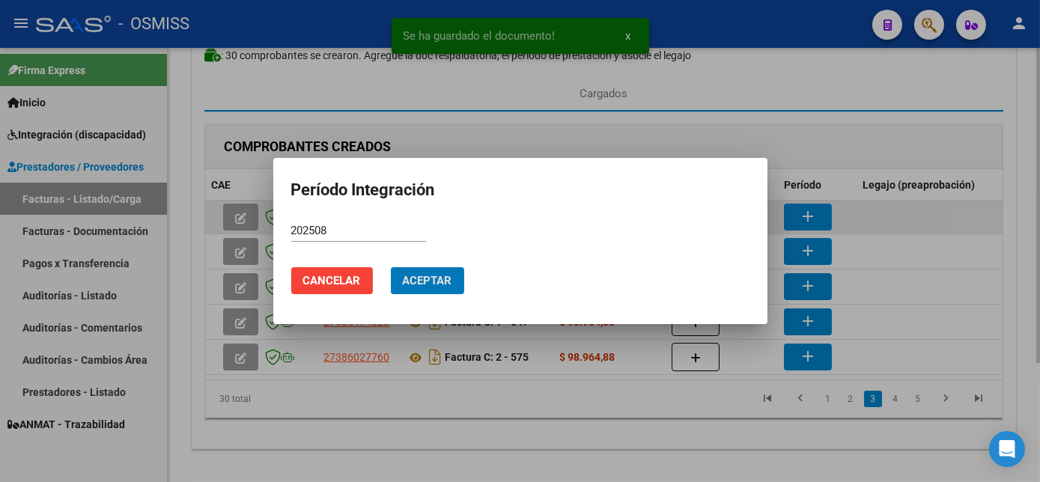
click at [391, 267] on button "Aceptar" at bounding box center [427, 280] width 73 height 27
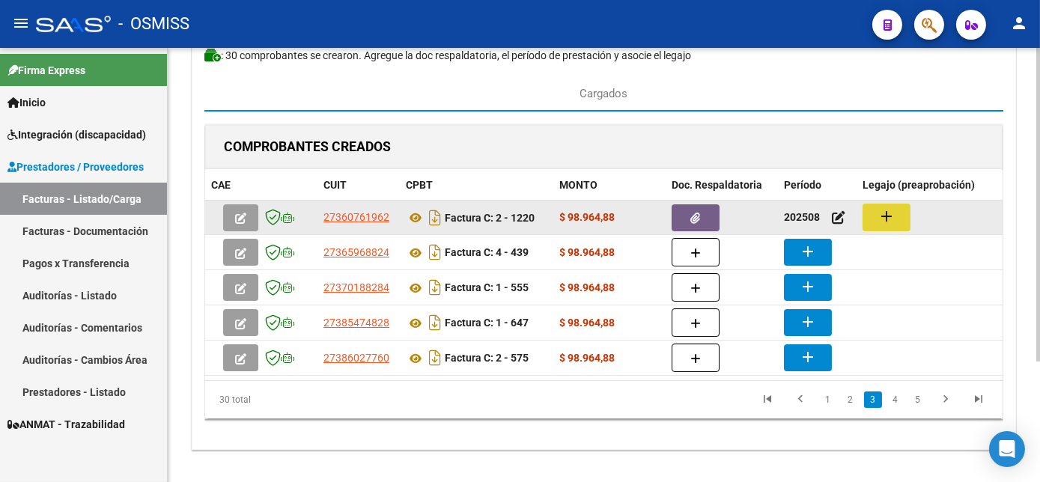
click at [896, 213] on button "add" at bounding box center [887, 218] width 48 height 28
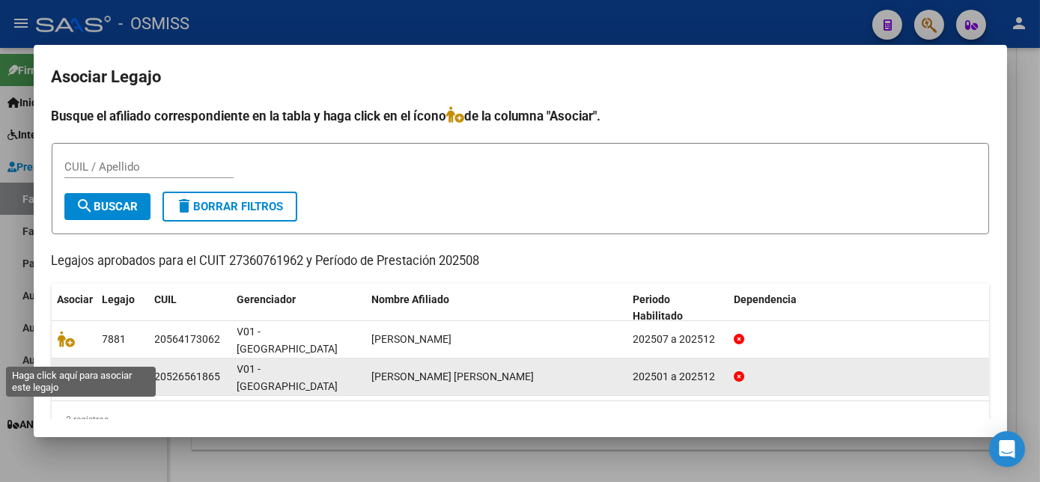
click at [69, 369] on icon at bounding box center [67, 377] width 18 height 16
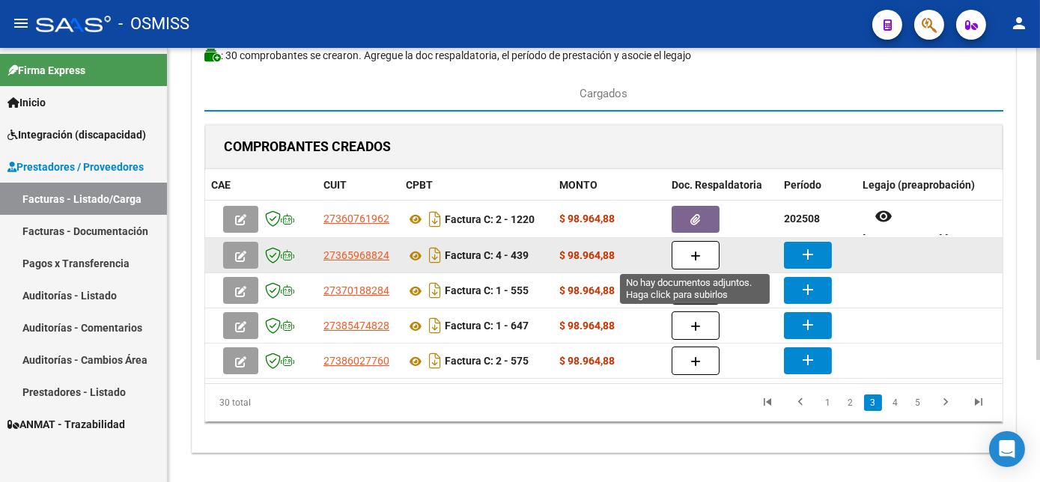
click at [701, 255] on button "button" at bounding box center [696, 255] width 48 height 28
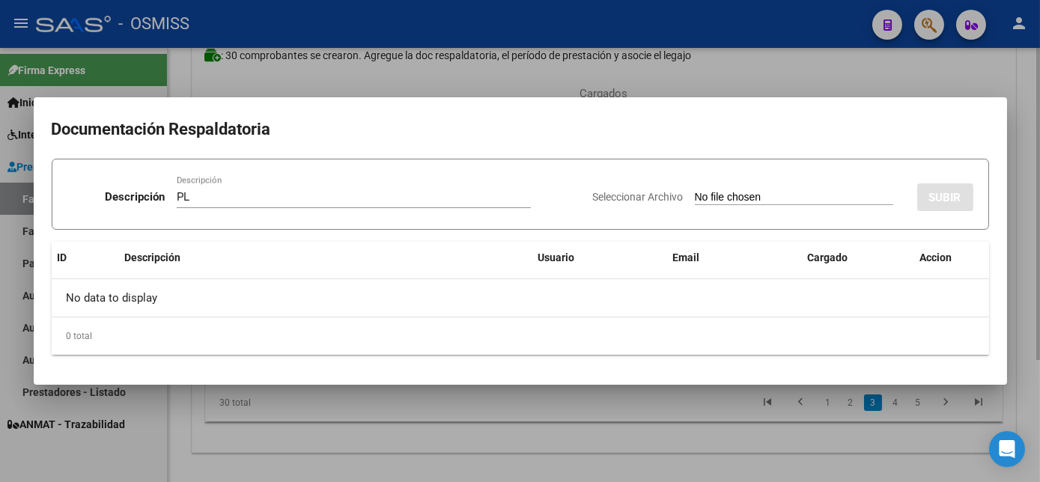
click at [695, 191] on input "Seleccionar Archivo" at bounding box center [794, 198] width 199 height 14
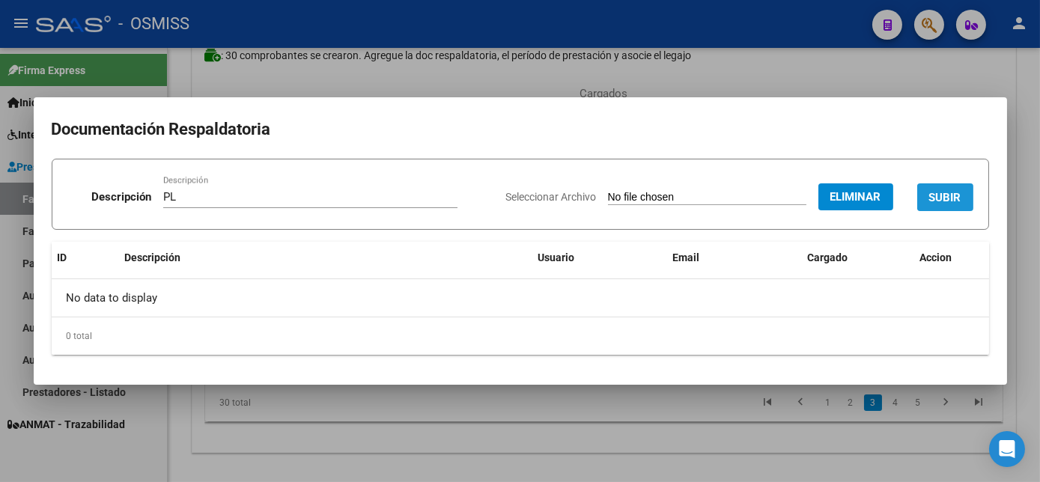
click at [966, 198] on button "SUBIR" at bounding box center [946, 198] width 56 height 28
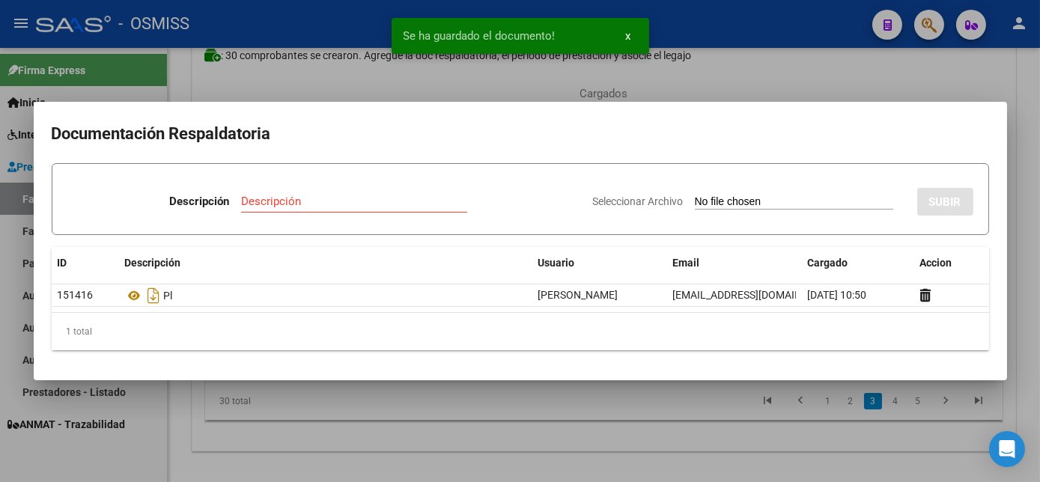
click at [679, 420] on div at bounding box center [520, 241] width 1040 height 482
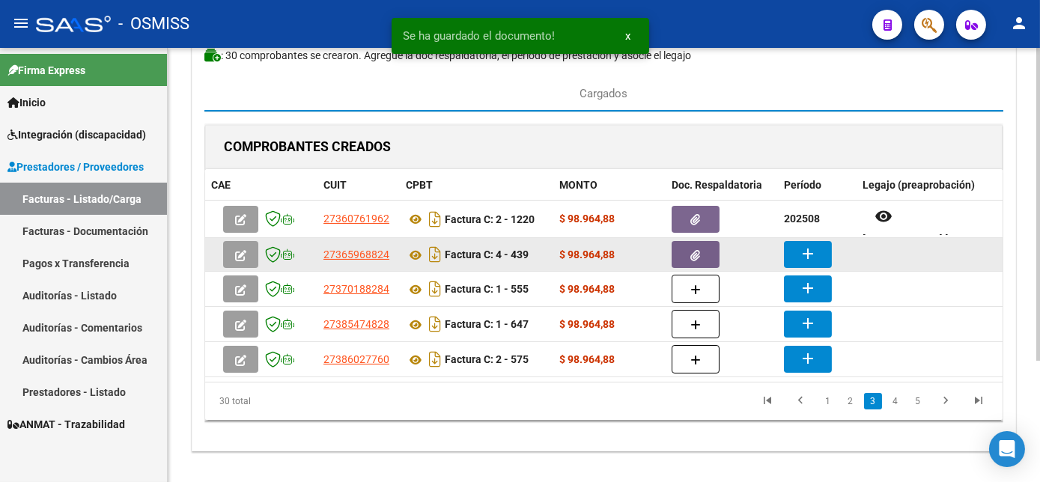
click at [808, 252] on mat-icon "add" at bounding box center [808, 254] width 18 height 18
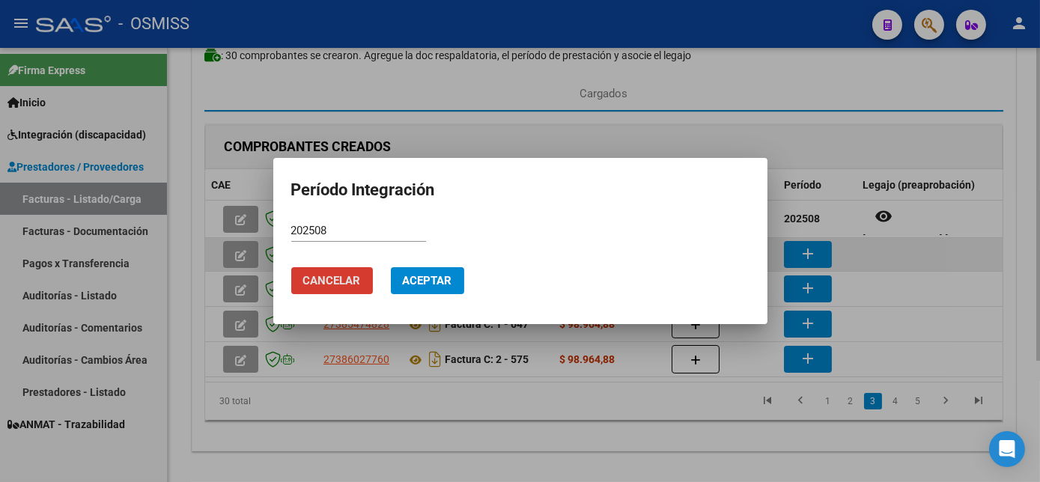
click at [391, 267] on button "Aceptar" at bounding box center [427, 280] width 73 height 27
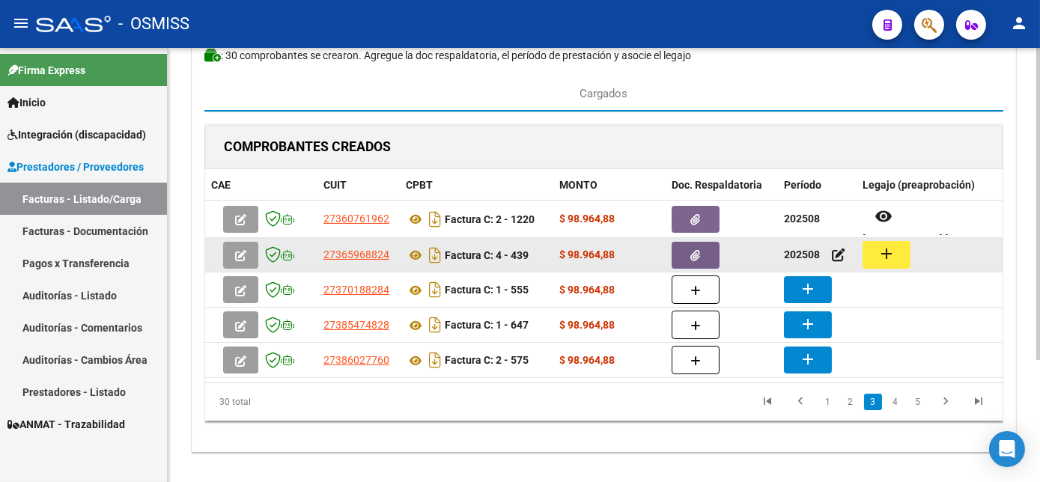
click at [891, 249] on mat-icon "add" at bounding box center [887, 254] width 18 height 18
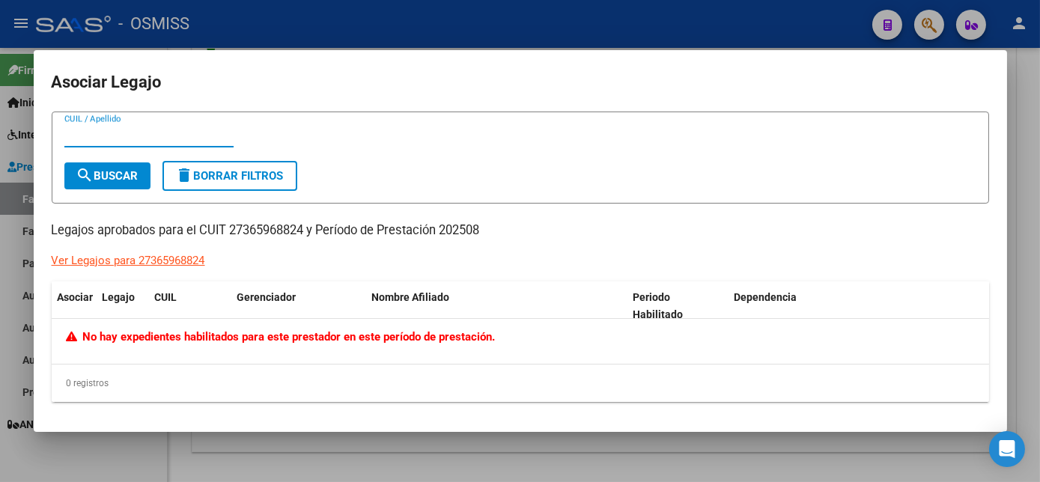
click at [427, 447] on div at bounding box center [520, 241] width 1040 height 482
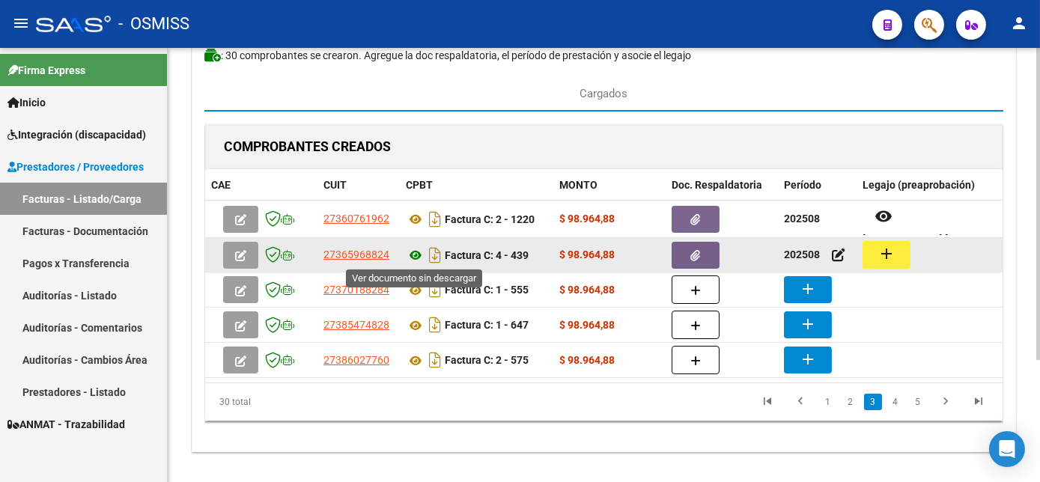
click at [415, 253] on icon at bounding box center [415, 255] width 19 height 18
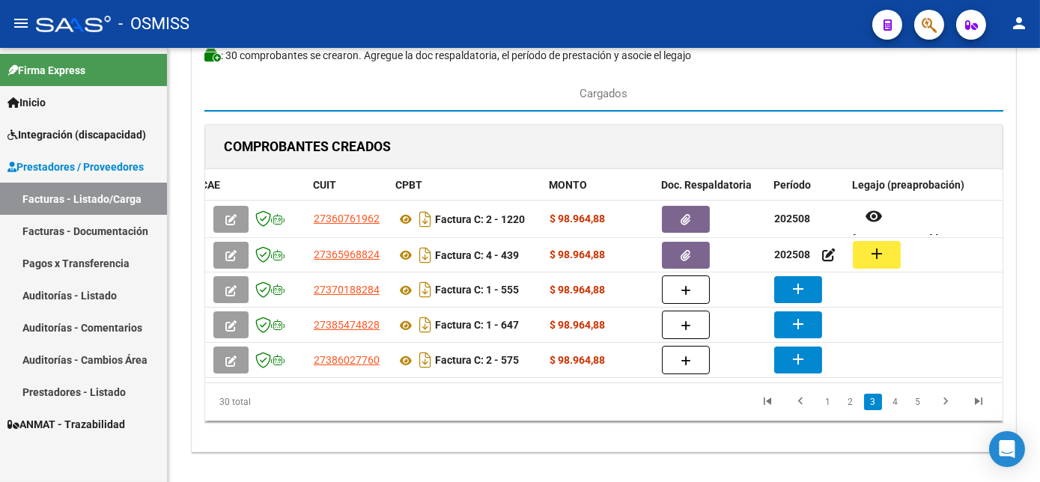
scroll to position [0, 11]
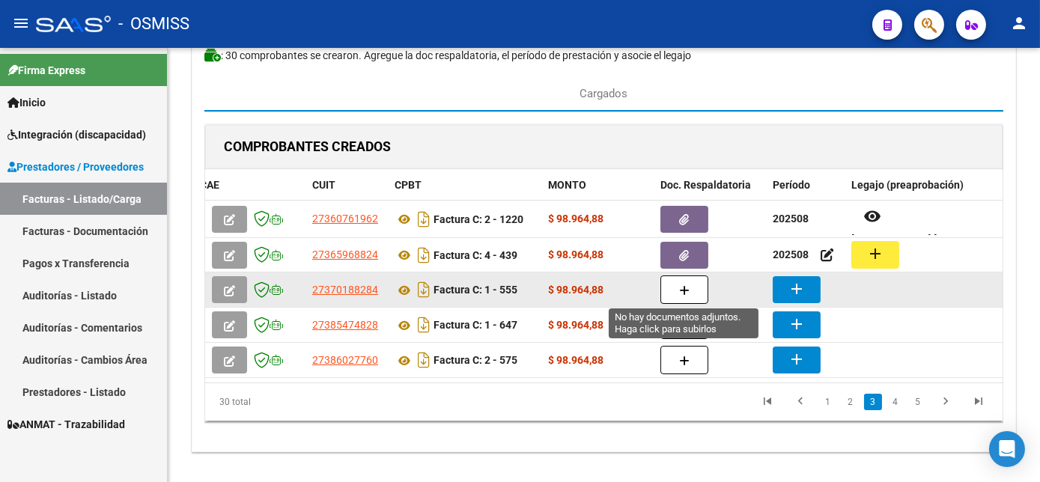
click at [683, 285] on icon "button" at bounding box center [684, 290] width 10 height 11
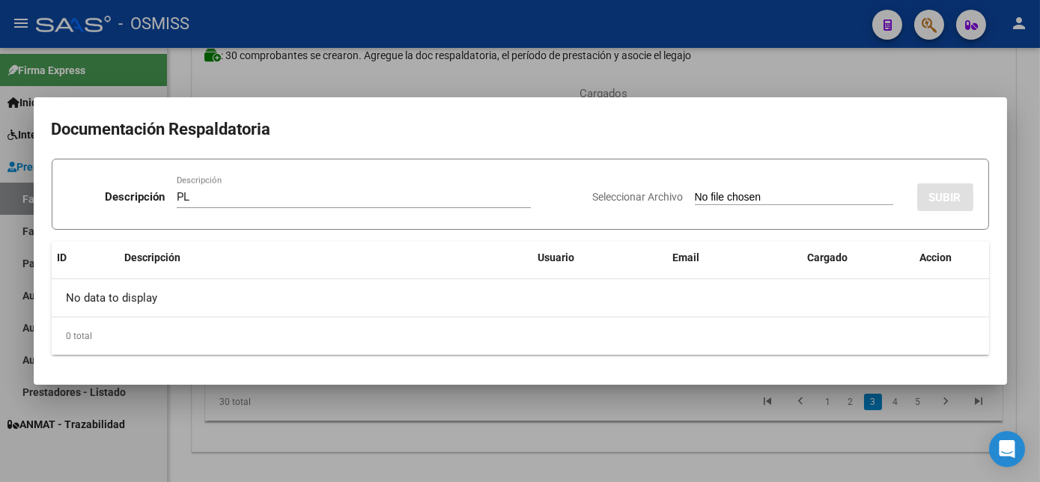
click at [695, 191] on input "Seleccionar Archivo" at bounding box center [794, 198] width 199 height 14
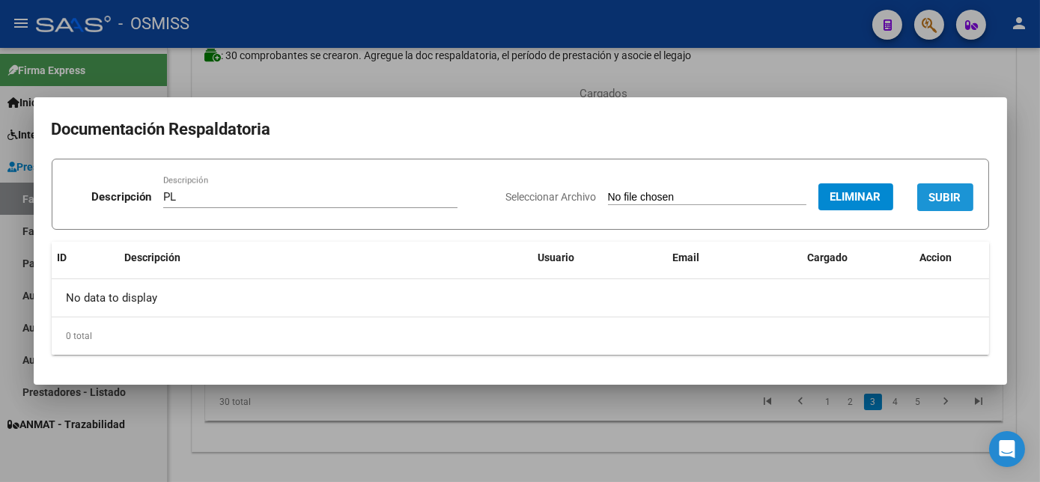
click at [952, 187] on button "SUBIR" at bounding box center [946, 198] width 56 height 28
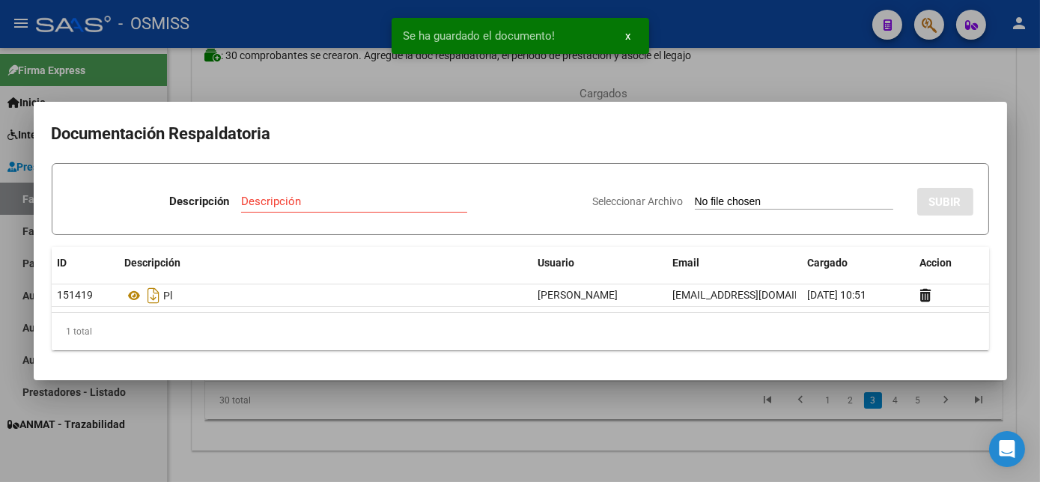
click at [603, 412] on div at bounding box center [520, 241] width 1040 height 482
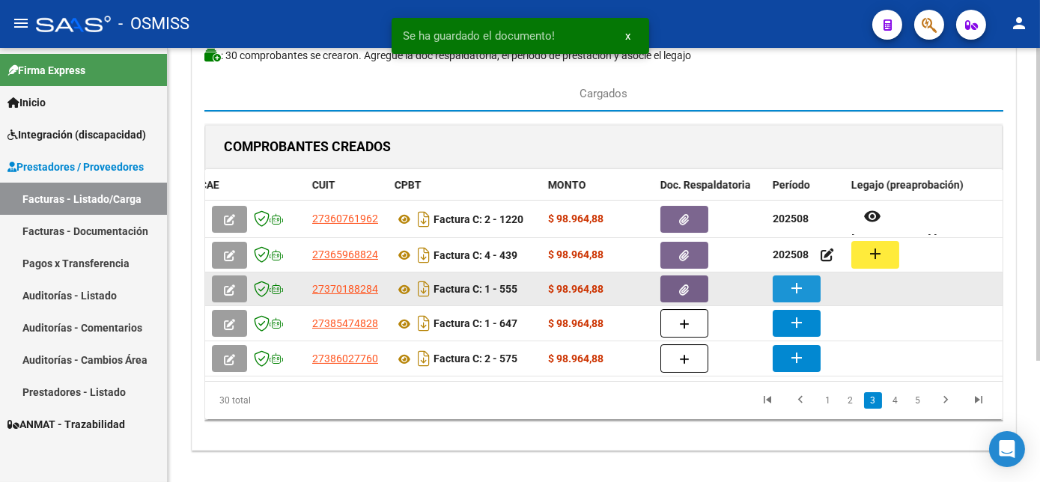
click at [798, 283] on mat-icon "add" at bounding box center [797, 288] width 18 height 18
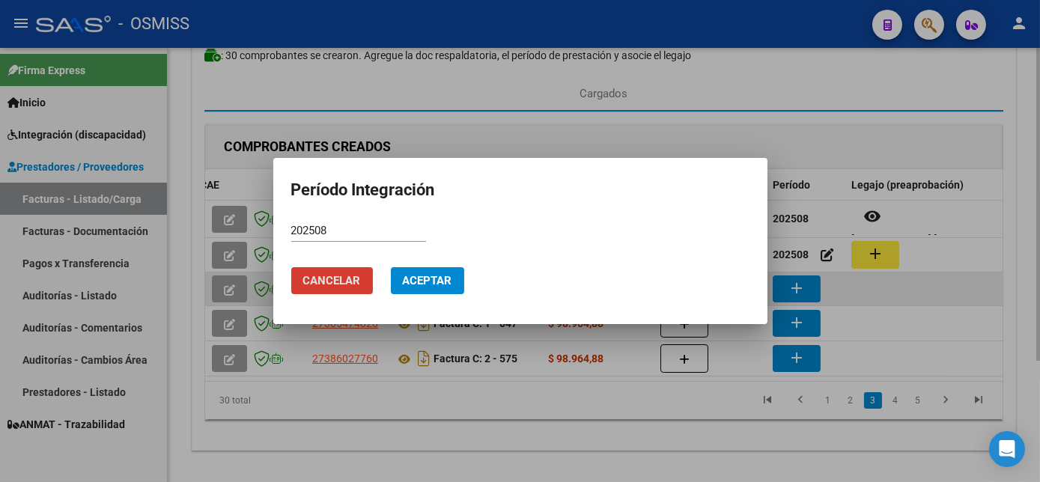
click at [391, 267] on button "Aceptar" at bounding box center [427, 280] width 73 height 27
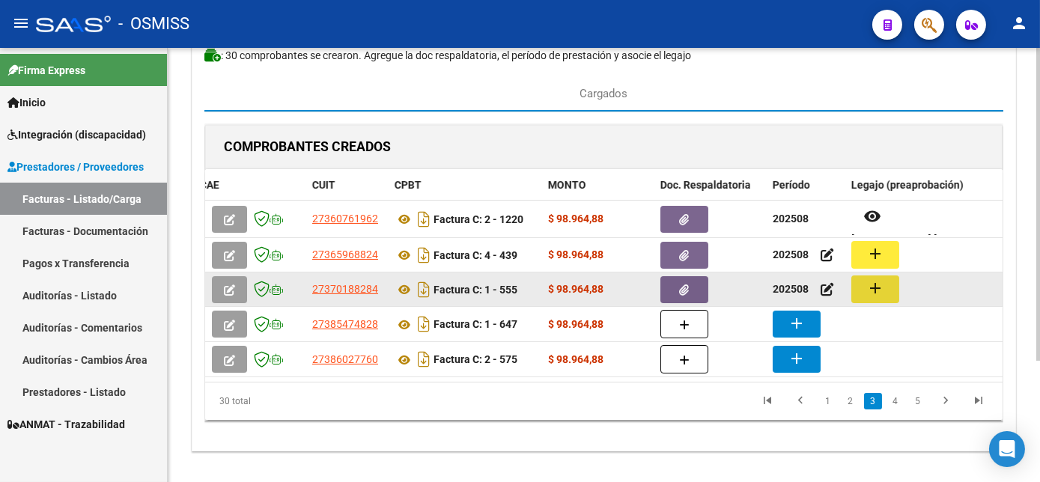
click at [867, 294] on mat-icon "add" at bounding box center [876, 288] width 18 height 18
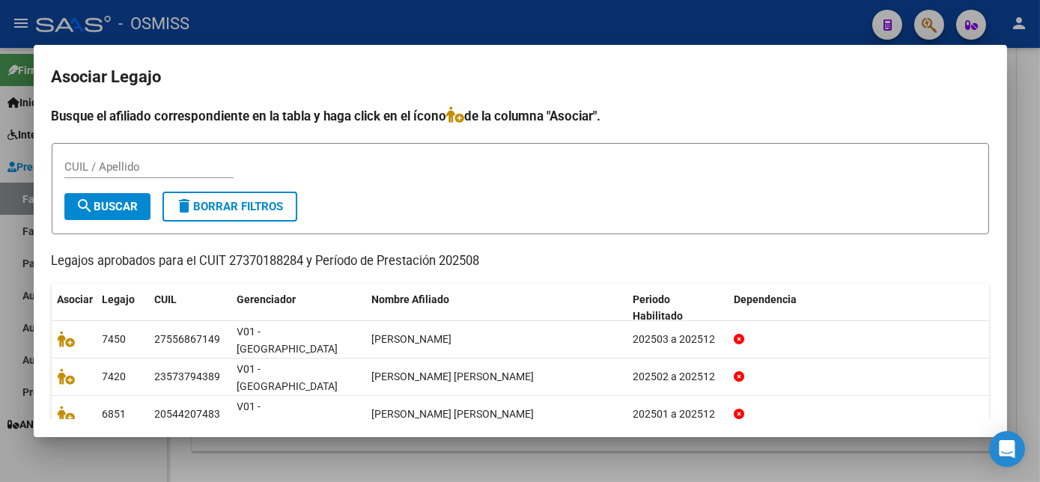
click at [683, 453] on div at bounding box center [520, 241] width 1040 height 482
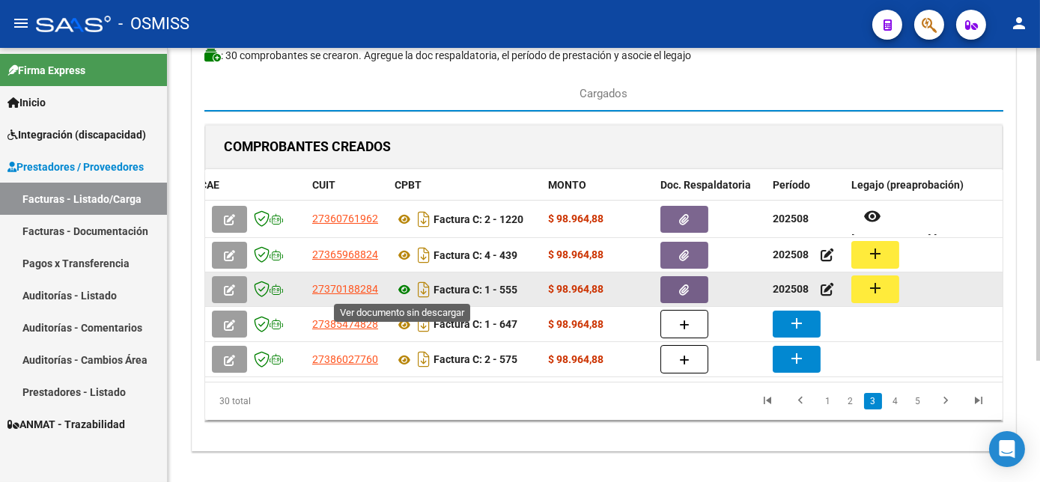
click at [401, 288] on icon at bounding box center [404, 290] width 19 height 18
click at [875, 293] on mat-icon "add" at bounding box center [876, 288] width 18 height 18
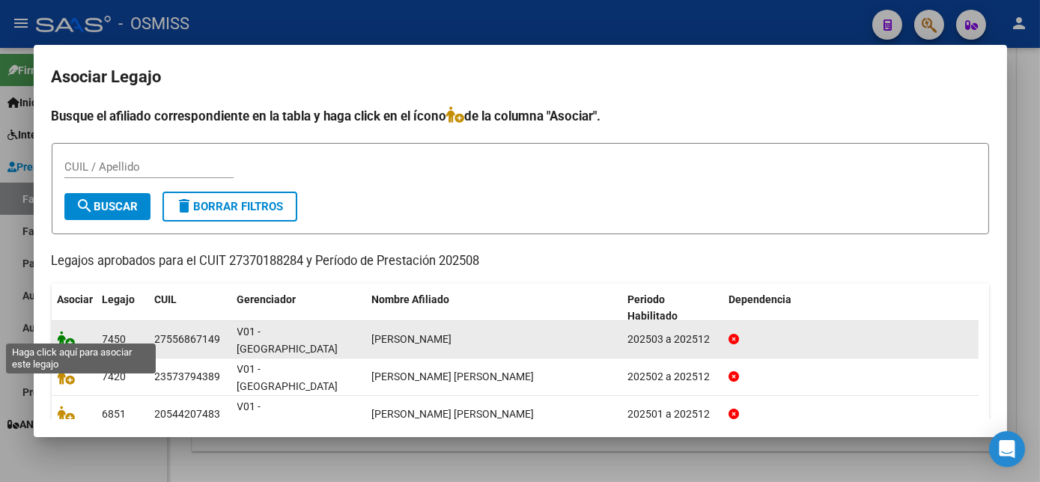
click at [64, 331] on icon at bounding box center [67, 339] width 18 height 16
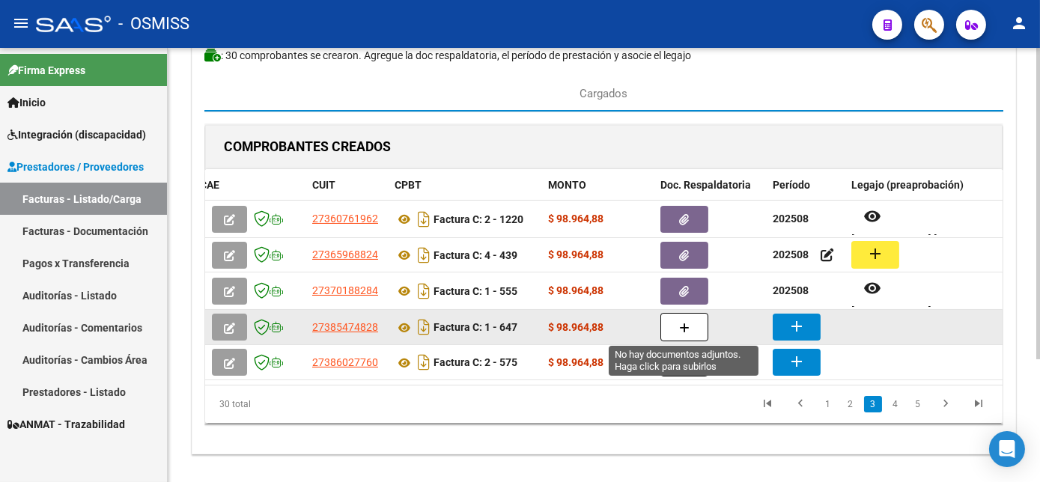
click at [686, 323] on icon "button" at bounding box center [684, 328] width 10 height 11
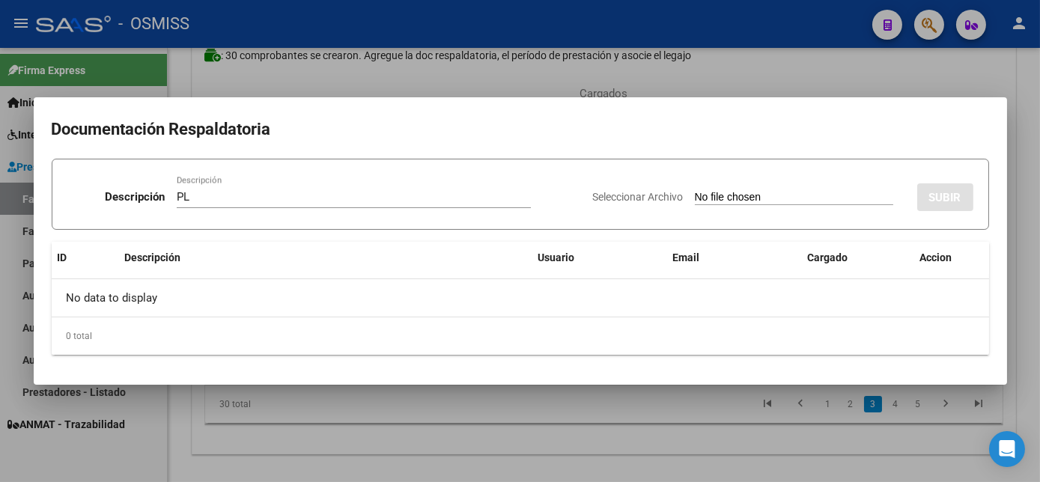
click at [695, 191] on input "Seleccionar Archivo" at bounding box center [794, 198] width 199 height 14
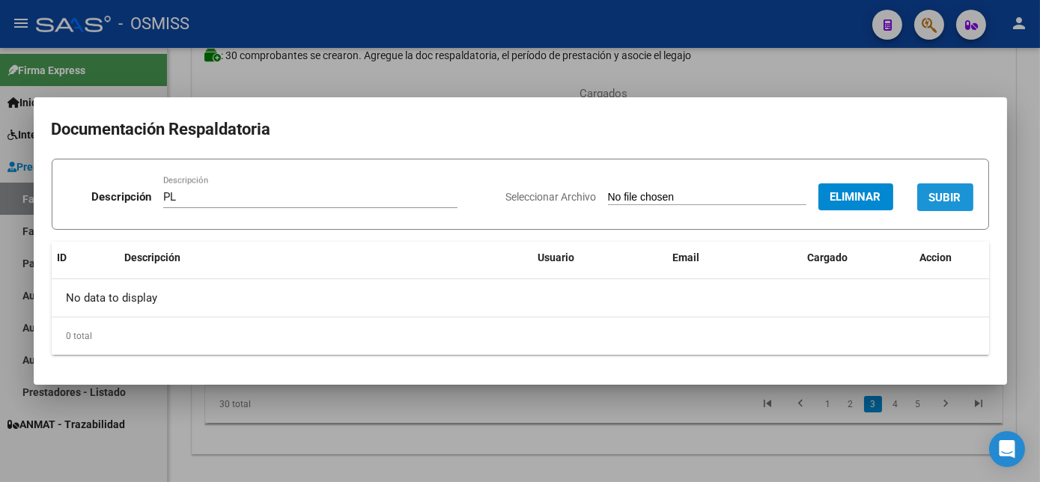
click at [945, 205] on button "SUBIR" at bounding box center [946, 198] width 56 height 28
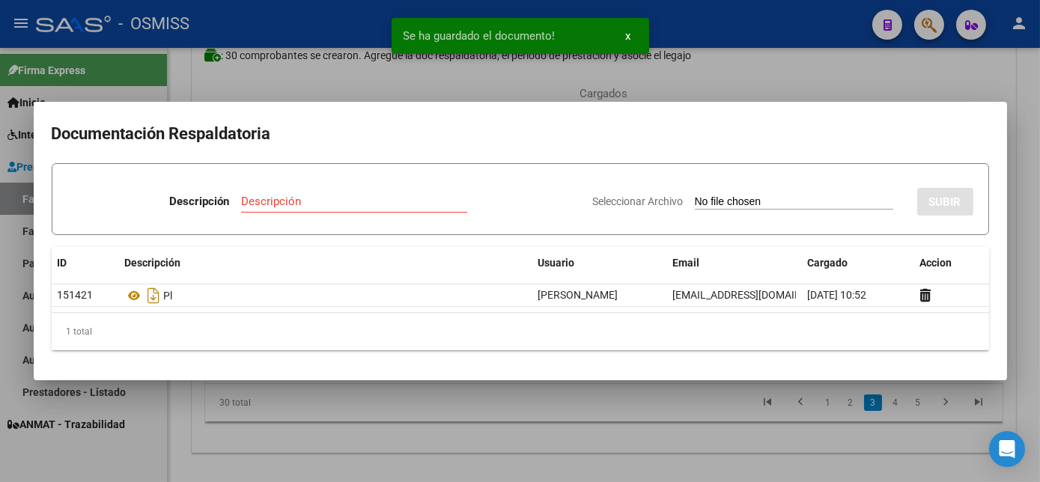
click at [532, 439] on div at bounding box center [520, 241] width 1040 height 482
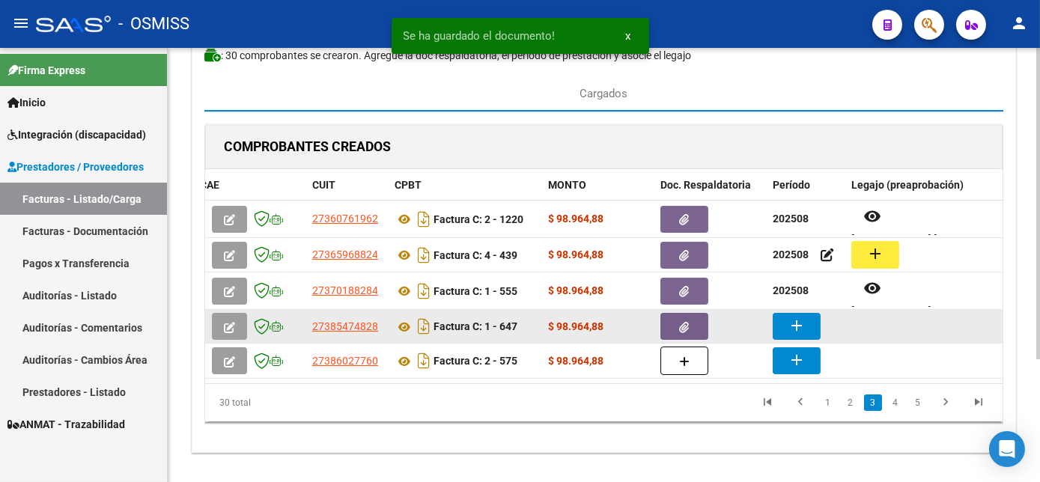
click at [797, 330] on mat-icon "add" at bounding box center [797, 326] width 18 height 18
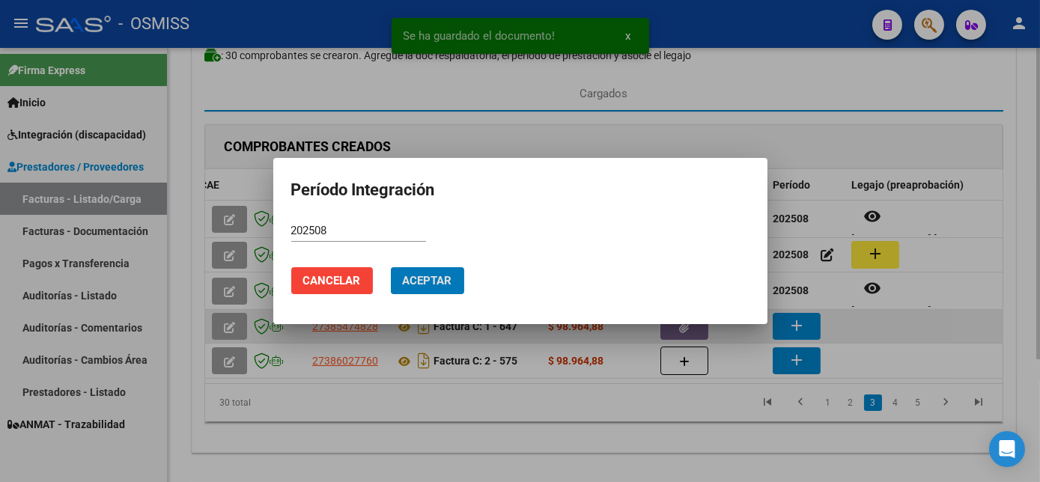
click at [391, 267] on button "Aceptar" at bounding box center [427, 280] width 73 height 27
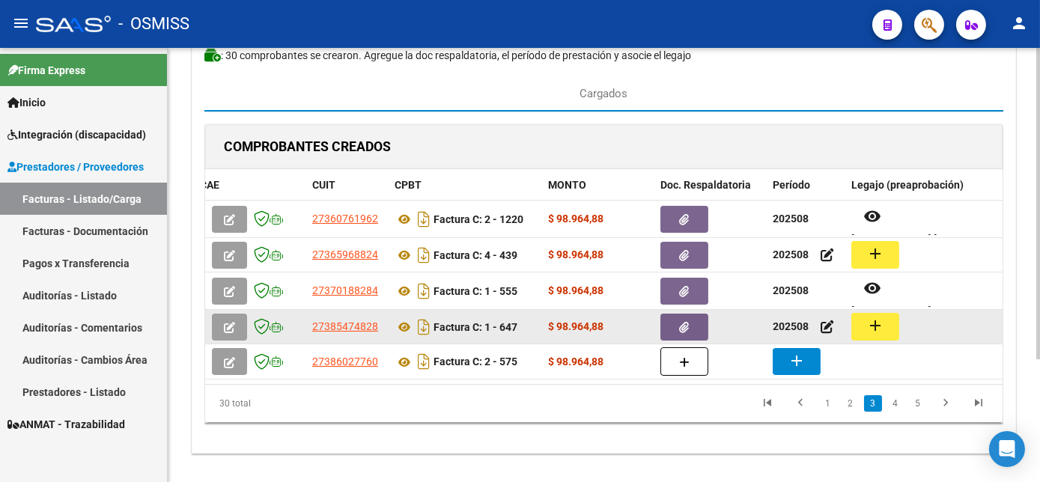
click at [874, 331] on mat-icon "add" at bounding box center [876, 326] width 18 height 18
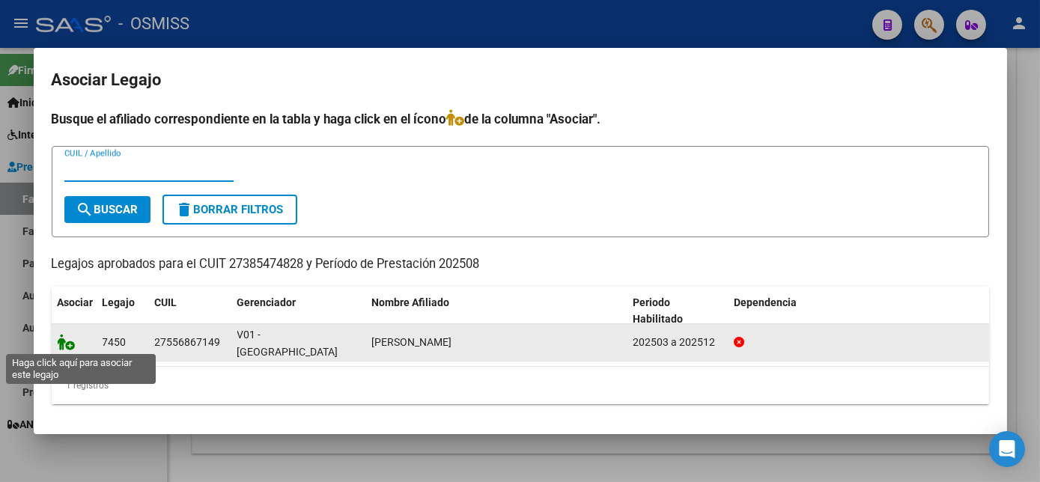
click at [62, 337] on icon at bounding box center [67, 342] width 18 height 16
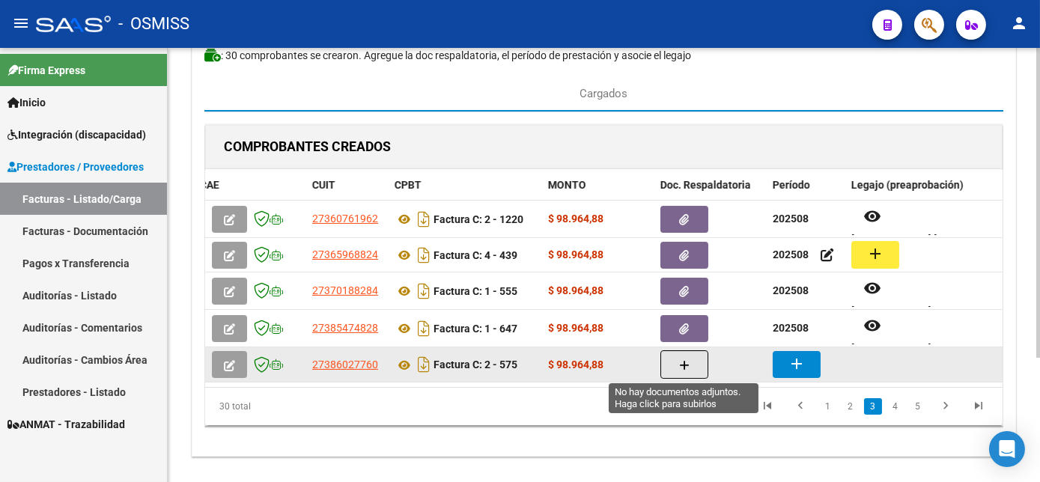
click at [668, 367] on button "button" at bounding box center [685, 365] width 48 height 28
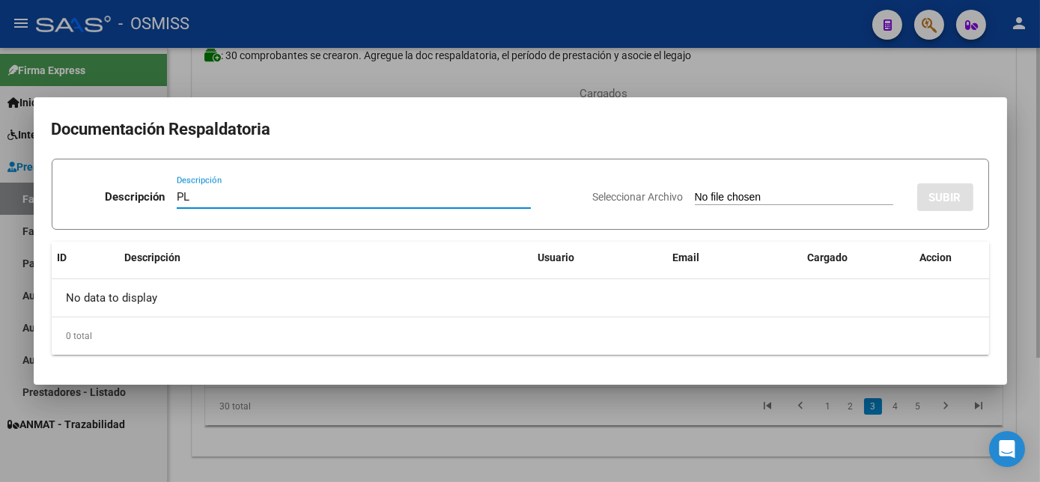
click at [695, 191] on input "Seleccionar Archivo" at bounding box center [794, 198] width 199 height 14
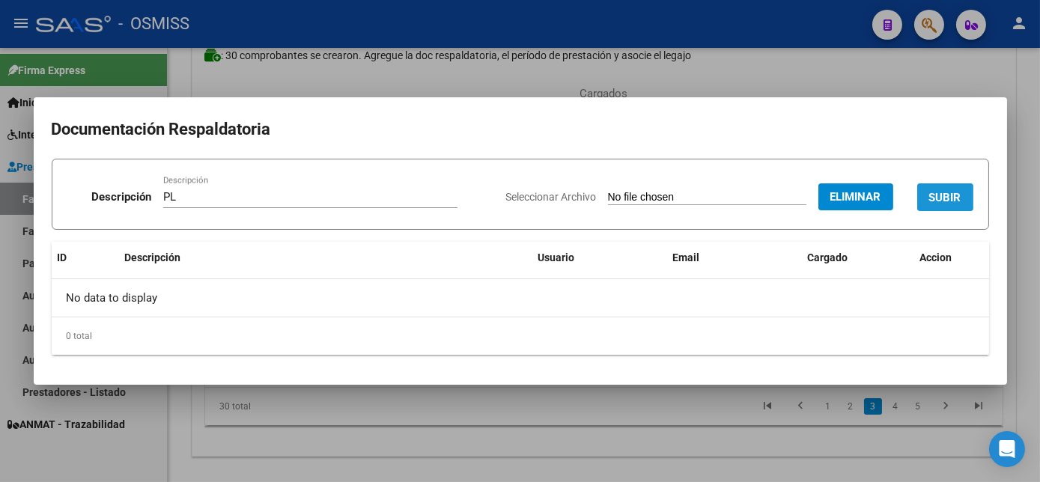
click at [953, 202] on span "SUBIR" at bounding box center [946, 197] width 32 height 13
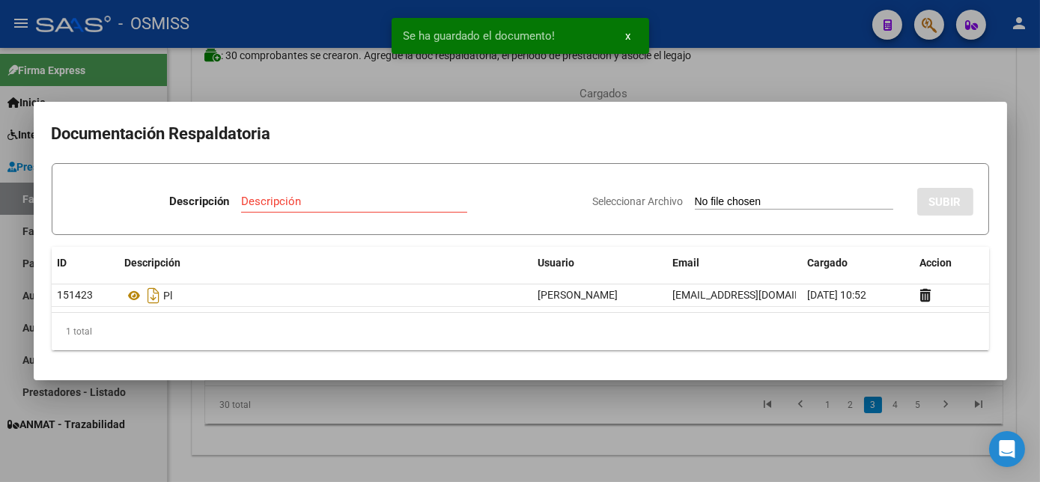
click at [608, 413] on div at bounding box center [520, 241] width 1040 height 482
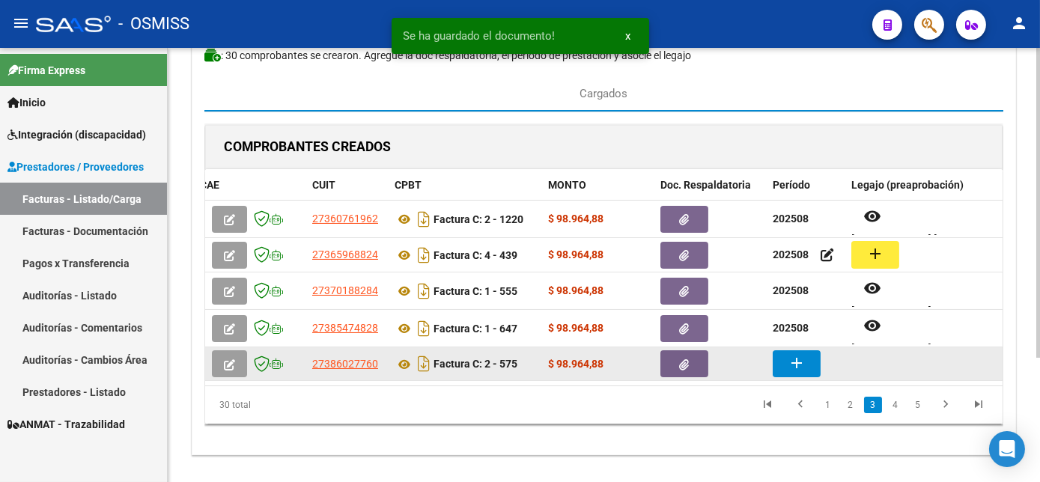
click at [801, 370] on mat-icon "add" at bounding box center [797, 363] width 18 height 18
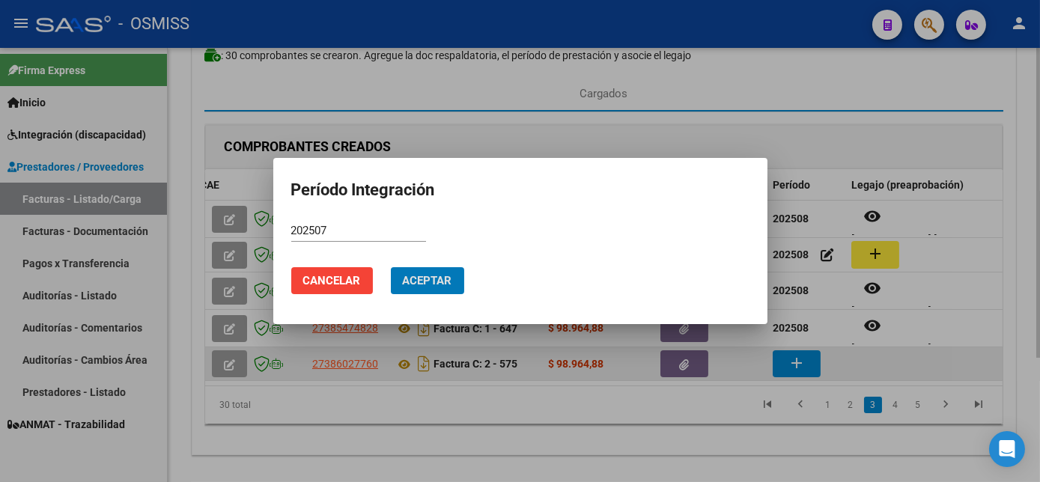
click at [391, 267] on button "Aceptar" at bounding box center [427, 280] width 73 height 27
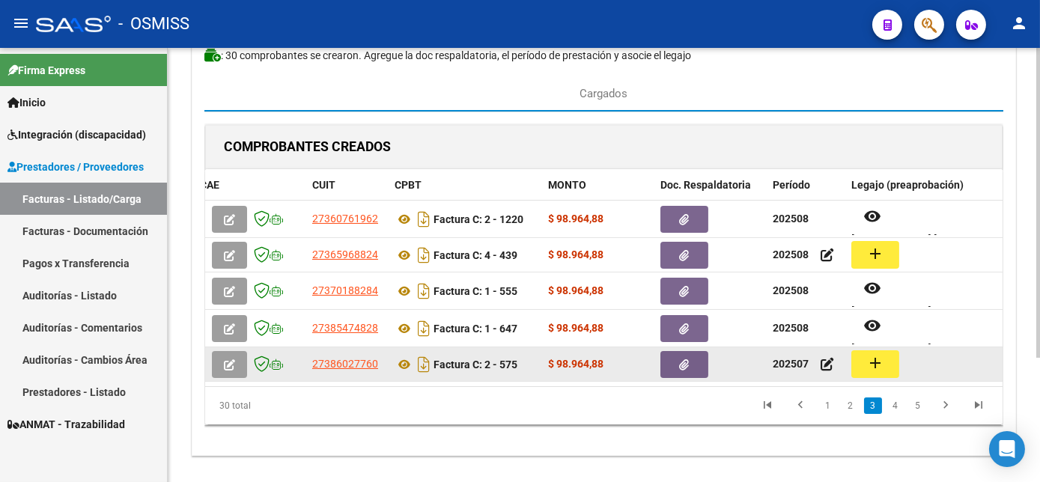
click at [887, 361] on button "add" at bounding box center [876, 365] width 48 height 28
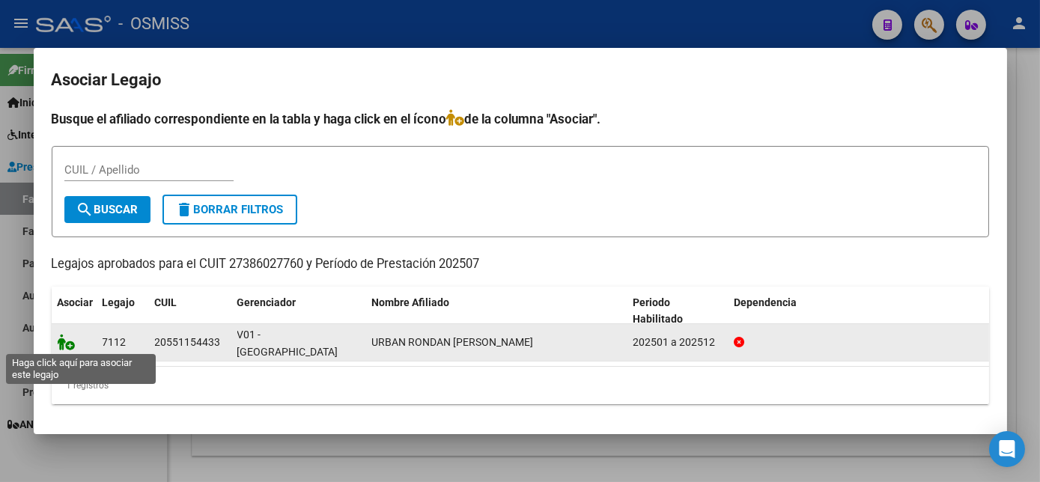
click at [66, 345] on icon at bounding box center [67, 342] width 18 height 16
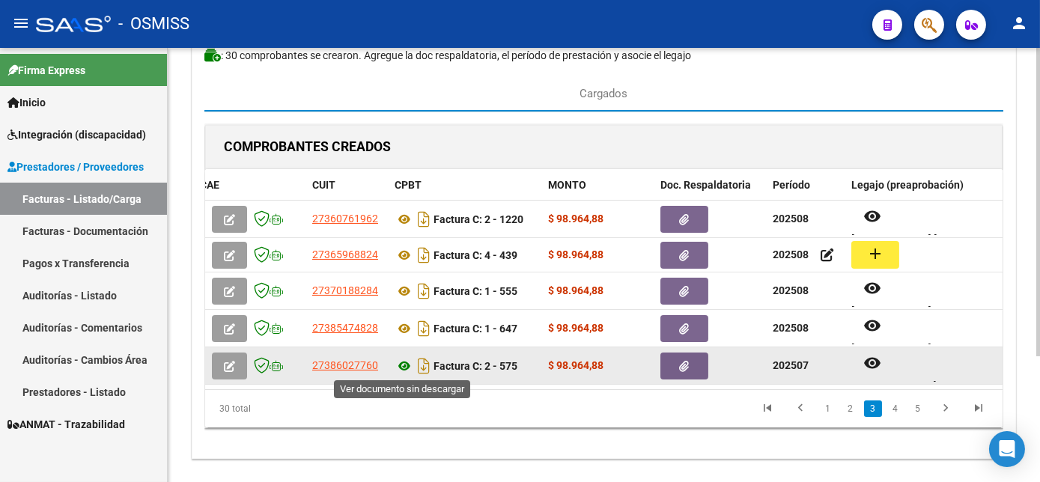
click at [403, 367] on icon at bounding box center [404, 366] width 19 height 18
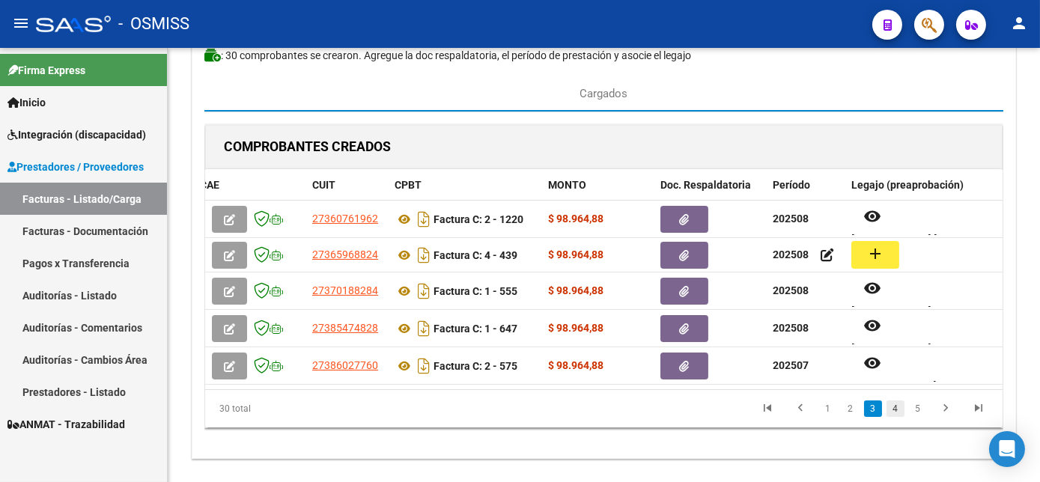
click at [893, 417] on link "4" at bounding box center [896, 409] width 18 height 16
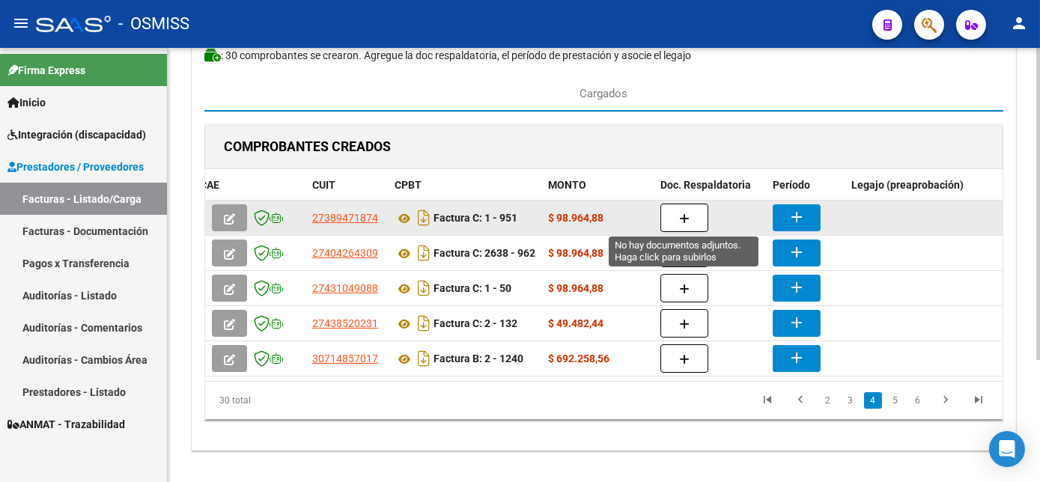
click at [682, 217] on icon "button" at bounding box center [684, 218] width 10 height 11
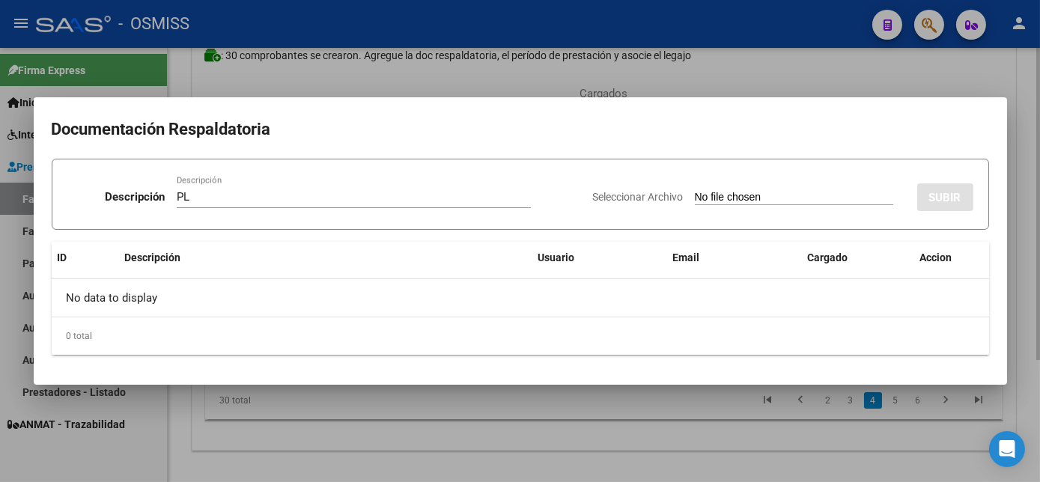
click at [695, 191] on input "Seleccionar Archivo" at bounding box center [794, 198] width 199 height 14
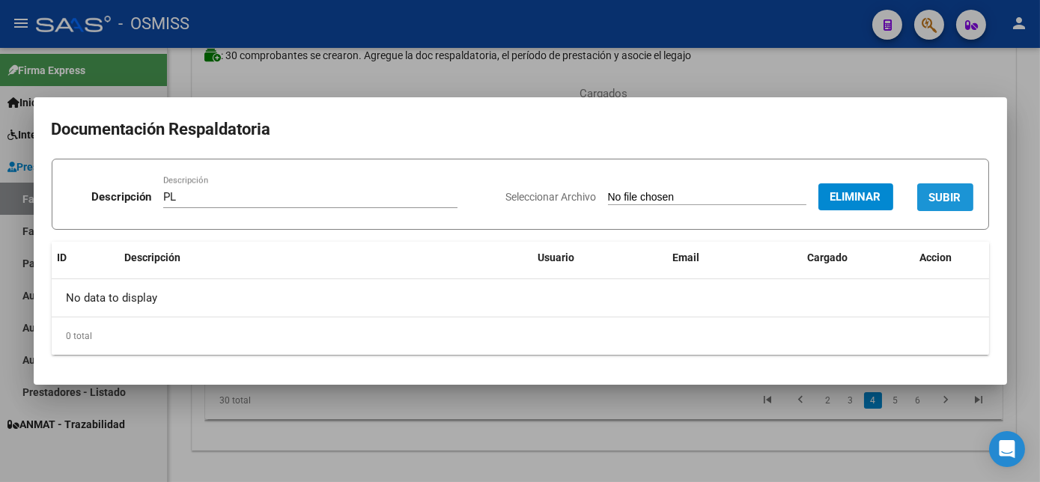
click at [951, 192] on span "SUBIR" at bounding box center [946, 197] width 32 height 13
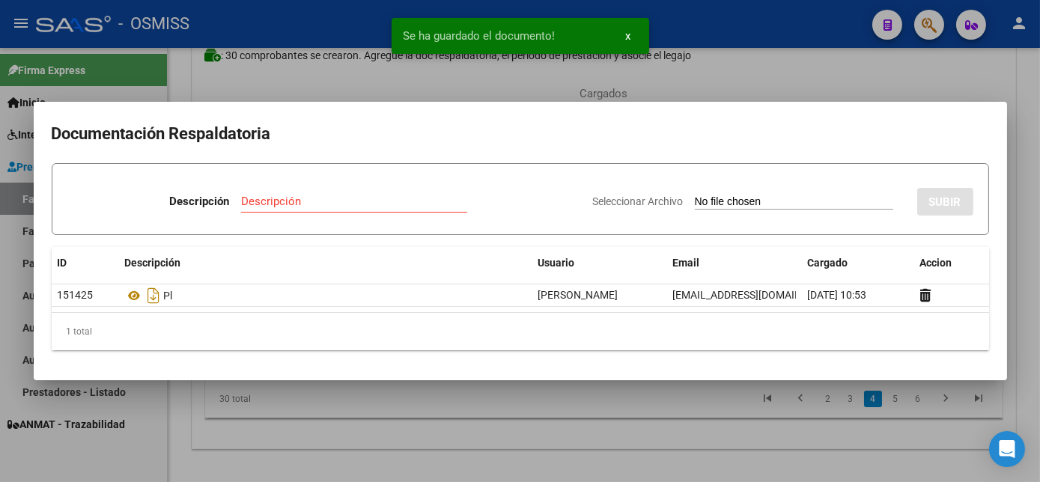
click at [694, 404] on div at bounding box center [520, 241] width 1040 height 482
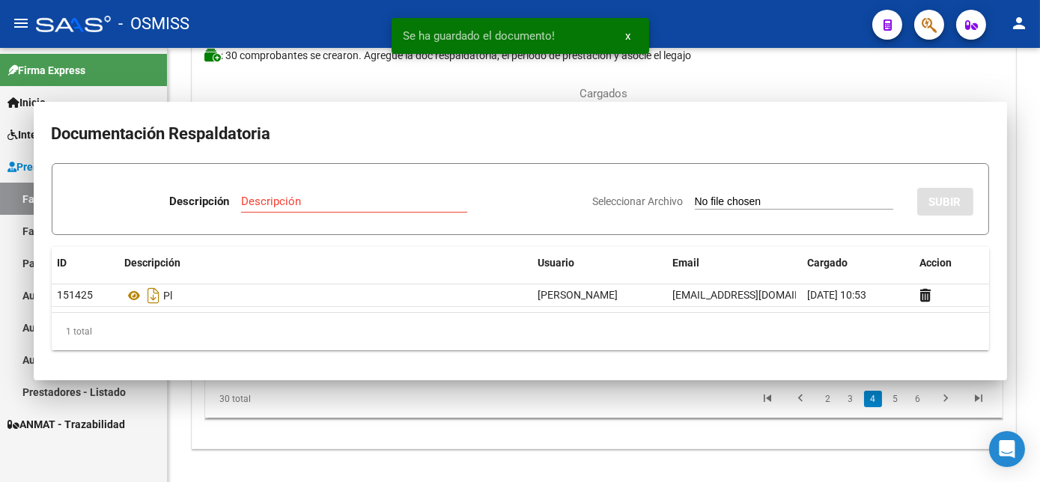
click at [694, 404] on datatable-pager "2 3 4 5 6" at bounding box center [682, 399] width 625 height 25
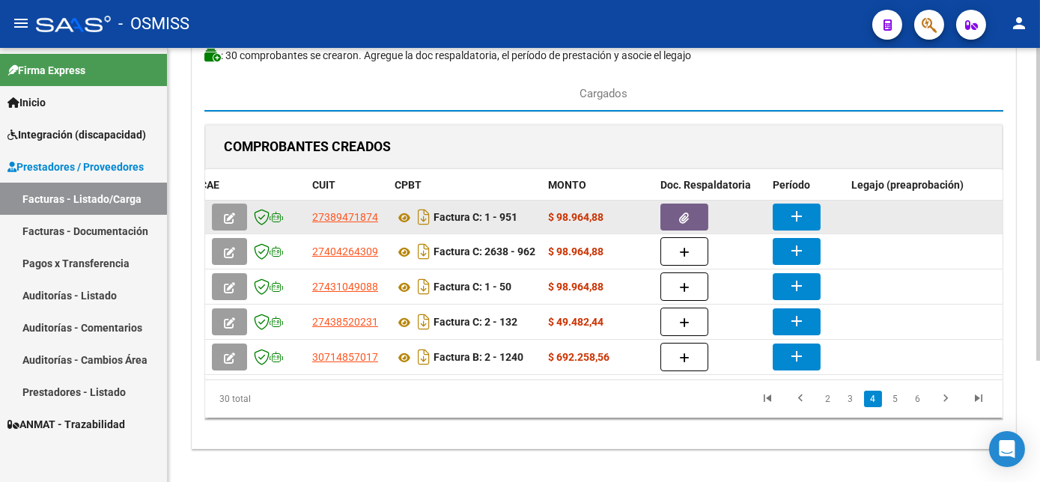
drag, startPoint x: 694, startPoint y: 404, endPoint x: 795, endPoint y: 209, distance: 219.5
click at [795, 209] on mat-icon "add" at bounding box center [797, 216] width 18 height 18
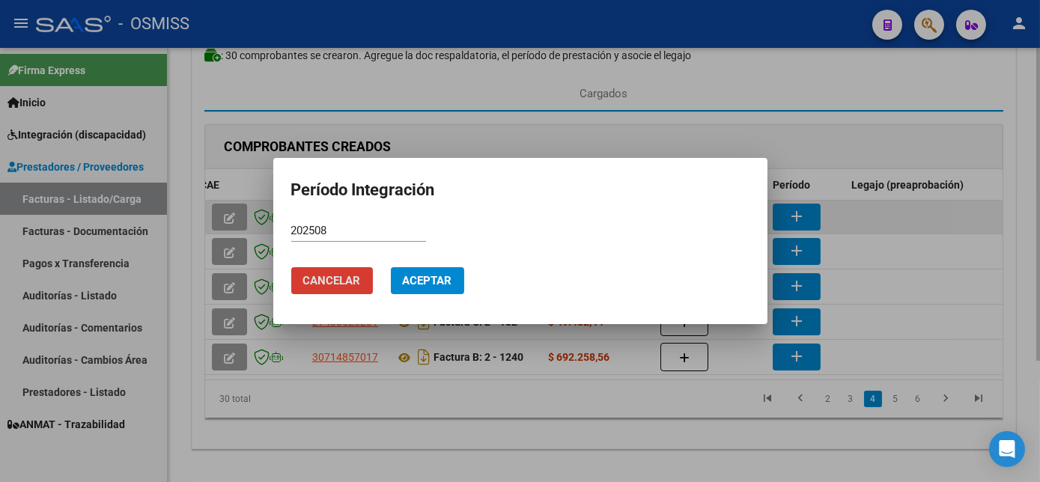
click at [391, 267] on button "Aceptar" at bounding box center [427, 280] width 73 height 27
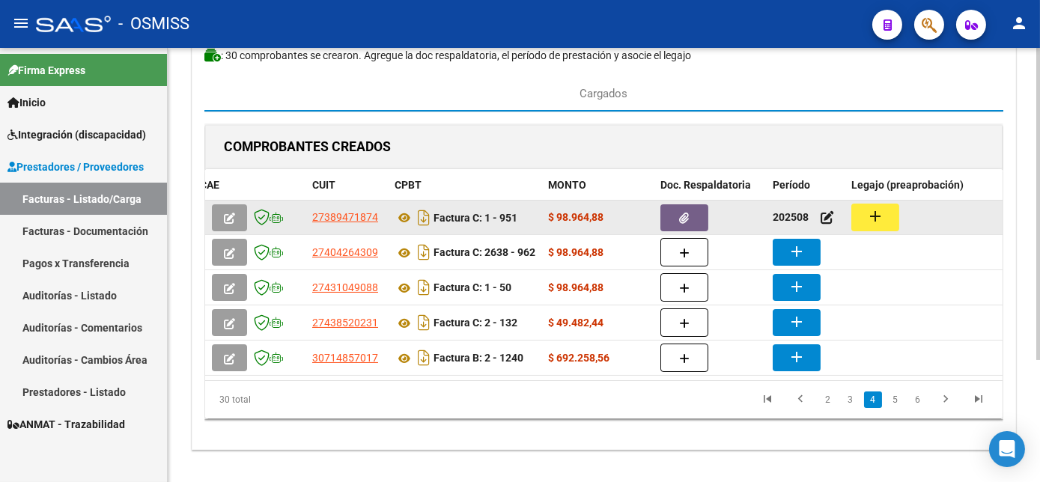
click at [873, 216] on mat-icon "add" at bounding box center [876, 216] width 18 height 18
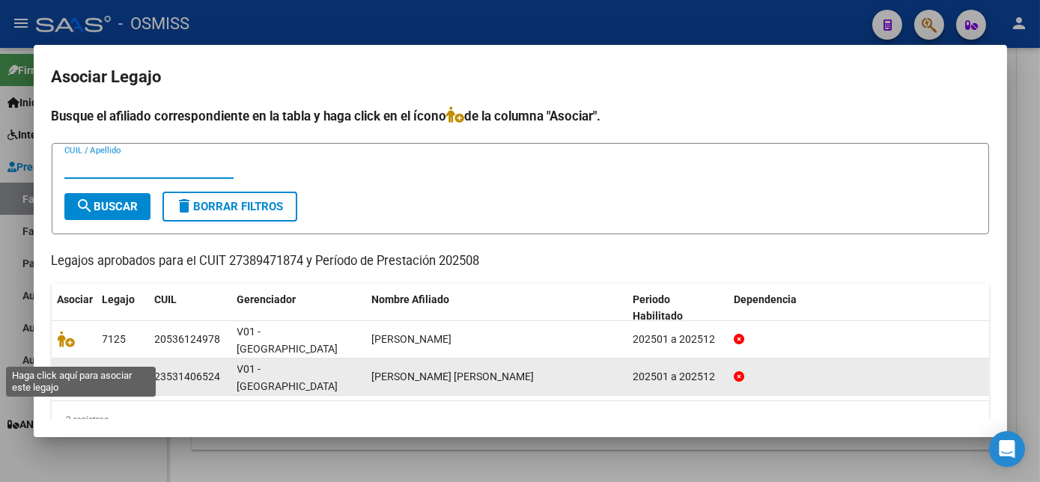
click at [66, 369] on icon at bounding box center [67, 377] width 18 height 16
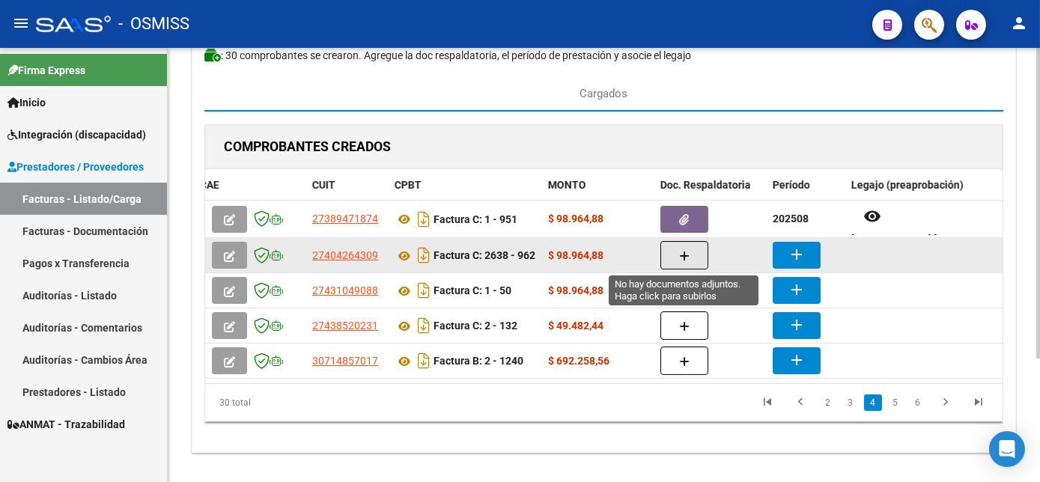
click at [677, 255] on button "button" at bounding box center [685, 255] width 48 height 28
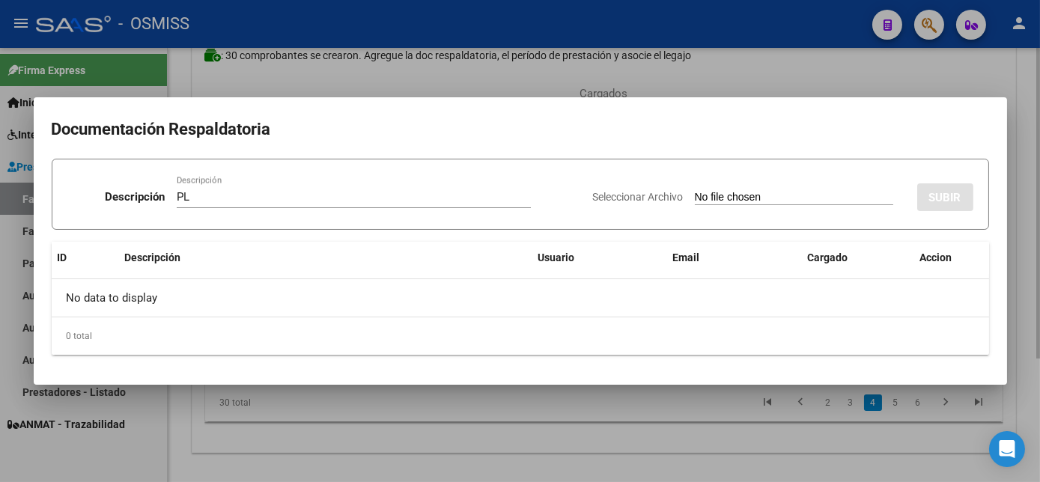
click at [695, 191] on input "Seleccionar Archivo" at bounding box center [794, 198] width 199 height 14
click at [550, 455] on div at bounding box center [520, 241] width 1040 height 482
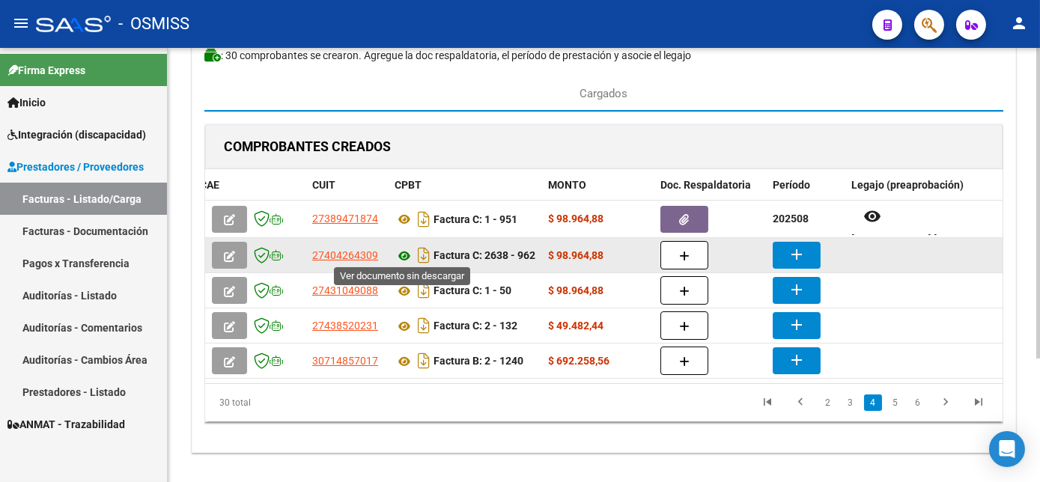
click at [404, 247] on icon at bounding box center [404, 256] width 19 height 18
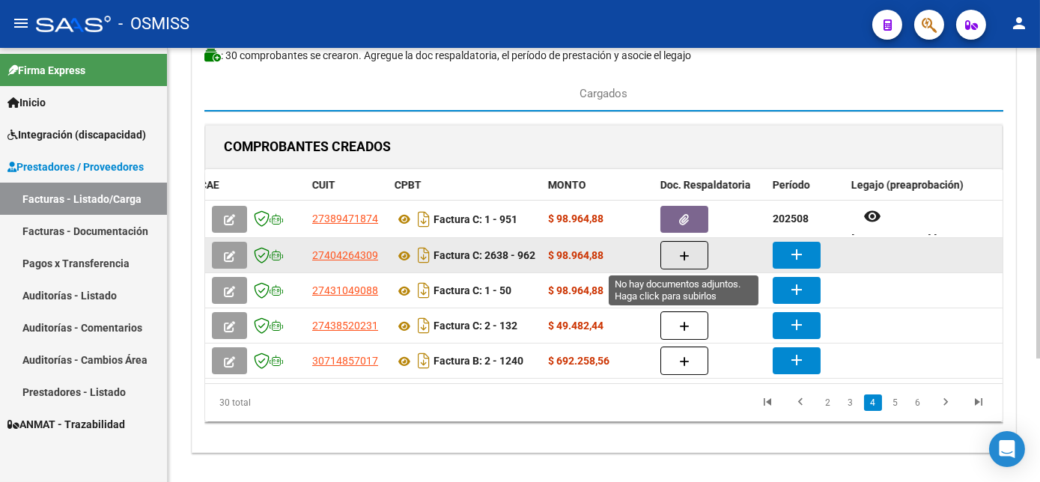
click at [680, 251] on icon "button" at bounding box center [684, 256] width 10 height 11
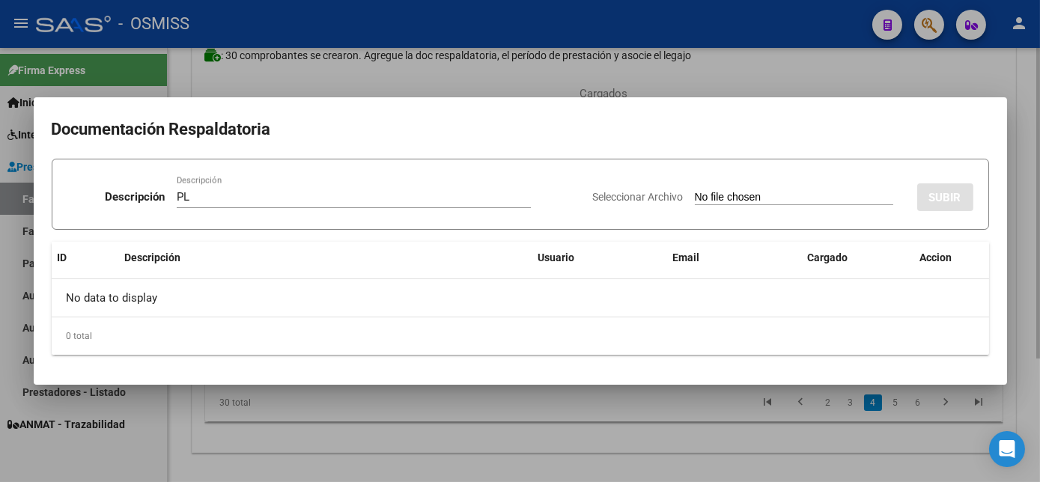
click at [695, 191] on input "Seleccionar Archivo" at bounding box center [794, 198] width 199 height 14
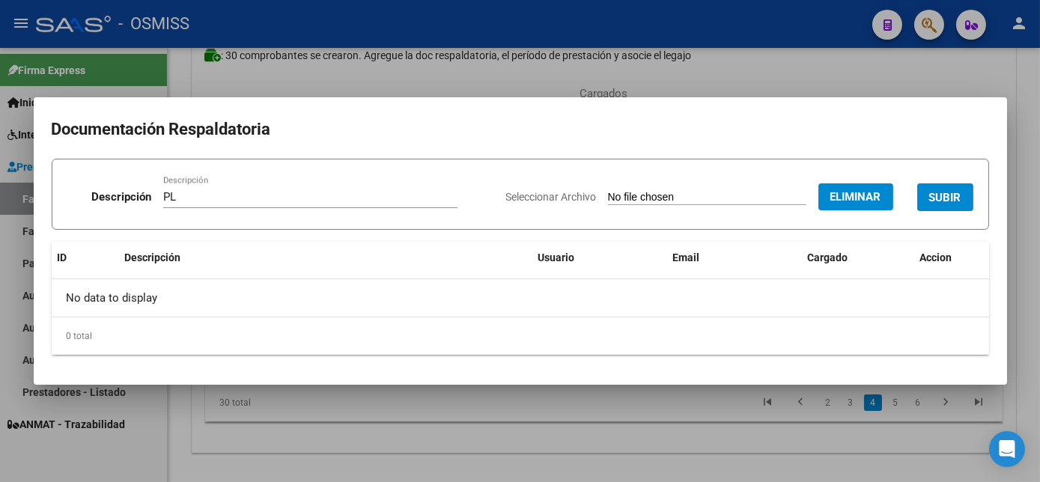
click at [939, 199] on span "SUBIR" at bounding box center [946, 197] width 32 height 13
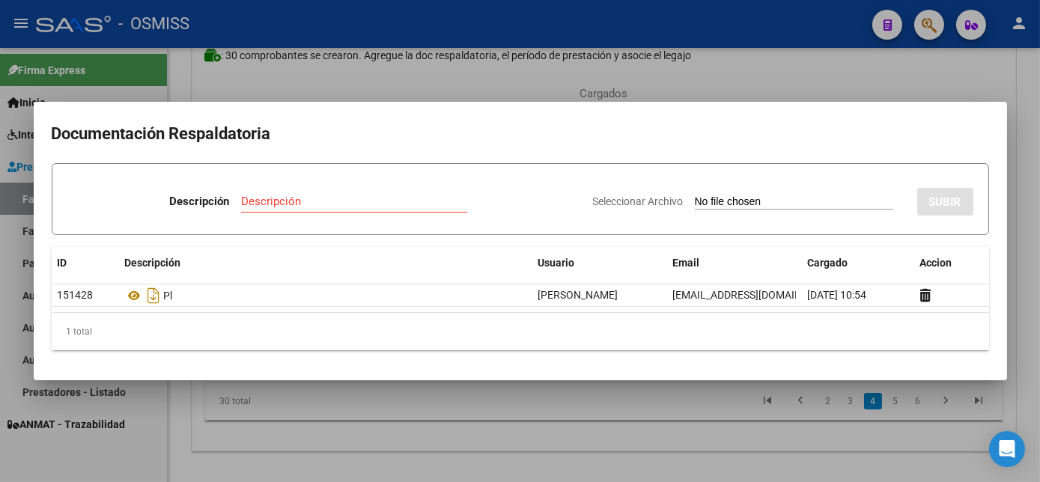
click at [688, 416] on div at bounding box center [520, 241] width 1040 height 482
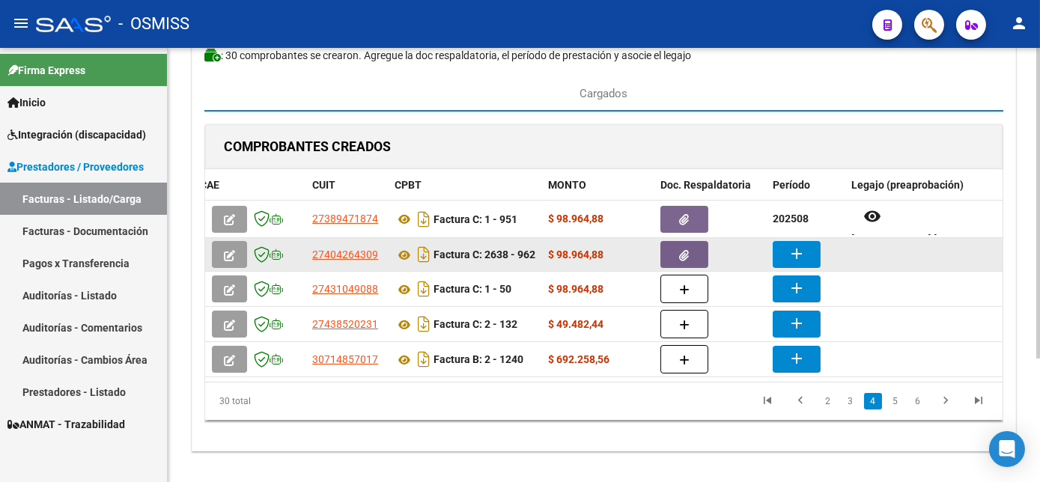
click at [795, 256] on mat-icon "add" at bounding box center [797, 254] width 18 height 18
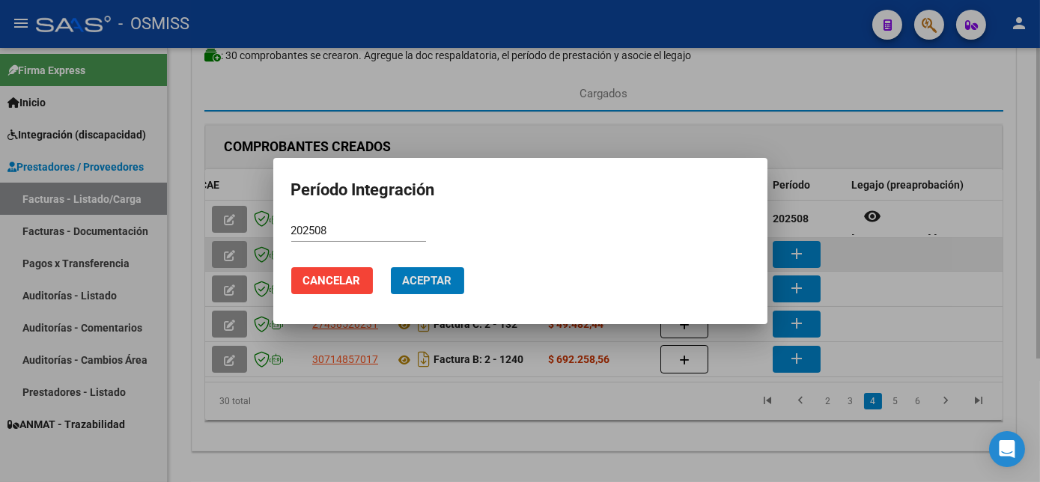
click at [391, 267] on button "Aceptar" at bounding box center [427, 280] width 73 height 27
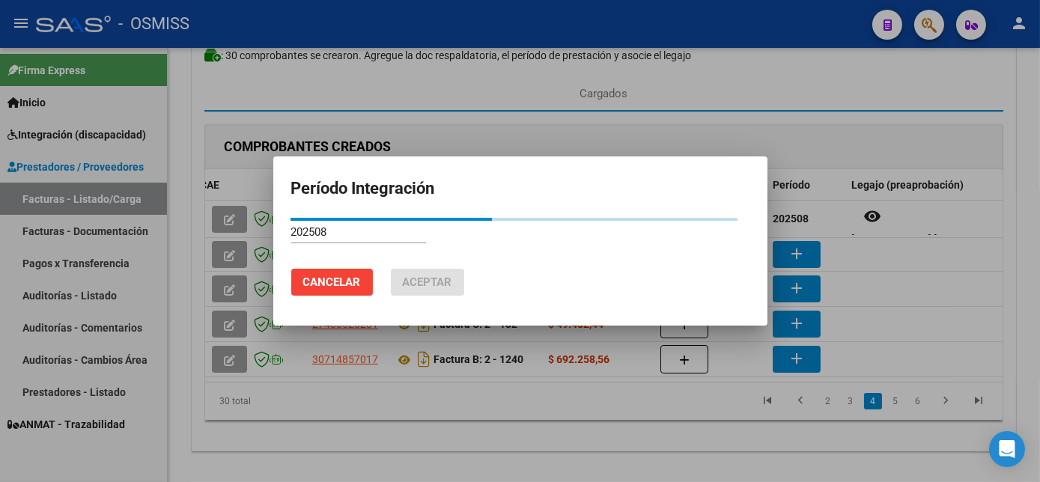
click at [316, 282] on span "Cancelar" at bounding box center [332, 282] width 58 height 13
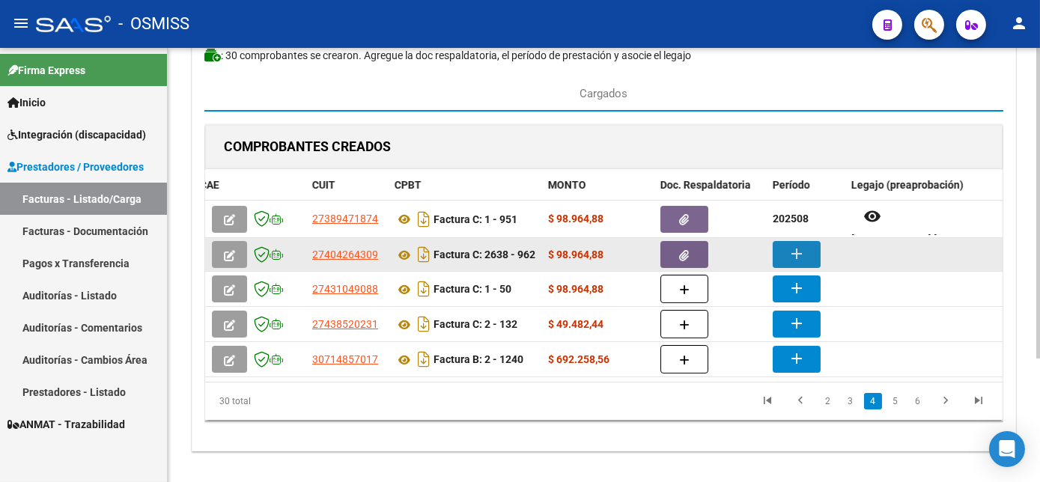
click at [789, 261] on mat-icon "add" at bounding box center [797, 254] width 18 height 18
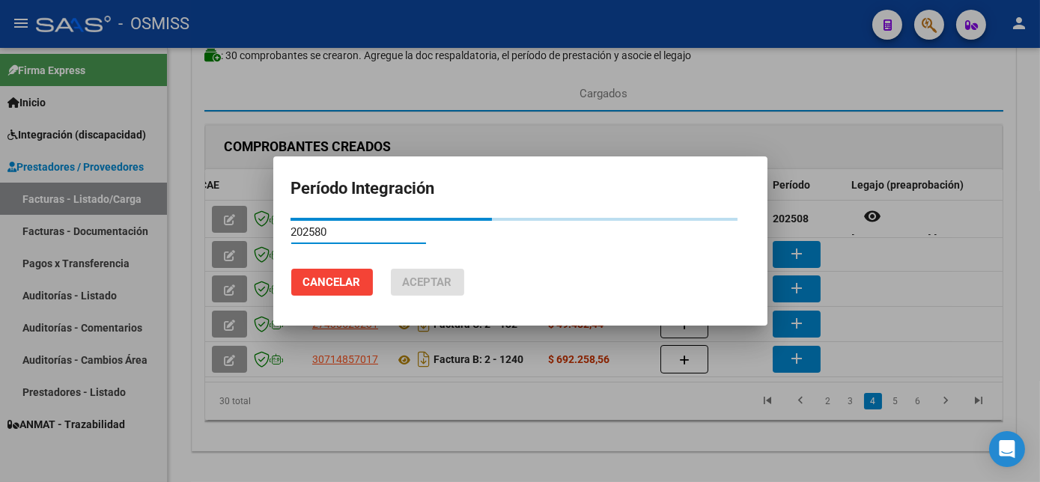
click at [890, 282] on div at bounding box center [520, 241] width 1040 height 482
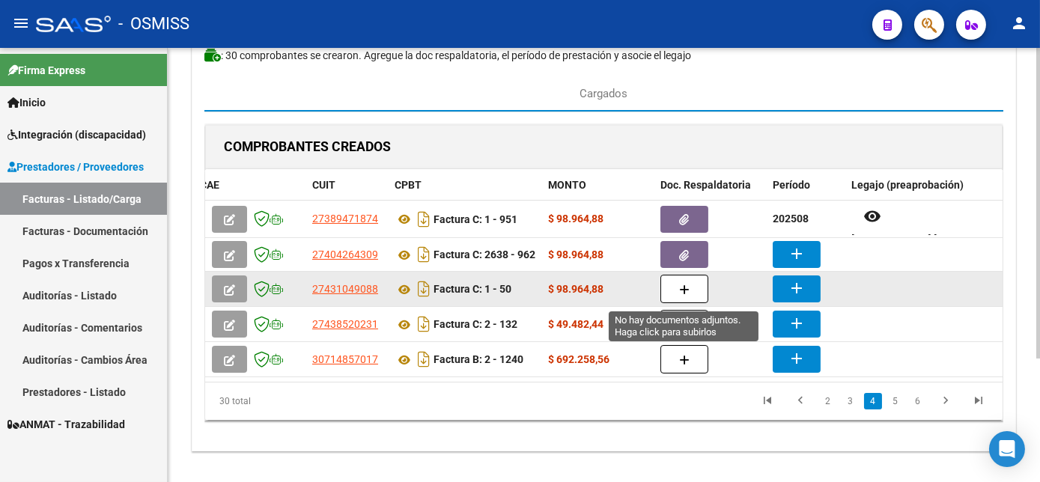
click at [677, 297] on button "button" at bounding box center [685, 289] width 48 height 28
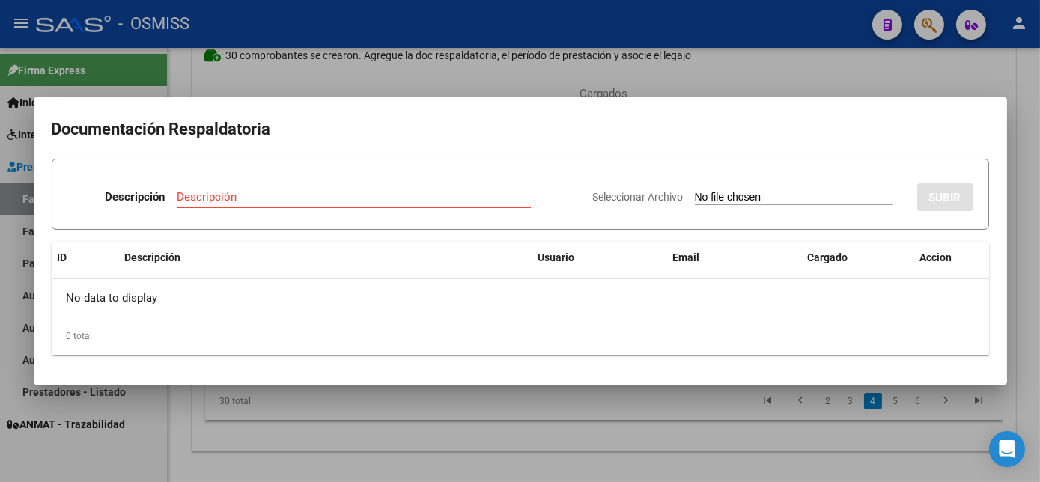
click at [843, 72] on div at bounding box center [520, 241] width 1040 height 482
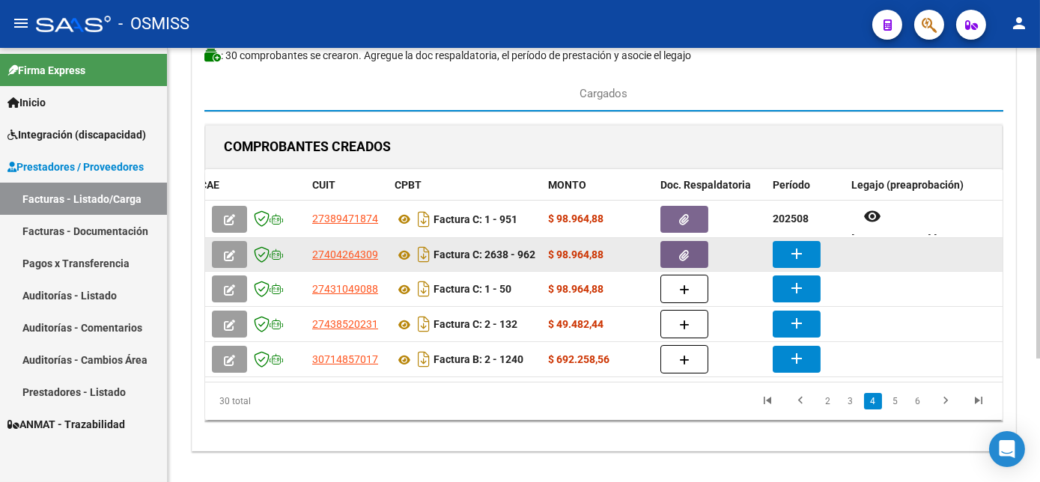
click at [792, 258] on mat-icon "add" at bounding box center [797, 254] width 18 height 18
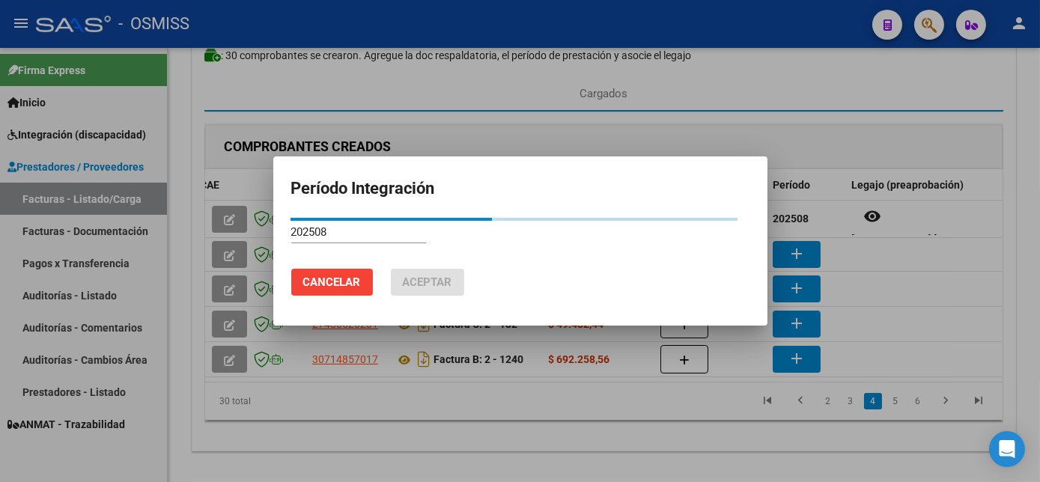
click at [897, 270] on div at bounding box center [520, 241] width 1040 height 482
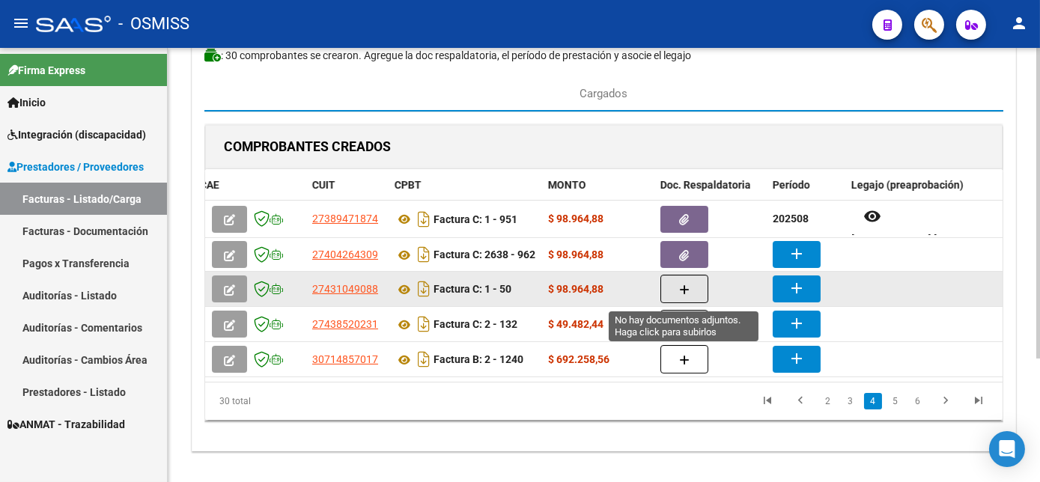
click at [691, 291] on button "button" at bounding box center [685, 289] width 48 height 28
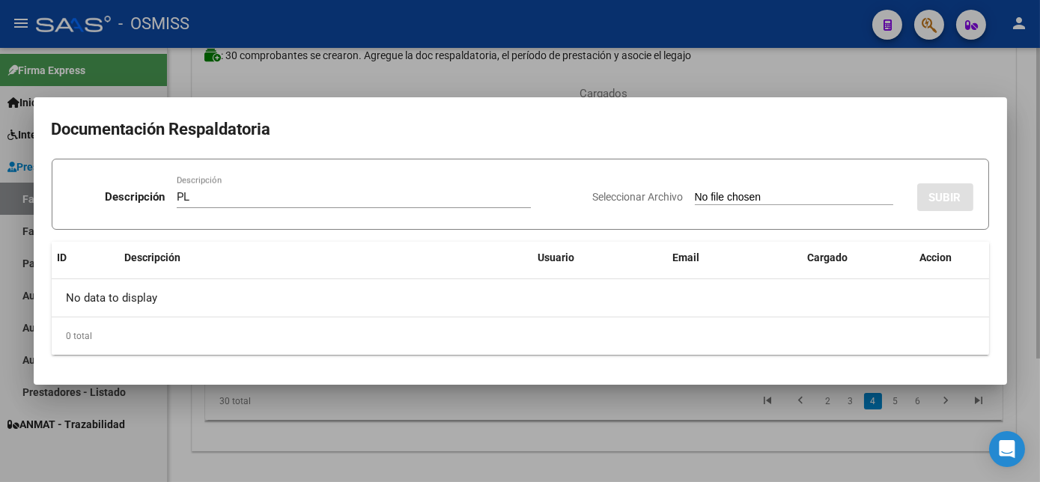
click at [695, 191] on input "Seleccionar Archivo" at bounding box center [794, 198] width 199 height 14
click at [665, 403] on div at bounding box center [520, 241] width 1040 height 482
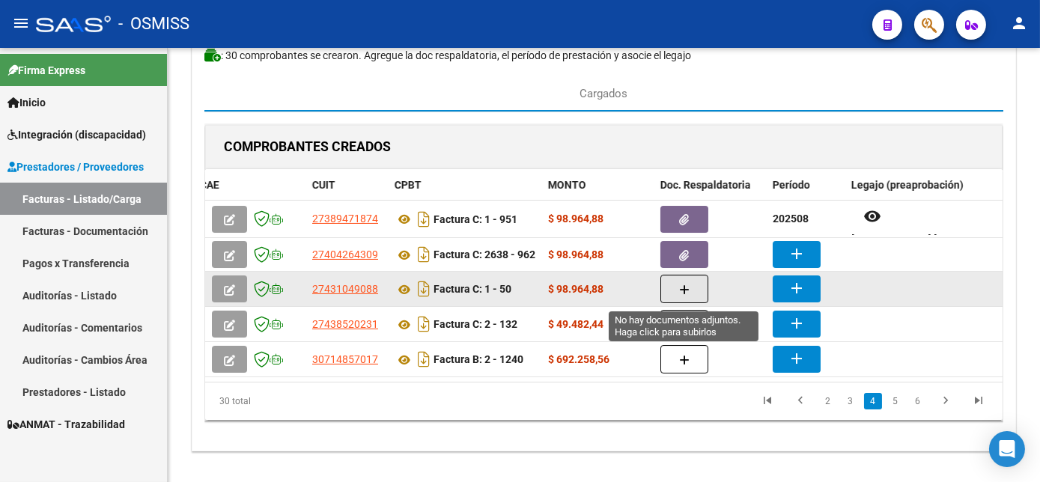
click at [679, 295] on icon "button" at bounding box center [684, 290] width 10 height 11
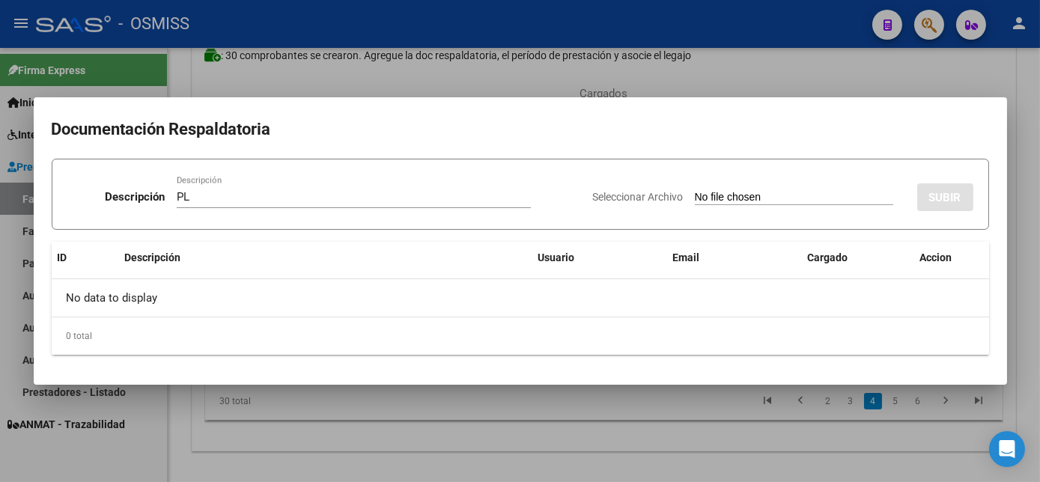
click at [695, 191] on input "Seleccionar Archivo" at bounding box center [794, 198] width 199 height 14
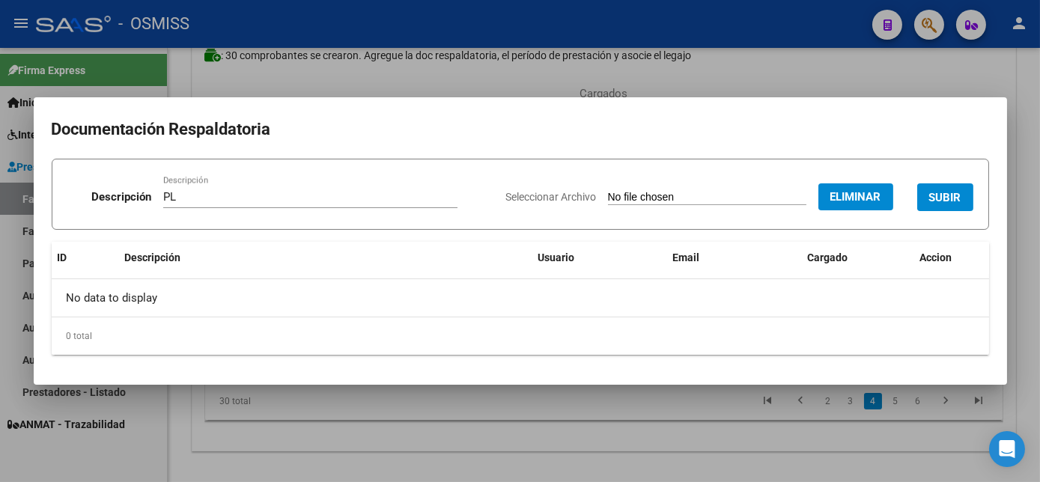
click at [936, 191] on span "SUBIR" at bounding box center [946, 197] width 32 height 13
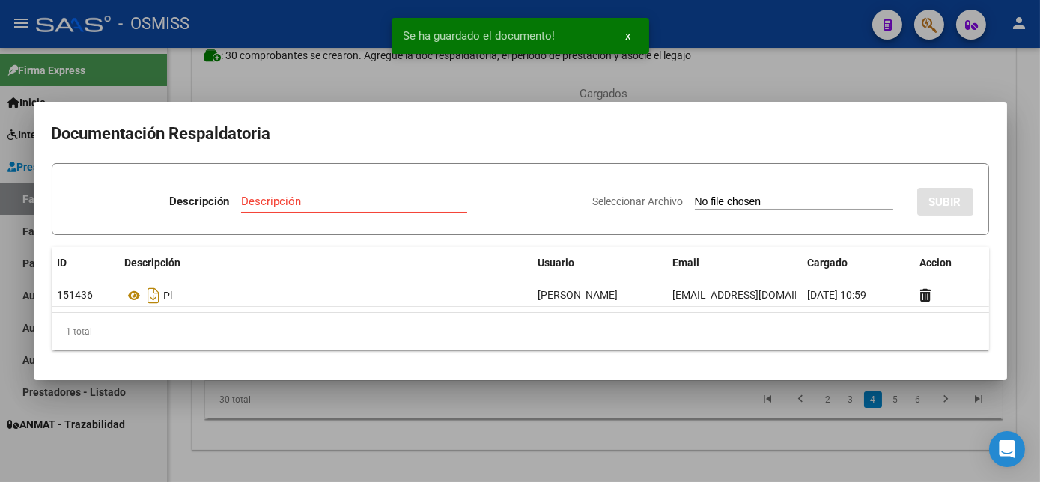
click at [489, 422] on div at bounding box center [520, 241] width 1040 height 482
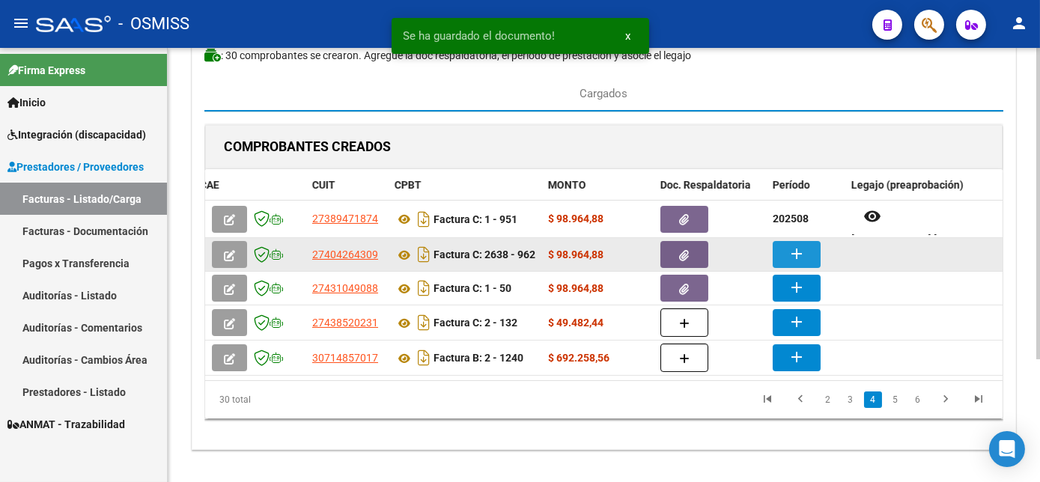
click at [783, 259] on button "add" at bounding box center [797, 254] width 48 height 27
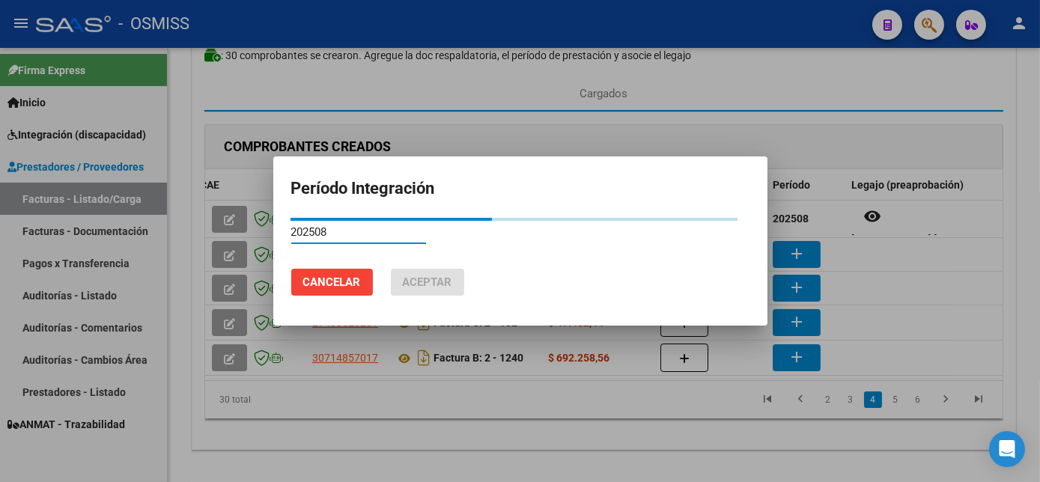
click at [597, 419] on div at bounding box center [520, 241] width 1040 height 482
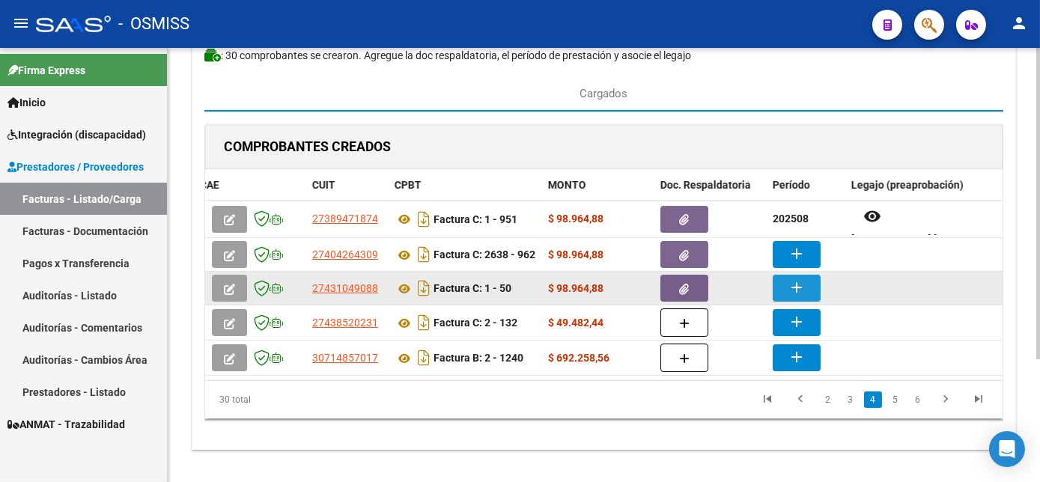
click at [799, 285] on mat-icon "add" at bounding box center [797, 288] width 18 height 18
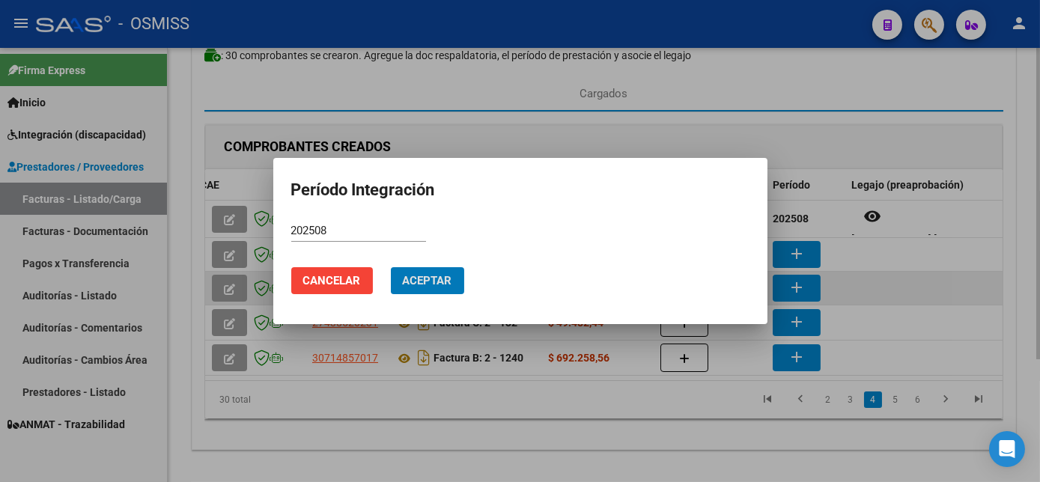
click at [391, 267] on button "Aceptar" at bounding box center [427, 280] width 73 height 27
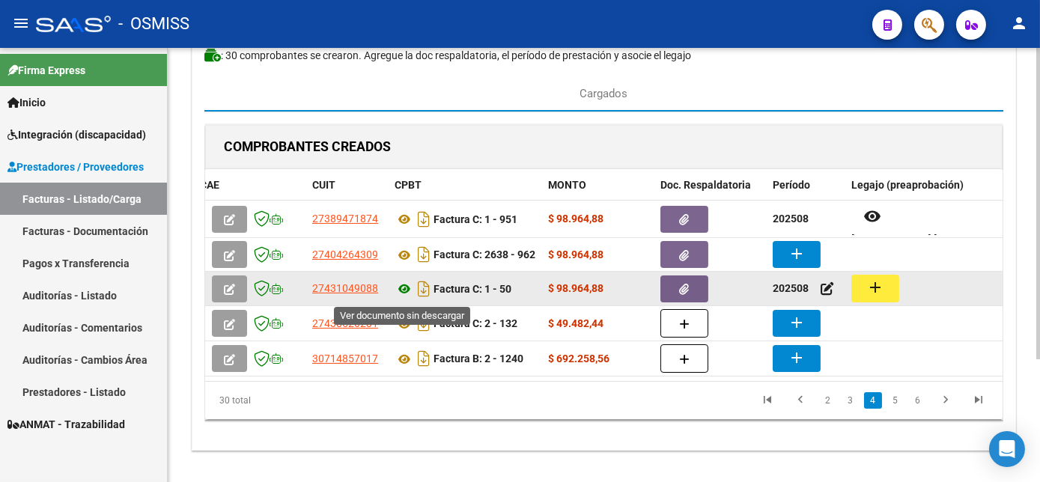
click at [401, 289] on icon at bounding box center [404, 289] width 19 height 18
click at [873, 294] on mat-icon "add" at bounding box center [876, 288] width 18 height 18
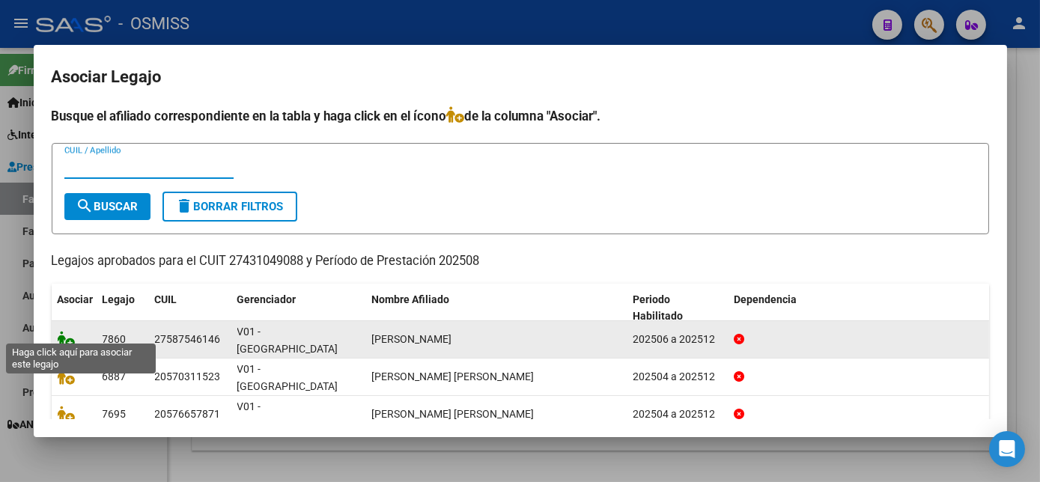
click at [67, 331] on icon at bounding box center [67, 339] width 18 height 16
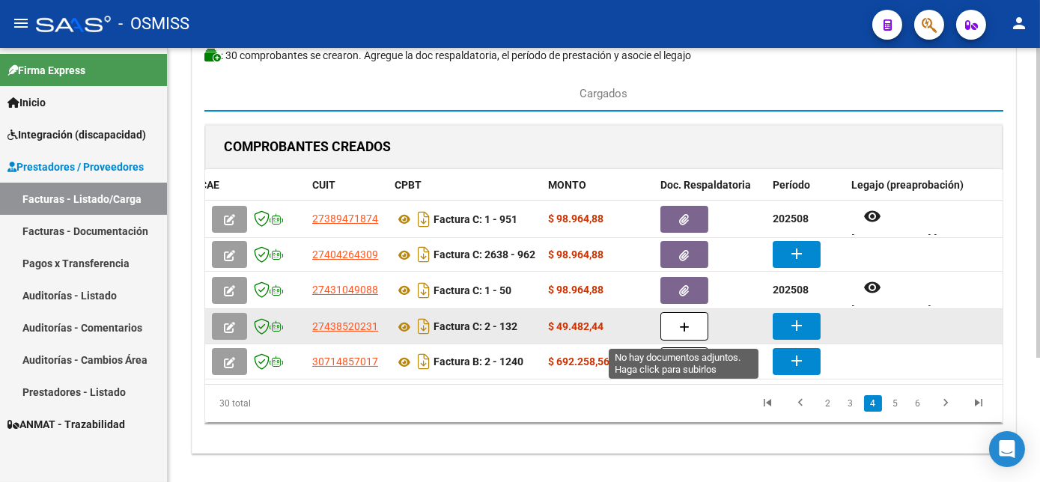
click at [683, 327] on icon "button" at bounding box center [684, 327] width 10 height 11
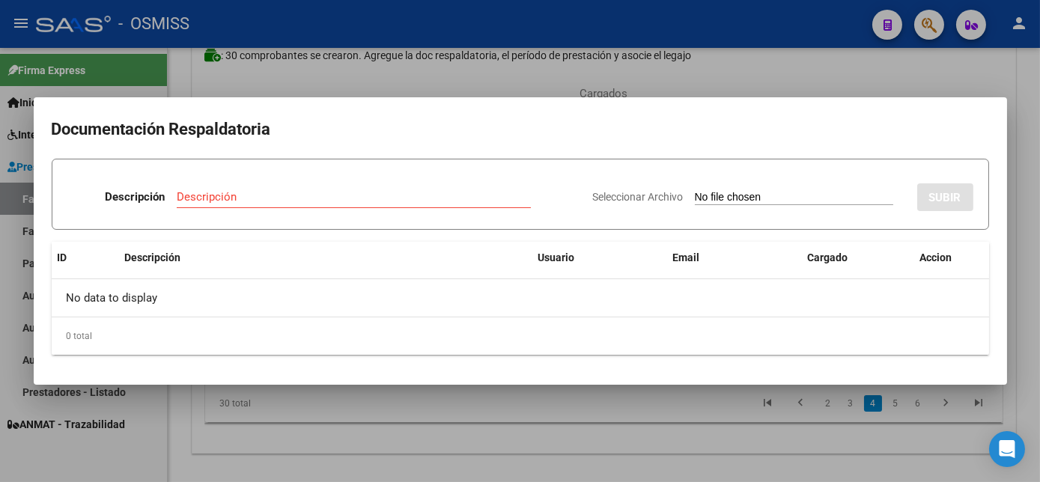
click at [647, 417] on div at bounding box center [520, 241] width 1040 height 482
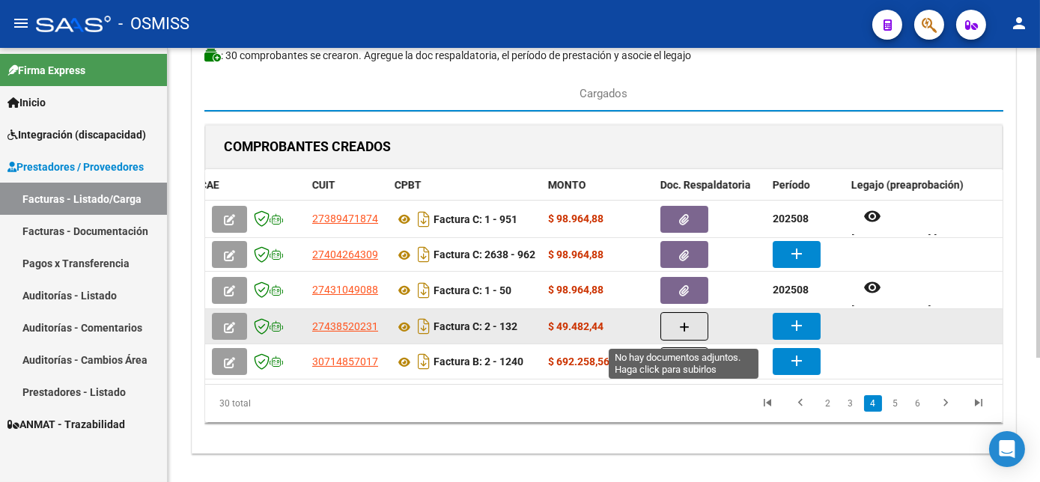
click at [697, 331] on button "button" at bounding box center [685, 326] width 48 height 28
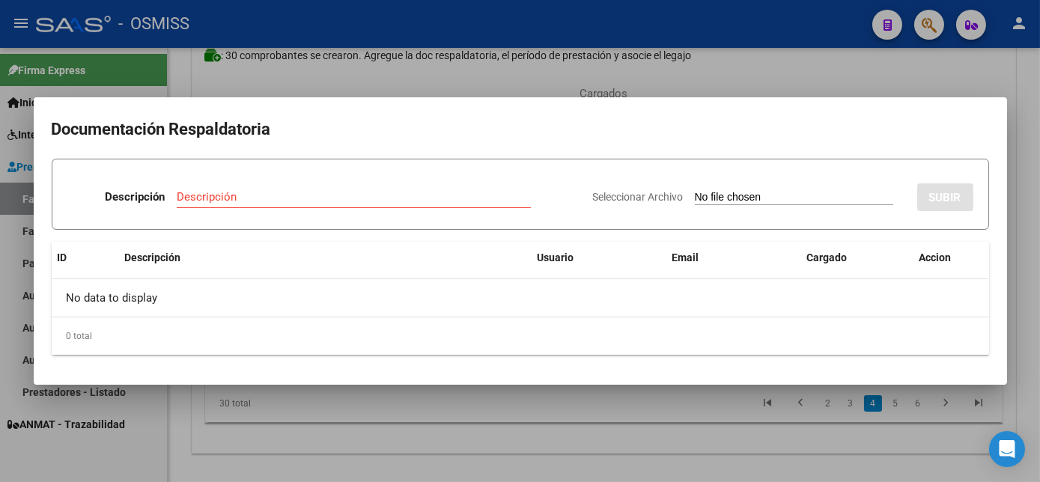
click at [457, 282] on div "No data to display" at bounding box center [520, 297] width 937 height 37
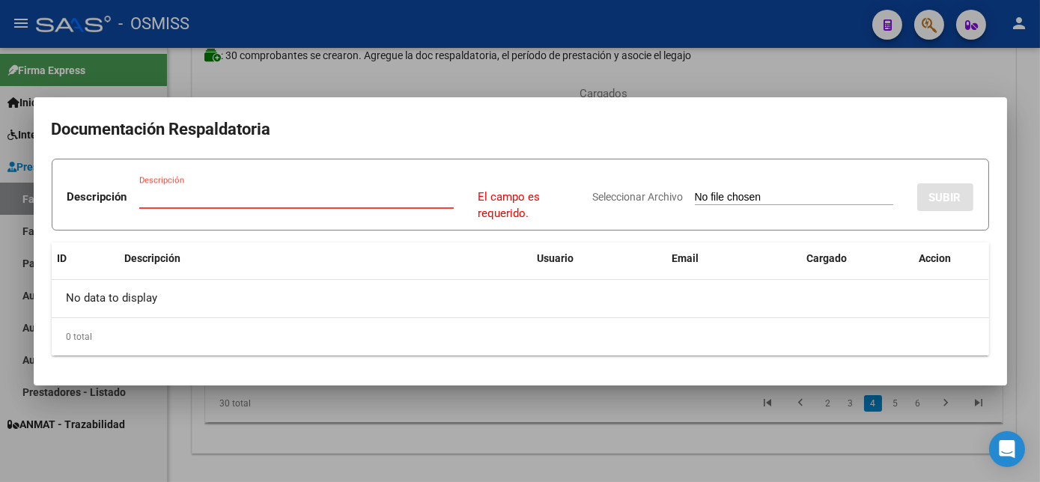
click at [369, 210] on div "Descripción" at bounding box center [296, 204] width 315 height 37
click at [297, 193] on input "Descripción" at bounding box center [296, 196] width 315 height 13
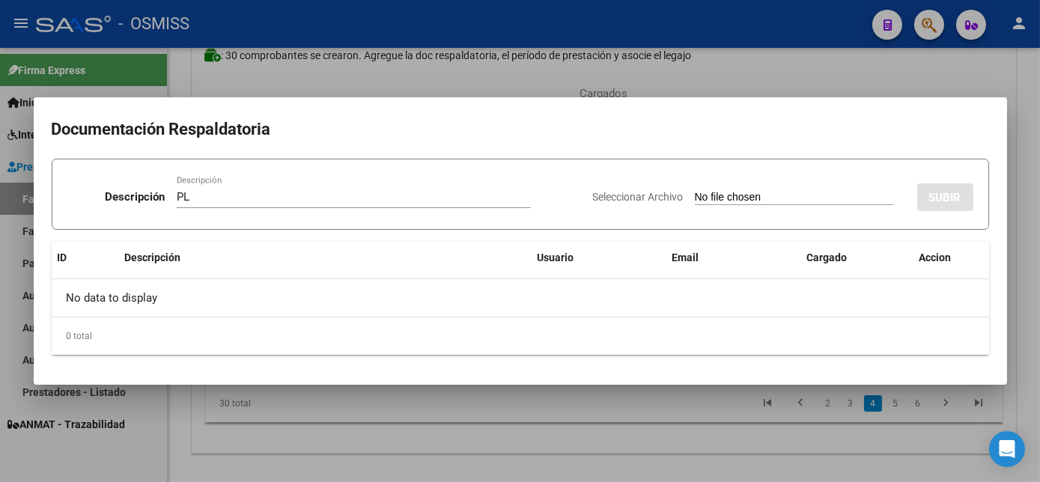
click at [695, 191] on input "Seleccionar Archivo" at bounding box center [794, 198] width 199 height 14
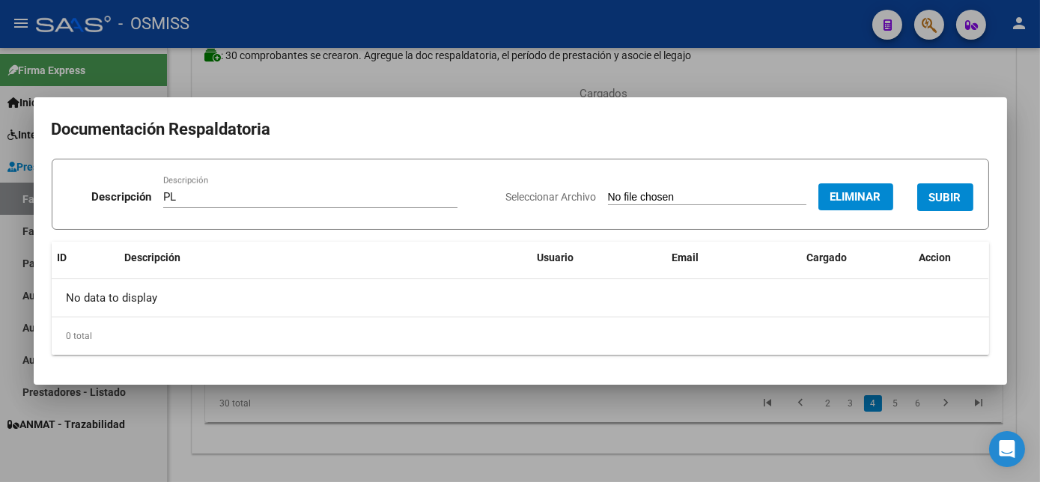
click at [945, 199] on span "SUBIR" at bounding box center [946, 197] width 32 height 13
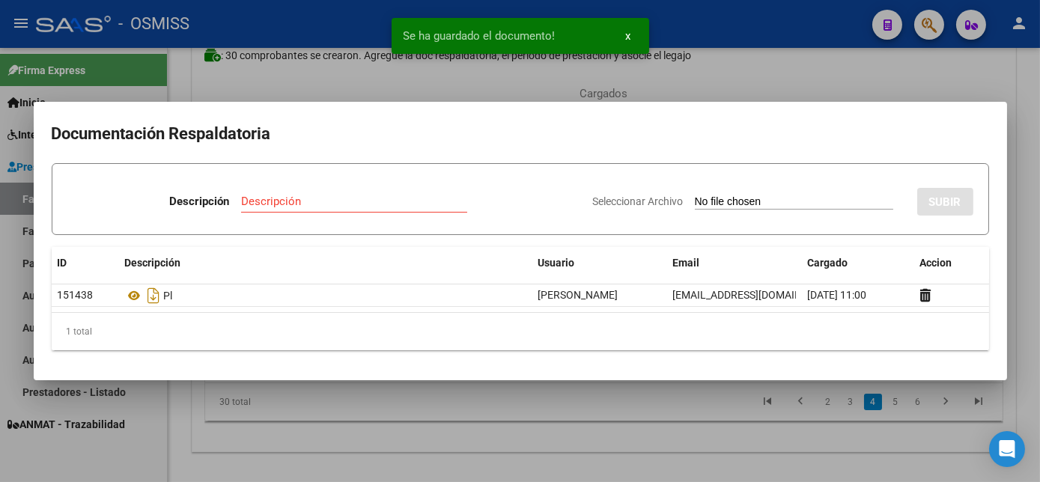
click at [621, 433] on div at bounding box center [520, 241] width 1040 height 482
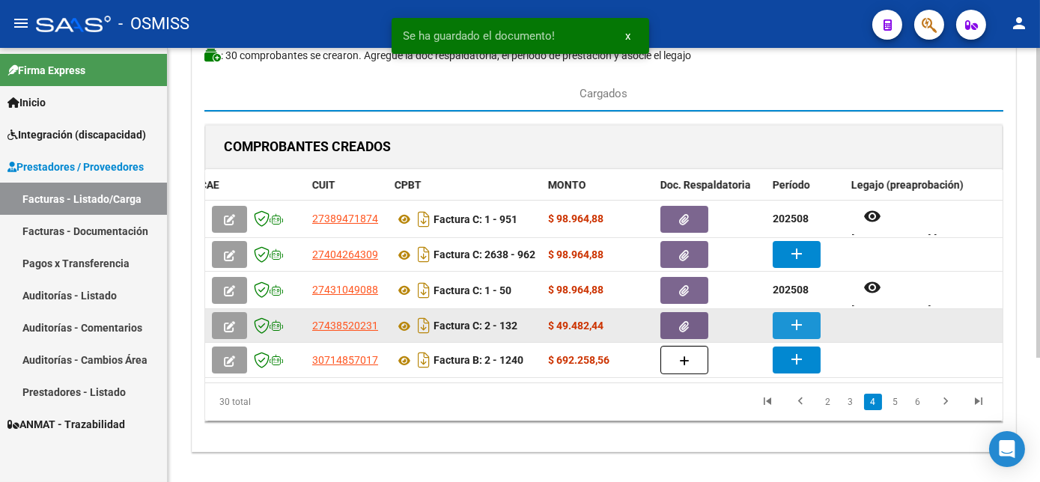
click at [787, 328] on button "add" at bounding box center [797, 325] width 48 height 27
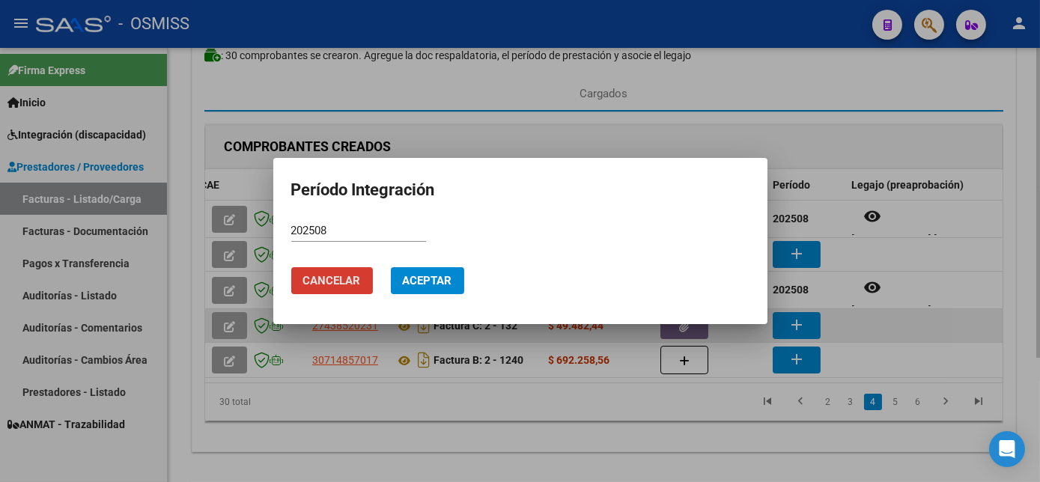
click at [391, 267] on button "Aceptar" at bounding box center [427, 280] width 73 height 27
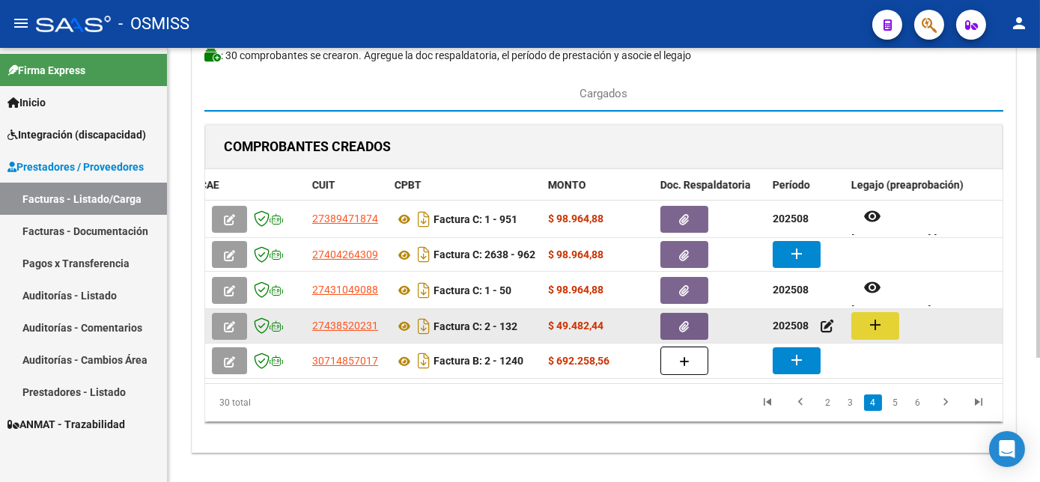
click at [893, 331] on button "add" at bounding box center [876, 326] width 48 height 28
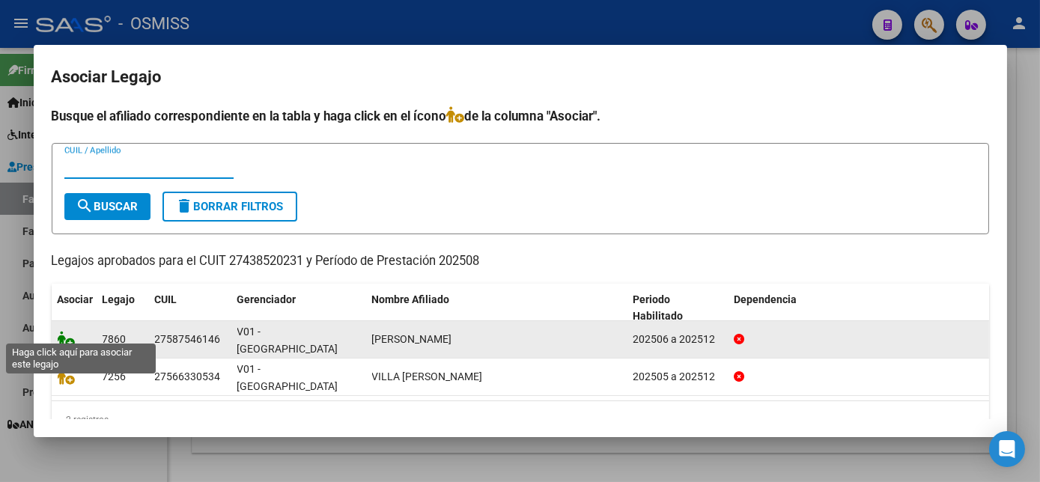
click at [70, 331] on icon at bounding box center [67, 339] width 18 height 16
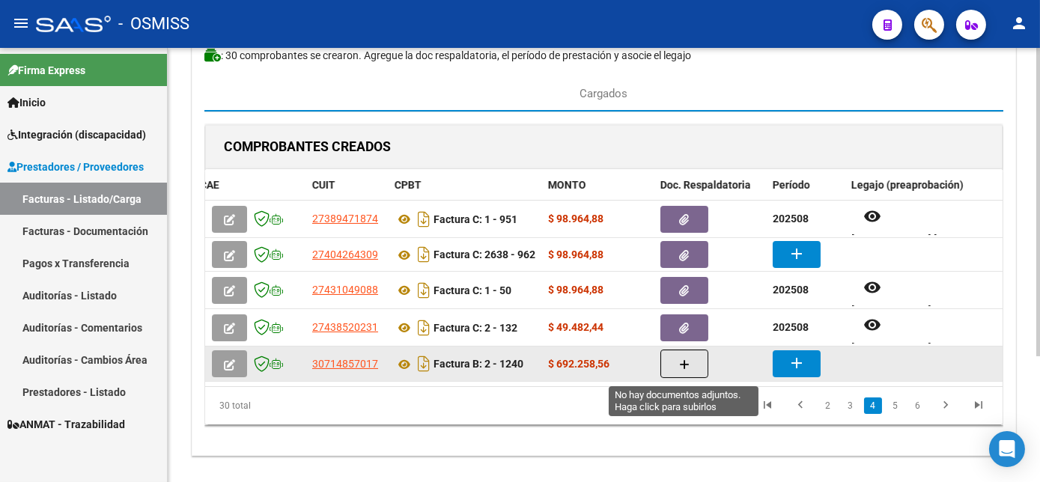
click at [679, 364] on icon "button" at bounding box center [684, 365] width 10 height 11
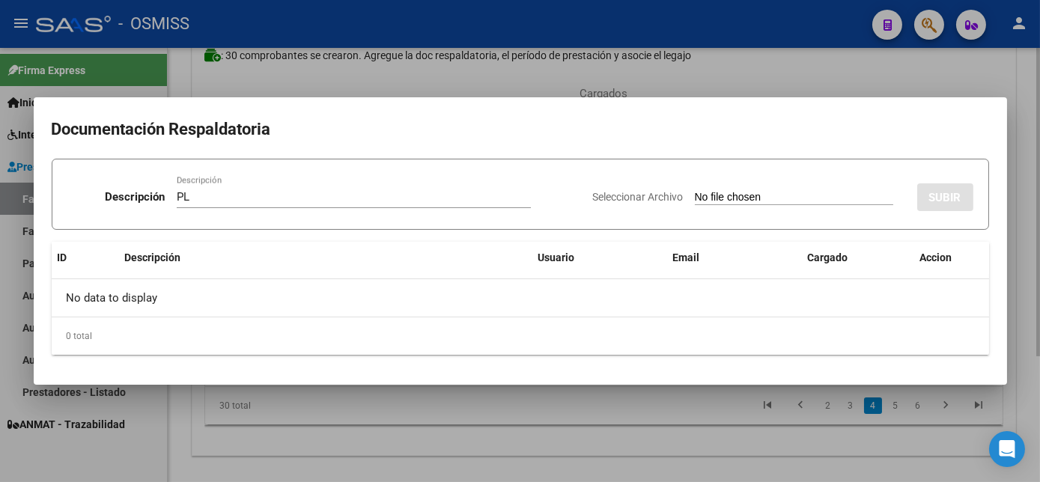
click at [695, 191] on input "Seleccionar Archivo" at bounding box center [794, 198] width 199 height 14
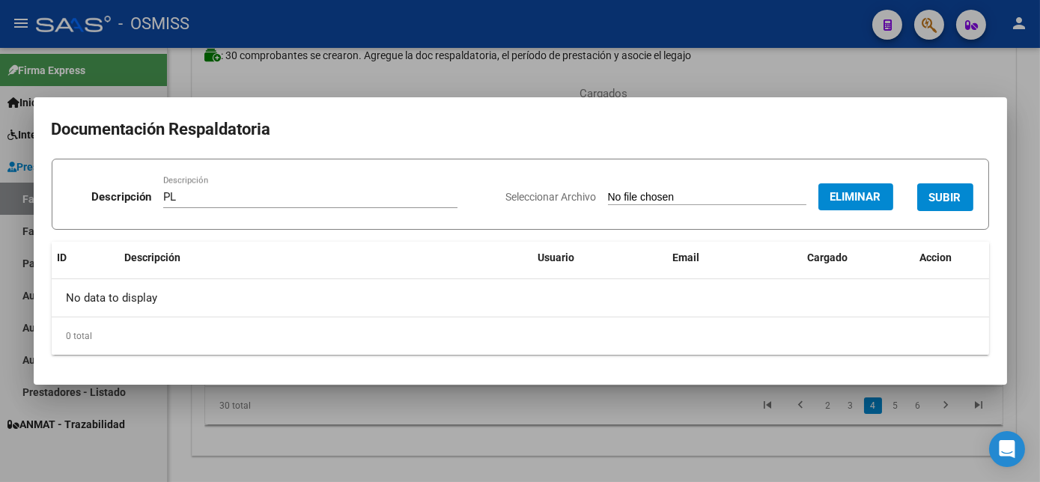
click at [954, 202] on span "SUBIR" at bounding box center [946, 197] width 32 height 13
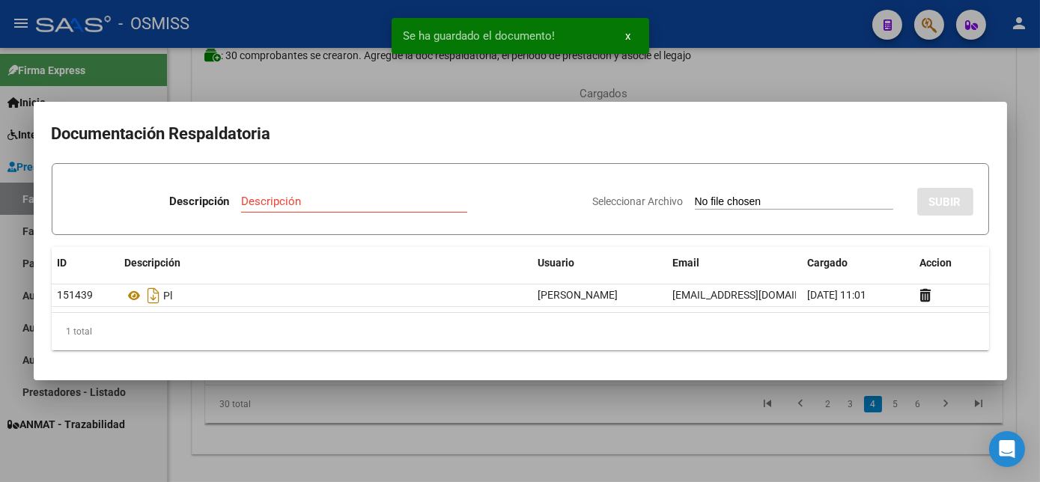
click at [676, 429] on div at bounding box center [520, 241] width 1040 height 482
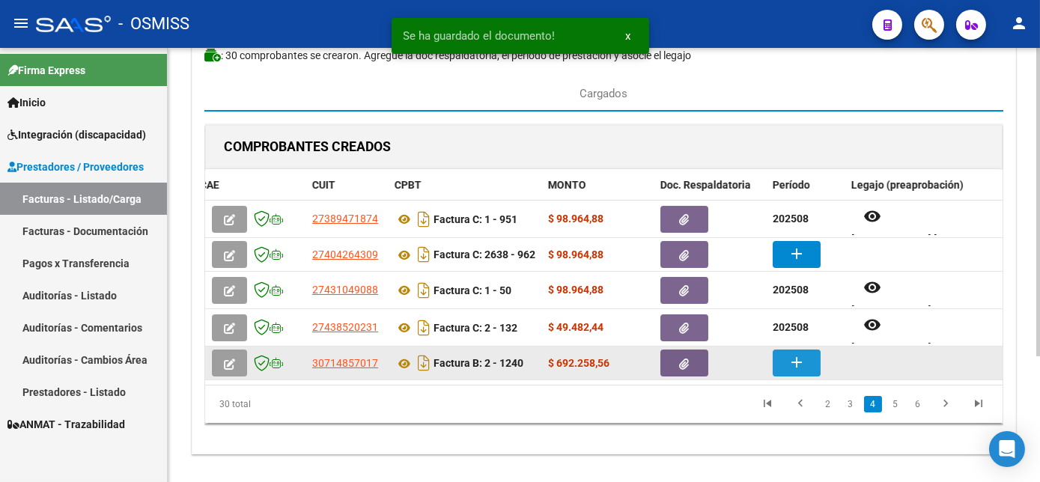
click at [785, 361] on button "add" at bounding box center [797, 363] width 48 height 27
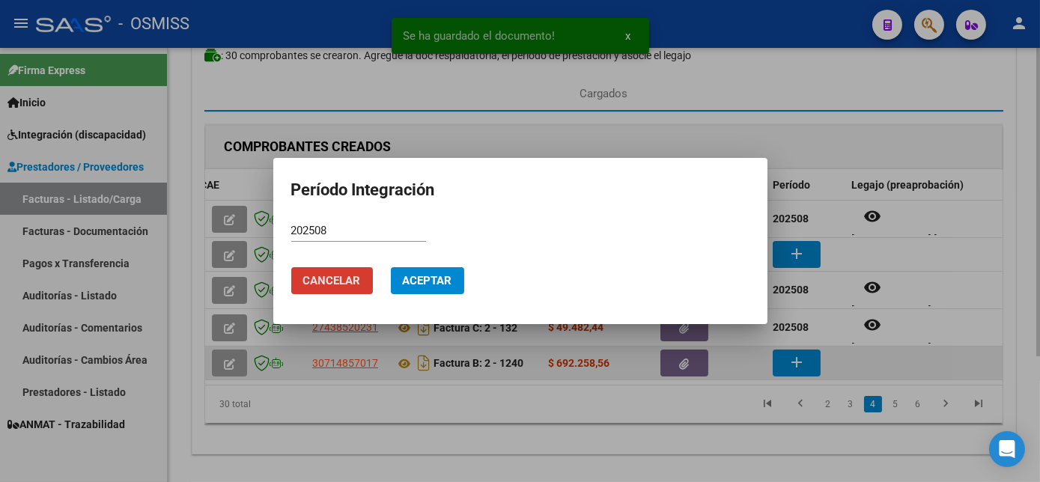
click at [291, 267] on button "Cancelar" at bounding box center [332, 280] width 82 height 27
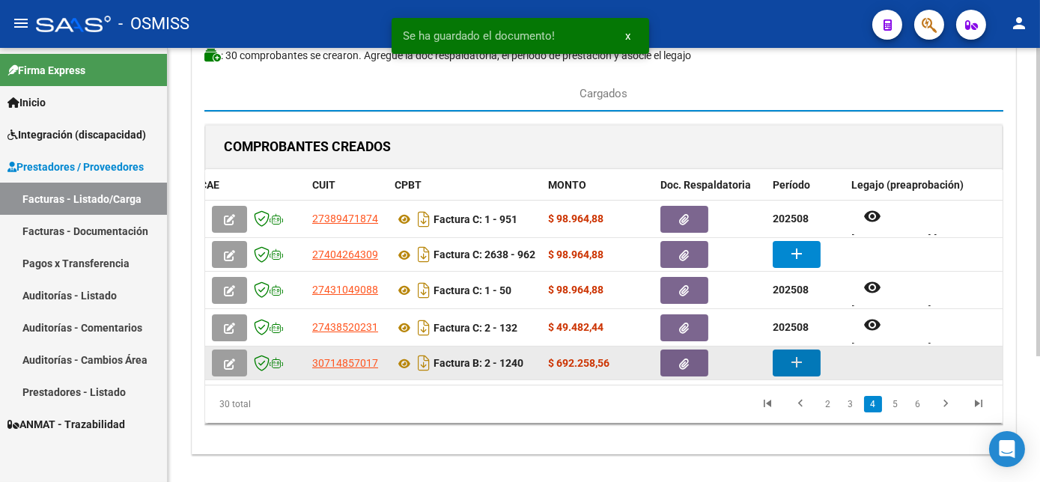
click at [773, 350] on button "add" at bounding box center [797, 363] width 48 height 27
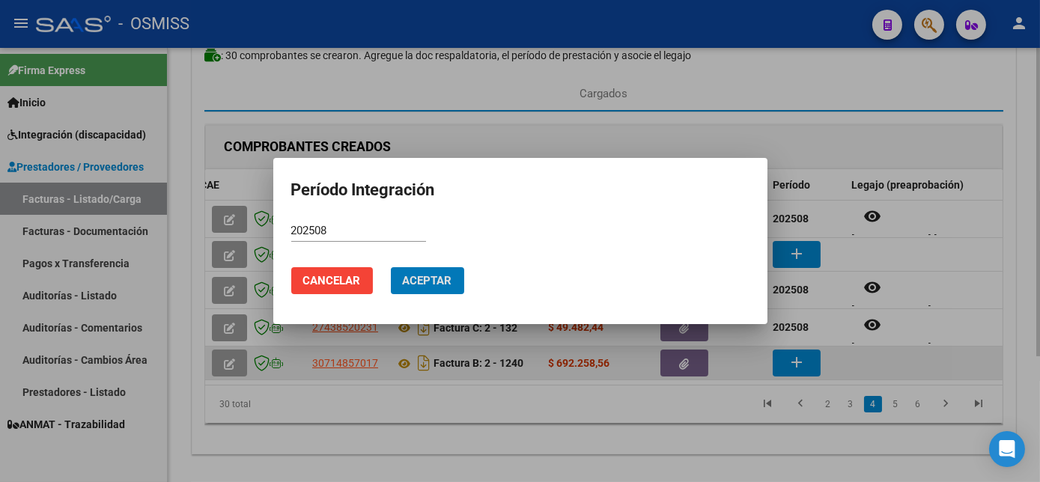
click at [391, 267] on button "Aceptar" at bounding box center [427, 280] width 73 height 27
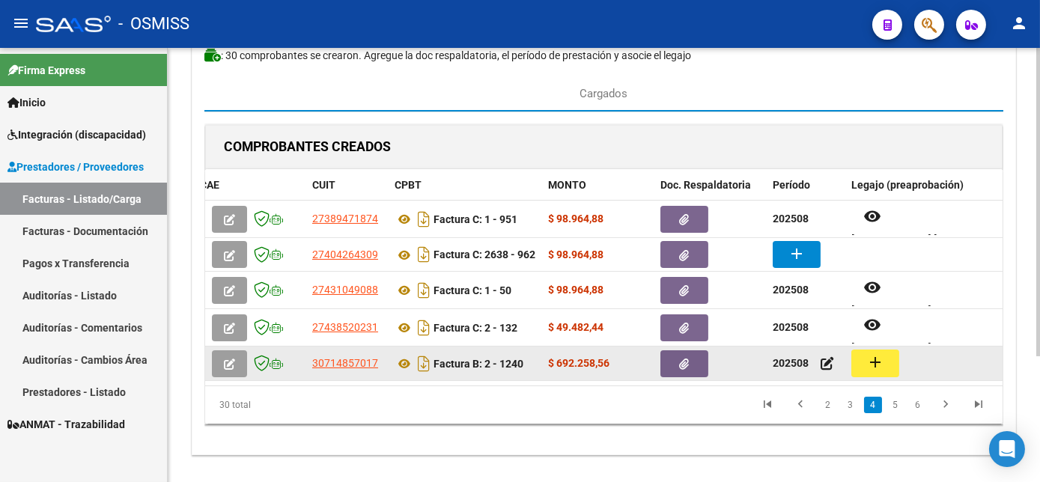
click at [876, 366] on mat-icon "add" at bounding box center [876, 363] width 18 height 18
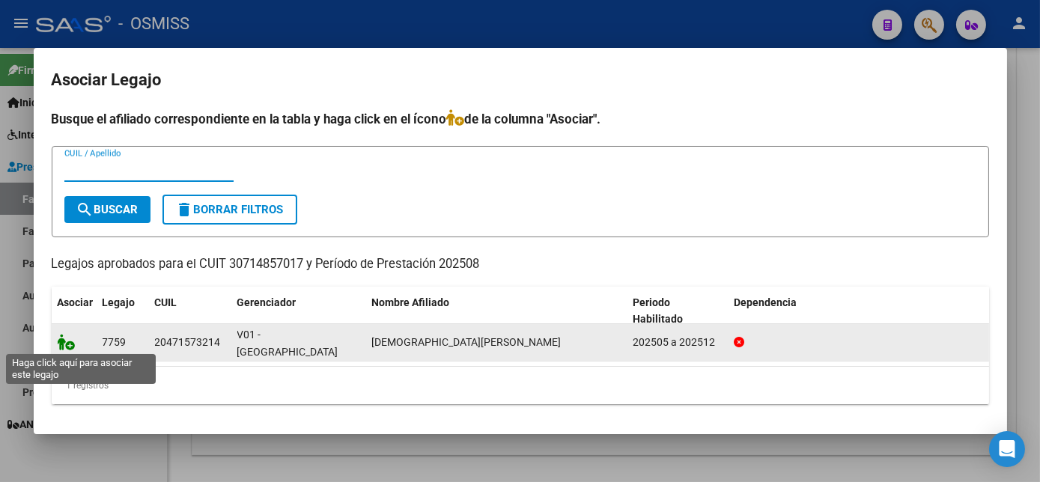
click at [64, 348] on icon at bounding box center [67, 342] width 18 height 16
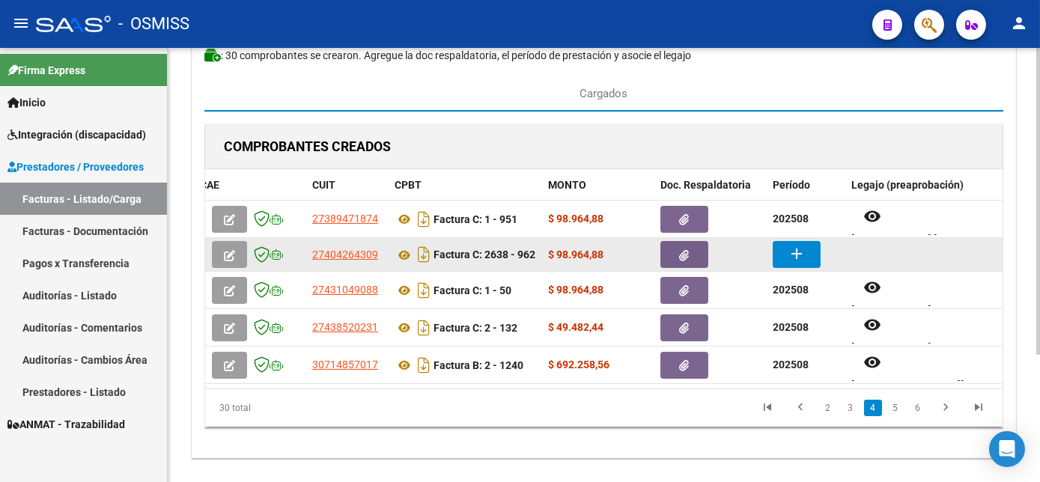
click at [796, 255] on mat-icon "add" at bounding box center [797, 254] width 18 height 18
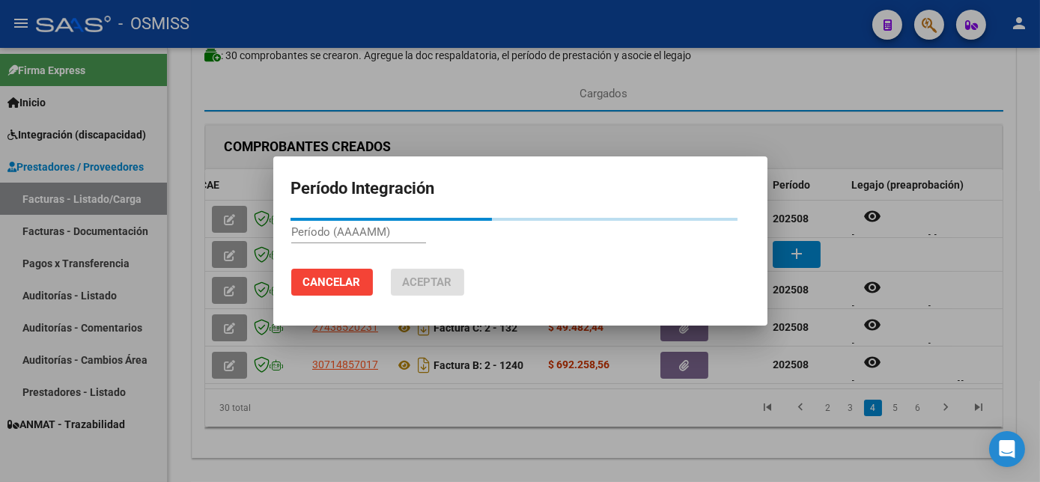
click at [661, 199] on h2 "Período Integración" at bounding box center [520, 189] width 458 height 28
click at [601, 231] on div "Período (AAAAMM)" at bounding box center [520, 239] width 458 height 37
click at [520, 456] on div at bounding box center [520, 241] width 1040 height 482
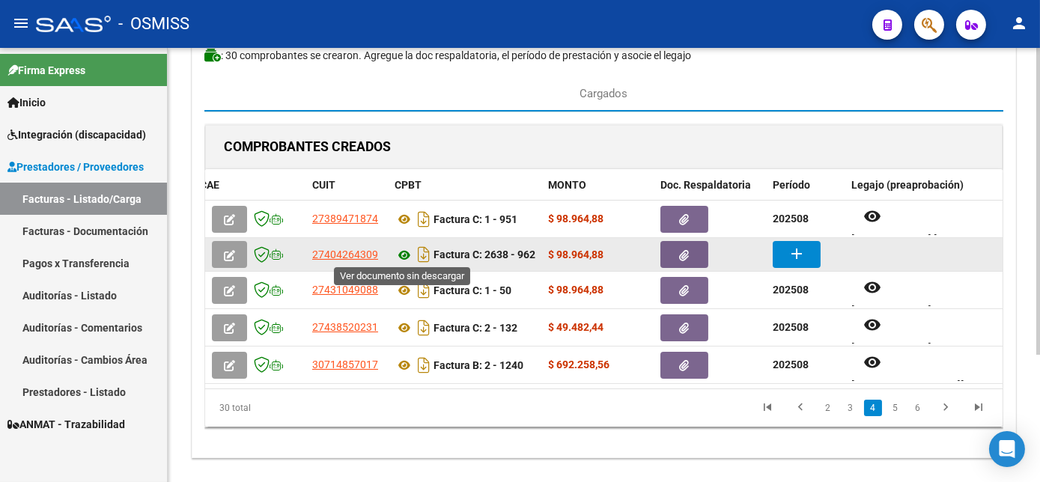
click at [400, 247] on icon at bounding box center [404, 255] width 19 height 18
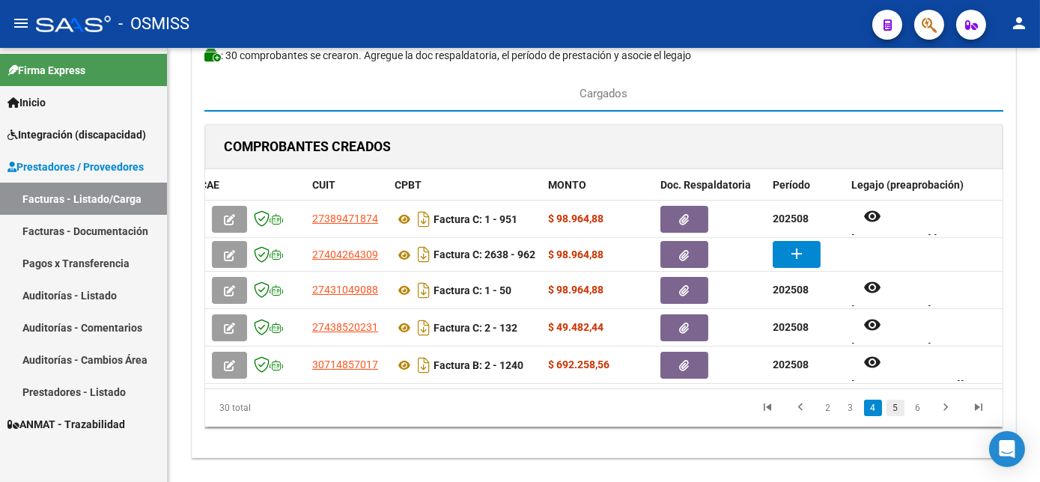
click at [894, 416] on link "5" at bounding box center [896, 408] width 18 height 16
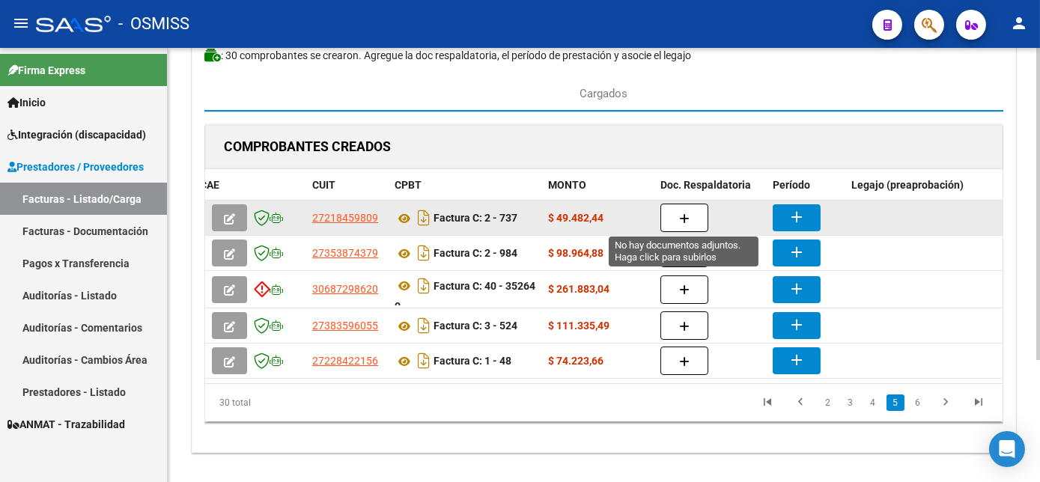
click at [673, 220] on button "button" at bounding box center [685, 218] width 48 height 28
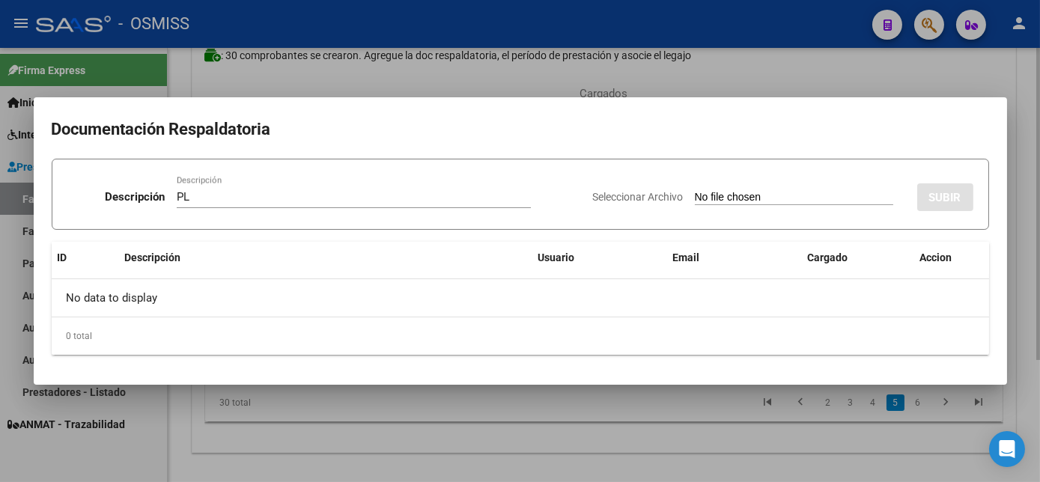
click at [695, 191] on input "Seleccionar Archivo" at bounding box center [794, 198] width 199 height 14
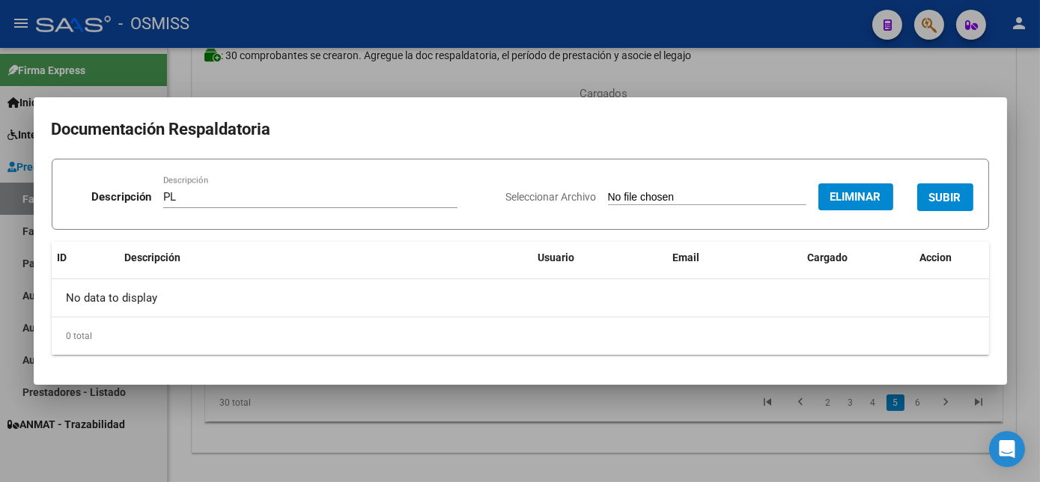
click at [948, 196] on span "SUBIR" at bounding box center [946, 197] width 32 height 13
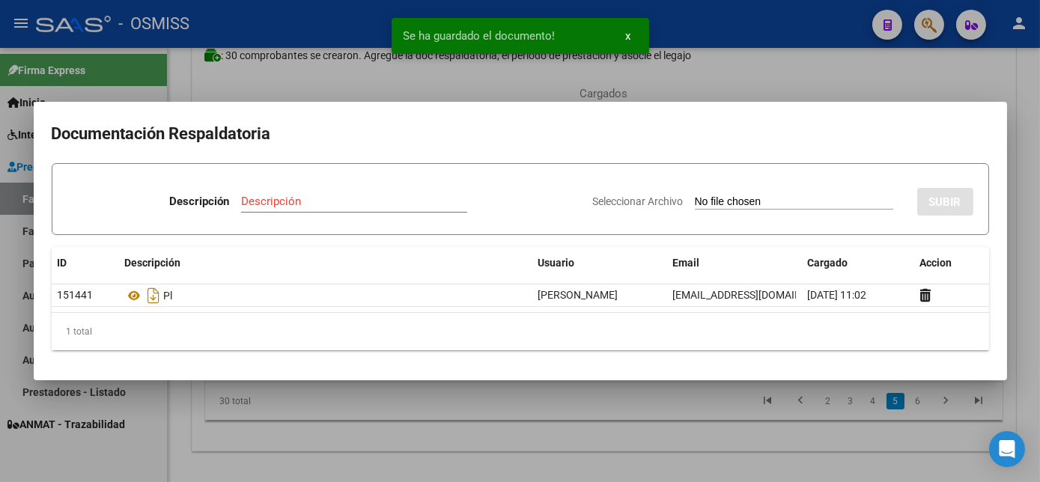
click at [651, 429] on div at bounding box center [520, 241] width 1040 height 482
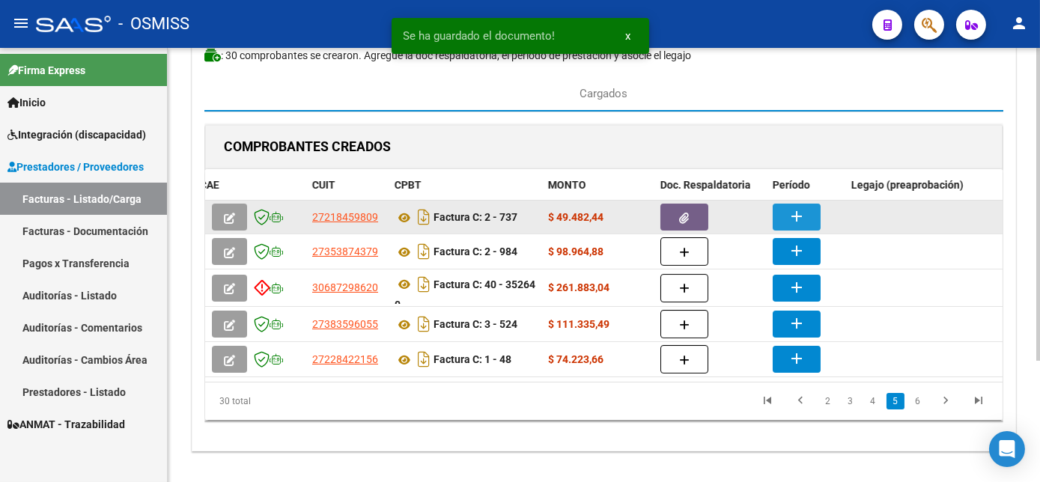
click at [788, 217] on mat-icon "add" at bounding box center [797, 216] width 18 height 18
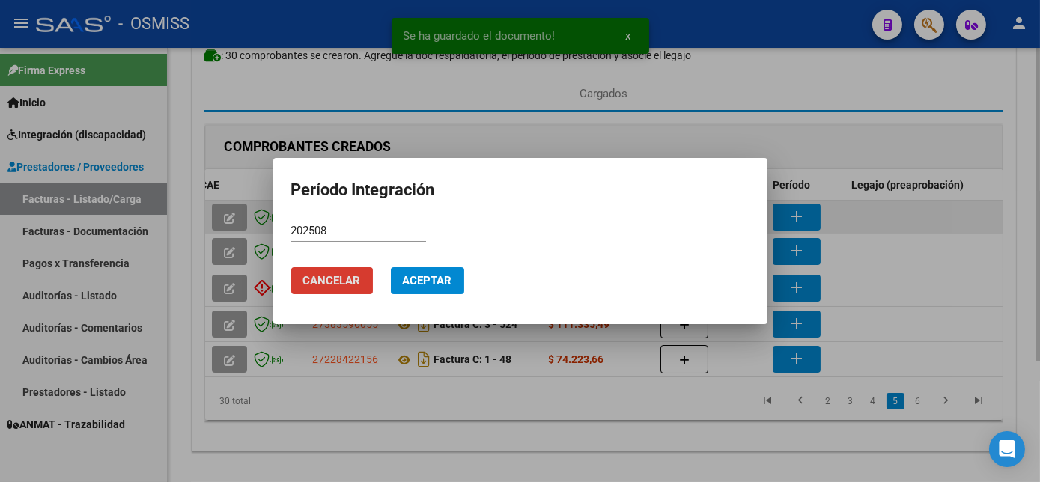
click at [291, 267] on button "Cancelar" at bounding box center [332, 280] width 82 height 27
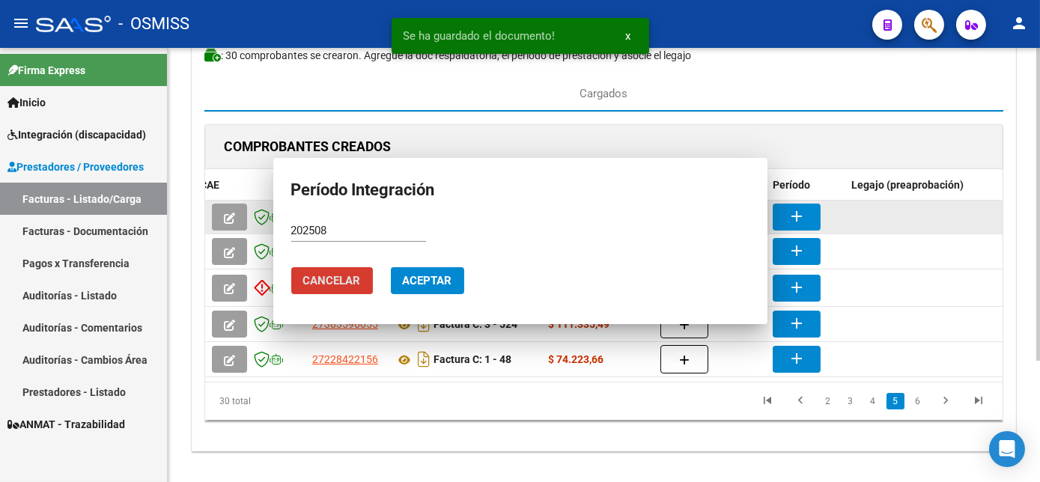
click at [773, 204] on button "add" at bounding box center [797, 217] width 48 height 27
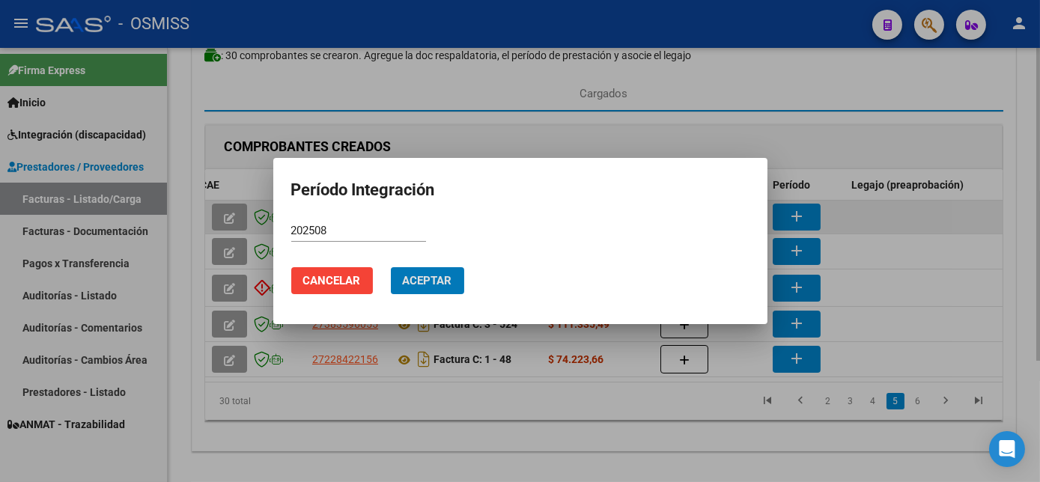
click at [391, 267] on button "Aceptar" at bounding box center [427, 280] width 73 height 27
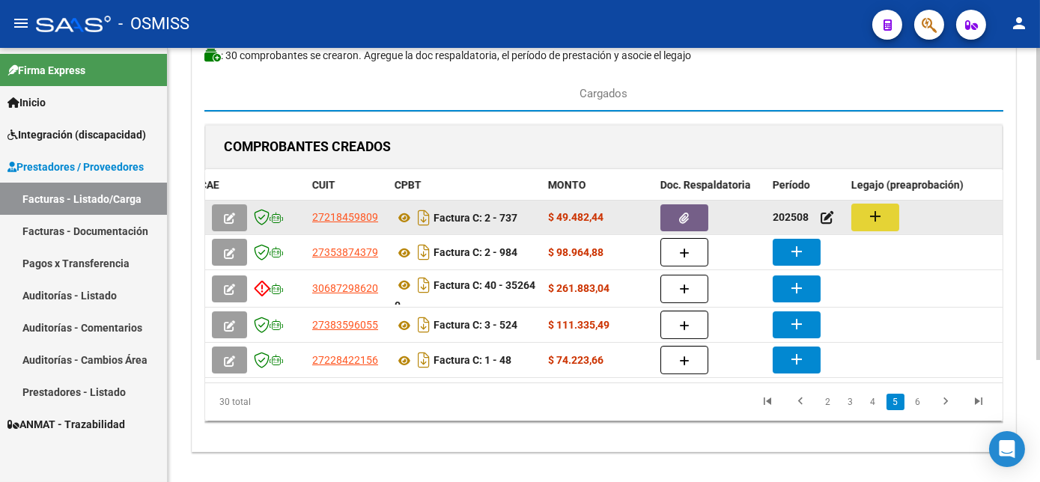
click at [885, 210] on button "add" at bounding box center [876, 218] width 48 height 28
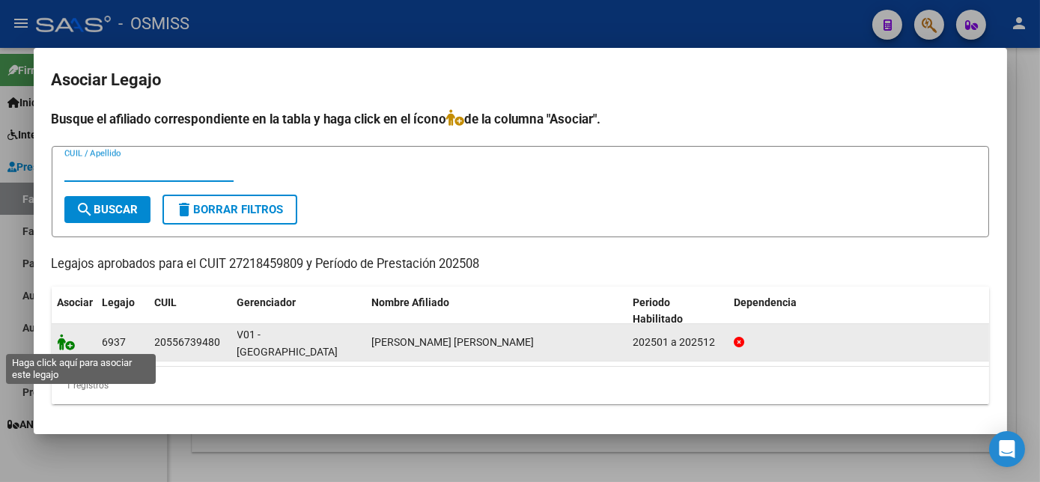
click at [67, 339] on icon at bounding box center [67, 342] width 18 height 16
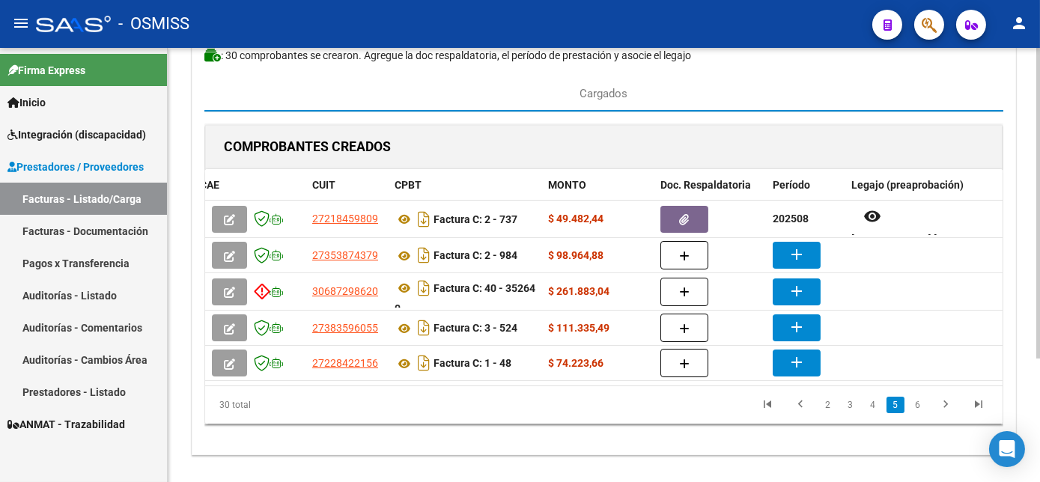
scroll to position [0, 0]
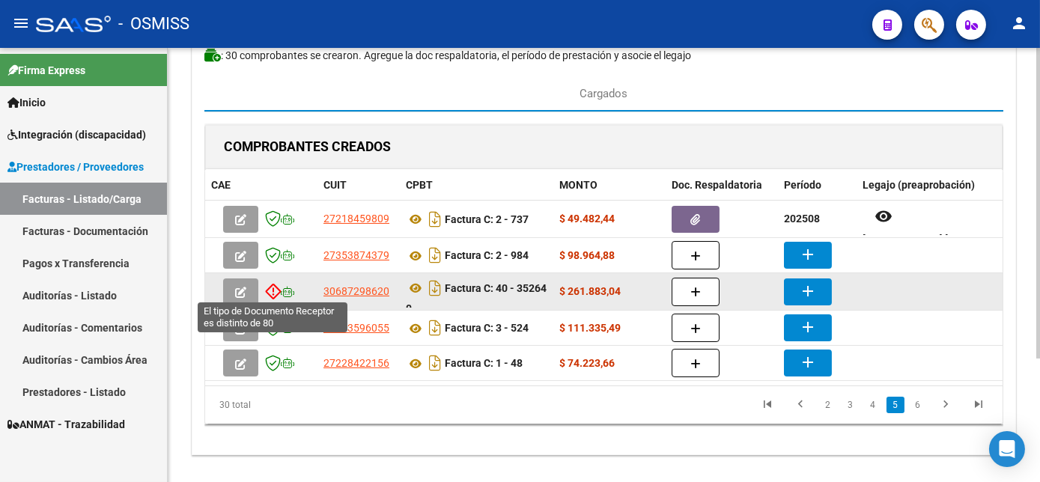
click at [273, 291] on icon at bounding box center [273, 291] width 16 height 16
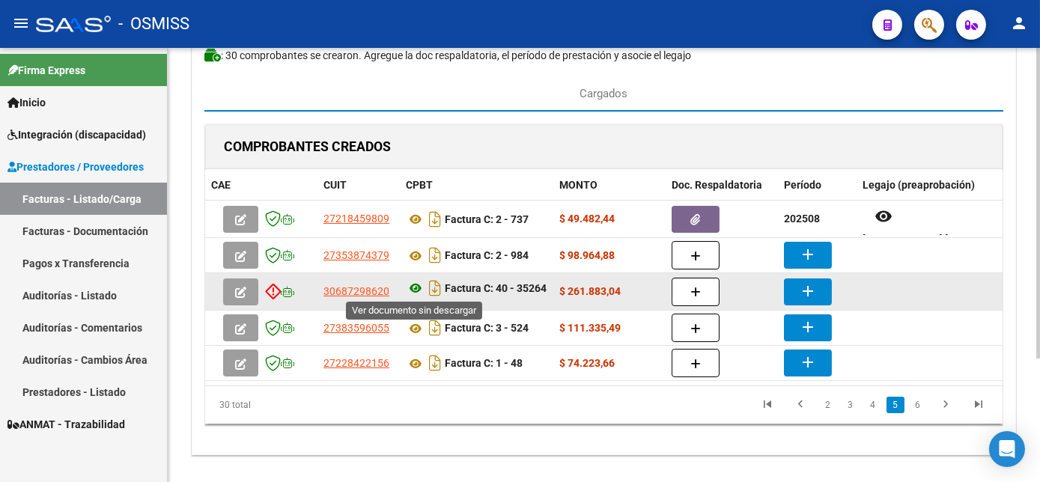
click at [413, 286] on icon at bounding box center [415, 288] width 19 height 18
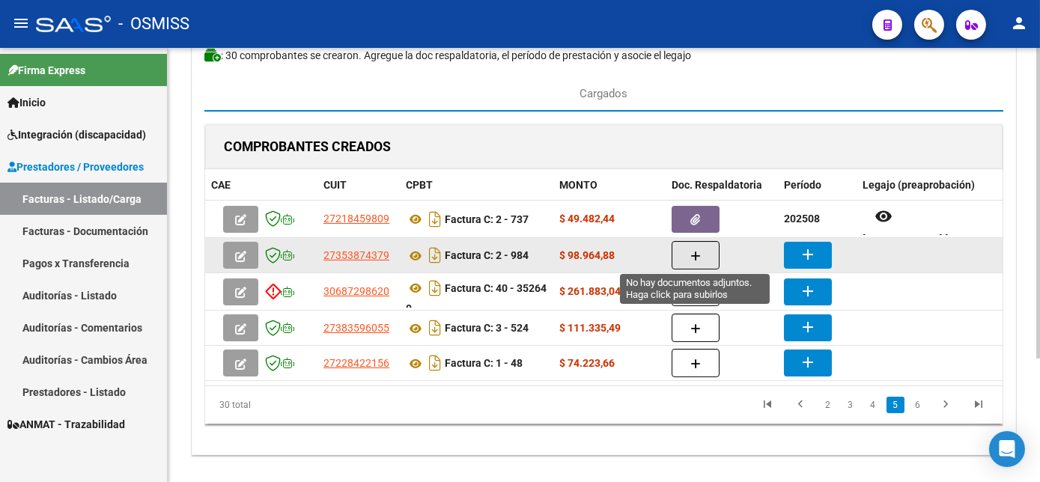
click at [695, 246] on button "button" at bounding box center [696, 255] width 48 height 28
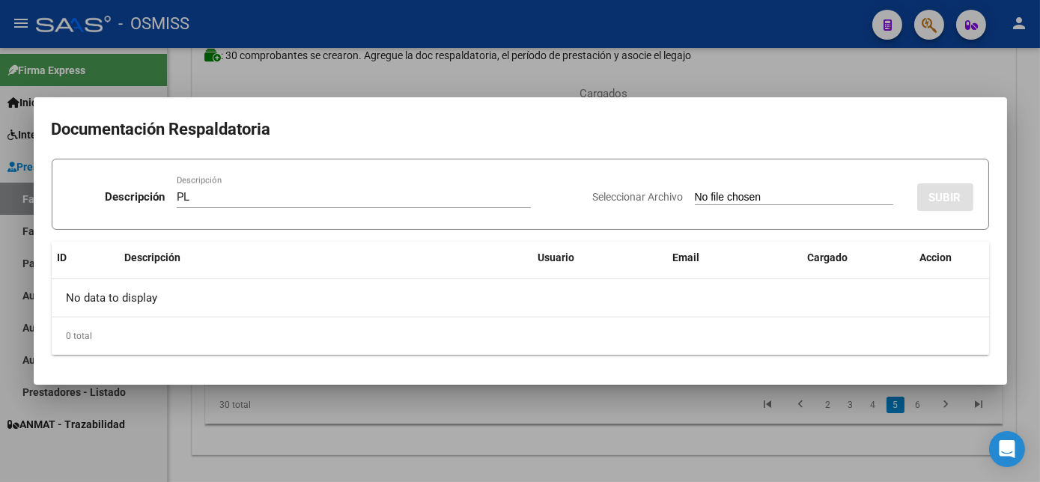
click at [754, 199] on input "Seleccionar Archivo" at bounding box center [794, 198] width 199 height 14
click at [759, 449] on div at bounding box center [520, 241] width 1040 height 482
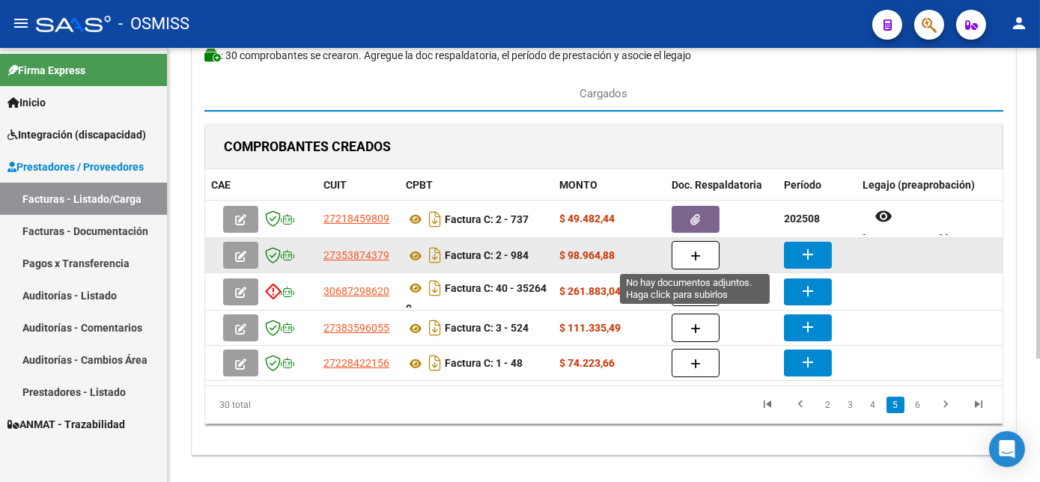
click at [718, 241] on button "button" at bounding box center [696, 255] width 48 height 28
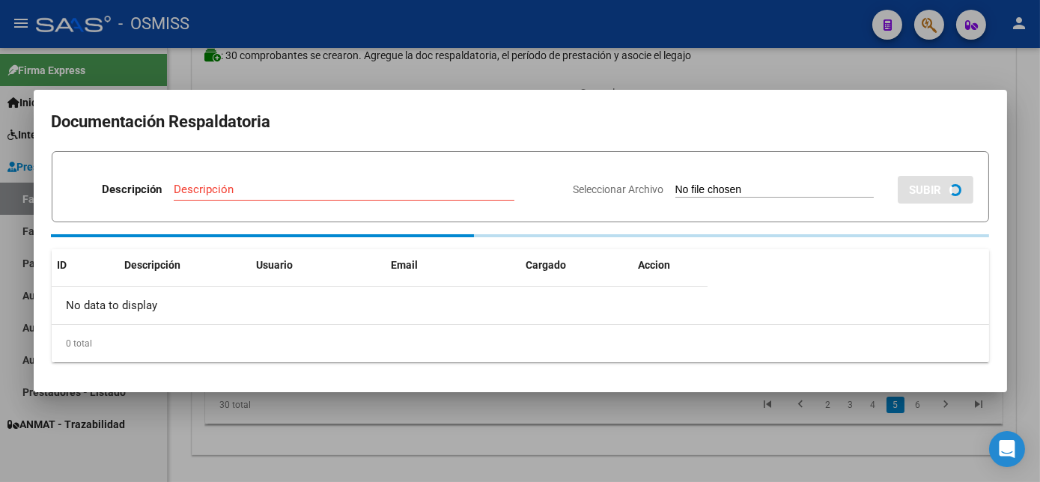
click at [718, 240] on div "Descripción Descripción Seleccionar Archivo SUBIR ID Descripción Usuario Email …" at bounding box center [521, 257] width 938 height 212
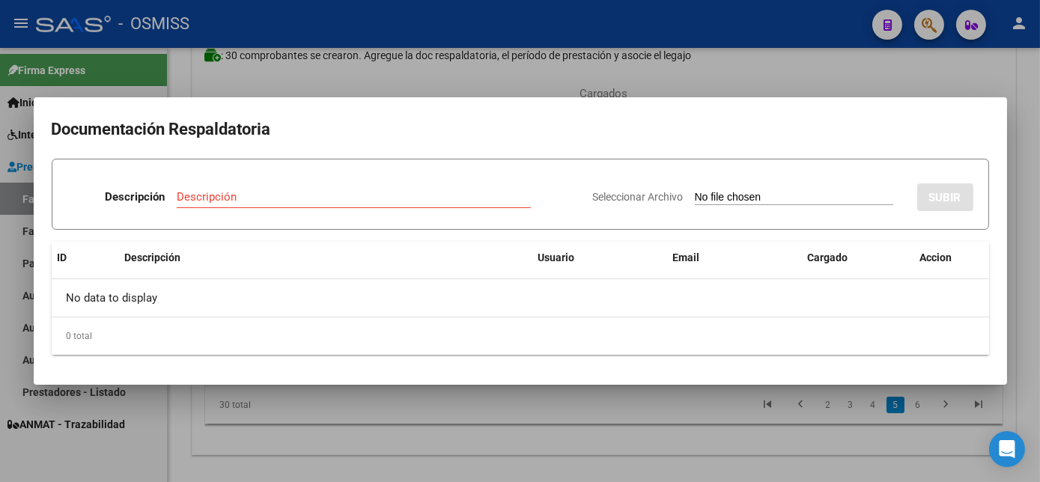
drag, startPoint x: 424, startPoint y: 184, endPoint x: 419, endPoint y: 190, distance: 8.0
click at [419, 190] on div "Descripción Descripción" at bounding box center [324, 200] width 514 height 45
click at [390, 207] on div "Descripción" at bounding box center [354, 197] width 354 height 22
click at [695, 191] on input "Seleccionar Archivo" at bounding box center [794, 198] width 199 height 14
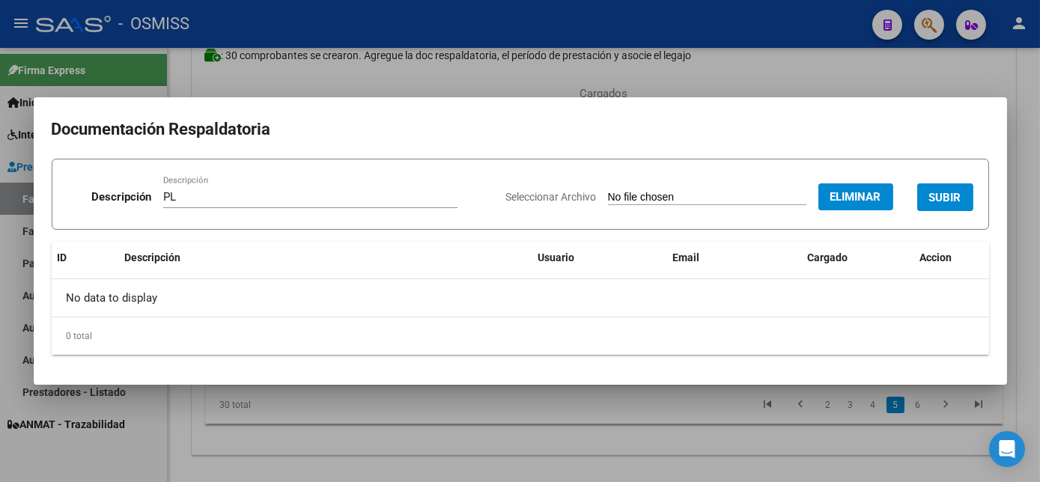
click at [951, 198] on span "SUBIR" at bounding box center [946, 197] width 32 height 13
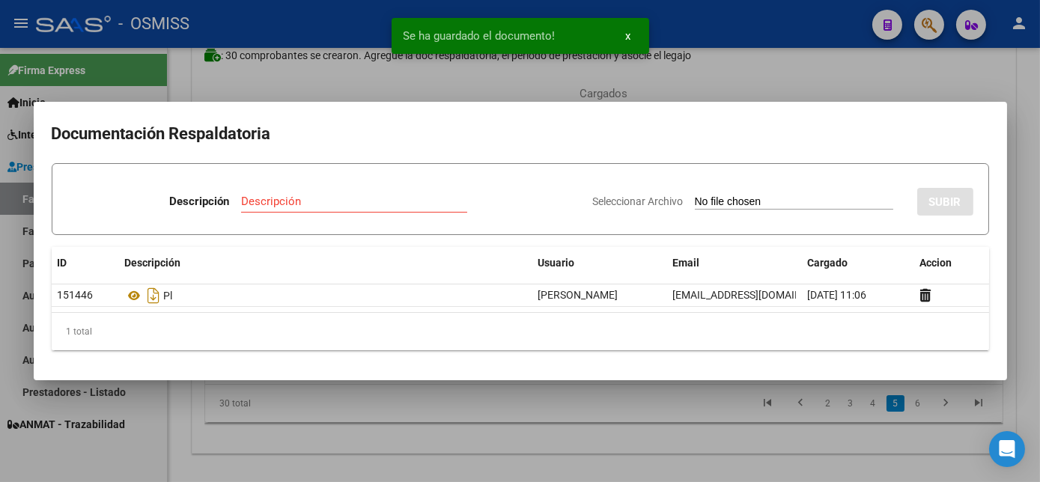
click at [593, 442] on div at bounding box center [520, 241] width 1040 height 482
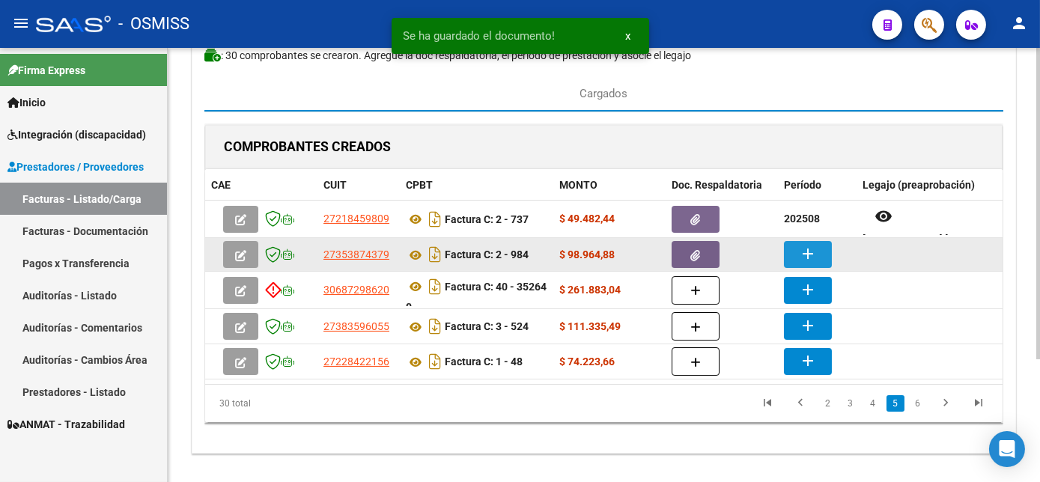
click at [805, 249] on mat-icon "add" at bounding box center [808, 254] width 18 height 18
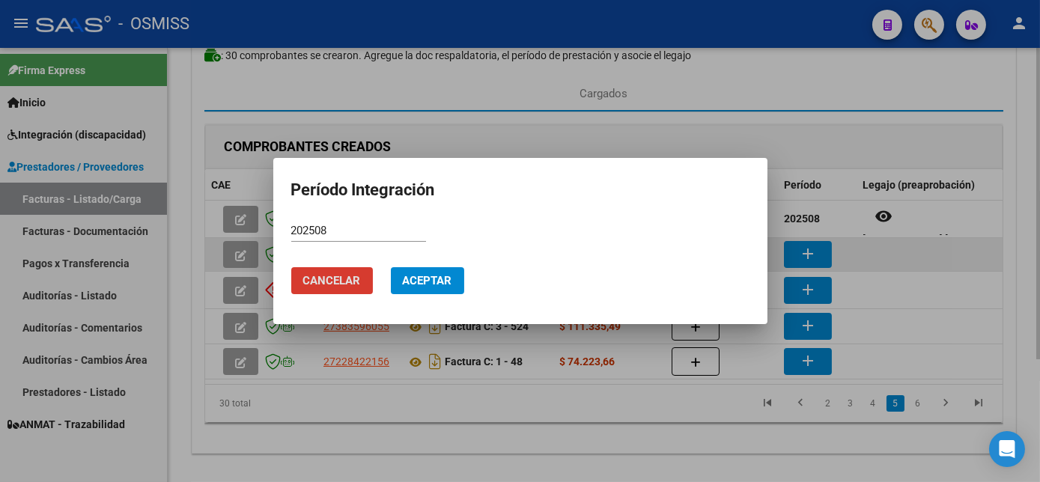
click at [391, 267] on button "Aceptar" at bounding box center [427, 280] width 73 height 27
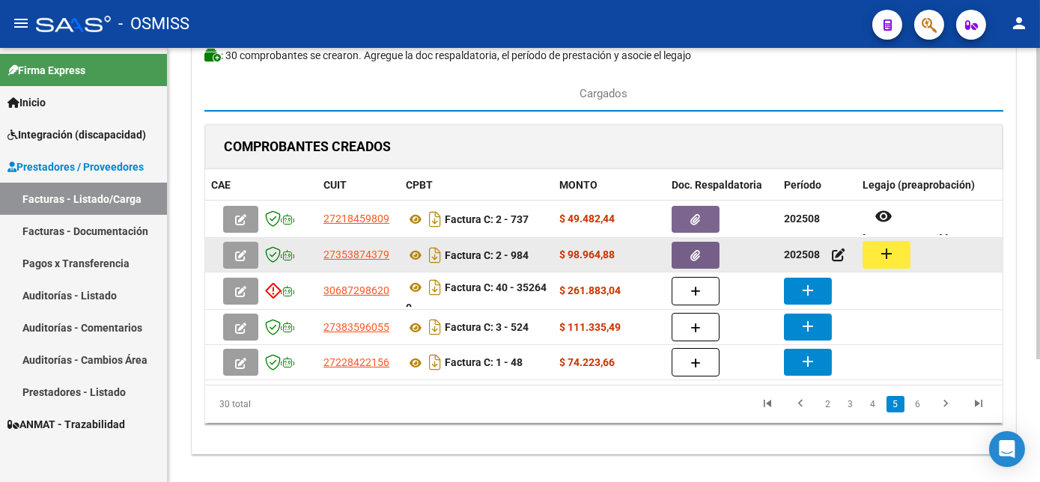
click at [897, 258] on button "add" at bounding box center [887, 255] width 48 height 28
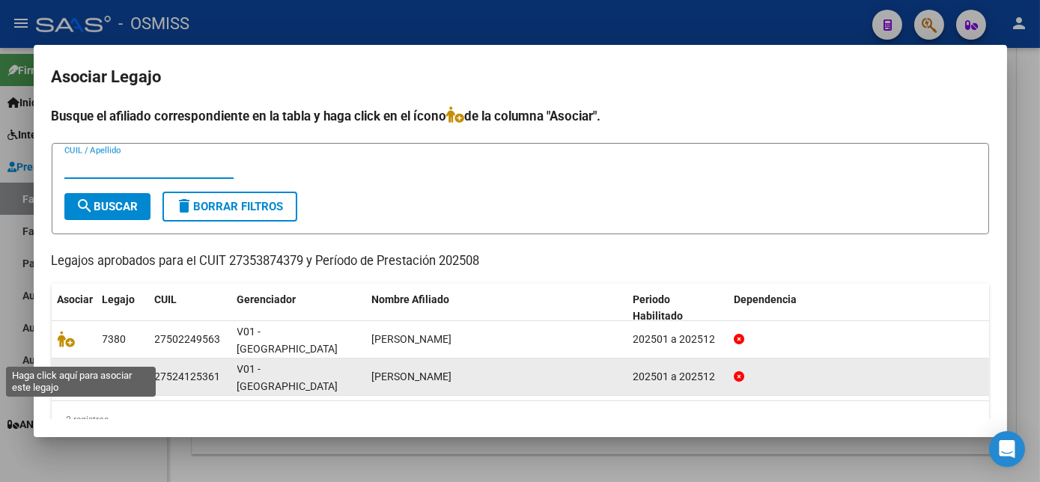
click at [68, 369] on icon at bounding box center [67, 377] width 18 height 16
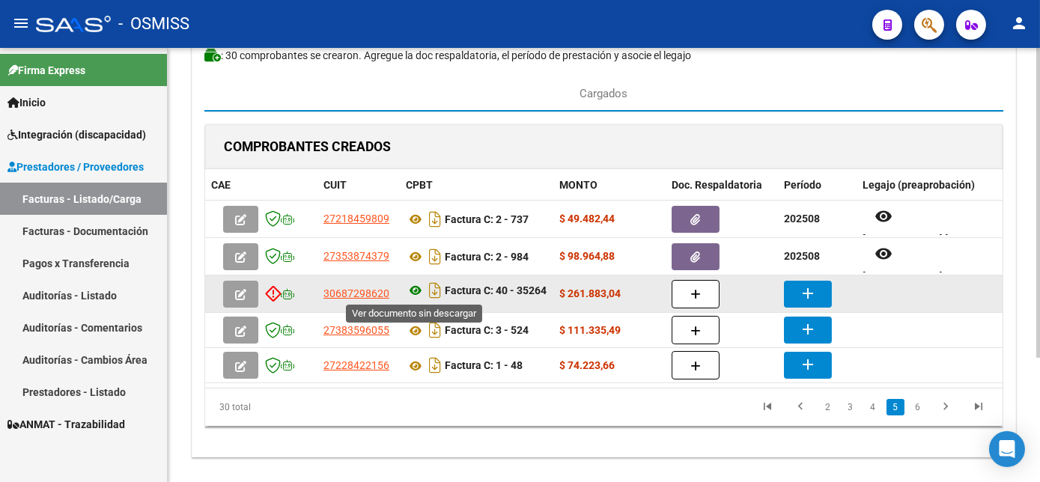
click at [414, 291] on icon at bounding box center [415, 291] width 19 height 18
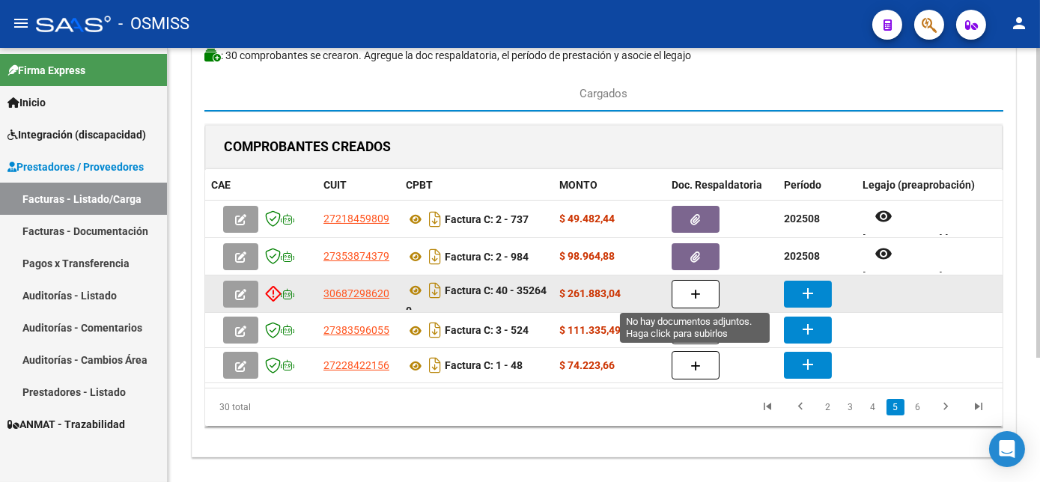
click at [691, 292] on icon "button" at bounding box center [696, 294] width 10 height 11
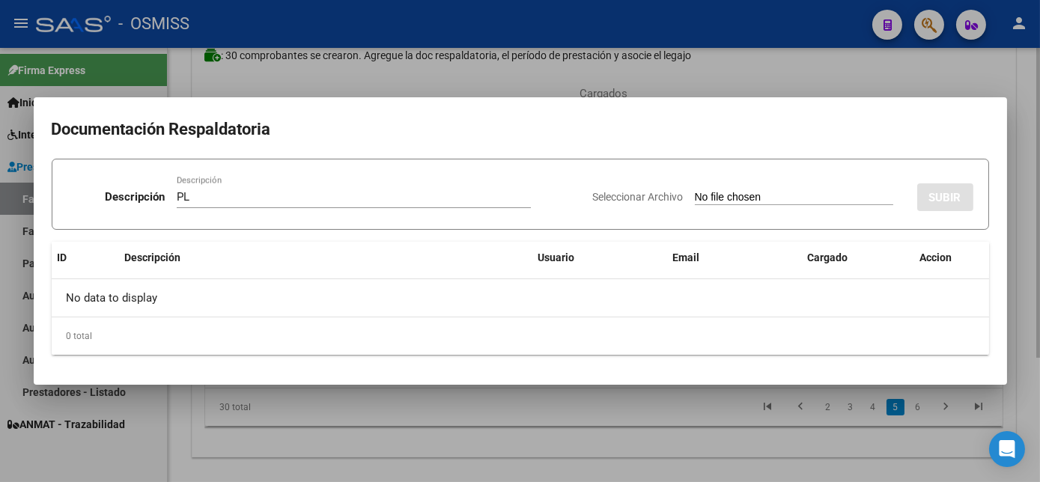
click at [695, 191] on input "Seleccionar Archivo" at bounding box center [794, 198] width 199 height 14
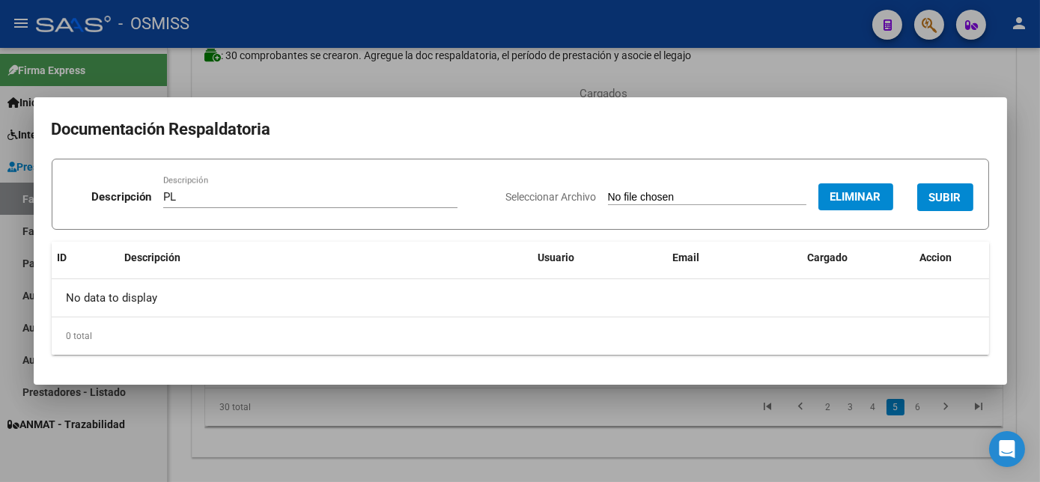
click at [941, 206] on button "SUBIR" at bounding box center [946, 198] width 56 height 28
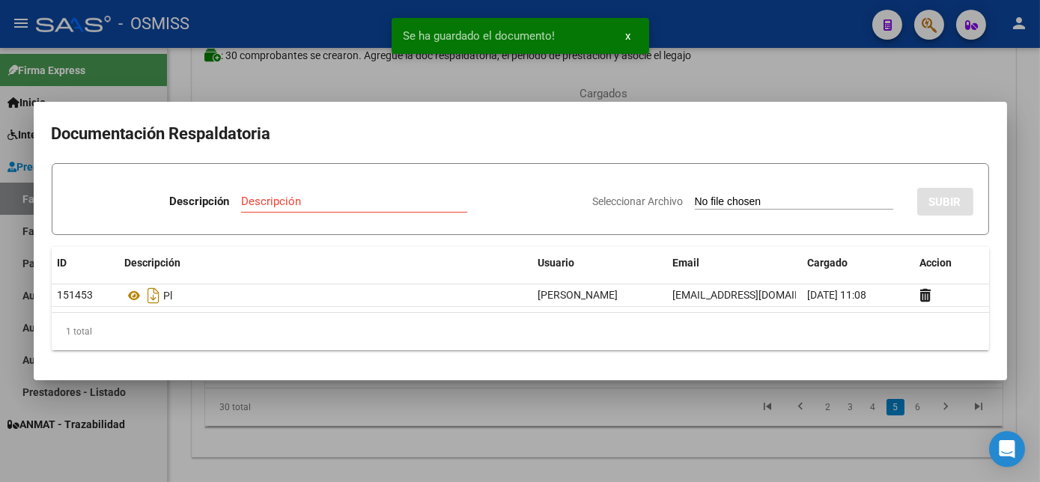
click at [551, 422] on div at bounding box center [520, 241] width 1040 height 482
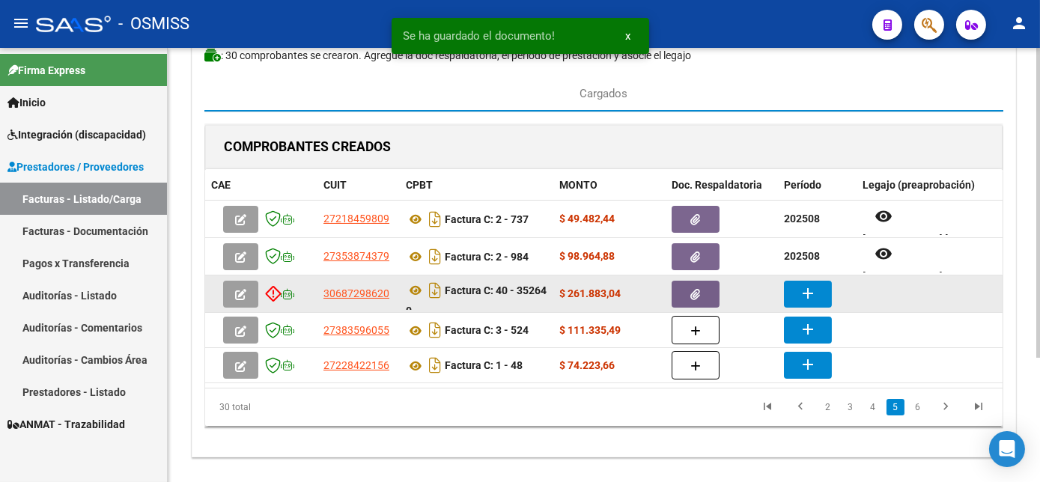
click at [802, 291] on mat-icon "add" at bounding box center [808, 294] width 18 height 18
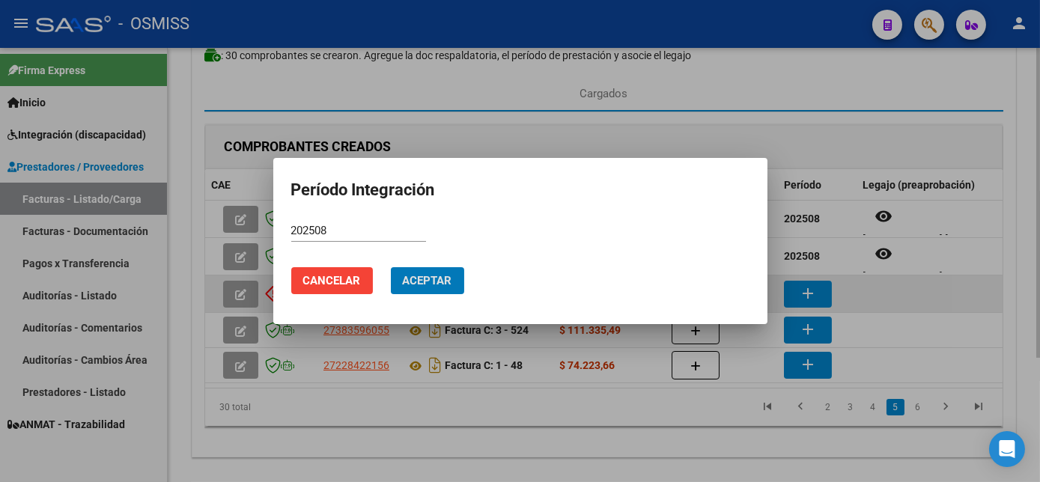
click at [391, 267] on button "Aceptar" at bounding box center [427, 280] width 73 height 27
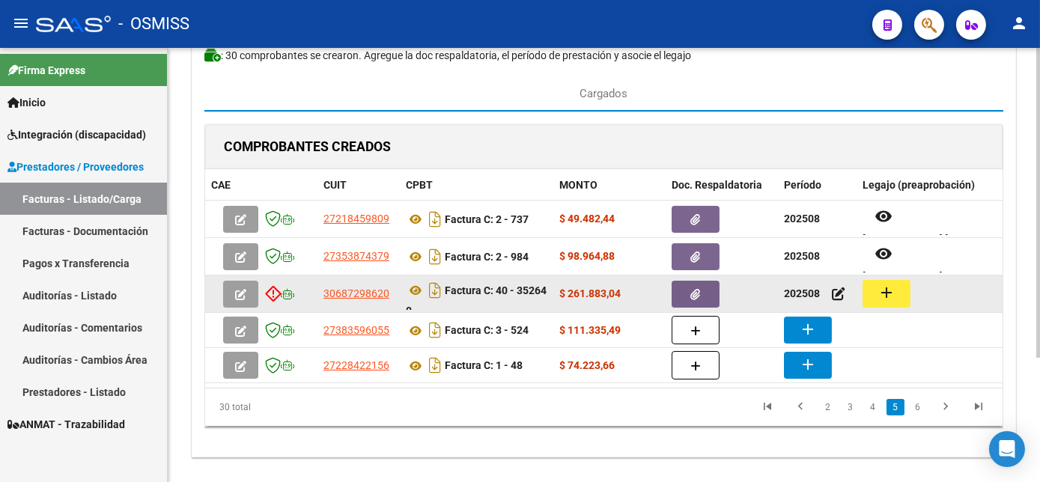
click at [888, 291] on mat-icon "add" at bounding box center [887, 293] width 18 height 18
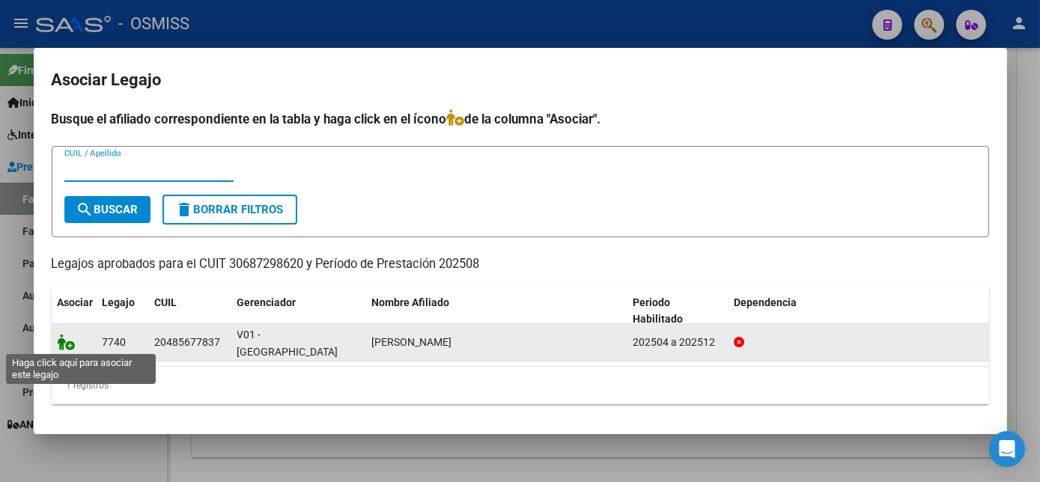
click at [61, 342] on icon at bounding box center [67, 342] width 18 height 16
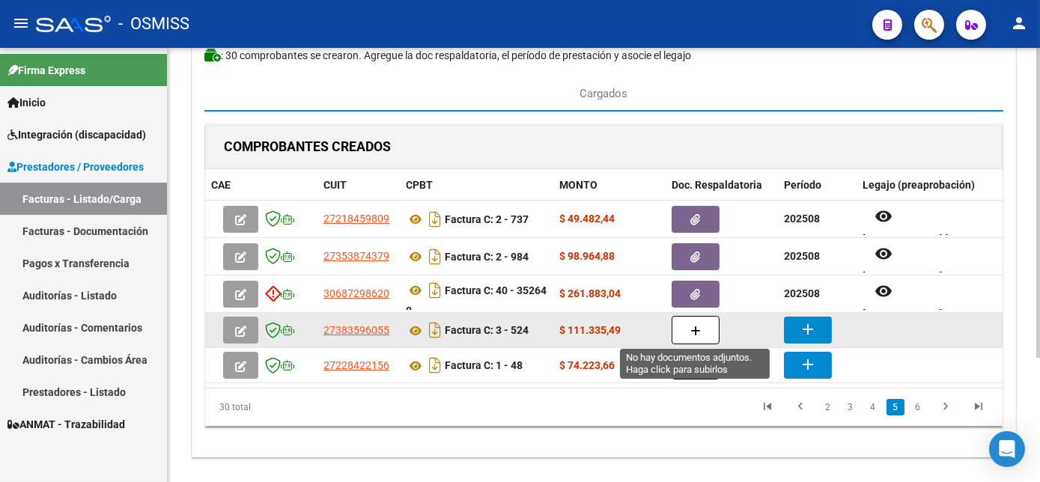
click at [689, 325] on button "button" at bounding box center [696, 330] width 48 height 28
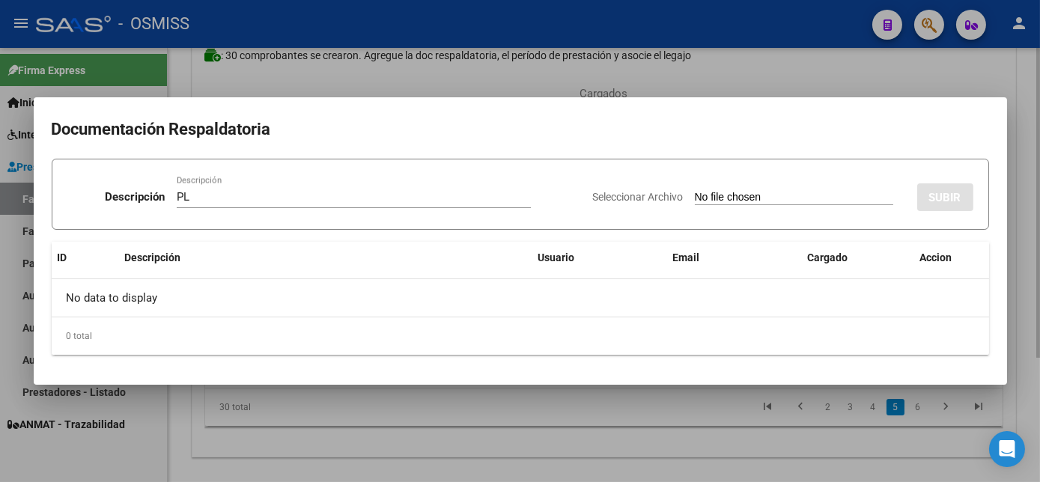
click at [695, 191] on input "Seleccionar Archivo" at bounding box center [794, 198] width 199 height 14
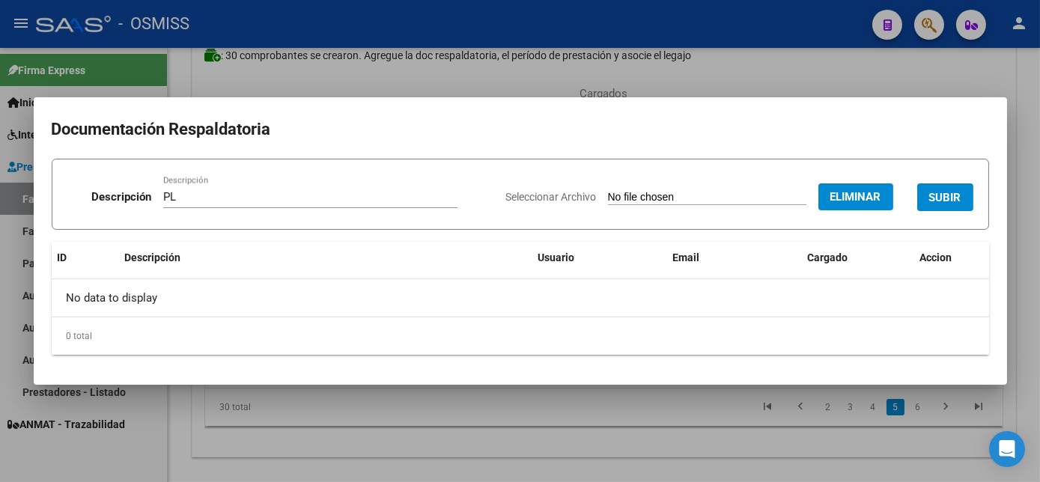
click at [963, 202] on button "SUBIR" at bounding box center [946, 198] width 56 height 28
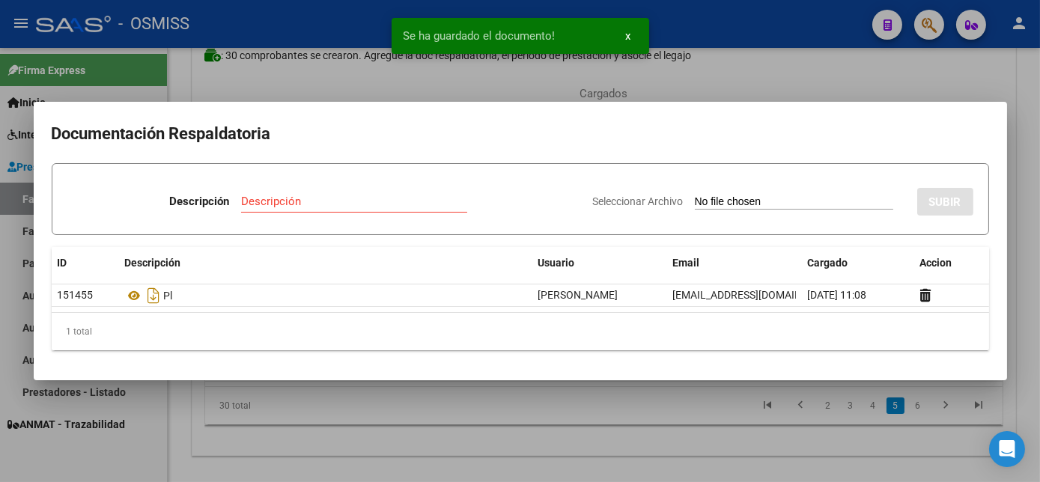
click at [625, 439] on div at bounding box center [520, 241] width 1040 height 482
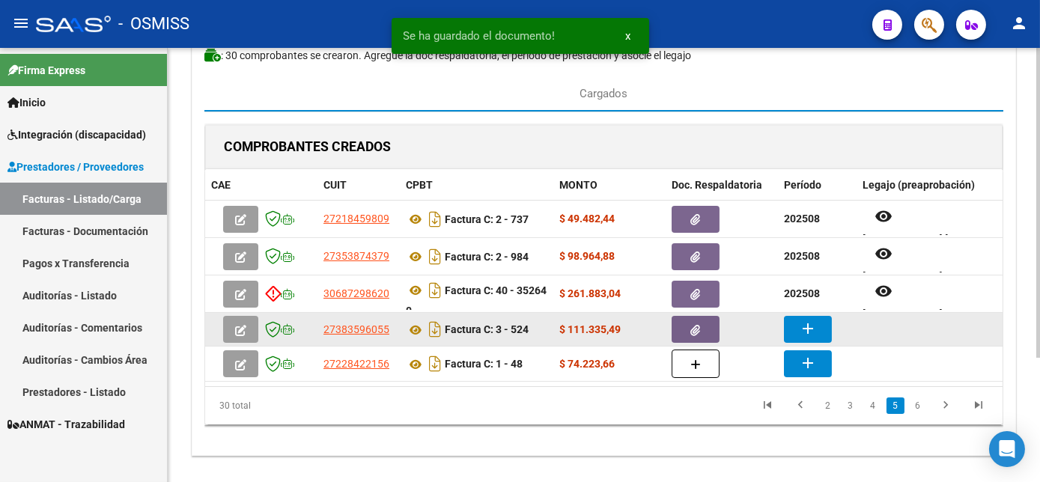
click at [805, 320] on mat-icon "add" at bounding box center [808, 329] width 18 height 18
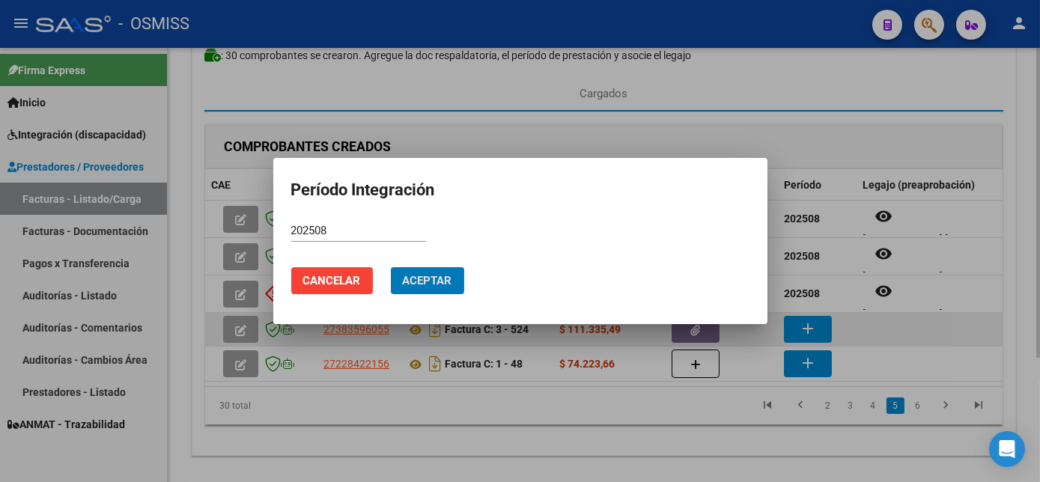
click at [391, 267] on button "Aceptar" at bounding box center [427, 280] width 73 height 27
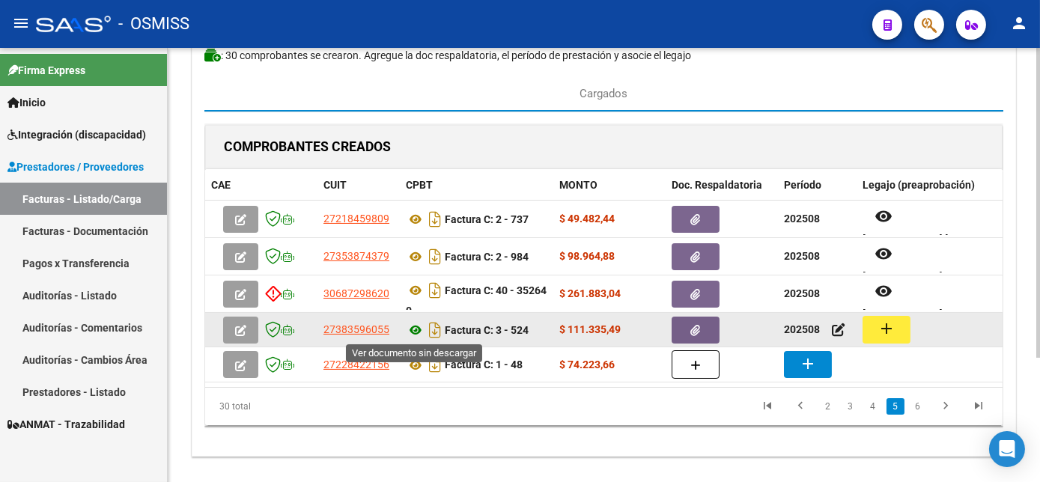
click at [414, 326] on icon at bounding box center [415, 330] width 19 height 18
click at [885, 324] on mat-icon "add" at bounding box center [887, 329] width 18 height 18
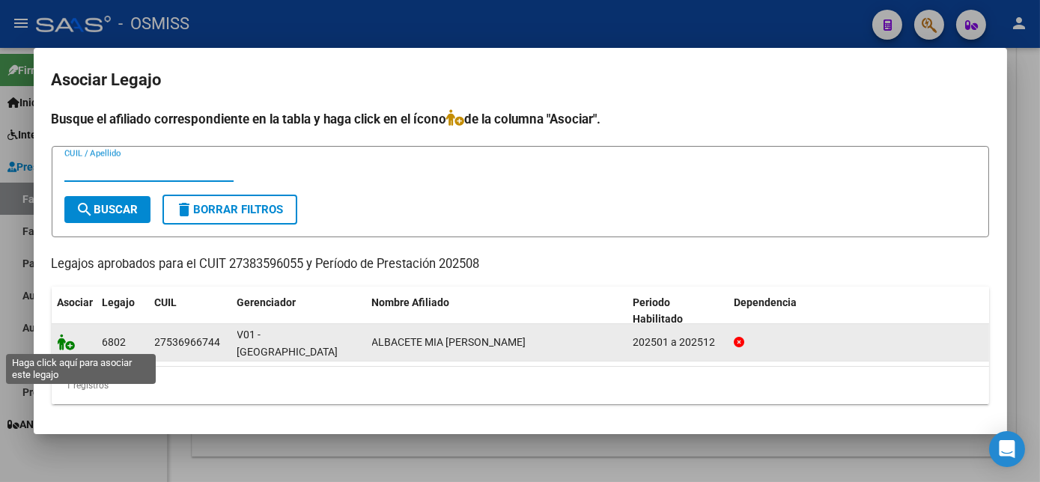
click at [60, 345] on icon at bounding box center [67, 342] width 18 height 16
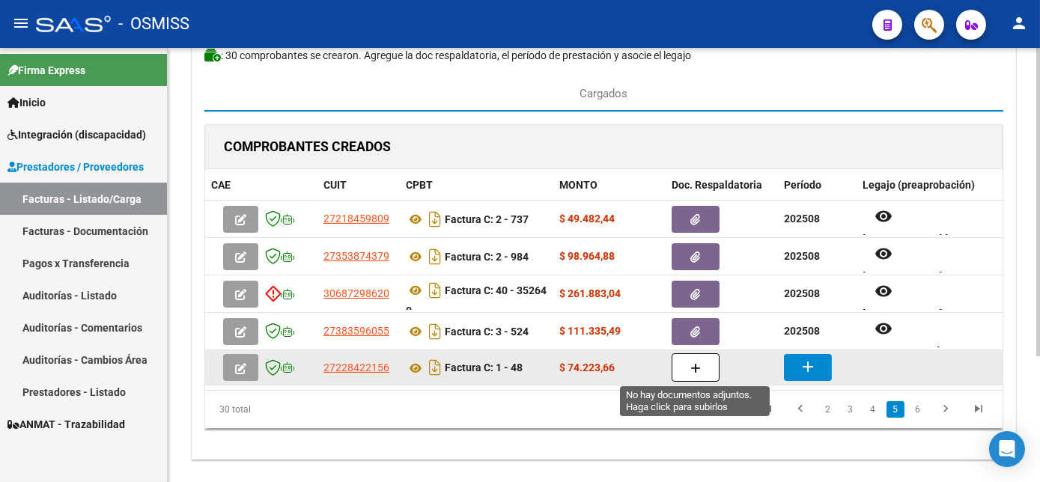
click at [698, 367] on icon "button" at bounding box center [696, 368] width 10 height 11
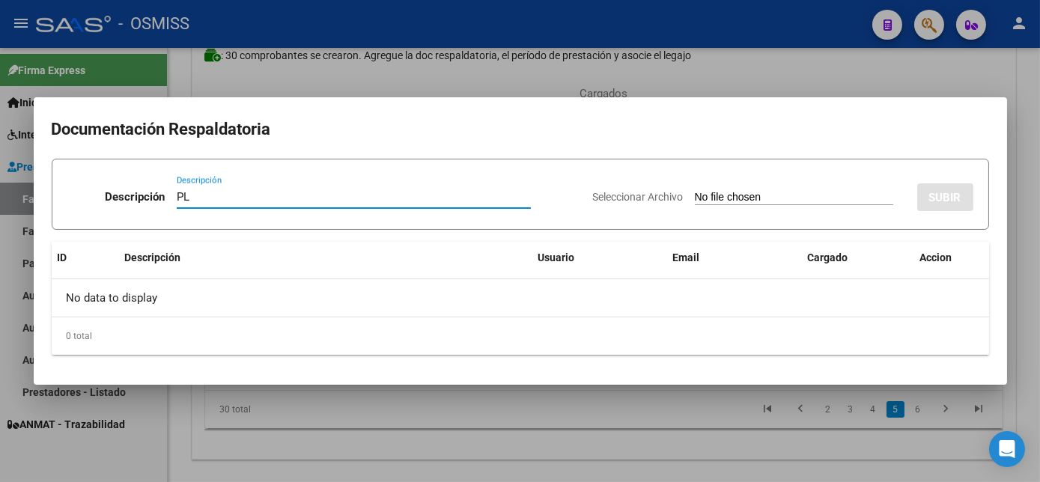
click at [695, 191] on input "Seleccionar Archivo" at bounding box center [794, 198] width 199 height 14
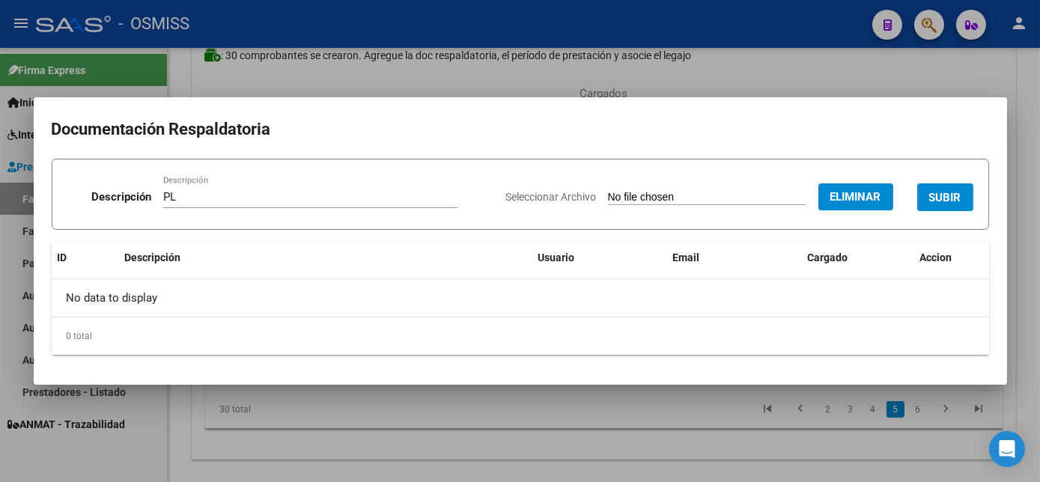
click at [942, 199] on span "SUBIR" at bounding box center [946, 197] width 32 height 13
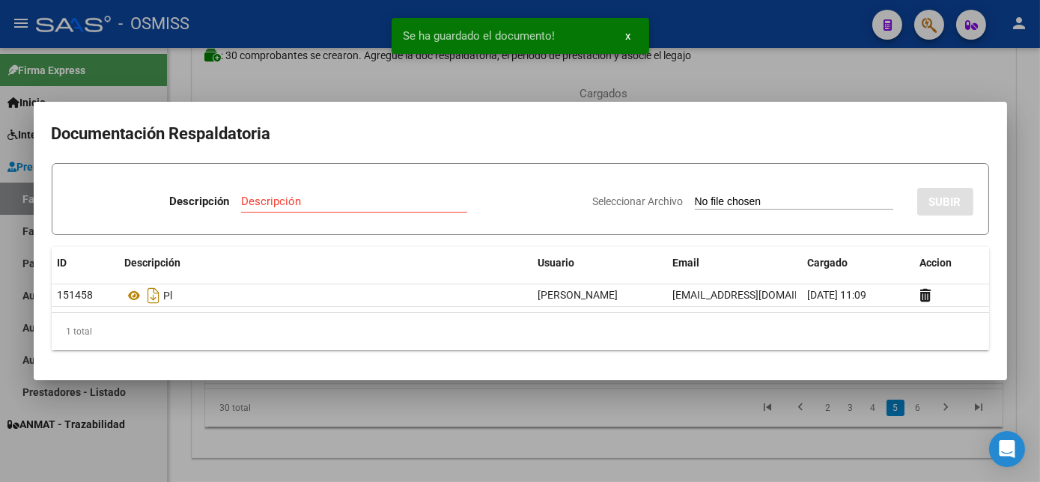
click at [580, 405] on div at bounding box center [520, 241] width 1040 height 482
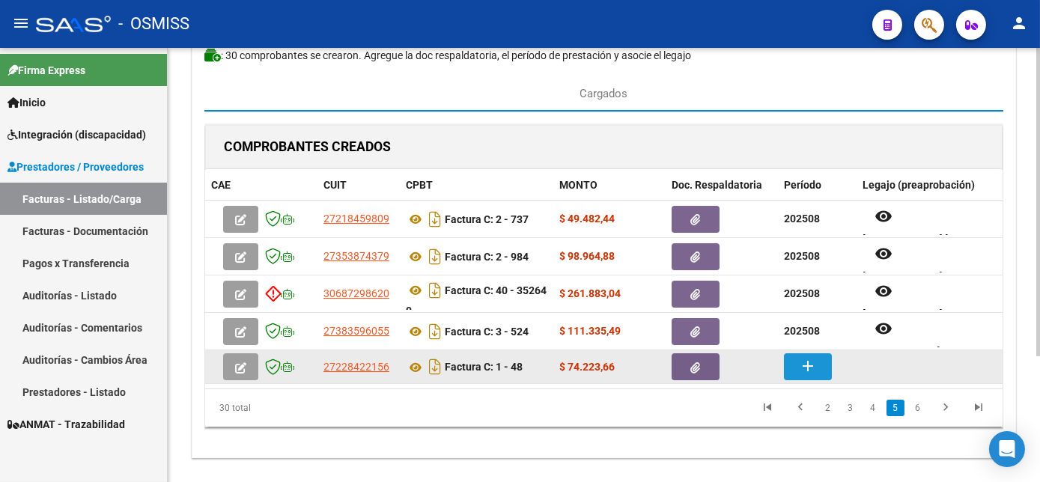
click at [813, 367] on mat-icon "add" at bounding box center [808, 366] width 18 height 18
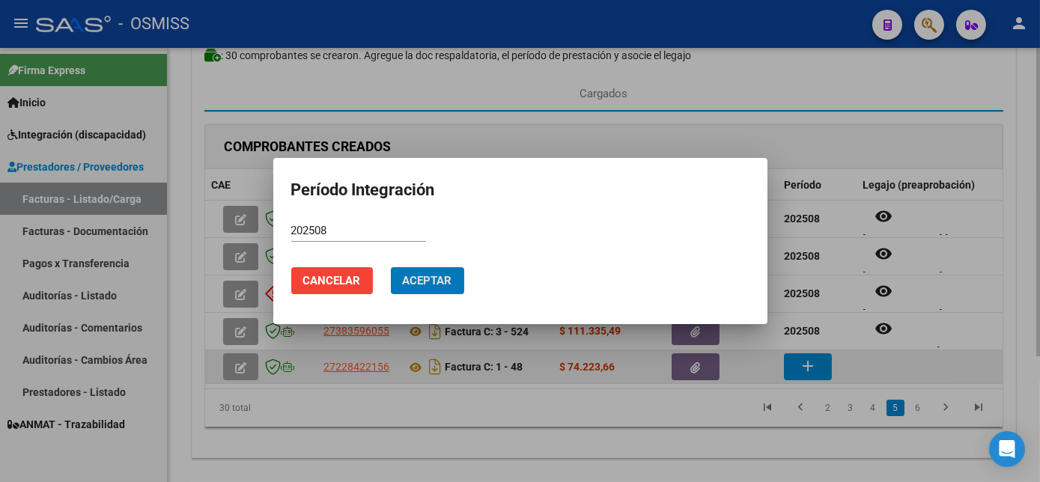
click at [391, 267] on button "Aceptar" at bounding box center [427, 280] width 73 height 27
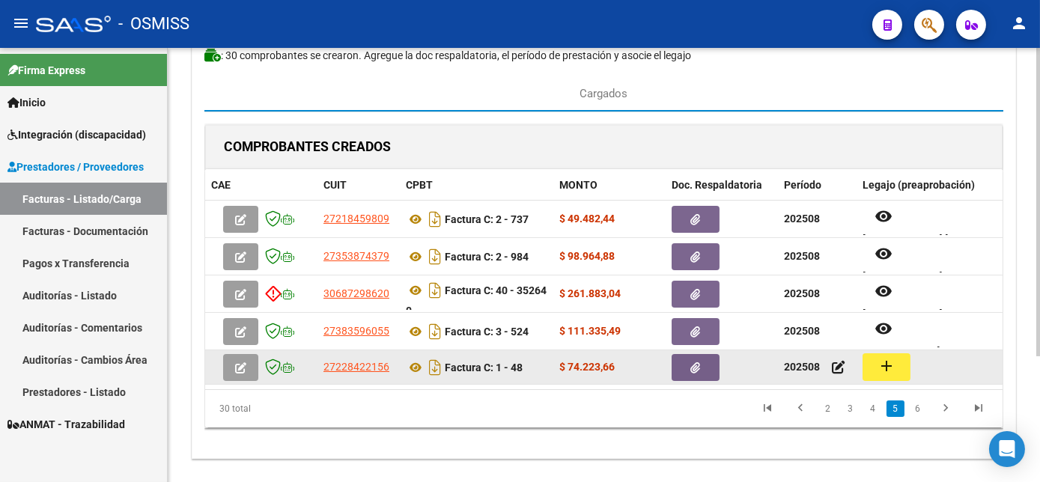
click at [884, 373] on mat-icon "add" at bounding box center [887, 366] width 18 height 18
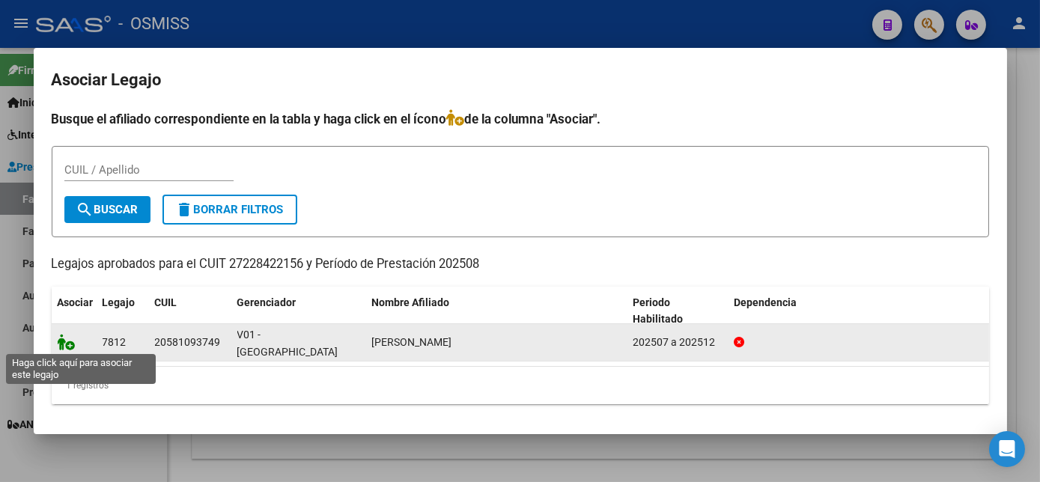
click at [70, 342] on icon at bounding box center [67, 342] width 18 height 16
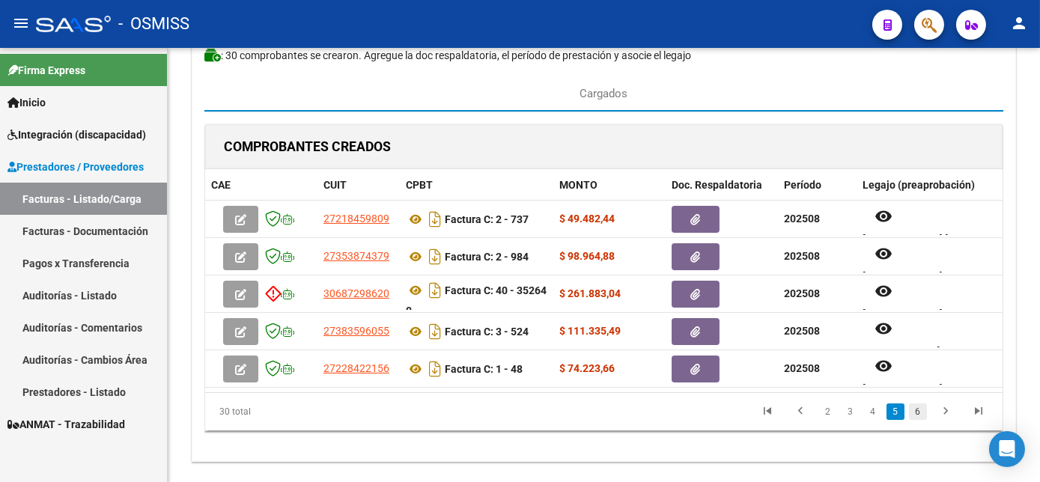
click at [918, 420] on link "6" at bounding box center [918, 412] width 18 height 16
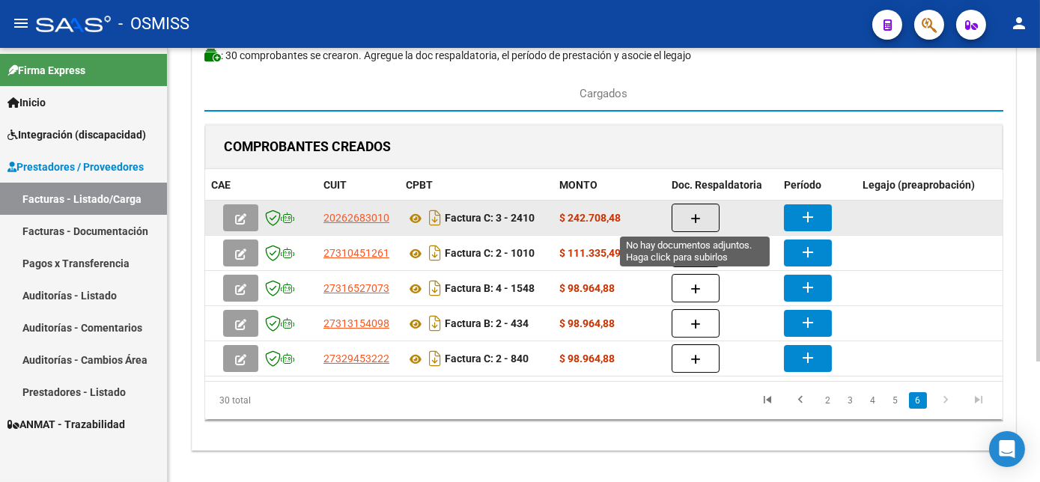
click at [700, 218] on button "button" at bounding box center [696, 218] width 48 height 28
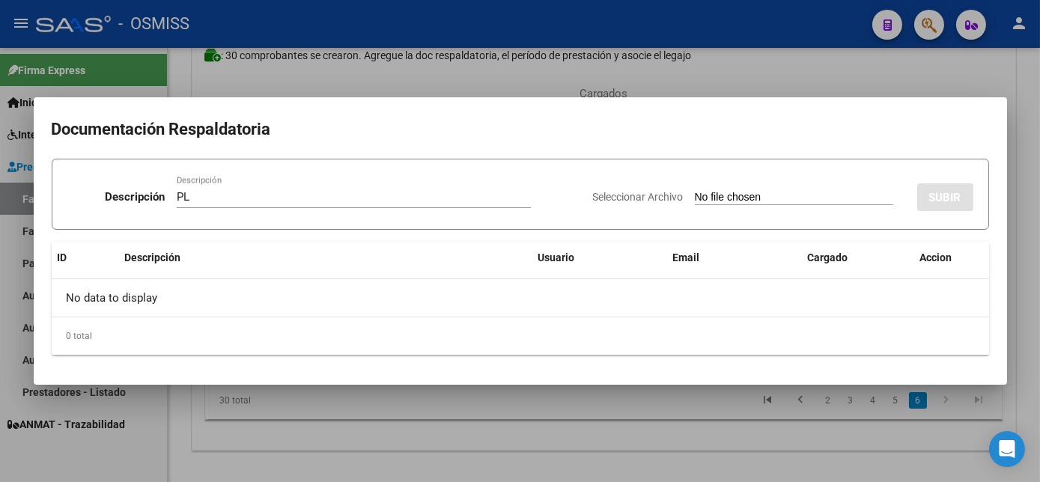
click at [695, 191] on input "Seleccionar Archivo" at bounding box center [794, 198] width 199 height 14
click at [697, 417] on div at bounding box center [520, 241] width 1040 height 482
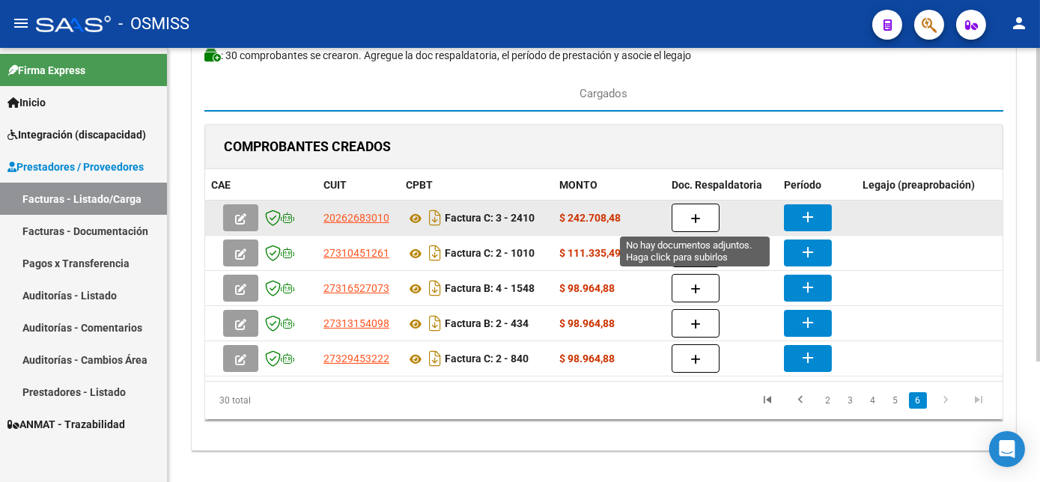
click at [691, 220] on icon "button" at bounding box center [696, 218] width 10 height 11
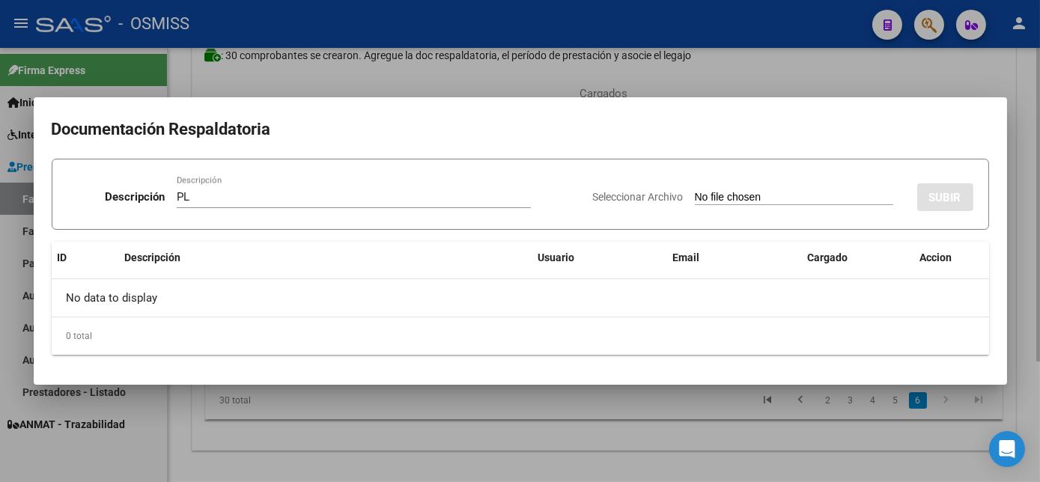
click at [695, 191] on input "Seleccionar Archivo" at bounding box center [794, 198] width 199 height 14
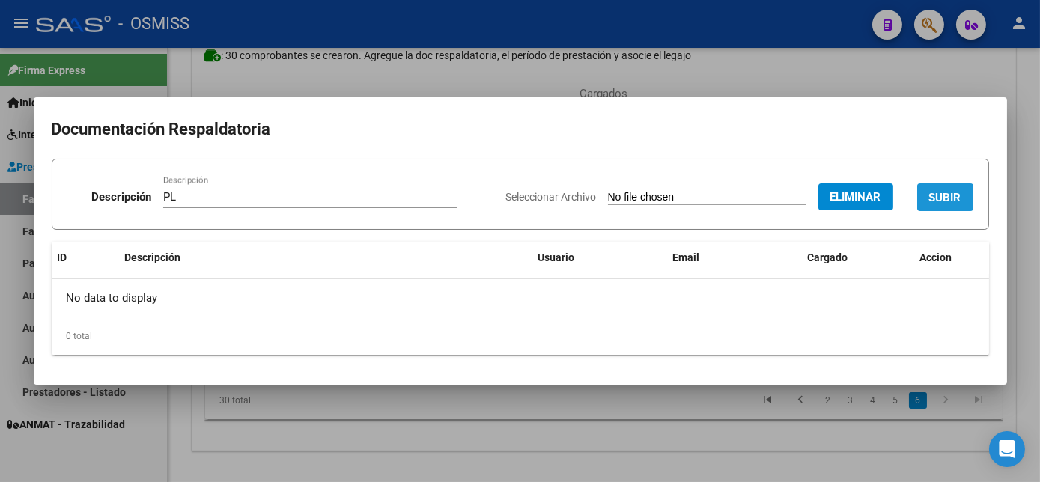
click at [939, 198] on span "SUBIR" at bounding box center [946, 197] width 32 height 13
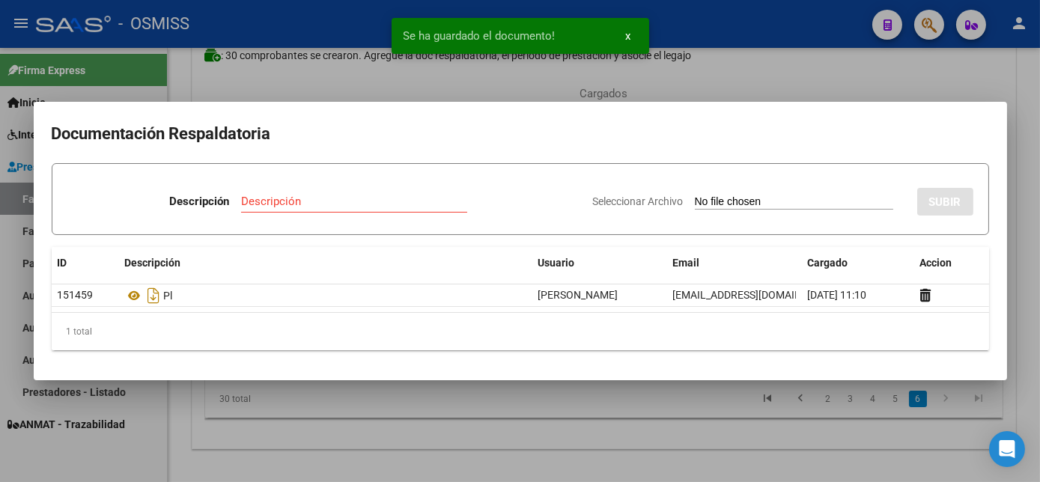
click at [565, 420] on div at bounding box center [520, 241] width 1040 height 482
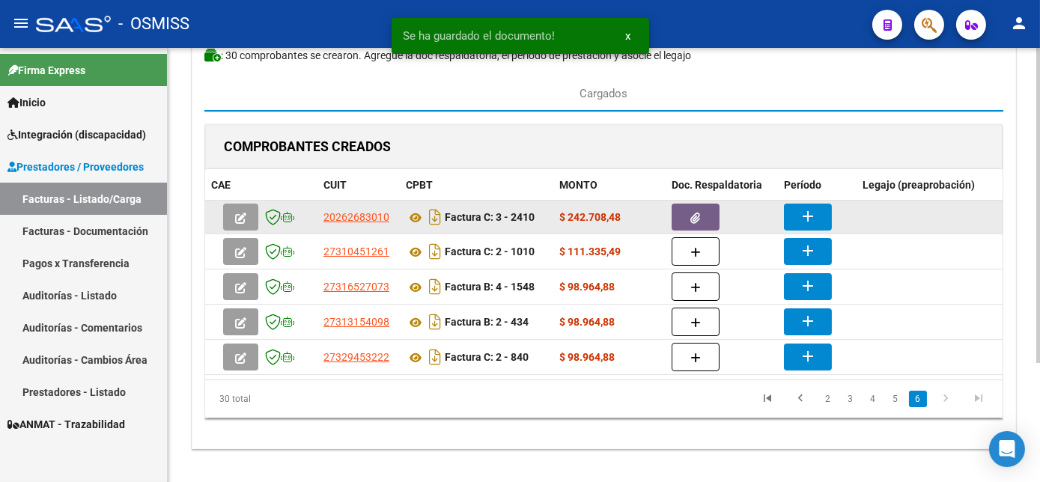
click at [797, 214] on button "add" at bounding box center [808, 217] width 48 height 27
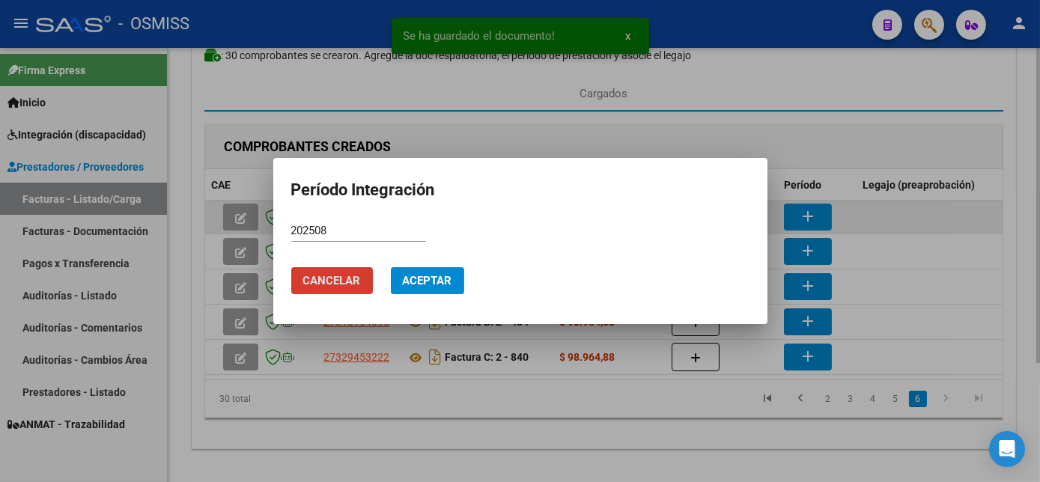
click at [291, 267] on button "Cancelar" at bounding box center [332, 280] width 82 height 27
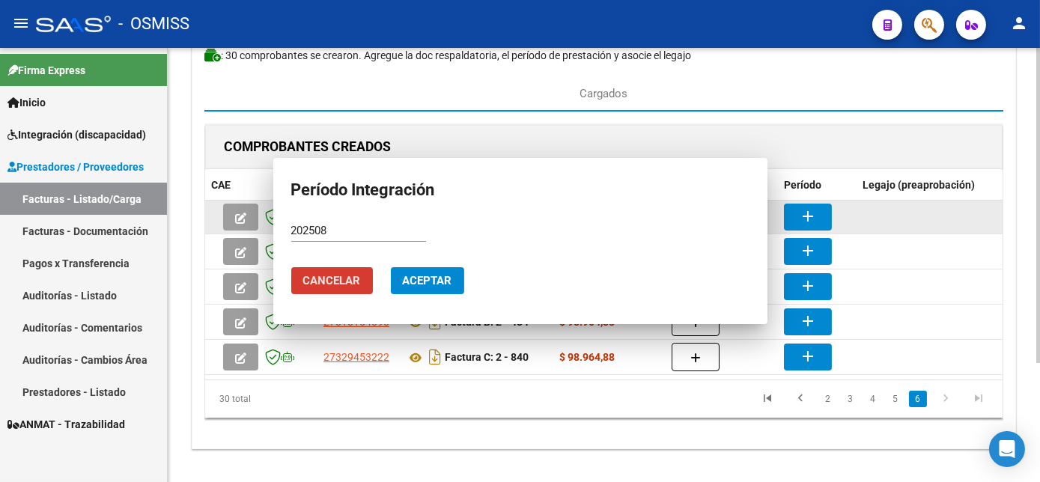
click at [784, 204] on button "add" at bounding box center [808, 217] width 48 height 27
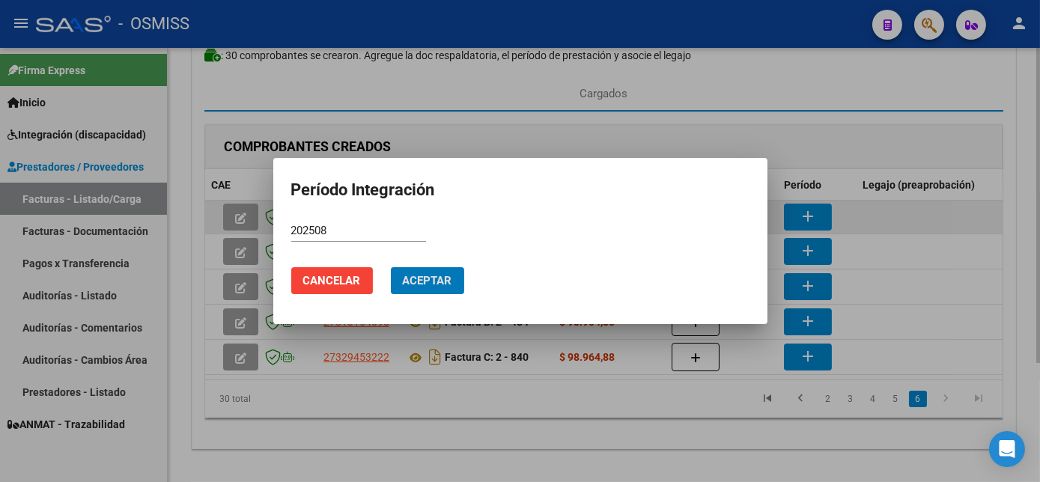
click at [391, 267] on button "Aceptar" at bounding box center [427, 280] width 73 height 27
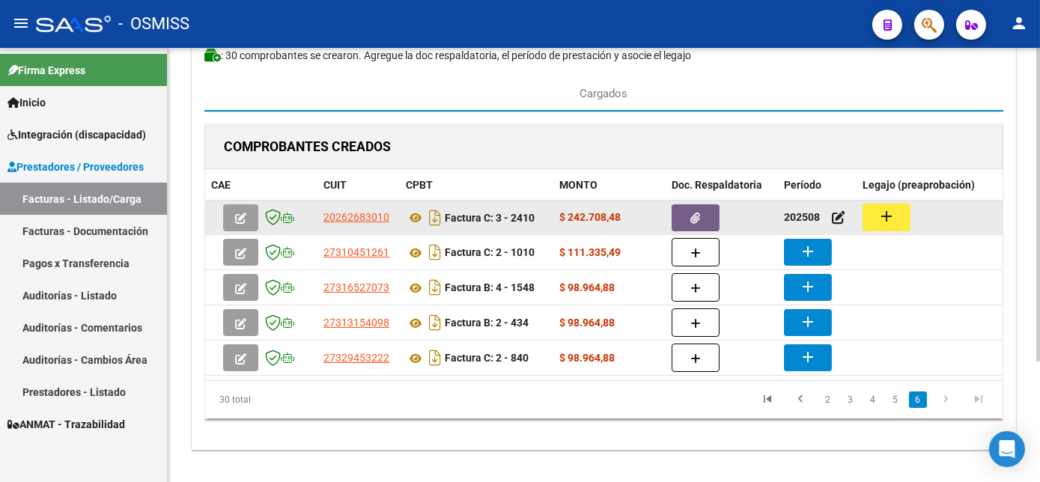
click at [884, 220] on mat-icon "add" at bounding box center [887, 216] width 18 height 18
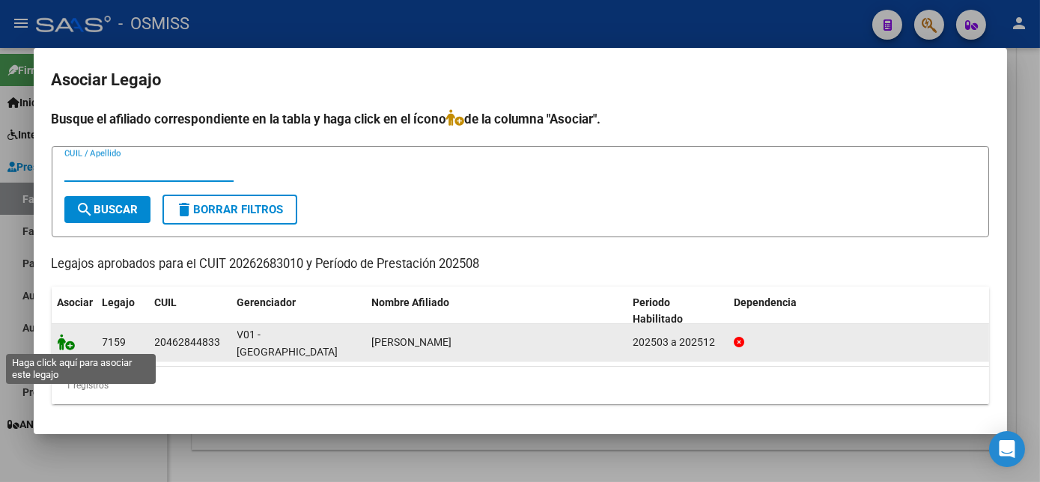
click at [64, 343] on icon at bounding box center [67, 342] width 18 height 16
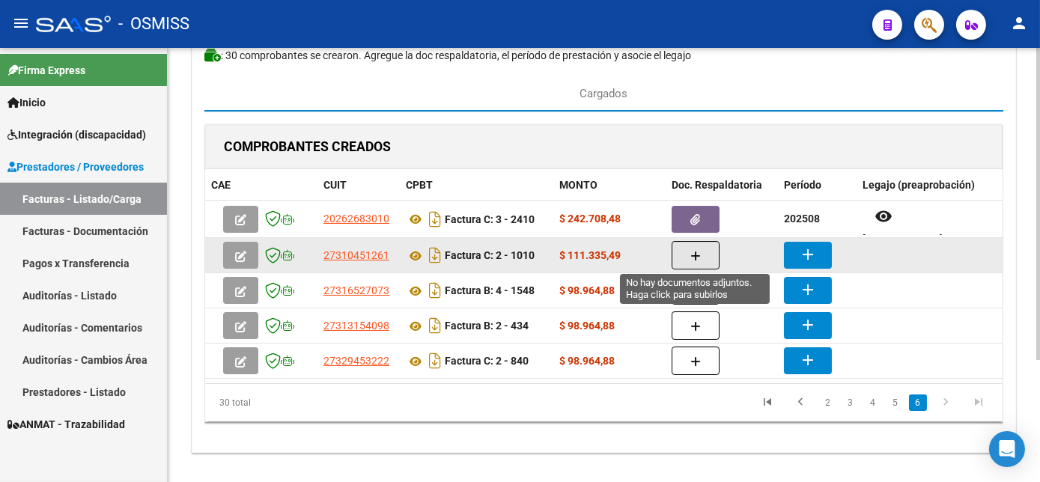
click at [681, 251] on button "button" at bounding box center [696, 255] width 48 height 28
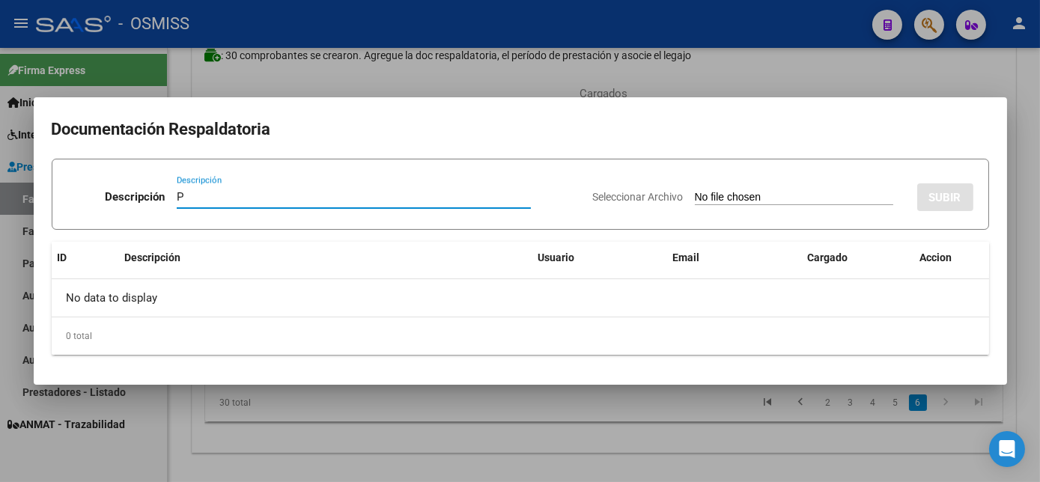
click at [210, 196] on input "P" at bounding box center [354, 196] width 354 height 13
click at [695, 191] on input "Seleccionar Archivo" at bounding box center [794, 198] width 199 height 14
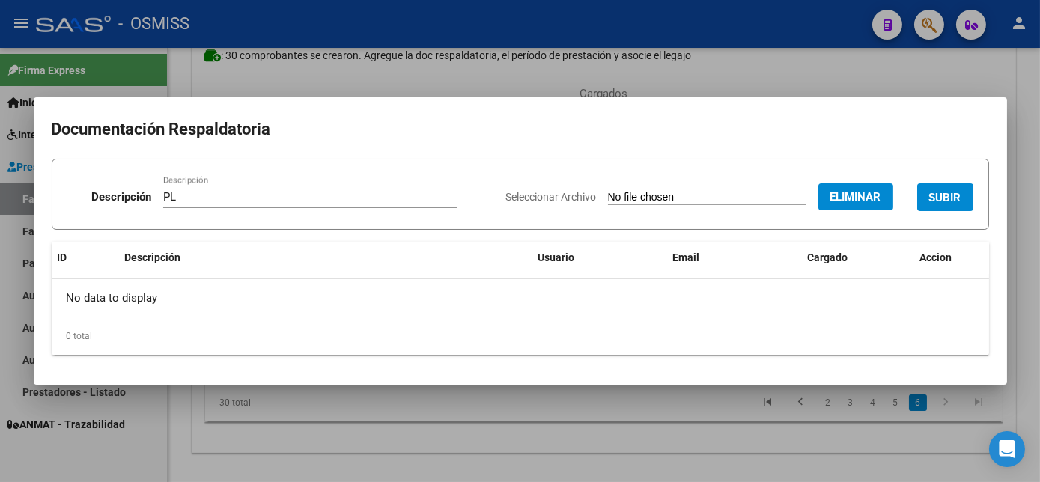
click at [952, 199] on span "SUBIR" at bounding box center [946, 197] width 32 height 13
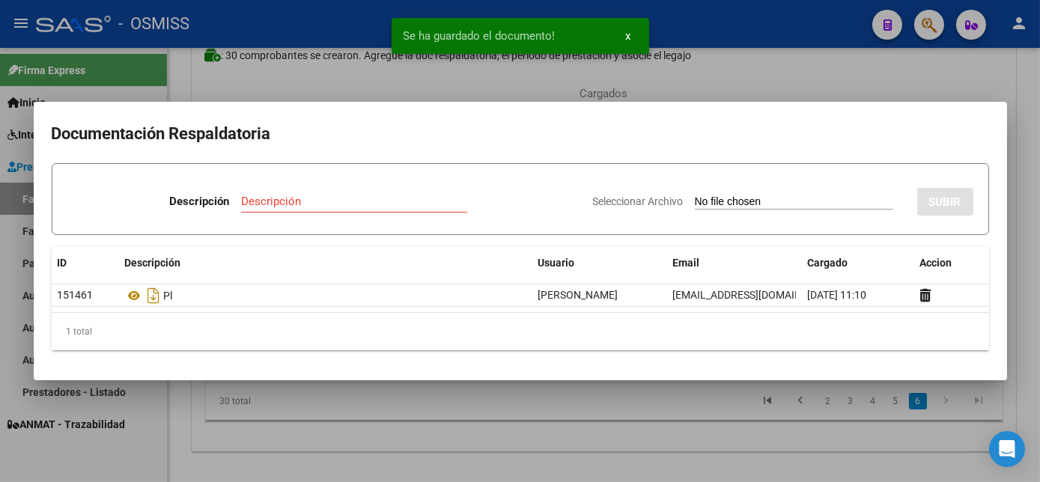
click at [402, 399] on div at bounding box center [520, 241] width 1040 height 482
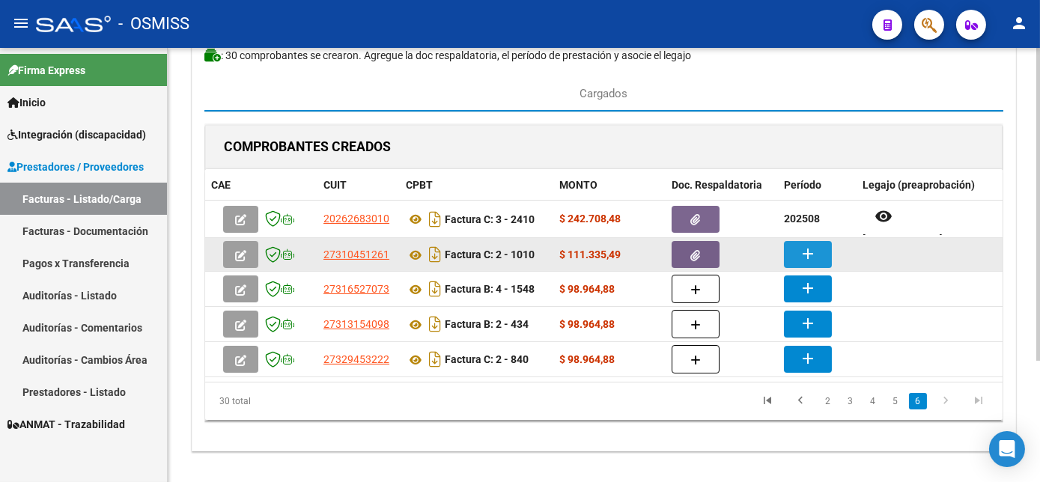
click at [808, 255] on mat-icon "add" at bounding box center [808, 254] width 18 height 18
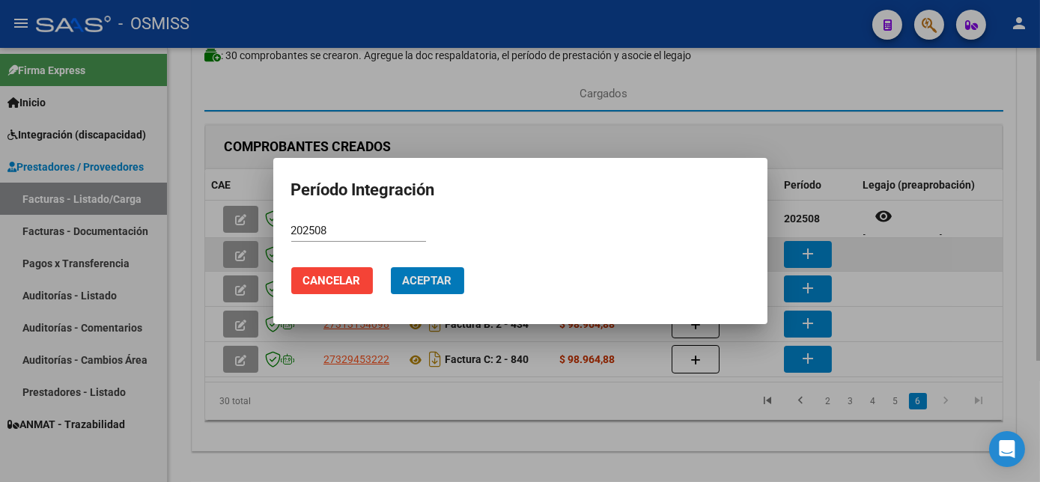
click at [391, 267] on button "Aceptar" at bounding box center [427, 280] width 73 height 27
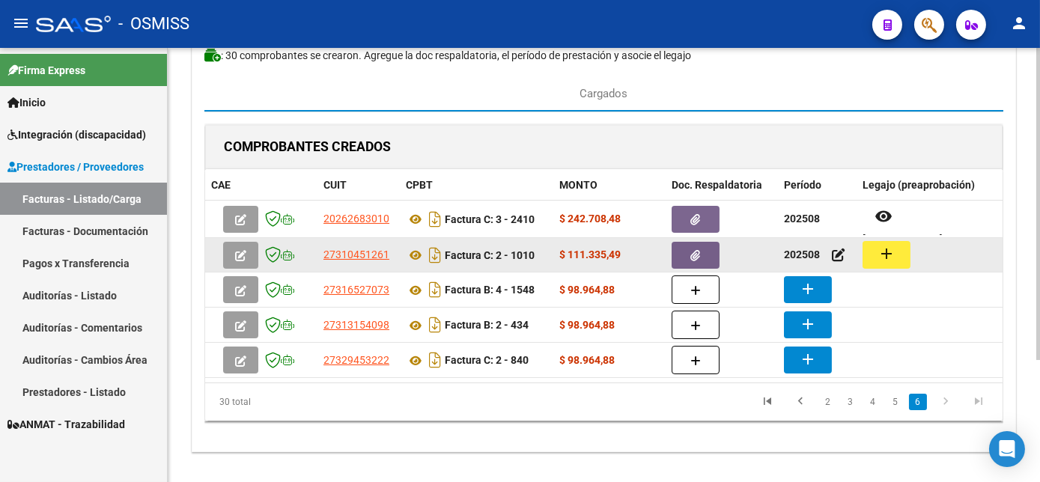
click at [891, 250] on mat-icon "add" at bounding box center [887, 254] width 18 height 18
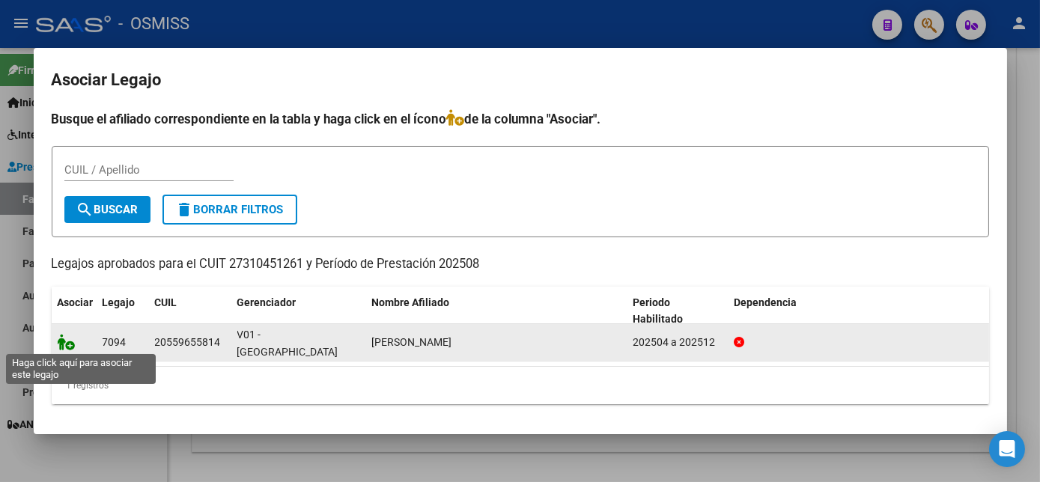
click at [68, 337] on icon at bounding box center [67, 342] width 18 height 16
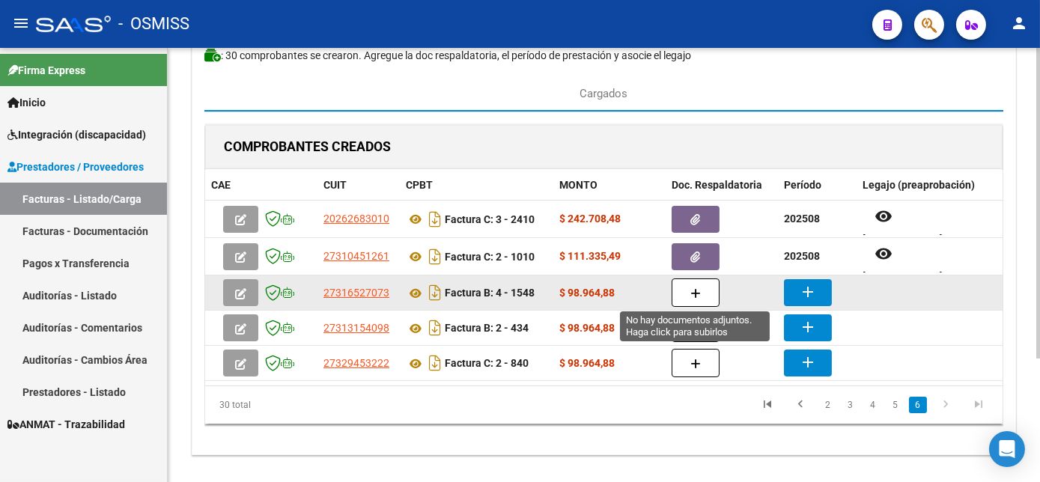
click at [687, 285] on button "button" at bounding box center [696, 293] width 48 height 28
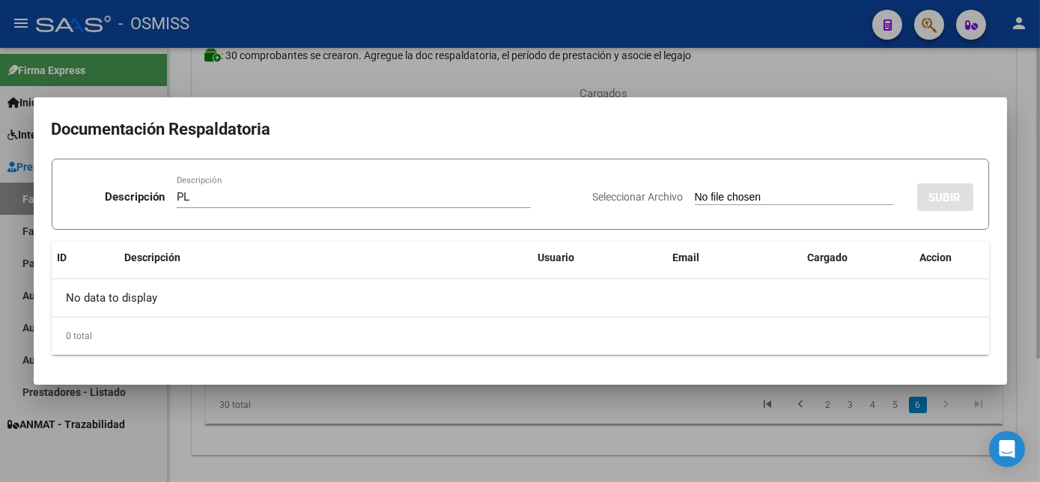
click at [695, 191] on input "Seleccionar Archivo" at bounding box center [794, 198] width 199 height 14
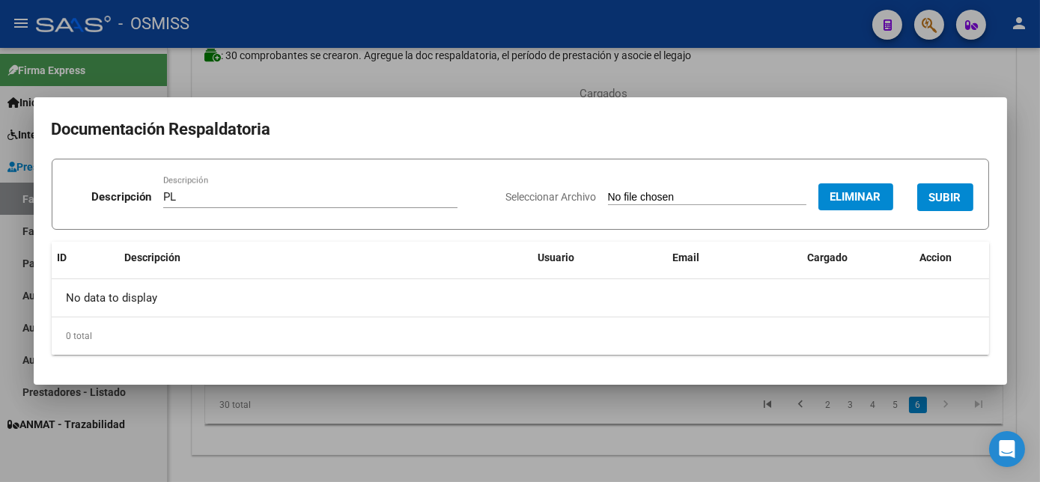
click at [952, 196] on span "SUBIR" at bounding box center [946, 197] width 32 height 13
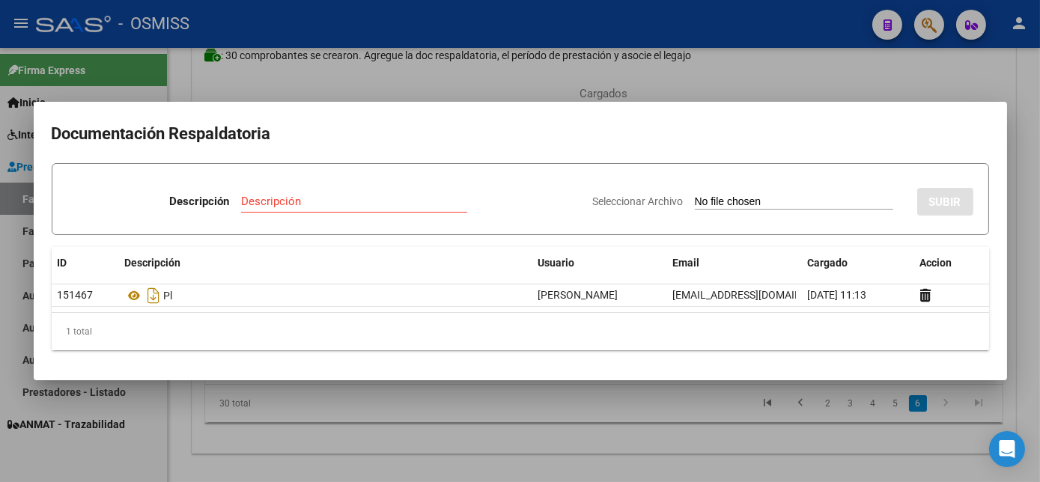
click at [662, 414] on div at bounding box center [520, 241] width 1040 height 482
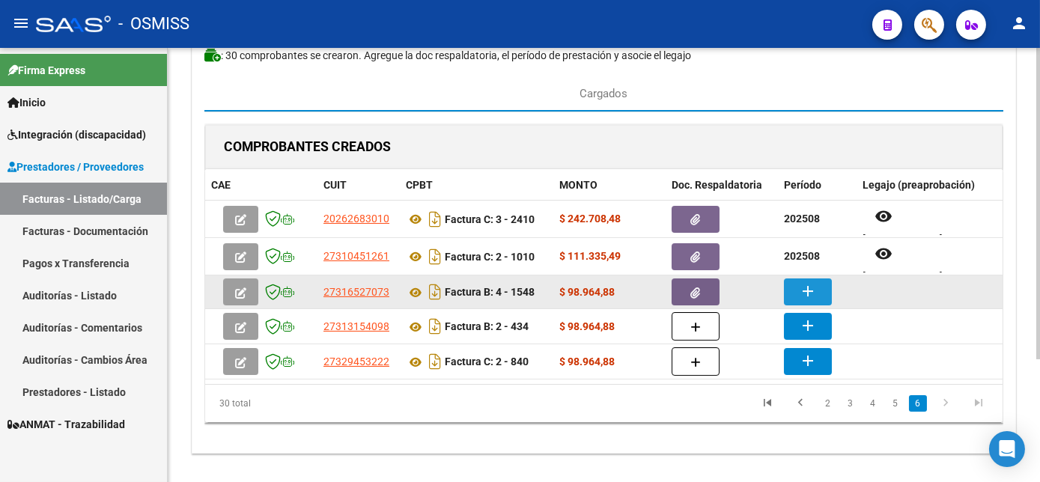
click at [805, 293] on mat-icon "add" at bounding box center [808, 291] width 18 height 18
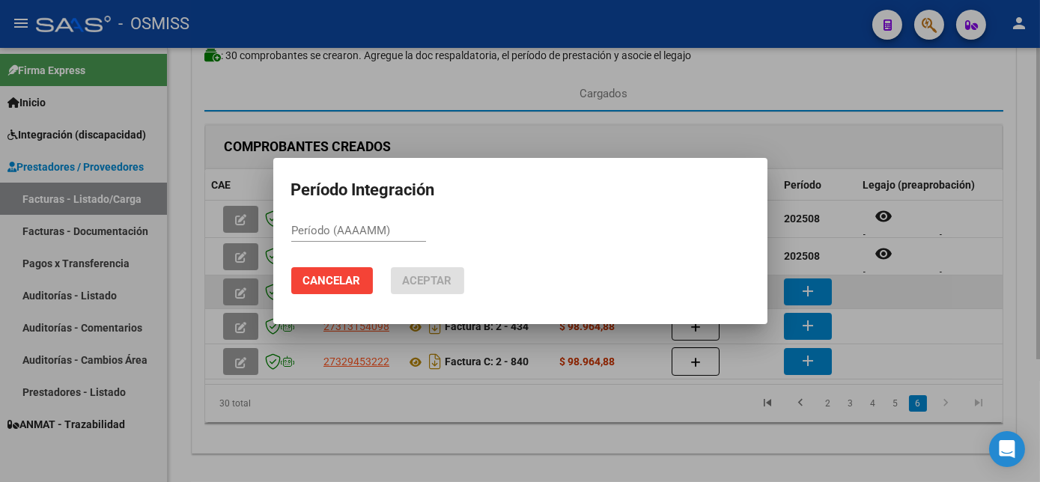
click at [805, 293] on div at bounding box center [520, 241] width 1040 height 482
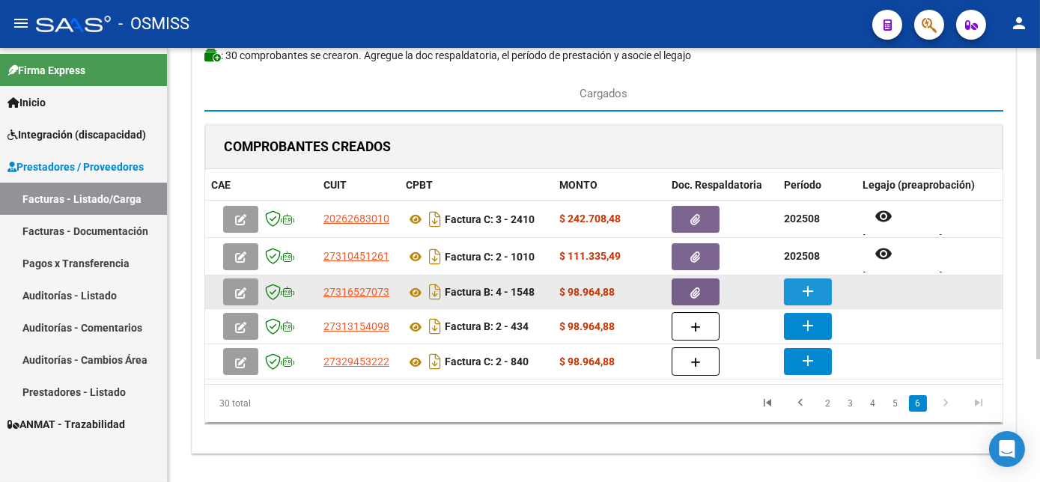
click at [805, 293] on mat-icon "add" at bounding box center [808, 291] width 18 height 18
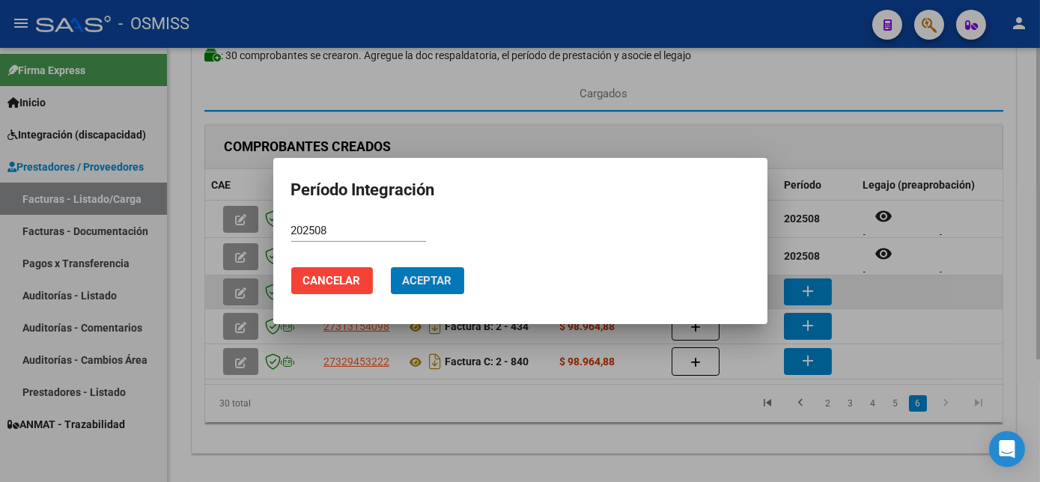
click at [391, 267] on button "Aceptar" at bounding box center [427, 280] width 73 height 27
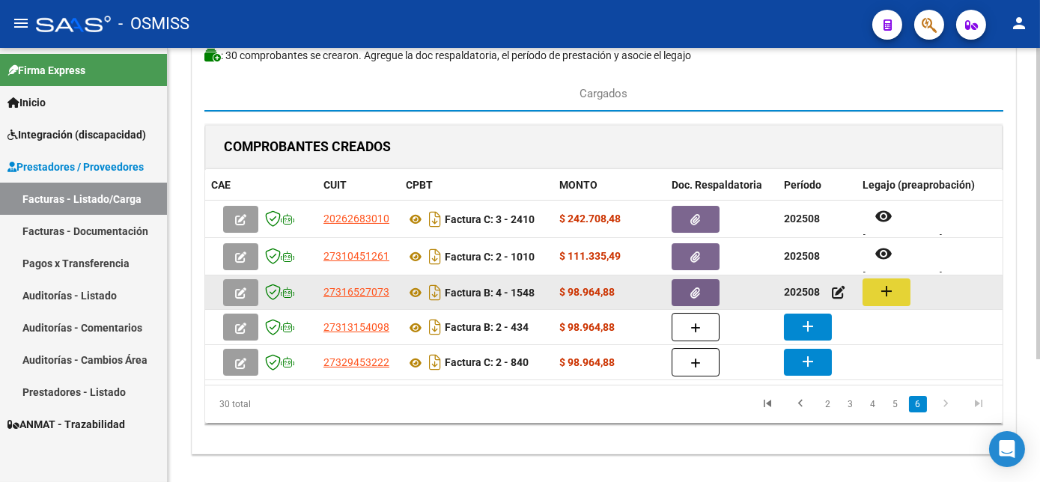
click at [866, 291] on button "add" at bounding box center [887, 293] width 48 height 28
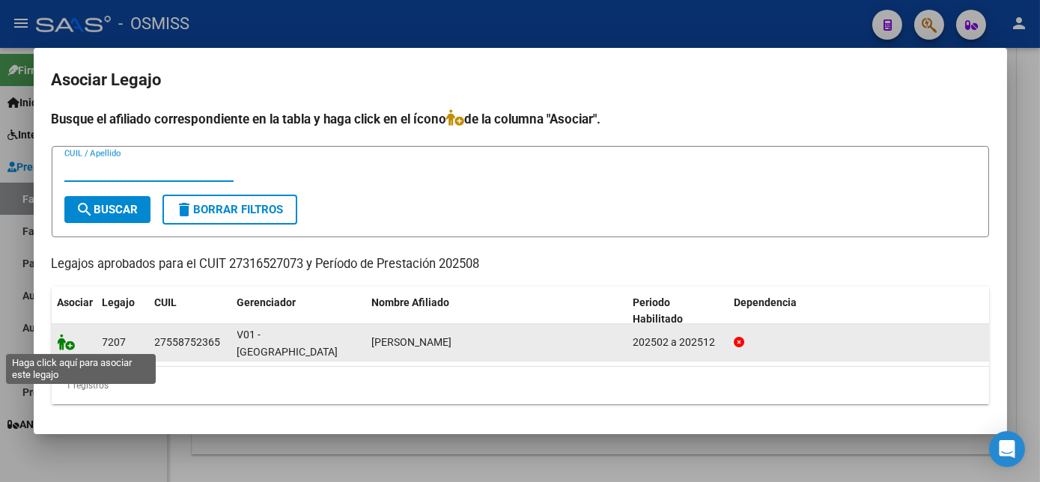
click at [59, 345] on icon at bounding box center [67, 342] width 18 height 16
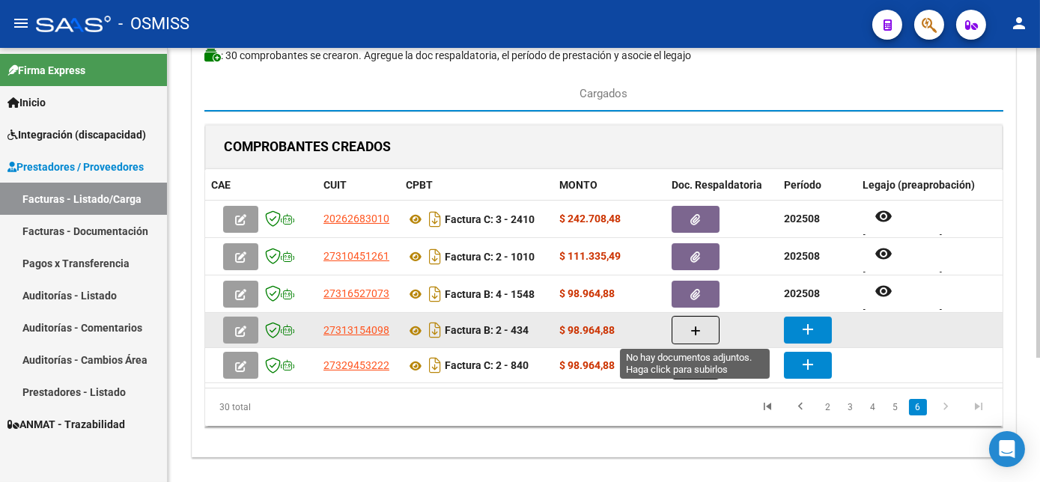
click at [694, 328] on icon "button" at bounding box center [696, 331] width 10 height 11
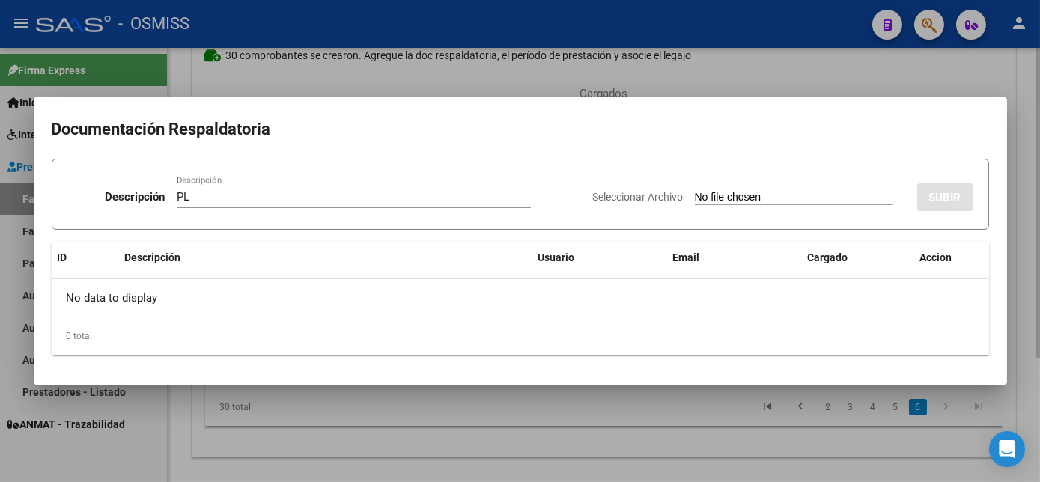
click at [695, 191] on input "Seleccionar Archivo" at bounding box center [794, 198] width 199 height 14
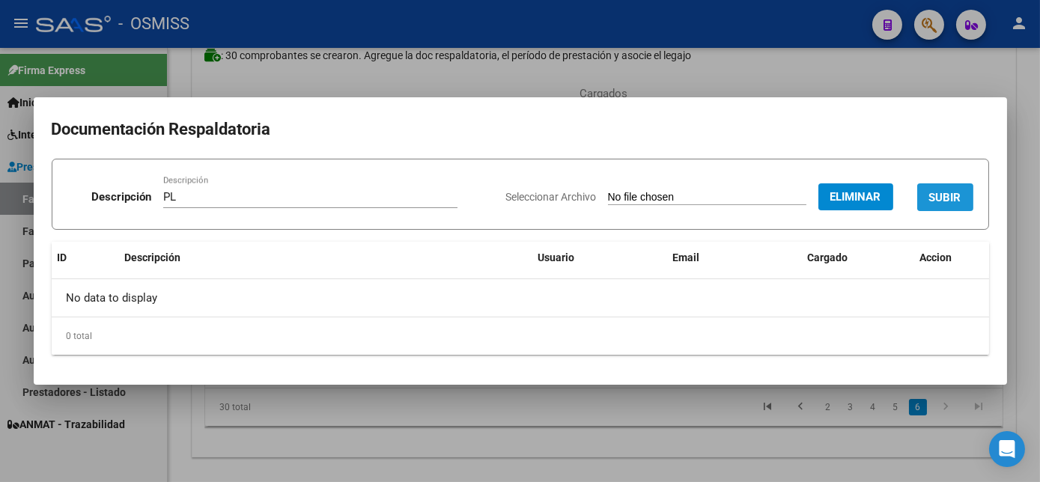
click at [950, 199] on span "SUBIR" at bounding box center [946, 197] width 32 height 13
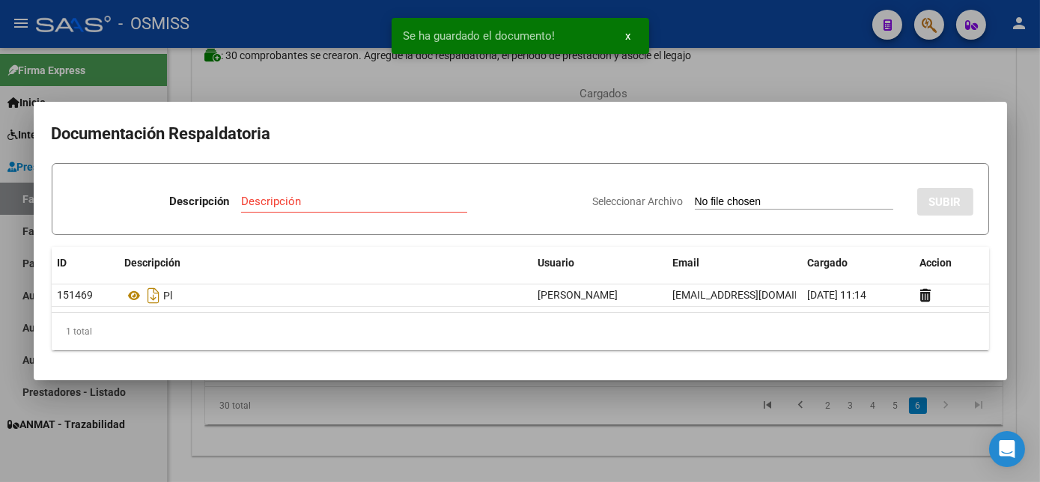
click at [599, 411] on div at bounding box center [520, 241] width 1040 height 482
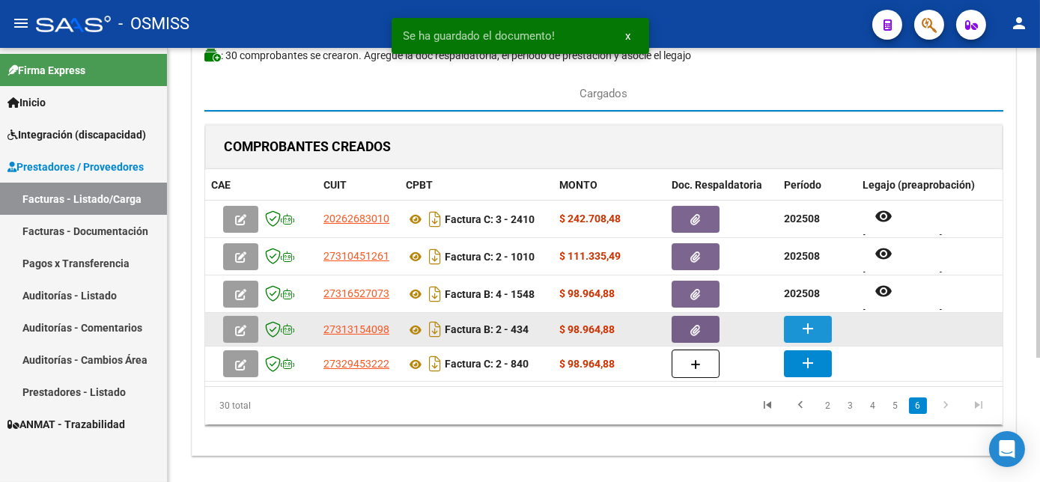
click at [803, 331] on mat-icon "add" at bounding box center [808, 329] width 18 height 18
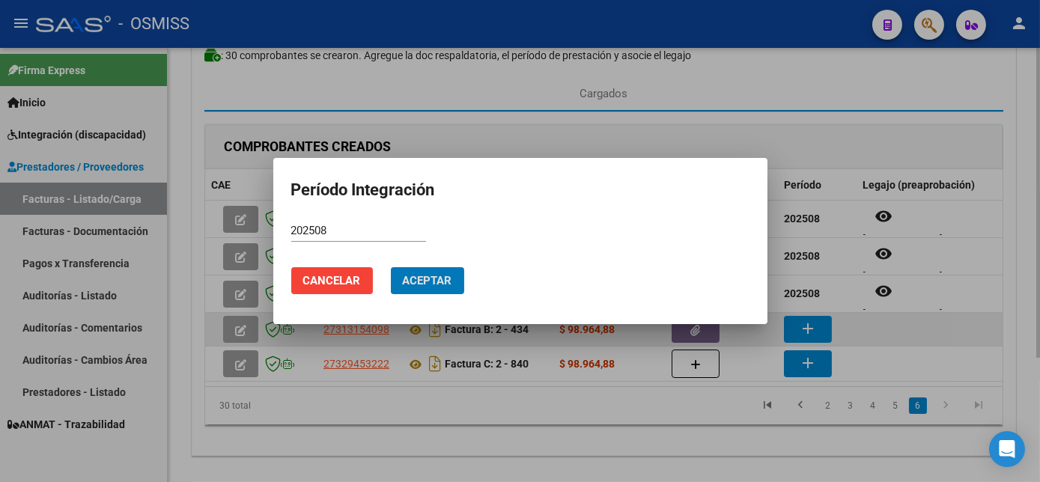
click at [391, 267] on button "Aceptar" at bounding box center [427, 280] width 73 height 27
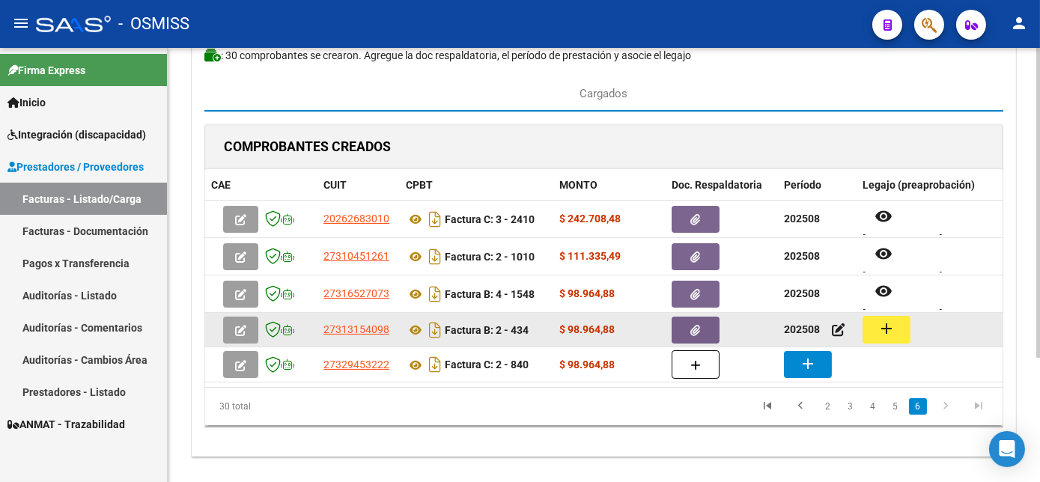
click at [900, 330] on button "add" at bounding box center [887, 330] width 48 height 28
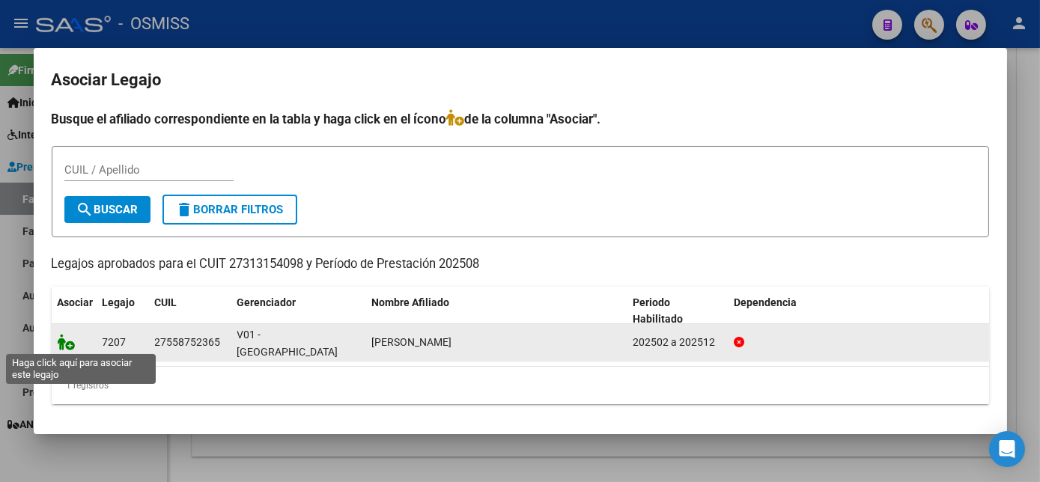
click at [64, 340] on icon at bounding box center [67, 342] width 18 height 16
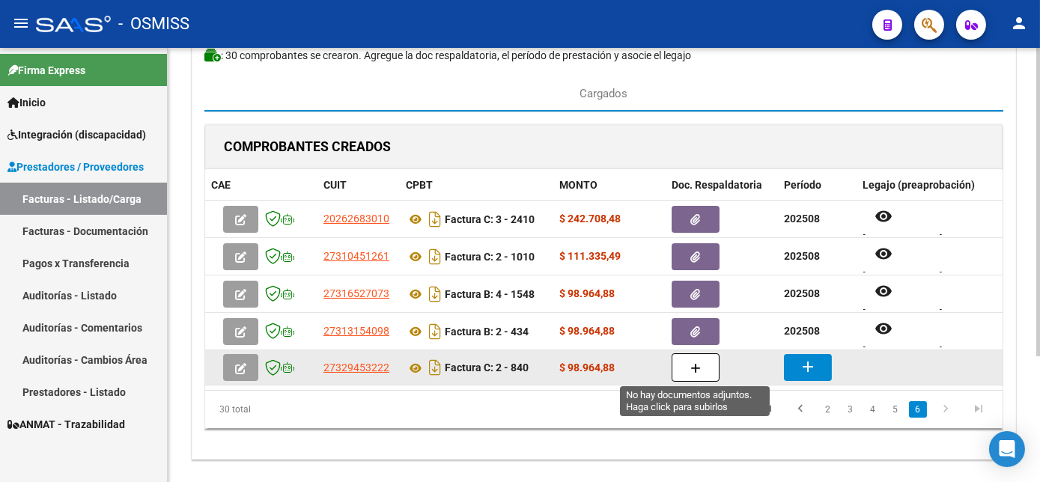
click at [695, 367] on icon "button" at bounding box center [696, 368] width 10 height 11
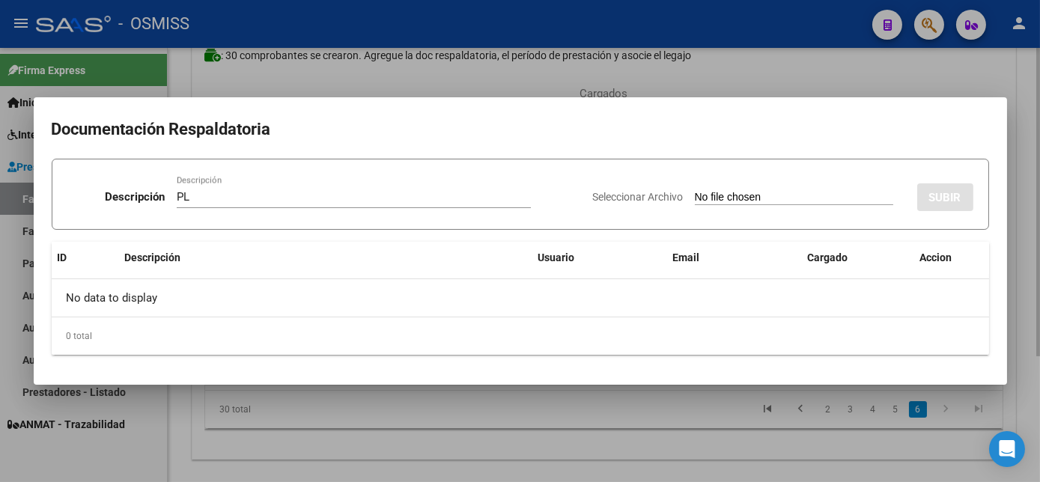
click at [695, 191] on input "Seleccionar Archivo" at bounding box center [794, 198] width 199 height 14
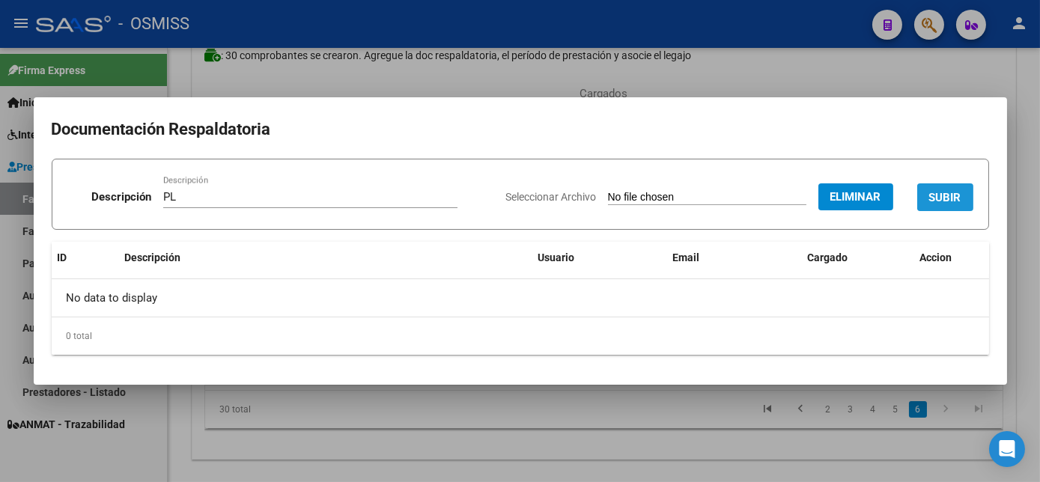
click at [935, 202] on span "SUBIR" at bounding box center [946, 197] width 32 height 13
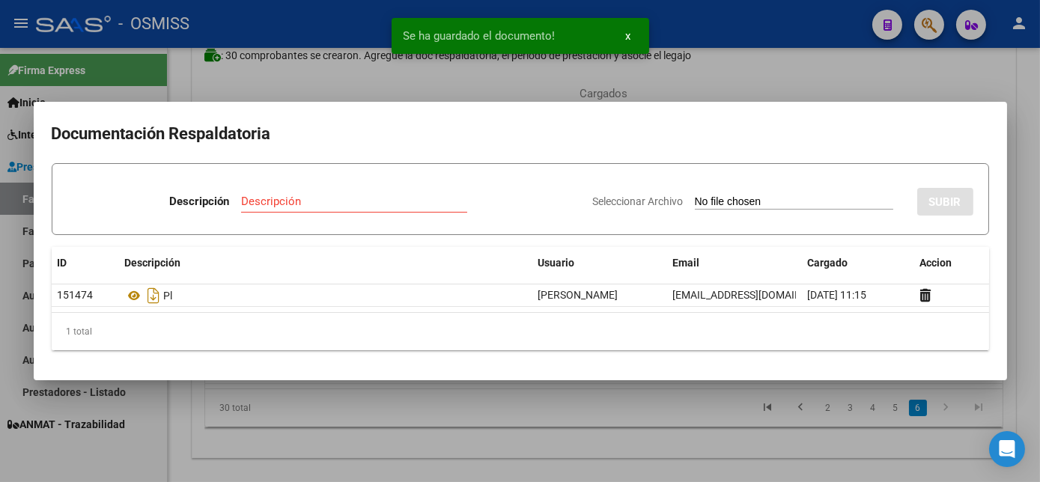
click at [697, 435] on div at bounding box center [520, 241] width 1040 height 482
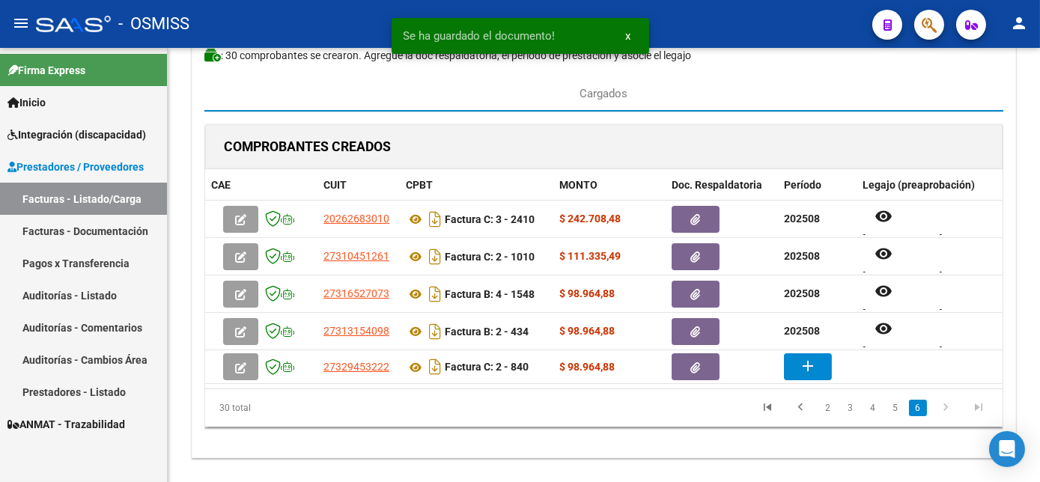
click at [697, 427] on div "30 total 2 3 4 5 6" at bounding box center [604, 408] width 798 height 37
click at [576, 416] on datatable-pager "2 3 4 5 6" at bounding box center [682, 408] width 625 height 25
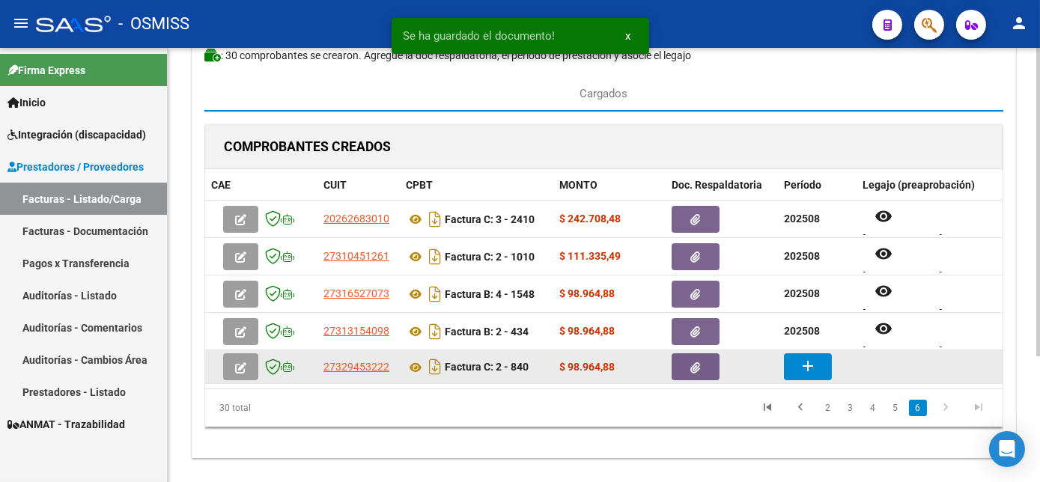
click at [812, 370] on mat-icon "add" at bounding box center [808, 366] width 18 height 18
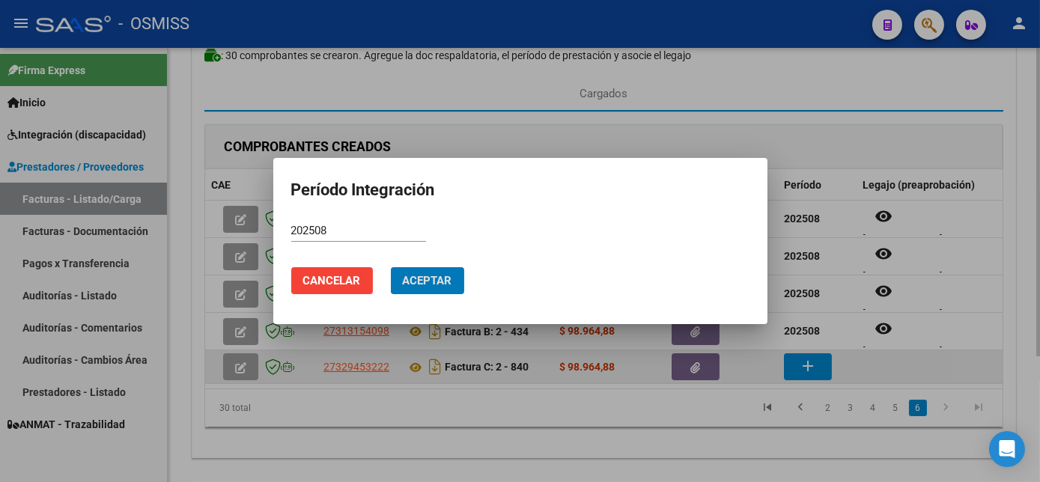
click at [391, 267] on button "Aceptar" at bounding box center [427, 280] width 73 height 27
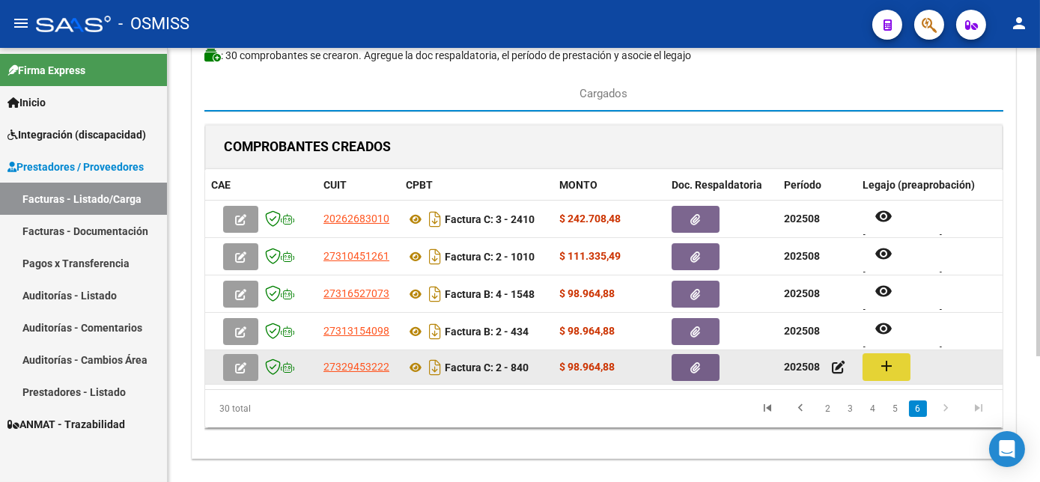
click at [897, 371] on button "add" at bounding box center [887, 368] width 48 height 28
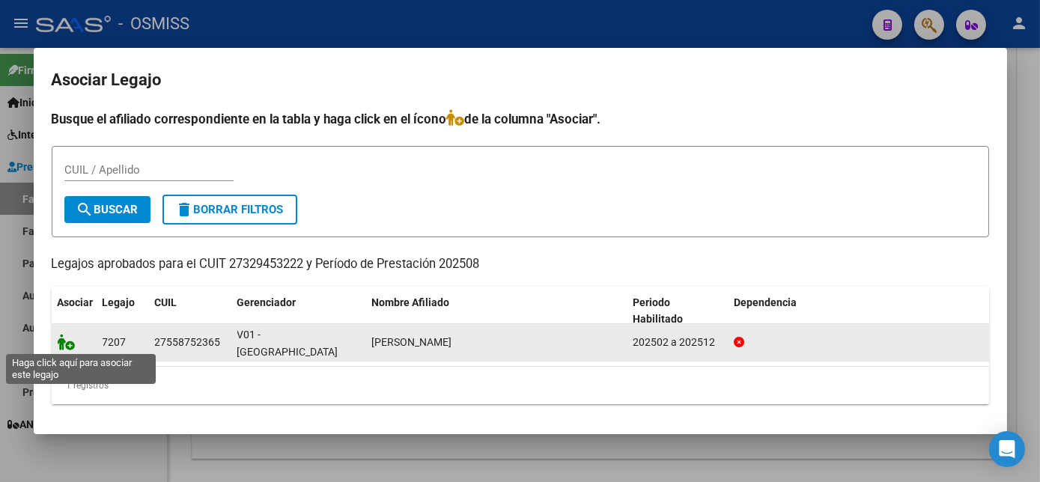
click at [64, 343] on icon at bounding box center [67, 342] width 18 height 16
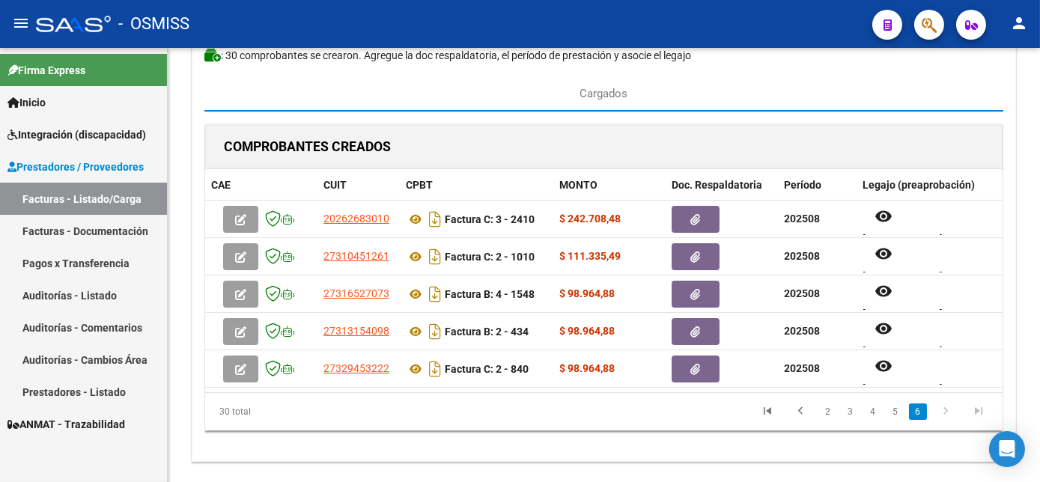
click at [945, 421] on icon "go to next page" at bounding box center [945, 414] width 19 height 18
click at [894, 420] on link "5" at bounding box center [896, 412] width 18 height 16
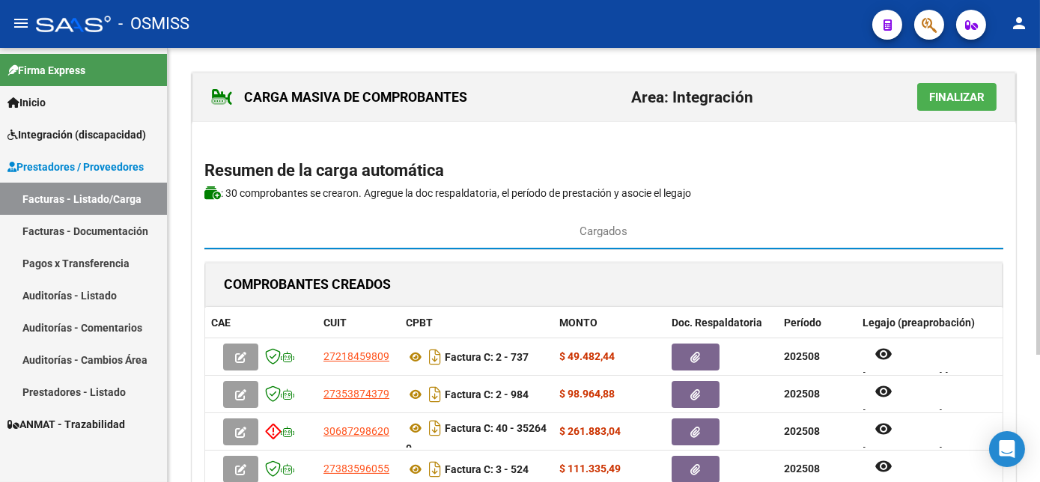
click at [1022, 163] on div "CARGA MASIVA DE COMPROBANTES Area: Integración Finalizar Resumen de la carga au…" at bounding box center [606, 351] width 876 height 606
click at [948, 101] on span "Finalizar" at bounding box center [957, 97] width 55 height 13
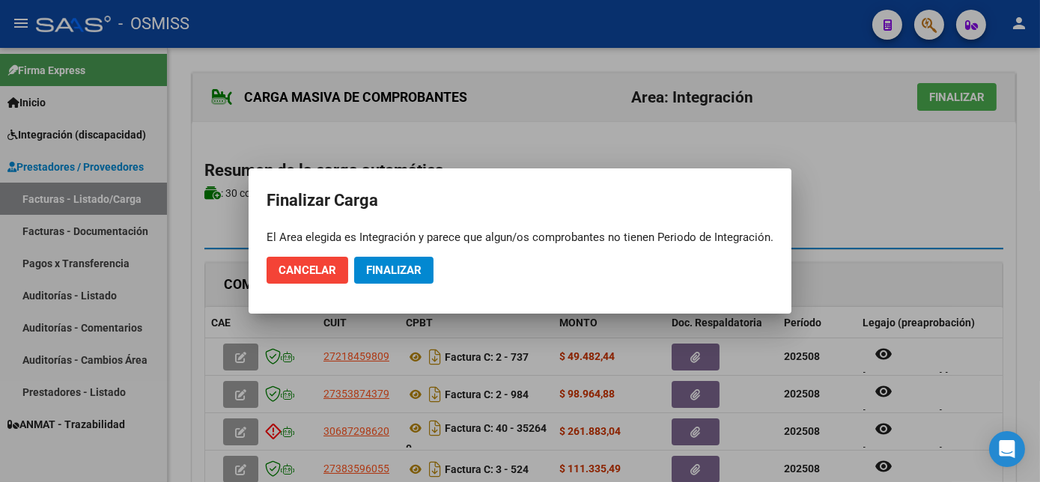
click at [975, 221] on div at bounding box center [520, 241] width 1040 height 482
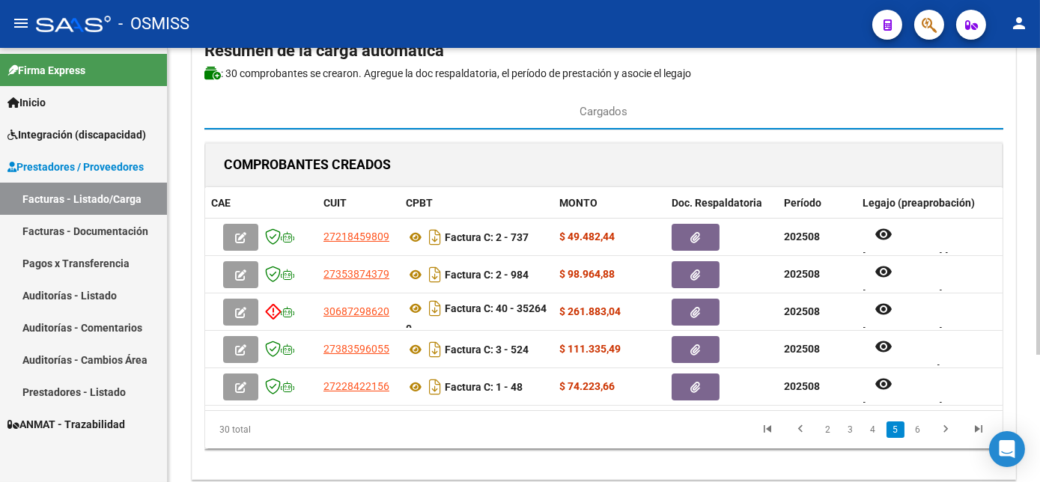
scroll to position [181, 0]
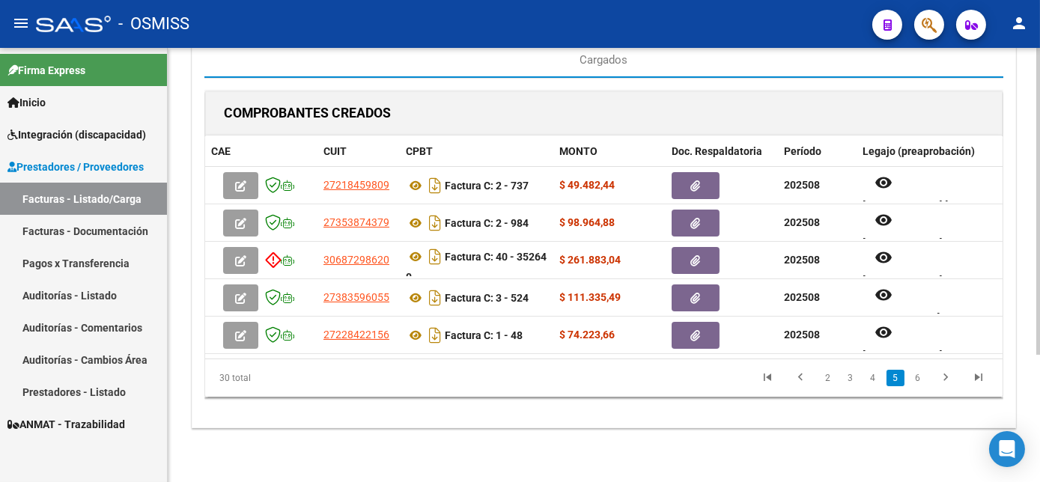
click at [1038, 378] on div at bounding box center [1039, 328] width 4 height 307
click at [803, 378] on icon "go to previous page" at bounding box center [800, 380] width 19 height 18
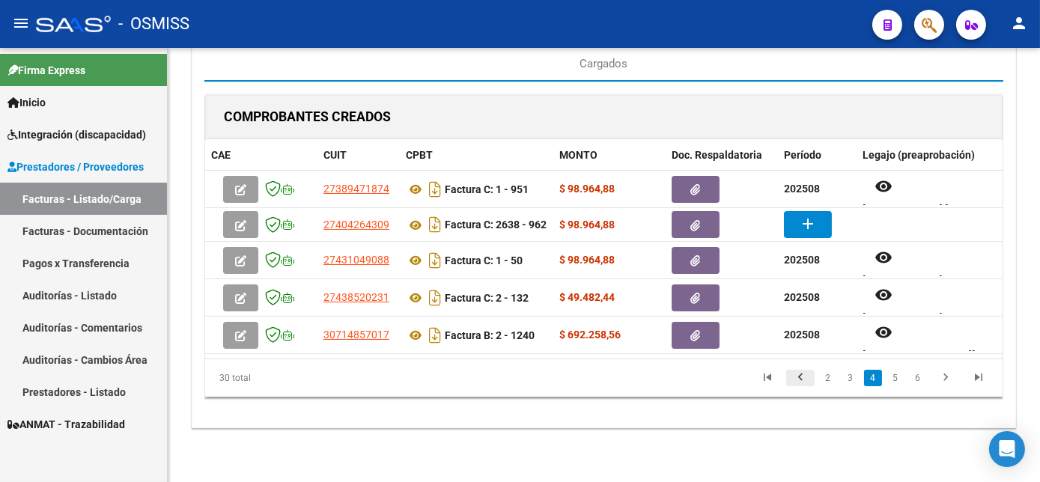
click at [803, 378] on icon "go to previous page" at bounding box center [800, 380] width 19 height 18
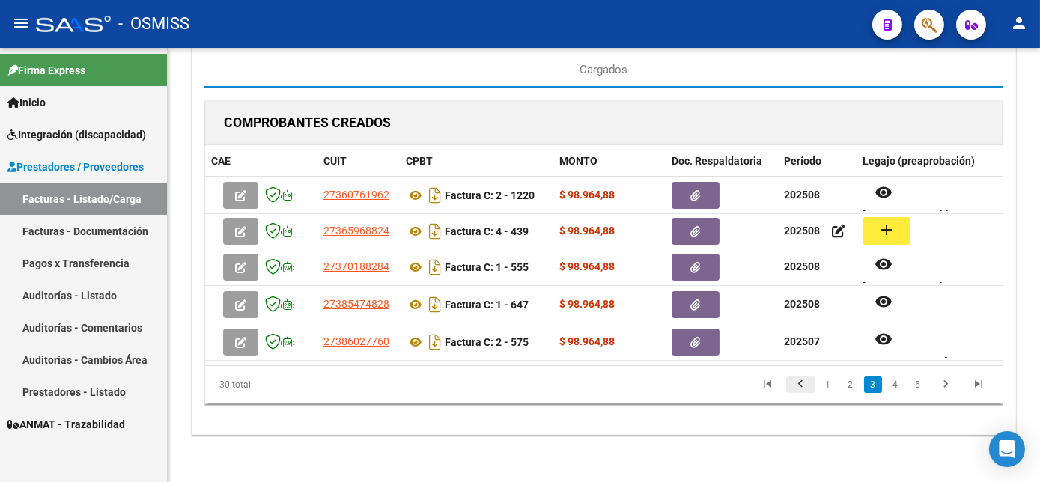
scroll to position [178, 0]
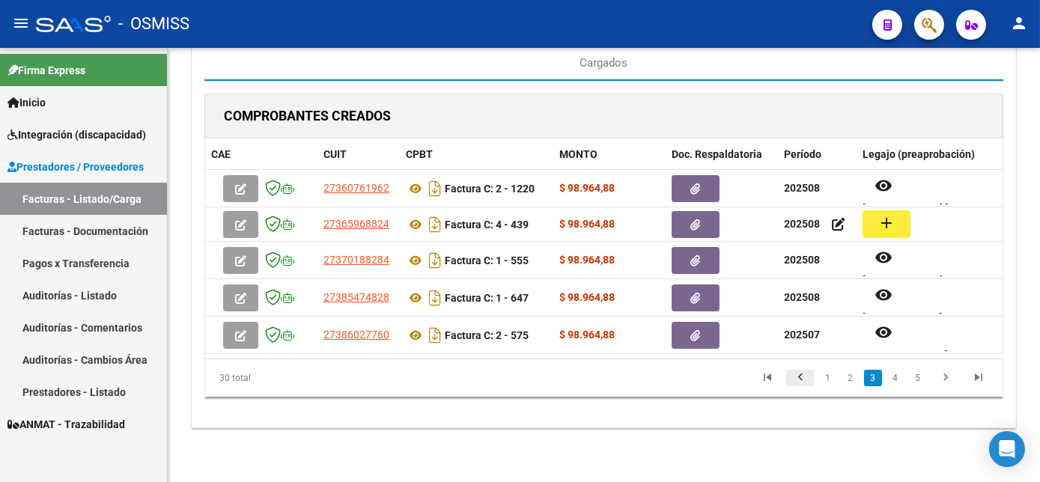
click at [803, 378] on icon "go to previous page" at bounding box center [800, 380] width 19 height 18
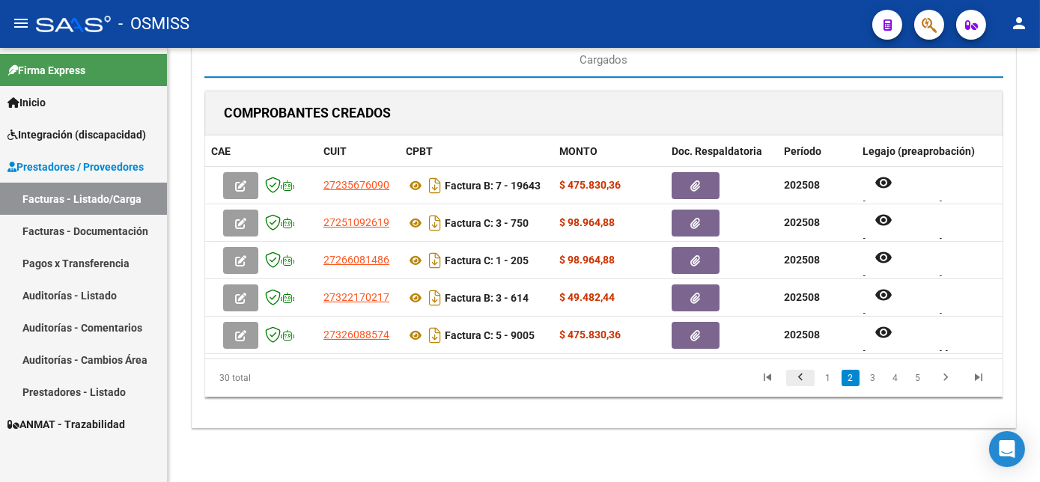
click at [803, 378] on icon "go to previous page" at bounding box center [800, 380] width 19 height 18
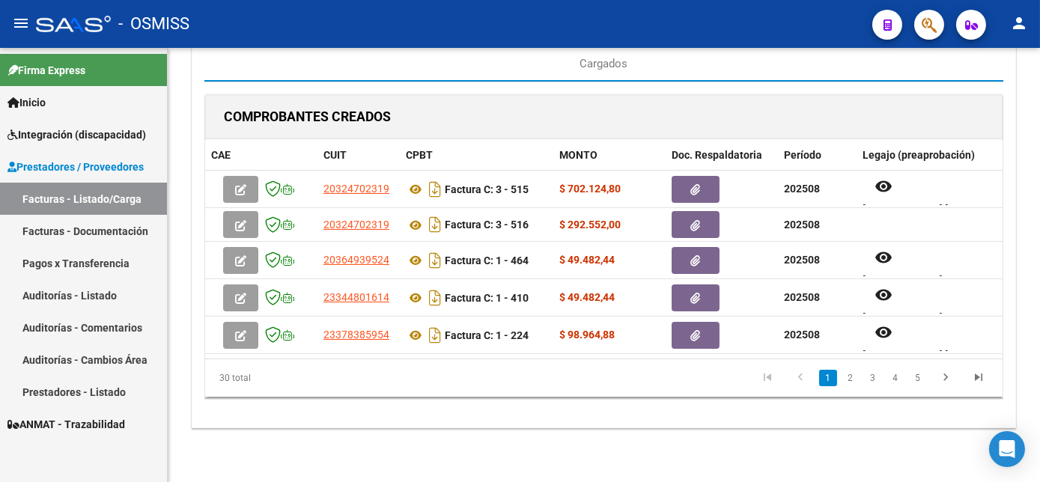
scroll to position [181, 0]
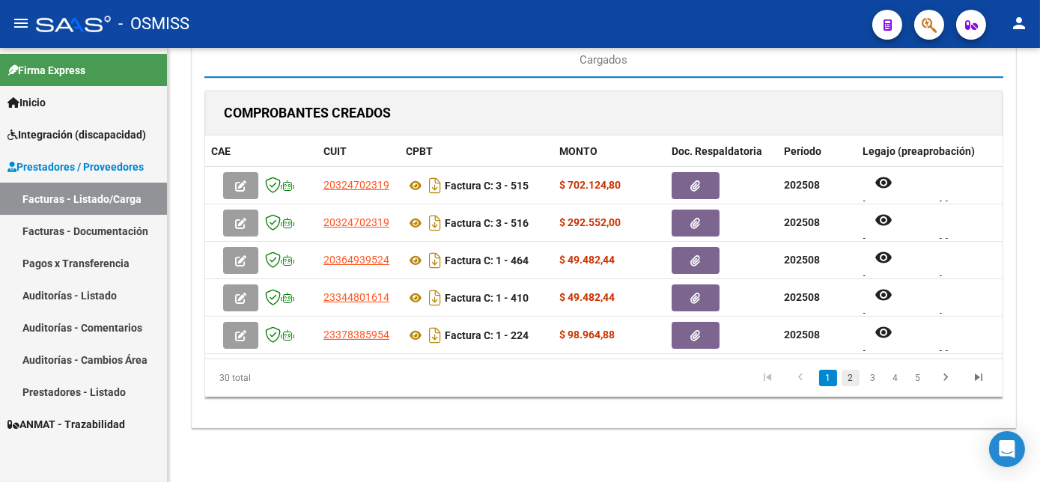
click at [852, 380] on link "2" at bounding box center [851, 378] width 18 height 16
click at [873, 380] on link "3" at bounding box center [873, 378] width 18 height 16
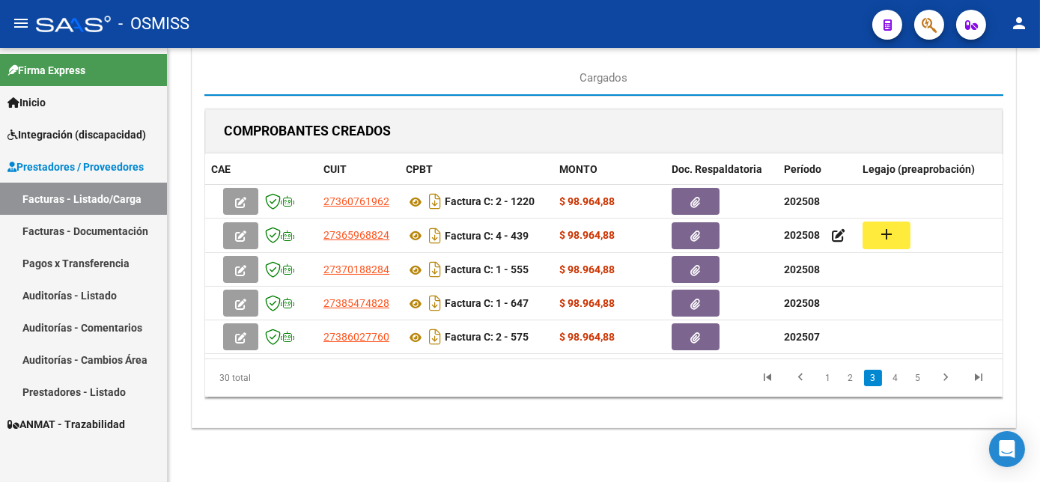
scroll to position [178, 0]
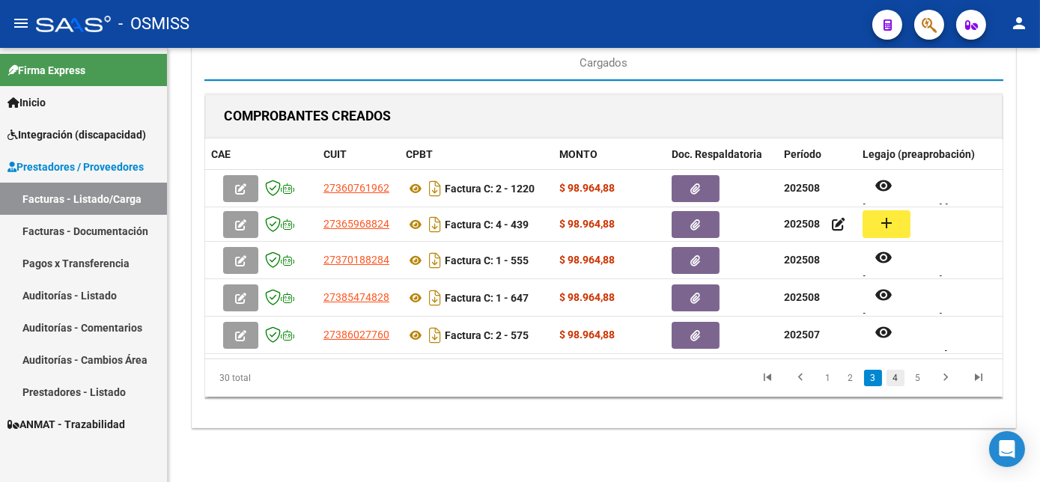
click at [895, 376] on link "4" at bounding box center [896, 378] width 18 height 16
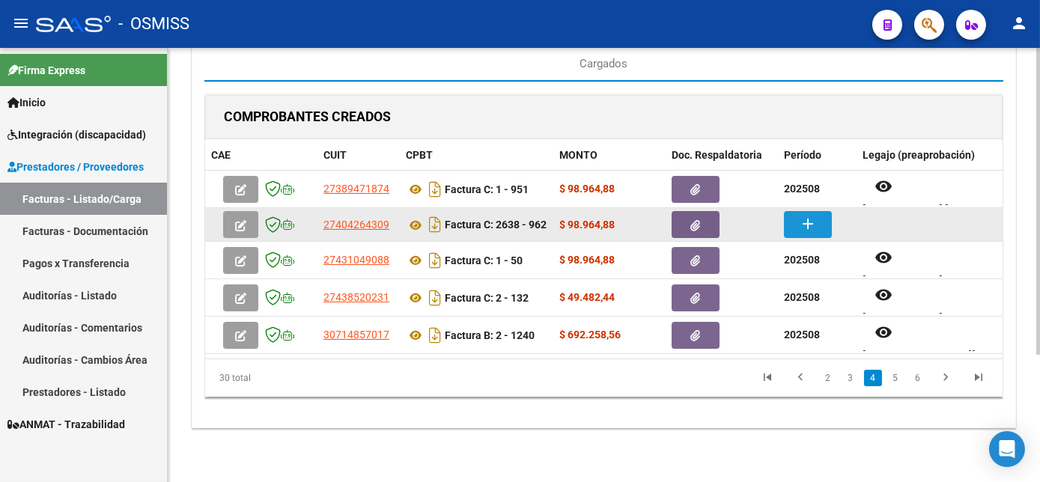
click at [800, 215] on mat-icon "add" at bounding box center [808, 224] width 18 height 18
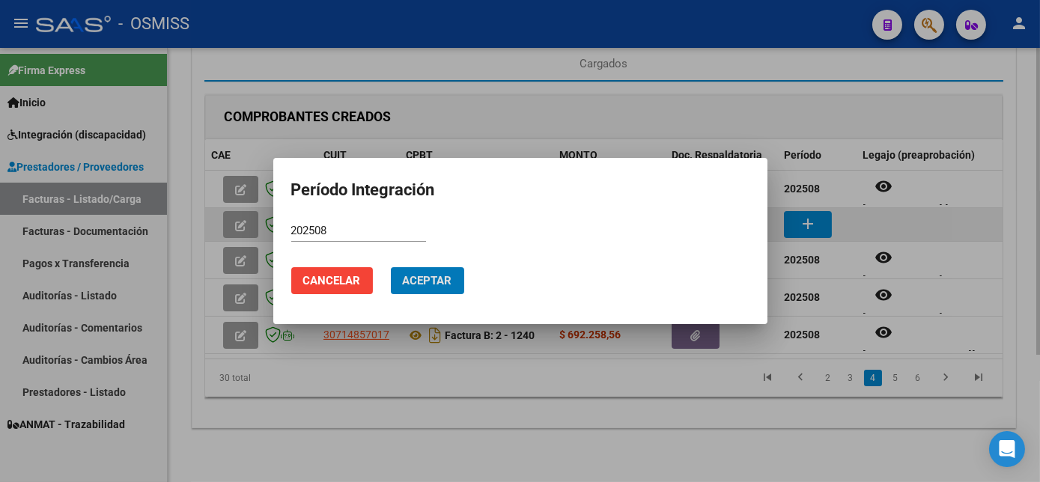
click at [391, 267] on button "Aceptar" at bounding box center [427, 280] width 73 height 27
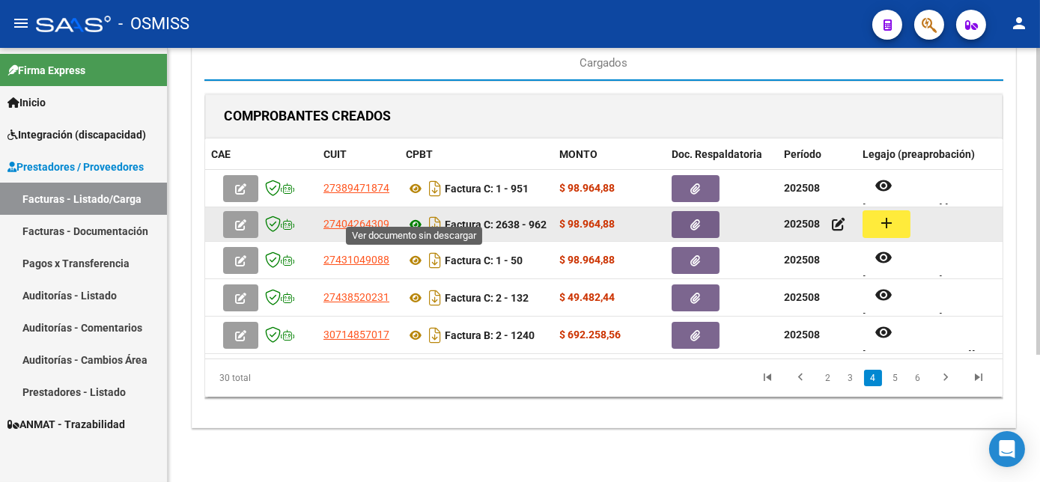
click at [413, 216] on icon at bounding box center [415, 225] width 19 height 18
click at [893, 214] on mat-icon "add" at bounding box center [887, 223] width 18 height 18
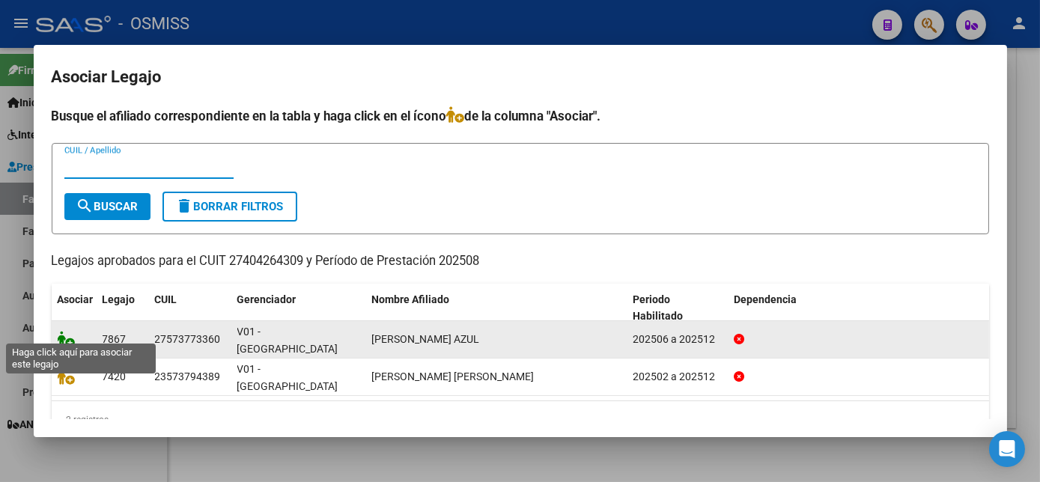
click at [70, 333] on icon at bounding box center [67, 339] width 18 height 16
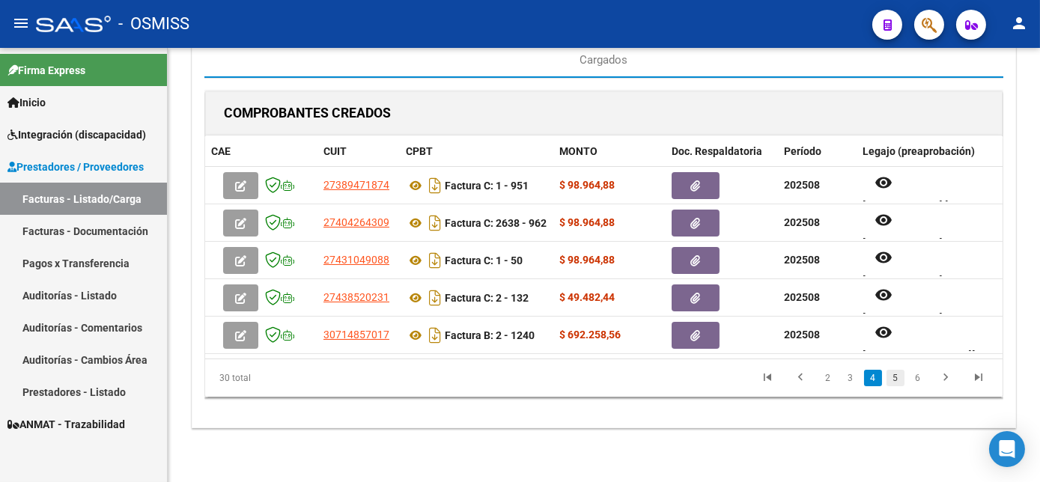
click at [898, 382] on link "5" at bounding box center [896, 378] width 18 height 16
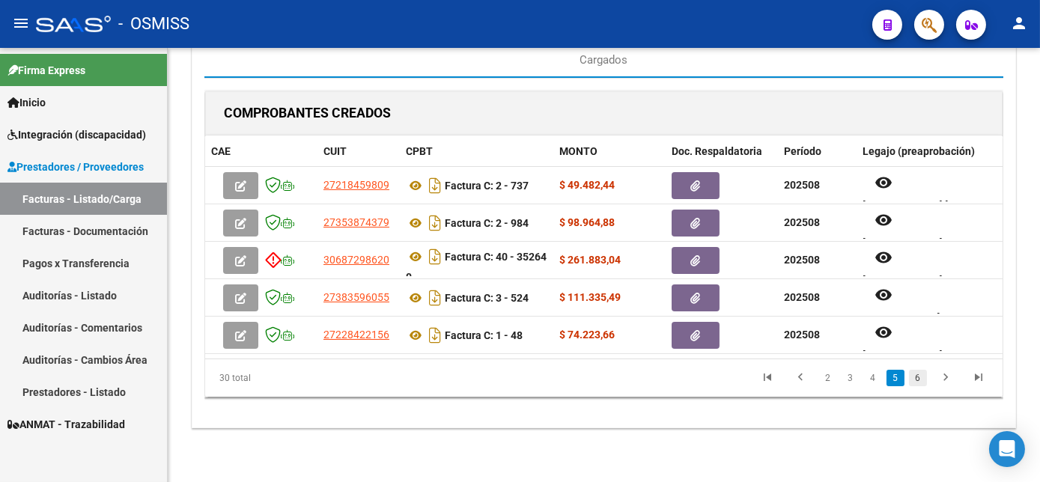
click at [915, 378] on link "6" at bounding box center [918, 378] width 18 height 16
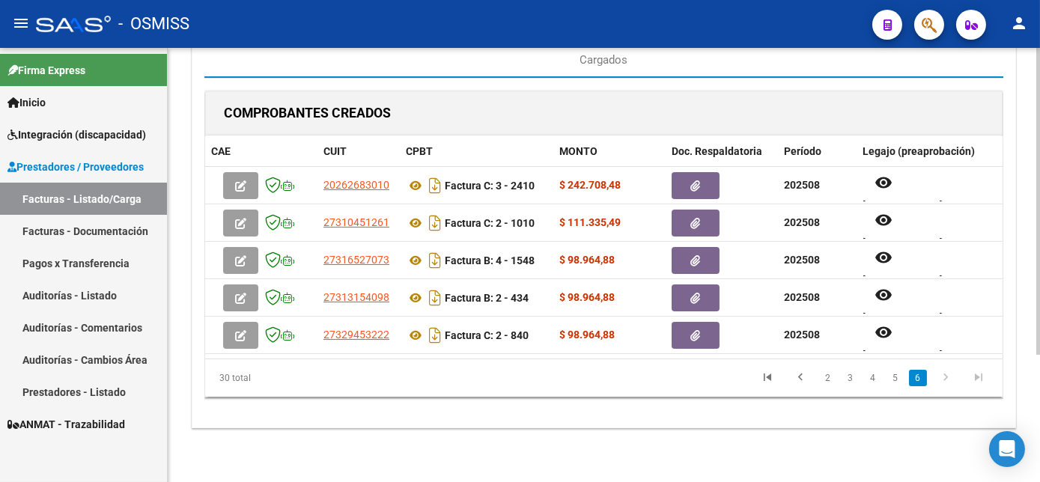
scroll to position [0, 0]
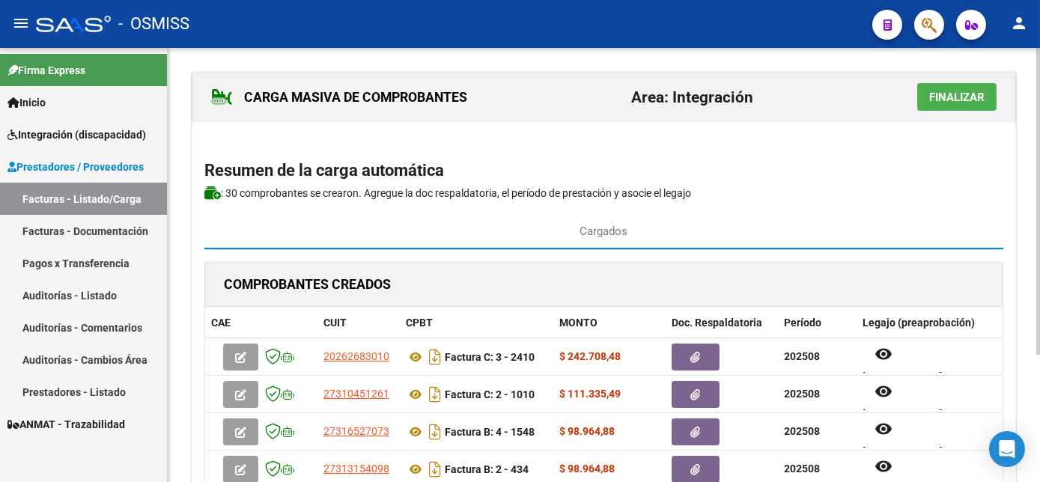
click at [1040, 219] on html "menu - OSMISS person Firma Express Inicio Instructivos Contacto OS Integración …" at bounding box center [520, 241] width 1040 height 482
click at [957, 94] on span "Finalizar" at bounding box center [957, 97] width 55 height 13
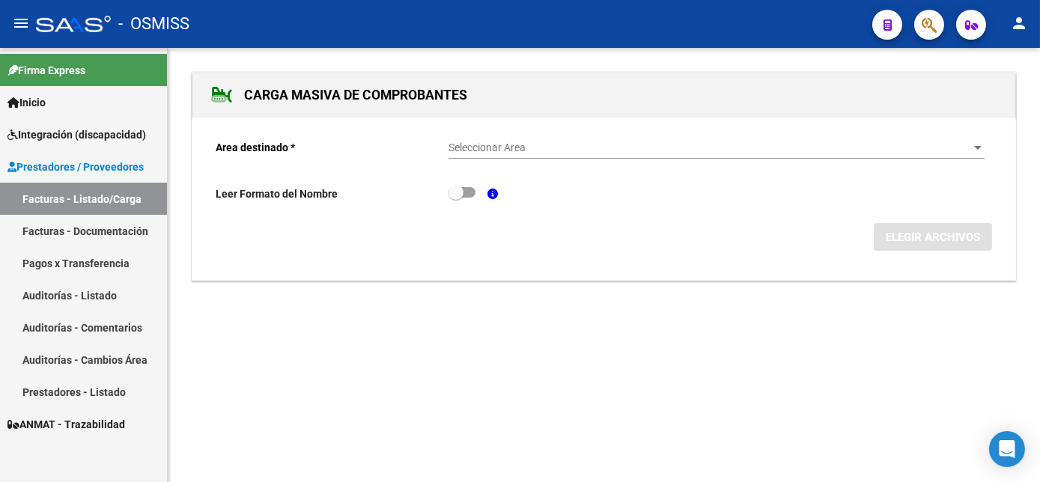
click at [74, 200] on link "Facturas - Listado/Carga" at bounding box center [83, 199] width 167 height 32
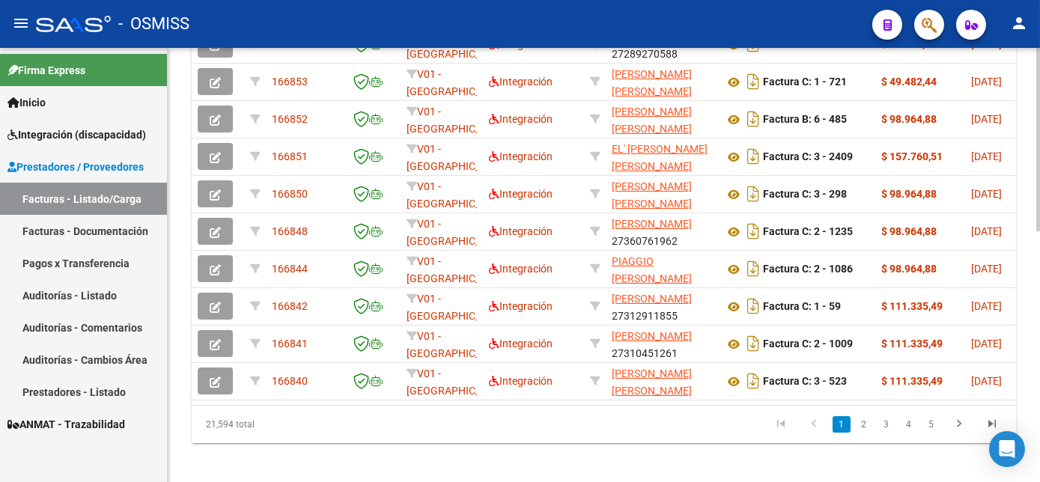
scroll to position [539, 0]
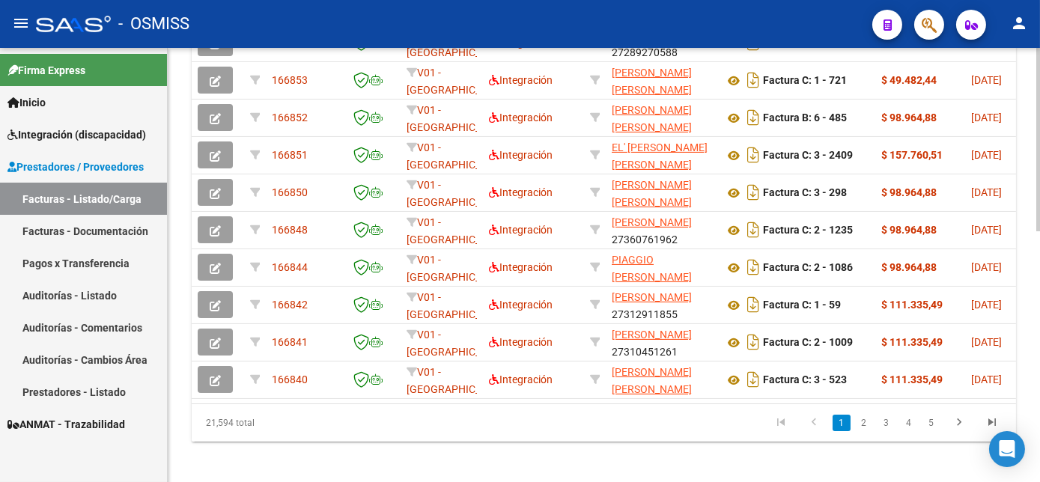
click at [1040, 359] on html "menu - OSMISS person Firma Express Inicio Instructivos Contacto OS Integración …" at bounding box center [520, 241] width 1040 height 482
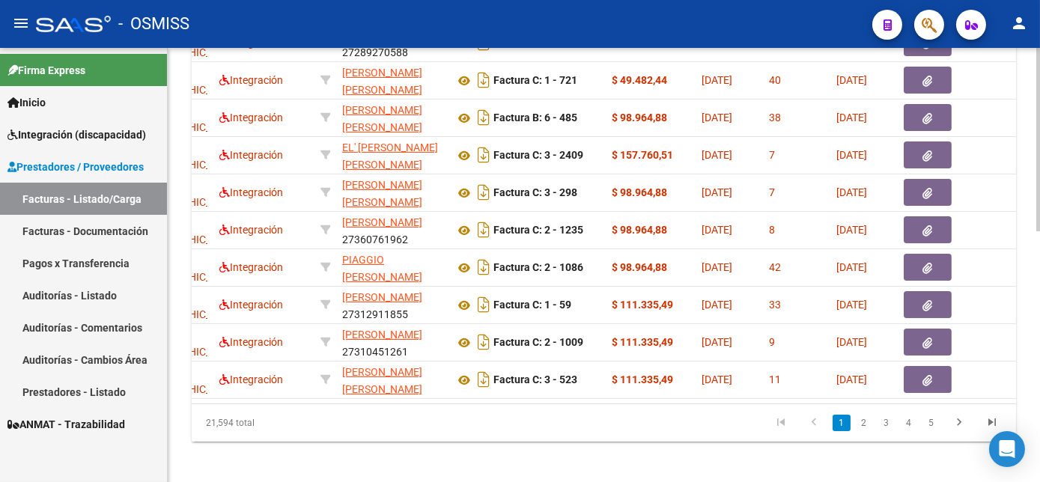
scroll to position [0, 137]
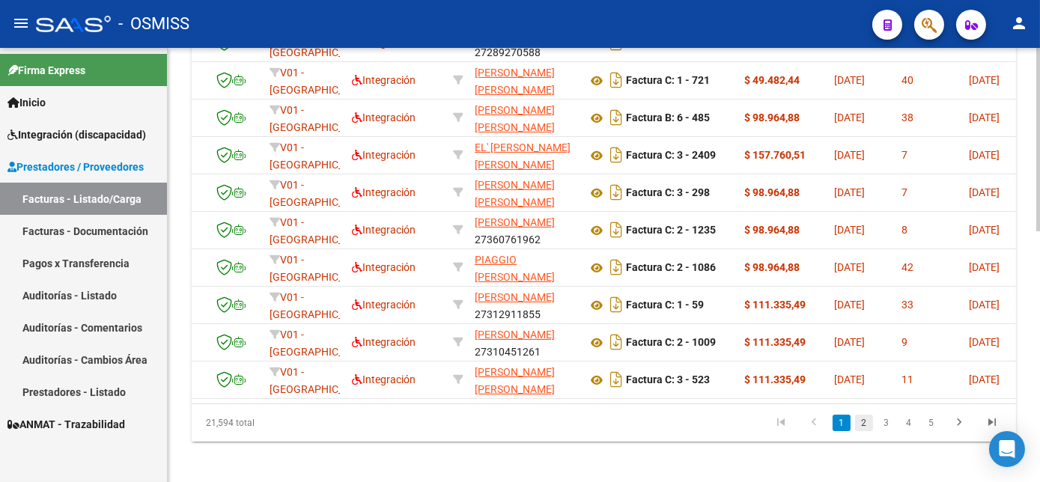
click at [867, 431] on link "2" at bounding box center [864, 423] width 18 height 16
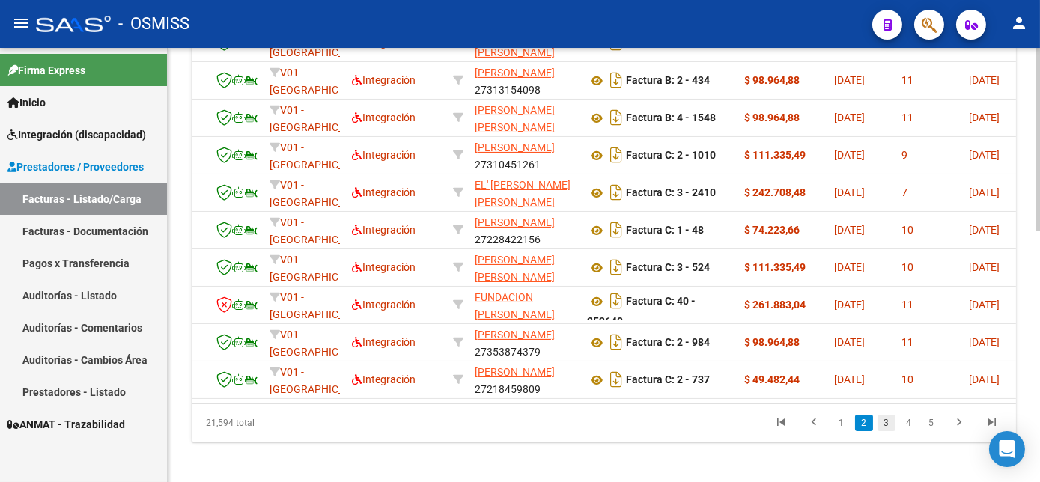
click at [882, 431] on link "3" at bounding box center [887, 423] width 18 height 16
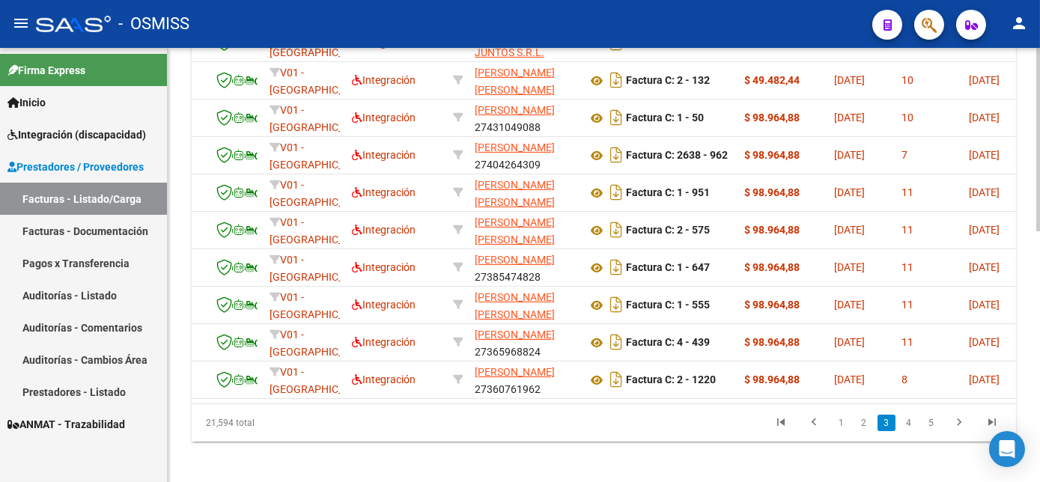
scroll to position [0, 0]
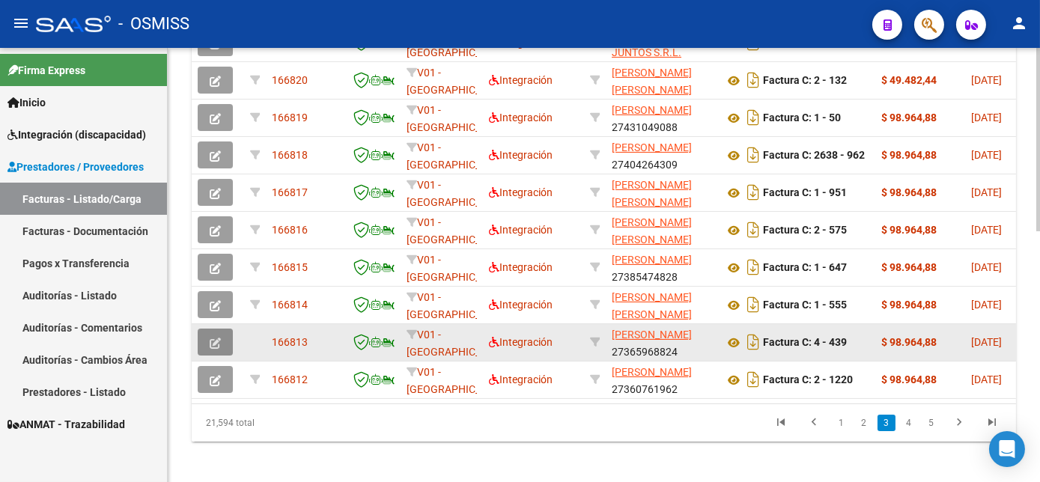
click at [216, 349] on icon "button" at bounding box center [215, 343] width 11 height 11
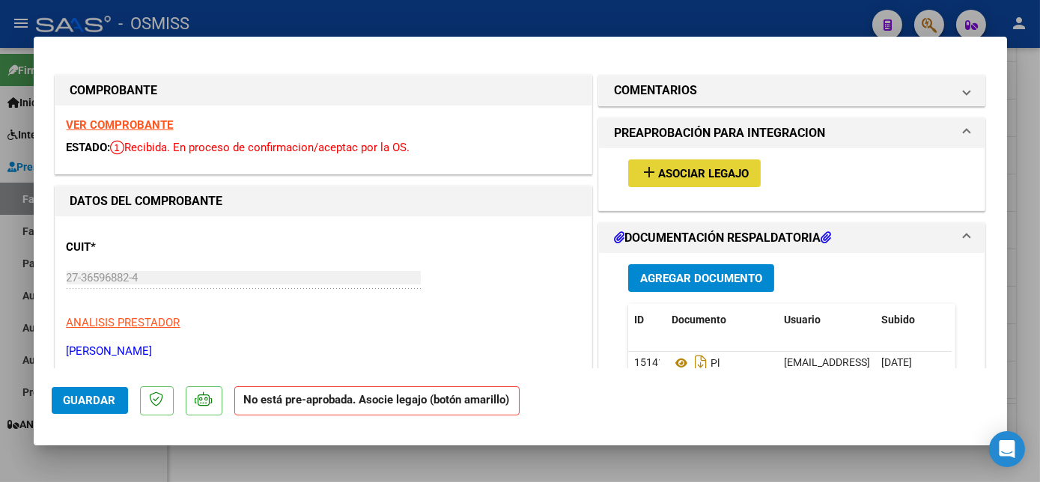
click at [733, 173] on span "Asociar Legajo" at bounding box center [703, 173] width 91 height 13
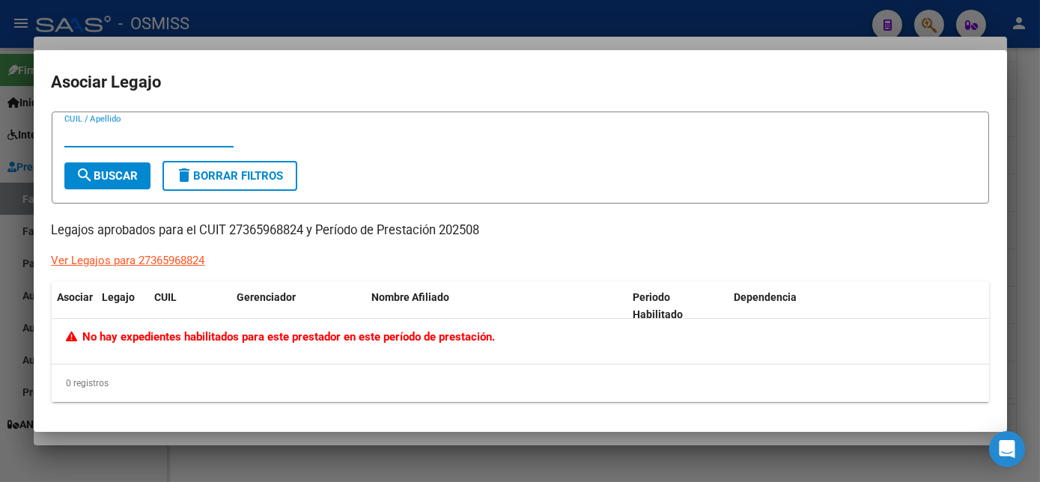
click at [1020, 241] on div at bounding box center [520, 241] width 1040 height 482
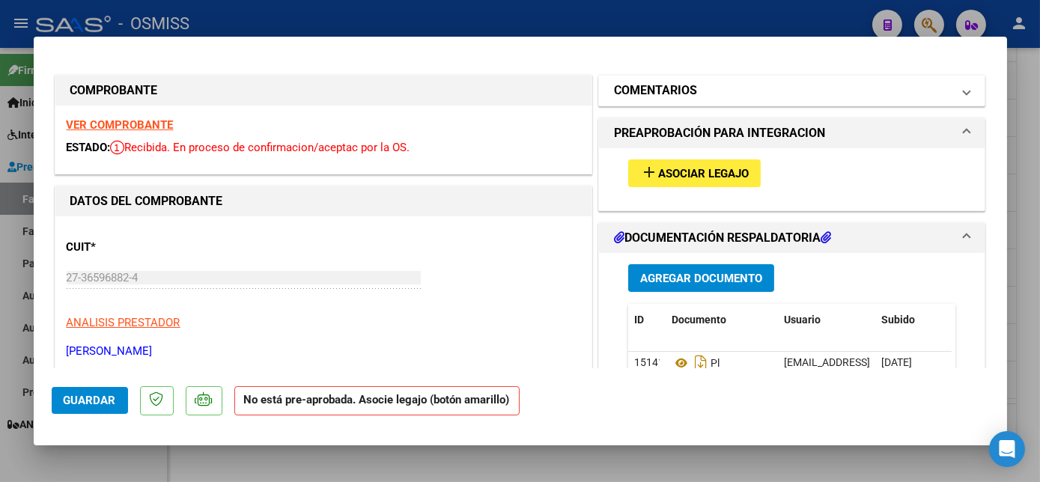
click at [953, 96] on span "COMENTARIOS" at bounding box center [789, 91] width 351 height 18
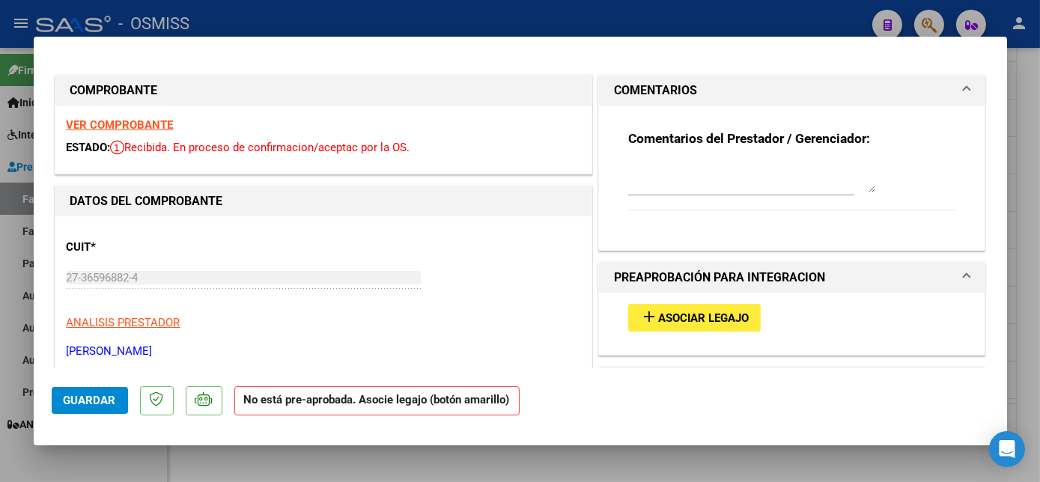
click at [691, 196] on div at bounding box center [741, 185] width 226 height 50
click at [676, 185] on textarea at bounding box center [751, 178] width 247 height 30
click at [693, 171] on textarea at bounding box center [751, 178] width 247 height 30
click at [670, 187] on textarea at bounding box center [751, 178] width 247 height 30
click at [666, 182] on textarea at bounding box center [751, 178] width 247 height 30
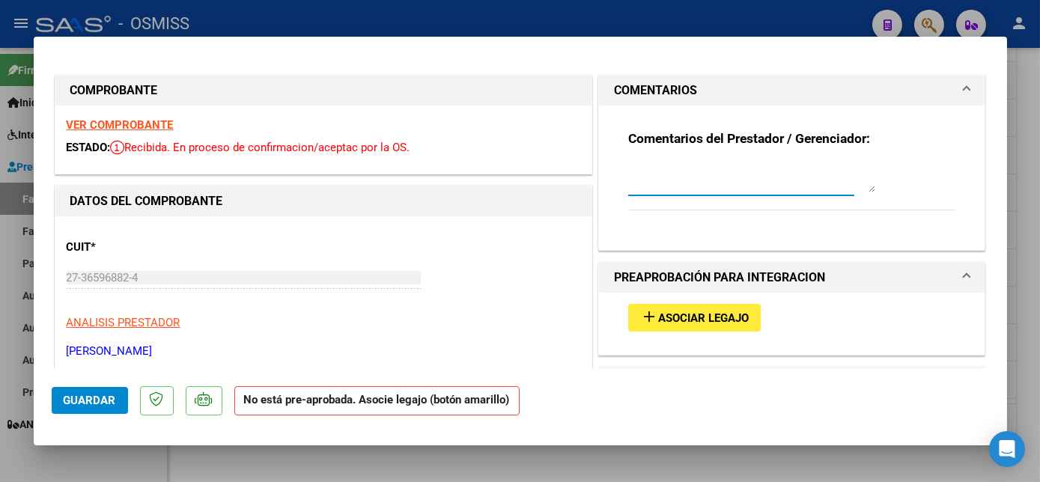
click at [652, 184] on textarea at bounding box center [751, 178] width 247 height 30
click at [676, 190] on textarea at bounding box center [751, 178] width 247 height 30
type textarea "C"
click at [713, 188] on textarea at bounding box center [751, 178] width 247 height 30
type textarea "C"
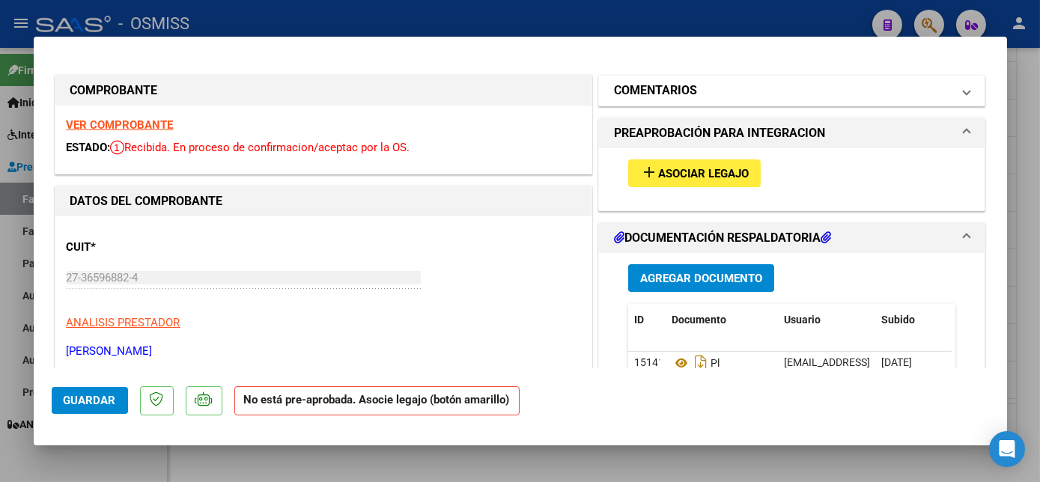
click at [945, 93] on span "COMENTARIOS" at bounding box center [789, 91] width 351 height 18
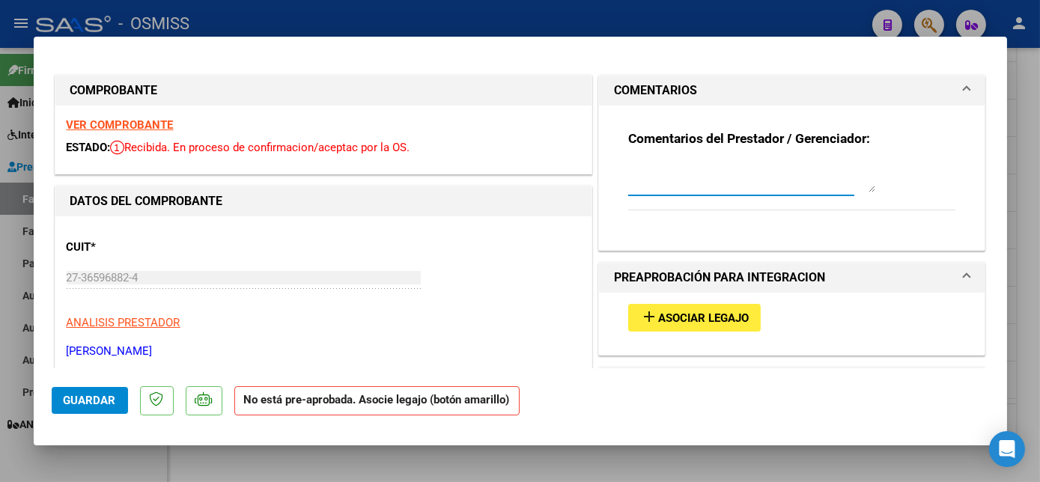
click at [686, 185] on textarea at bounding box center [751, 178] width 247 height 30
type textarea "LEGAJO SIN ASOCIAR- CARGADO 13/08"
click at [108, 408] on button "Guardar" at bounding box center [90, 400] width 76 height 27
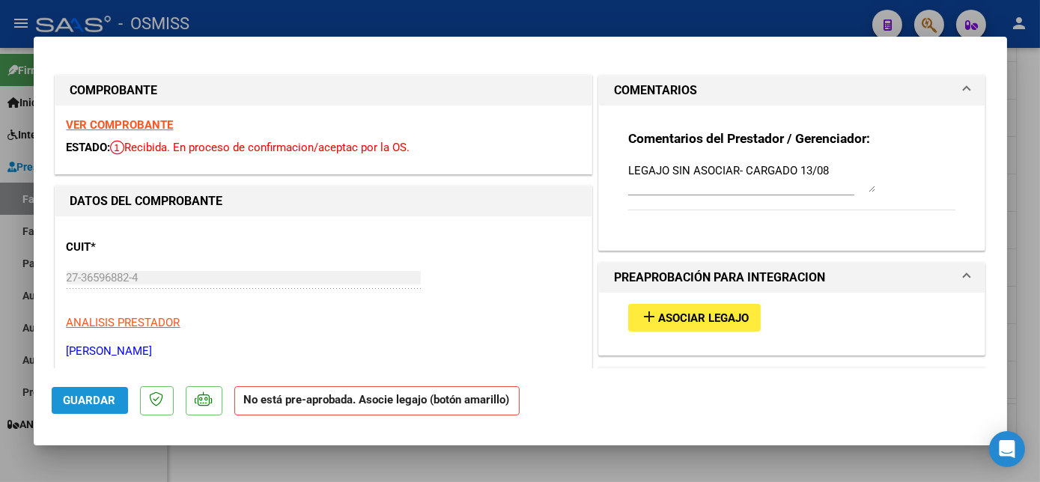
click at [88, 399] on span "Guardar" at bounding box center [90, 400] width 52 height 13
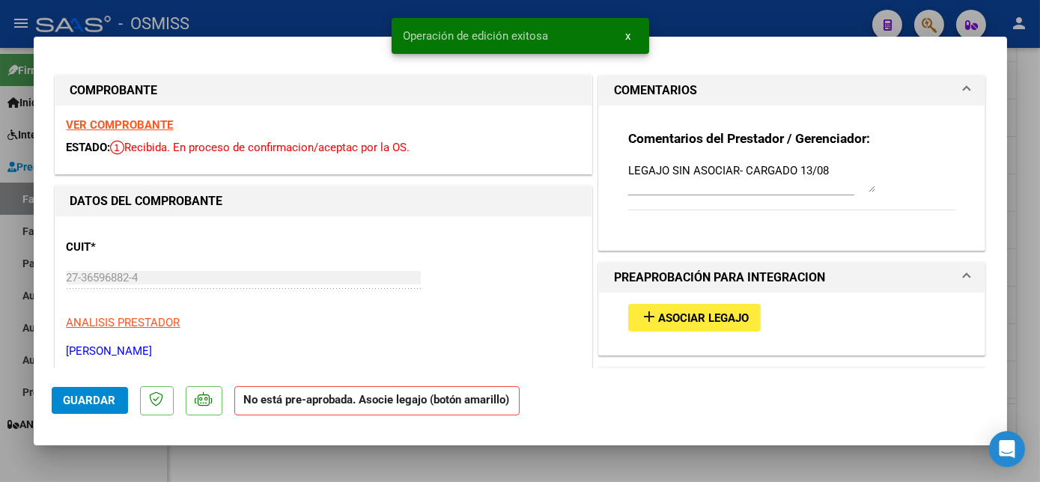
click at [1031, 222] on div at bounding box center [520, 241] width 1040 height 482
type input "$ 0,00"
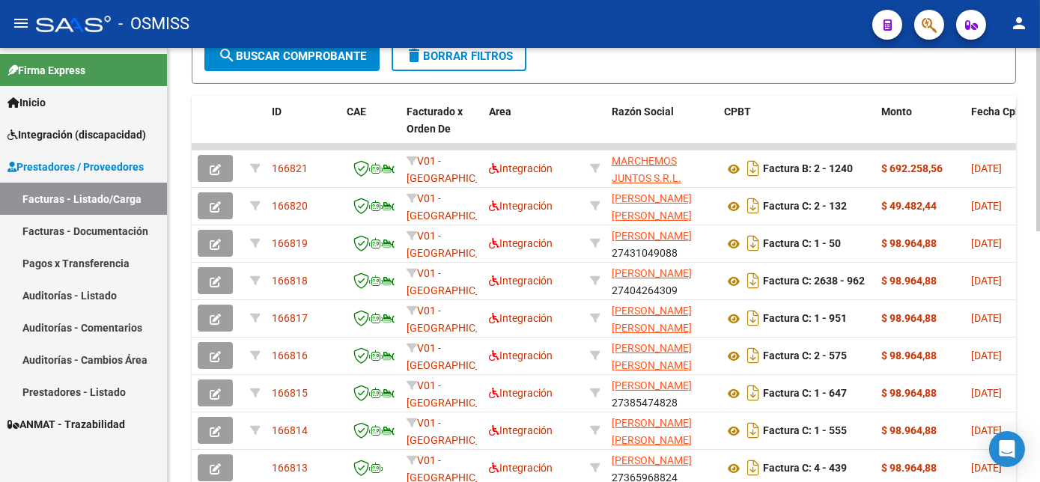
scroll to position [584, 0]
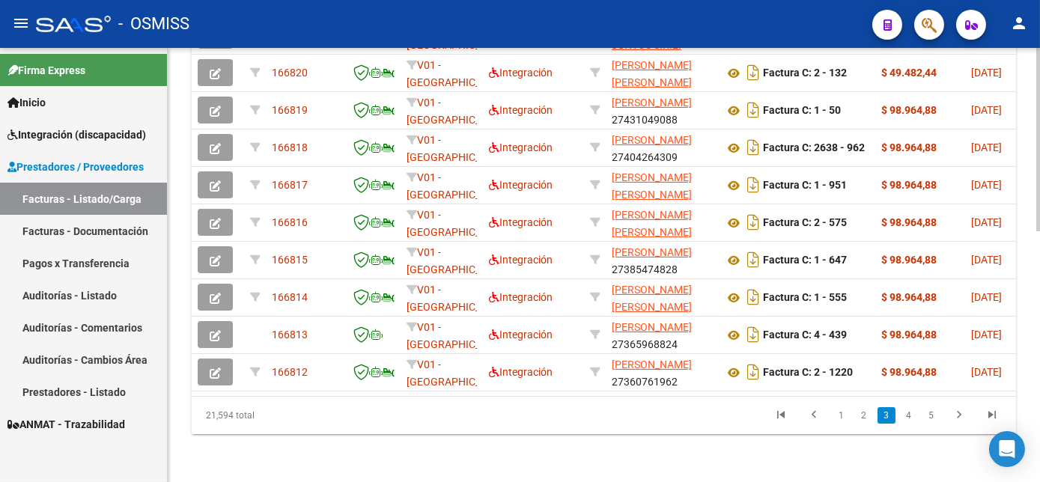
click at [1040, 393] on html "menu - OSMISS person Firma Express Inicio Instructivos Contacto OS Integración …" at bounding box center [520, 241] width 1040 height 482
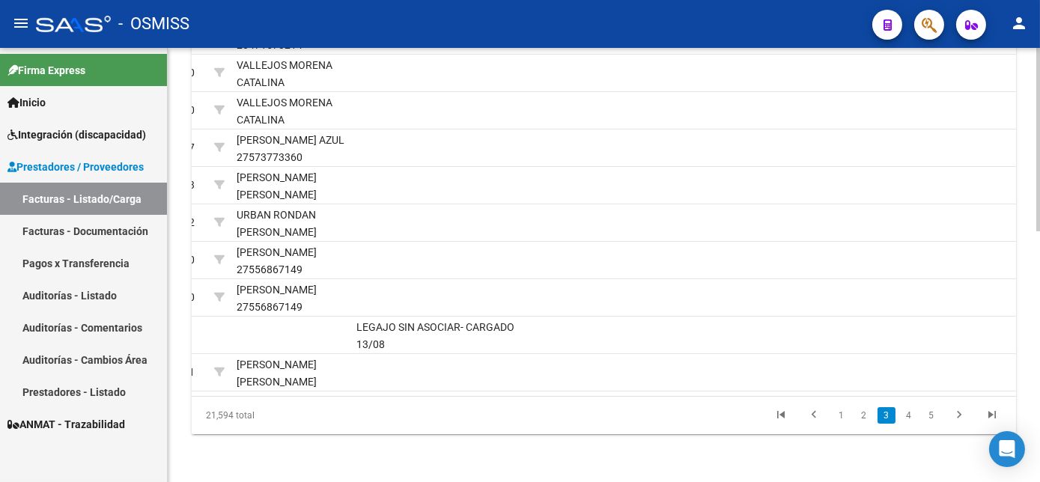
scroll to position [0, 2173]
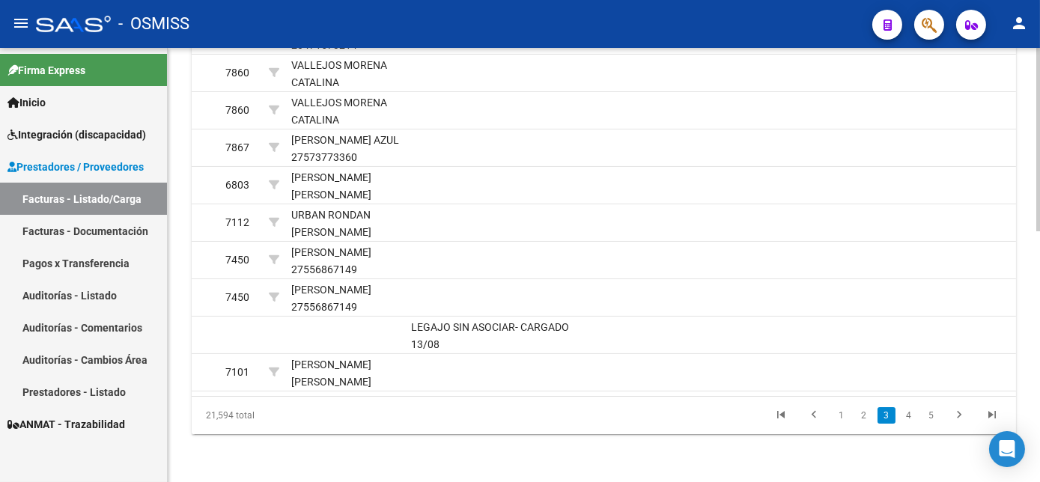
click at [1037, 387] on div at bounding box center [1039, 391] width 4 height 184
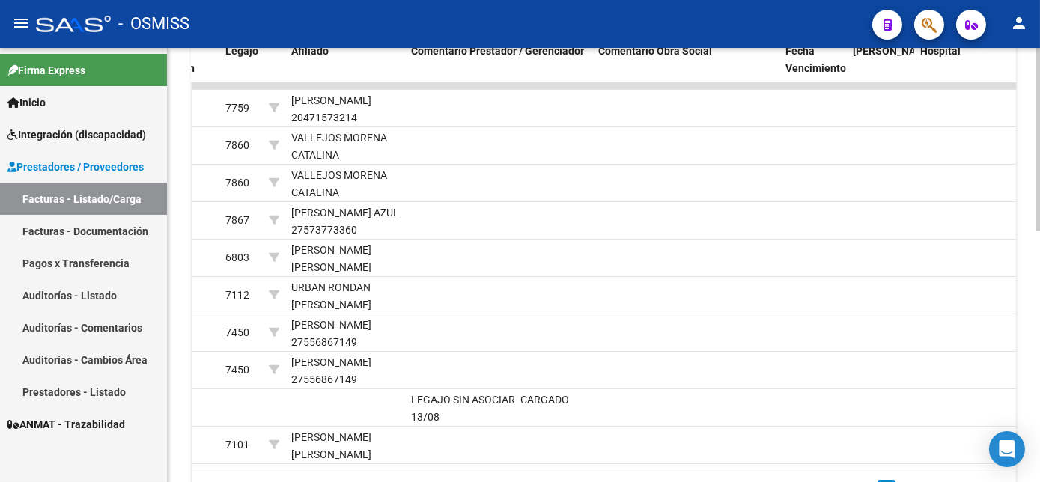
scroll to position [527, 0]
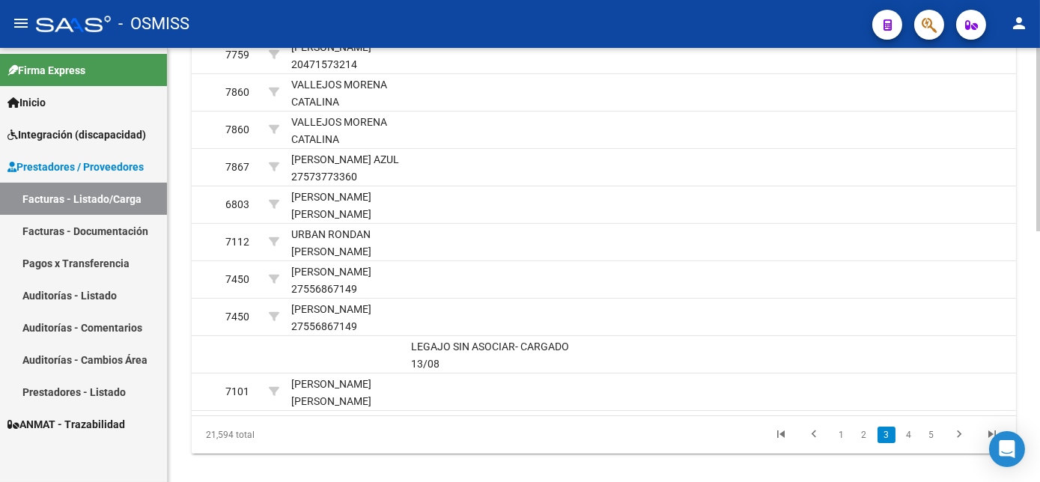
click at [1035, 373] on div "Video tutorial PRESTADORES -> Listado de CPBTs Emitidos por Prestadores / Prove…" at bounding box center [606, 11] width 876 height 981
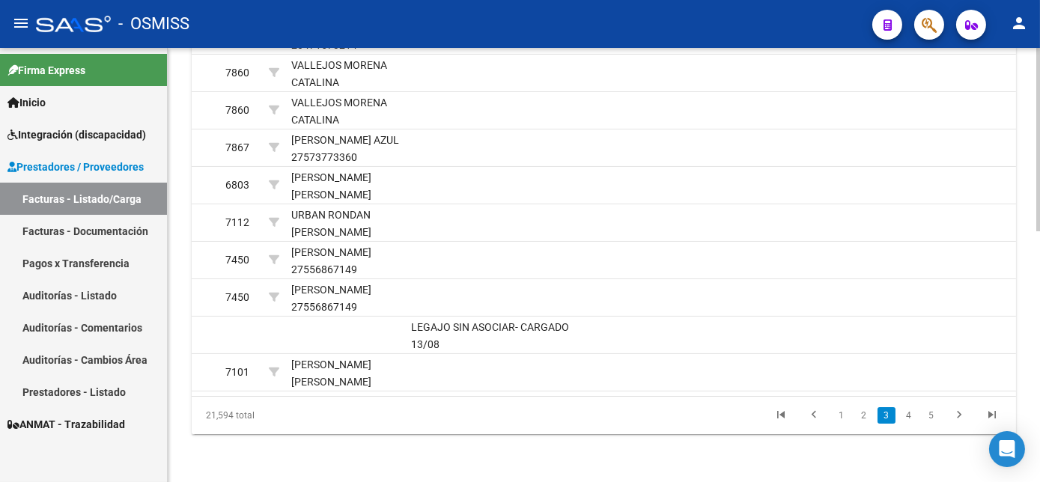
click at [1038, 387] on div at bounding box center [1039, 391] width 4 height 184
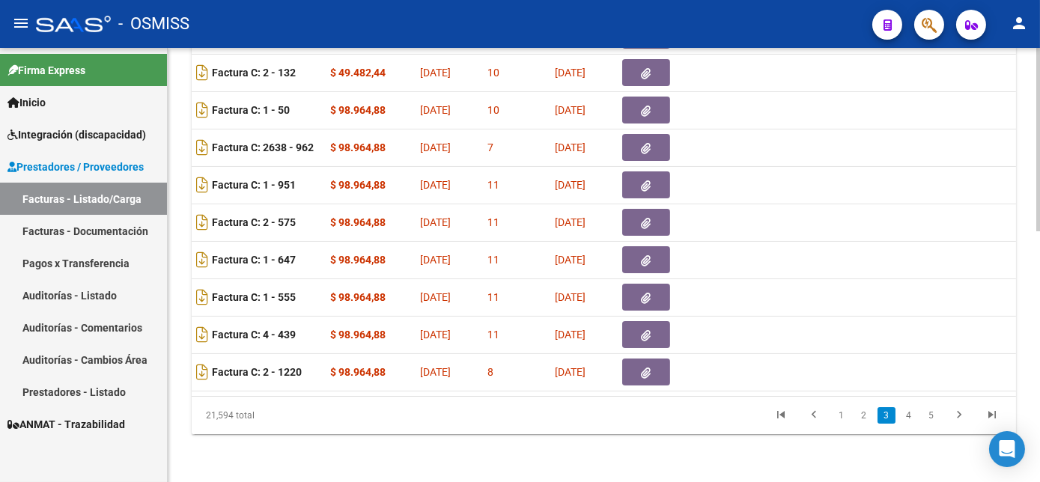
scroll to position [0, 0]
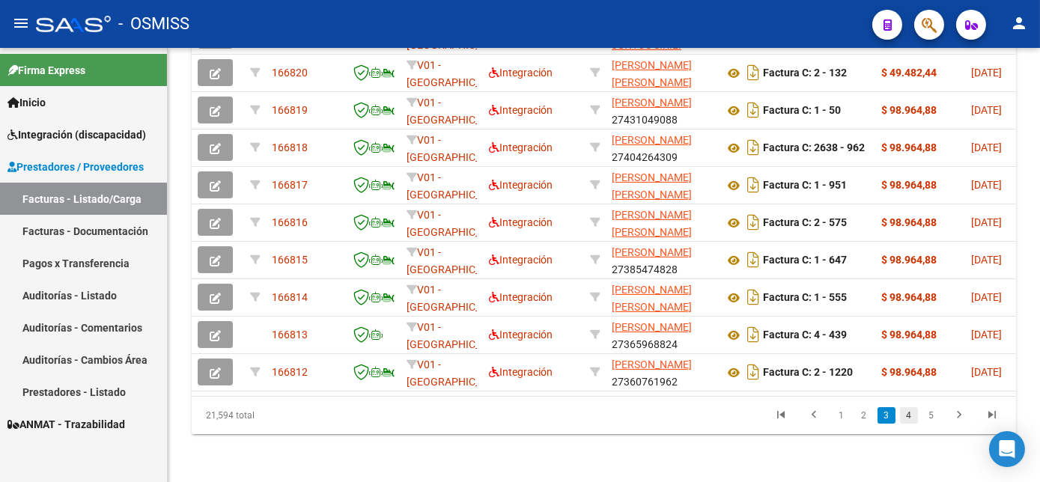
click at [911, 424] on link "4" at bounding box center [909, 415] width 18 height 16
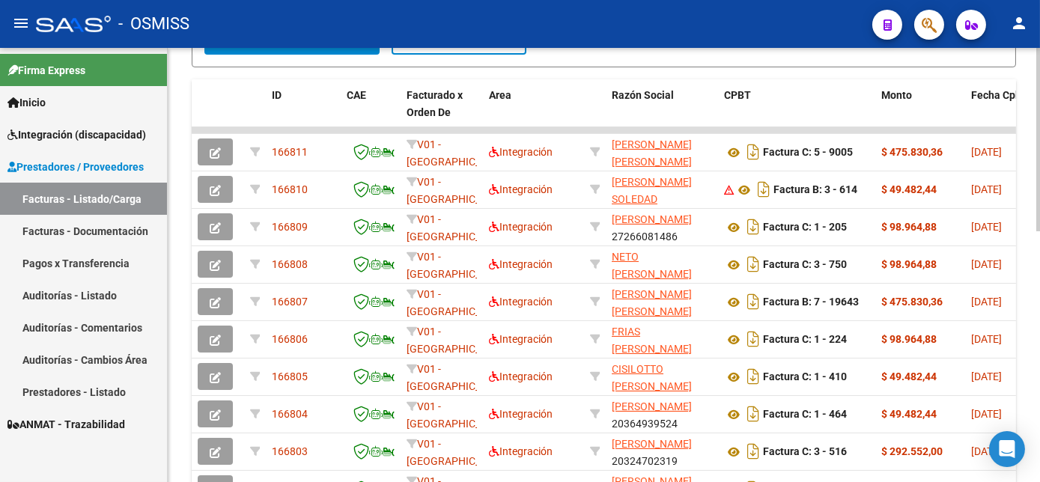
scroll to position [433, 0]
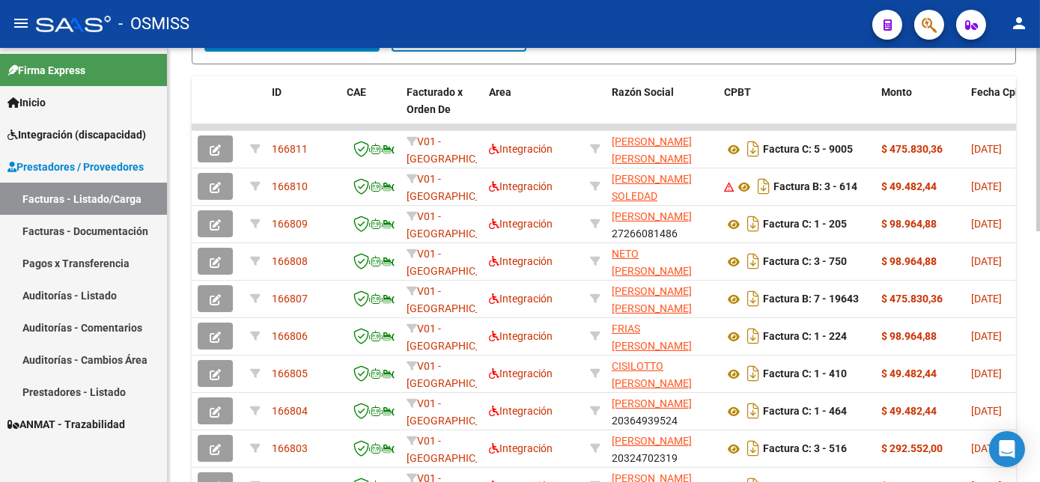
click at [1033, 346] on div "Video tutorial PRESTADORES -> Listado de CPBTs Emitidos por Prestadores / Prove…" at bounding box center [606, 105] width 876 height 981
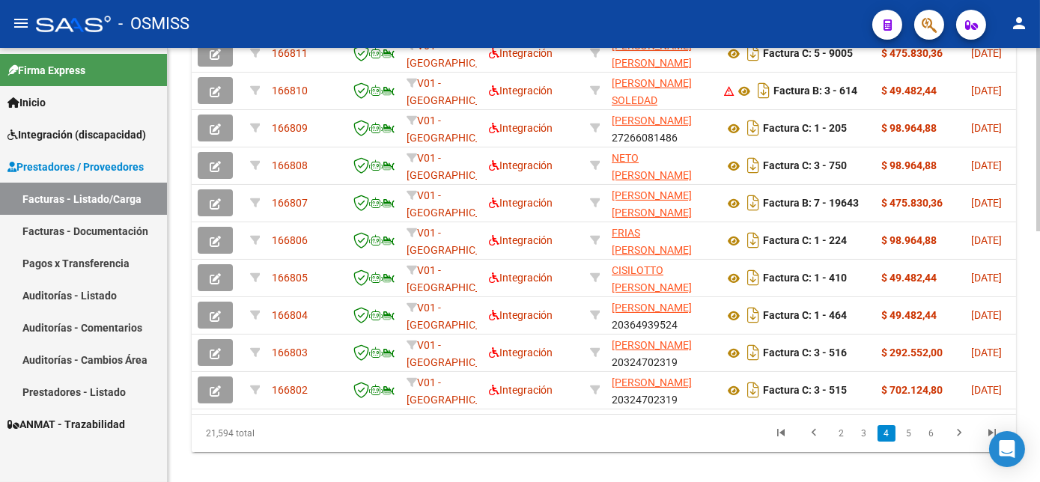
scroll to position [533, 0]
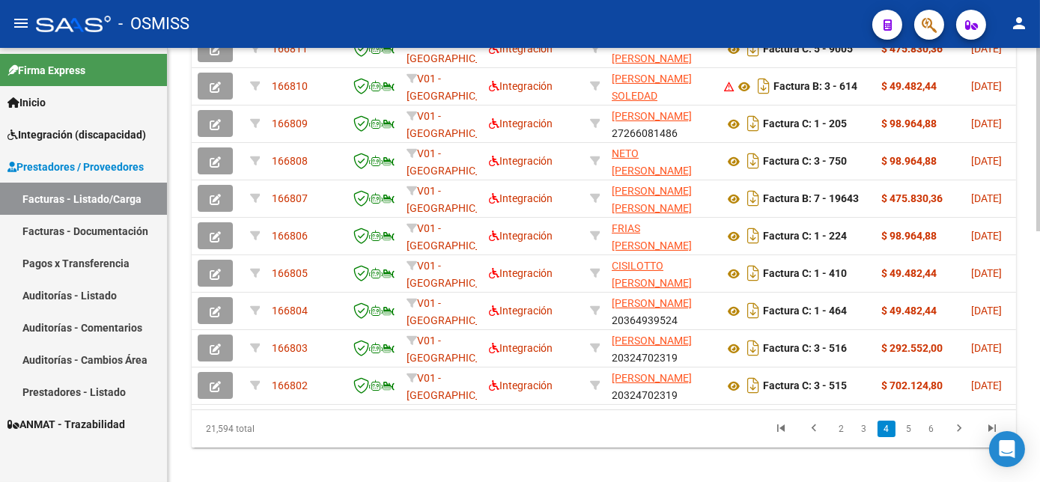
click at [1033, 327] on div "Video tutorial PRESTADORES -> Listado de CPBTs Emitidos por Prestadores / Prove…" at bounding box center [606, 5] width 876 height 981
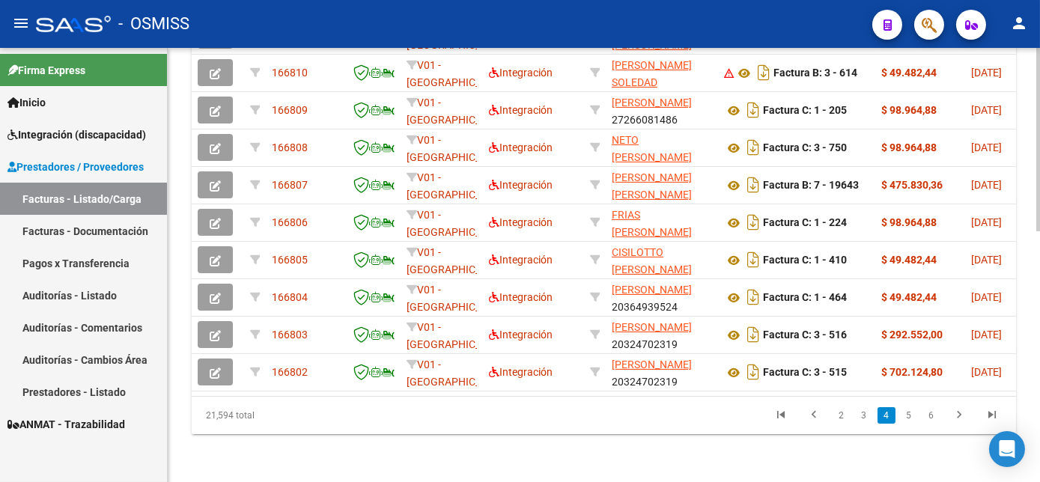
click at [1040, 437] on html "menu - OSMISS person Firma Express Inicio Instructivos Contacto OS Integración …" at bounding box center [520, 241] width 1040 height 482
click at [905, 416] on link "5" at bounding box center [909, 415] width 18 height 16
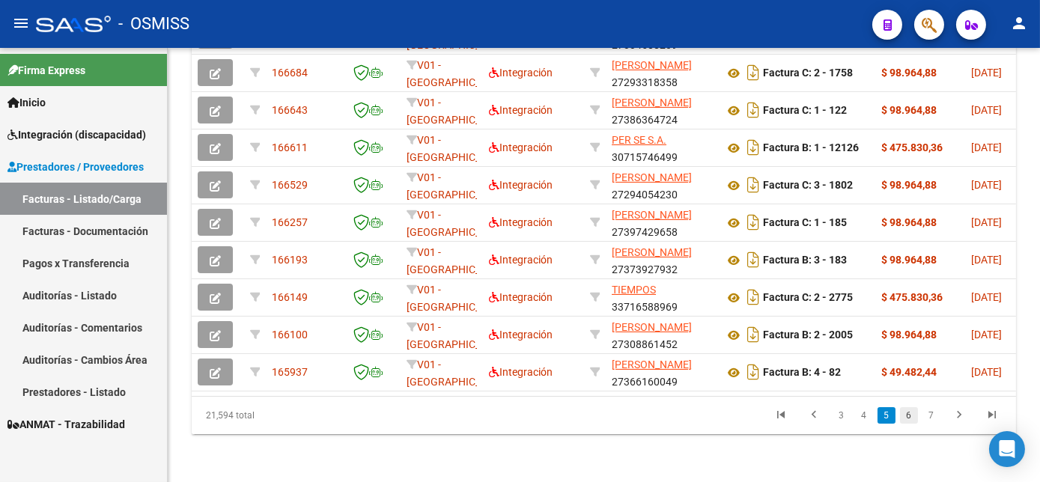
click at [911, 413] on link "6" at bounding box center [909, 415] width 18 height 16
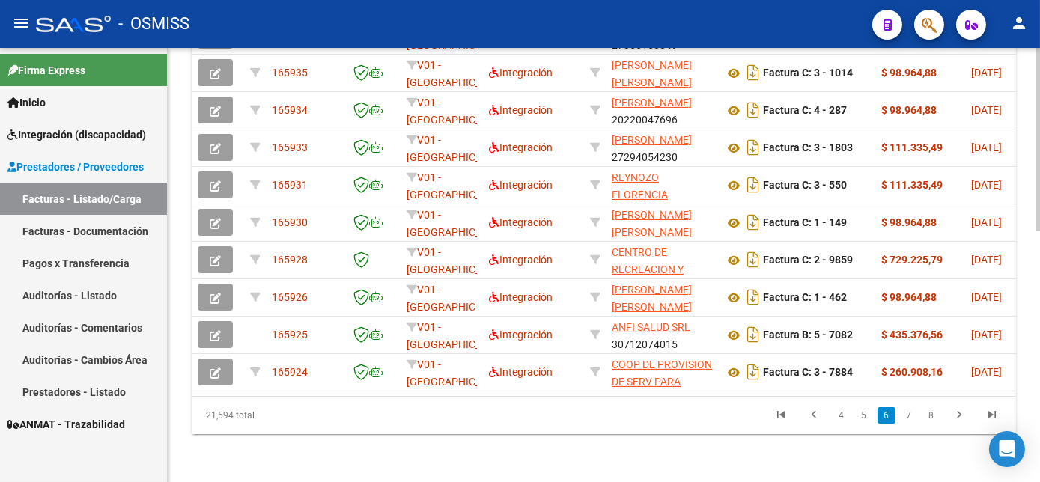
click at [1040, 412] on html "menu - OSMISS person Firma Express Inicio Instructivos Contacto OS Integración …" at bounding box center [520, 241] width 1040 height 482
click at [818, 421] on icon "go to previous page" at bounding box center [814, 417] width 19 height 18
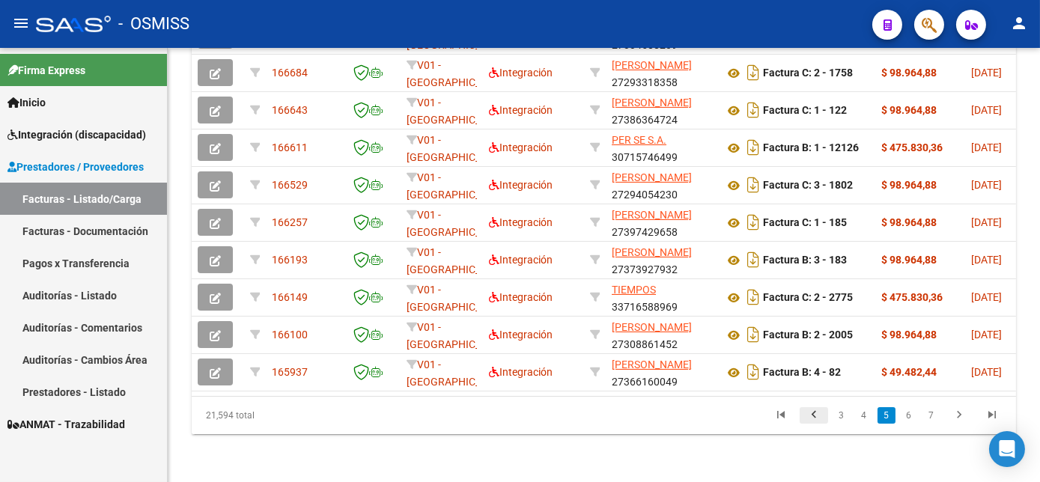
click at [813, 419] on icon "go to previous page" at bounding box center [814, 417] width 19 height 18
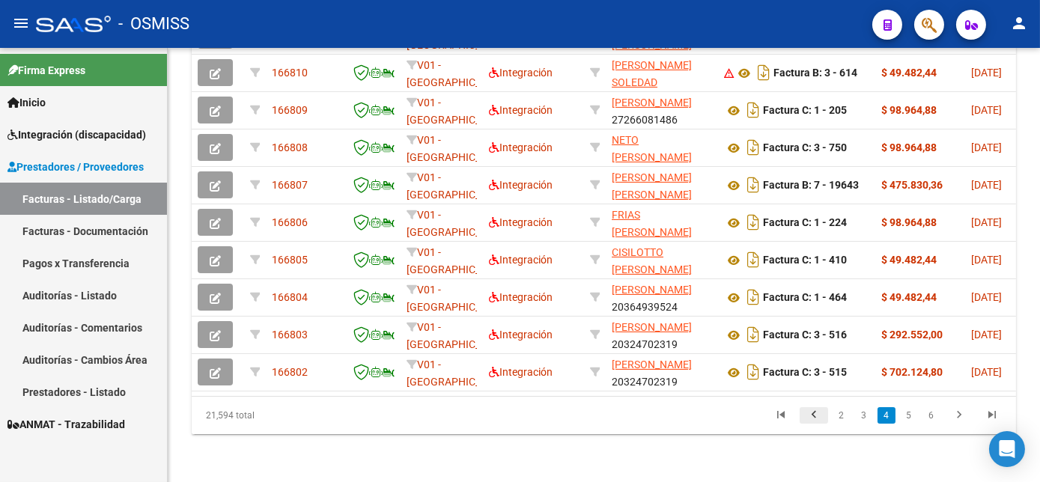
click at [814, 415] on icon "go to previous page" at bounding box center [814, 417] width 19 height 18
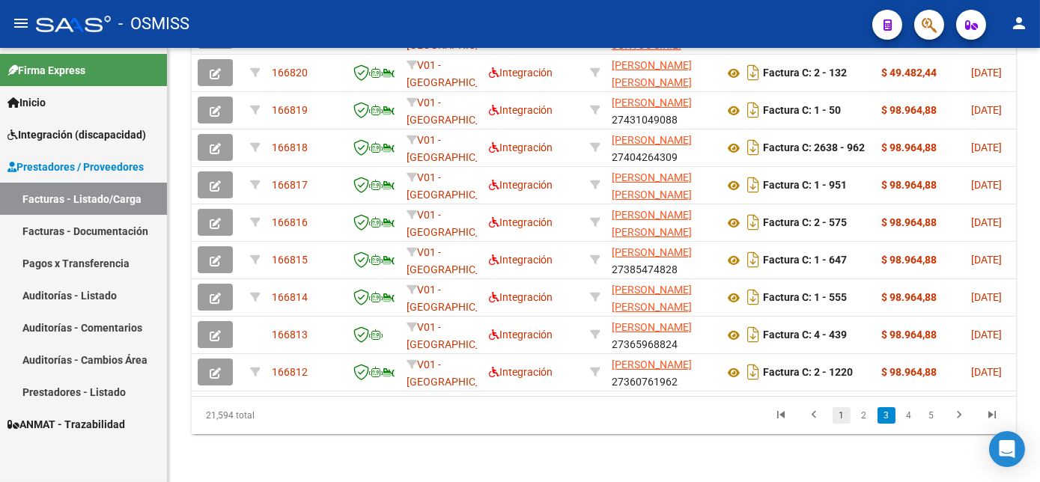
click at [840, 417] on link "1" at bounding box center [842, 415] width 18 height 16
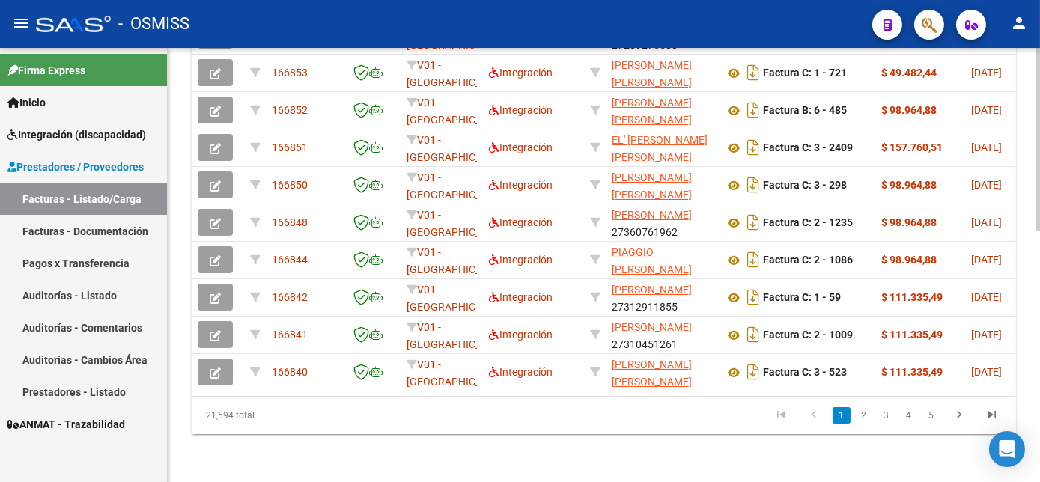
scroll to position [595, 0]
click at [1040, 394] on html "menu - OSMISS person Firma Express Inicio Instructivos Contacto OS Integración …" at bounding box center [520, 241] width 1040 height 482
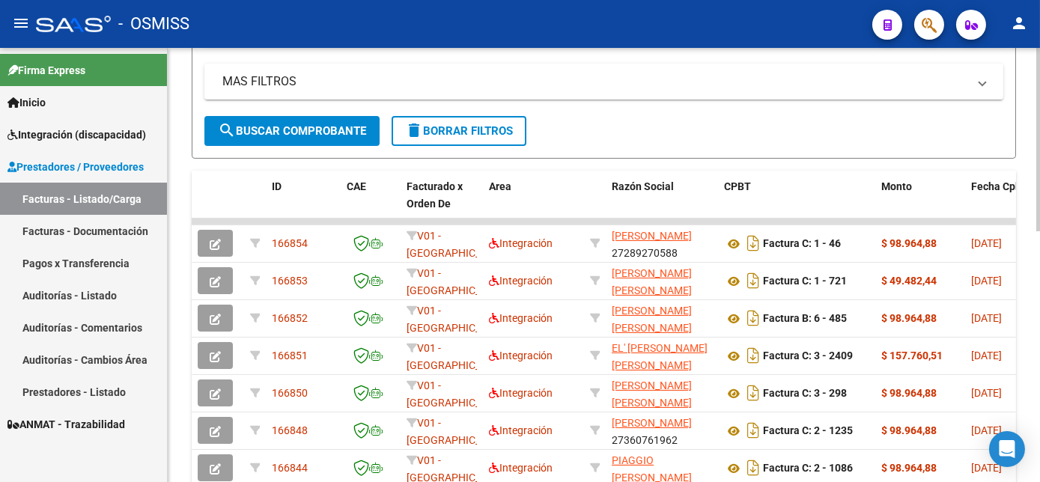
scroll to position [331, 0]
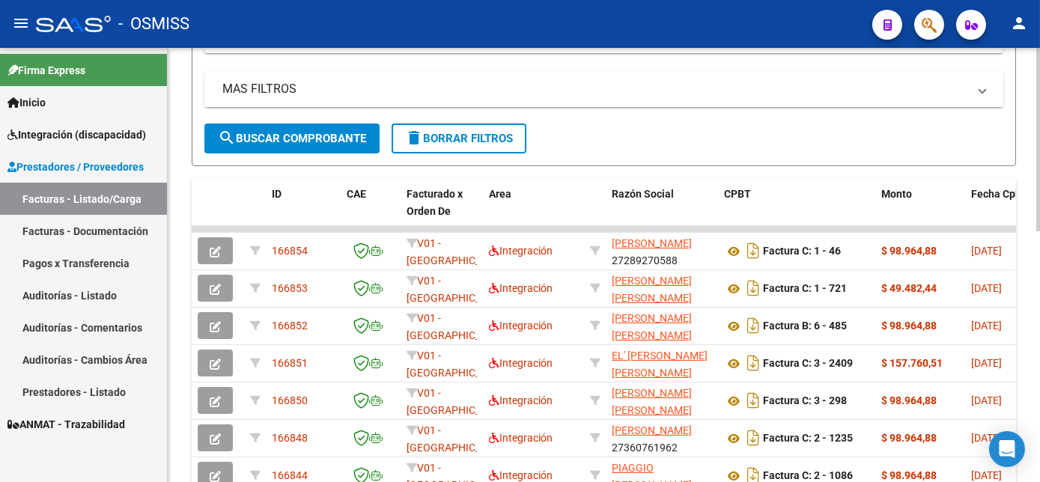
click at [1027, 283] on div "Video tutorial PRESTADORES -> Listado de CPBTs Emitidos por Prestadores / Prove…" at bounding box center [606, 207] width 876 height 981
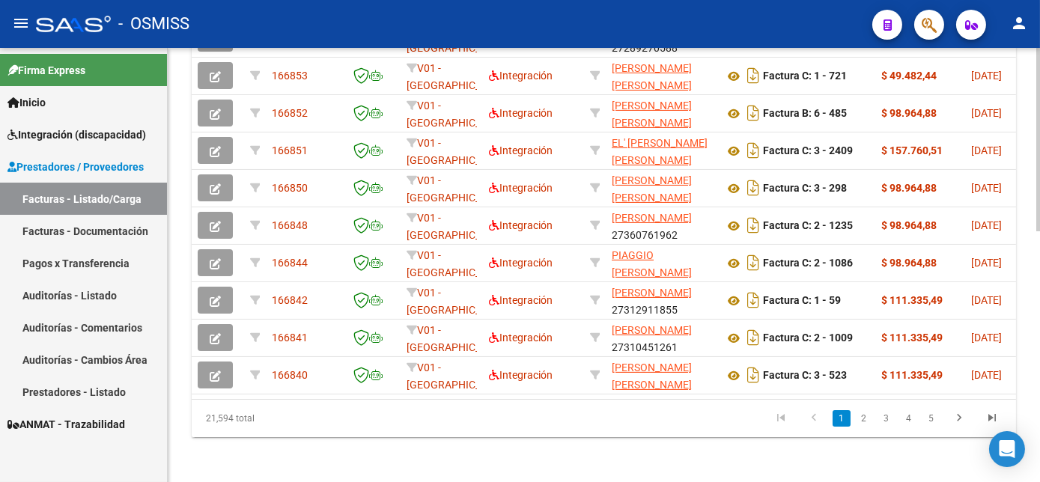
scroll to position [515, 0]
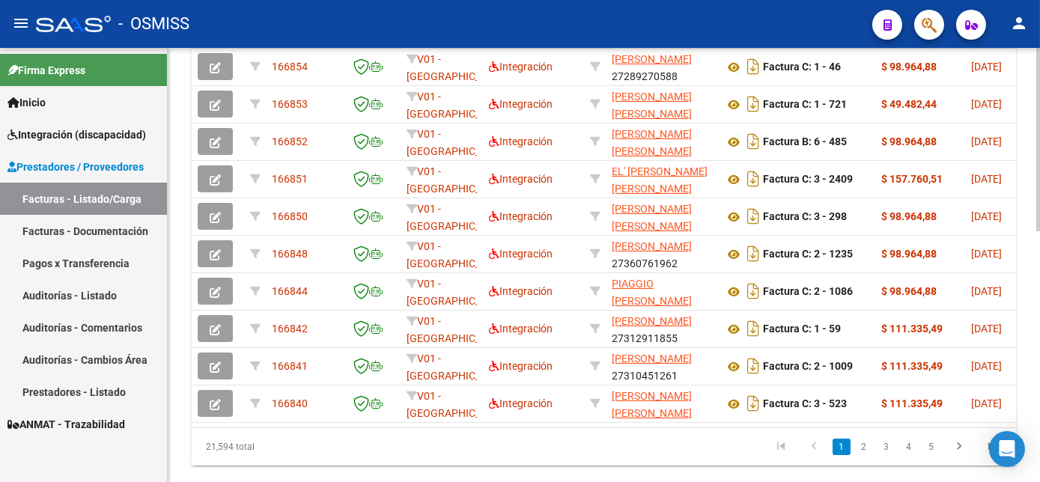
click at [1034, 387] on div "Video tutorial PRESTADORES -> Listado de CPBTs Emitidos por Prestadores / Prove…" at bounding box center [606, 23] width 876 height 981
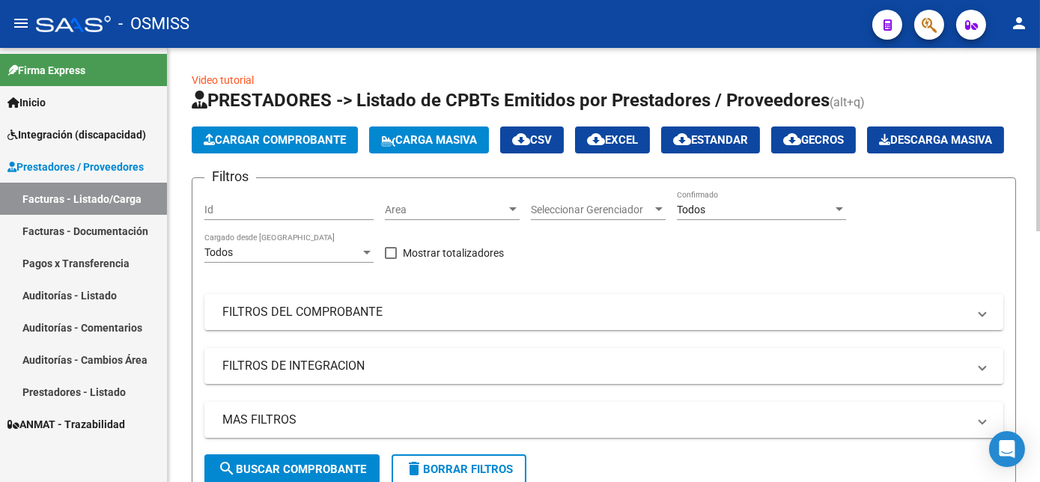
scroll to position [271, 0]
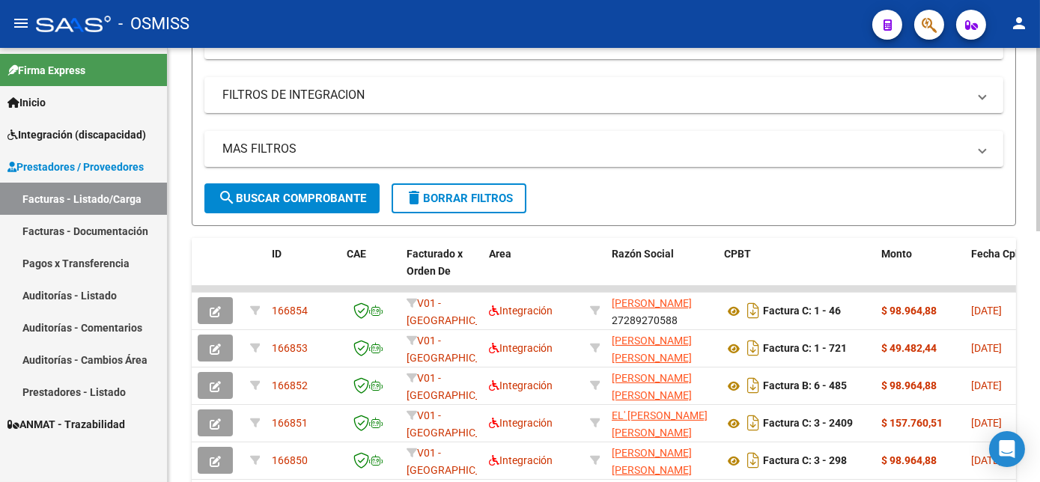
click at [1008, 214] on div "Video tutorial PRESTADORES -> Listado de CPBTs Emitidos por Prestadores / Prove…" at bounding box center [606, 267] width 876 height 981
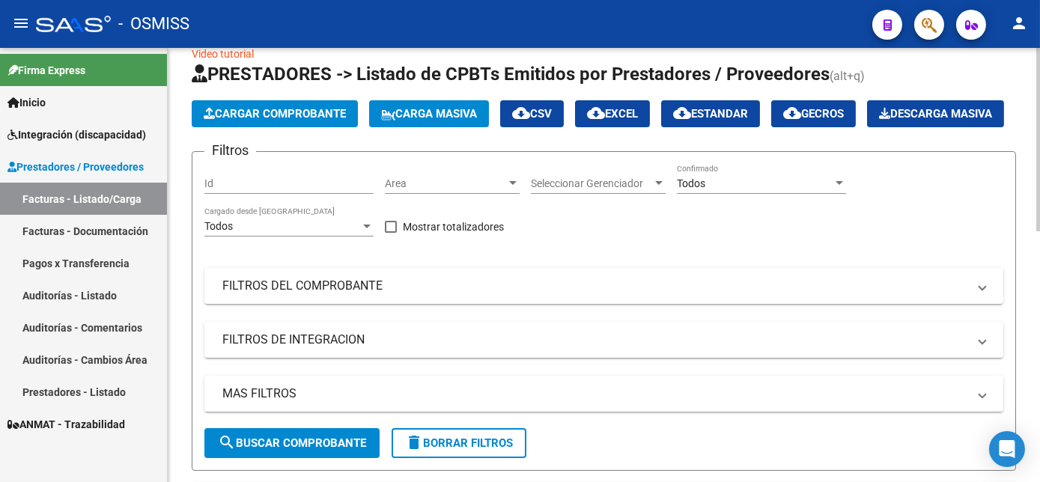
click at [327, 118] on span "Cargar Comprobante" at bounding box center [275, 113] width 142 height 13
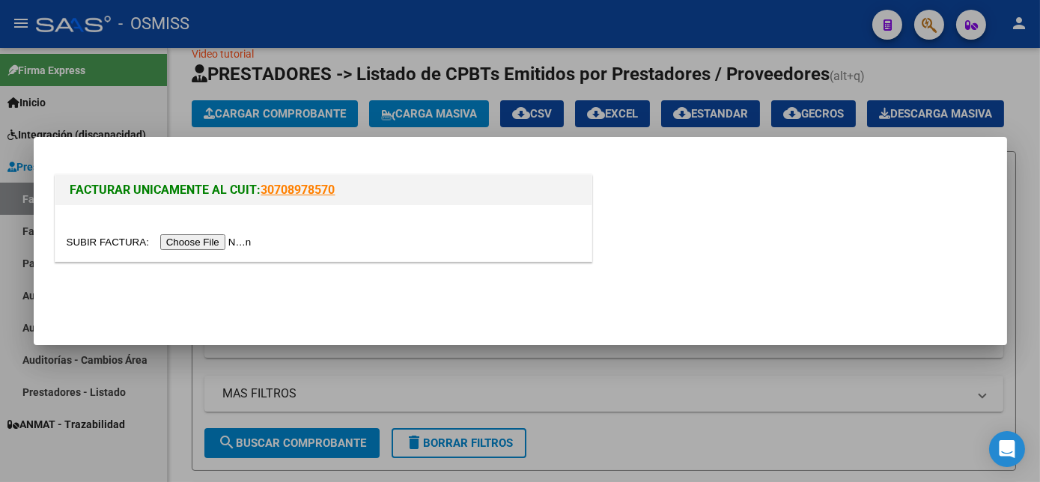
click at [210, 238] on input "file" at bounding box center [162, 242] width 190 height 16
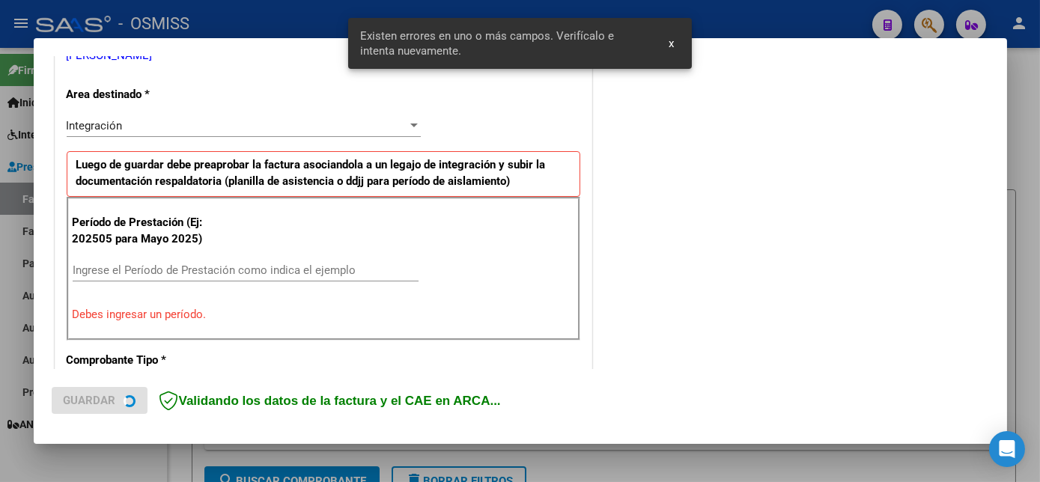
scroll to position [335, 0]
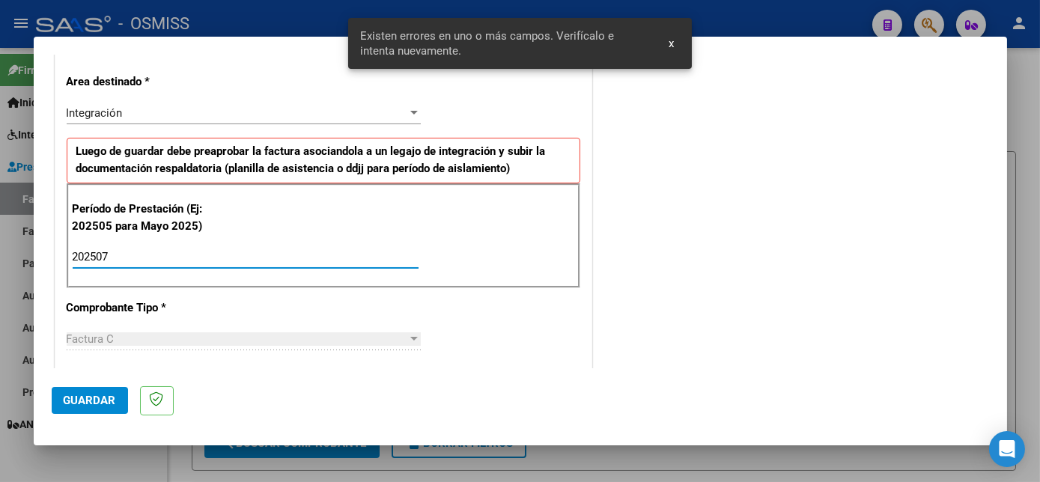
type input "202507"
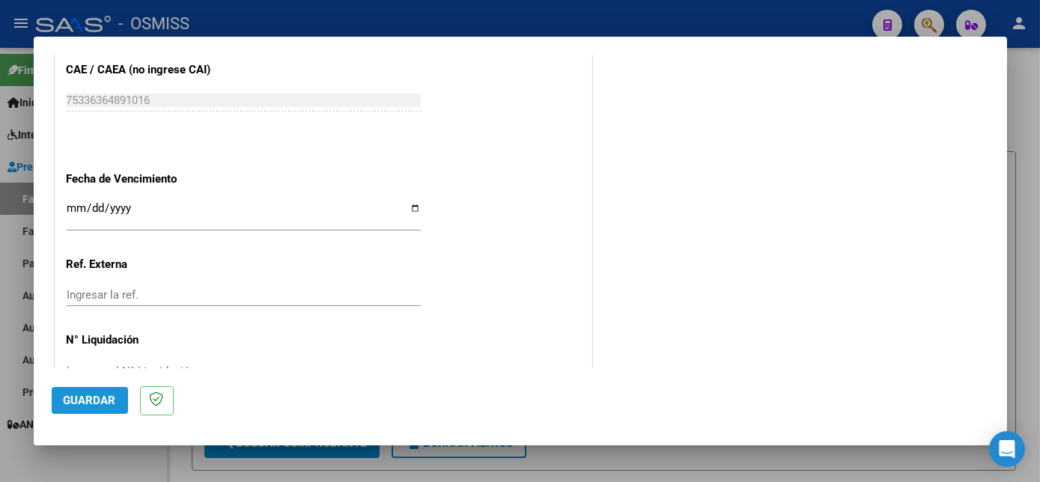
click at [82, 399] on span "Guardar" at bounding box center [90, 400] width 52 height 13
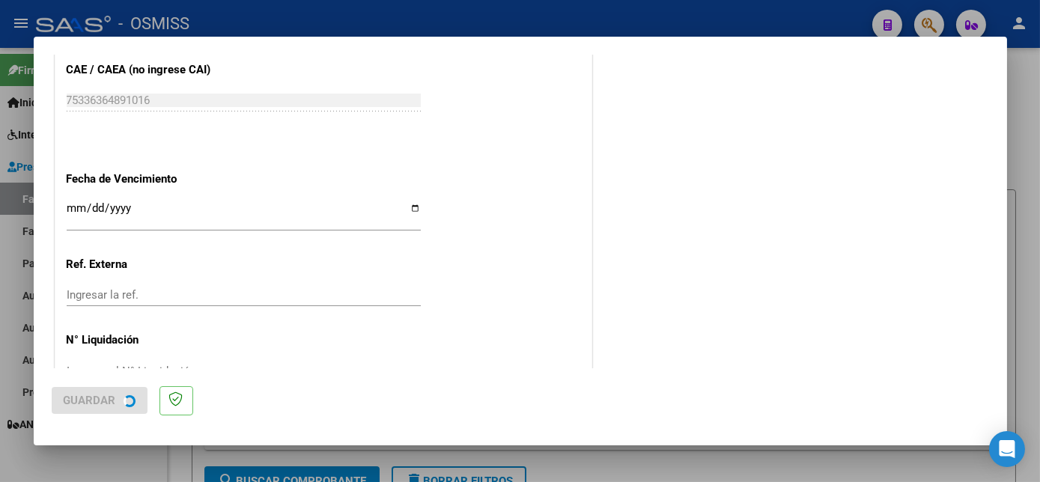
scroll to position [0, 0]
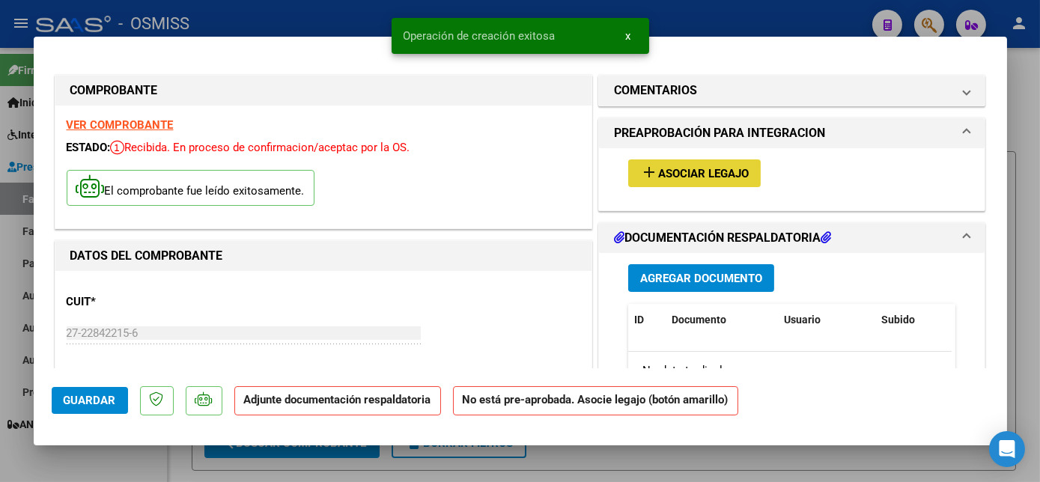
click at [712, 178] on span "Asociar Legajo" at bounding box center [703, 173] width 91 height 13
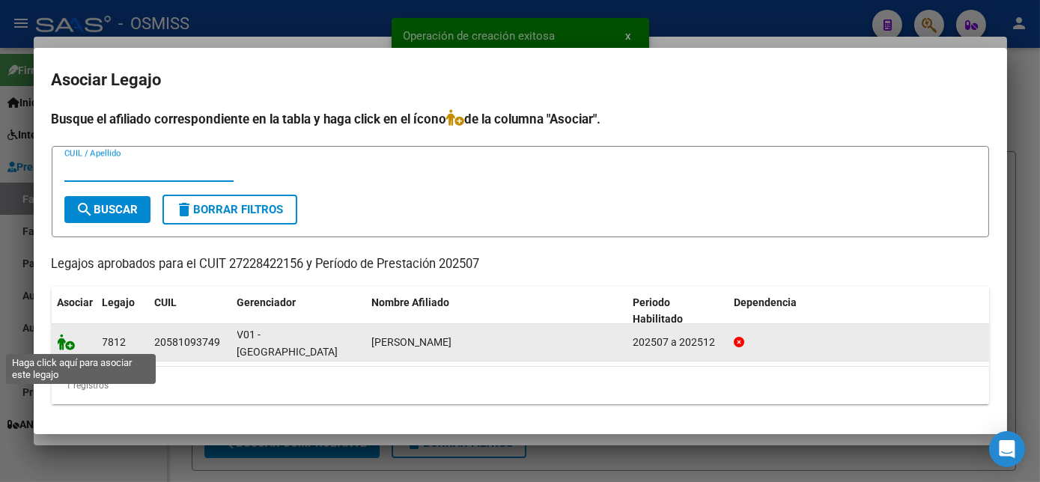
click at [61, 342] on icon at bounding box center [67, 342] width 18 height 16
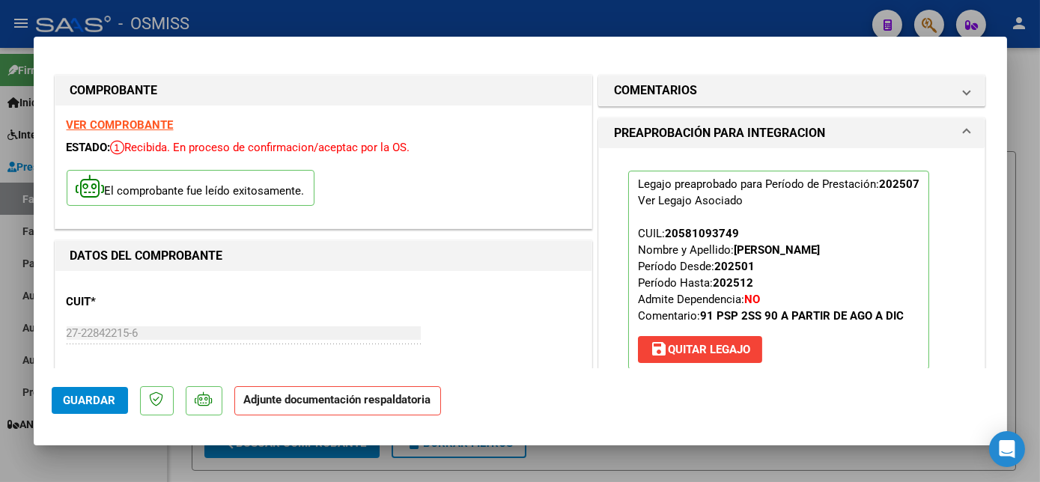
scroll to position [209, 0]
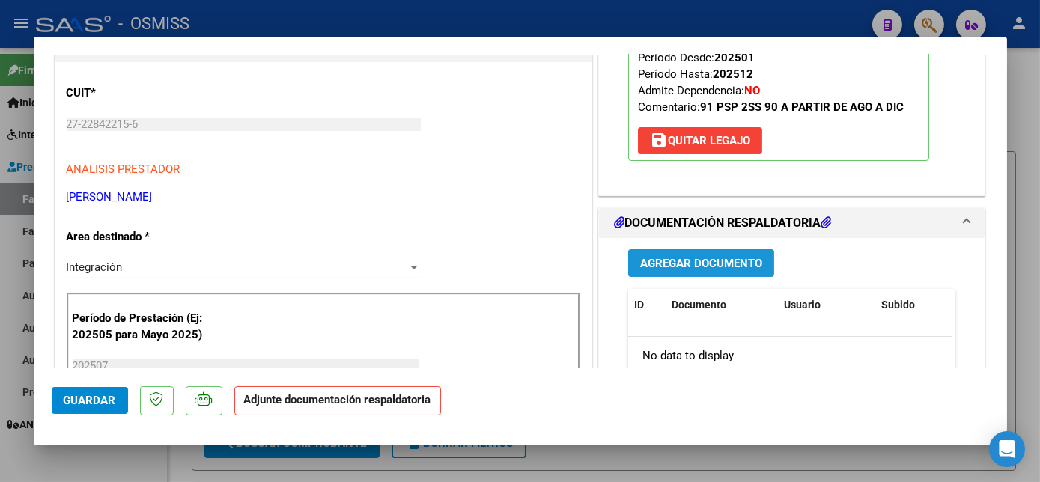
click at [679, 264] on span "Agregar Documento" at bounding box center [701, 263] width 122 height 13
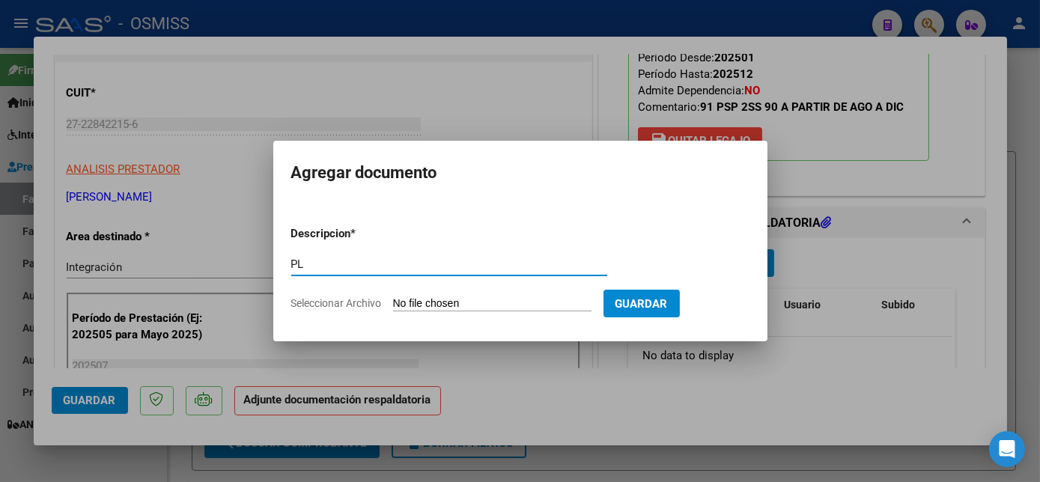
type input "PL"
click at [393, 297] on input "Seleccionar Archivo" at bounding box center [492, 304] width 199 height 14
type input "C:\fakepath\PL - ROMAN NOAH EMANUEL.jpg"
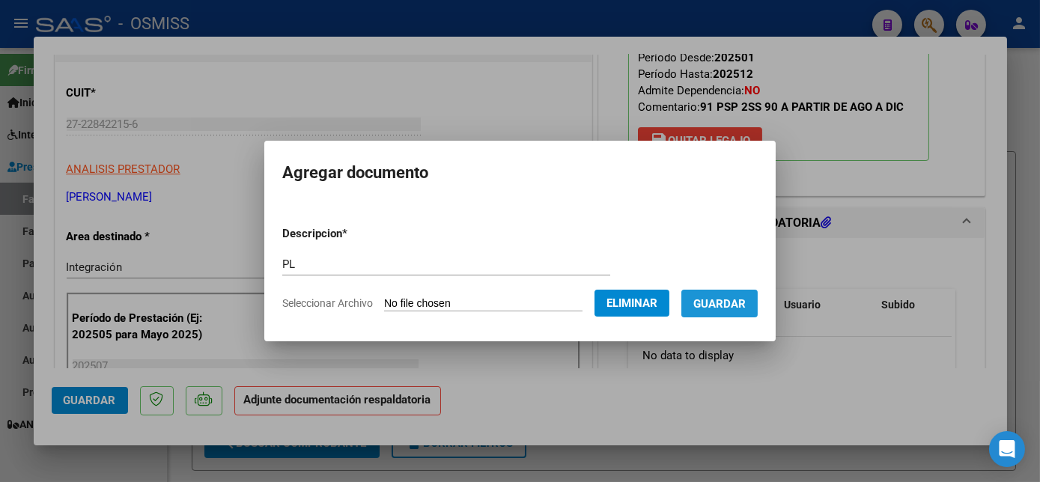
click at [727, 312] on button "Guardar" at bounding box center [720, 304] width 76 height 28
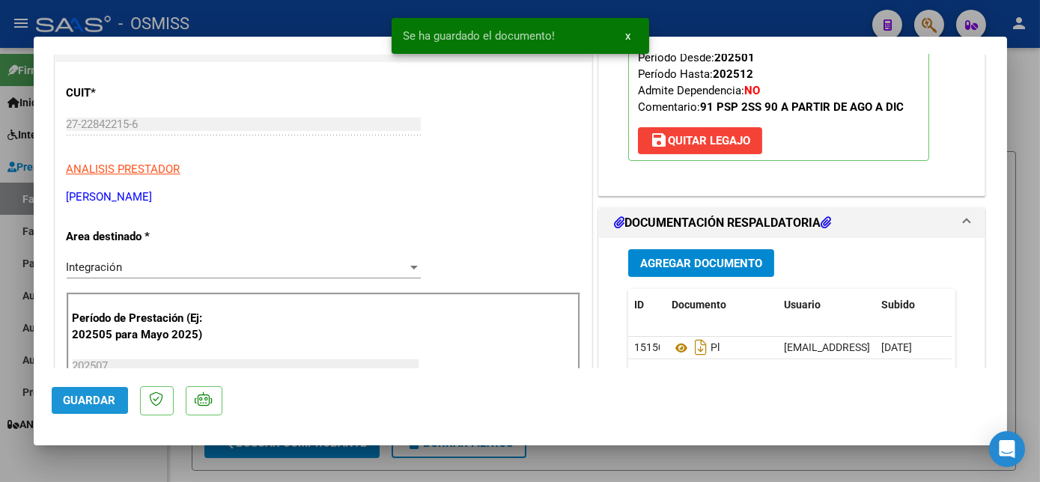
click at [75, 402] on span "Guardar" at bounding box center [90, 400] width 52 height 13
click at [109, 461] on div at bounding box center [520, 241] width 1040 height 482
type input "$ 0,00"
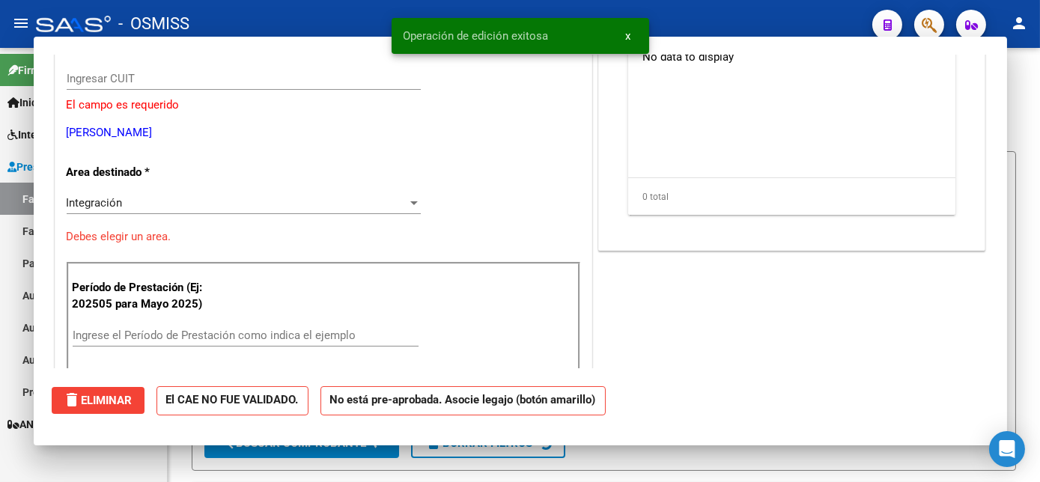
scroll to position [163, 0]
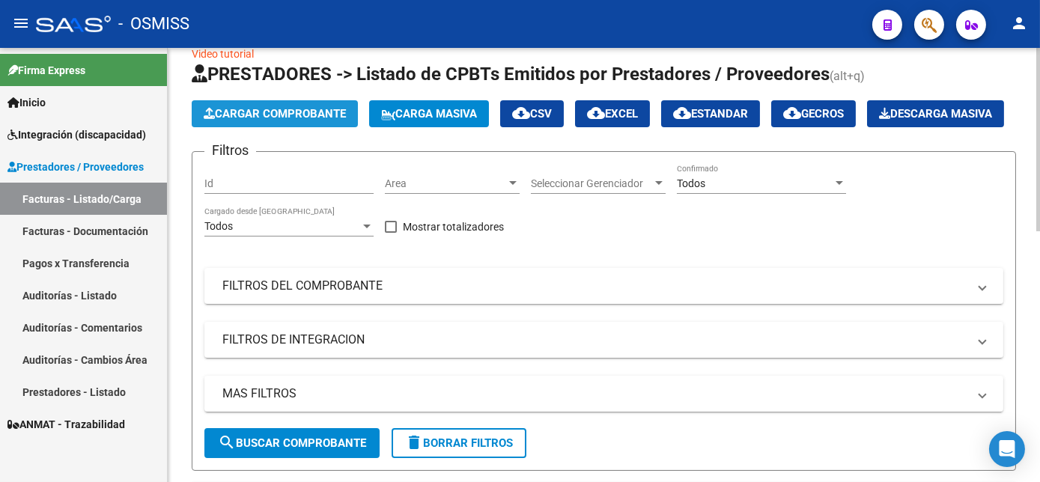
click at [320, 122] on button "Cargar Comprobante" at bounding box center [275, 113] width 166 height 27
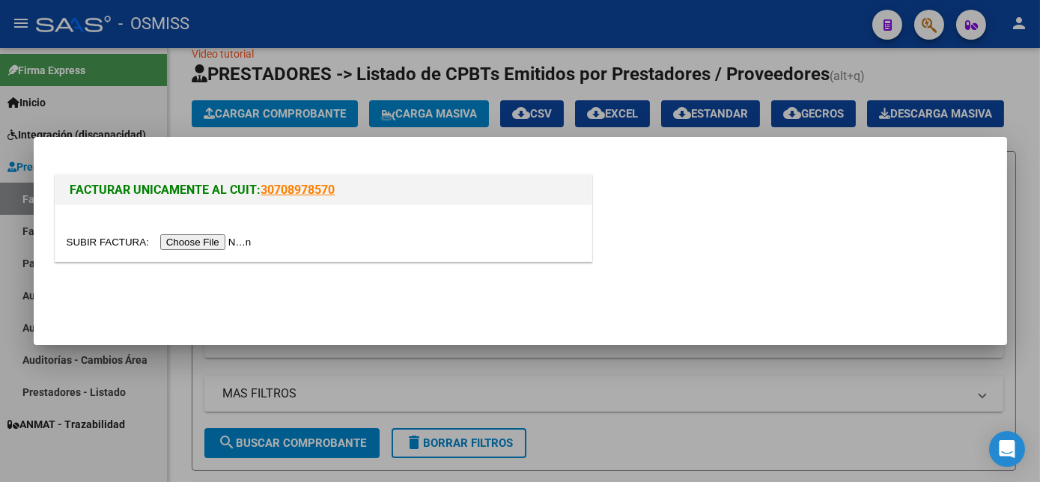
click at [180, 243] on input "file" at bounding box center [162, 242] width 190 height 16
click at [189, 237] on input "file" at bounding box center [162, 242] width 190 height 16
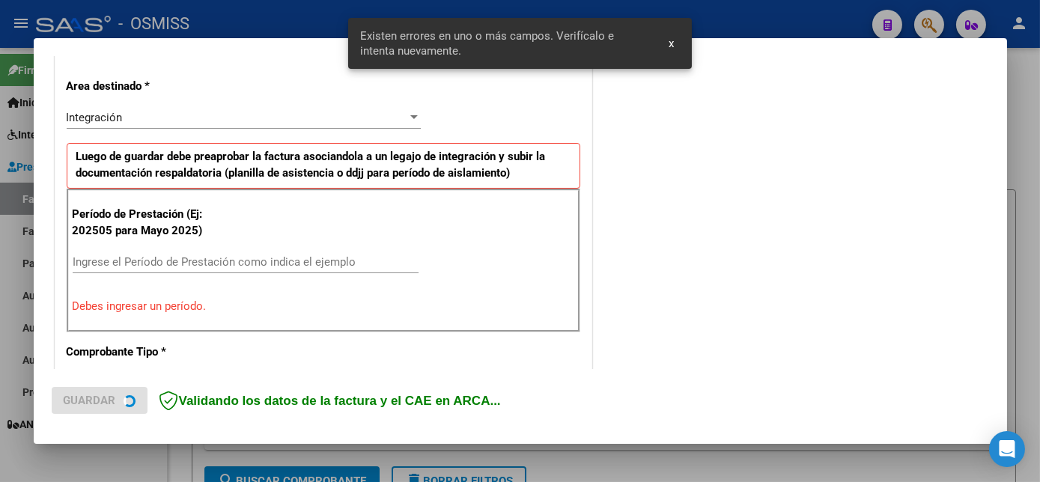
scroll to position [363, 0]
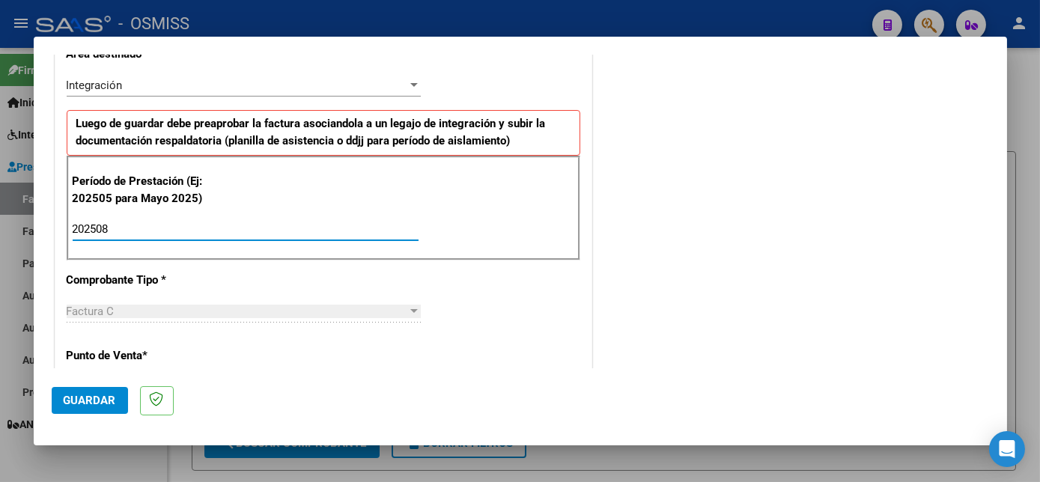
type input "202508"
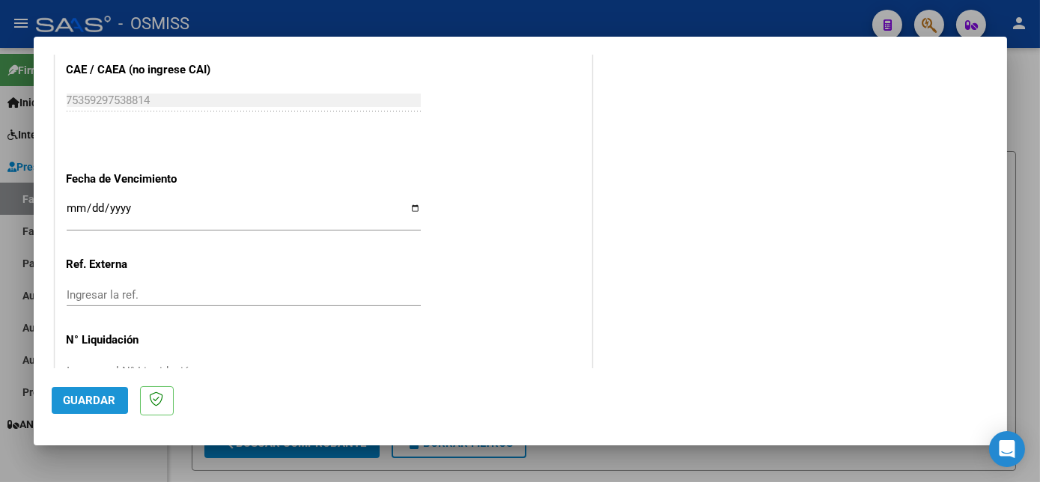
click at [70, 397] on span "Guardar" at bounding box center [90, 400] width 52 height 13
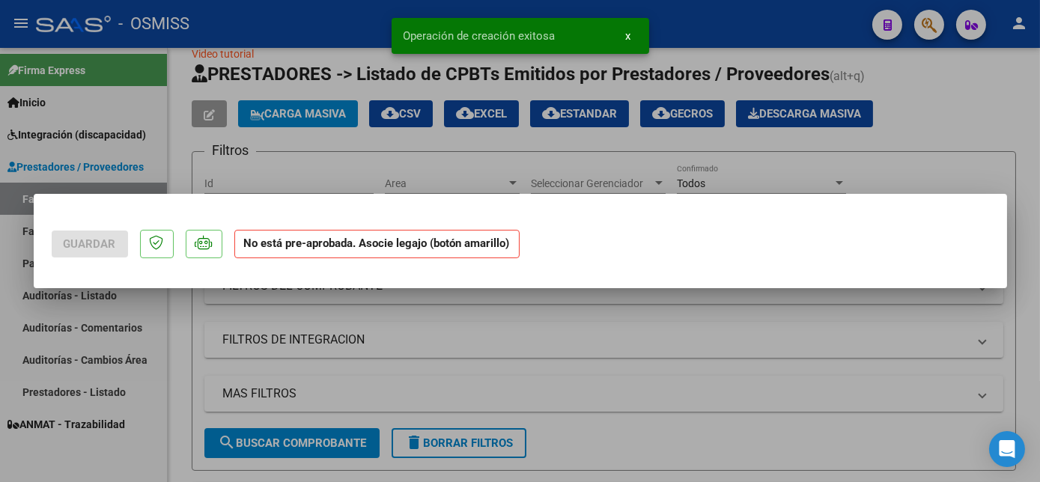
scroll to position [0, 0]
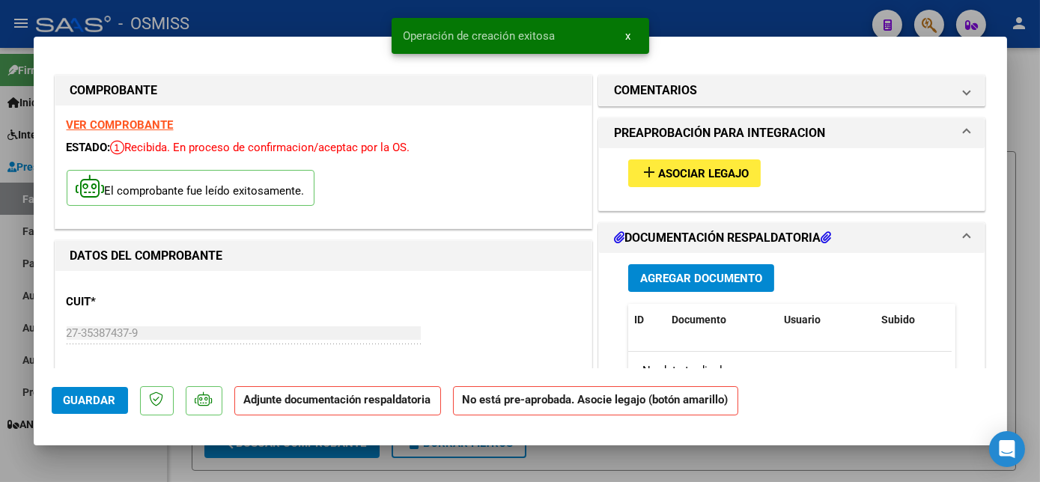
click at [709, 168] on span "Asociar Legajo" at bounding box center [703, 173] width 91 height 13
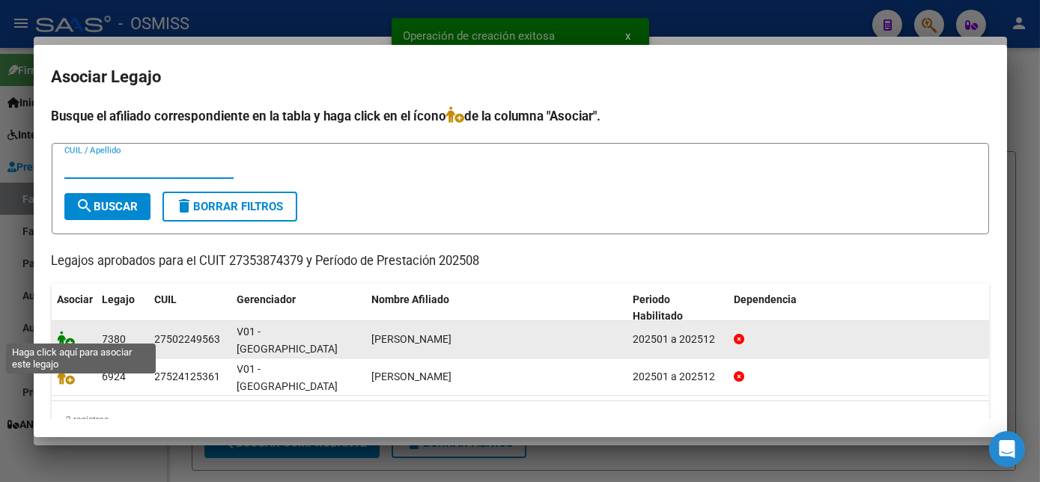
click at [67, 332] on icon at bounding box center [67, 339] width 18 height 16
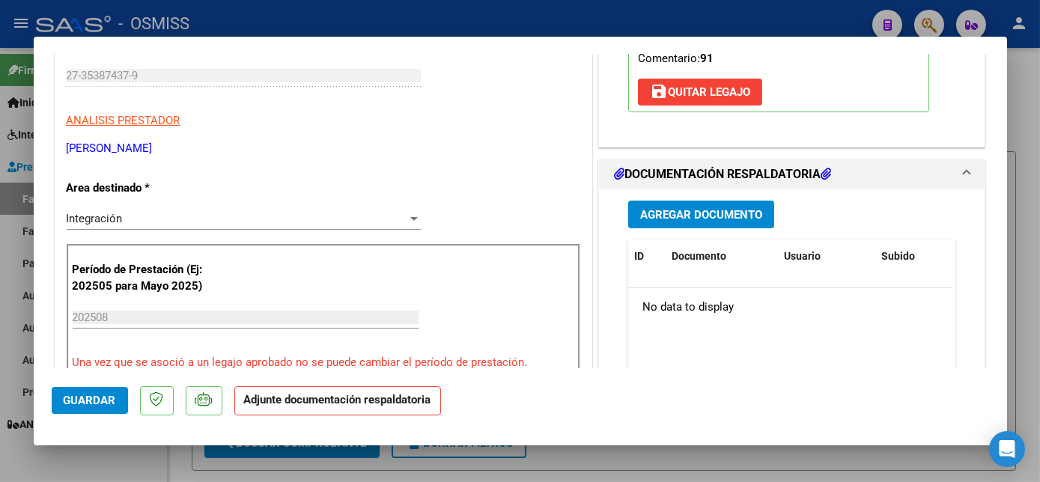
scroll to position [318, 0]
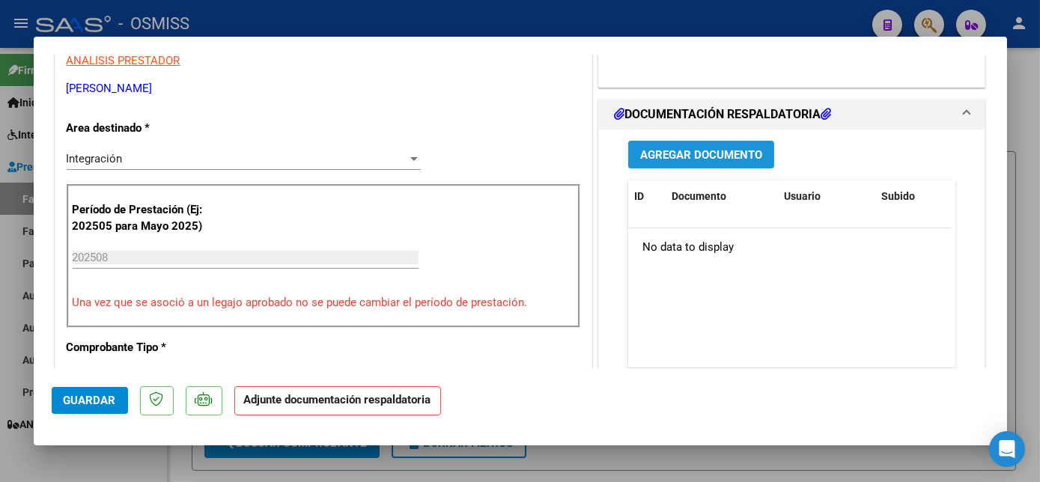
click at [755, 154] on span "Agregar Documento" at bounding box center [701, 154] width 122 height 13
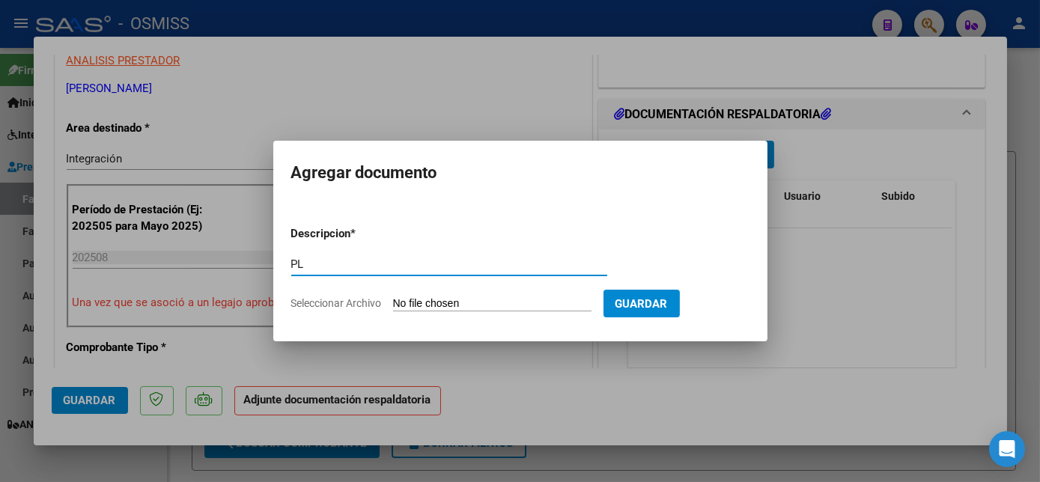
type input "PL"
click at [393, 297] on input "Seleccionar Archivo" at bounding box center [492, 304] width 199 height 14
type input "C:\fakepath\PL - GETTE MORENA.pdf"
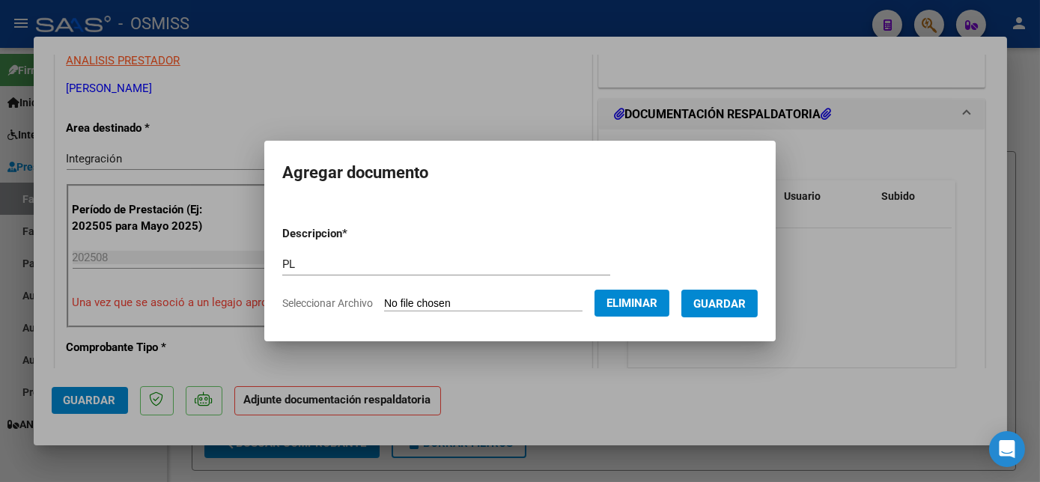
click at [711, 309] on span "Guardar" at bounding box center [720, 303] width 52 height 13
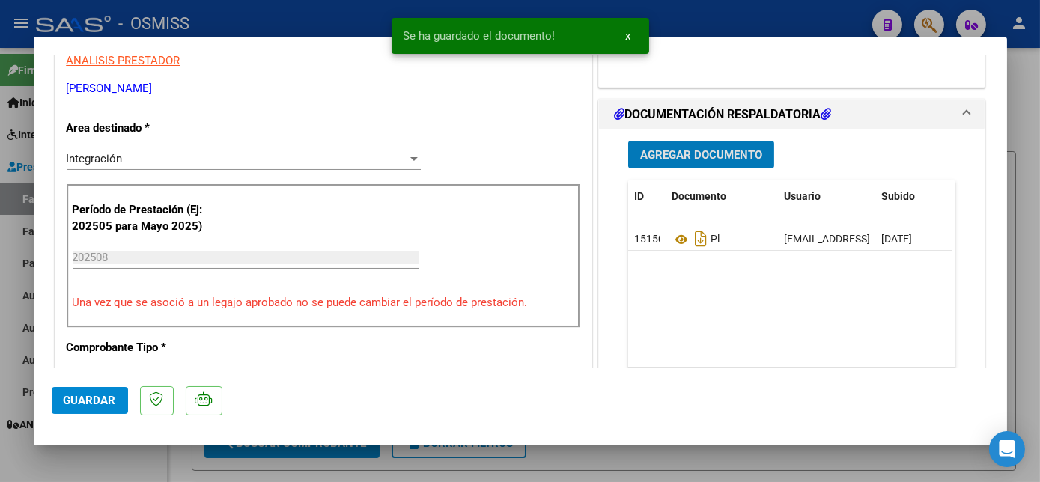
click at [71, 401] on span "Guardar" at bounding box center [90, 400] width 52 height 13
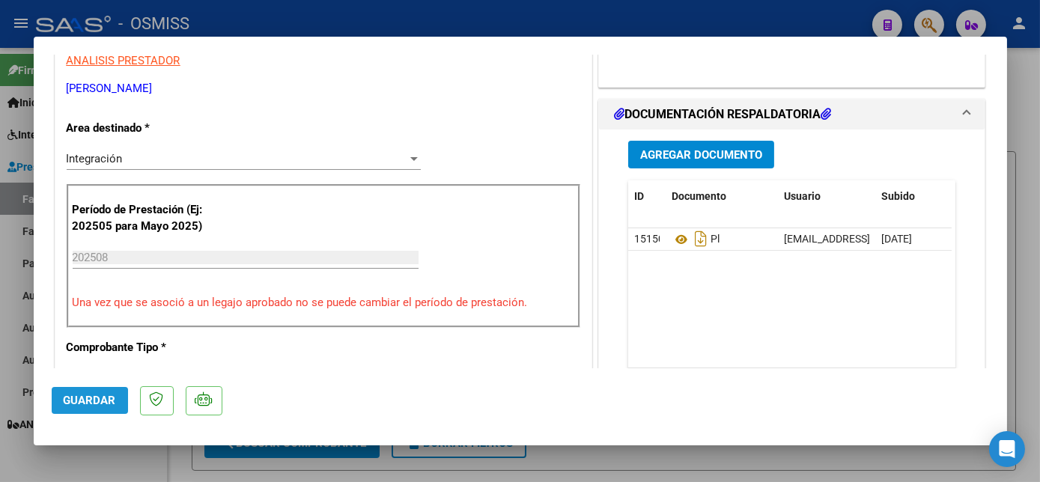
click at [115, 391] on button "Guardar" at bounding box center [90, 400] width 76 height 27
click at [111, 475] on div at bounding box center [520, 241] width 1040 height 482
type input "$ 0,00"
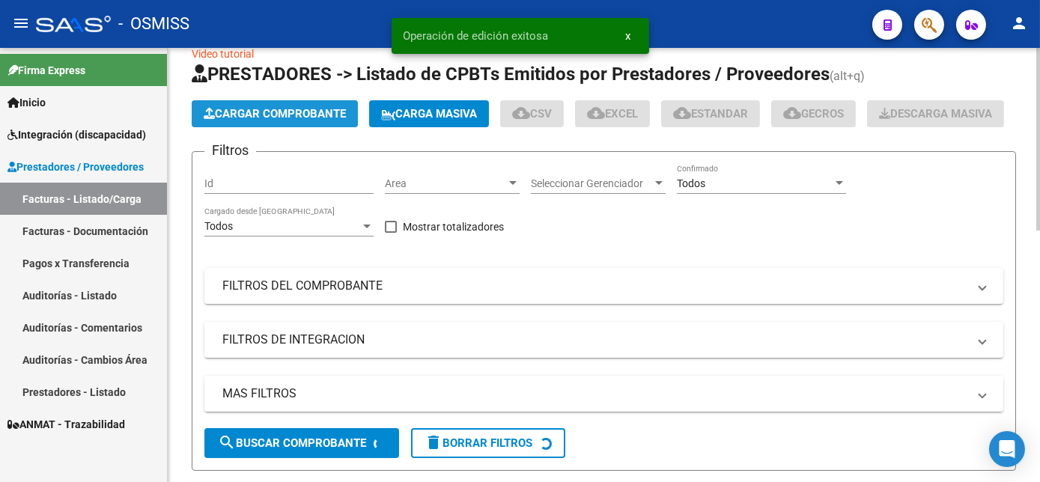
click at [295, 105] on button "Cargar Comprobante" at bounding box center [275, 113] width 166 height 27
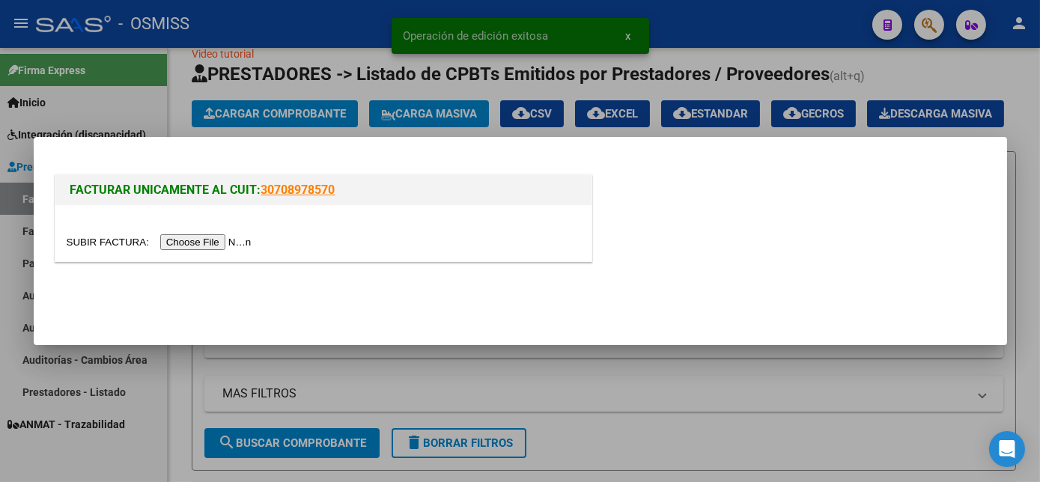
click at [211, 242] on input "file" at bounding box center [162, 242] width 190 height 16
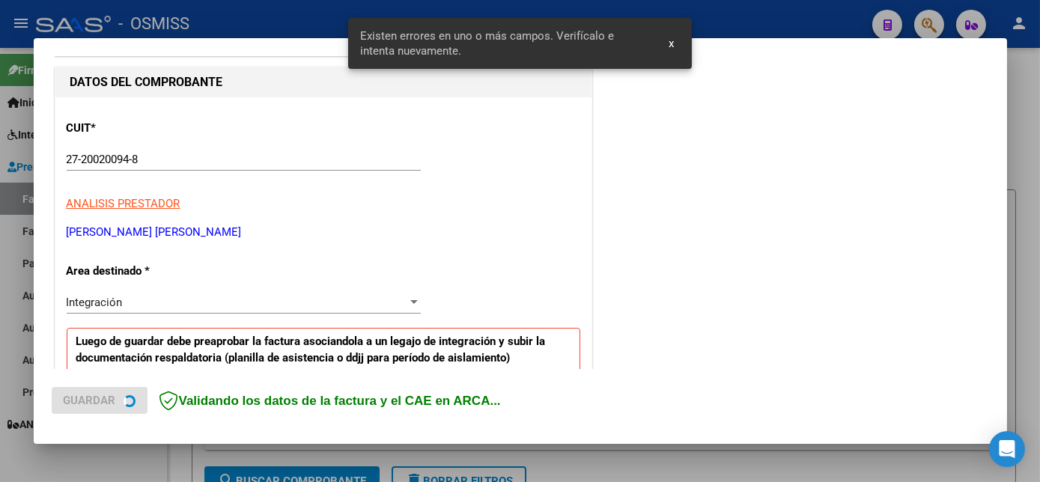
scroll to position [335, 0]
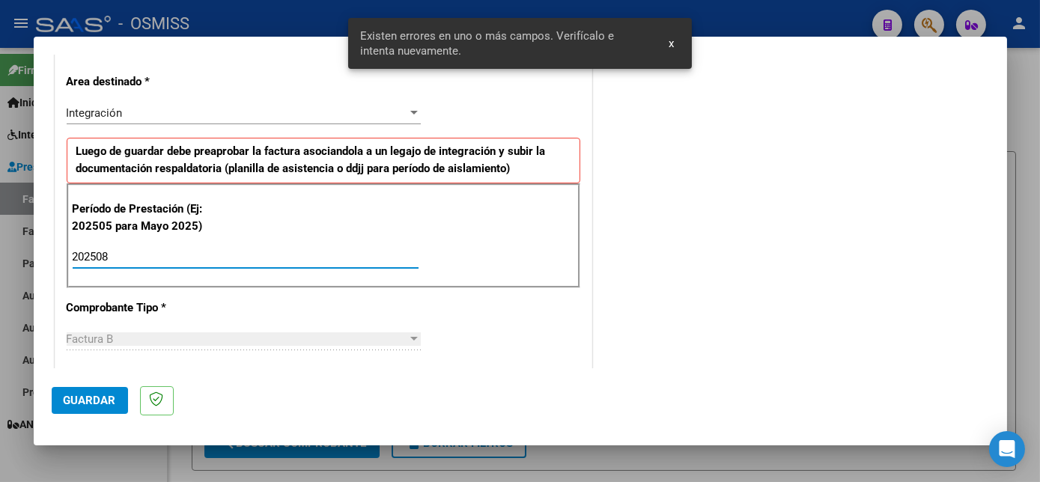
type input "202508"
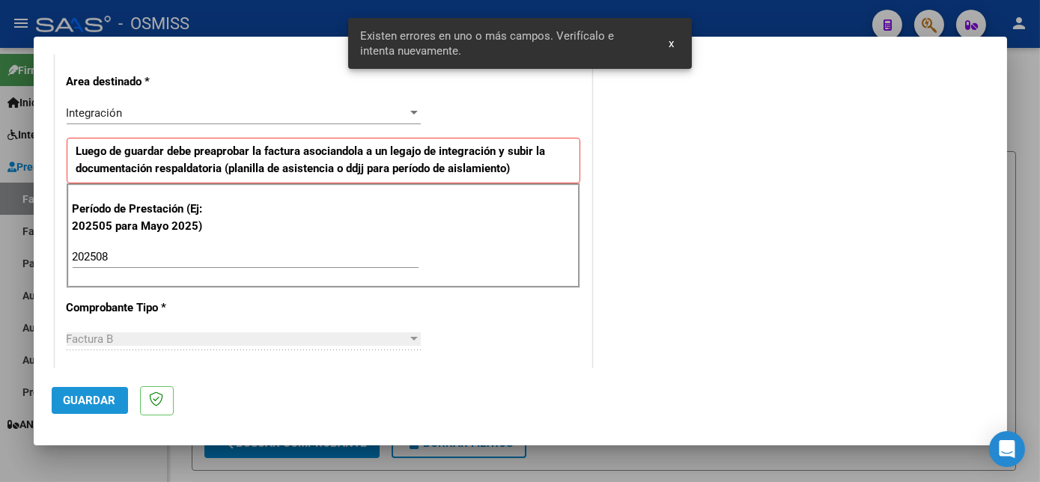
click at [112, 406] on span "Guardar" at bounding box center [90, 400] width 52 height 13
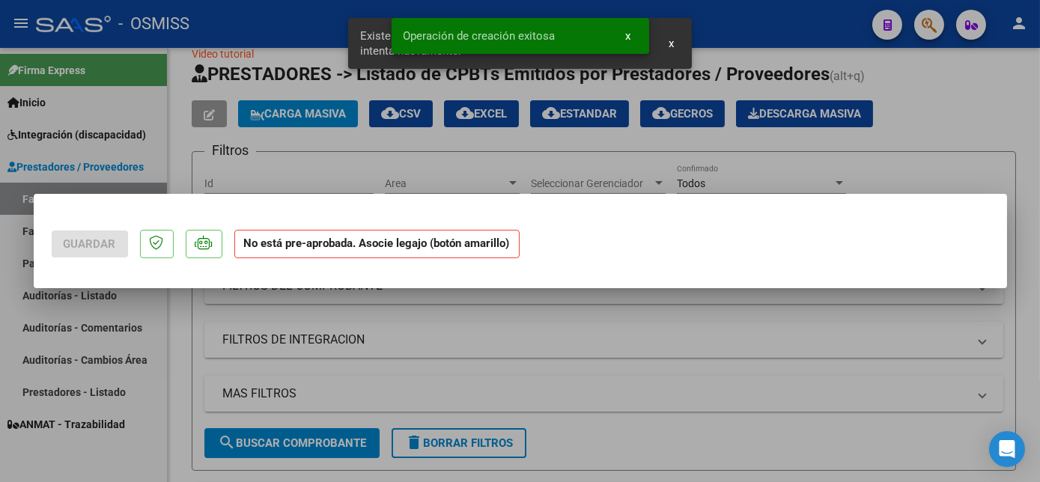
scroll to position [0, 0]
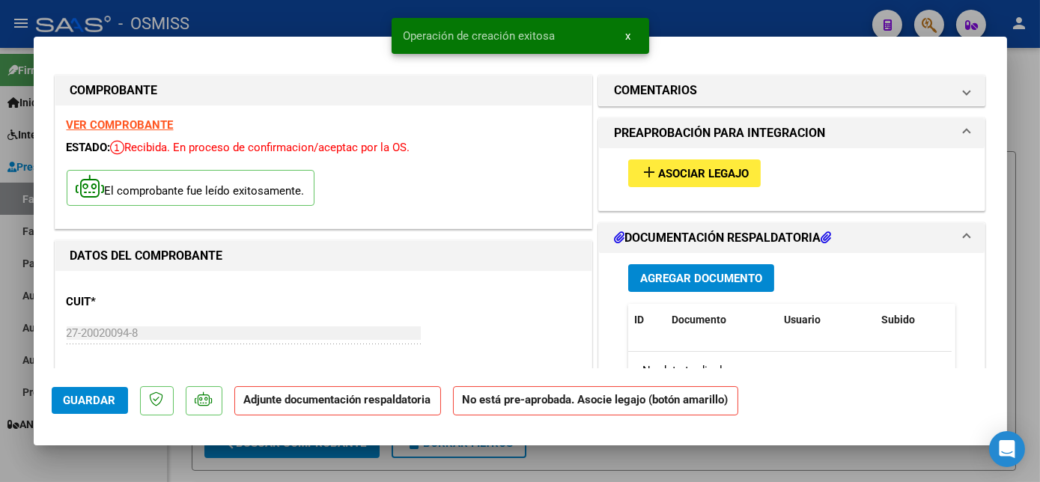
click at [695, 170] on span "Asociar Legajo" at bounding box center [703, 173] width 91 height 13
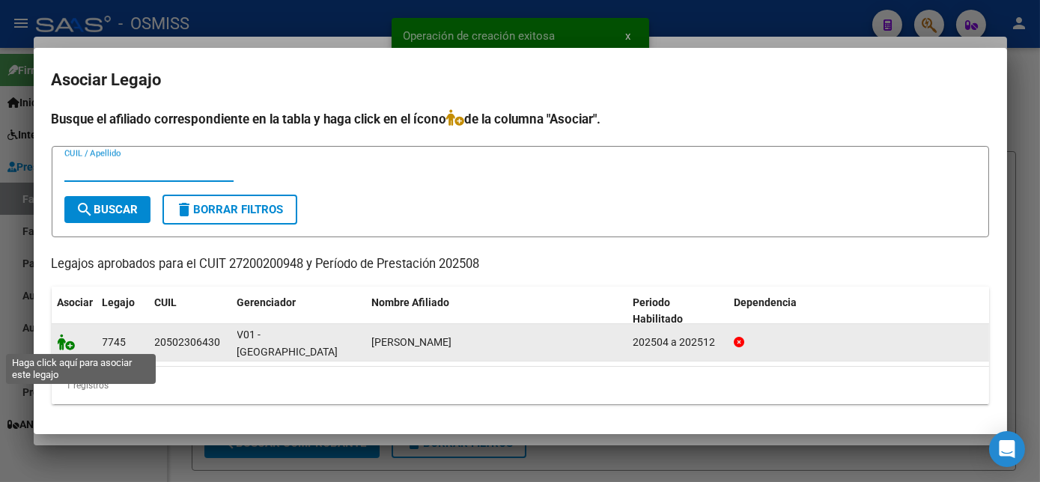
click at [70, 342] on icon at bounding box center [67, 342] width 18 height 16
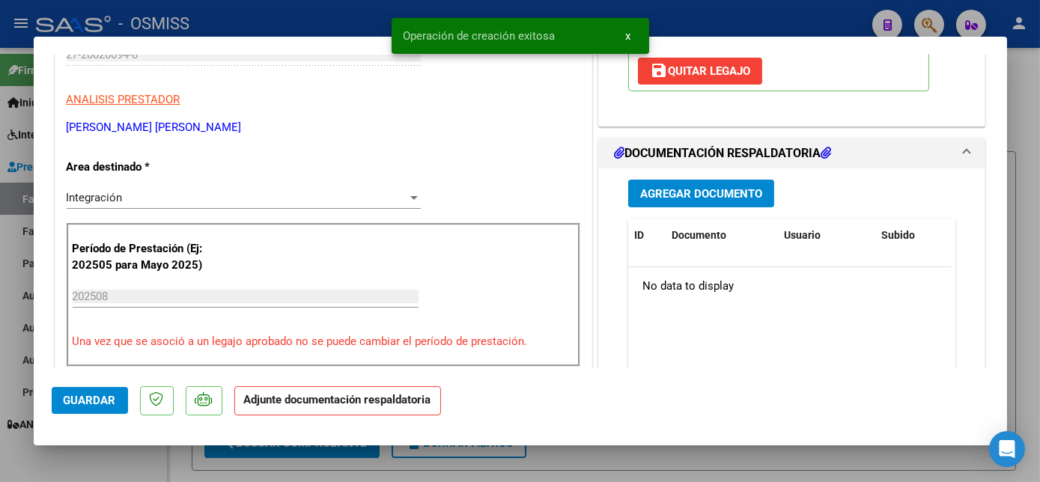
scroll to position [284, 0]
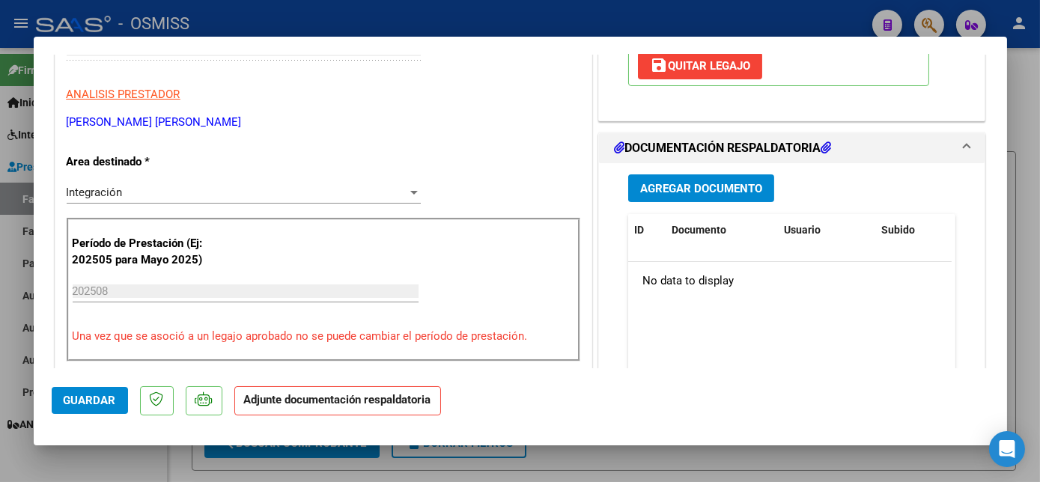
click at [718, 184] on span "Agregar Documento" at bounding box center [701, 188] width 122 height 13
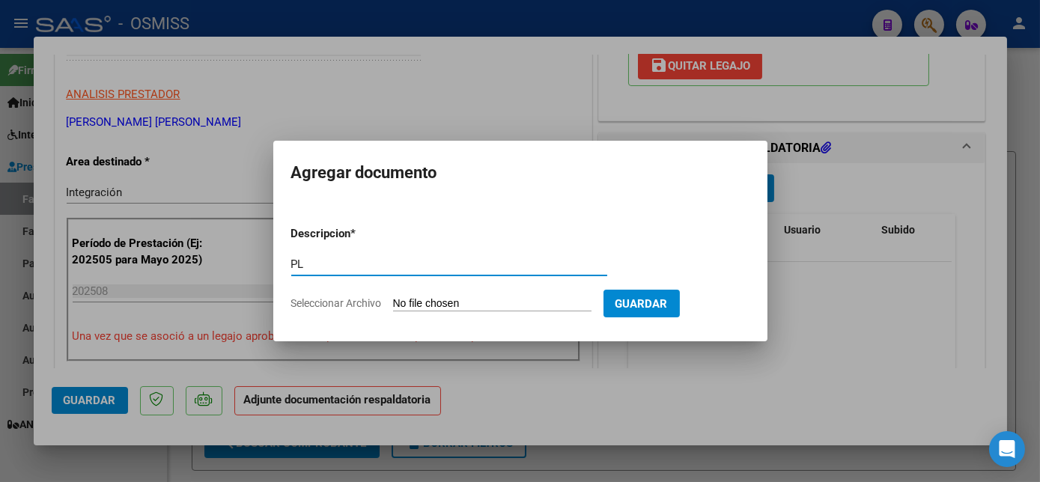
type input "PL"
click at [393, 297] on input "Seleccionar Archivo" at bounding box center [492, 304] width 199 height 14
type input "C:\fakepath\PL.pdf"
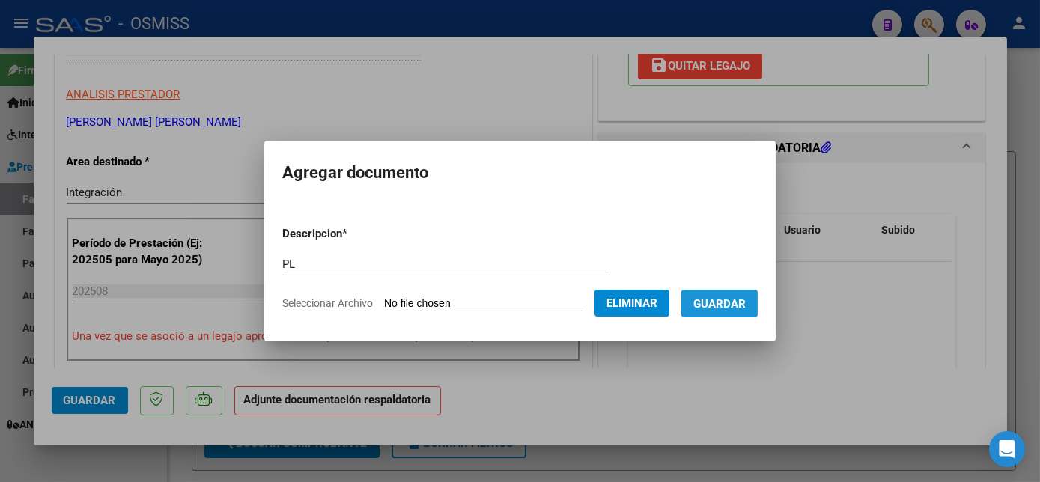
click at [741, 307] on span "Guardar" at bounding box center [720, 303] width 52 height 13
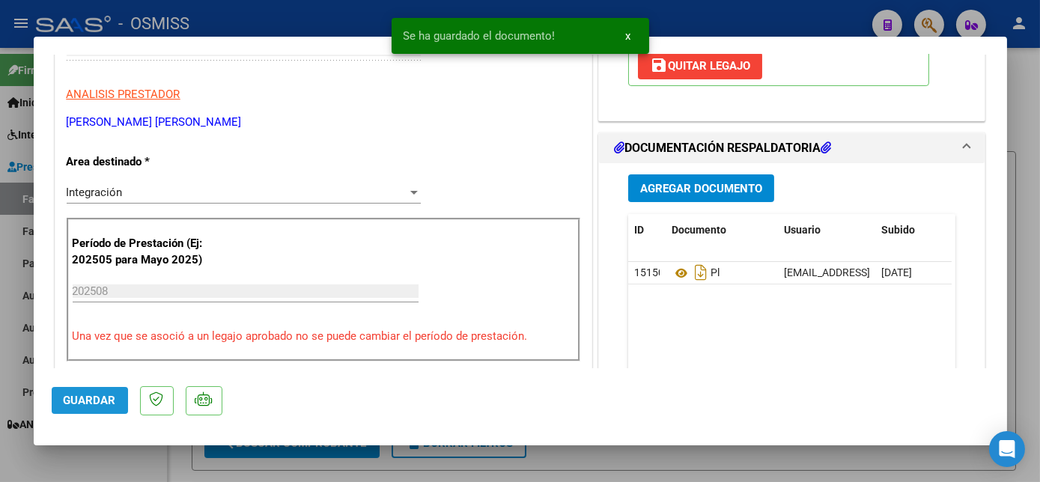
click at [108, 405] on span "Guardar" at bounding box center [90, 400] width 52 height 13
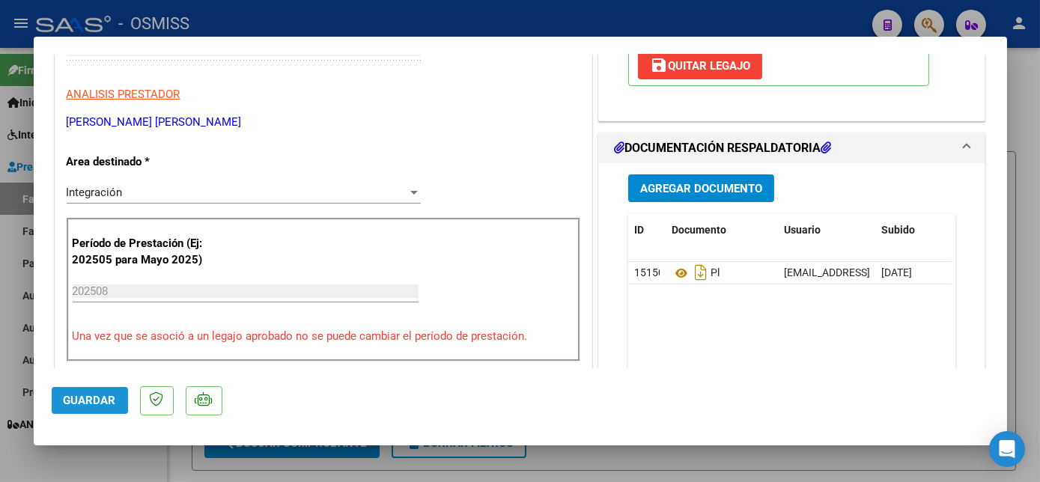
click at [86, 399] on span "Guardar" at bounding box center [90, 400] width 52 height 13
click at [100, 465] on div at bounding box center [520, 241] width 1040 height 482
type input "$ 0,00"
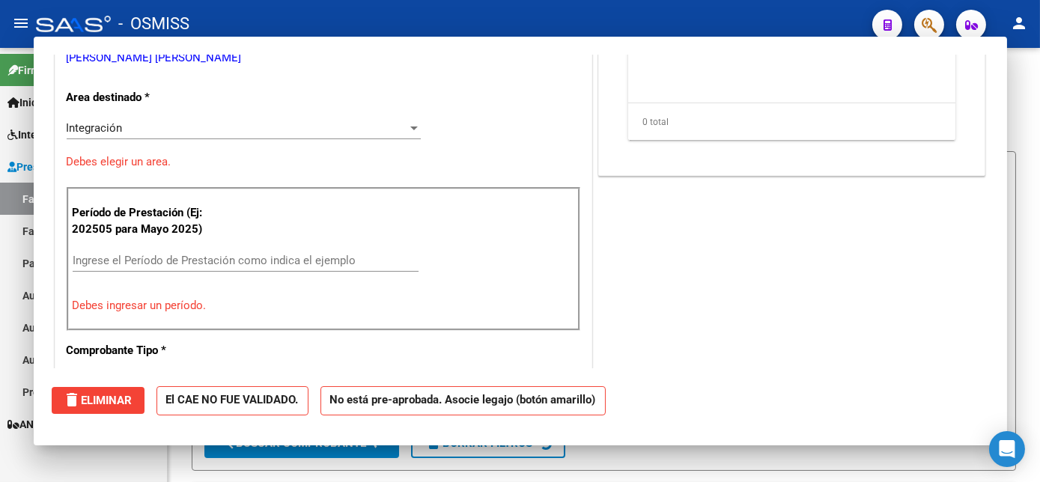
scroll to position [239, 0]
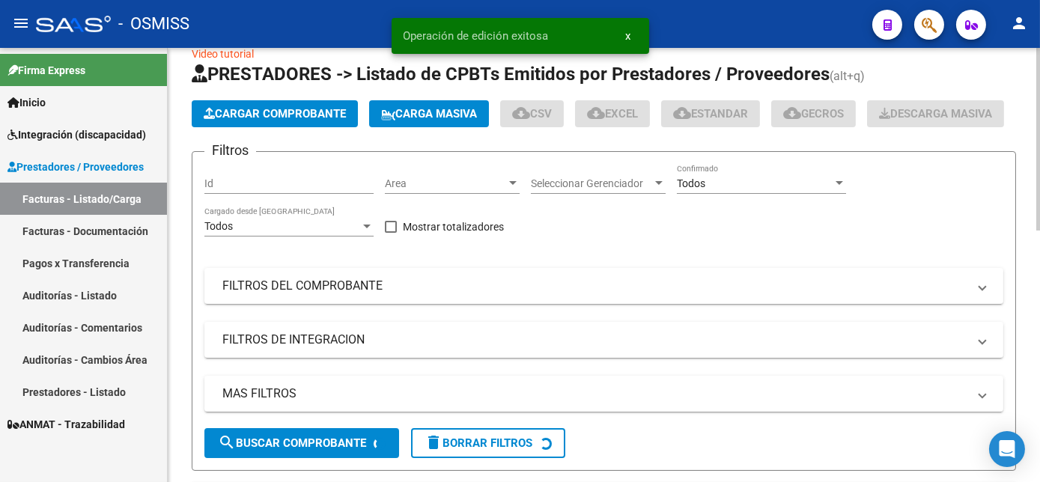
click at [309, 103] on button "Cargar Comprobante" at bounding box center [275, 113] width 166 height 27
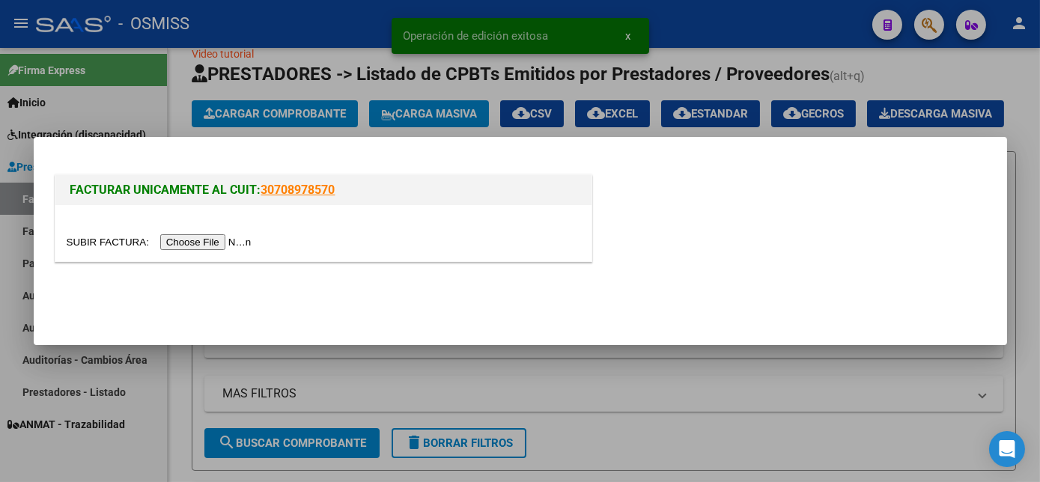
click at [207, 240] on input "file" at bounding box center [162, 242] width 190 height 16
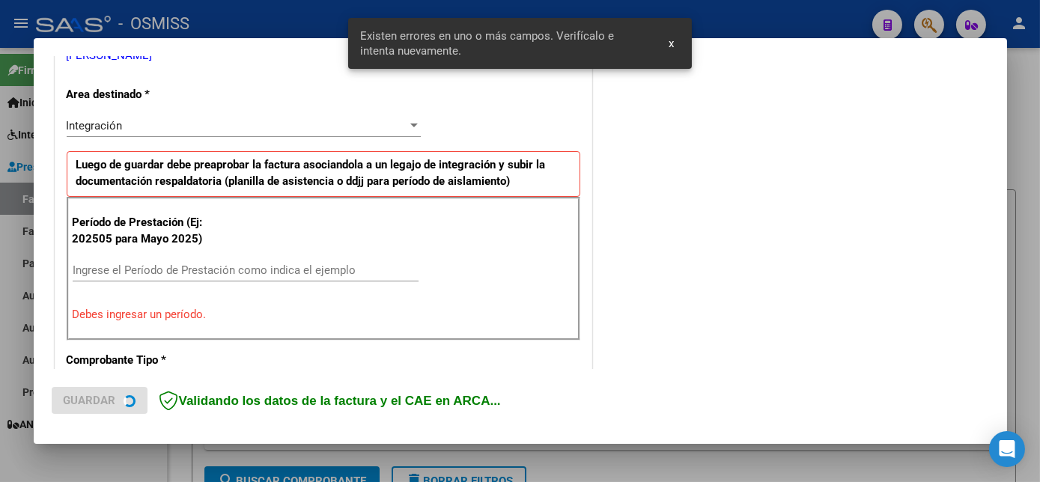
scroll to position [335, 0]
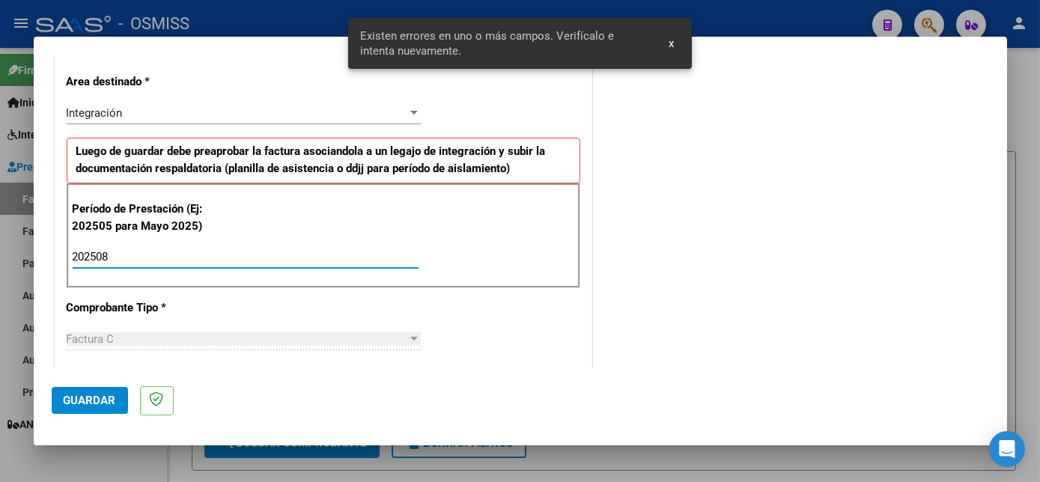
type input "202508"
click at [96, 396] on span "Guardar" at bounding box center [90, 400] width 52 height 13
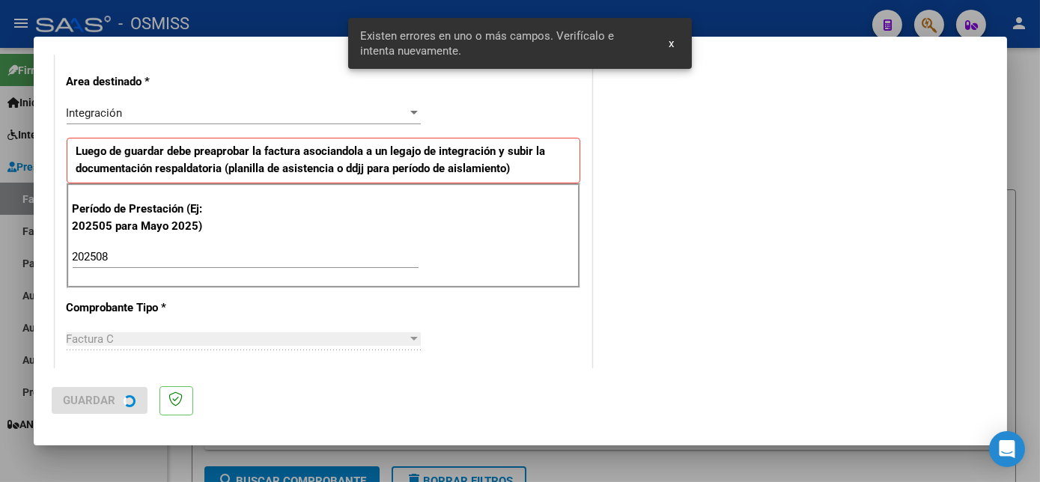
scroll to position [0, 0]
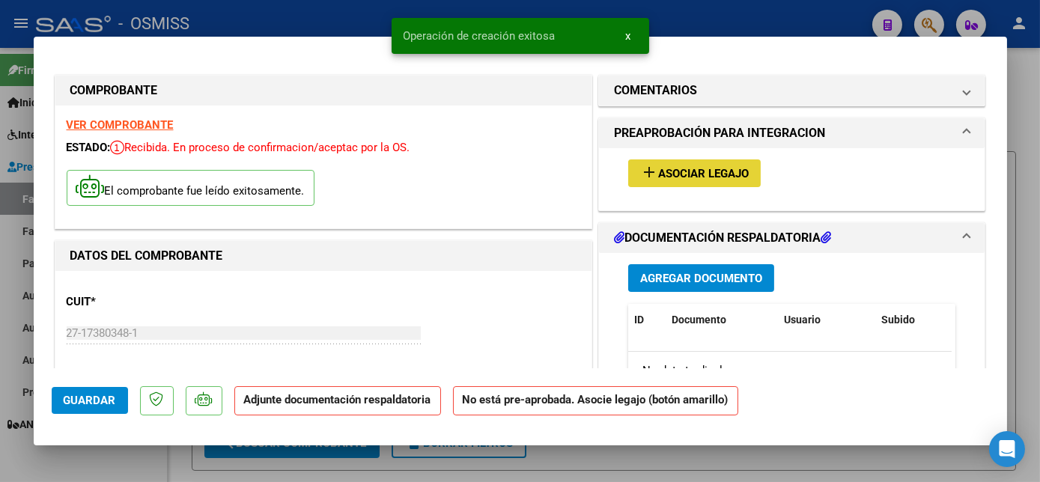
click at [694, 173] on span "Asociar Legajo" at bounding box center [703, 173] width 91 height 13
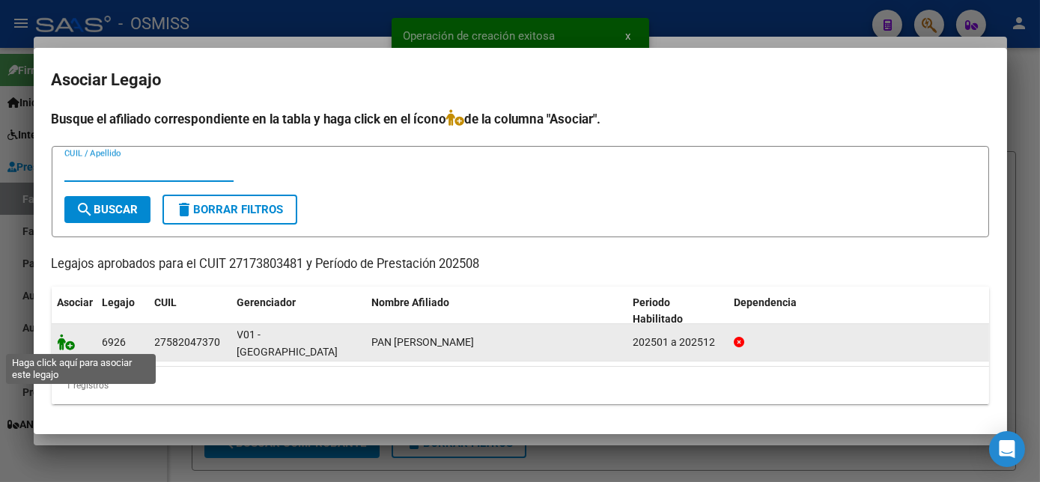
click at [72, 339] on icon at bounding box center [67, 342] width 18 height 16
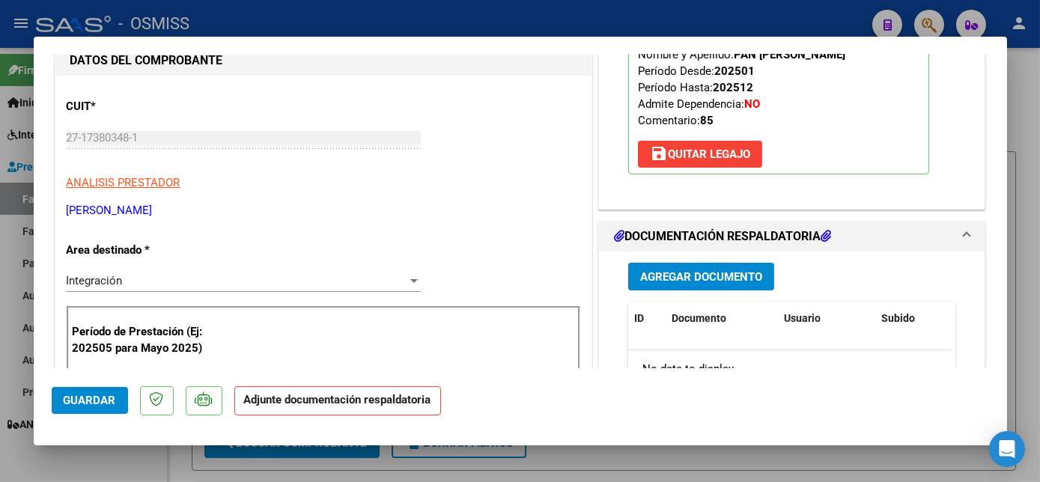
scroll to position [211, 0]
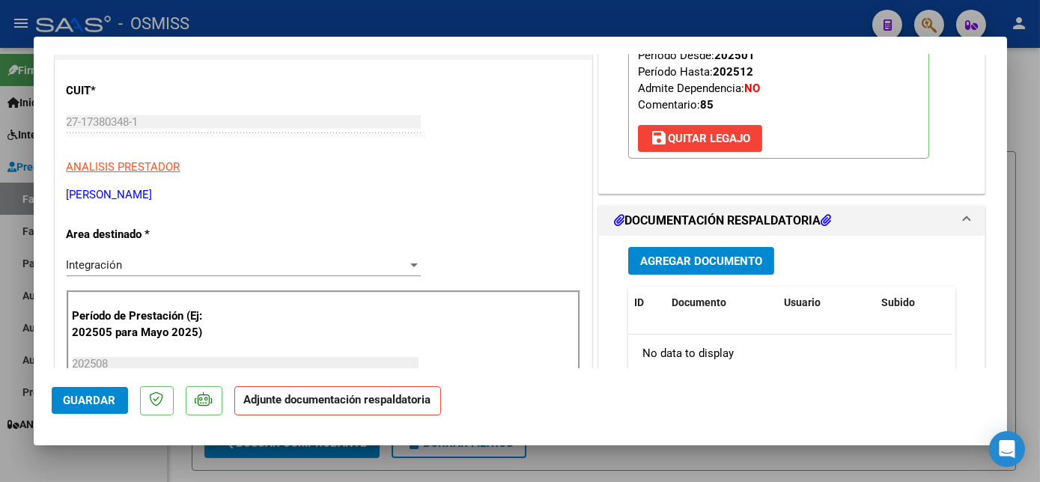
click at [700, 258] on span "Agregar Documento" at bounding box center [701, 261] width 122 height 13
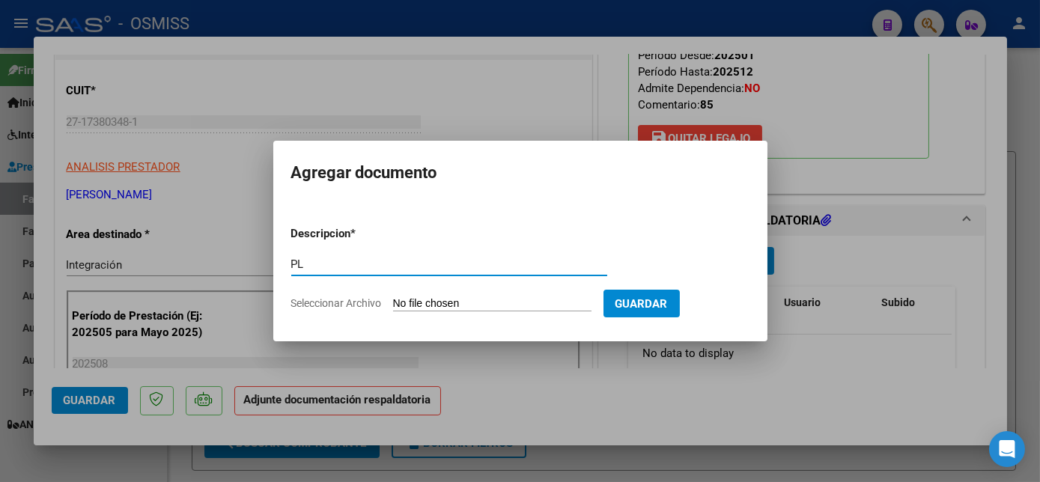
type input "PL"
click at [393, 297] on input "Seleccionar Archivo" at bounding box center [492, 304] width 199 height 14
type input "C:\fakepath\PL.pdf"
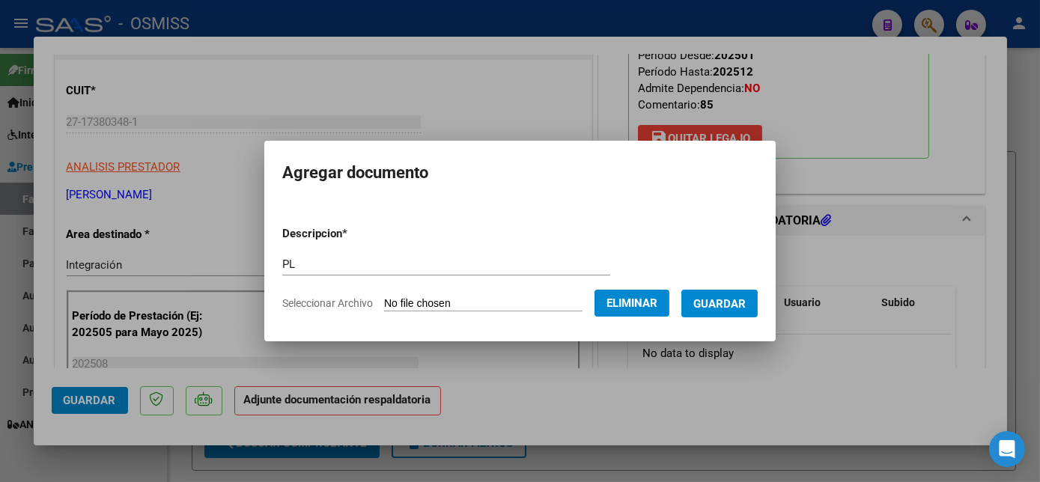
click at [733, 308] on span "Guardar" at bounding box center [720, 303] width 52 height 13
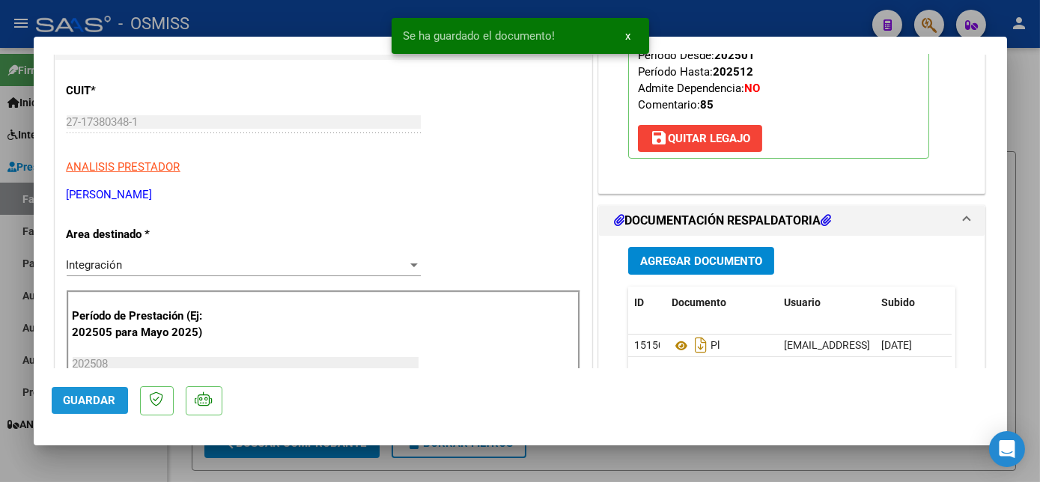
click at [109, 401] on span "Guardar" at bounding box center [90, 400] width 52 height 13
click at [126, 461] on div at bounding box center [520, 241] width 1040 height 482
type input "$ 0,00"
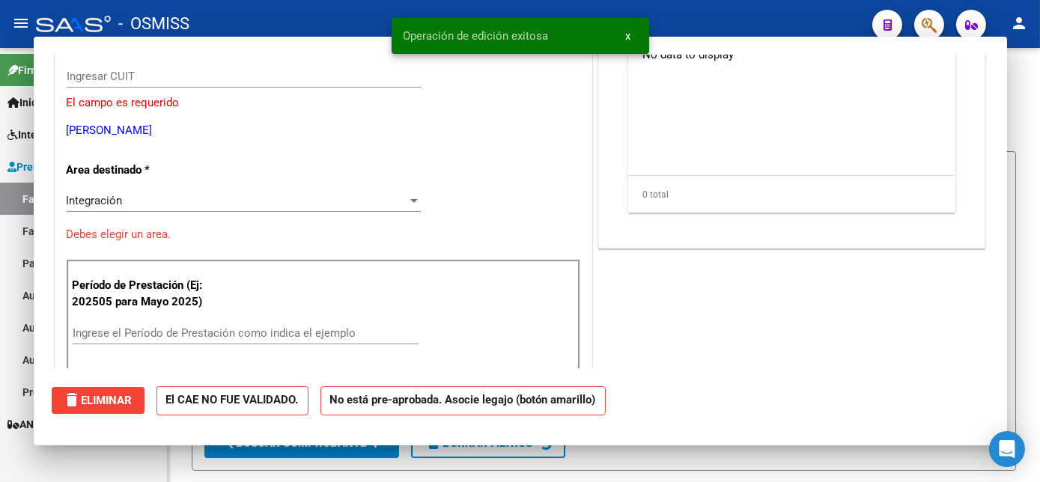
scroll to position [166, 0]
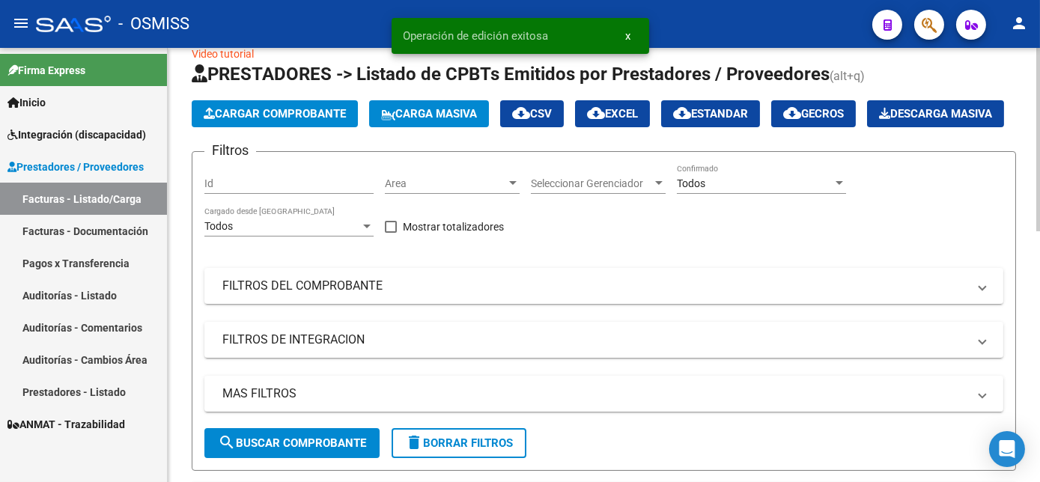
click at [320, 115] on span "Cargar Comprobante" at bounding box center [275, 113] width 142 height 13
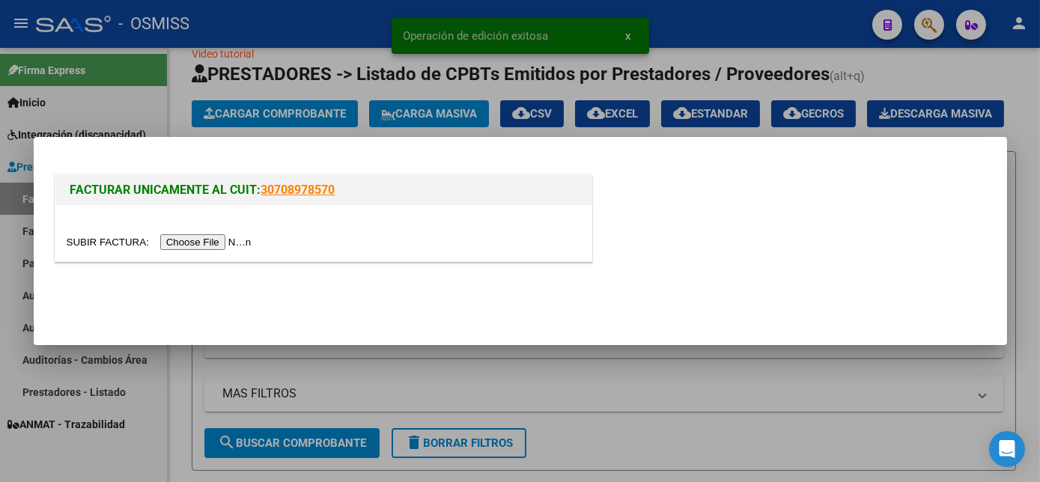
click at [163, 397] on div at bounding box center [520, 241] width 1040 height 482
